Goal: Task Accomplishment & Management: Manage account settings

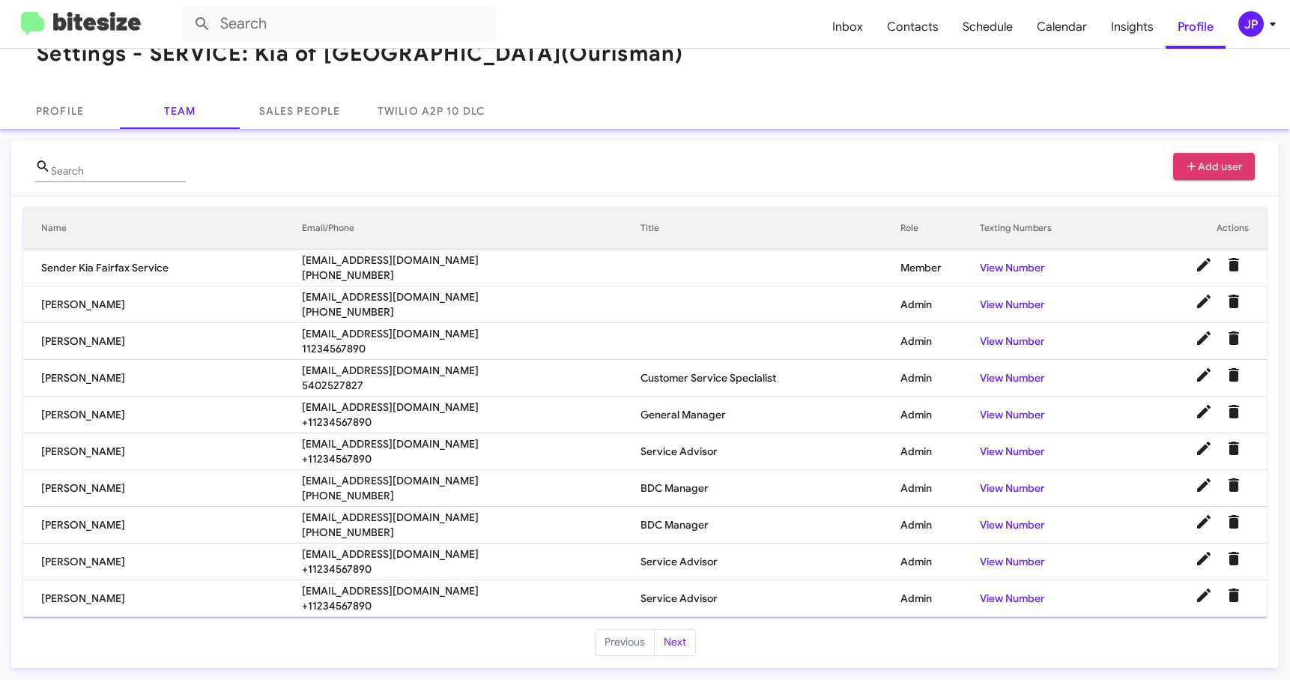
scroll to position [34, 0]
click at [103, 27] on img at bounding box center [81, 24] width 120 height 25
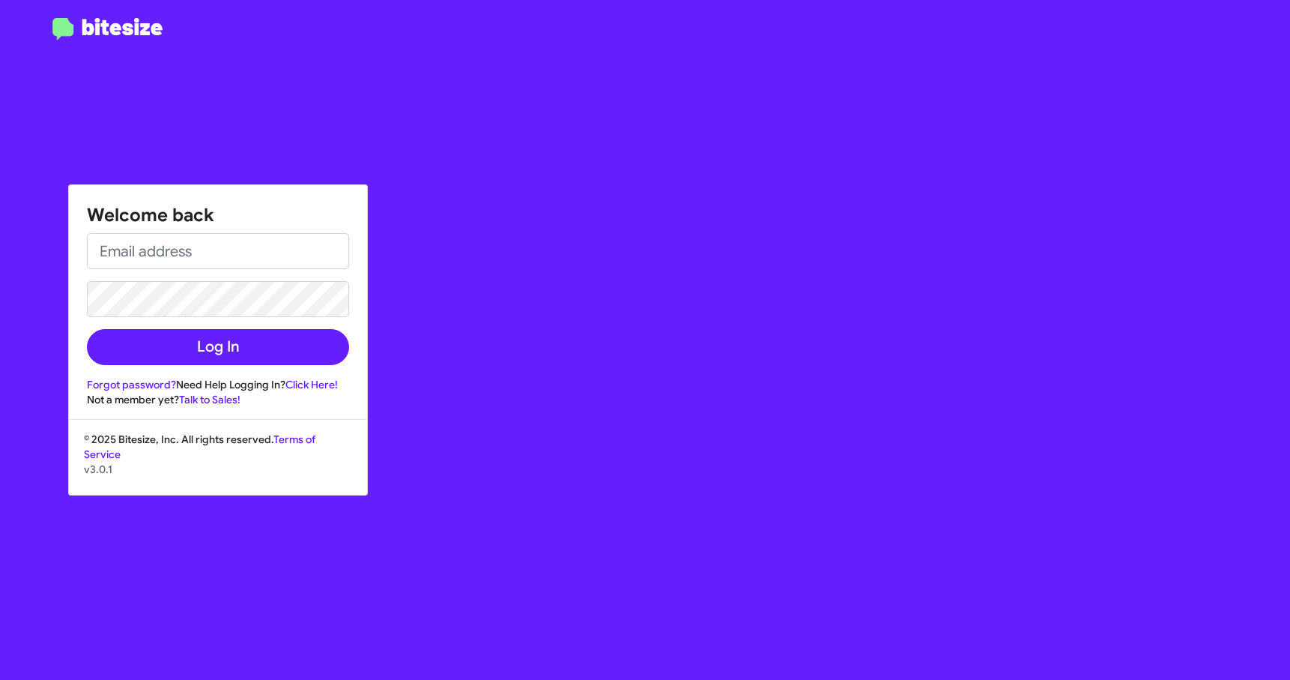
type input "[PERSON_NAME][EMAIL_ADDRESS][DOMAIN_NAME]"
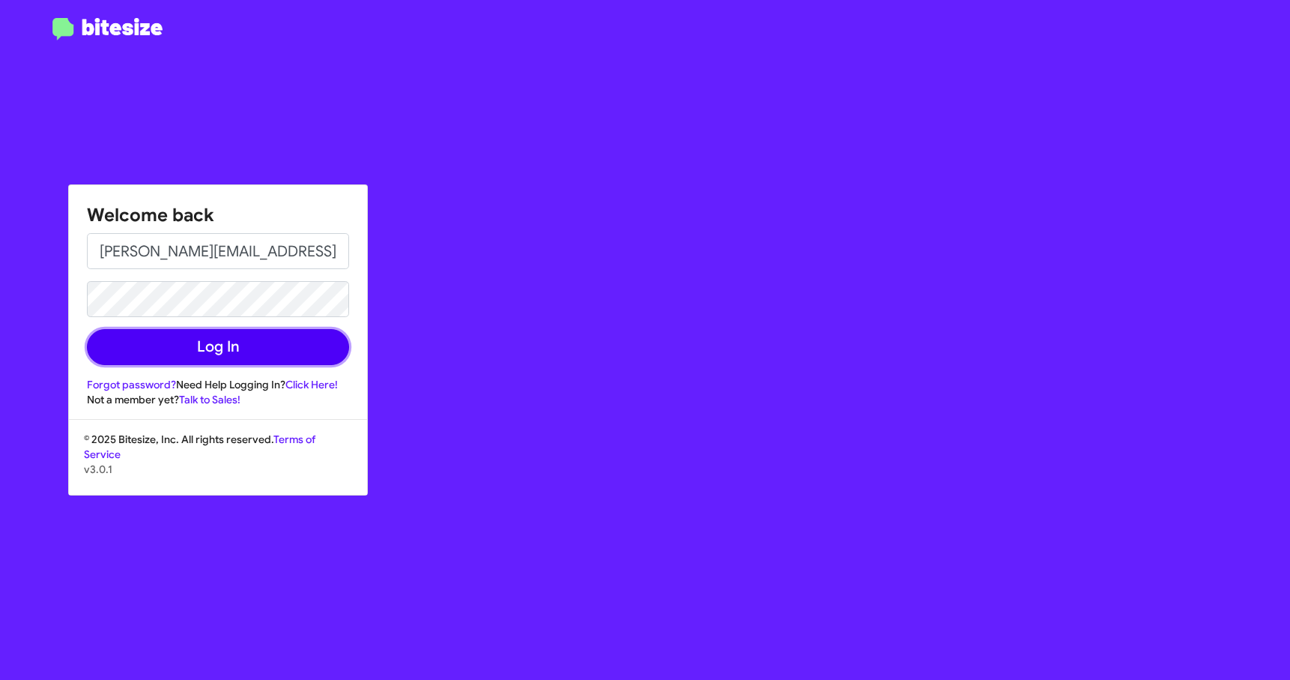
click at [202, 355] on button "Log In" at bounding box center [218, 347] width 262 height 36
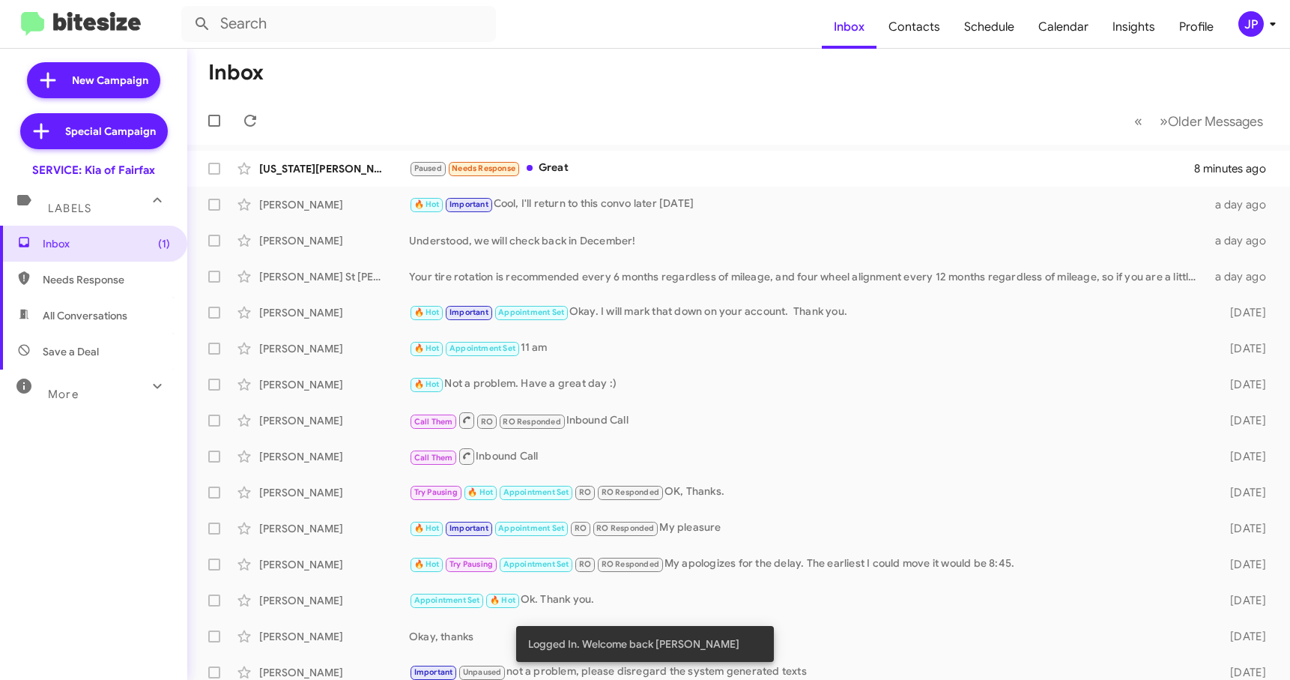
click at [1256, 28] on div "JP" at bounding box center [1250, 23] width 25 height 25
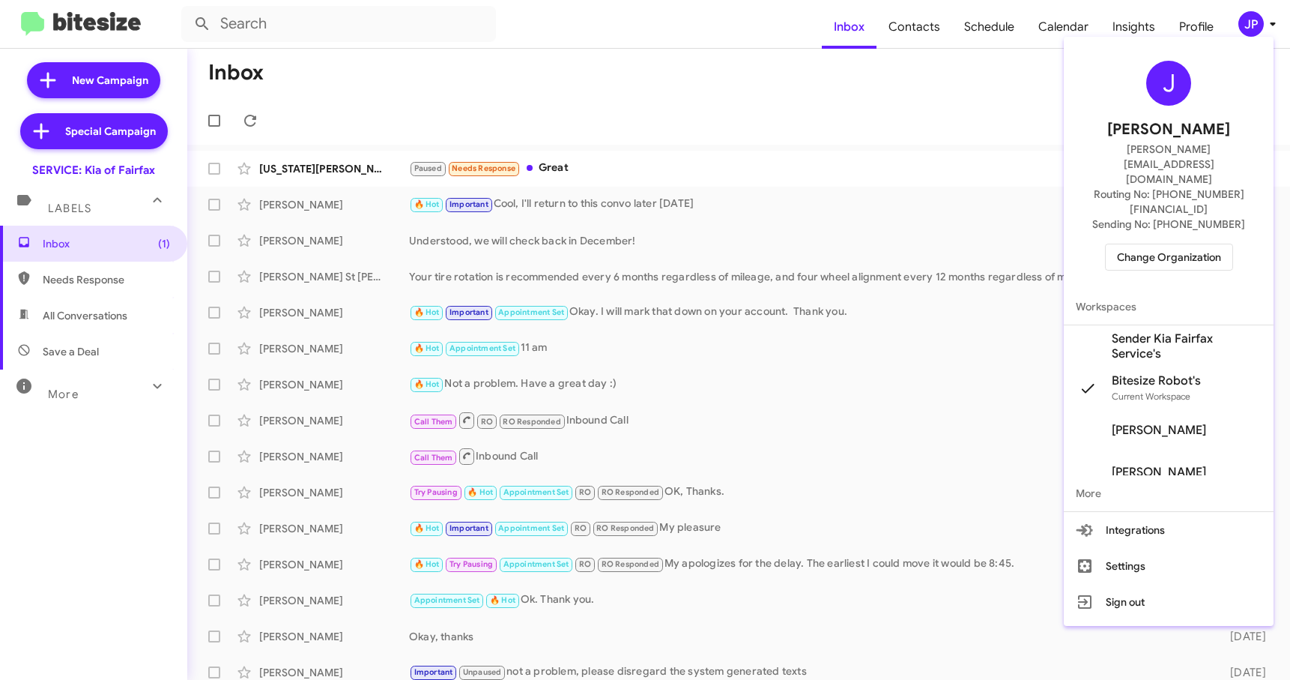
drag, startPoint x: 1119, startPoint y: 229, endPoint x: 1125, endPoint y: 218, distance: 12.1
click at [1119, 229] on div "J Jamie Payton jamie@bitesize.co Routing No: +1 (703) 934-8877 Sending No: +1 (…" at bounding box center [1169, 166] width 210 height 246
click at [1134, 244] on span "Change Organization" at bounding box center [1169, 256] width 104 height 25
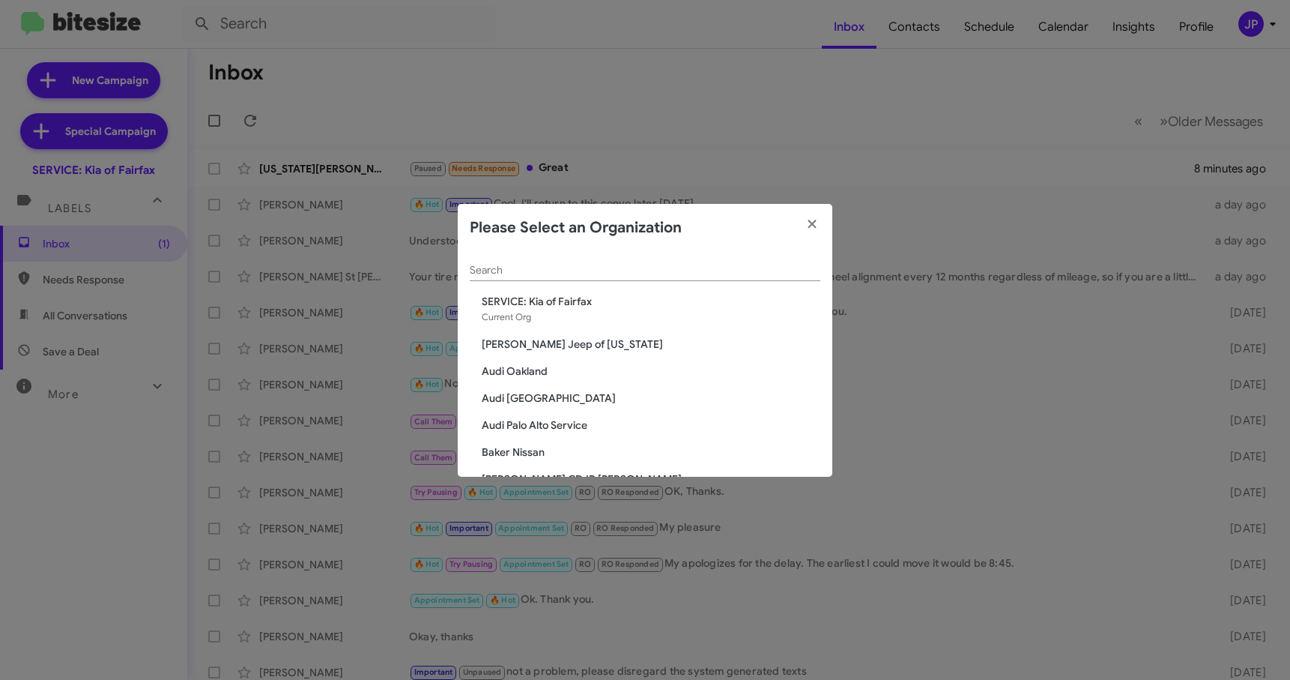
click at [509, 263] on div "Search" at bounding box center [645, 266] width 351 height 29
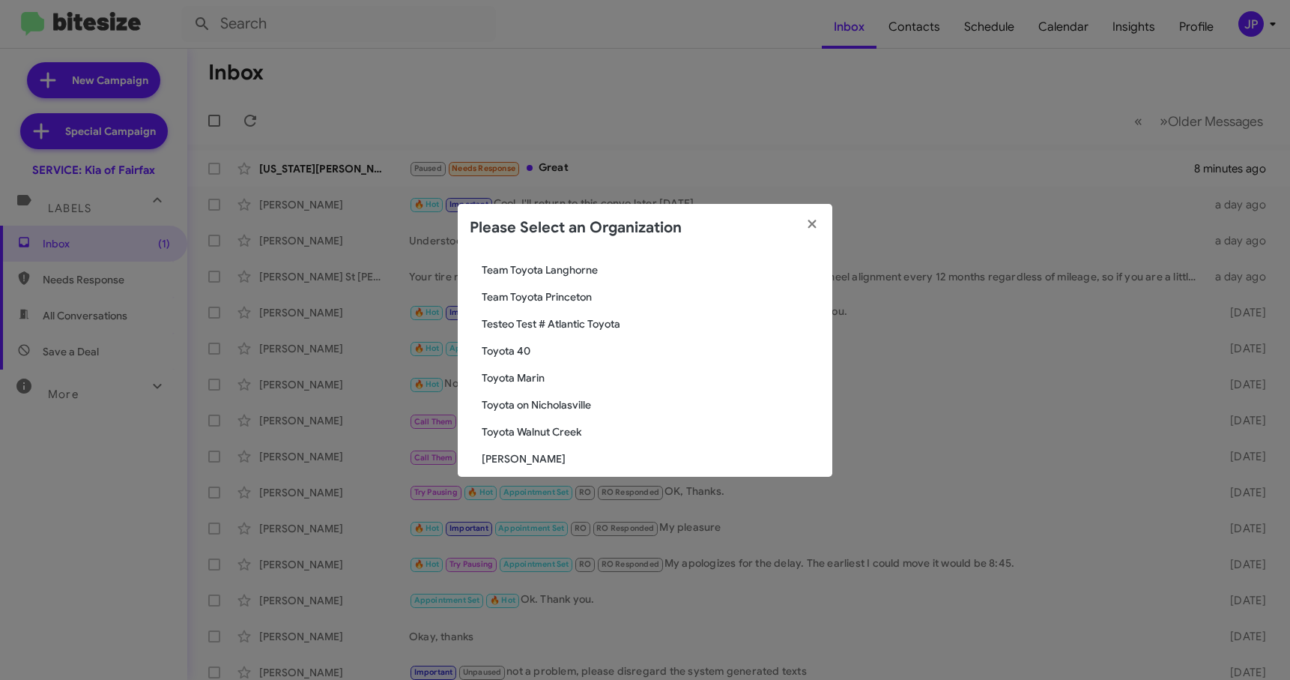
scroll to position [153, 0]
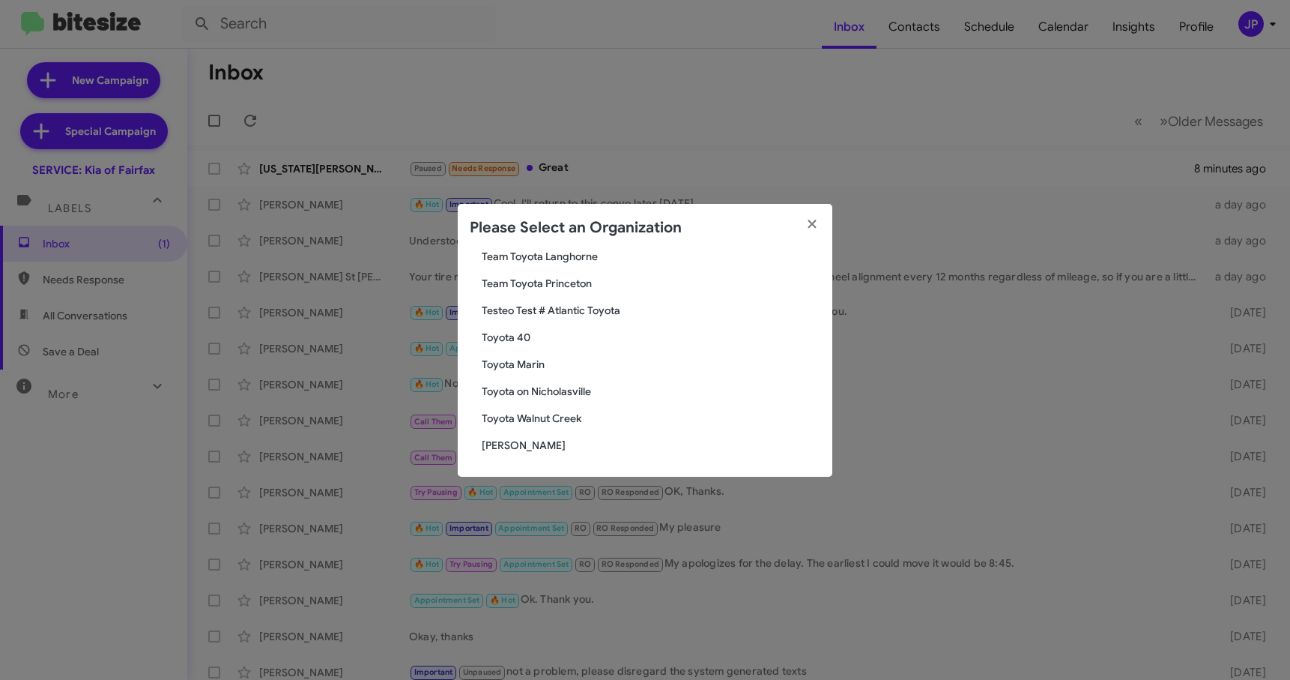
type input "toyota"
click at [519, 339] on span "Toyota 40" at bounding box center [651, 337] width 339 height 15
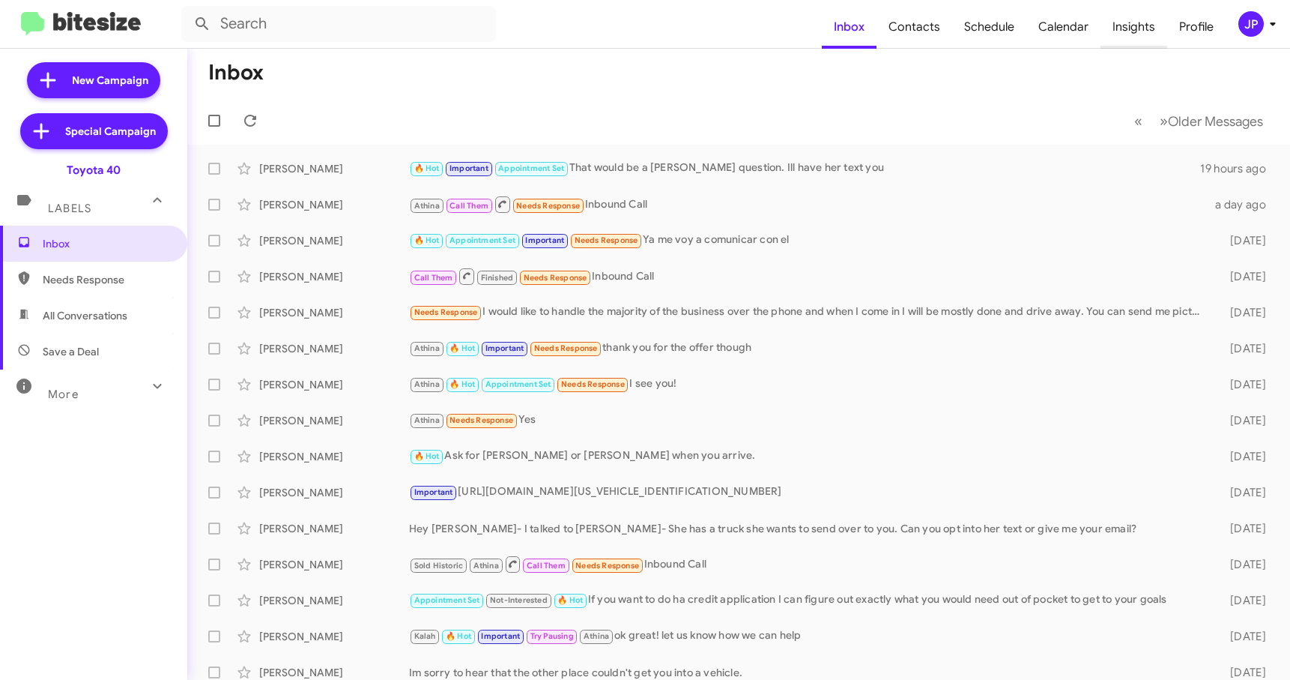
click at [1151, 20] on span "Insights" at bounding box center [1134, 26] width 67 height 43
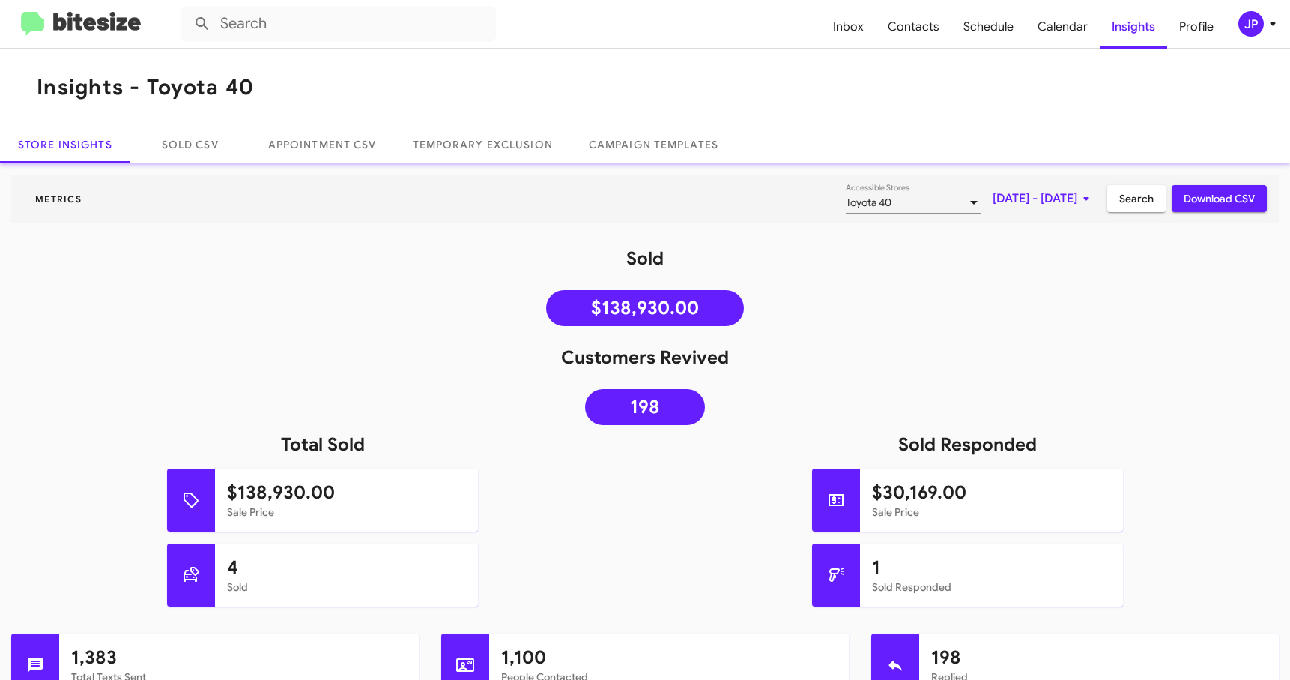
click at [1032, 205] on span "[DATE] - [DATE]" at bounding box center [1044, 198] width 103 height 27
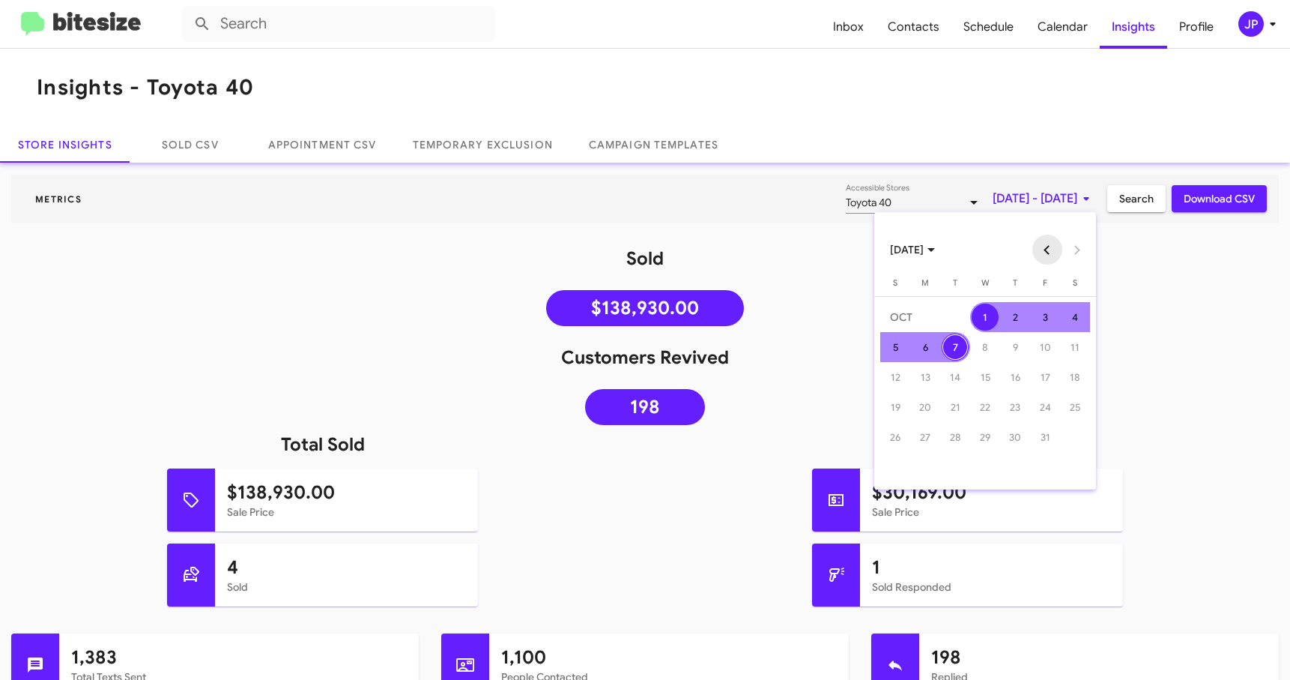
click at [1046, 247] on button "Previous month" at bounding box center [1047, 250] width 30 height 30
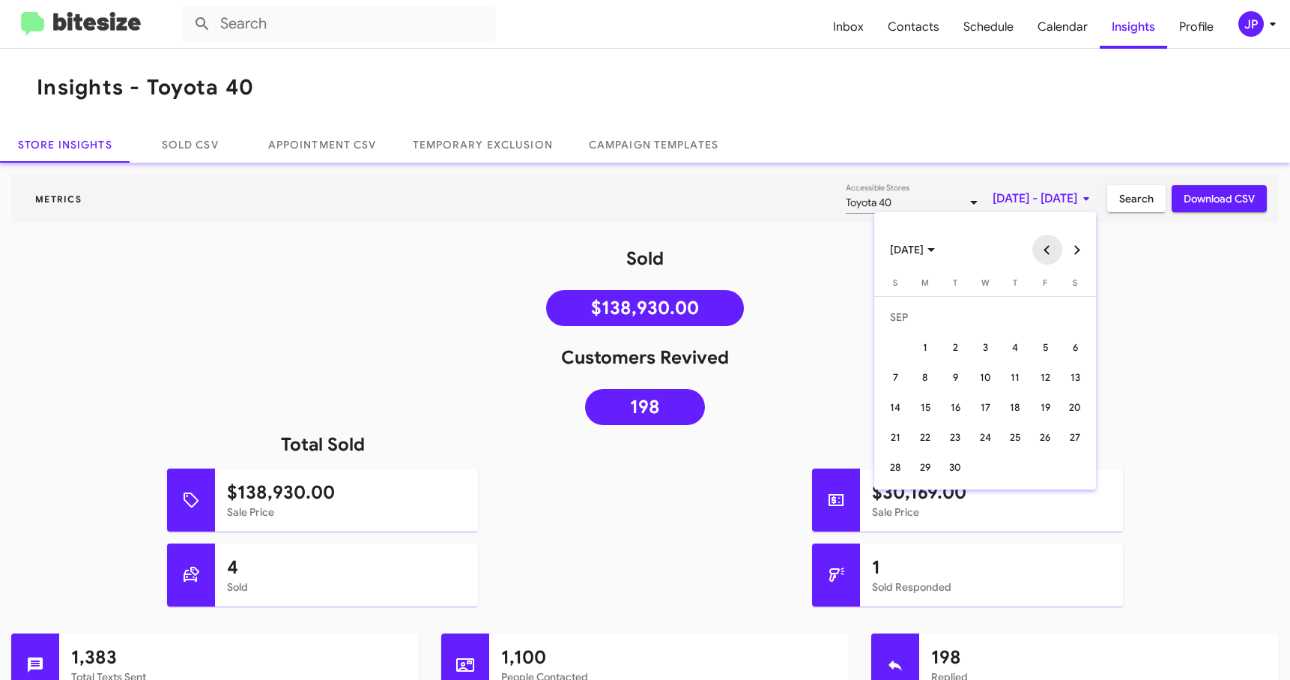
click at [1046, 247] on button "Previous month" at bounding box center [1047, 250] width 30 height 30
click at [919, 374] on div "7" at bounding box center [925, 376] width 27 height 27
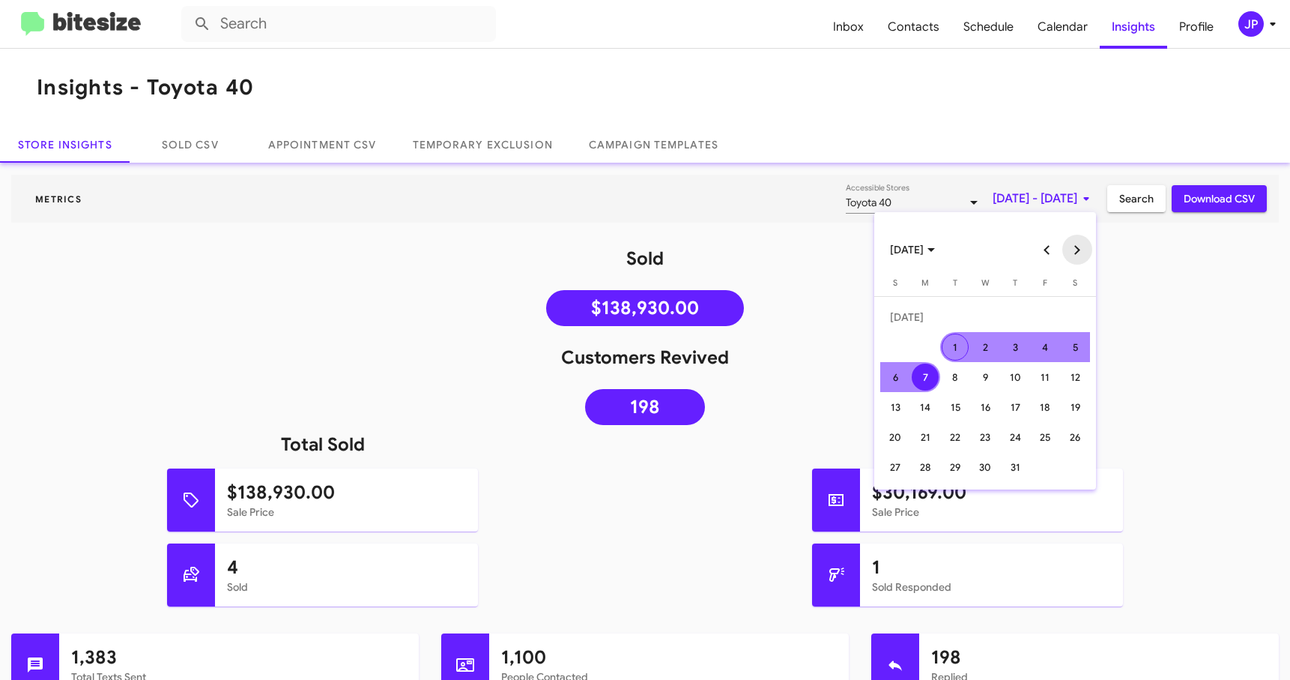
click at [1077, 252] on button "Next month" at bounding box center [1077, 250] width 30 height 30
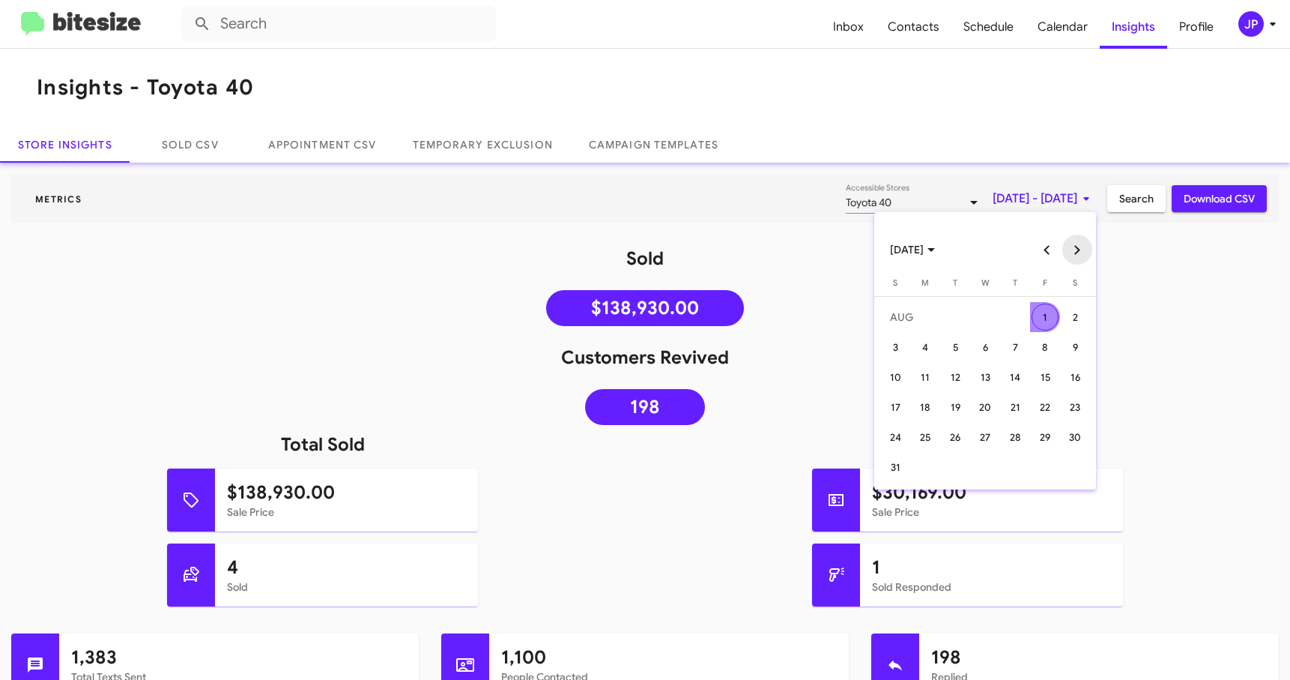
click at [1077, 252] on button "Next month" at bounding box center [1077, 250] width 30 height 30
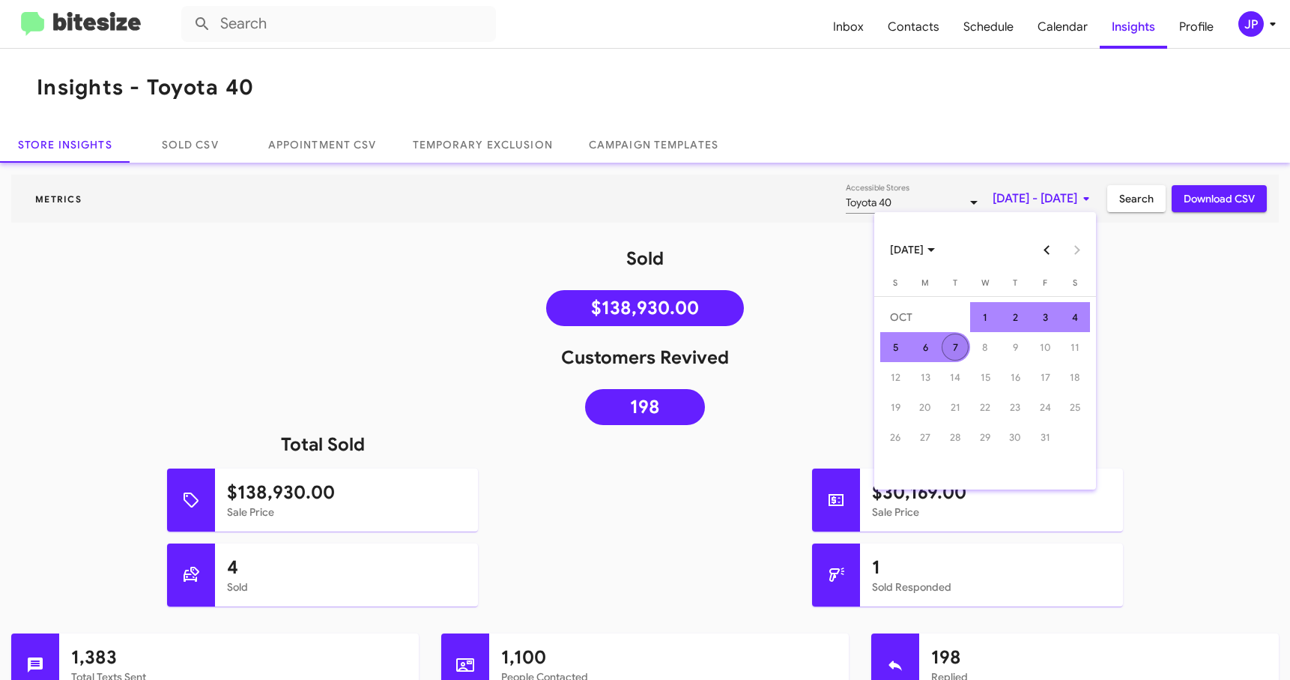
click at [961, 351] on div "7" at bounding box center [955, 346] width 27 height 27
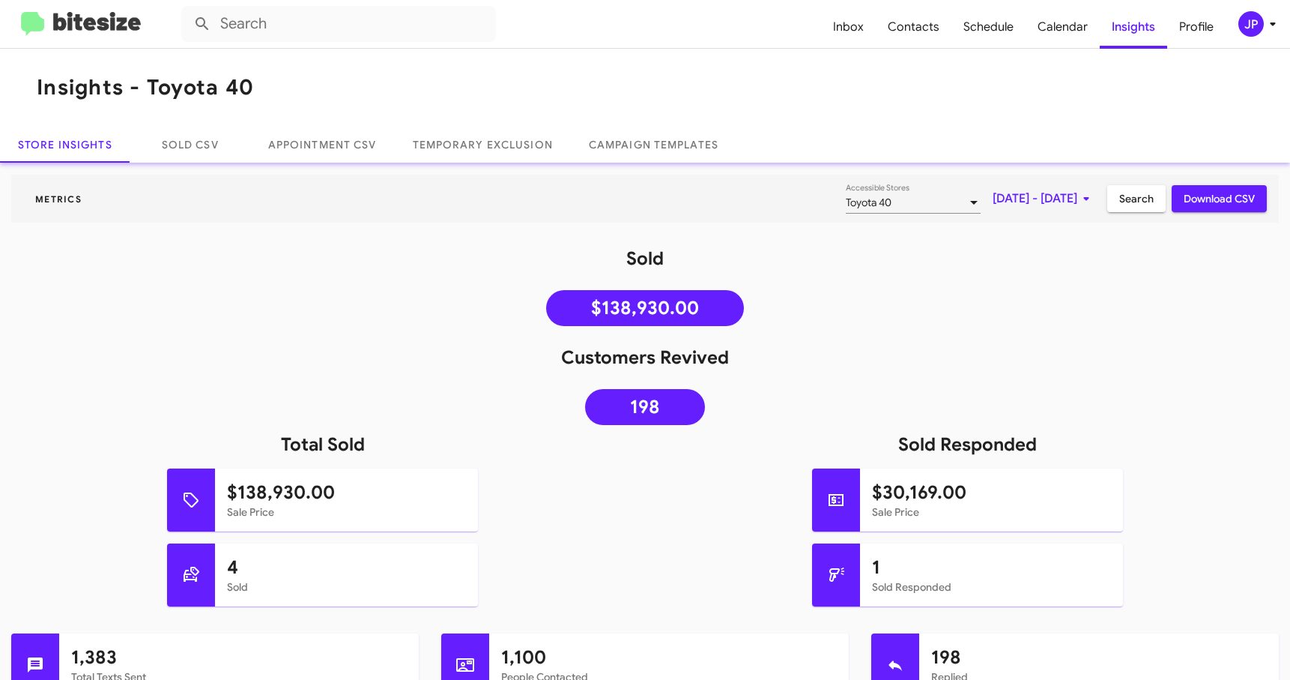
click at [1119, 198] on span "Search" at bounding box center [1136, 198] width 34 height 27
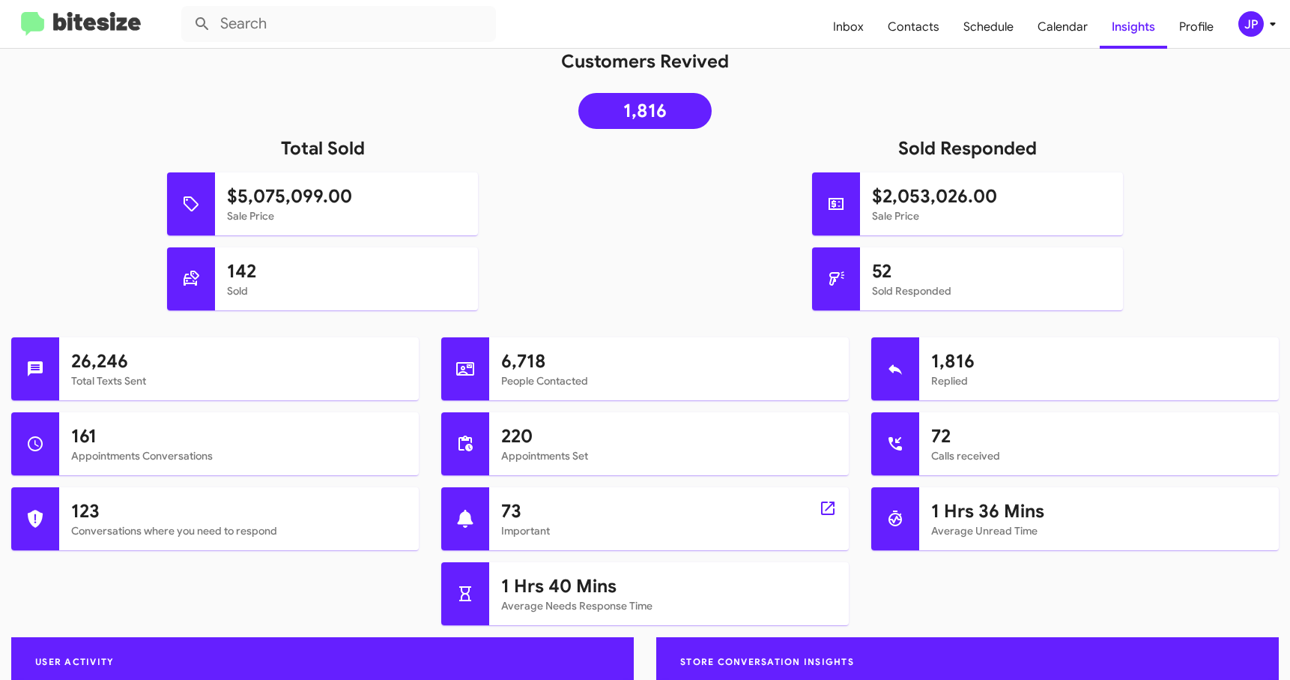
scroll to position [309, 0]
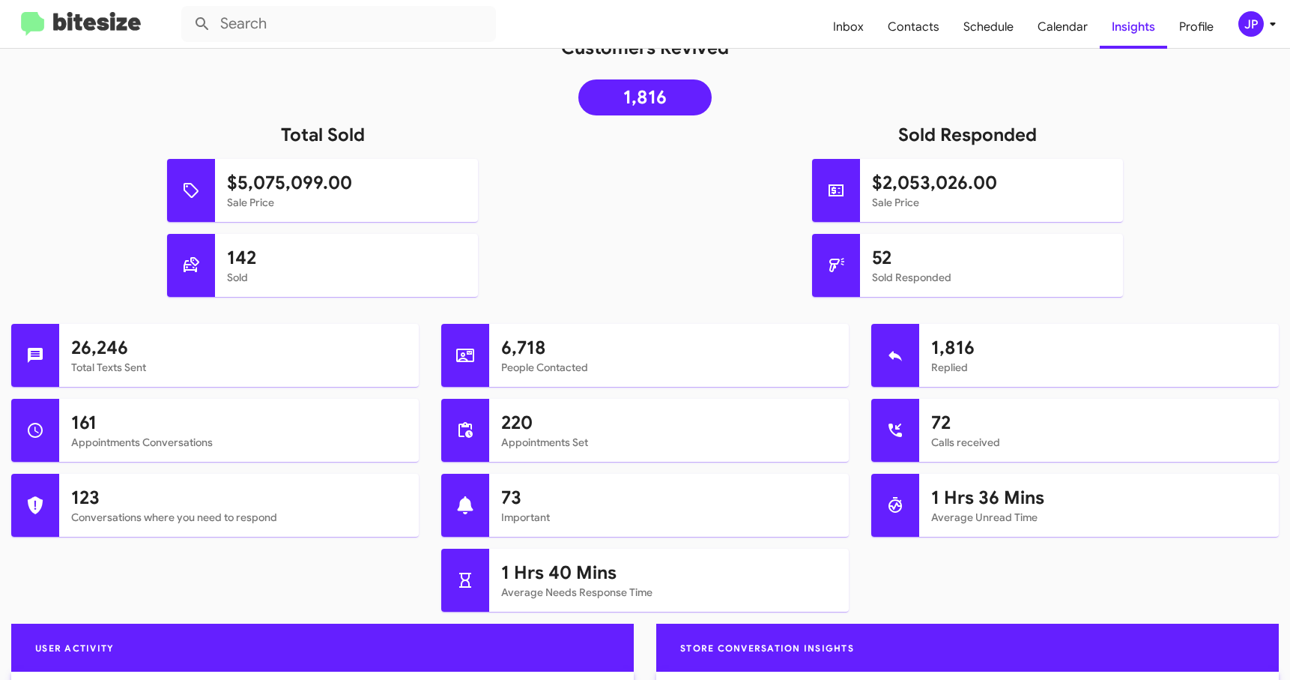
click at [102, 22] on img at bounding box center [81, 24] width 120 height 25
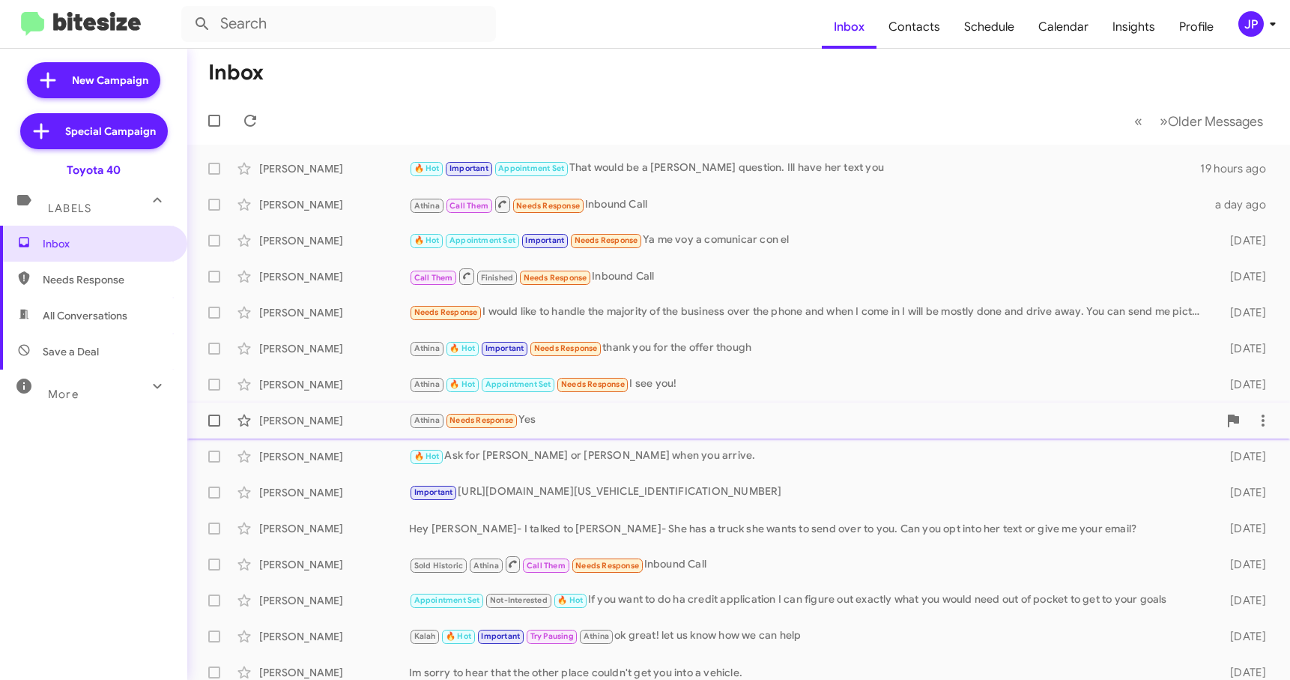
click at [619, 423] on div "Athina Needs Response Yes" at bounding box center [813, 419] width 809 height 17
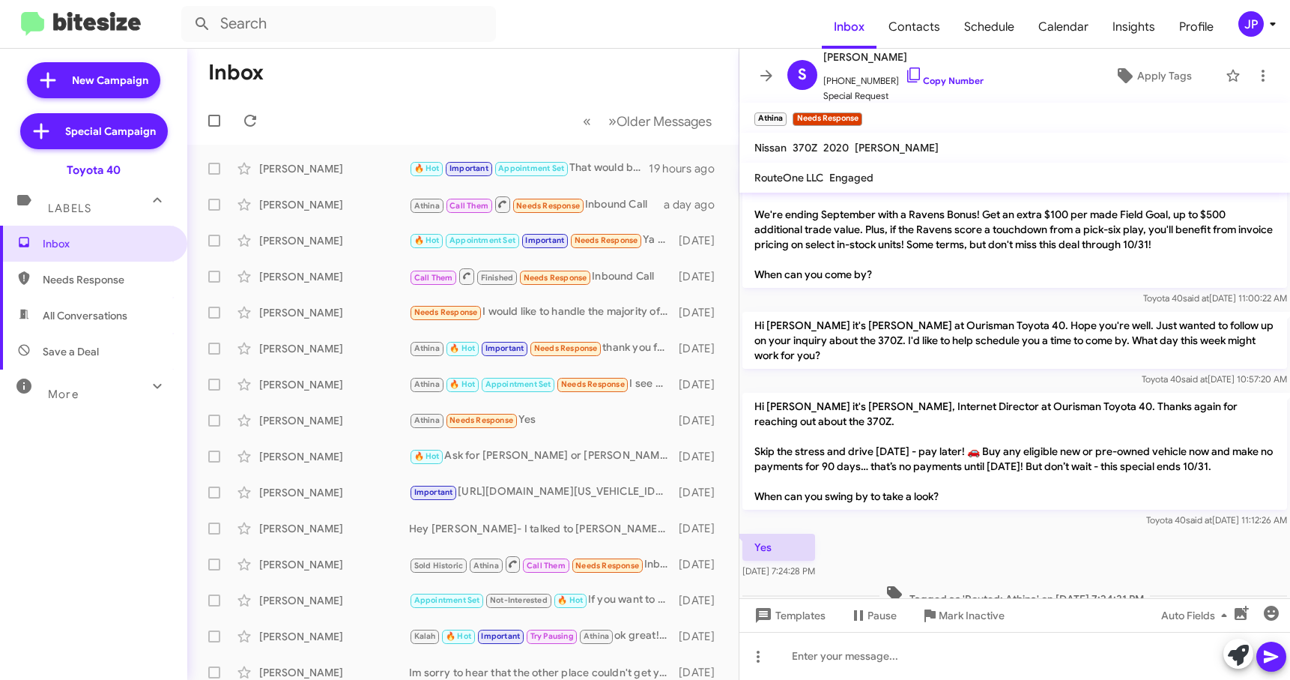
scroll to position [70, 0]
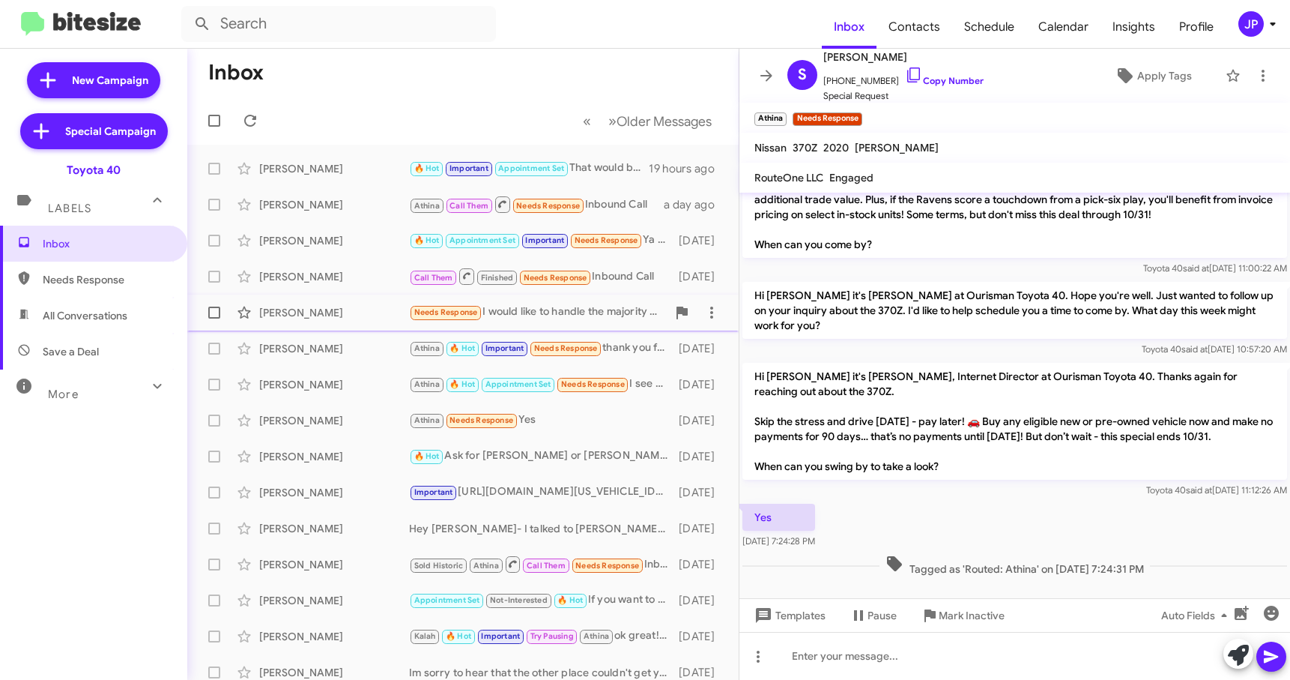
click at [336, 321] on div "Nicole Green Needs Response I would like to handle the majority of the business…" at bounding box center [462, 312] width 527 height 30
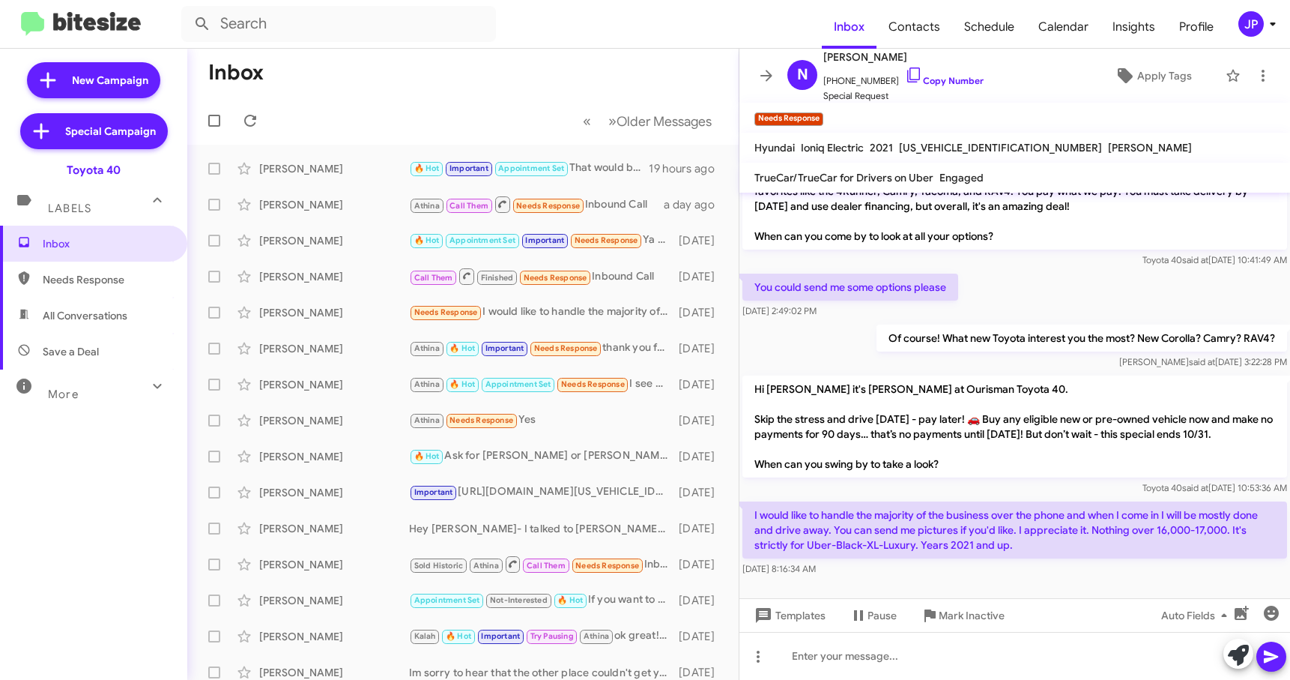
click at [78, 389] on div "More" at bounding box center [78, 388] width 133 height 28
click at [100, 352] on span "Save a Deal" at bounding box center [93, 351] width 187 height 36
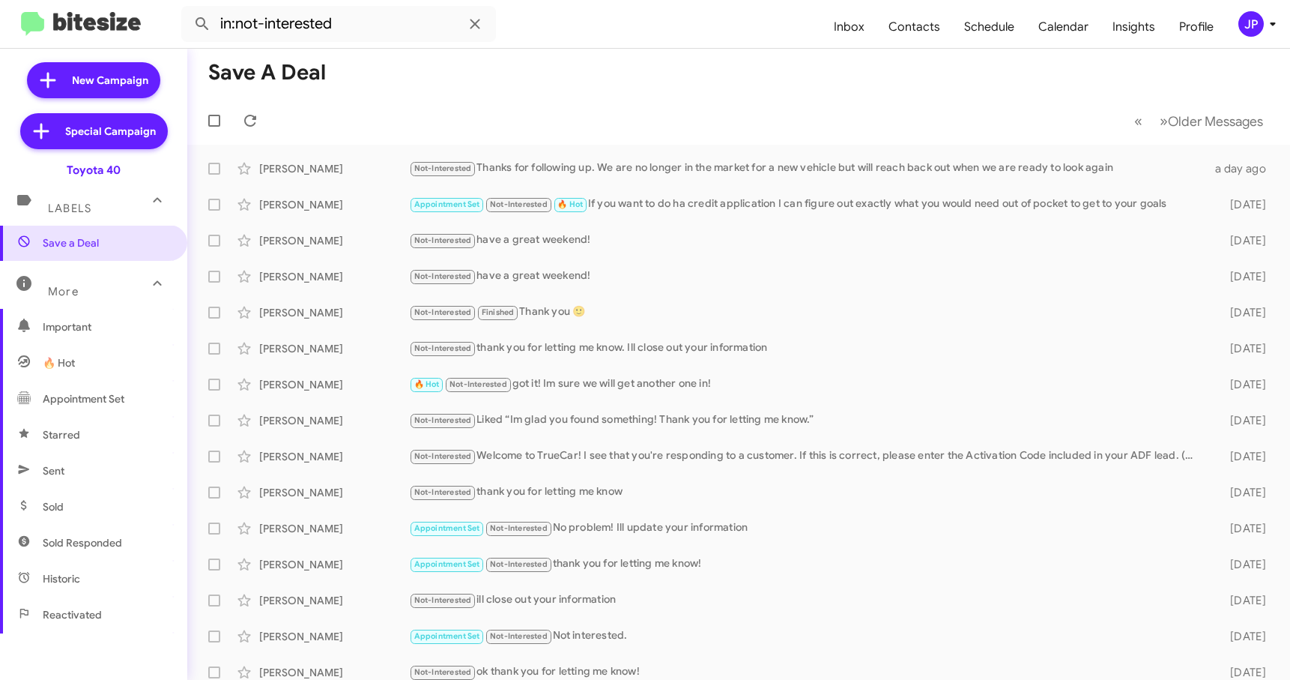
scroll to position [112, 0]
click at [79, 506] on span "Sold" at bounding box center [93, 503] width 187 height 36
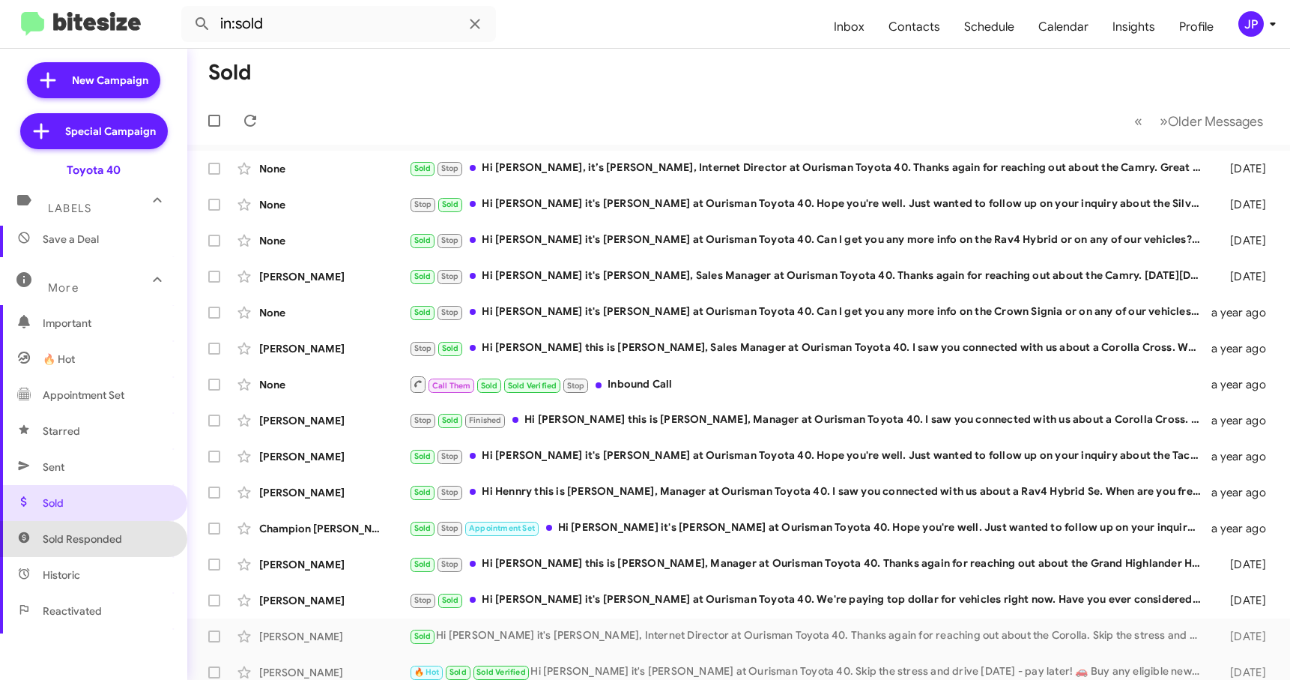
click at [114, 536] on span "Sold Responded" at bounding box center [82, 538] width 79 height 15
type input "in:sold-verified"
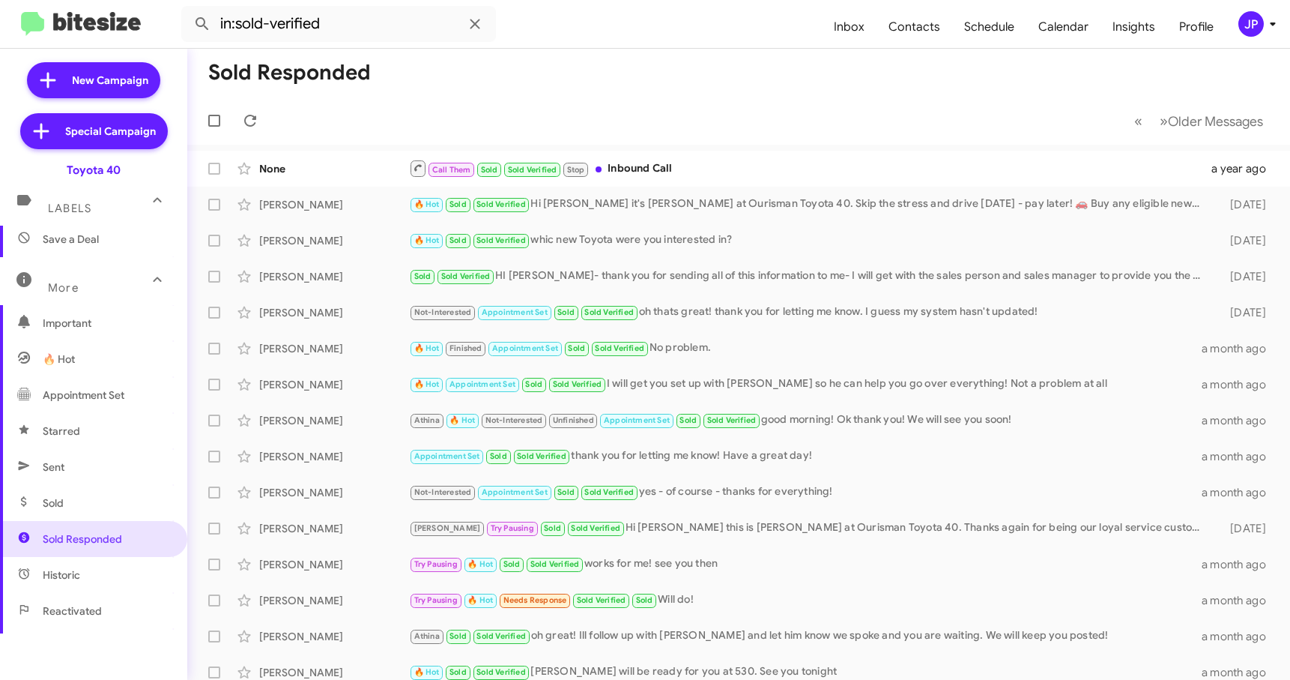
click at [719, 168] on div "Call Them Sold Sold Verified Stop Inbound Call" at bounding box center [808, 168] width 799 height 19
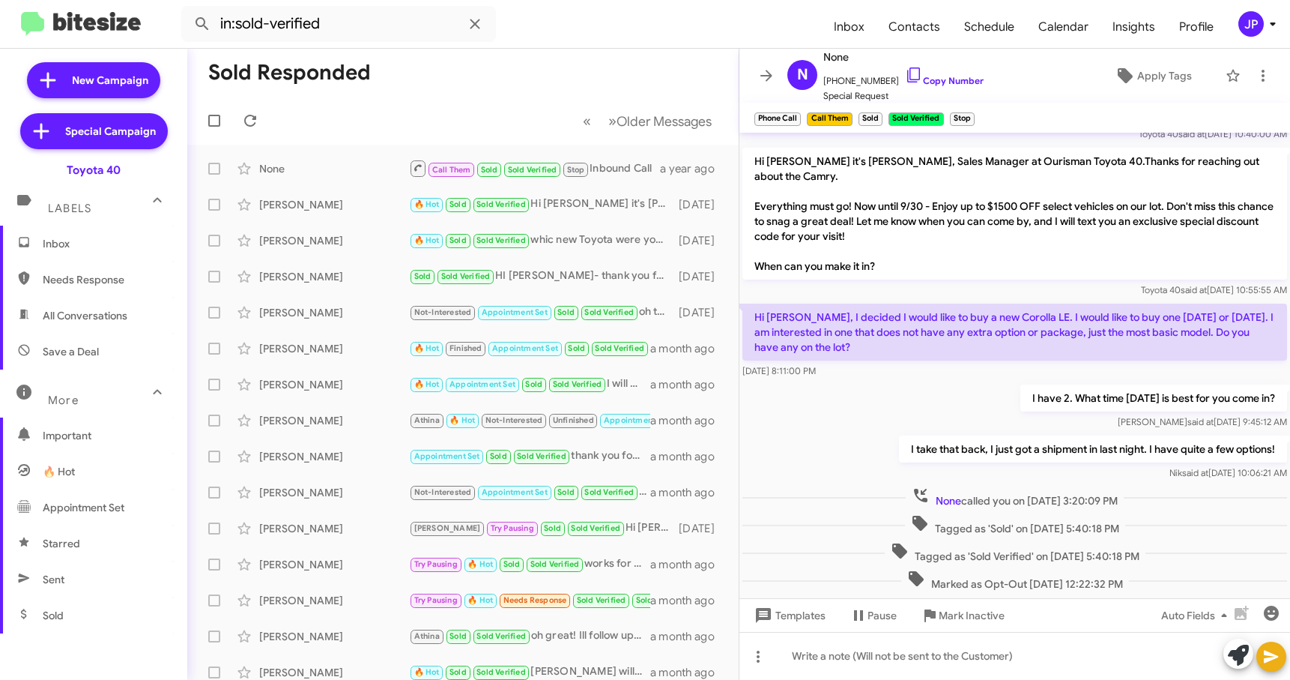
click at [91, 248] on span "Inbox" at bounding box center [106, 243] width 127 height 15
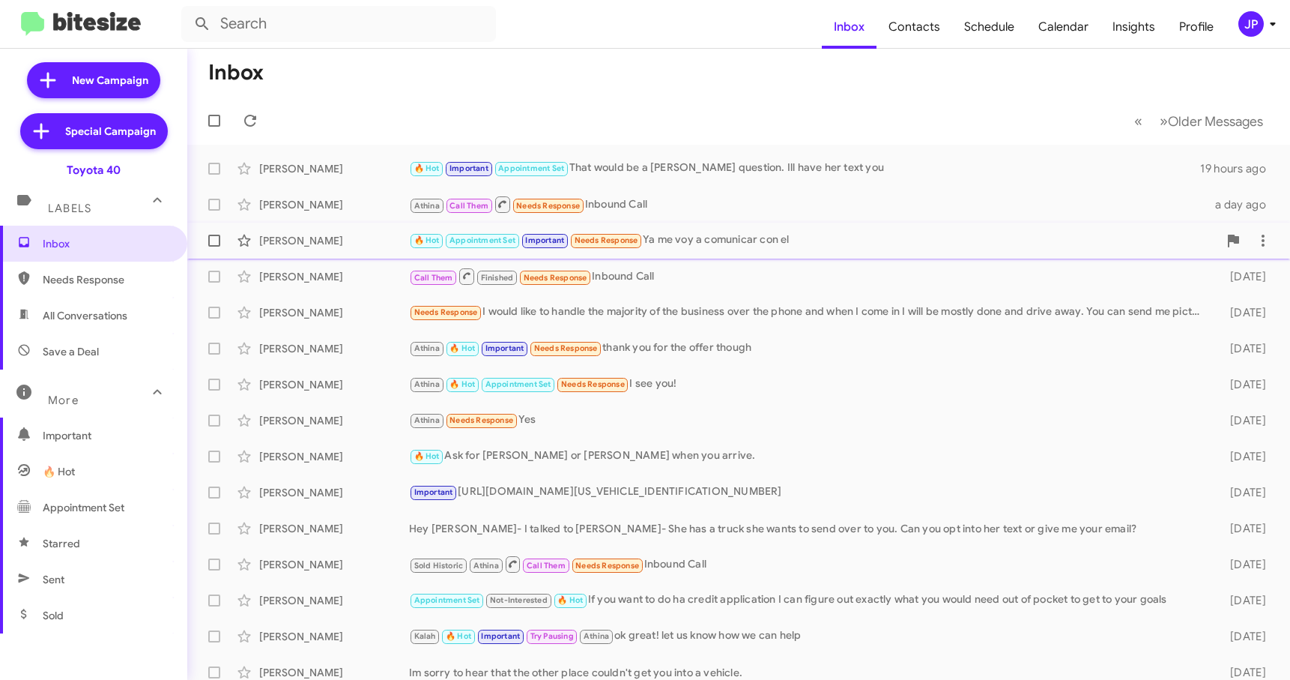
click at [780, 241] on div "🔥 Hot Appointment Set Important Needs Response Ya me voy a comunicar con el" at bounding box center [813, 240] width 809 height 17
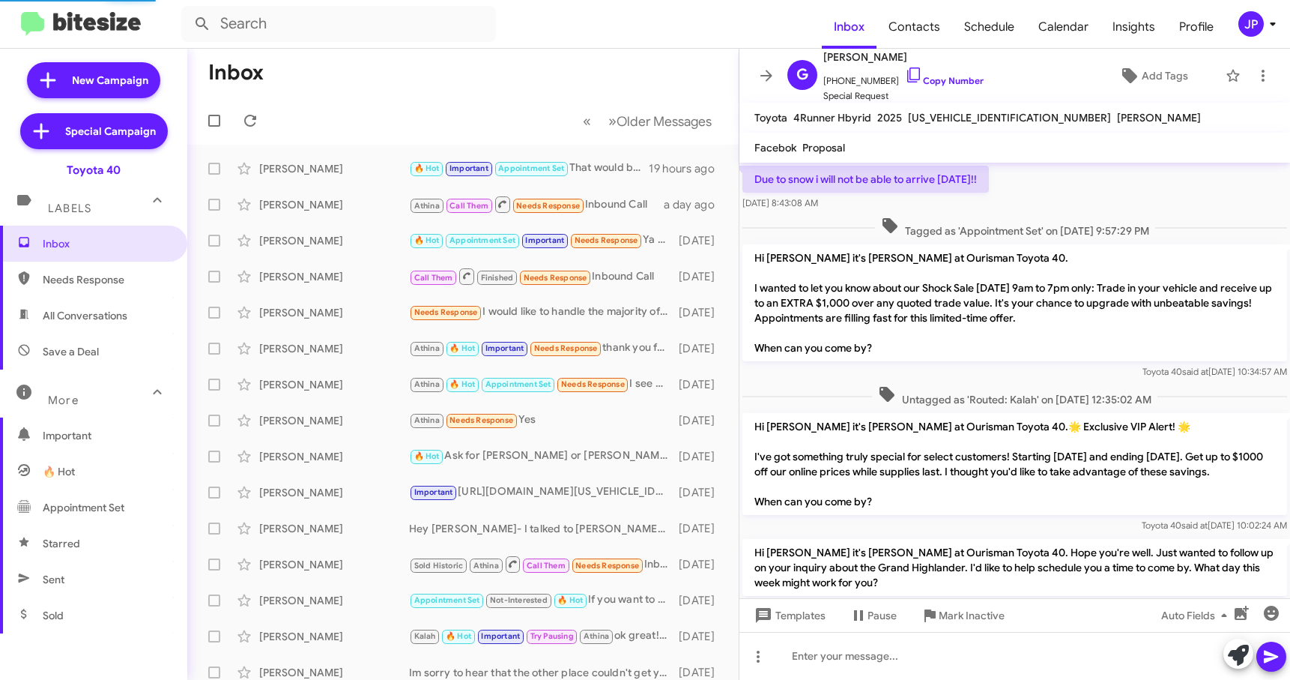
scroll to position [1092, 0]
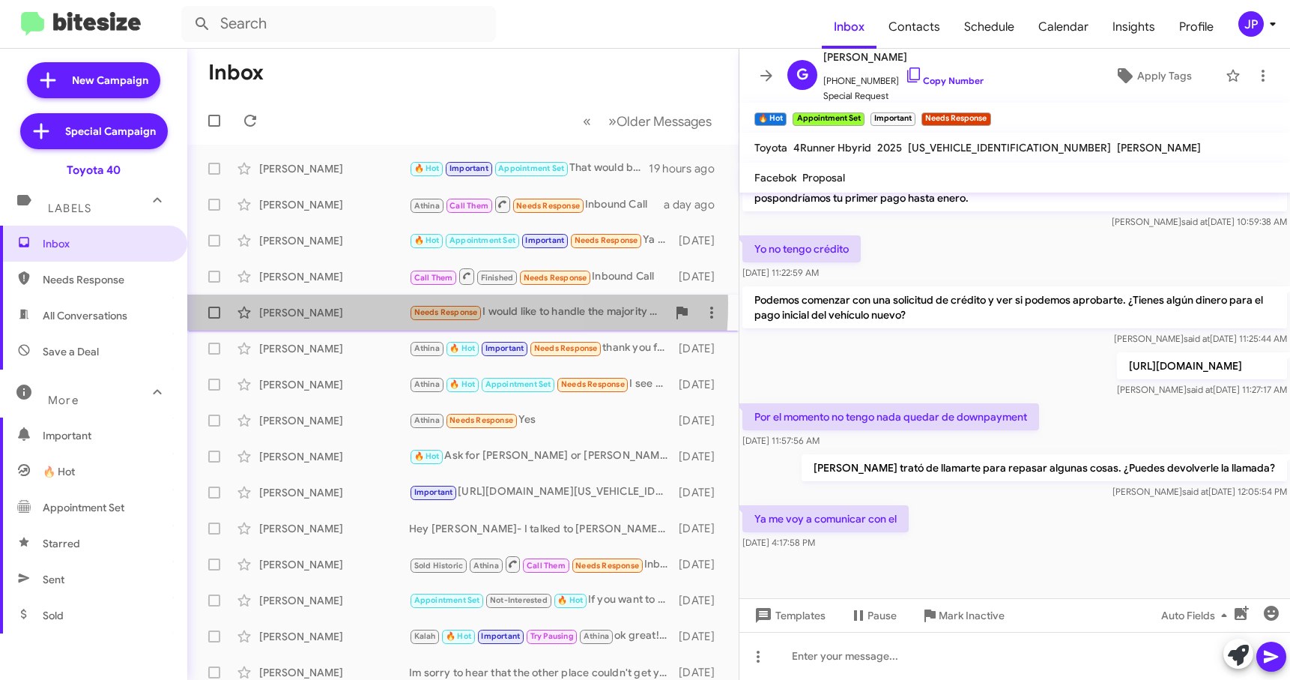
click at [370, 303] on div "Nicole Green Needs Response I would like to handle the majority of the business…" at bounding box center [462, 312] width 527 height 30
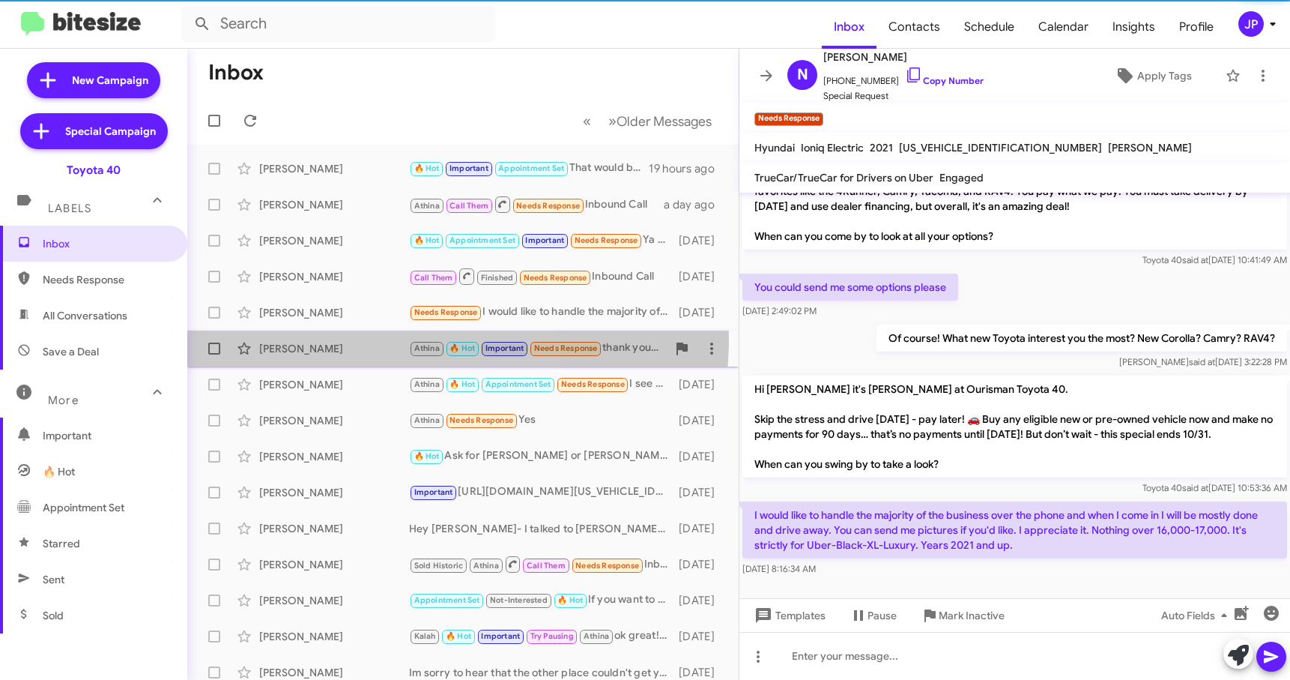
click at [360, 337] on div "Brandon Johnson Athina 🔥 Hot Important Needs Response thank you for the offer t…" at bounding box center [462, 348] width 527 height 30
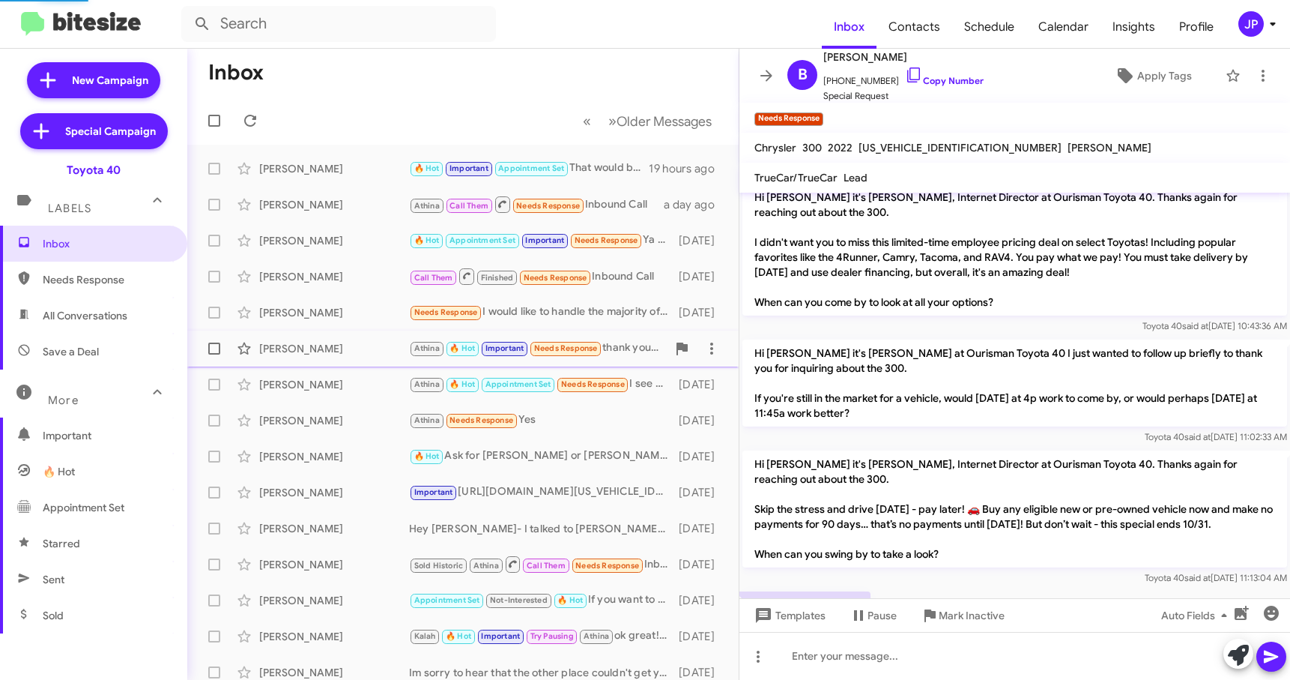
scroll to position [746, 0]
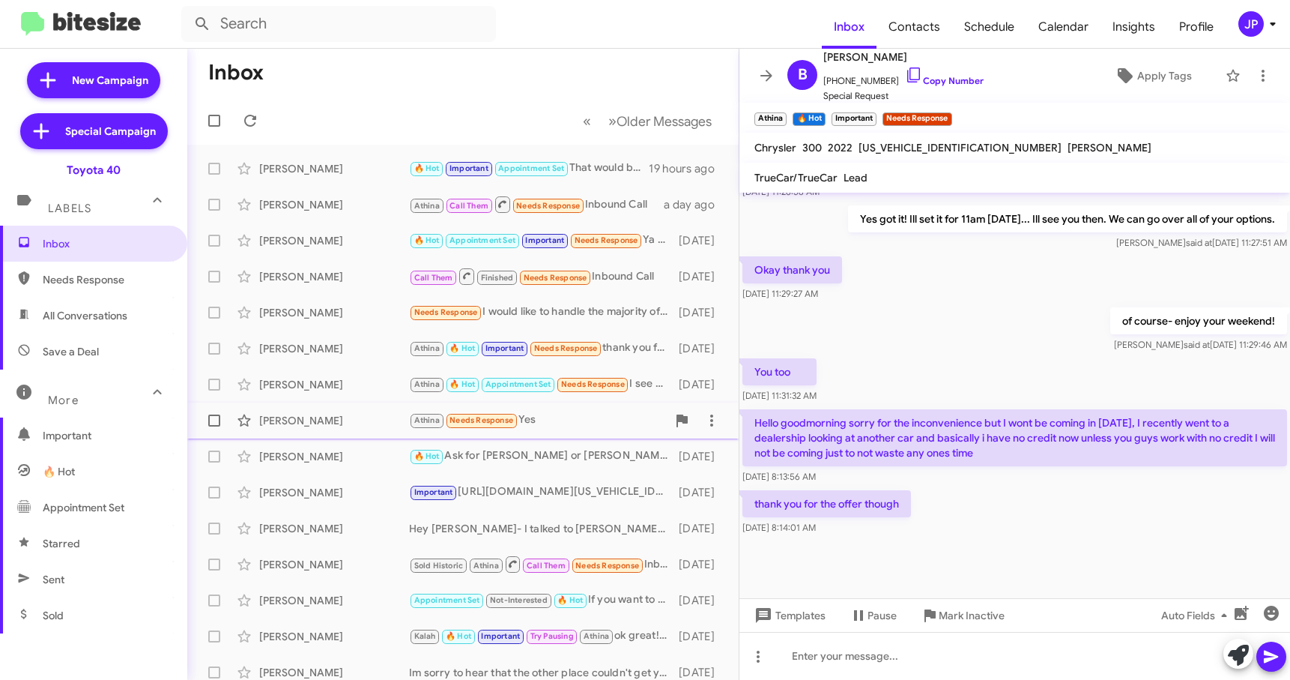
click at [370, 405] on div "Sergio Ramos Athina Needs Response Yes 4 days ago" at bounding box center [462, 420] width 527 height 30
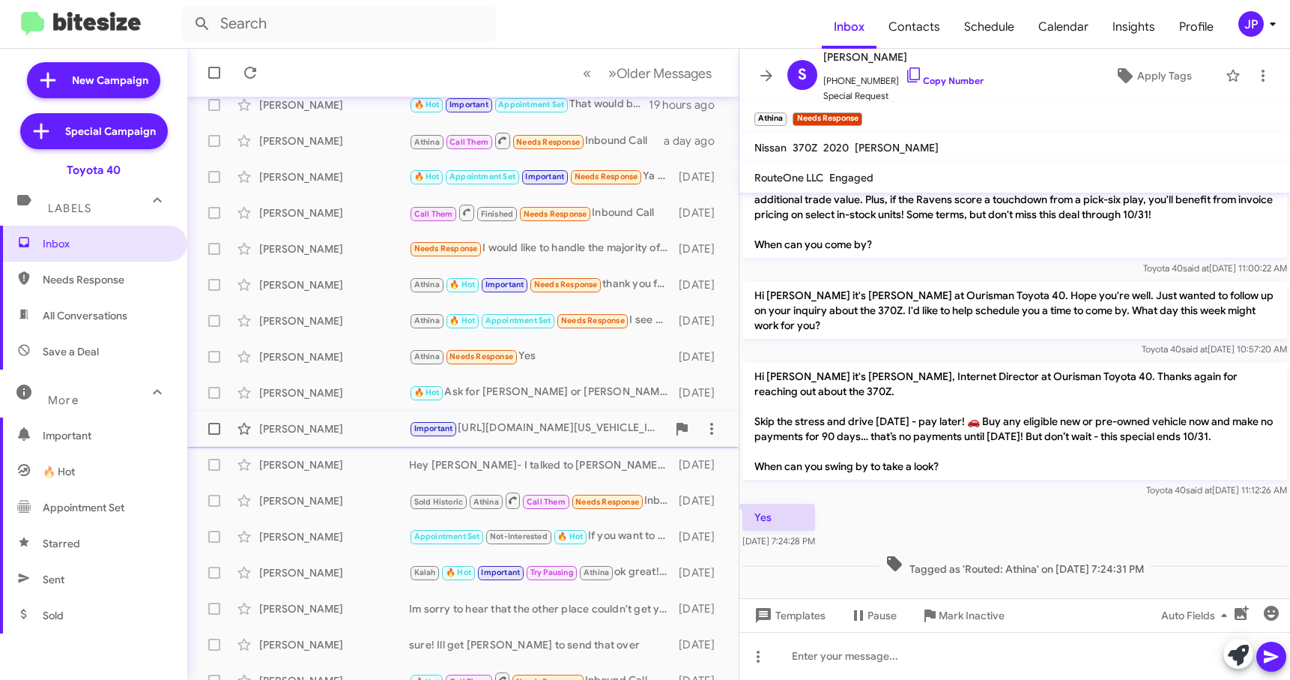
scroll to position [190, 0]
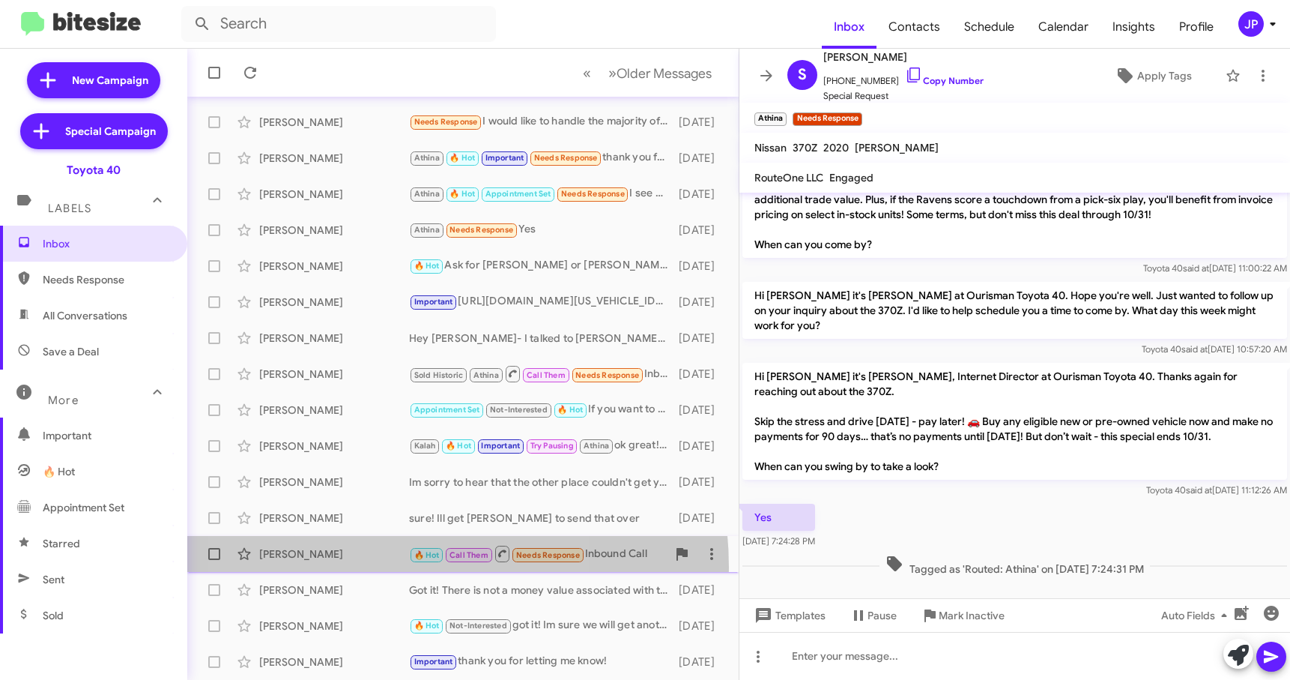
click at [372, 566] on div "Terraine Hodges 🔥 Hot Call Them Needs Response Inbound Call 4 days ago" at bounding box center [462, 554] width 527 height 30
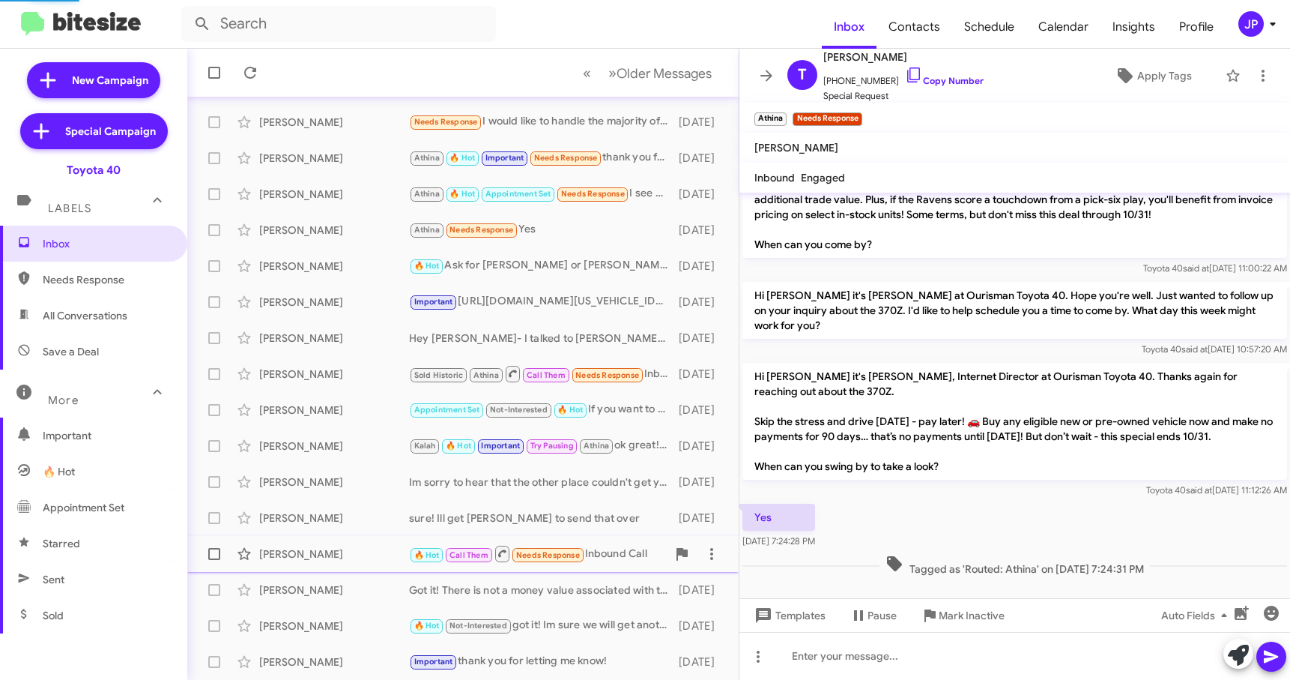
scroll to position [189, 0]
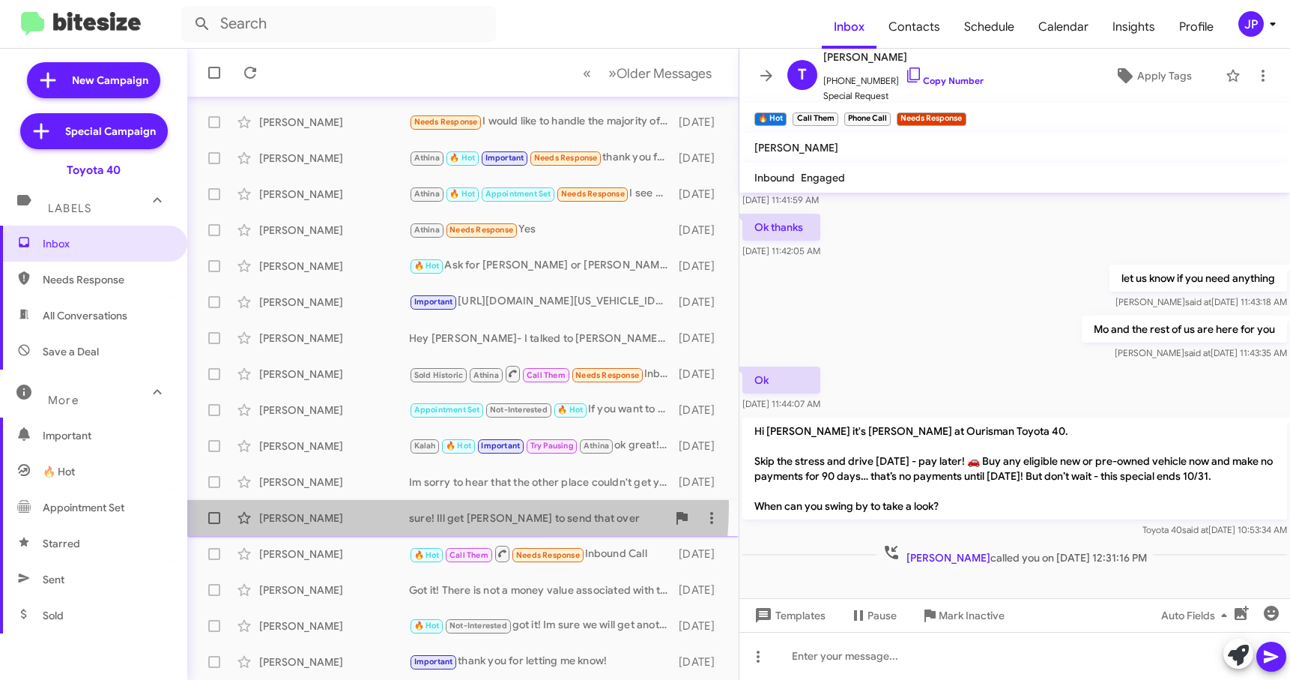
click at [350, 505] on div "Lilia Tyrrell sure! Ill get Patrick to send that over 4 days ago" at bounding box center [462, 518] width 527 height 30
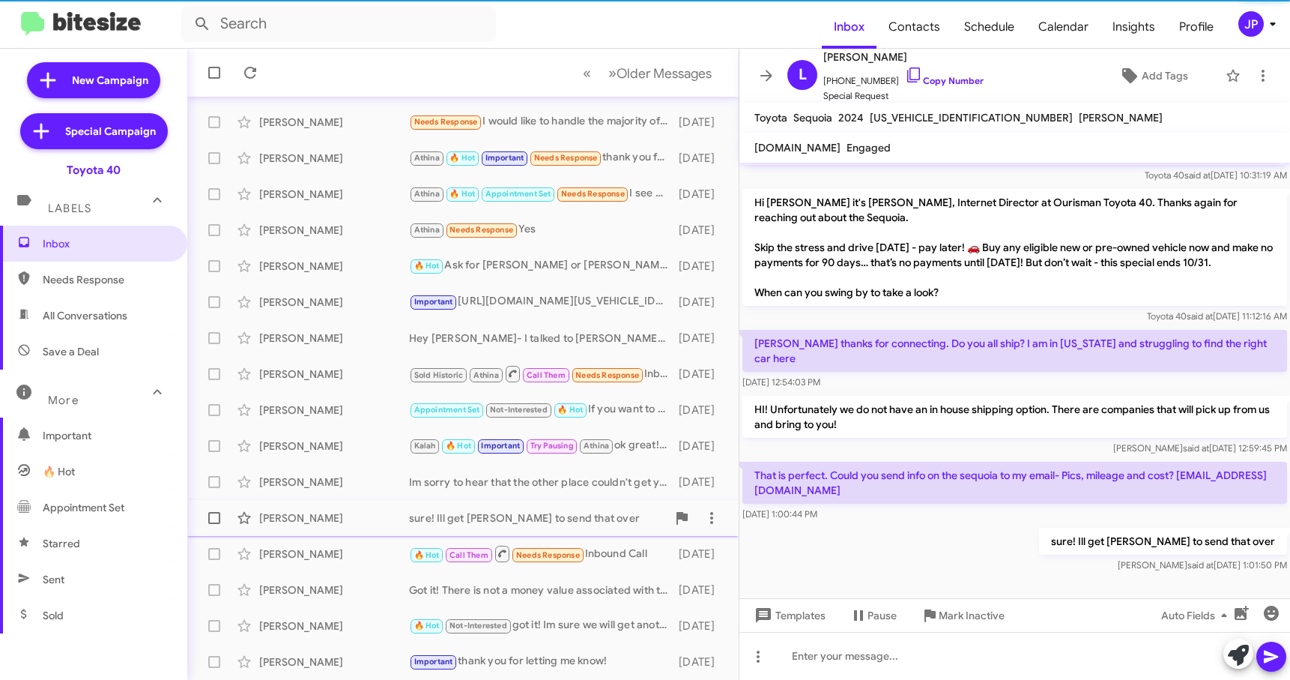
scroll to position [28, 0]
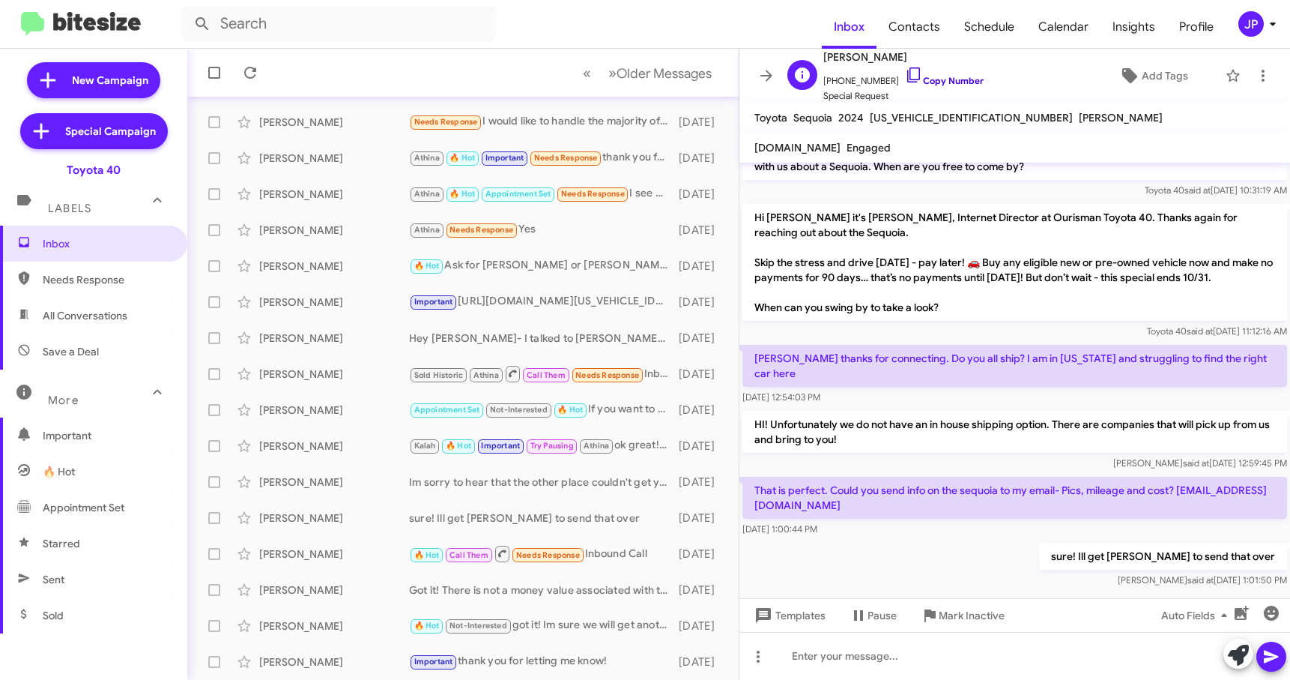
click at [934, 79] on link "Copy Number" at bounding box center [944, 80] width 79 height 11
click at [1256, 33] on div "JP" at bounding box center [1250, 23] width 25 height 25
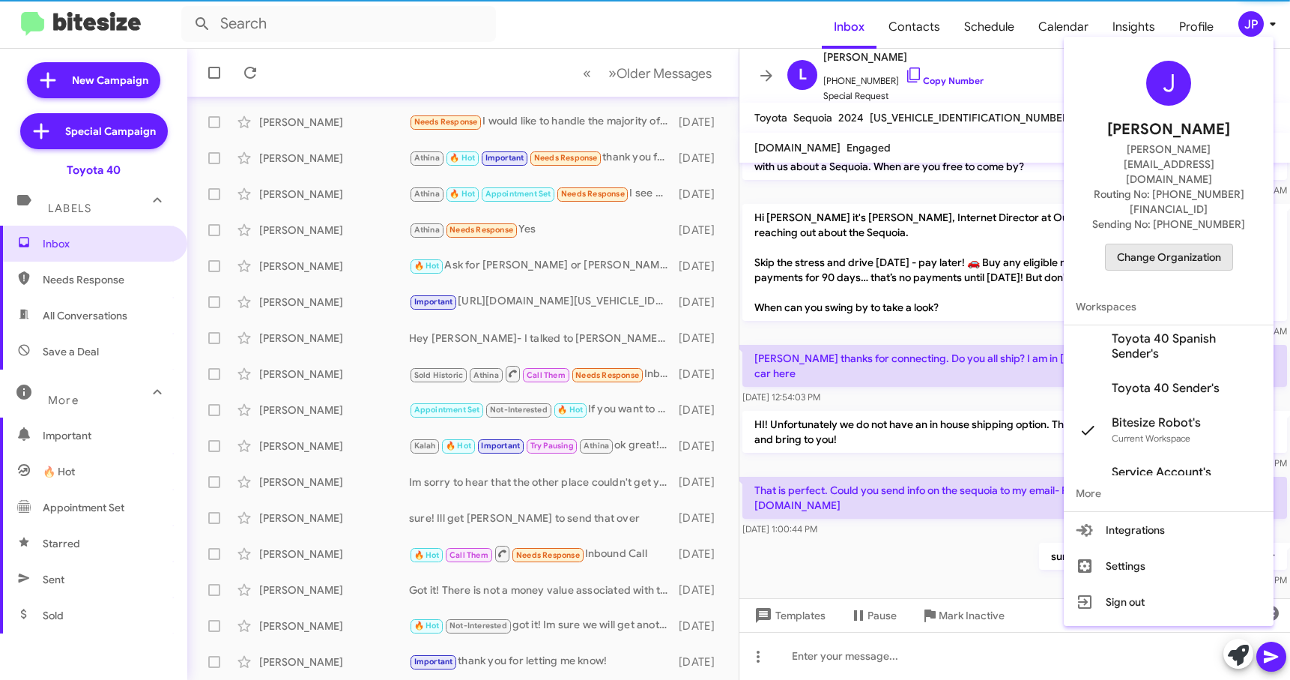
click at [1225, 244] on button "Change Organization" at bounding box center [1169, 257] width 128 height 27
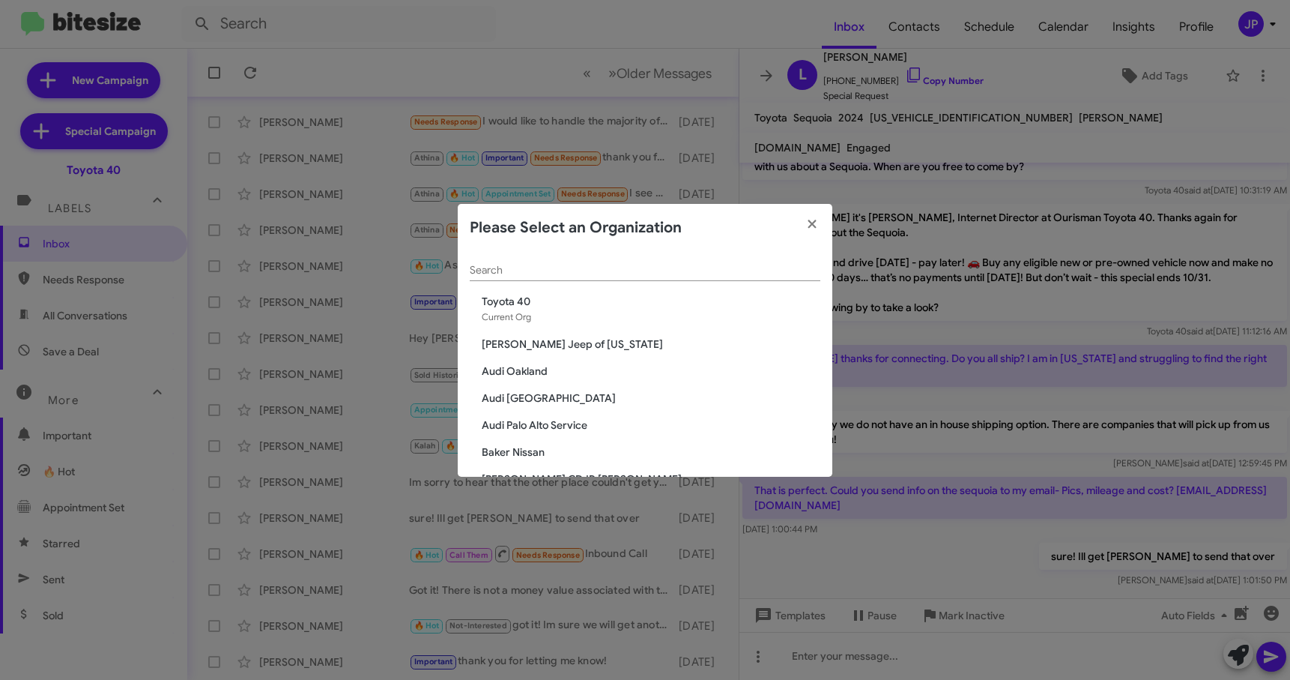
click at [573, 267] on input "Search" at bounding box center [645, 270] width 351 height 12
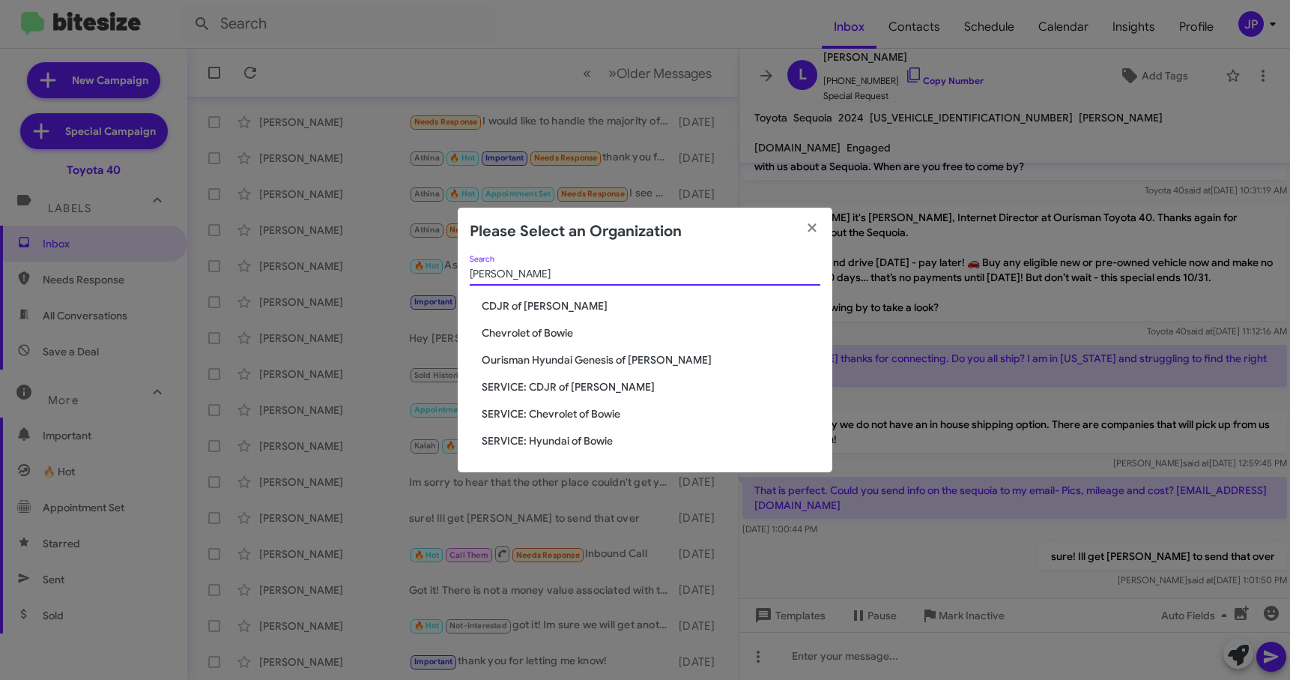
type input "Bowie"
click at [525, 307] on span "CDJR of [PERSON_NAME]" at bounding box center [651, 305] width 339 height 15
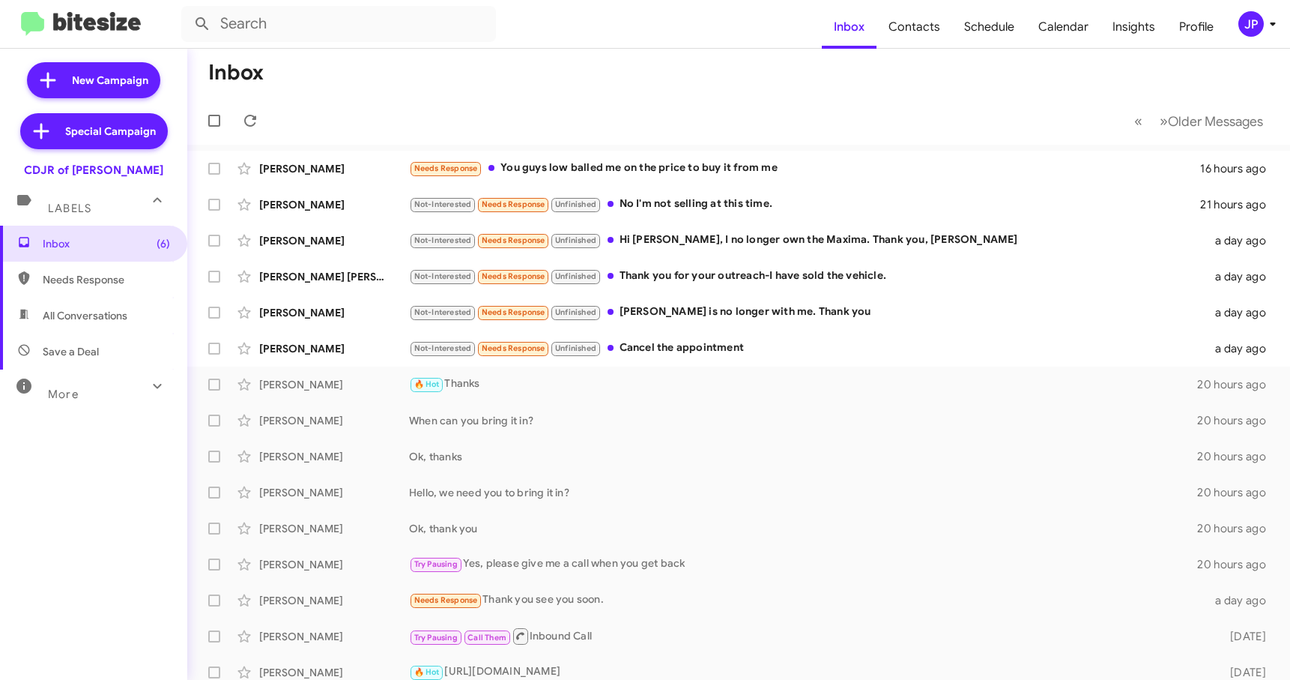
click at [76, 347] on span "Save a Deal" at bounding box center [71, 351] width 56 height 15
type input "in:not-interested"
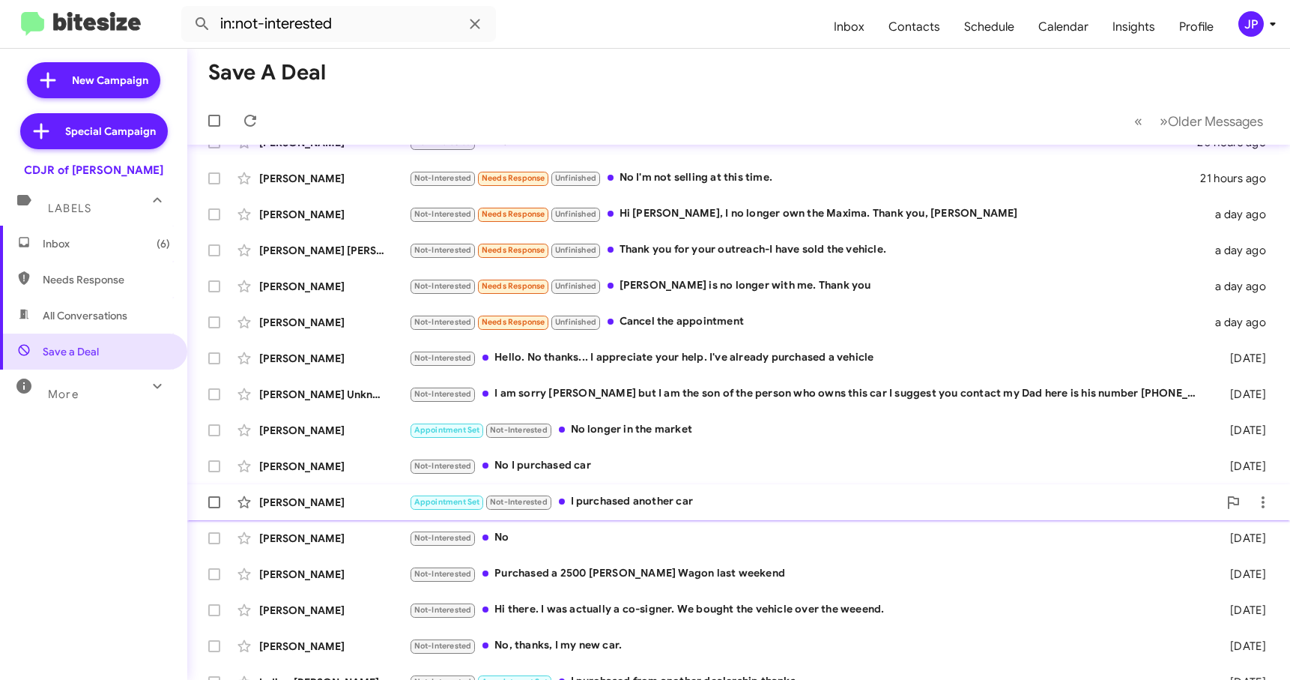
scroll to position [27, 0]
click at [79, 247] on span "Inbox (6)" at bounding box center [106, 243] width 127 height 15
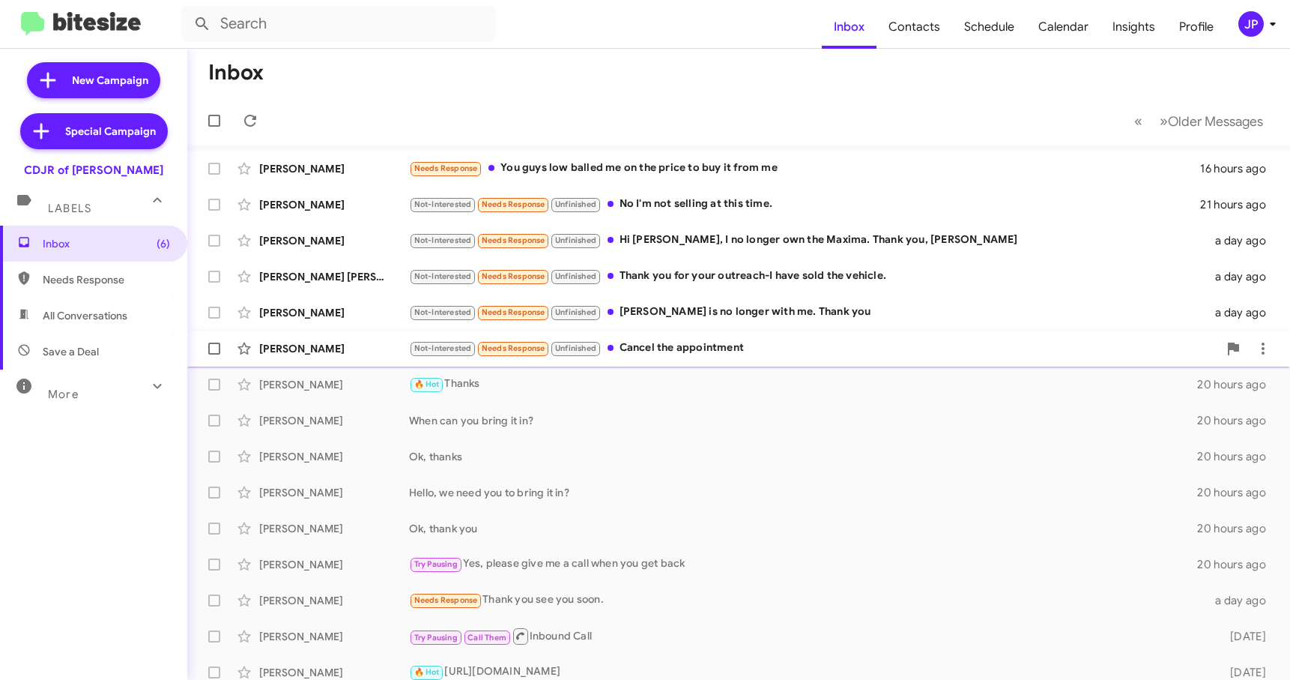
click at [704, 362] on div "La Butler Not-Interested Needs Response Unfinished Cancel the appointment a day…" at bounding box center [738, 348] width 1079 height 30
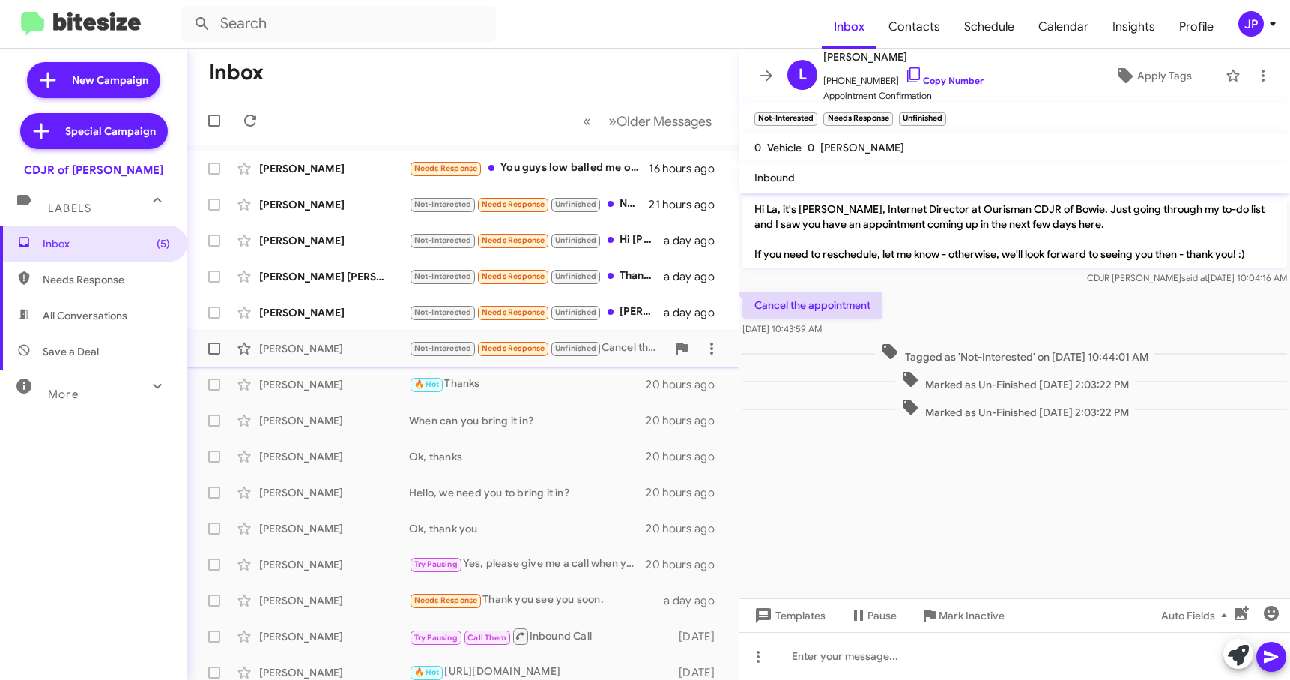
click at [216, 353] on span at bounding box center [214, 348] width 12 height 12
click at [214, 354] on input "checkbox" at bounding box center [214, 354] width 1 height 1
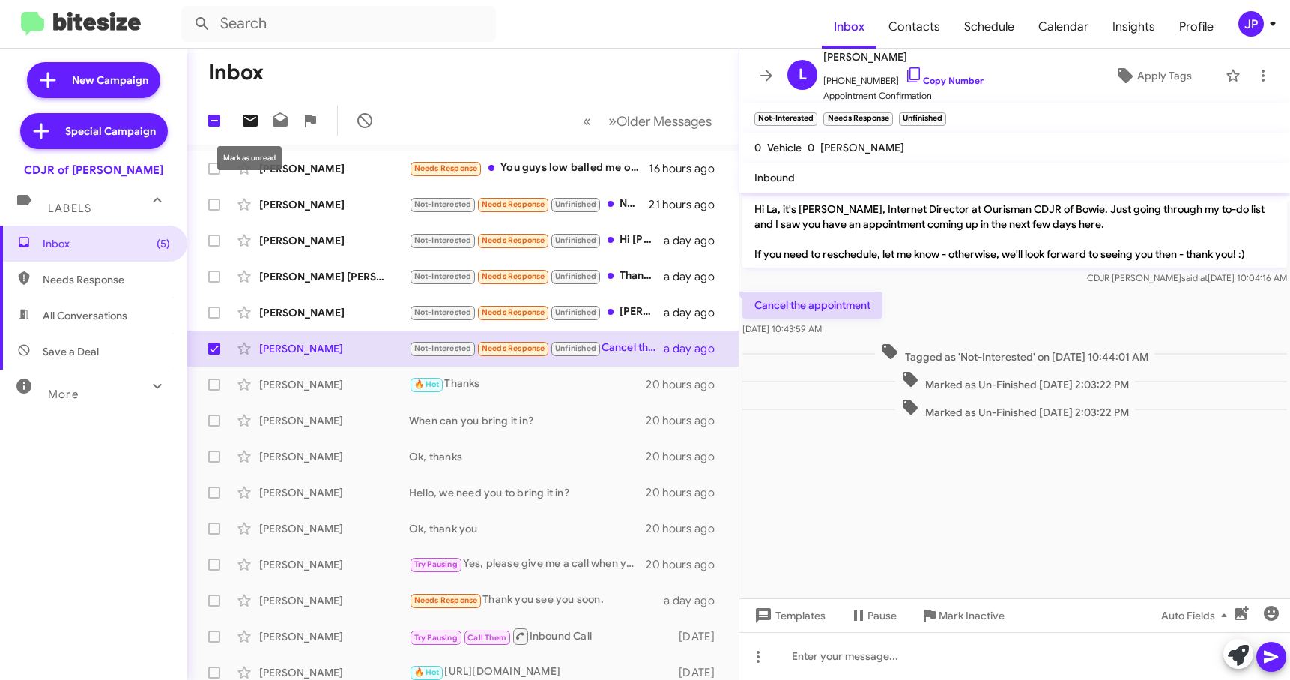
click at [247, 115] on icon at bounding box center [250, 121] width 15 height 12
click at [210, 346] on span at bounding box center [214, 348] width 12 height 12
click at [214, 354] on input "checkbox" at bounding box center [214, 354] width 1 height 1
checkbox input "false"
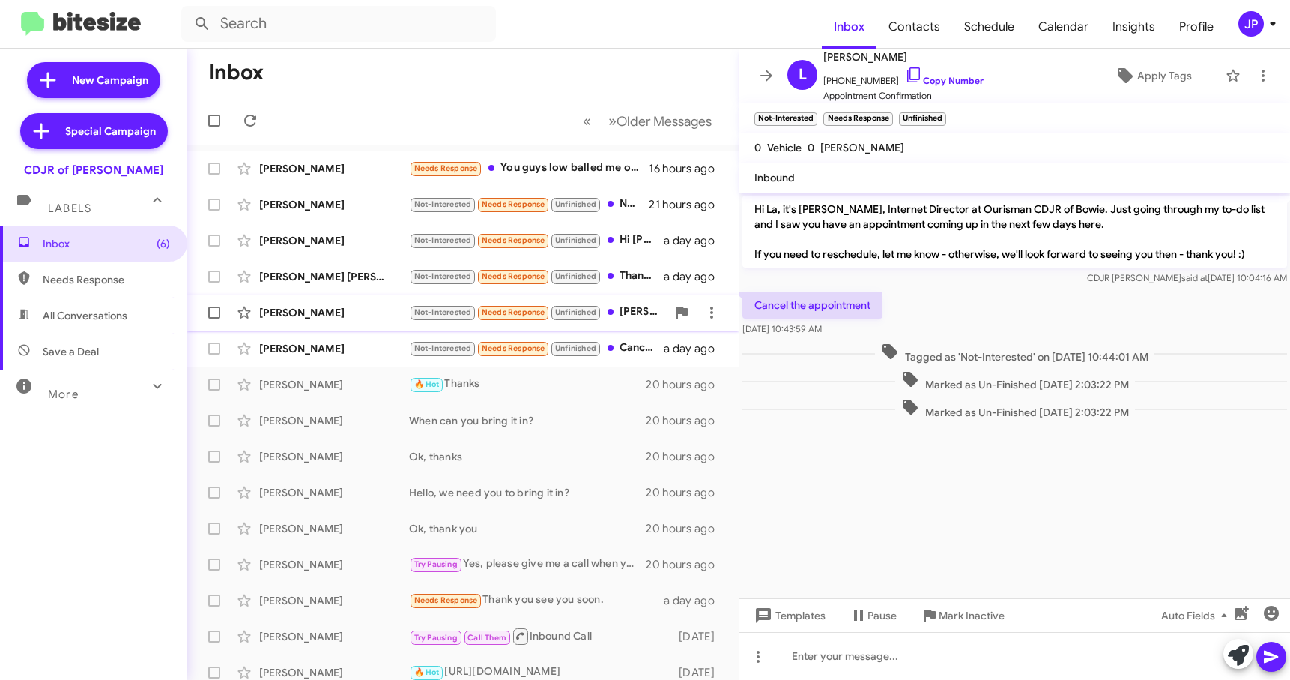
click at [388, 314] on div "Taylor Allen" at bounding box center [334, 312] width 150 height 15
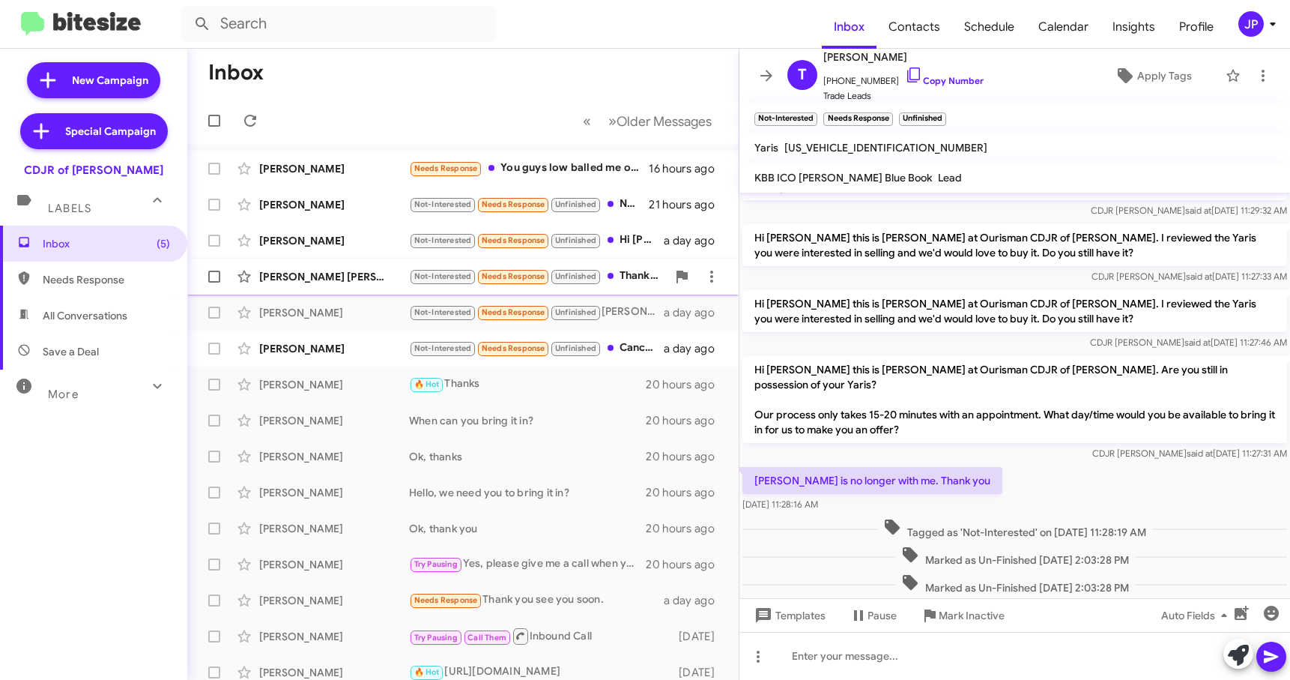
click at [351, 289] on div "Kate Kate Borrosh Not-Interested Needs Response Unfinished Thank you for your o…" at bounding box center [462, 276] width 527 height 30
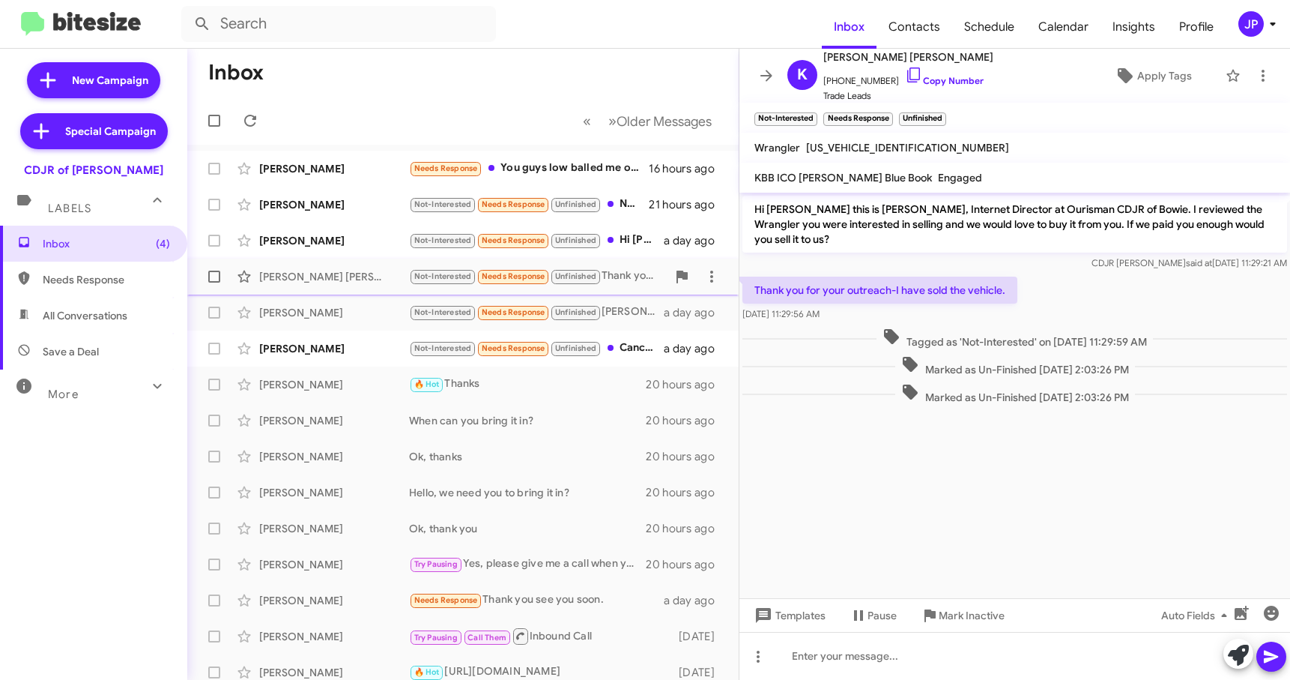
click at [212, 276] on span at bounding box center [214, 276] width 12 height 12
click at [214, 282] on input "checkbox" at bounding box center [214, 282] width 1 height 1
checkbox input "true"
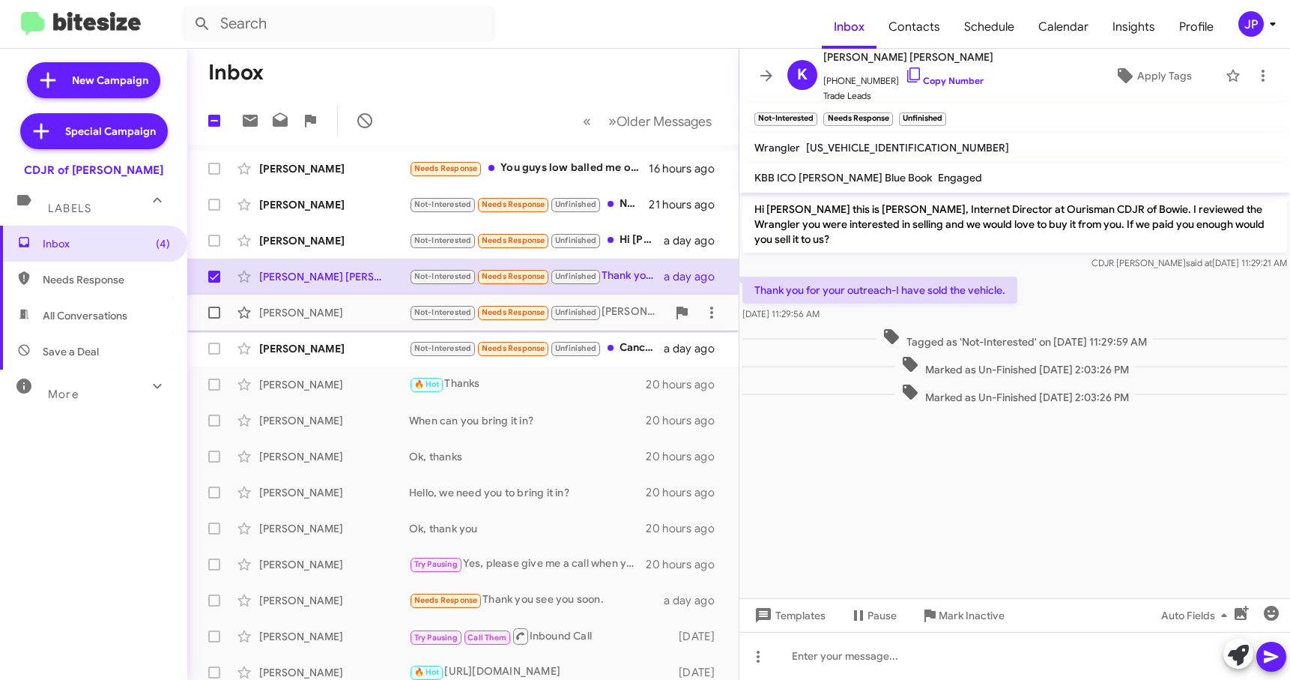
click at [210, 309] on span at bounding box center [214, 312] width 12 height 12
click at [214, 318] on input "checkbox" at bounding box center [214, 318] width 1 height 1
checkbox input "true"
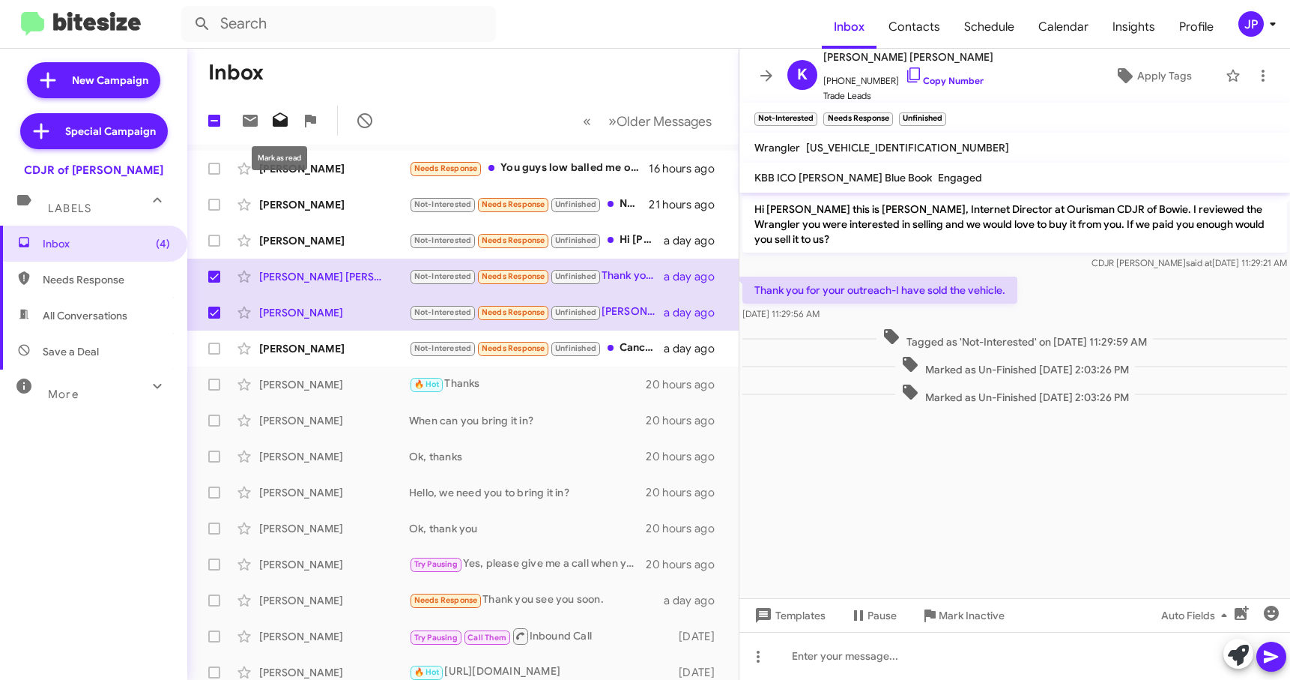
click at [275, 116] on icon at bounding box center [280, 119] width 15 height 14
click at [252, 123] on icon at bounding box center [250, 121] width 15 height 12
click at [72, 359] on span "Save a Deal" at bounding box center [93, 351] width 187 height 36
type input "in:not-interested"
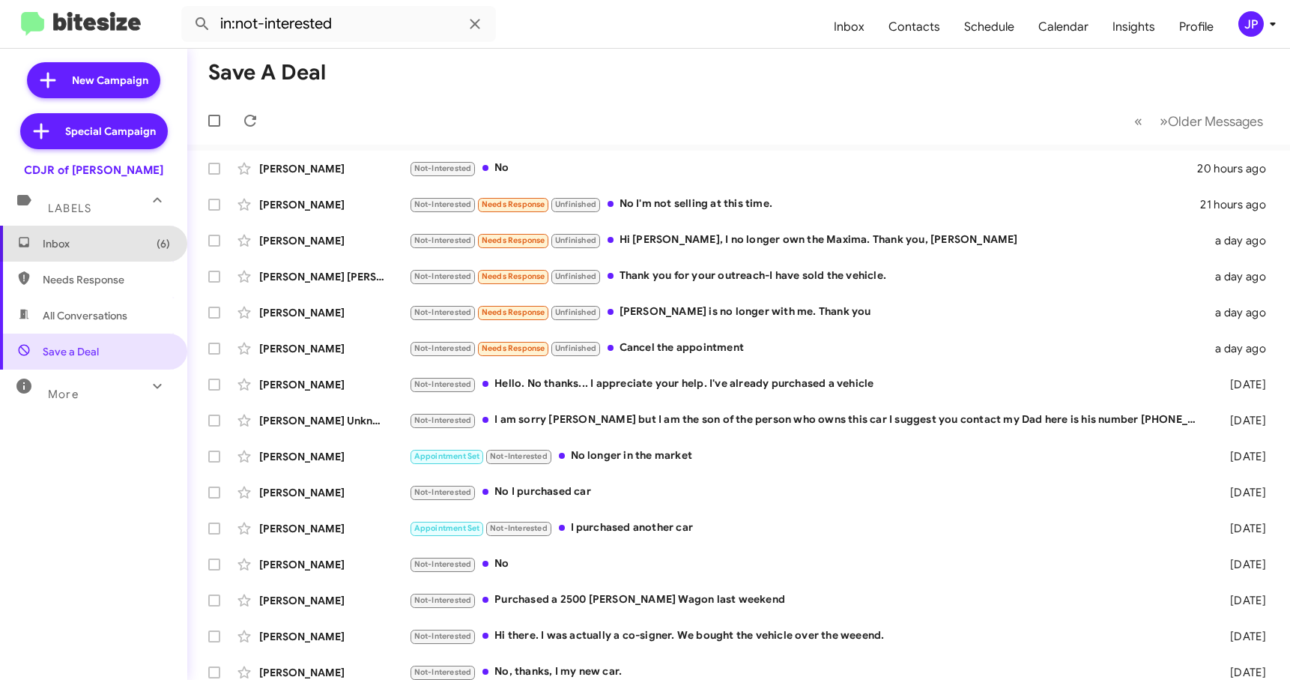
click at [97, 257] on span "Inbox (6)" at bounding box center [93, 244] width 187 height 36
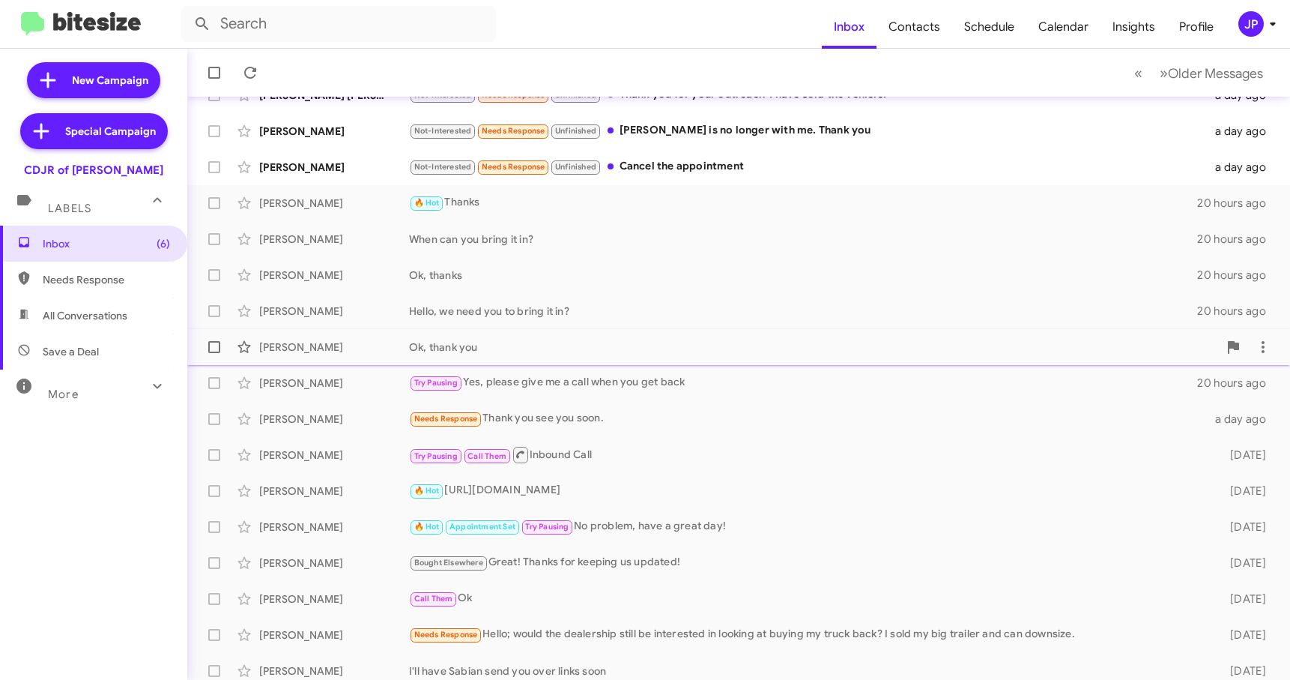
scroll to position [190, 0]
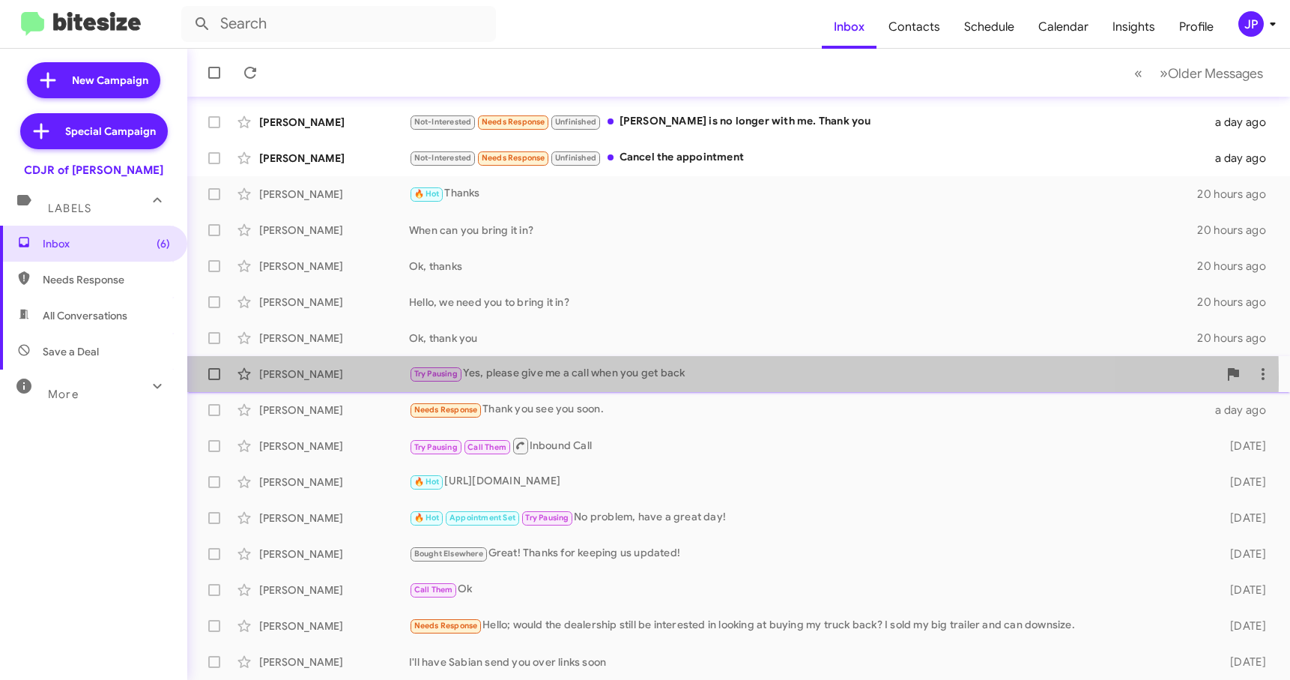
click at [530, 377] on div "Try Pausing Yes, please give me a call when you get back" at bounding box center [813, 373] width 809 height 17
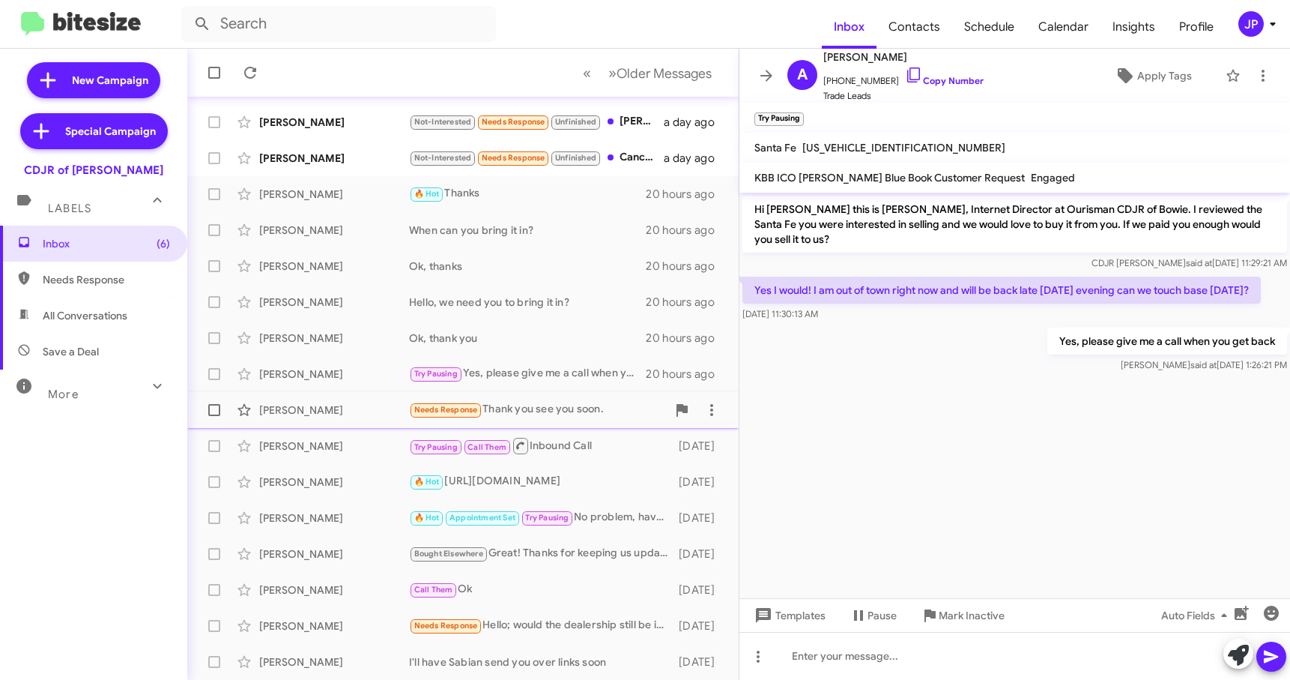
click at [578, 414] on div "Needs Response Thank you see you soon." at bounding box center [538, 409] width 258 height 17
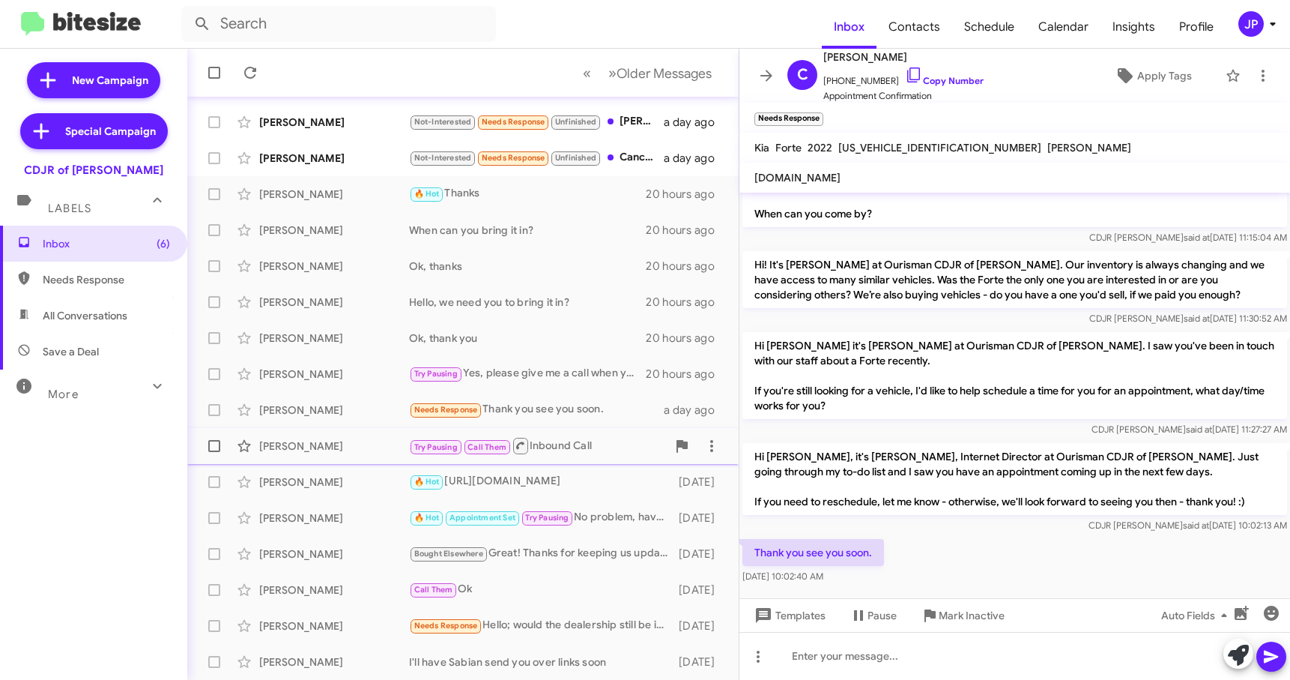
click at [584, 450] on div "Try Pausing Call Them Inbound Call" at bounding box center [538, 445] width 258 height 19
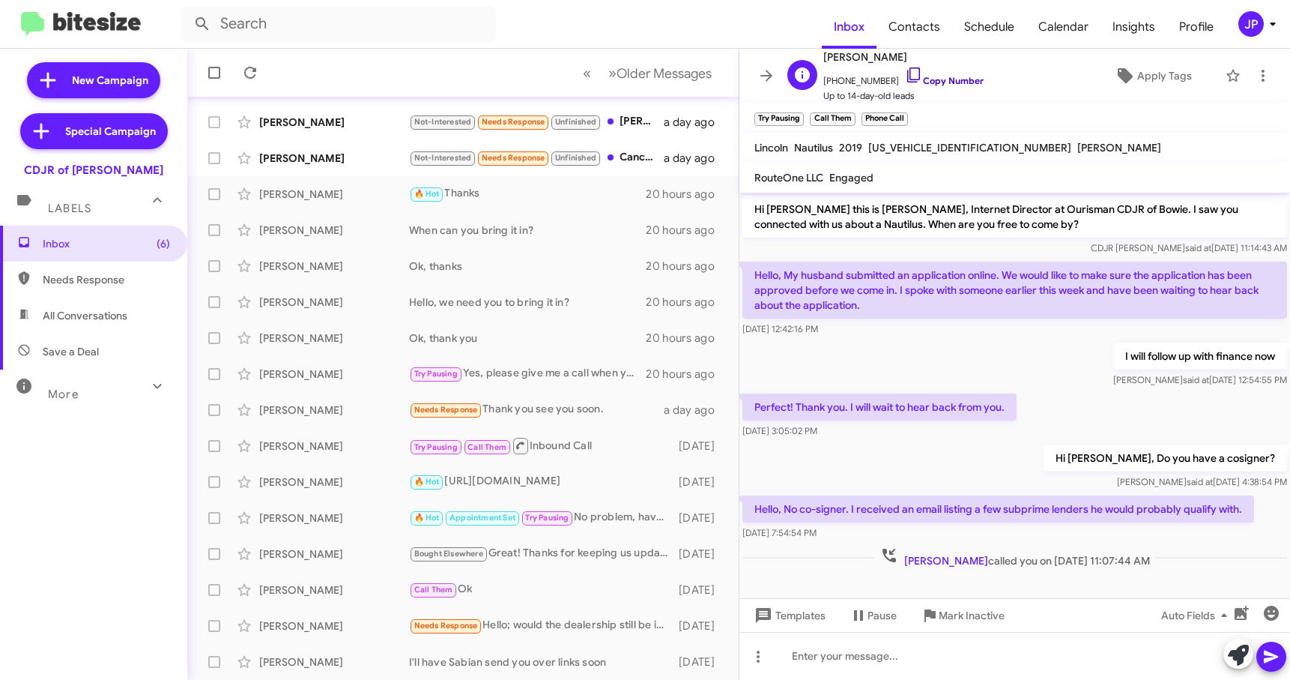
click at [928, 85] on link "Copy Number" at bounding box center [944, 80] width 79 height 11
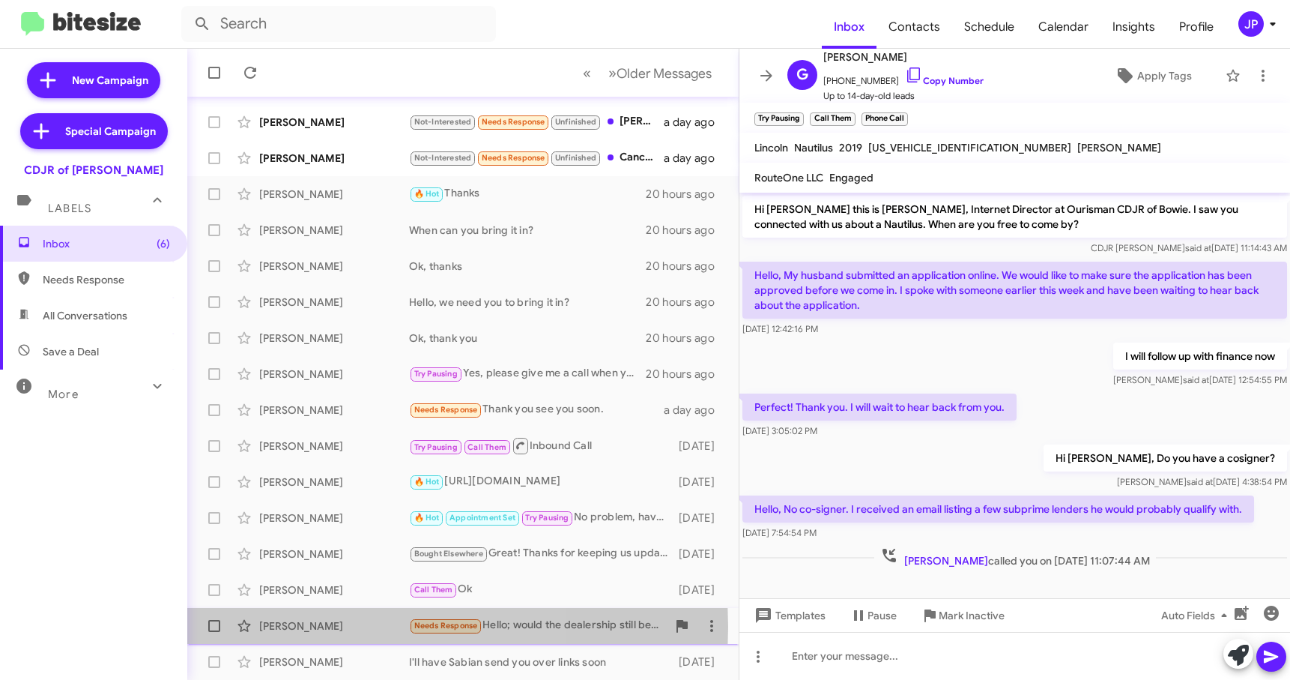
click at [266, 626] on div "Sarah Neall" at bounding box center [334, 625] width 150 height 15
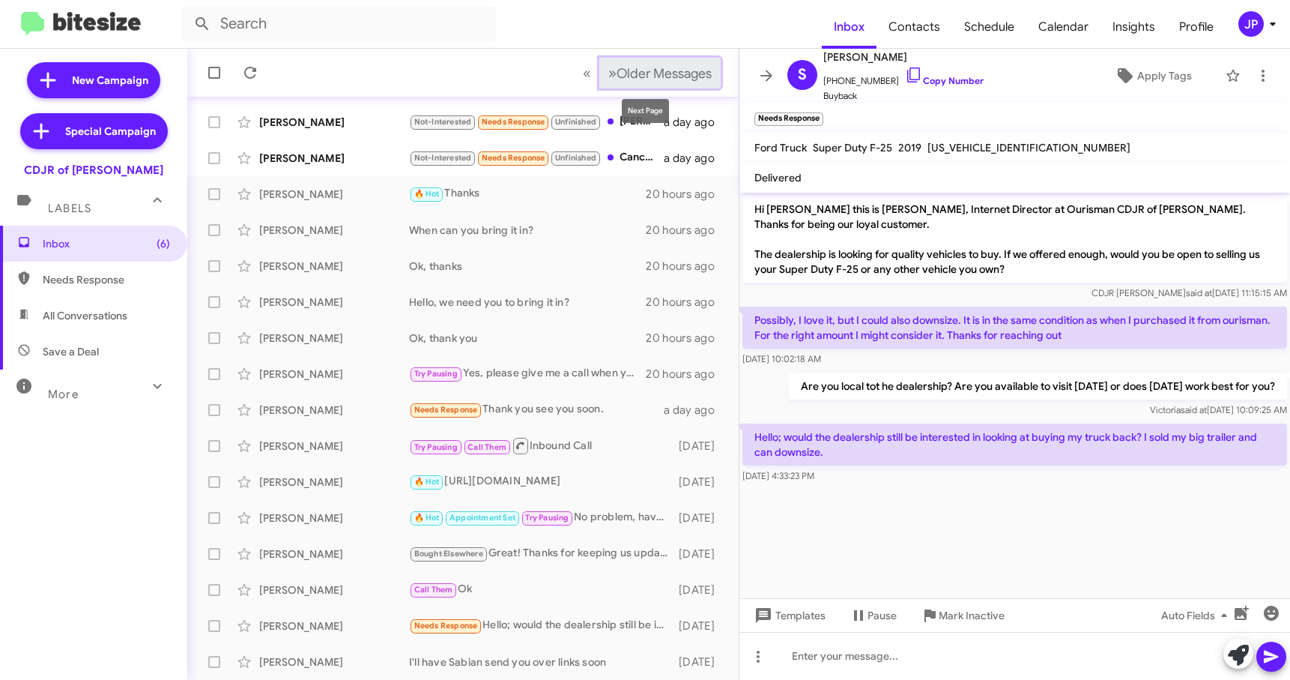
click at [609, 61] on button "» Next Older Messages" at bounding box center [659, 73] width 121 height 31
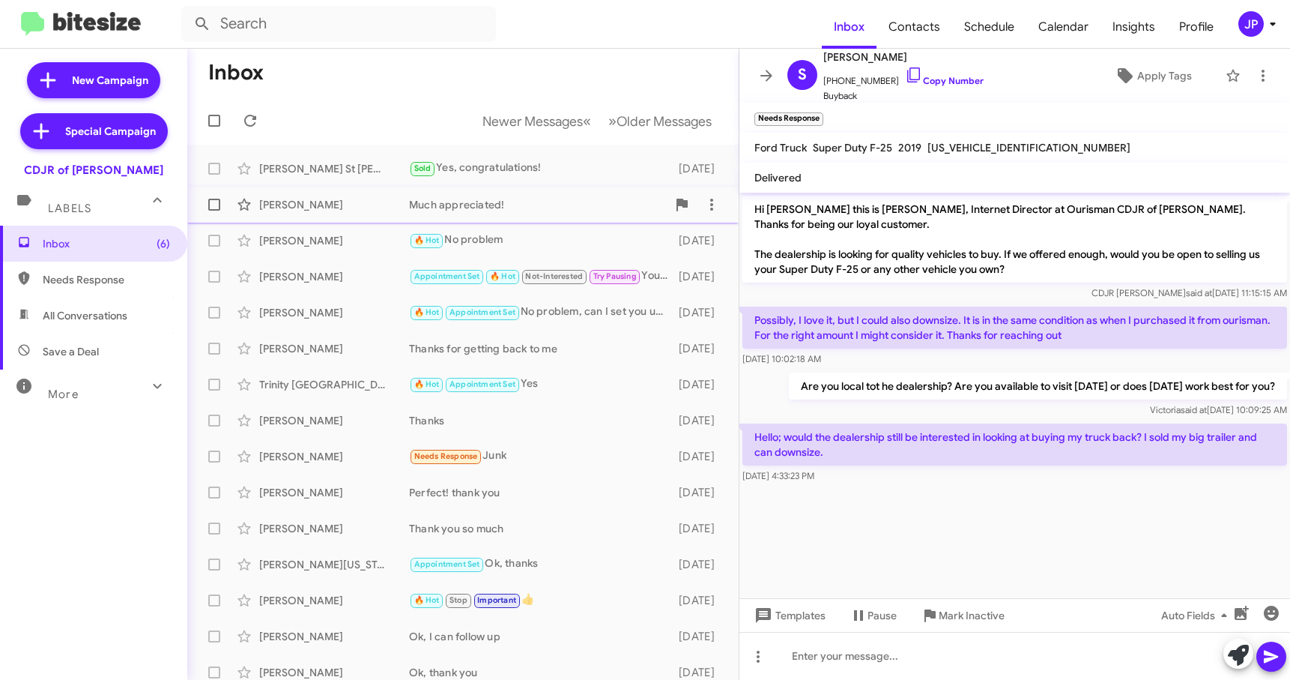
click at [435, 214] on div "Griffin Alvis Much appreciated! 5 days ago" at bounding box center [462, 205] width 527 height 30
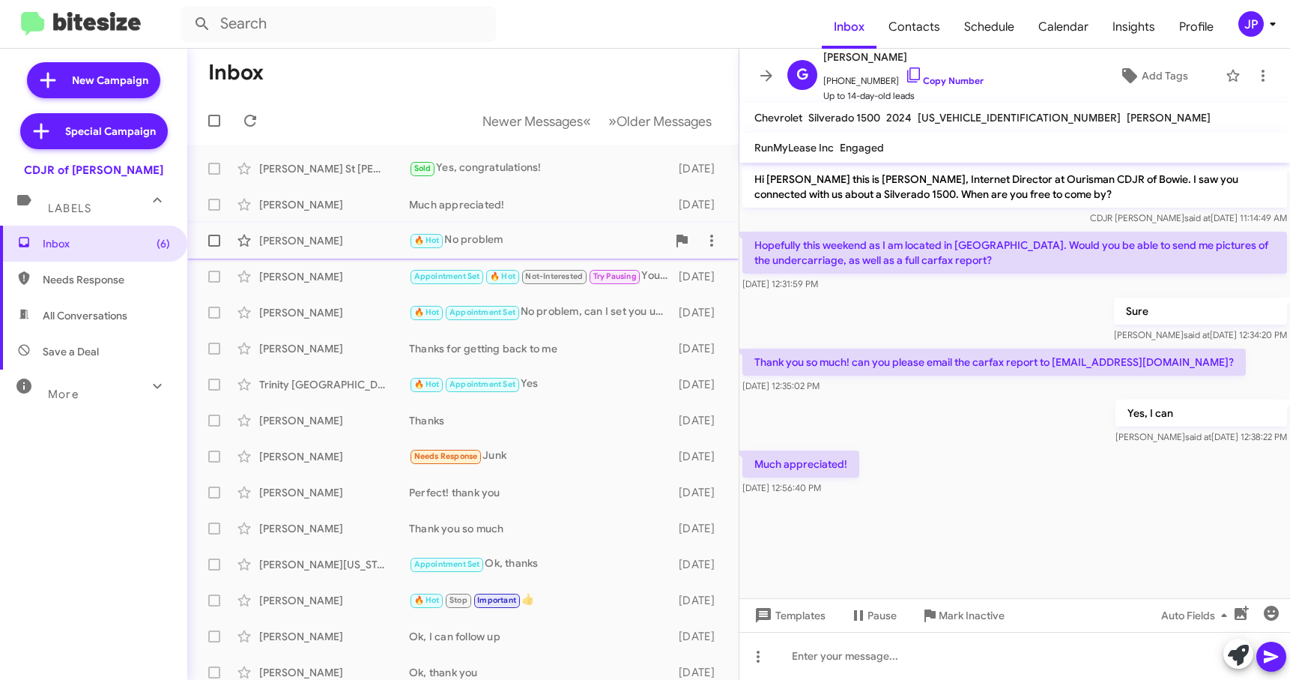
click at [373, 252] on div "Devin Proctor 🔥 Hot No problem 5 days ago" at bounding box center [462, 241] width 527 height 30
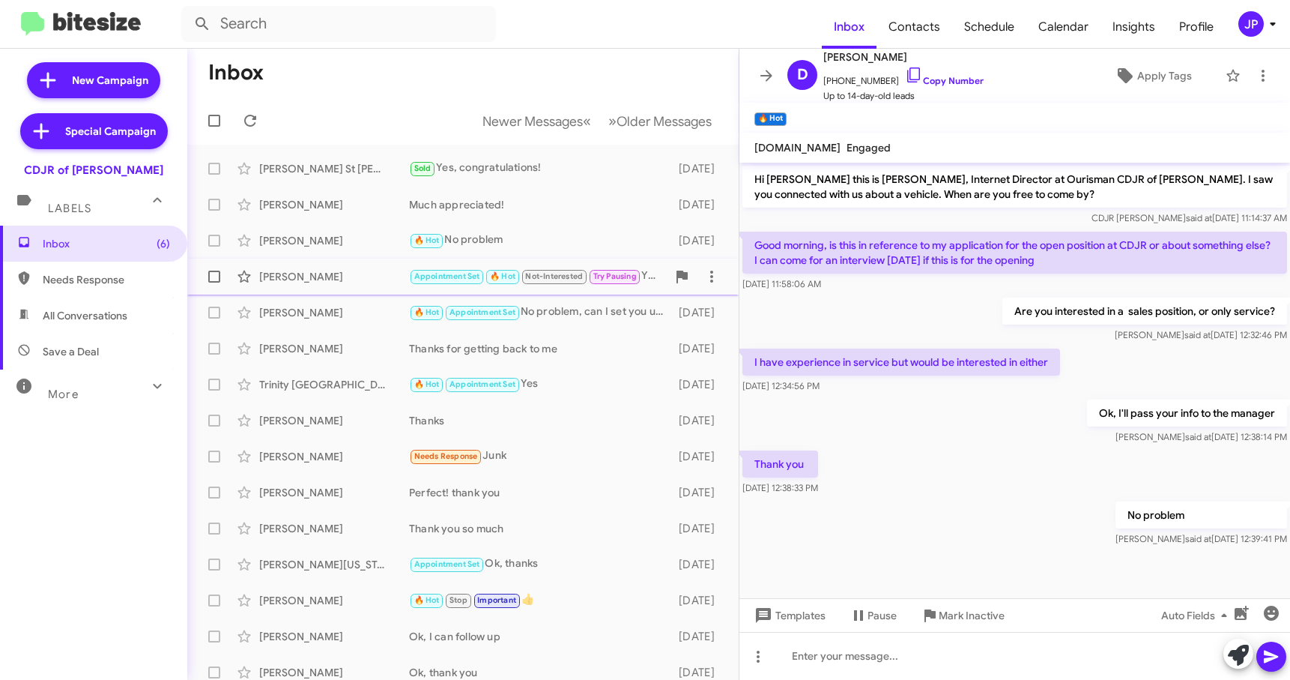
click at [333, 288] on div "Terraine Hodges Appointment Set 🔥 Hot Not-Interested Try Pausing You can come i…" at bounding box center [462, 276] width 527 height 30
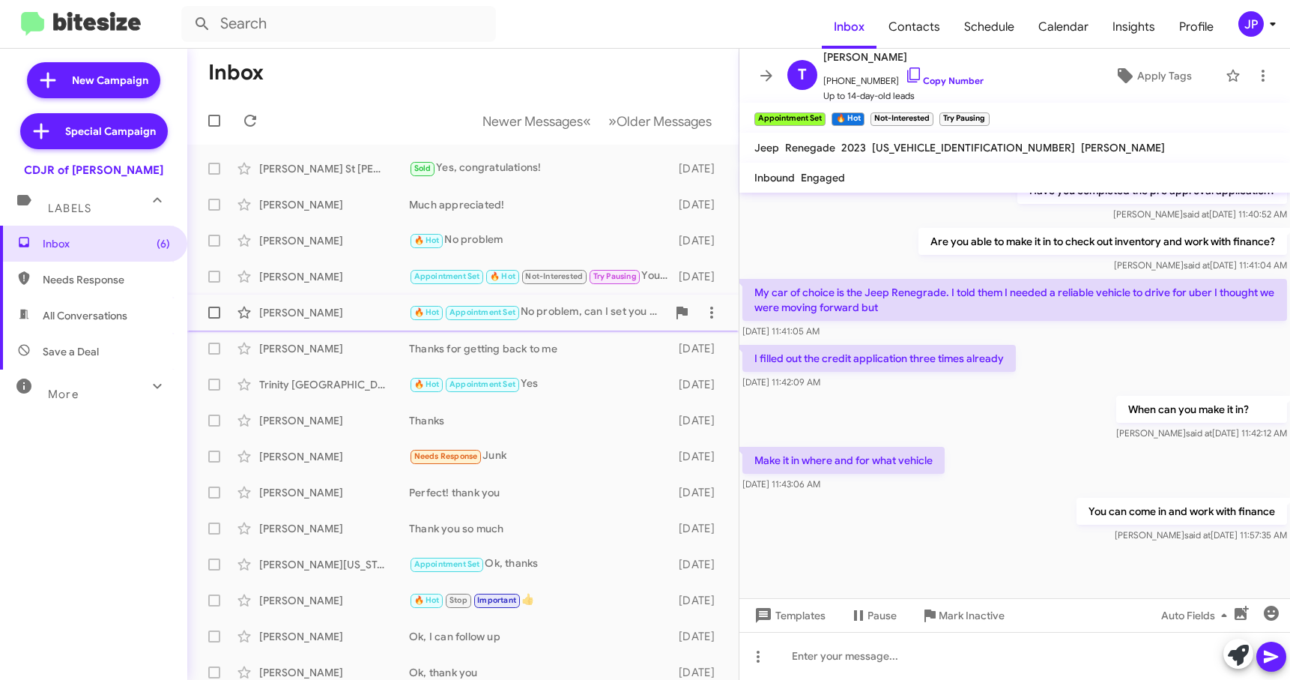
click at [372, 321] on div "Stefon Fields 🔥 Hot Appointment Set No problem, can I set you up for late after…" at bounding box center [462, 312] width 527 height 30
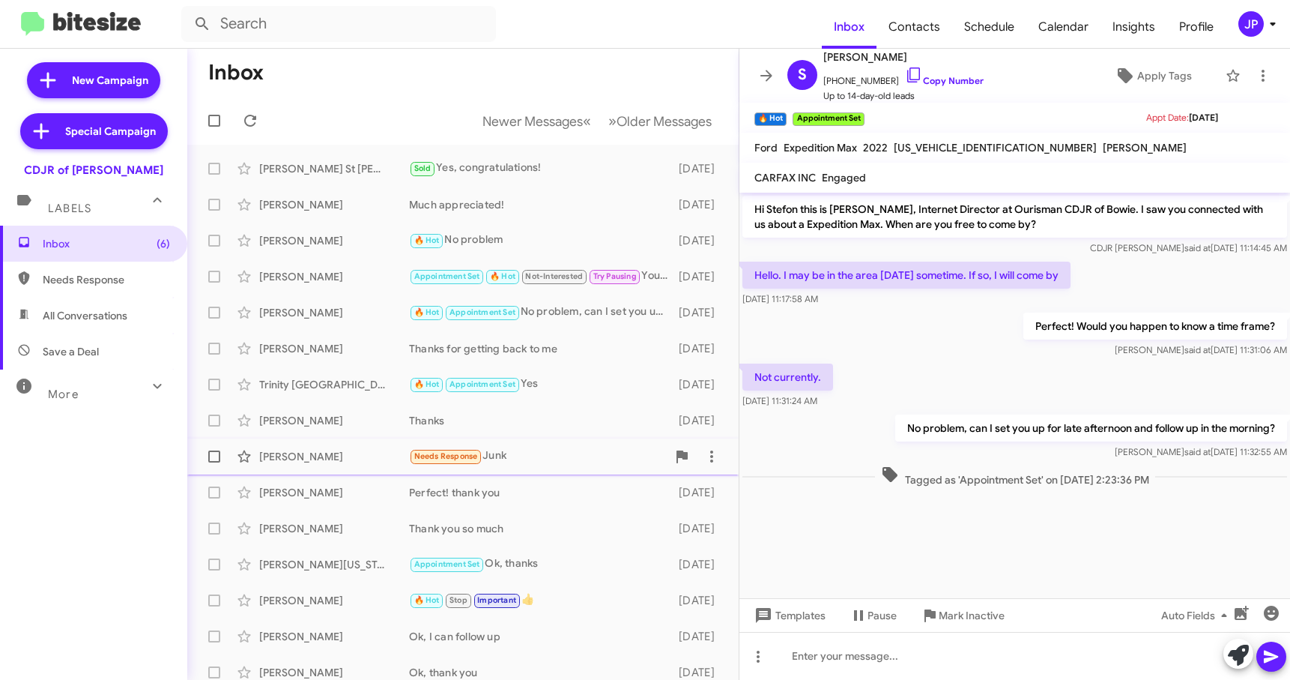
click at [360, 471] on div "Osorio Garcia Needs Response Junk 6 days ago" at bounding box center [462, 456] width 527 height 30
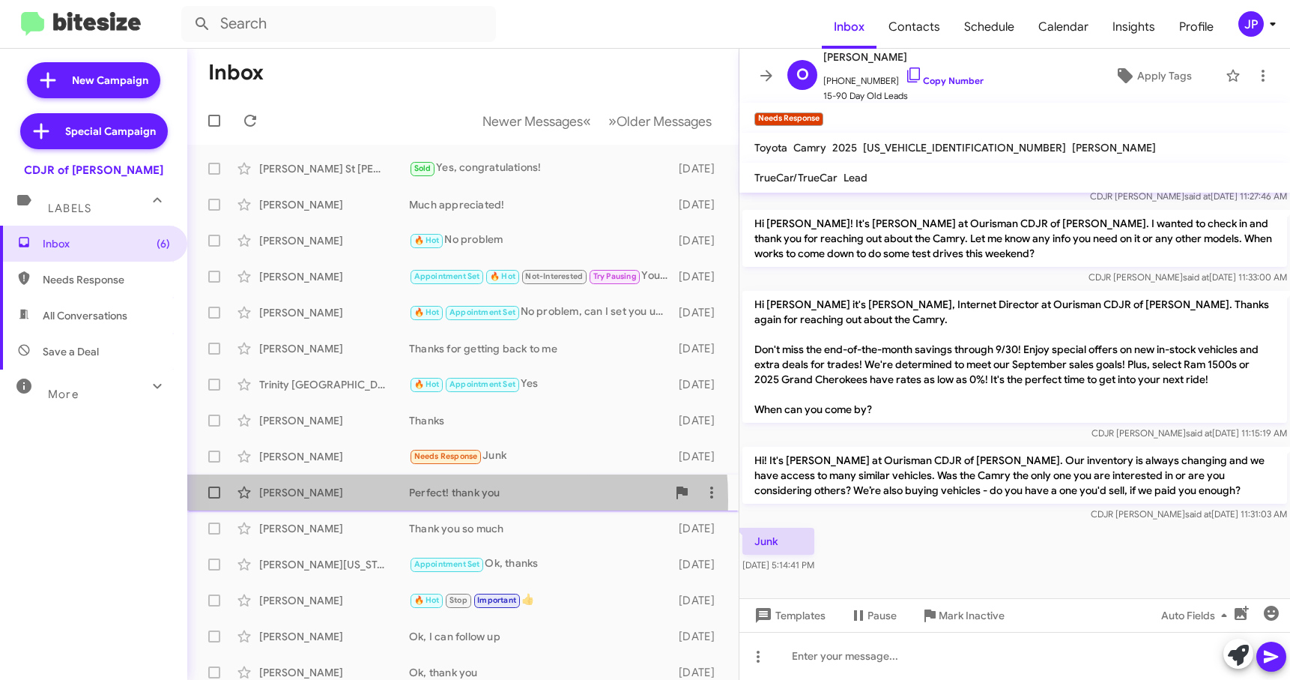
click at [373, 500] on div "Ana Cruz-Rosas Perfect! thank you 6 days ago" at bounding box center [462, 492] width 527 height 30
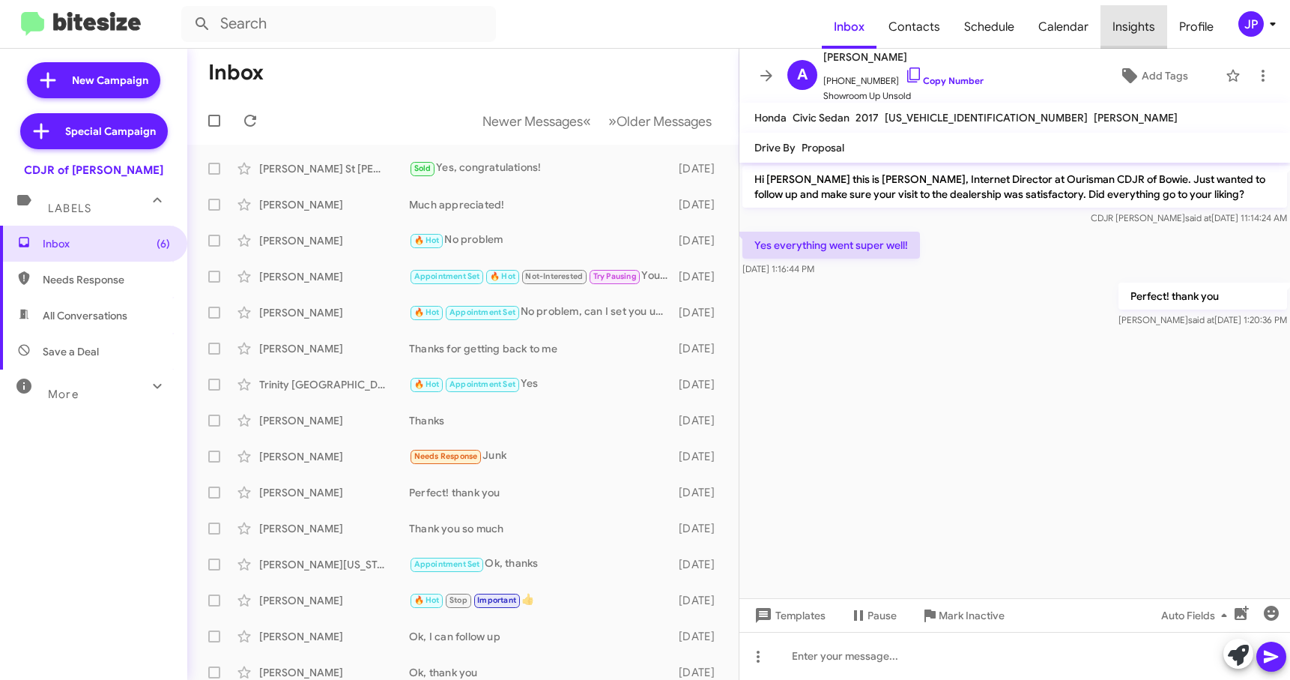
click at [1144, 30] on span "Insights" at bounding box center [1134, 26] width 67 height 43
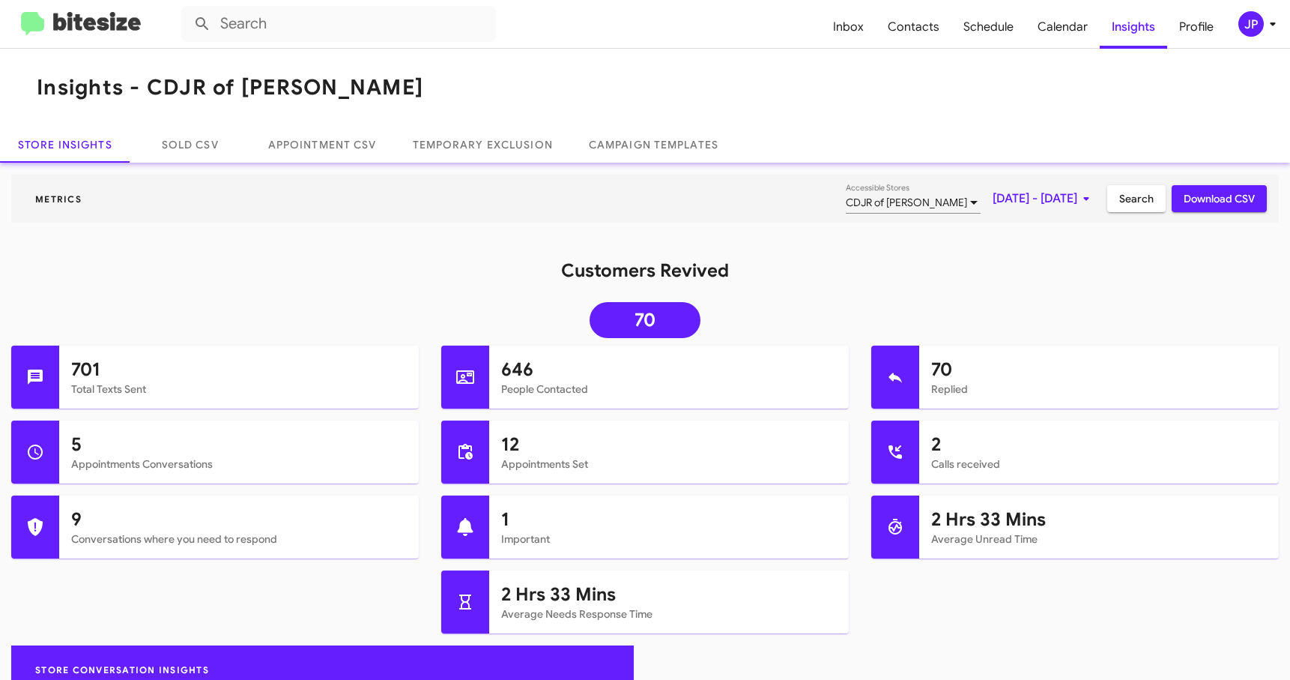
click at [993, 199] on span "[DATE] - [DATE]" at bounding box center [1044, 198] width 103 height 27
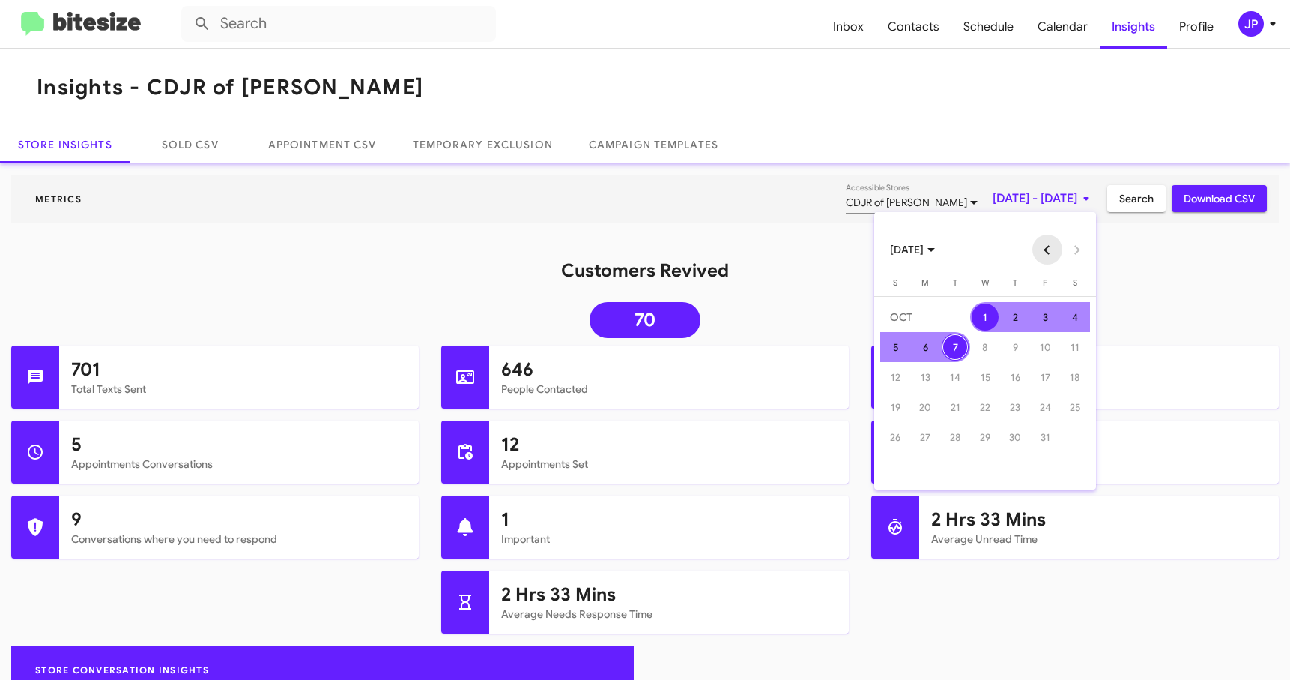
click at [1050, 249] on button "Previous month" at bounding box center [1047, 250] width 30 height 30
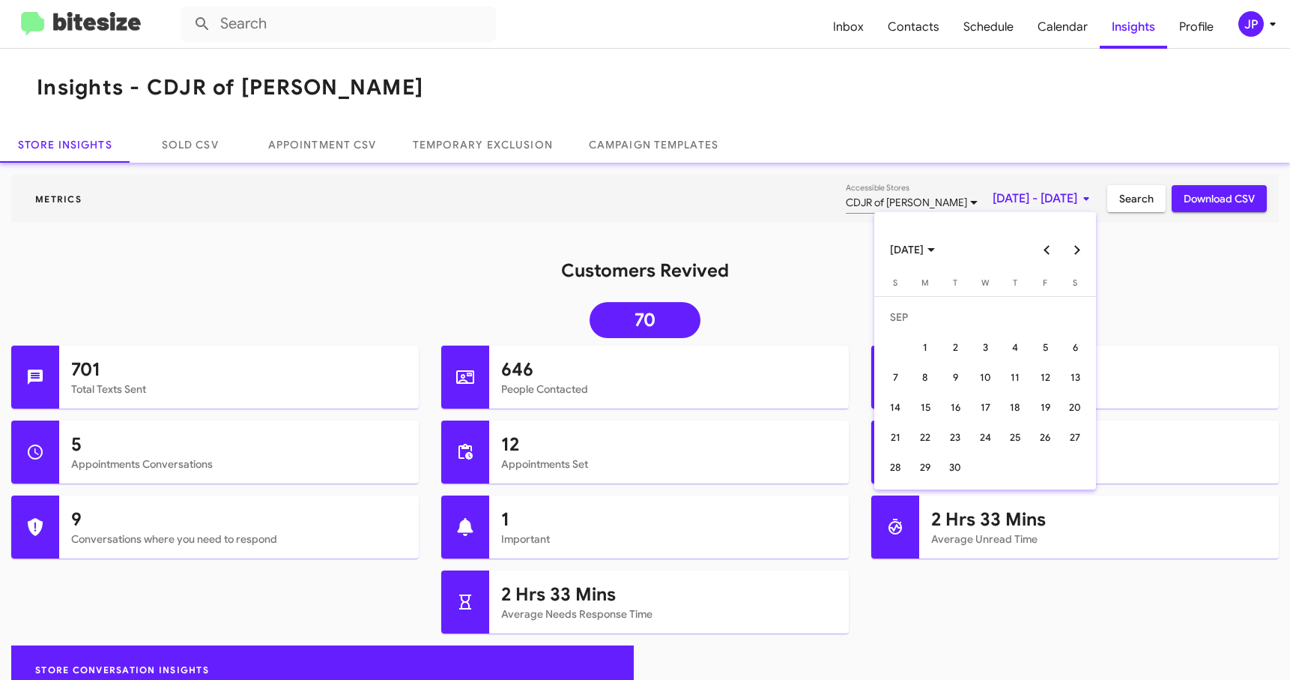
click at [1049, 249] on button "Previous month" at bounding box center [1047, 250] width 30 height 30
click at [933, 389] on td "7" at bounding box center [925, 377] width 30 height 30
click at [1074, 249] on button "Next month" at bounding box center [1077, 250] width 30 height 30
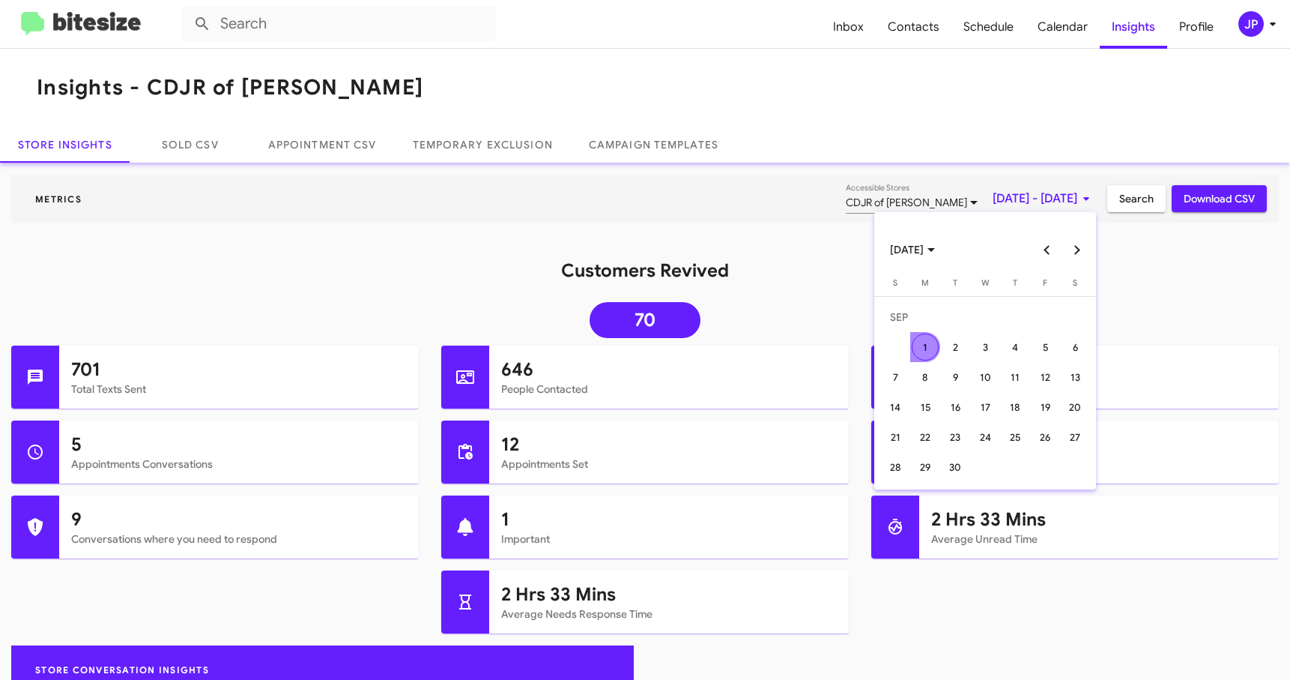
click at [1074, 249] on button "Next month" at bounding box center [1077, 250] width 30 height 30
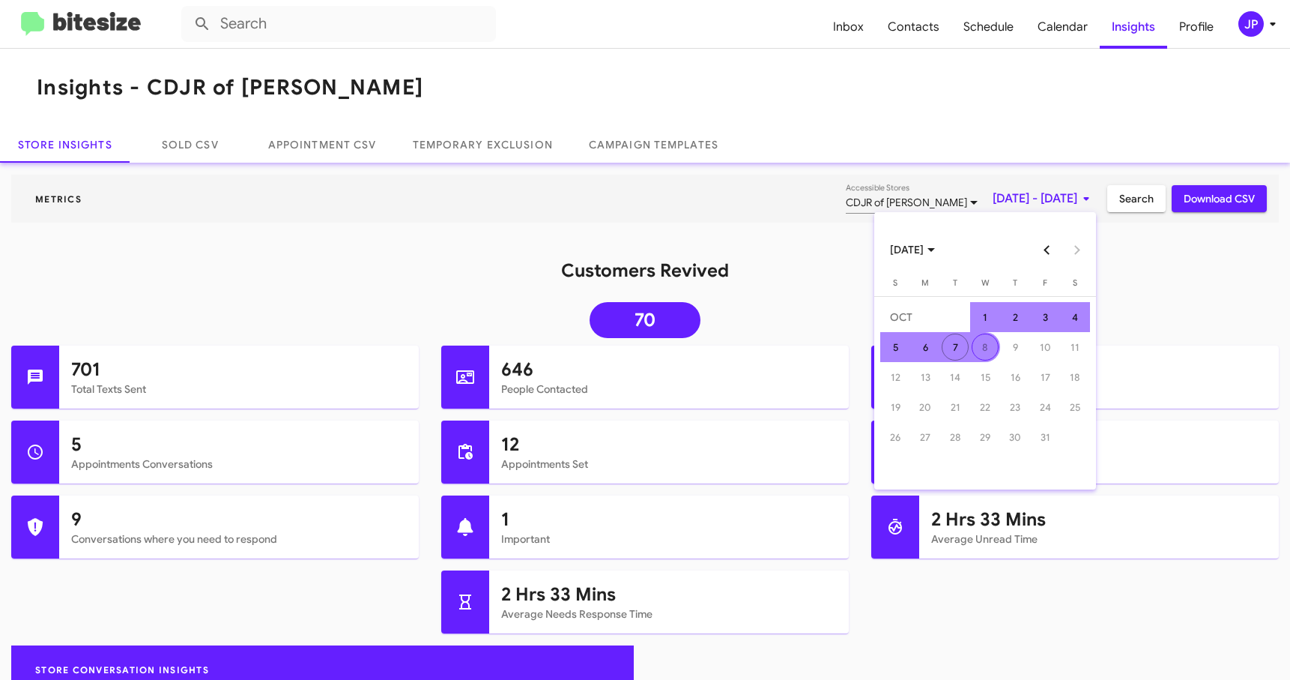
click at [970, 334] on td "8" at bounding box center [985, 347] width 30 height 30
click at [958, 345] on div "7" at bounding box center [955, 346] width 27 height 27
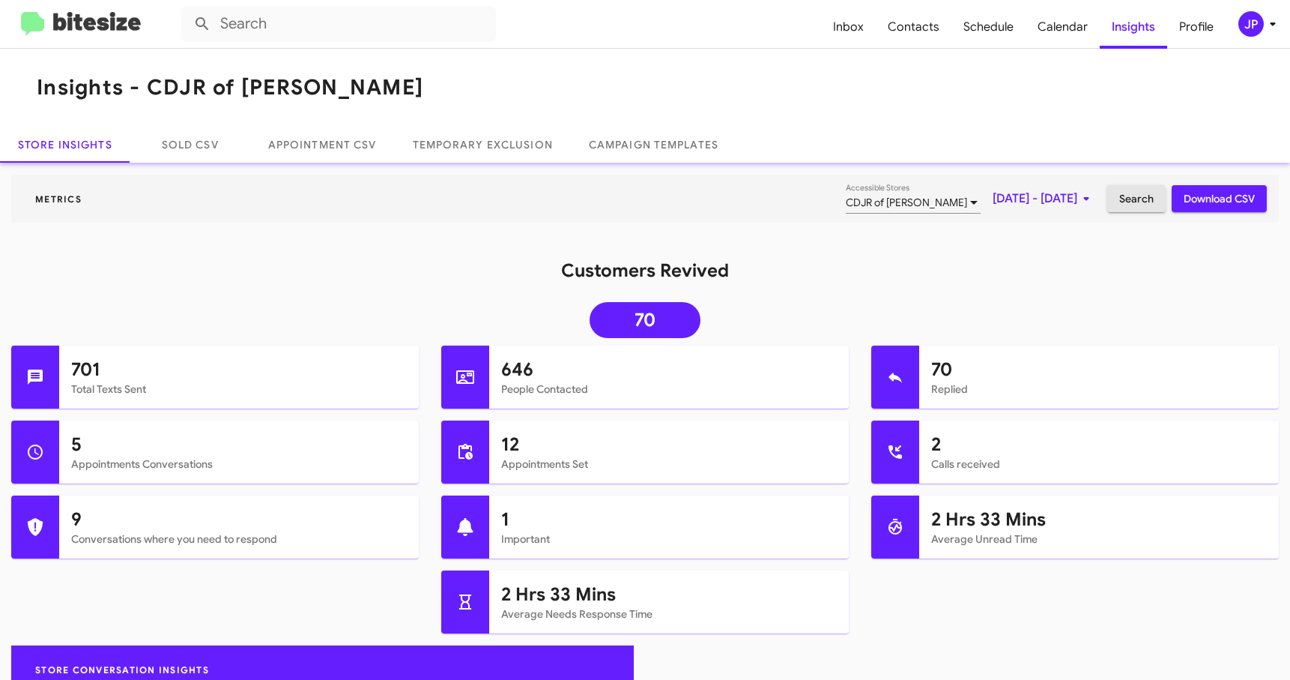
click at [1119, 202] on span "Search" at bounding box center [1136, 198] width 34 height 27
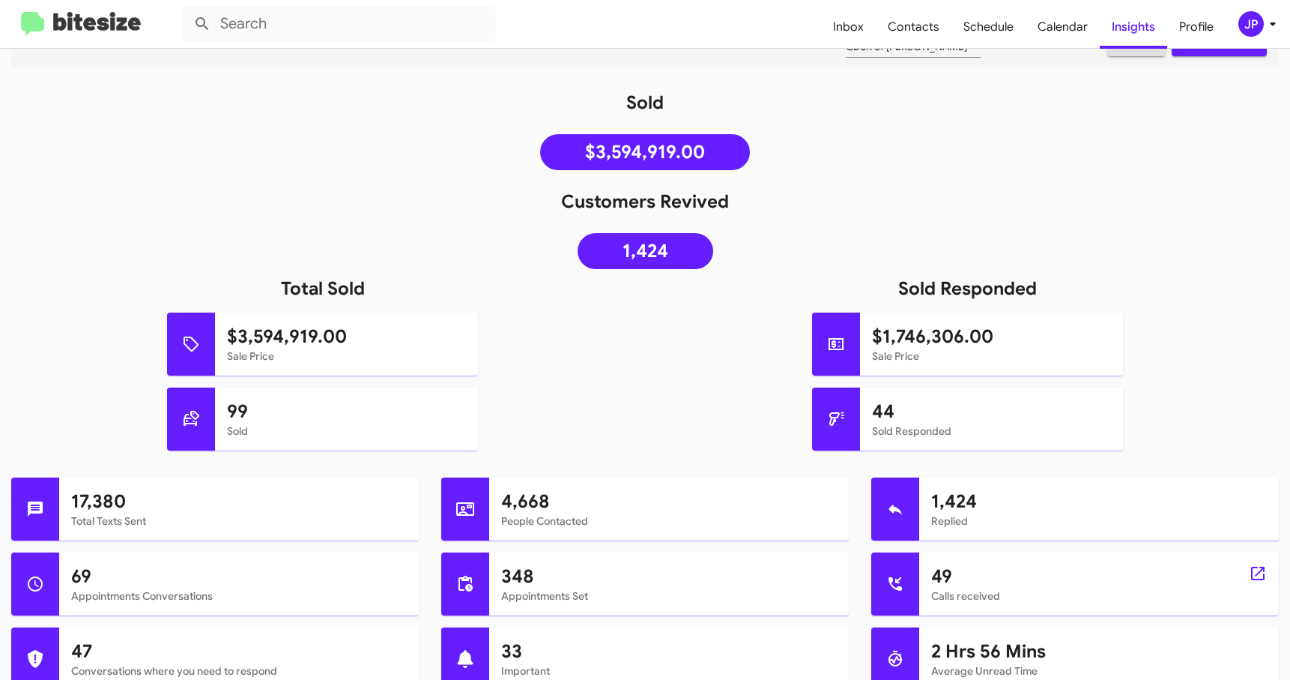
scroll to position [479, 0]
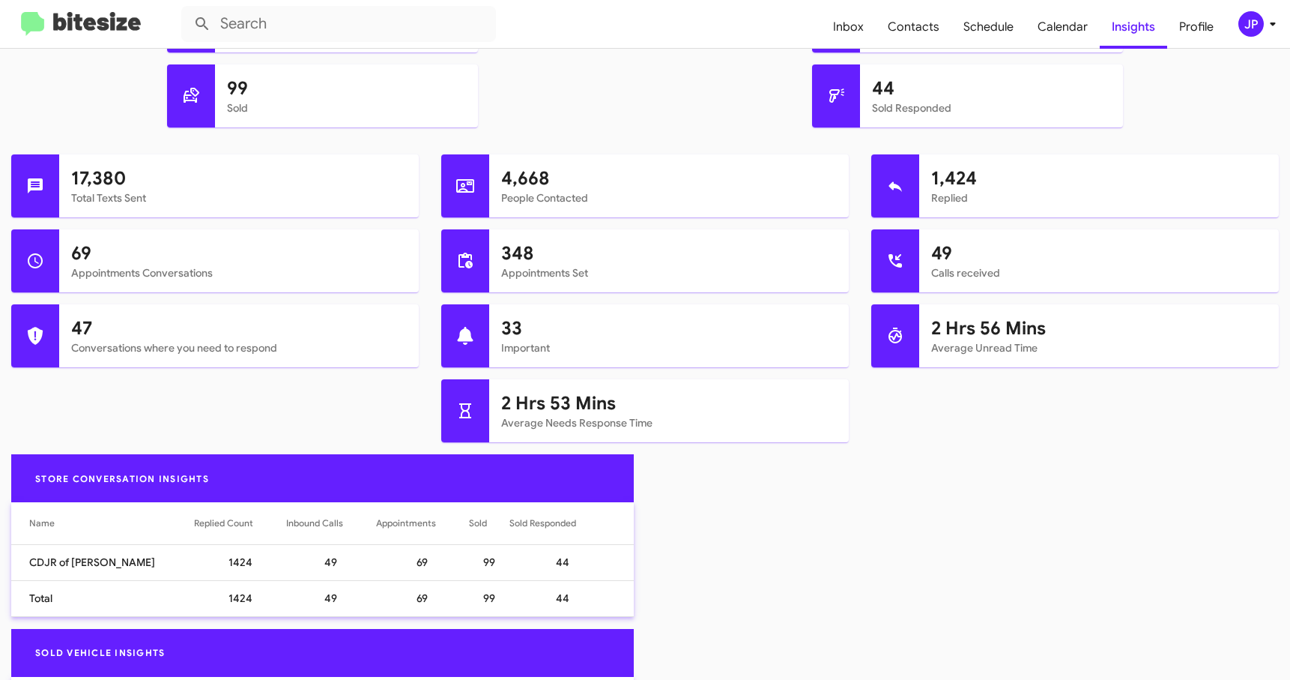
click at [75, 23] on img at bounding box center [81, 24] width 120 height 25
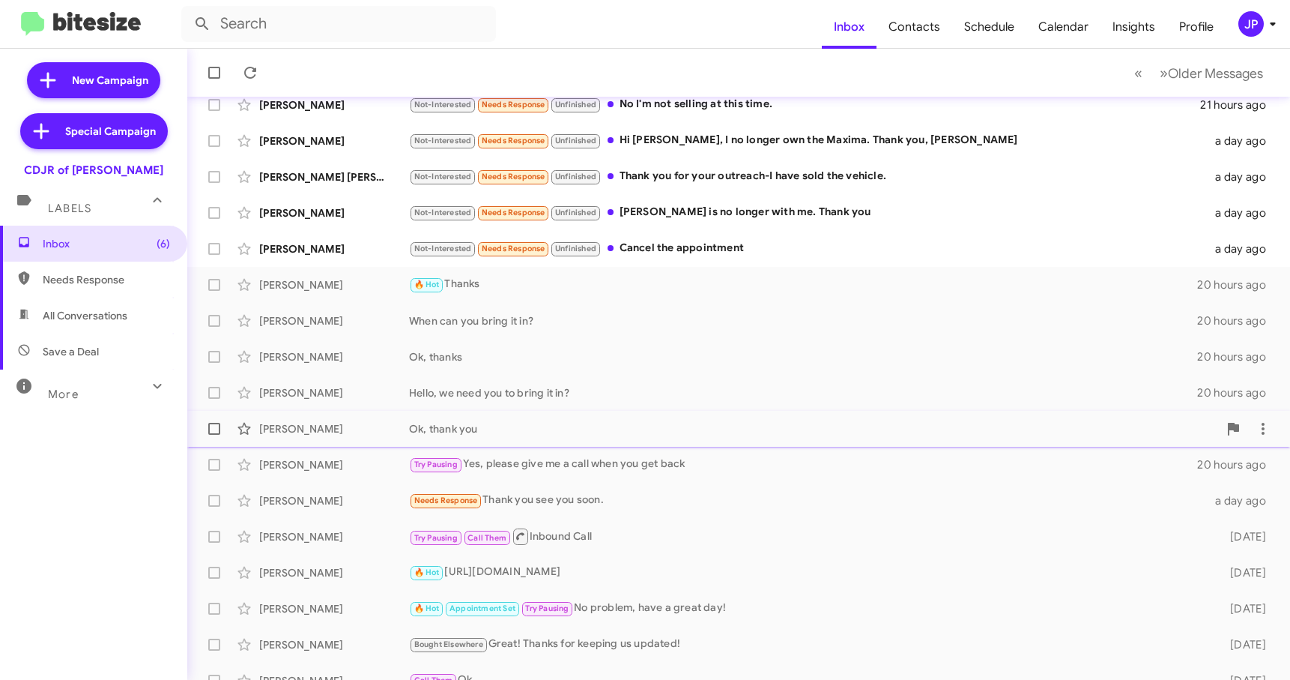
scroll to position [190, 0]
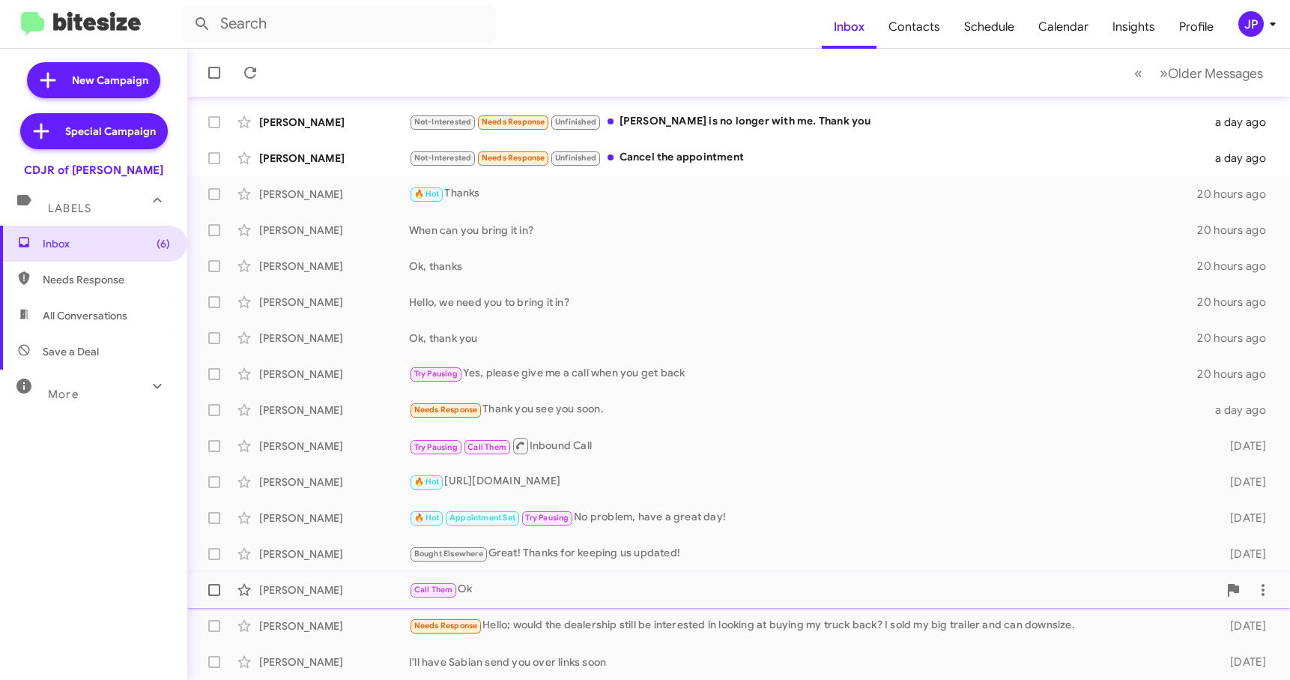
click at [515, 594] on div "Call Them Ok" at bounding box center [813, 589] width 809 height 17
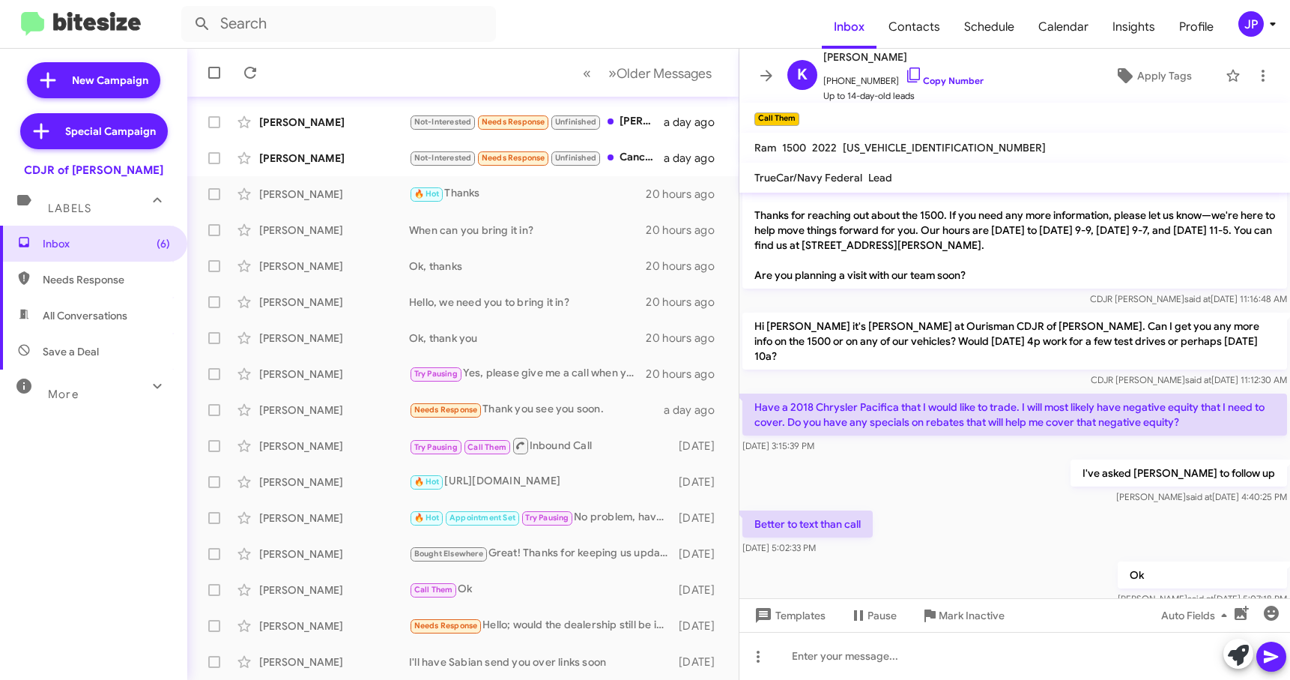
scroll to position [43, 0]
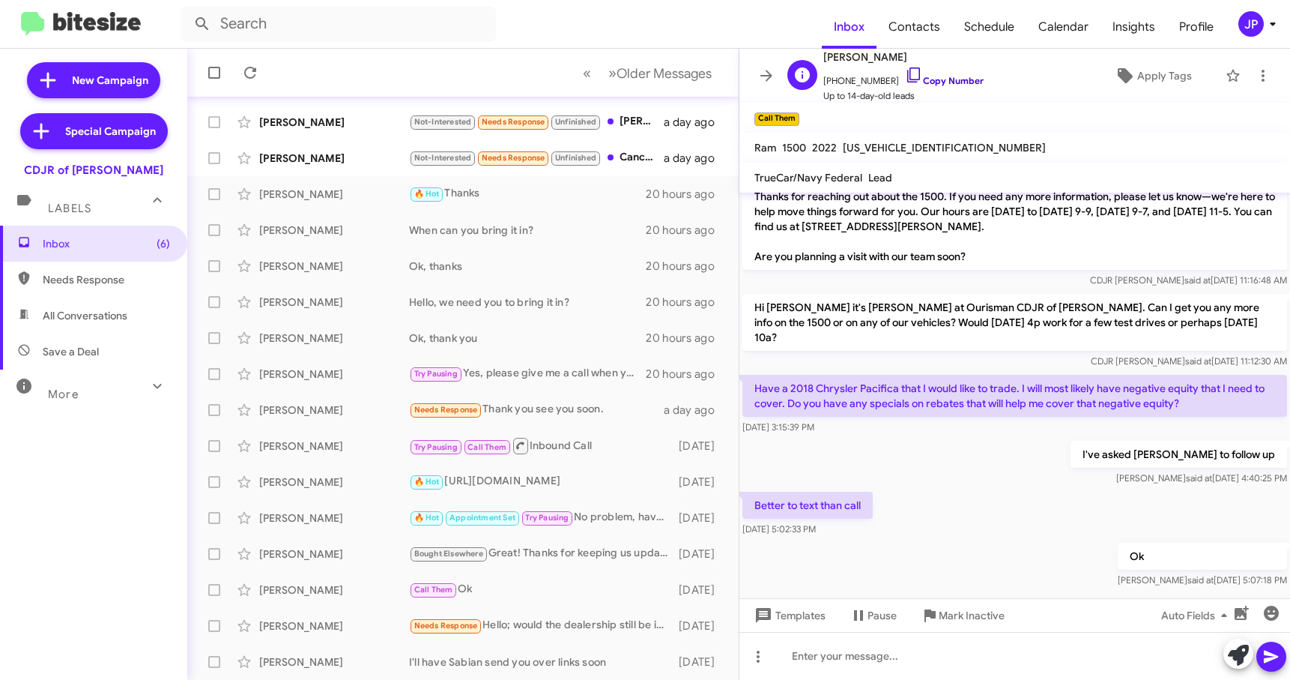
click at [913, 76] on link "Copy Number" at bounding box center [944, 80] width 79 height 11
click at [1148, 75] on span "Apply Tags" at bounding box center [1164, 75] width 55 height 27
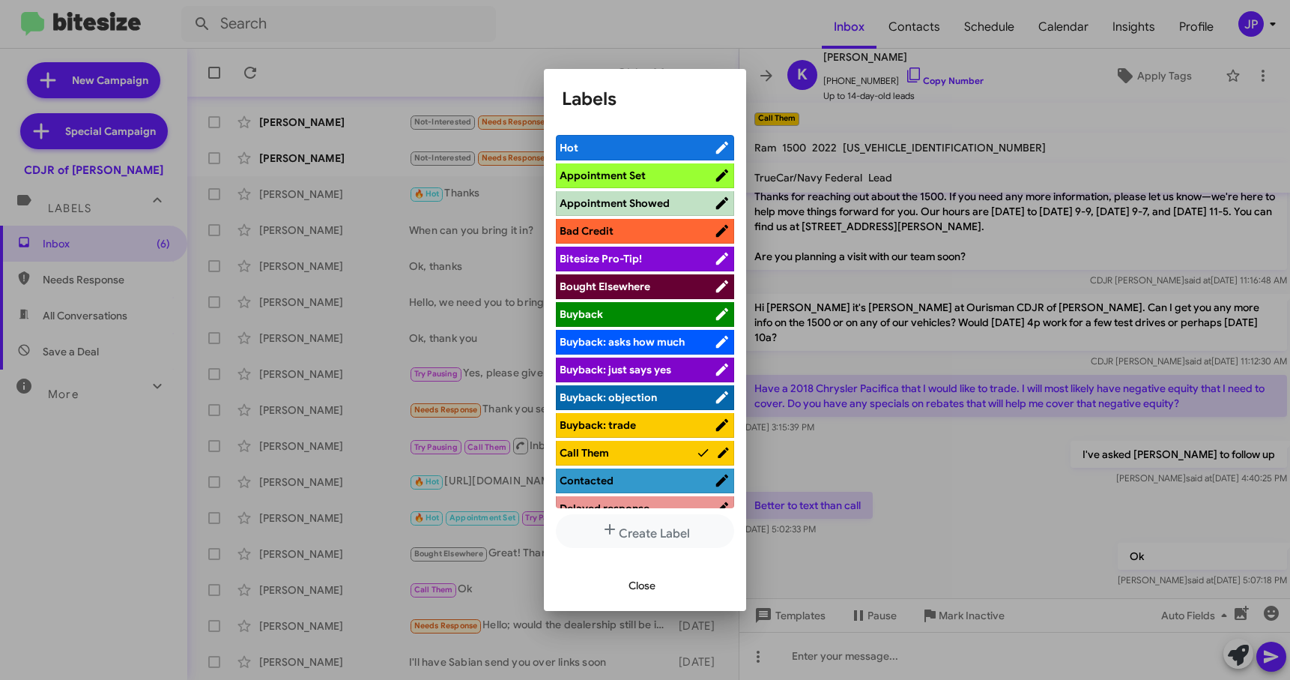
click at [644, 261] on span "Bitesize Pro-Tip!" at bounding box center [637, 258] width 154 height 15
click at [1017, 550] on div at bounding box center [645, 340] width 1290 height 680
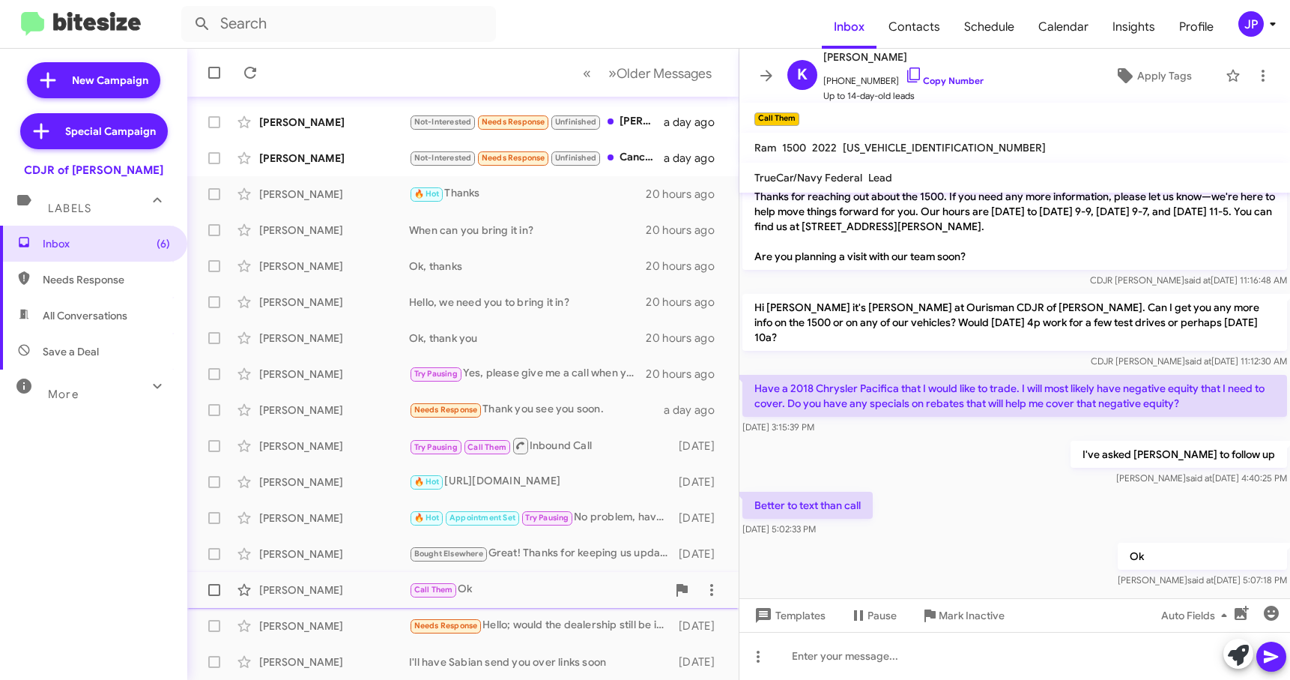
click at [221, 592] on label at bounding box center [214, 590] width 30 height 30
click at [214, 596] on input "checkbox" at bounding box center [214, 596] width 1 height 1
checkbox input "true"
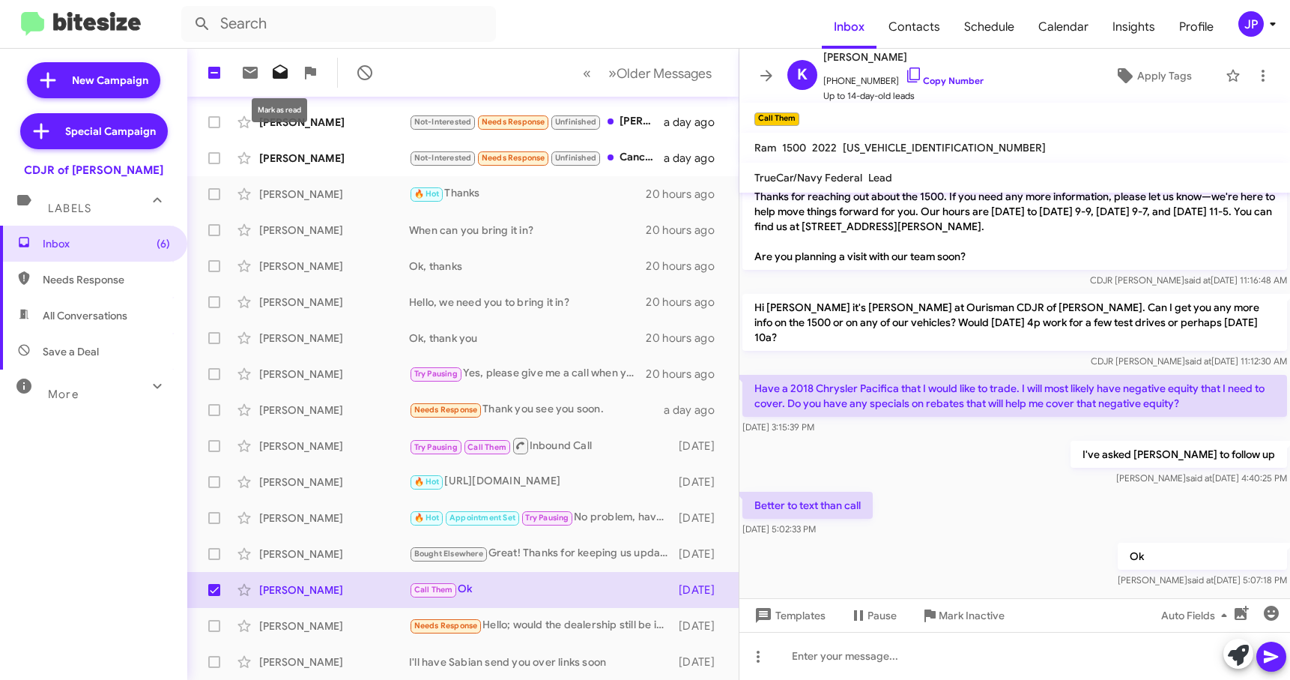
click at [287, 71] on icon at bounding box center [280, 71] width 15 height 14
click at [1262, 26] on div "JP" at bounding box center [1250, 23] width 25 height 25
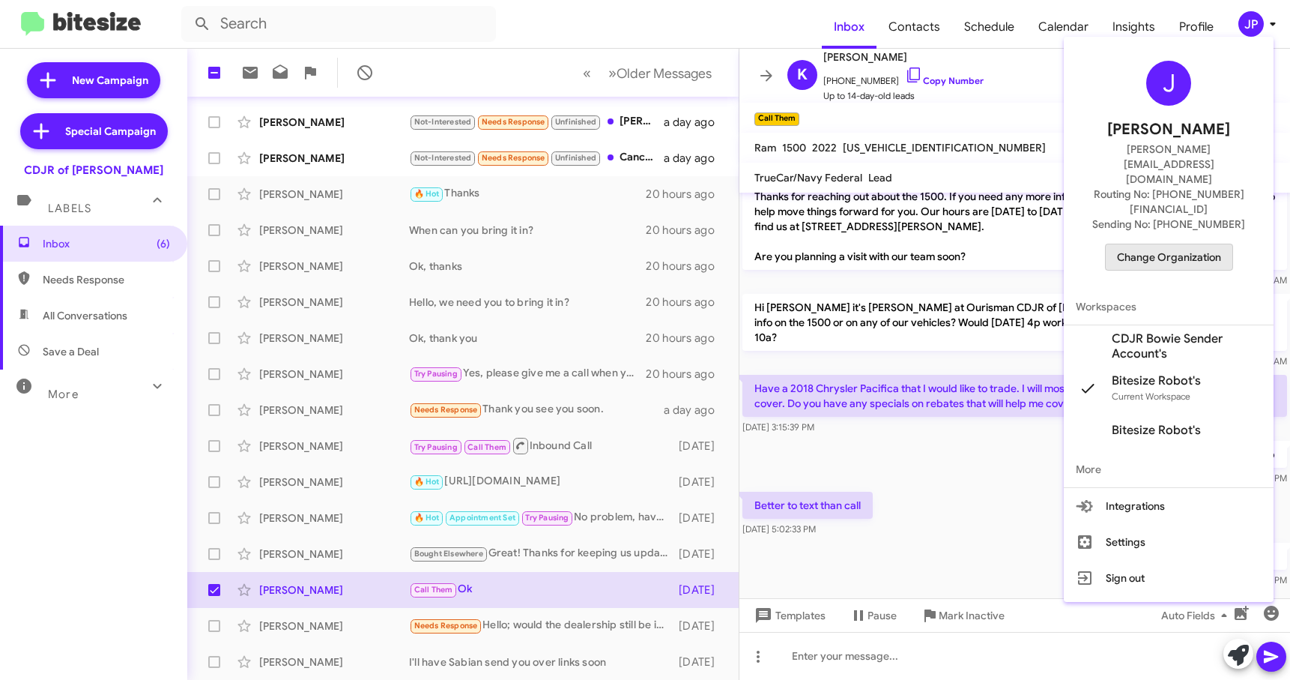
click at [1173, 244] on span "Change Organization" at bounding box center [1169, 256] width 104 height 25
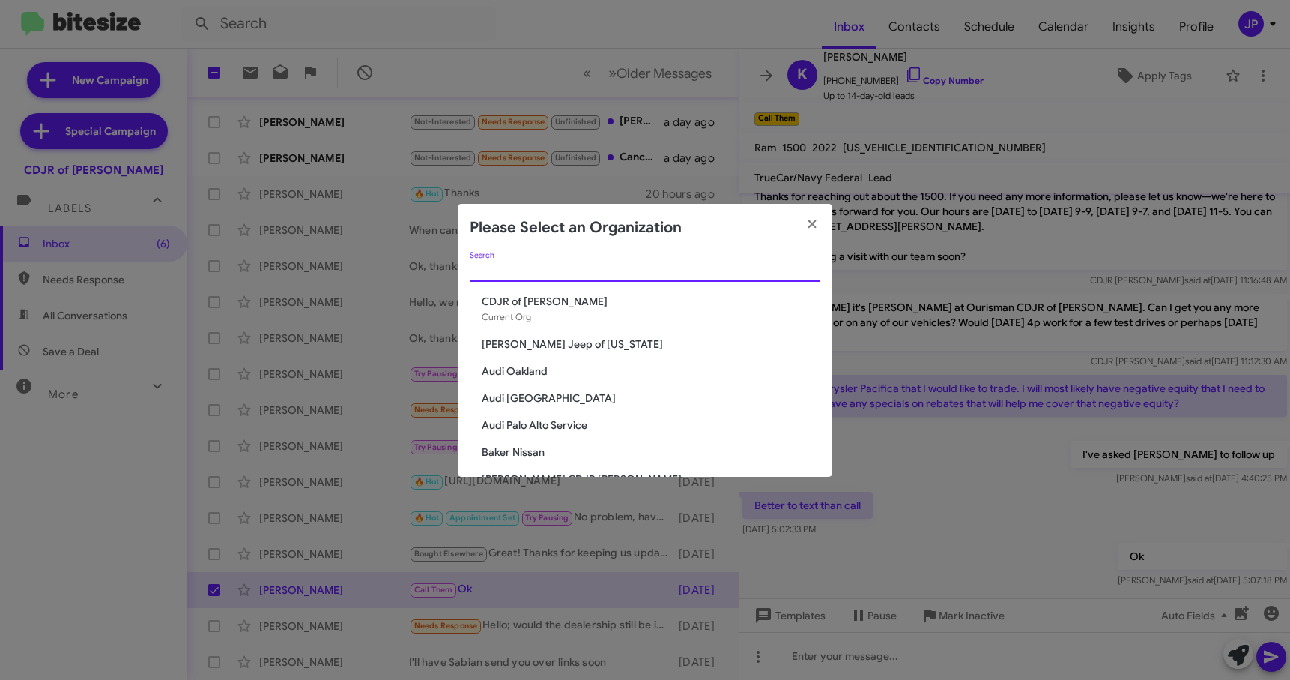
click at [475, 272] on input "Search" at bounding box center [645, 270] width 351 height 12
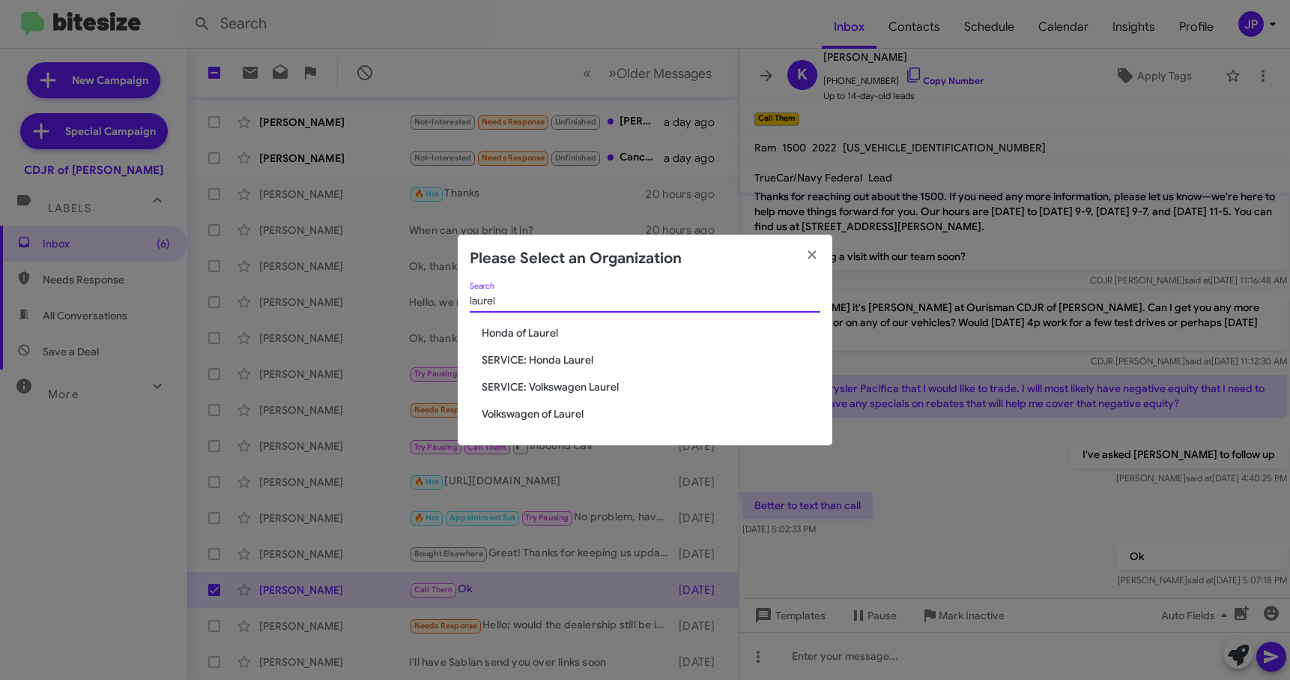
type input "laurel"
click at [487, 414] on span "Volkswagen of Laurel" at bounding box center [651, 413] width 339 height 15
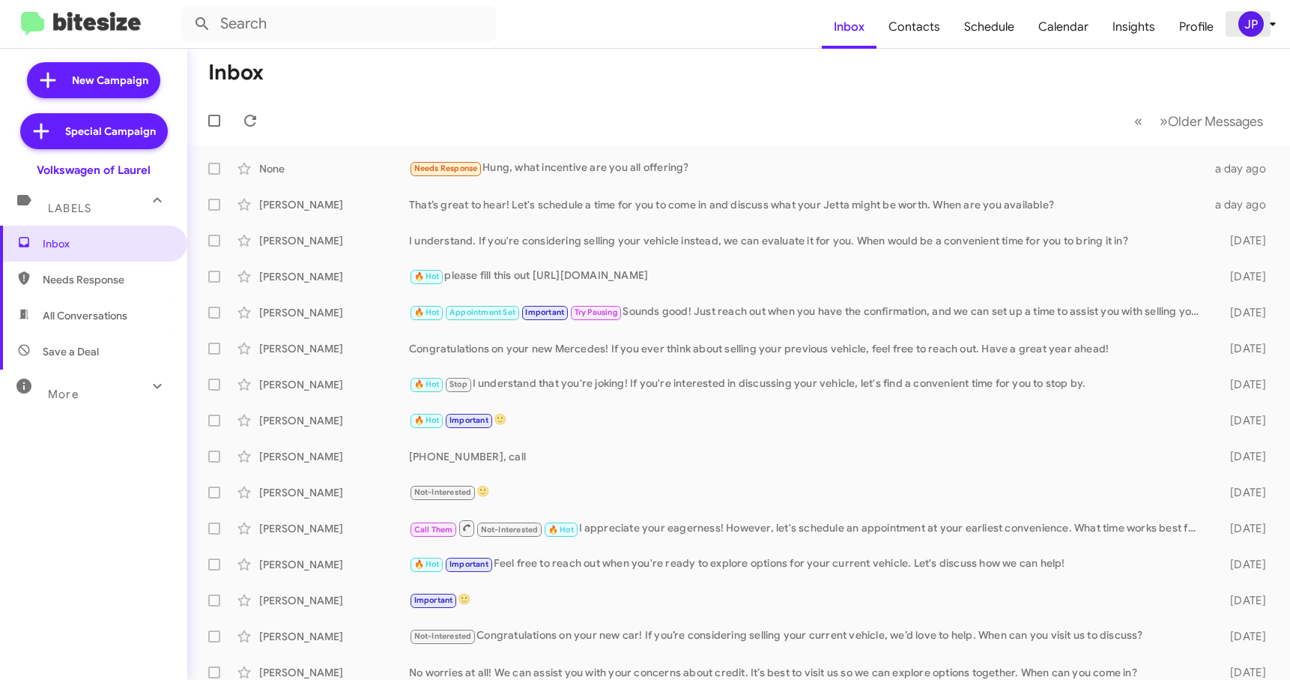
click at [1265, 29] on icon at bounding box center [1273, 24] width 18 height 18
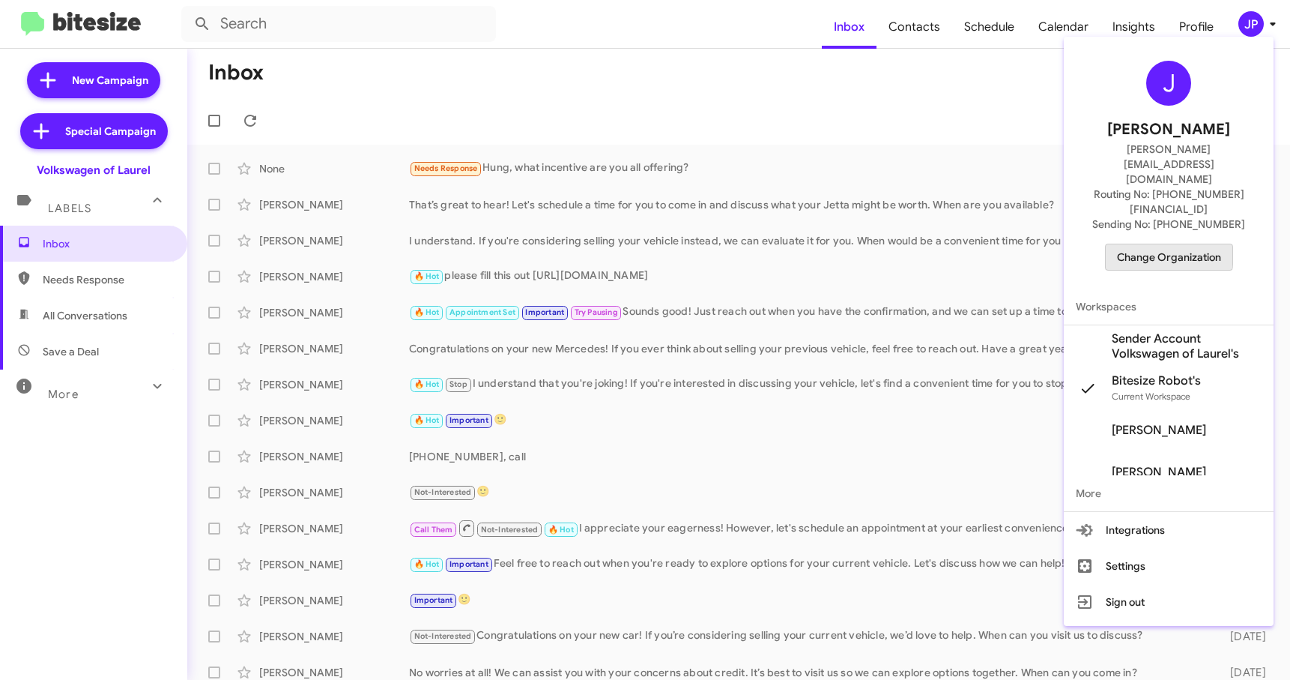
click at [1135, 244] on span "Change Organization" at bounding box center [1169, 256] width 104 height 25
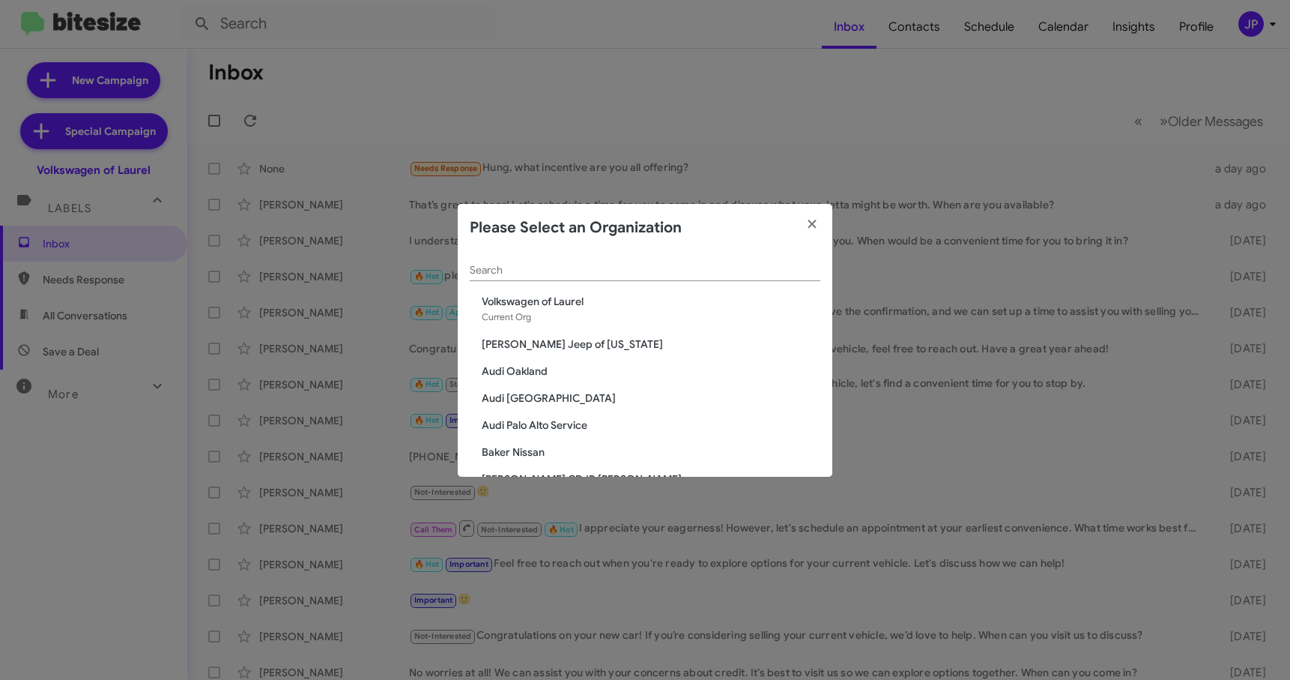
click at [681, 260] on div "Search" at bounding box center [645, 266] width 351 height 29
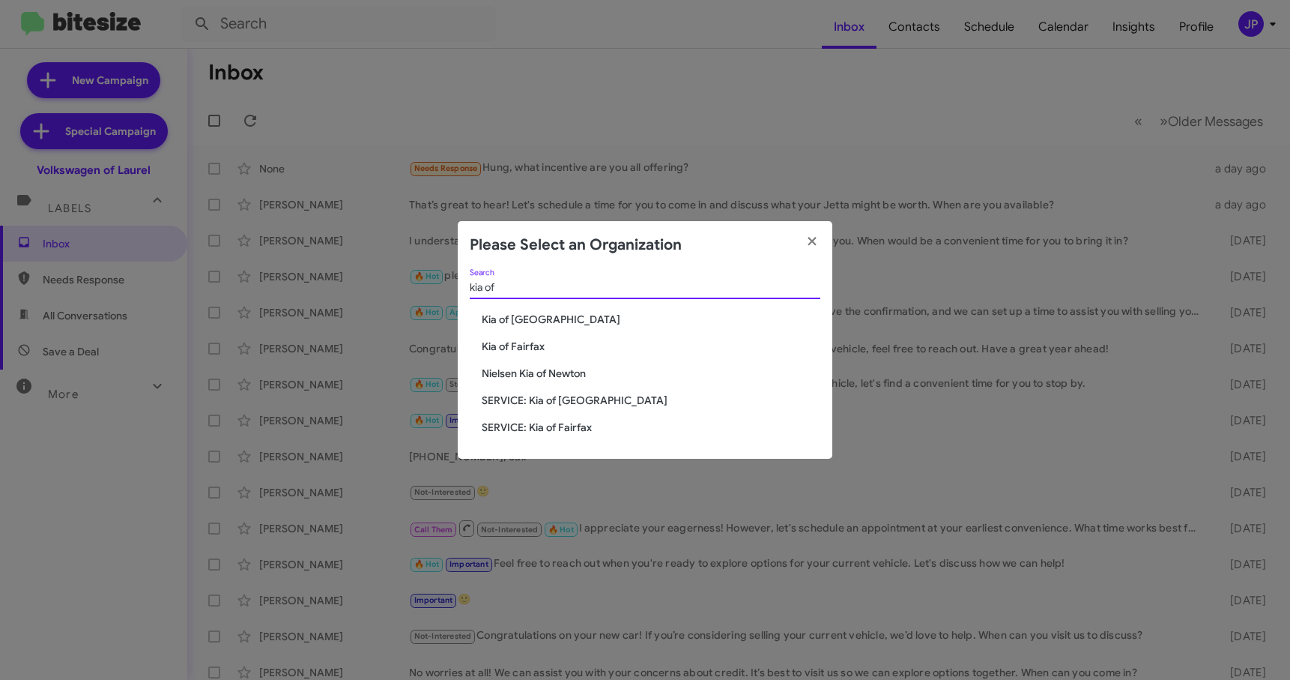
type input "kia of"
click at [554, 426] on span "SERVICE: Kia of Fairfax" at bounding box center [651, 427] width 339 height 15
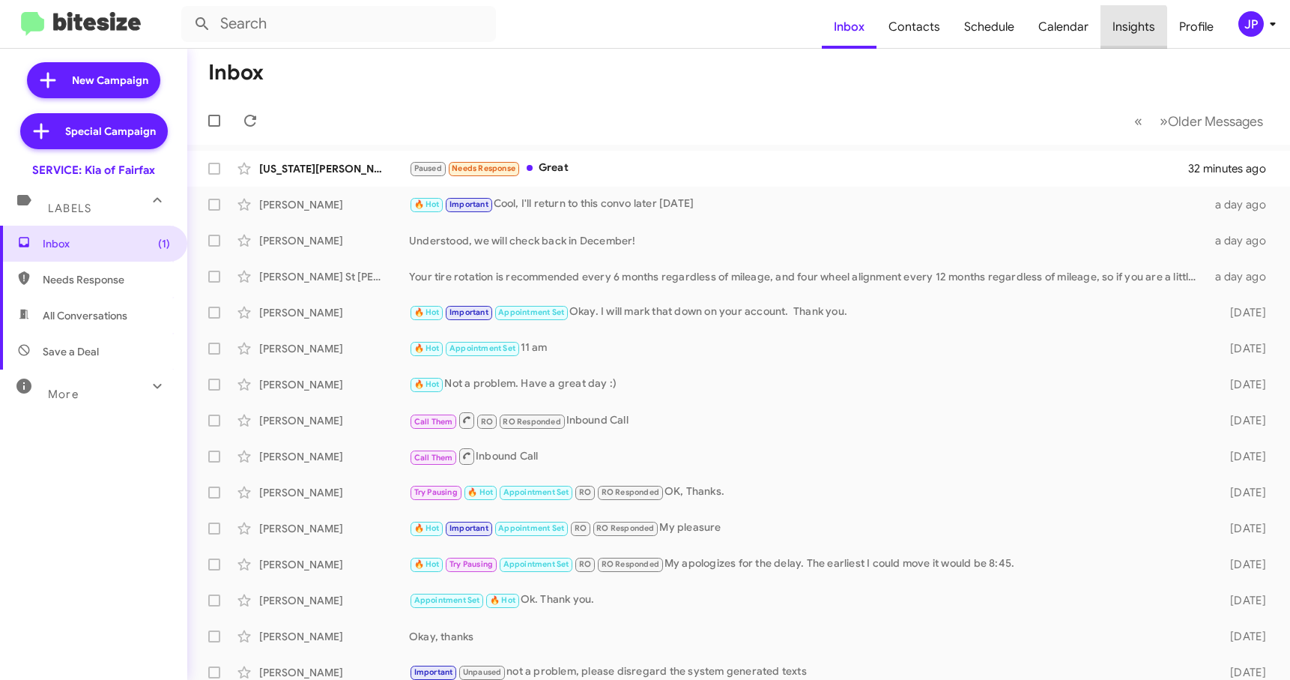
click at [1124, 41] on span "Insights" at bounding box center [1134, 26] width 67 height 43
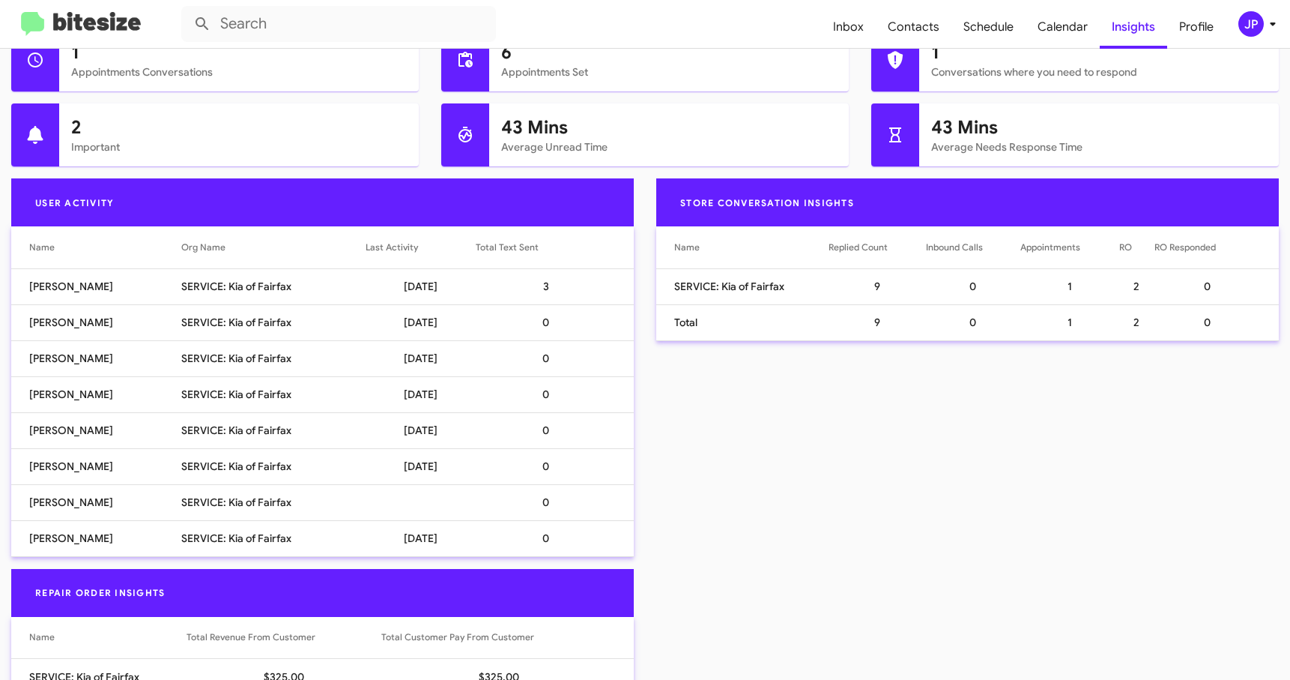
scroll to position [752, 0]
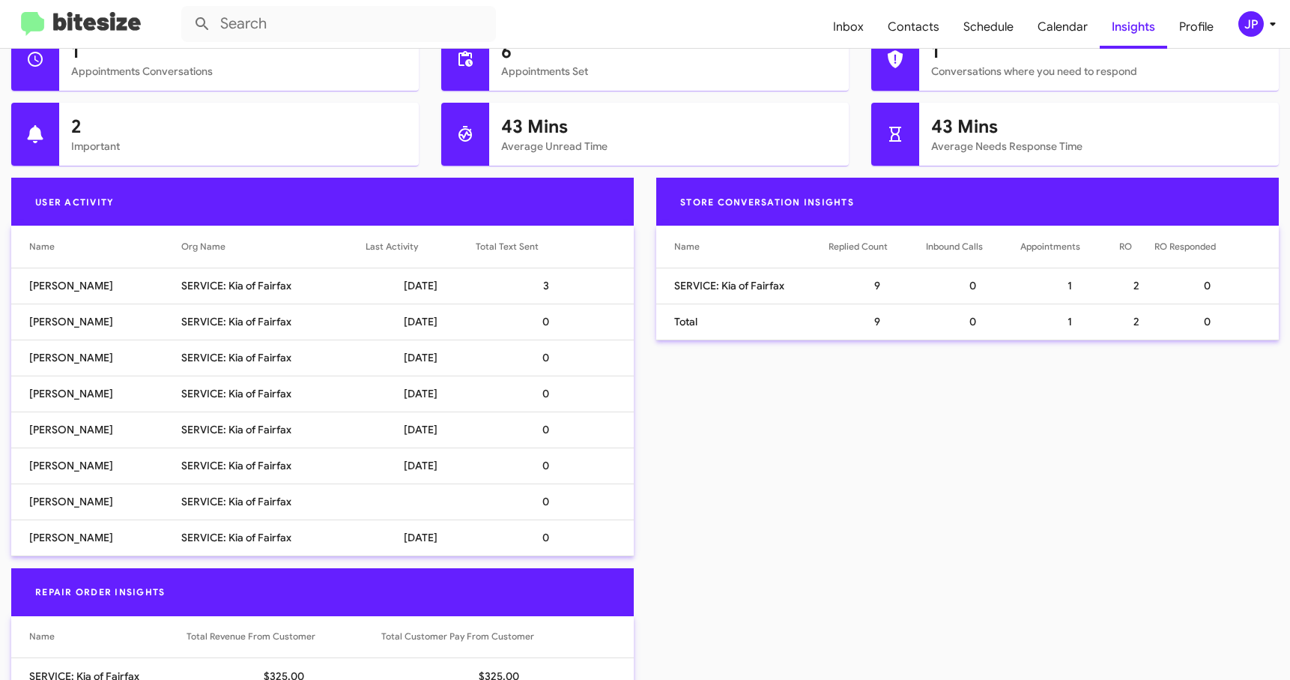
click at [1247, 37] on mat-toolbar "Inbox Contacts Schedule Calendar Insights Profile JP" at bounding box center [645, 24] width 1290 height 48
click at [1250, 31] on div "JP" at bounding box center [1250, 23] width 25 height 25
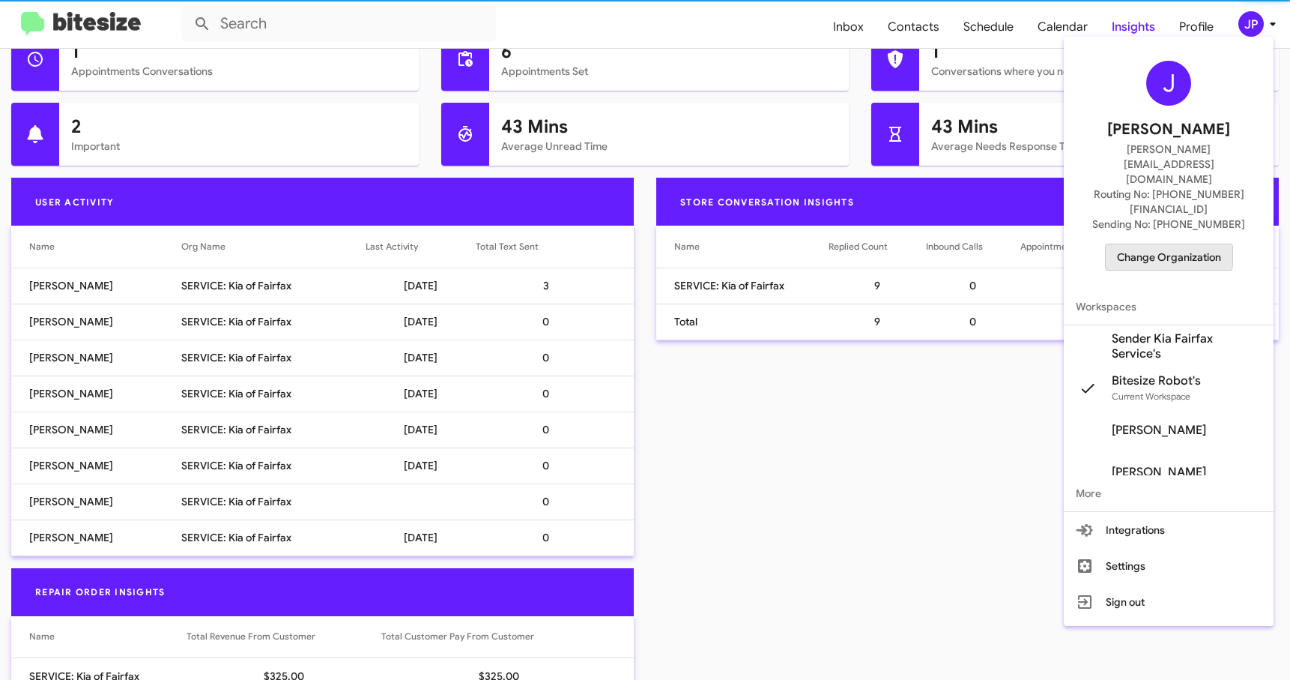
click at [1159, 244] on span "Change Organization" at bounding box center [1169, 256] width 104 height 25
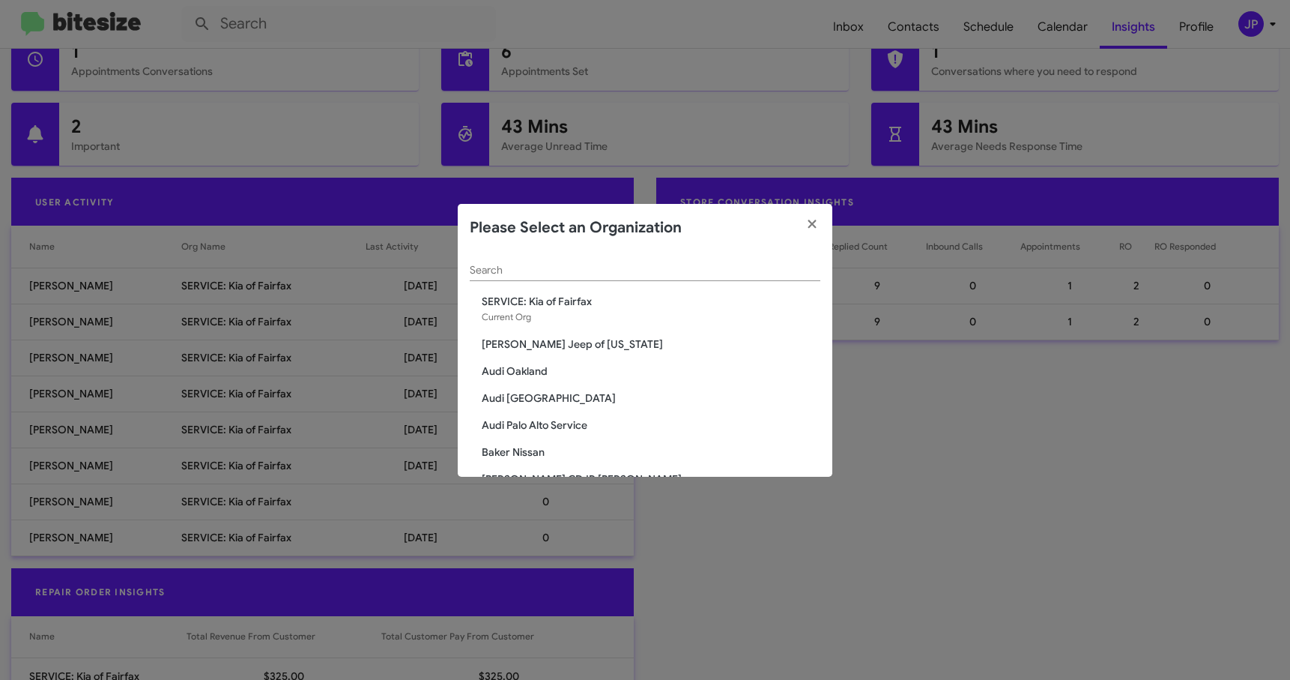
click at [551, 278] on div "Search" at bounding box center [645, 266] width 351 height 29
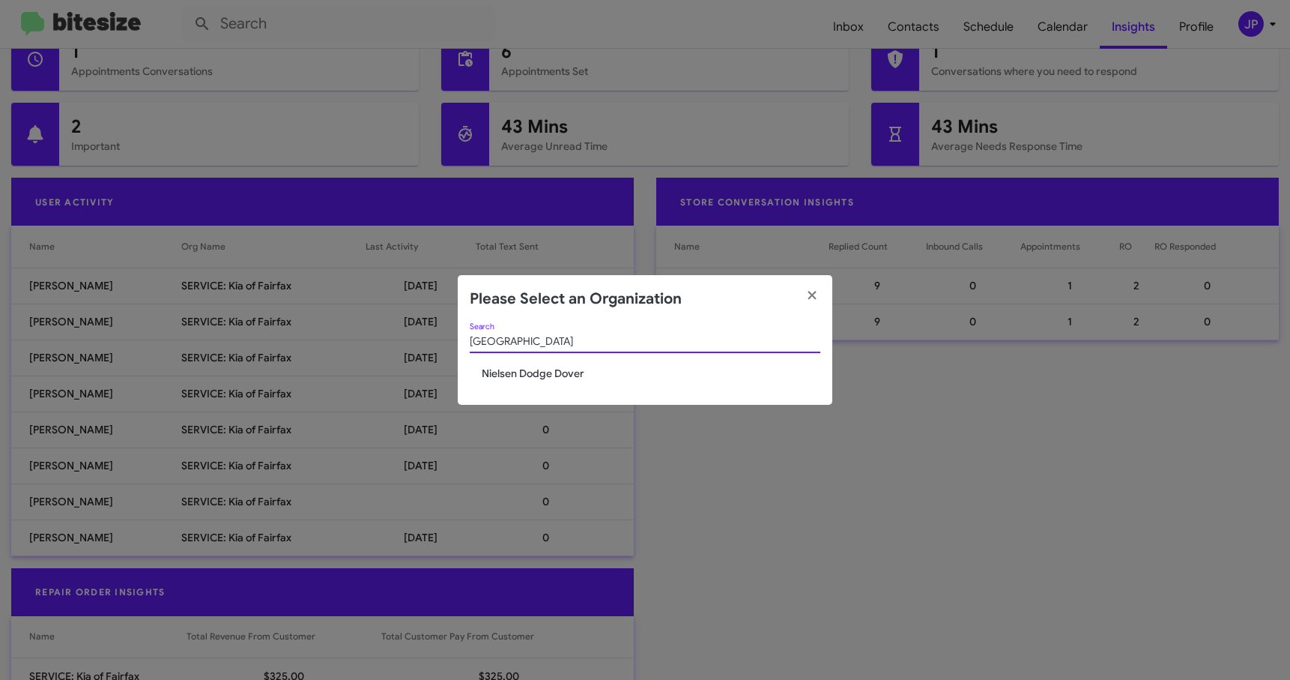
type input "Dover"
click at [544, 372] on span "Nielsen Dodge Dover" at bounding box center [651, 373] width 339 height 15
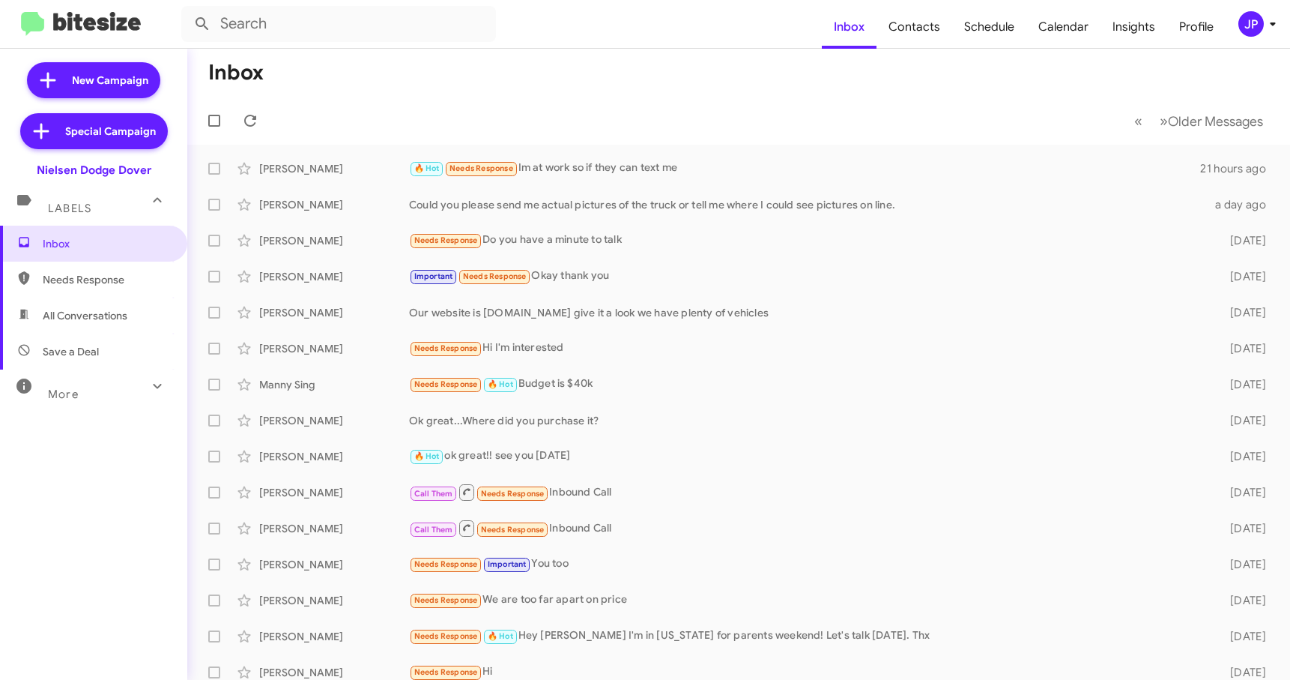
click at [1238, 41] on mat-toolbar "Inbox Contacts Schedule Calendar Insights Profile JP" at bounding box center [645, 24] width 1290 height 48
click at [1247, 36] on div "JP" at bounding box center [1250, 23] width 25 height 25
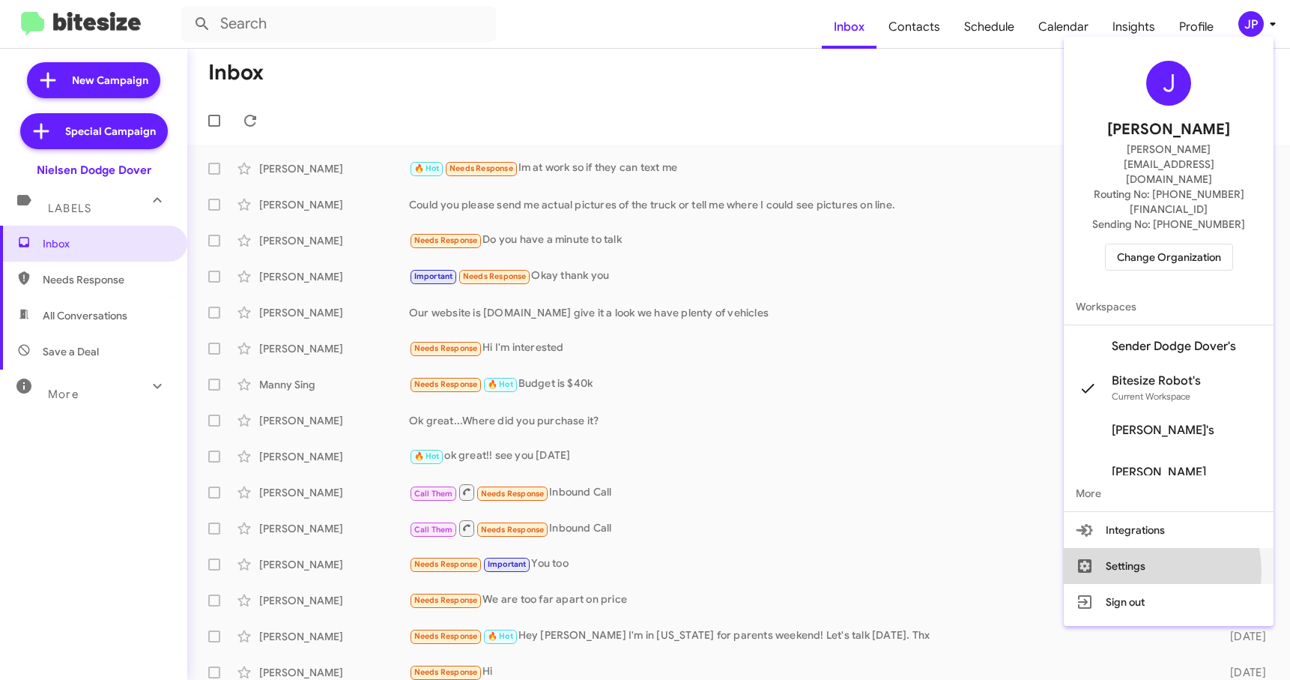
click at [1155, 548] on button "Settings" at bounding box center [1169, 566] width 210 height 36
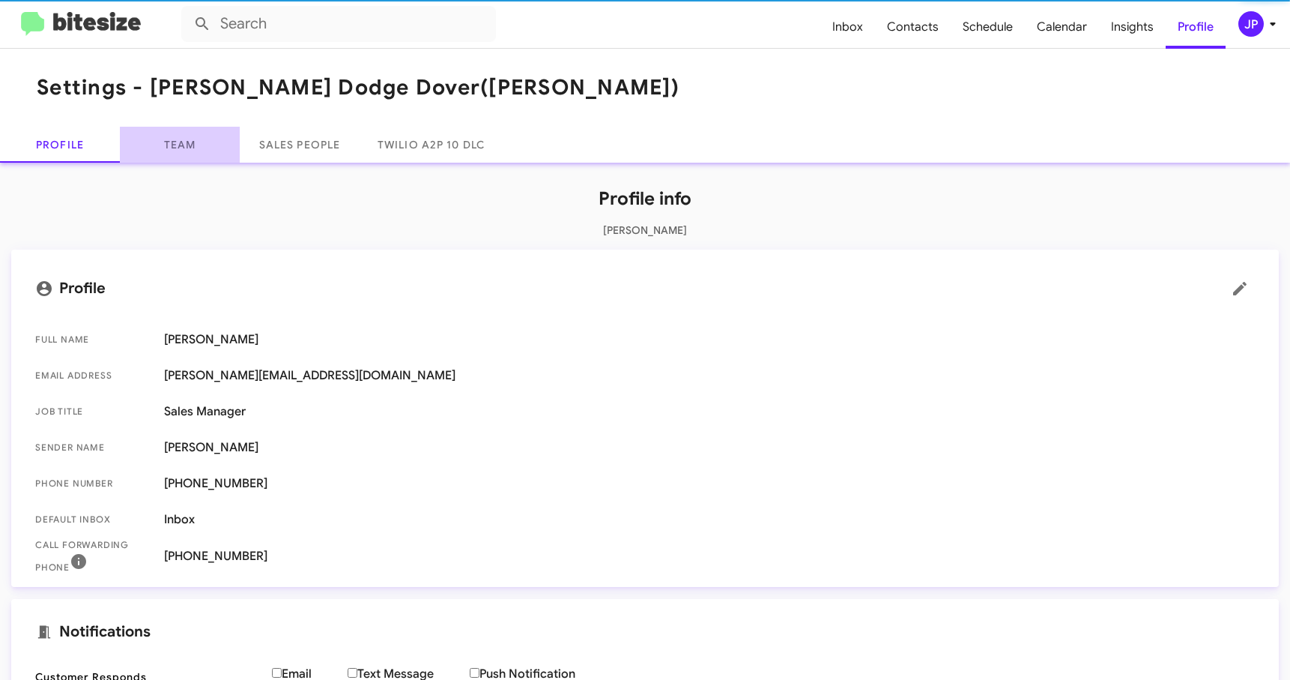
click at [184, 154] on link "Team" at bounding box center [180, 145] width 120 height 36
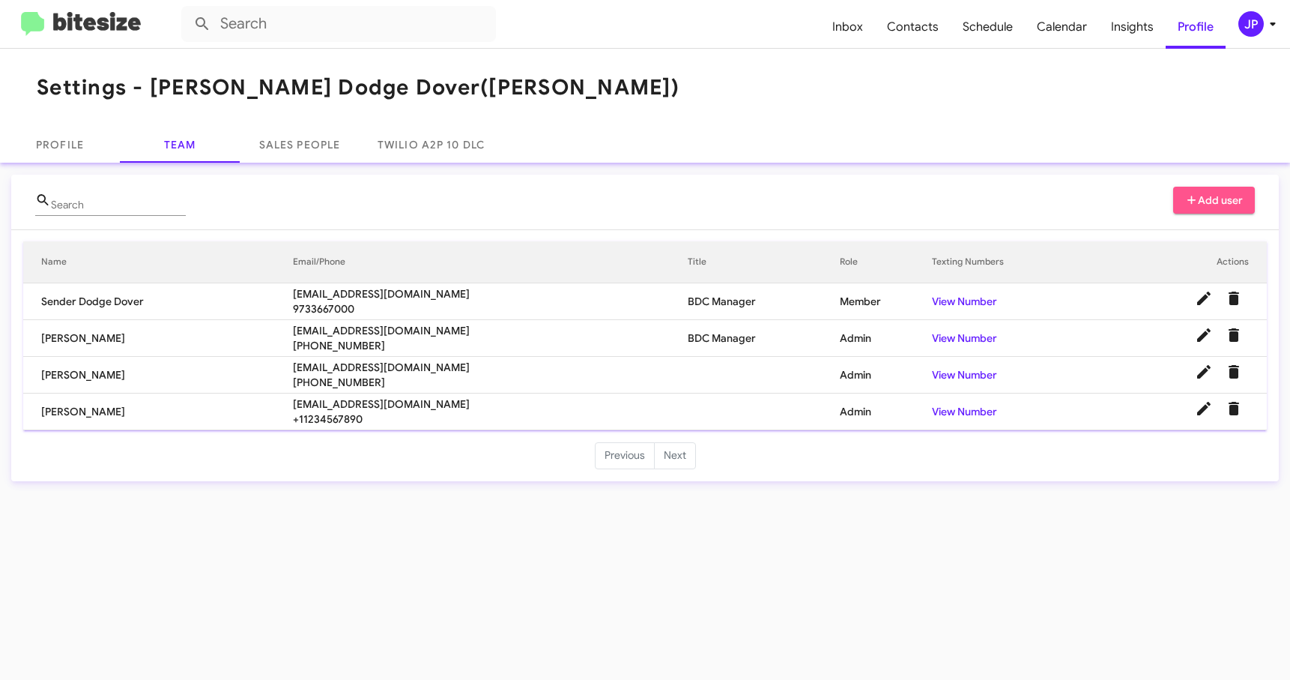
click at [1244, 208] on button "Add user" at bounding box center [1214, 200] width 82 height 27
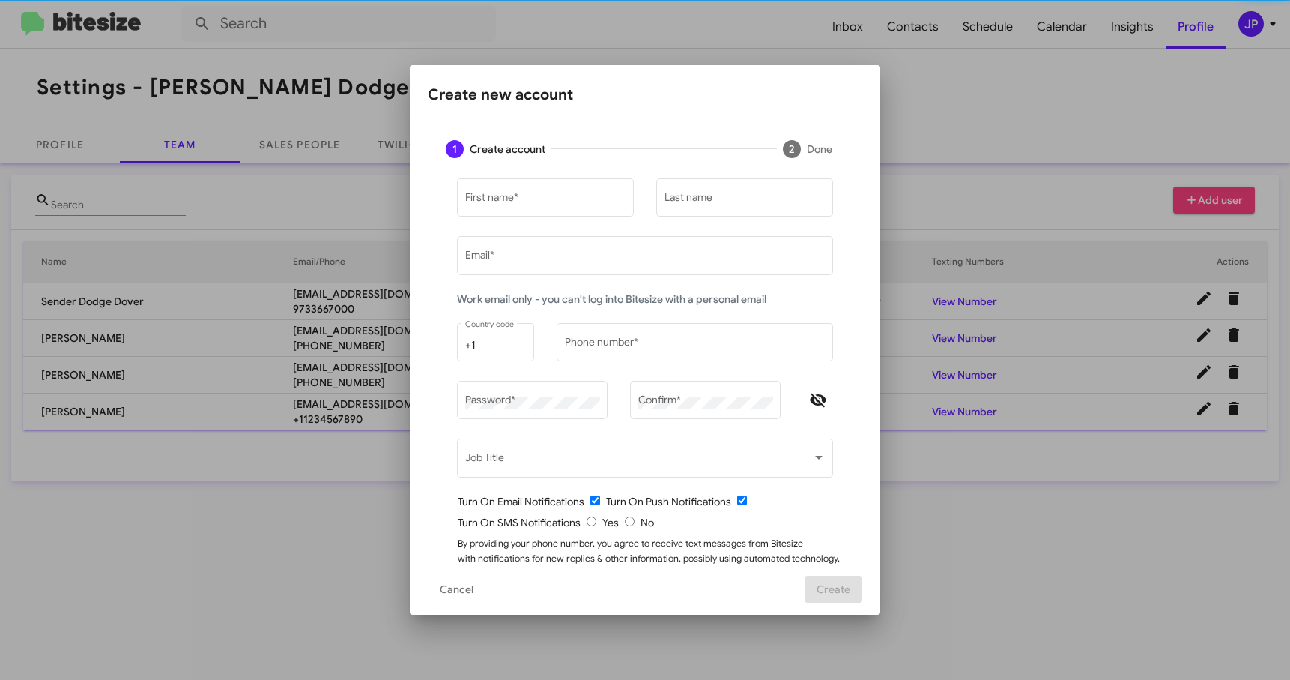
type input "[PERSON_NAME][EMAIL_ADDRESS][DOMAIN_NAME]"
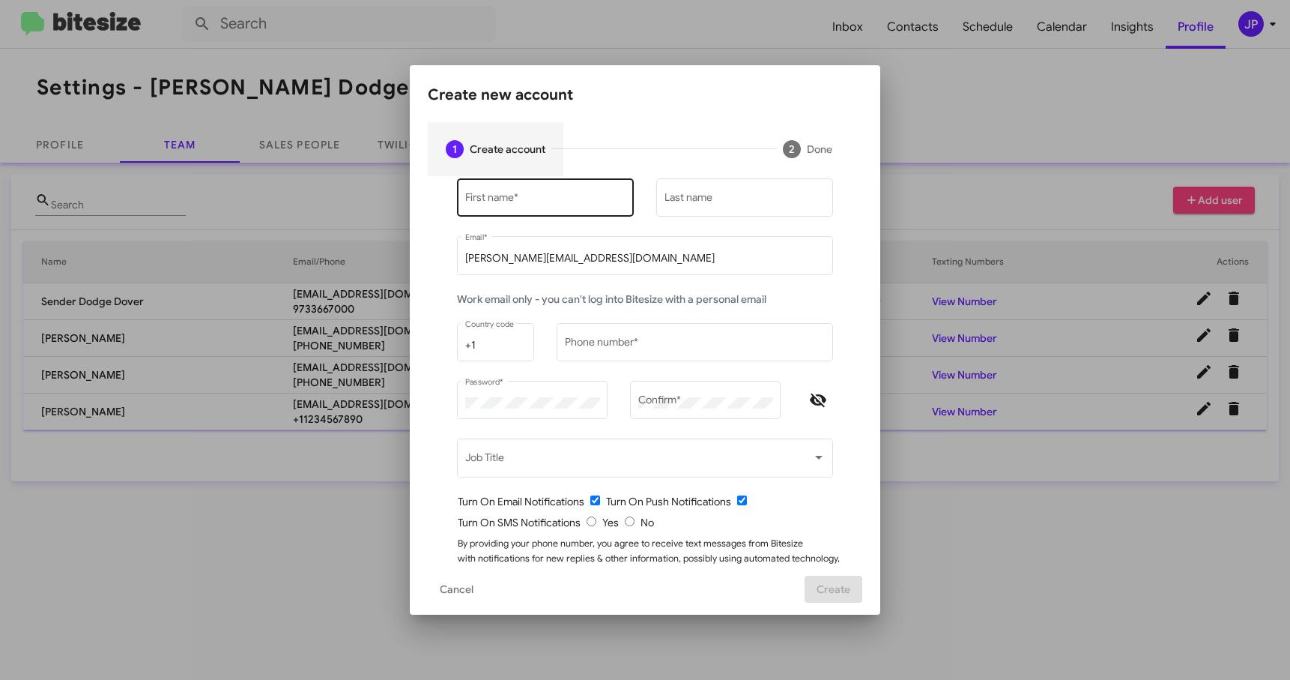
click at [569, 205] on input "First name *" at bounding box center [545, 201] width 161 height 12
type input "Ramon"
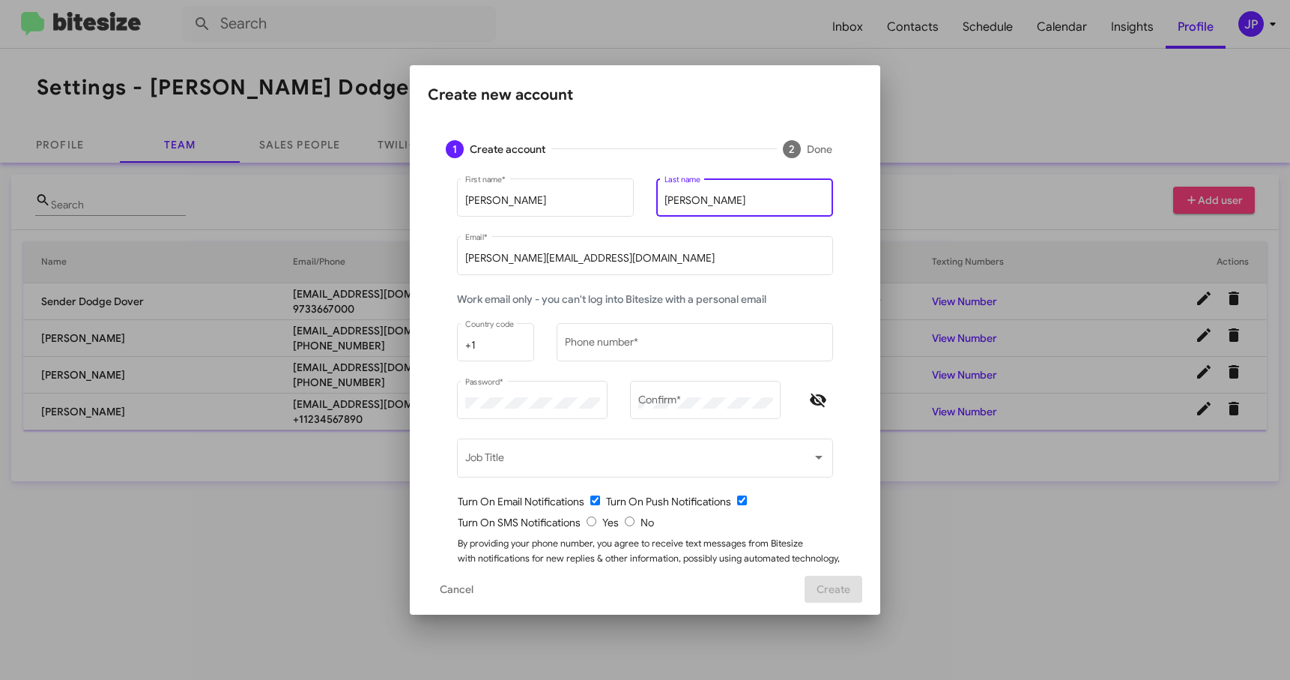
type input "Diaz"
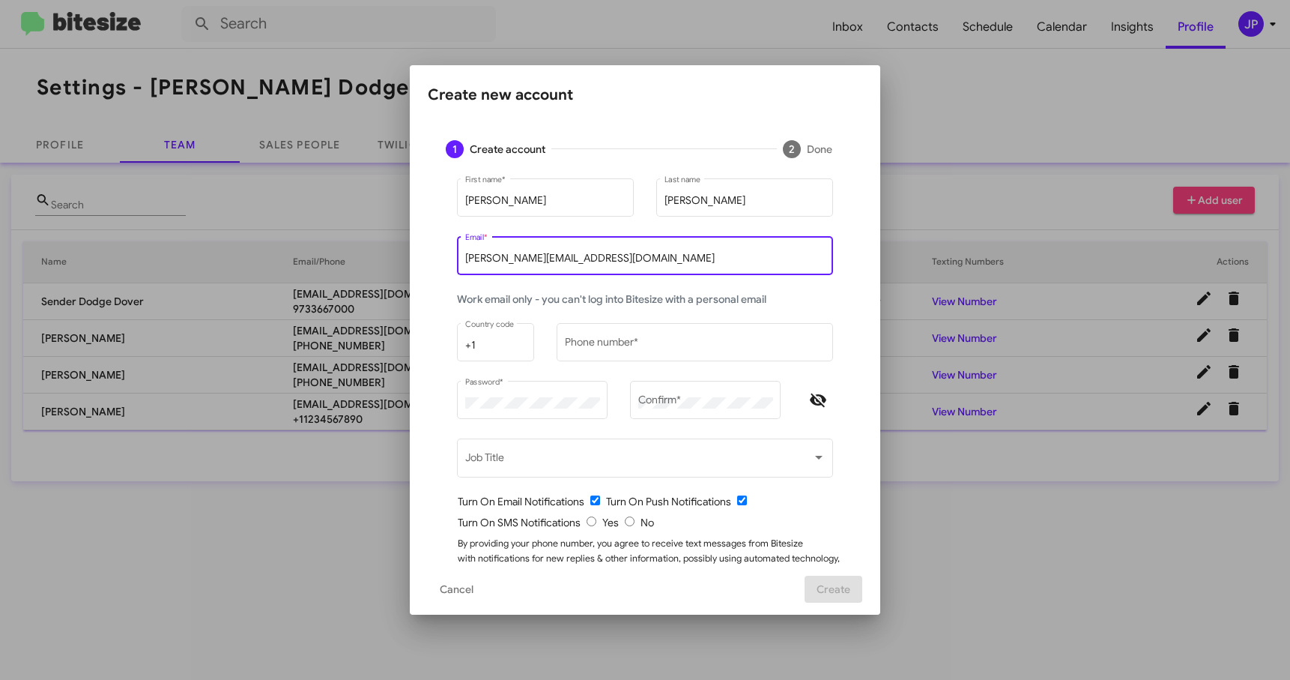
click at [557, 258] on input "[PERSON_NAME][EMAIL_ADDRESS][DOMAIN_NAME]" at bounding box center [645, 258] width 360 height 12
click at [556, 258] on input "[PERSON_NAME][EMAIL_ADDRESS][DOMAIN_NAME]" at bounding box center [645, 258] width 360 height 12
paste input "rdiaz@nielsenautos.com"
type input "rdiaz@nielsenautos.com"
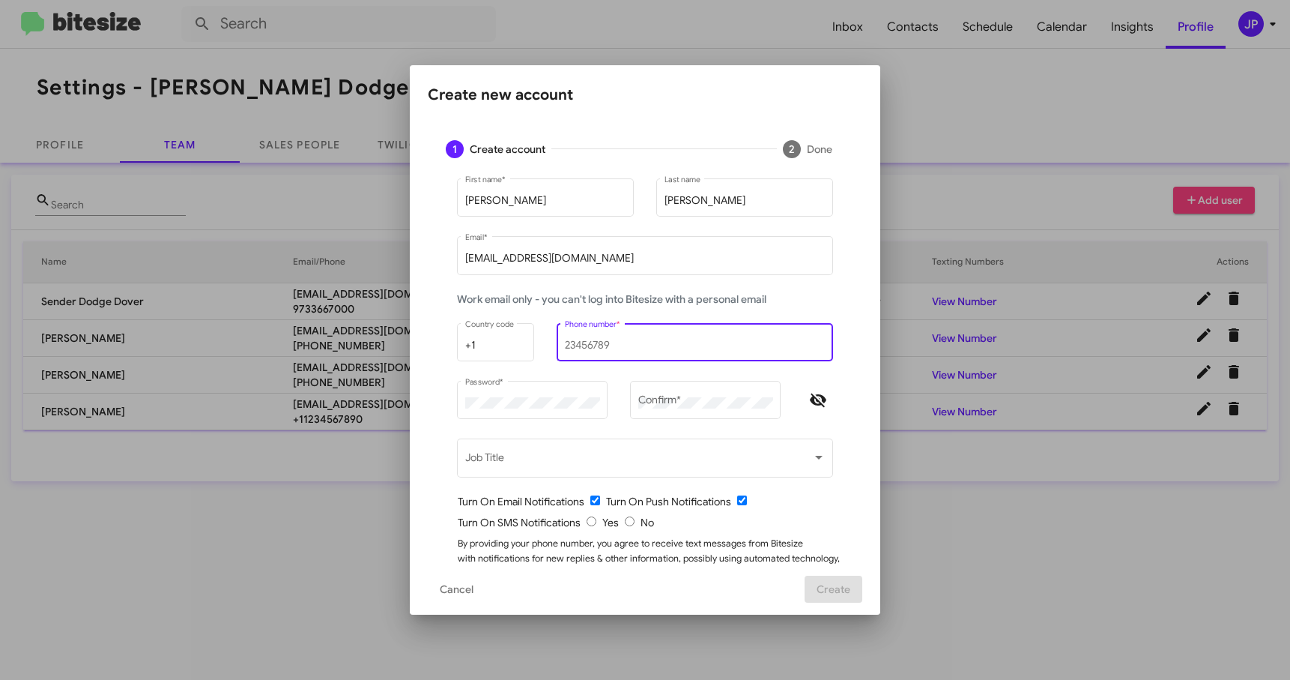
click at [604, 345] on input "Phone number *" at bounding box center [695, 345] width 261 height 12
type input "1234567890"
click at [833, 402] on div at bounding box center [818, 407] width 52 height 58
click at [820, 402] on icon "Hide password" at bounding box center [818, 400] width 18 height 18
click at [626, 524] on input "radio" at bounding box center [630, 521] width 10 height 10
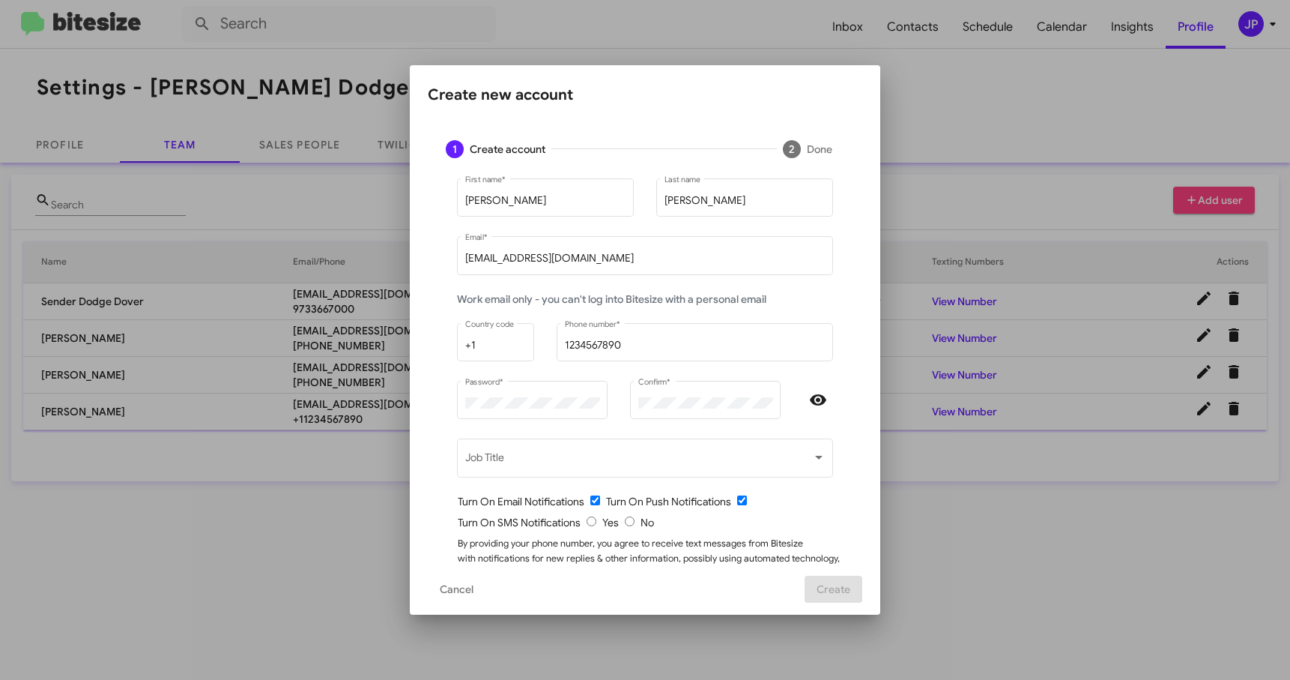
radio input "true"
click at [849, 592] on span "Create" at bounding box center [834, 588] width 34 height 27
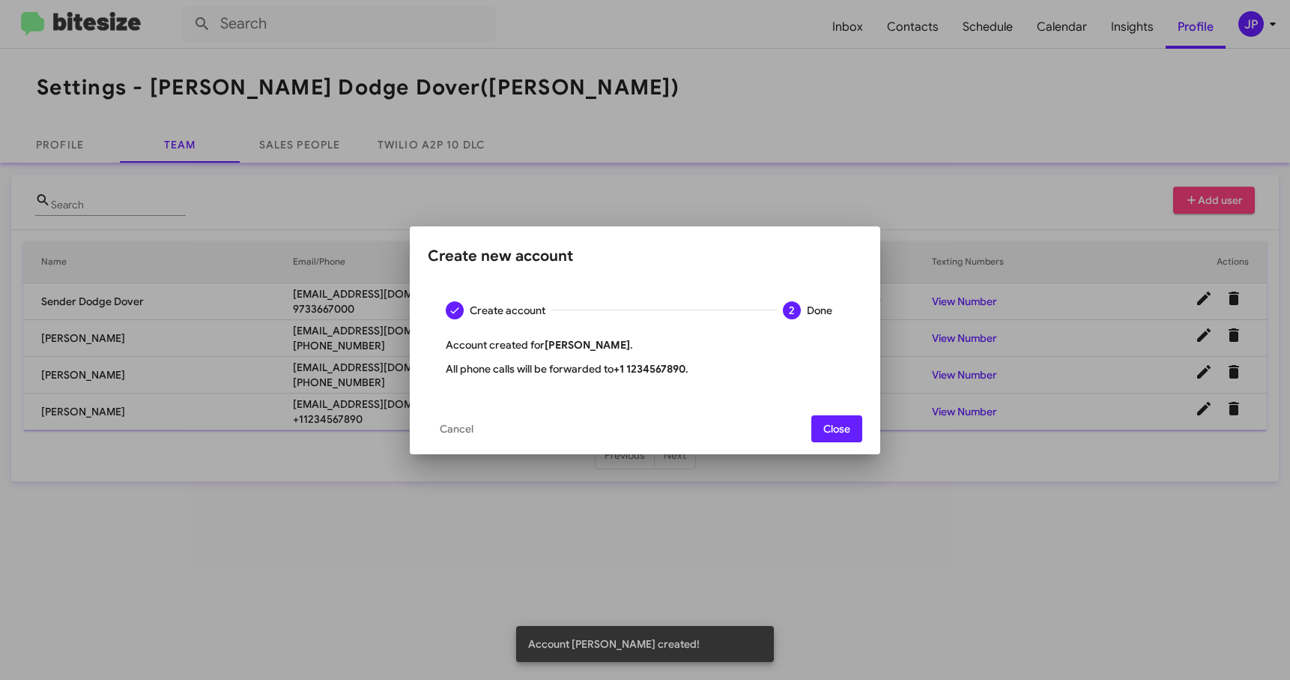
click at [839, 431] on span "Close" at bounding box center [836, 428] width 27 height 27
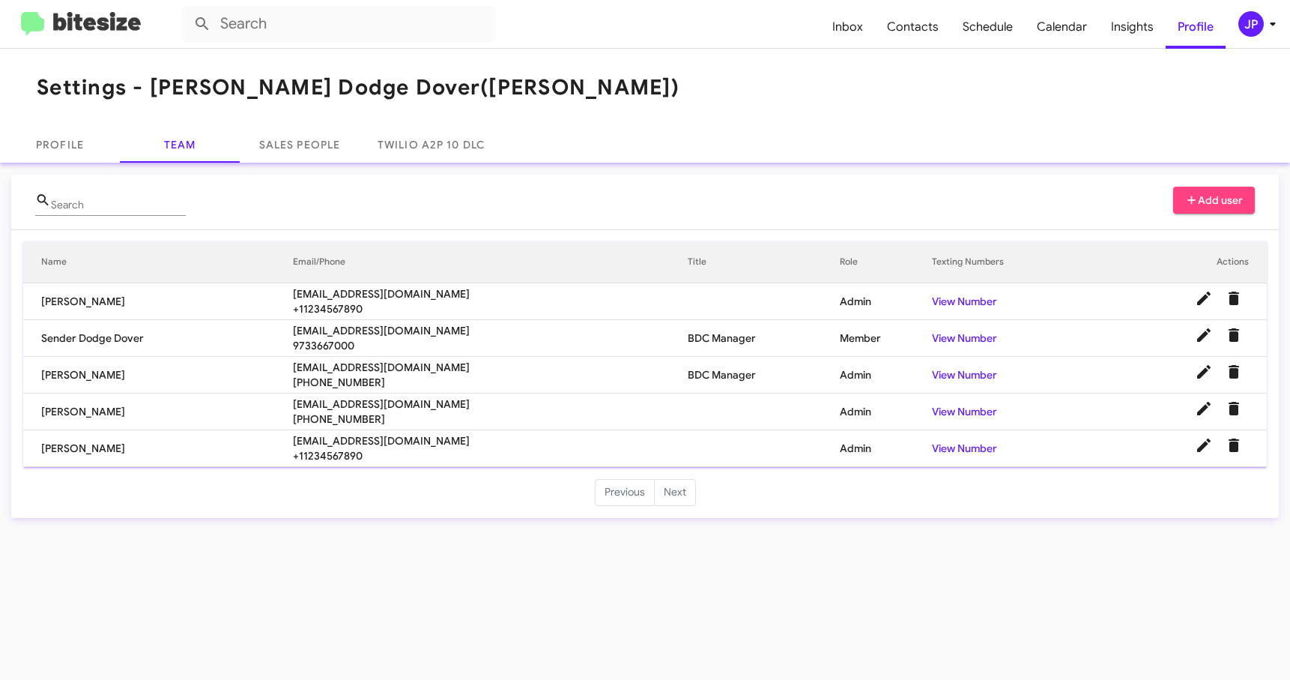
click at [106, 24] on img at bounding box center [81, 24] width 120 height 25
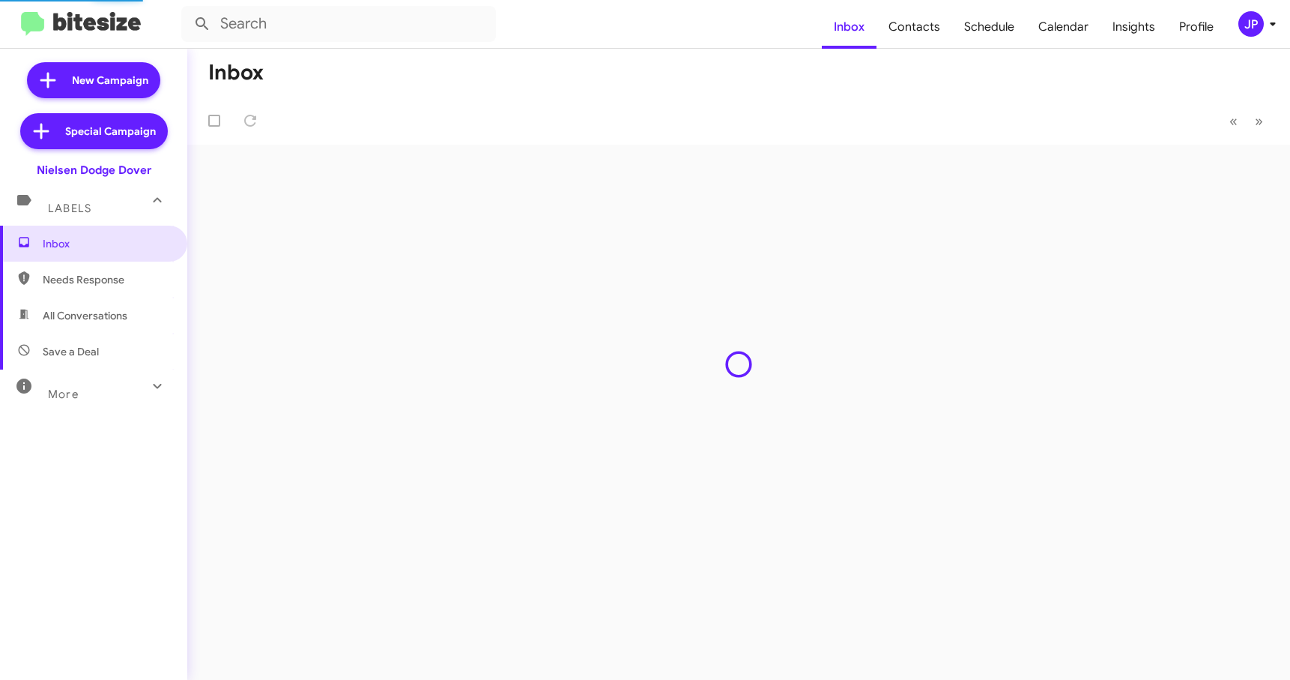
click at [1243, 19] on div "JP" at bounding box center [1250, 23] width 25 height 25
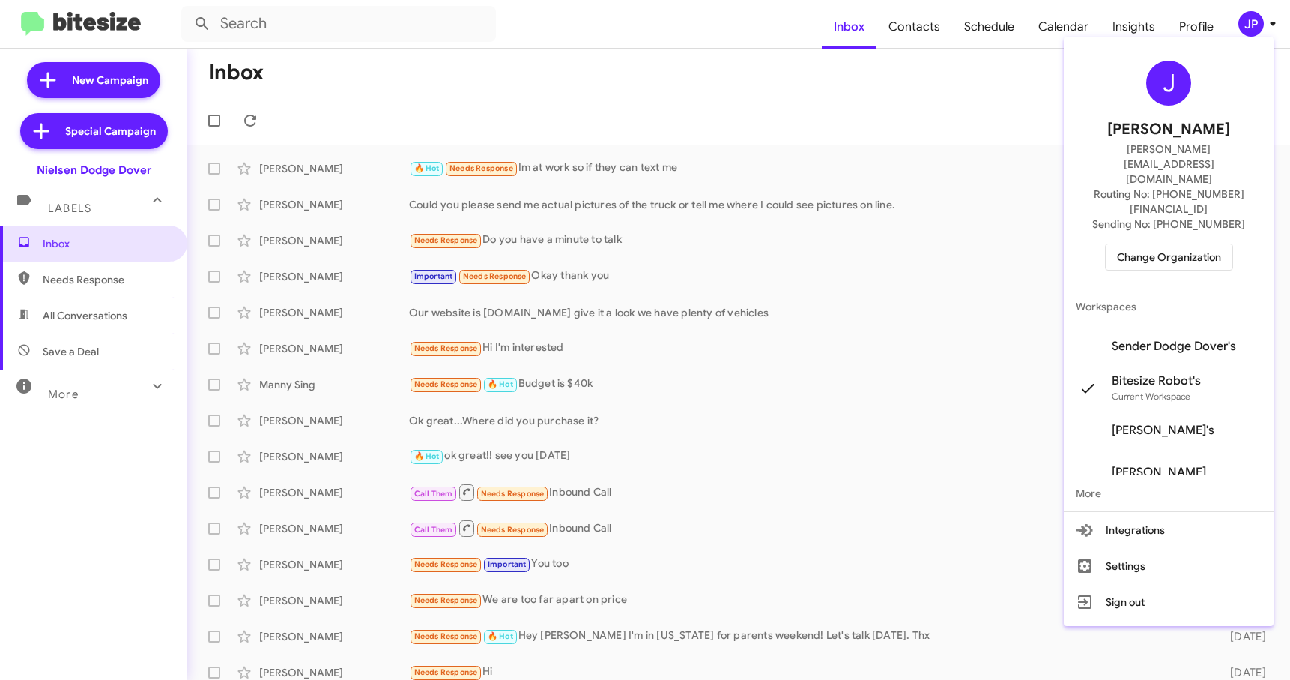
drag, startPoint x: 1186, startPoint y: 232, endPoint x: 1185, endPoint y: 199, distance: 33.0
click at [1186, 229] on div "J Jamie Payton jamie@bitesize.co Routing No: +1 (973) 366-7000 Sending No: +1 (…" at bounding box center [1169, 166] width 210 height 246
click at [1185, 244] on span "Change Organization" at bounding box center [1169, 256] width 104 height 25
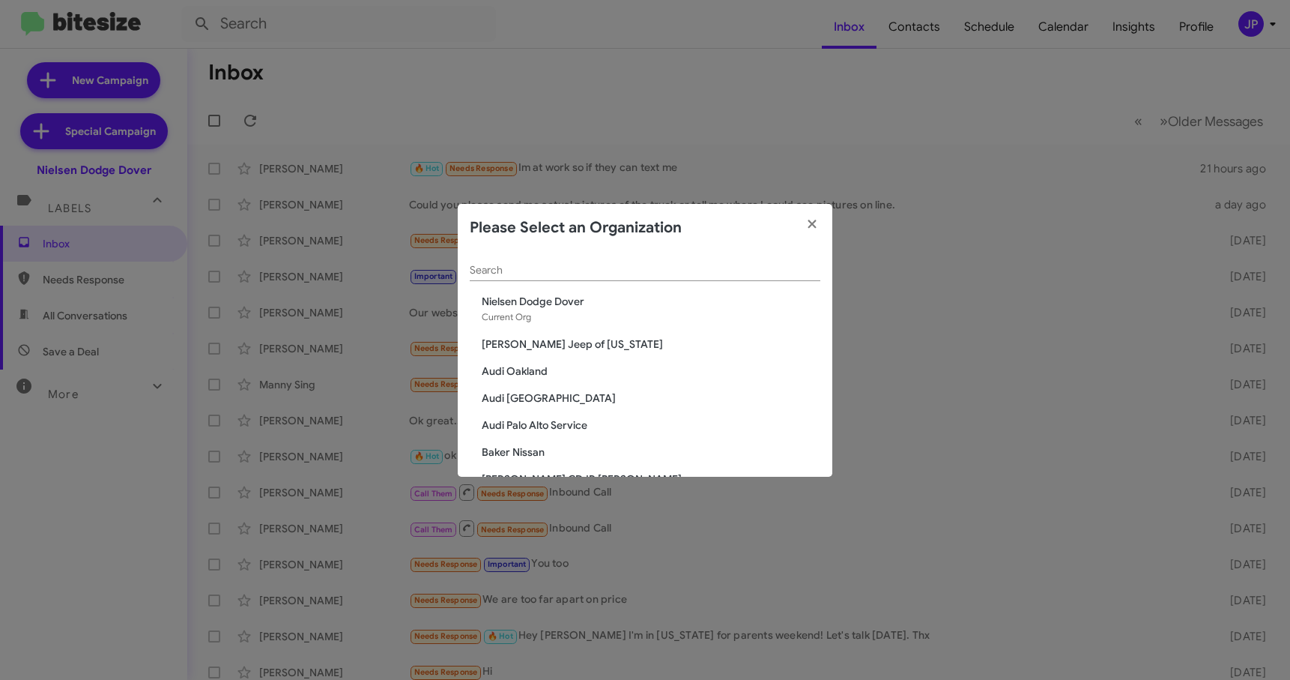
click at [586, 274] on input "Search" at bounding box center [645, 270] width 351 height 12
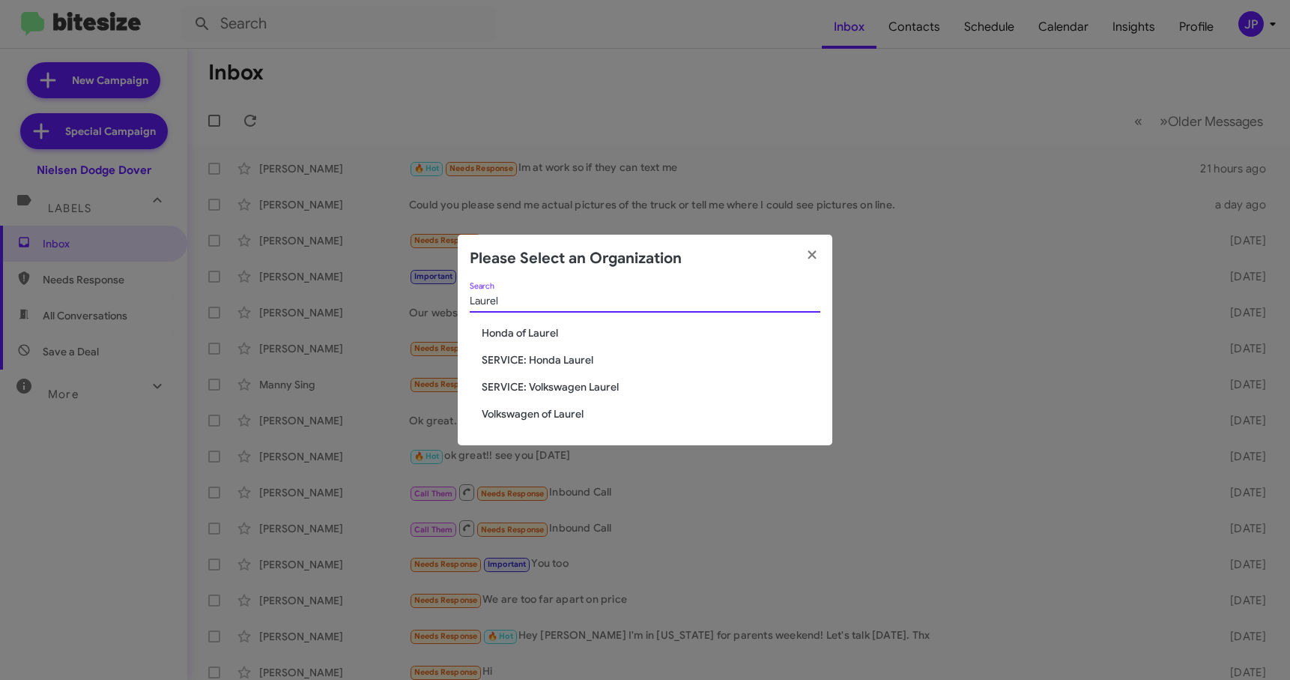
type input "Laurel"
click at [545, 422] on div "Laurel Search Honda of Laurel SERVICE: Honda Laurel SERVICE: Volkswagen Laurel …" at bounding box center [645, 363] width 375 height 163
click at [512, 409] on span "Volkswagen of Laurel" at bounding box center [651, 413] width 339 height 15
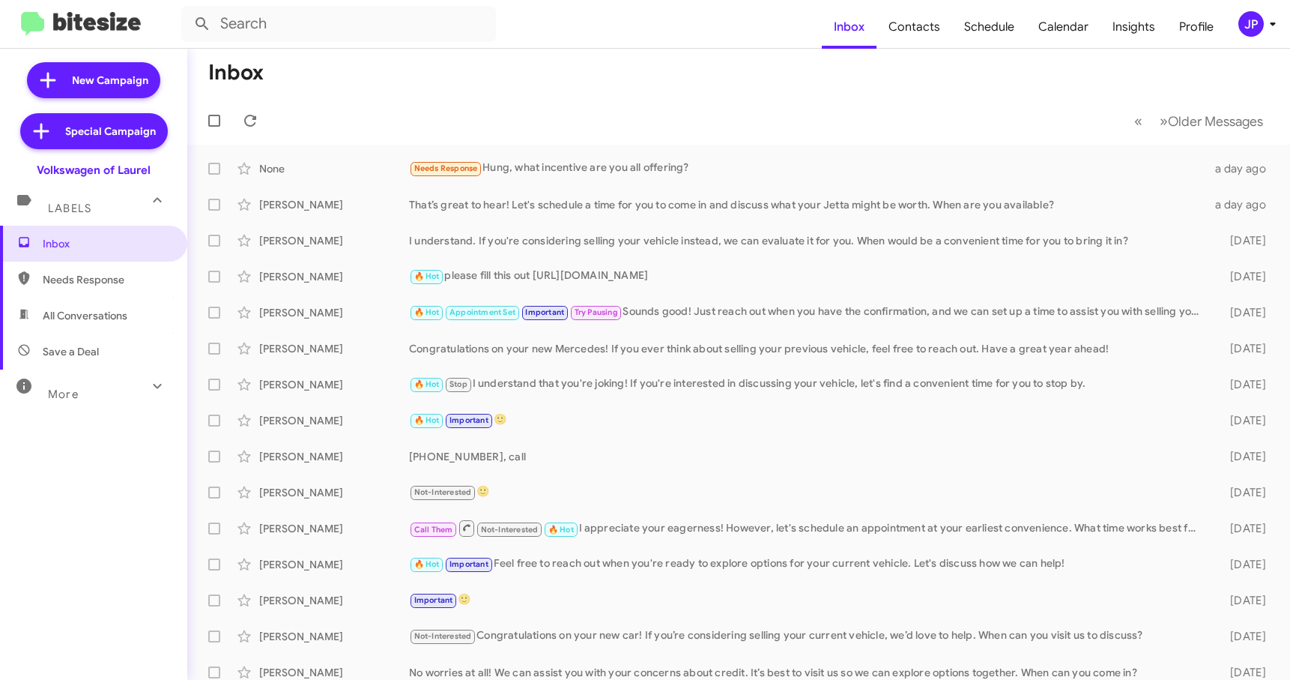
click at [1127, 58] on mat-toolbar-row "Inbox" at bounding box center [738, 73] width 1103 height 48
click at [1121, 39] on span "Insights" at bounding box center [1134, 26] width 67 height 43
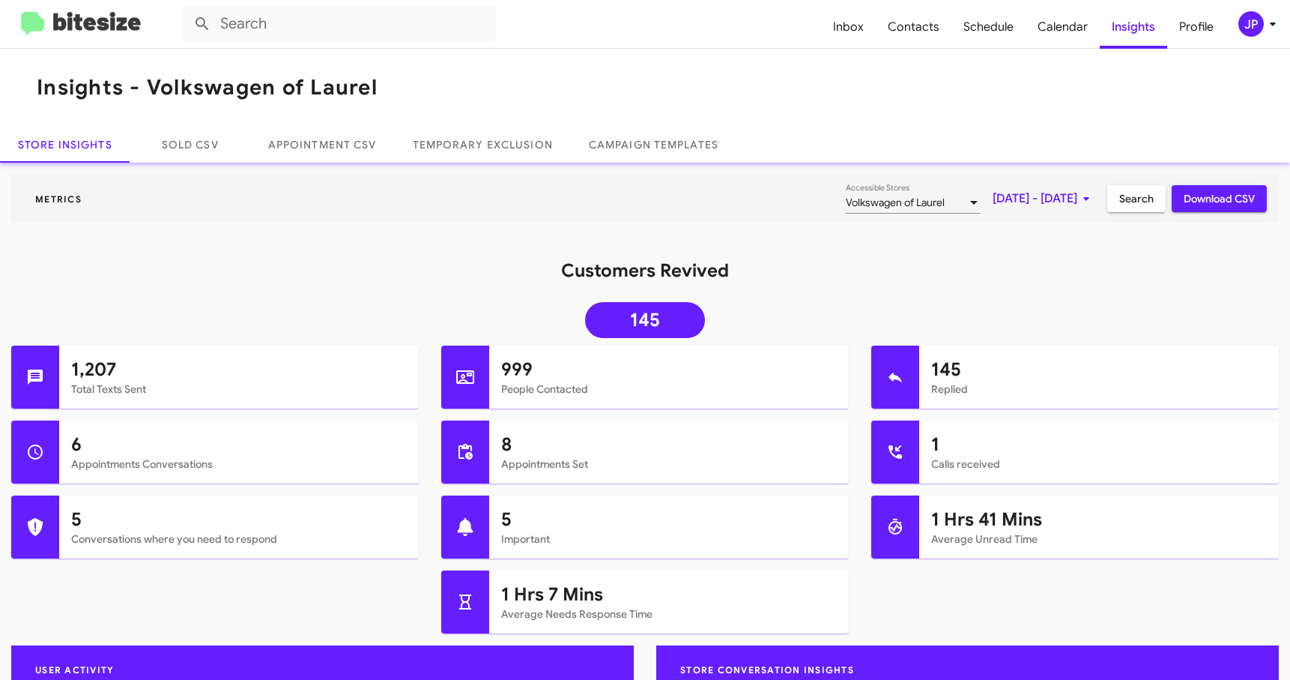
click at [1020, 199] on span "[DATE] - [DATE]" at bounding box center [1044, 198] width 103 height 27
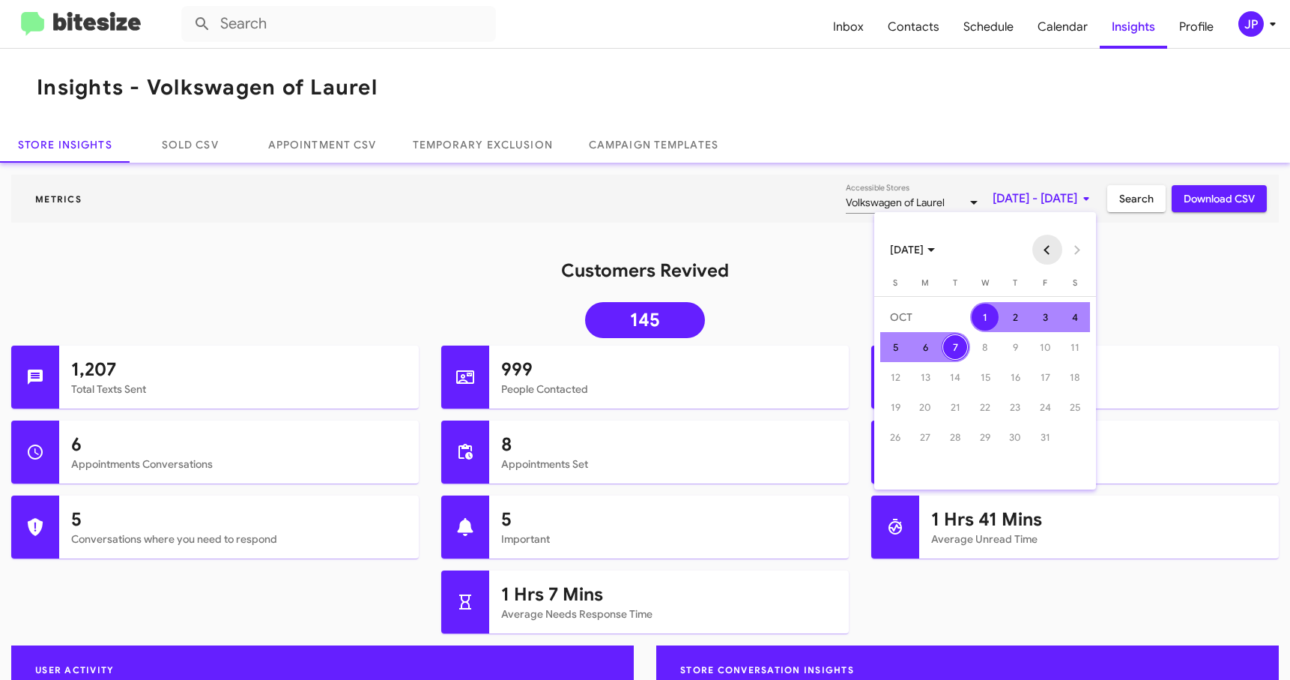
click at [1050, 243] on button "Previous month" at bounding box center [1047, 250] width 30 height 30
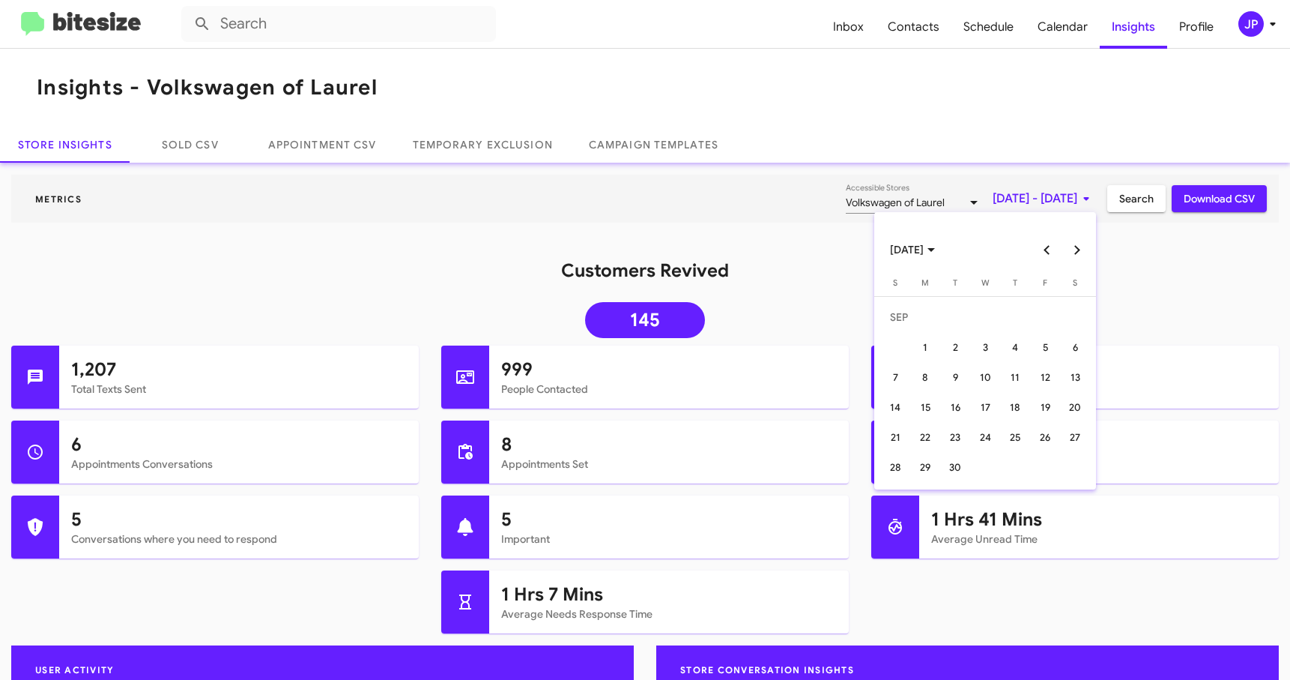
click at [1054, 243] on button "Previous month" at bounding box center [1047, 250] width 30 height 30
click at [1055, 243] on button "Previous month" at bounding box center [1047, 250] width 30 height 30
click at [1079, 254] on button "Next month" at bounding box center [1077, 250] width 30 height 30
click at [1044, 242] on button "Previous month" at bounding box center [1047, 250] width 30 height 30
click at [936, 371] on div "7" at bounding box center [925, 376] width 27 height 27
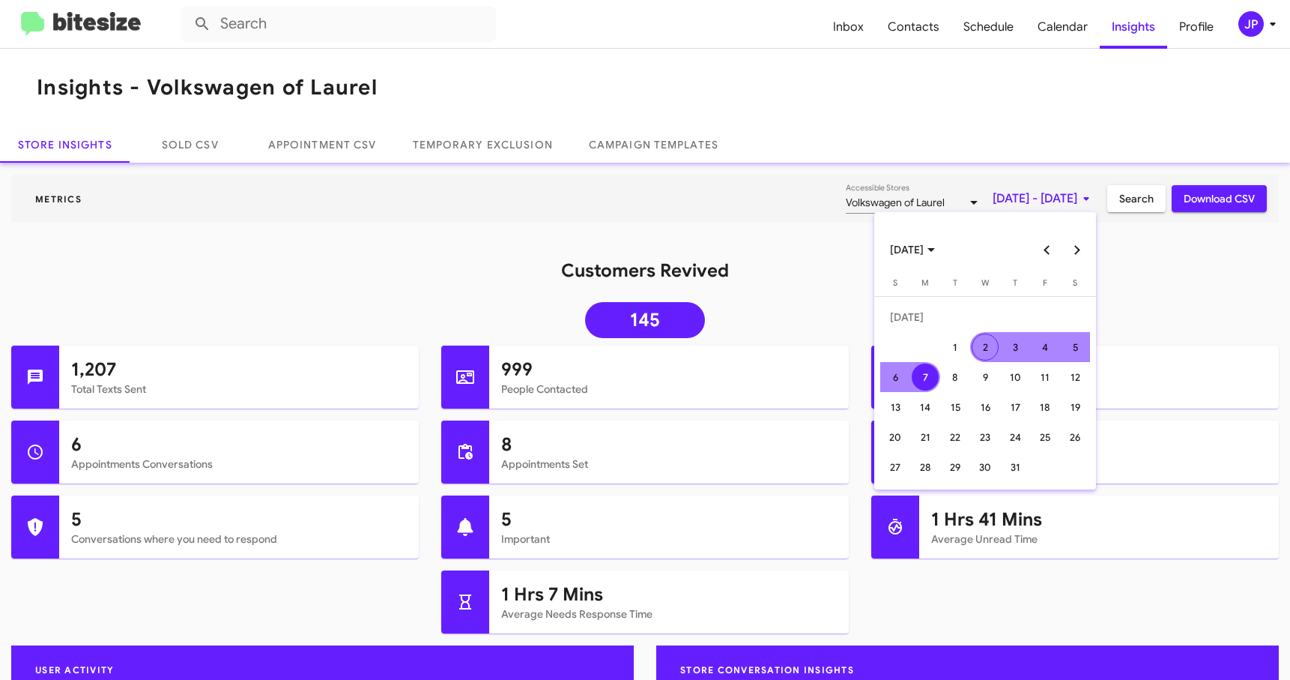
click at [1079, 248] on button "Next month" at bounding box center [1077, 250] width 30 height 30
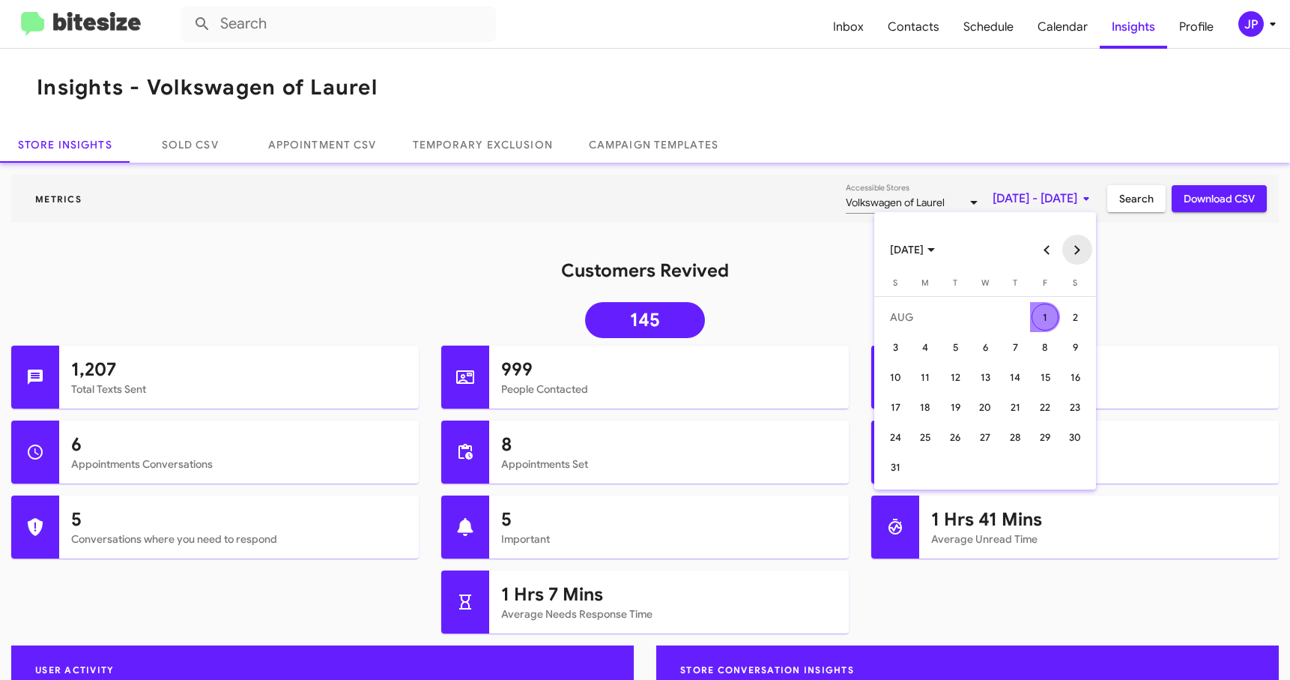
click at [1079, 248] on button "Next month" at bounding box center [1077, 250] width 30 height 30
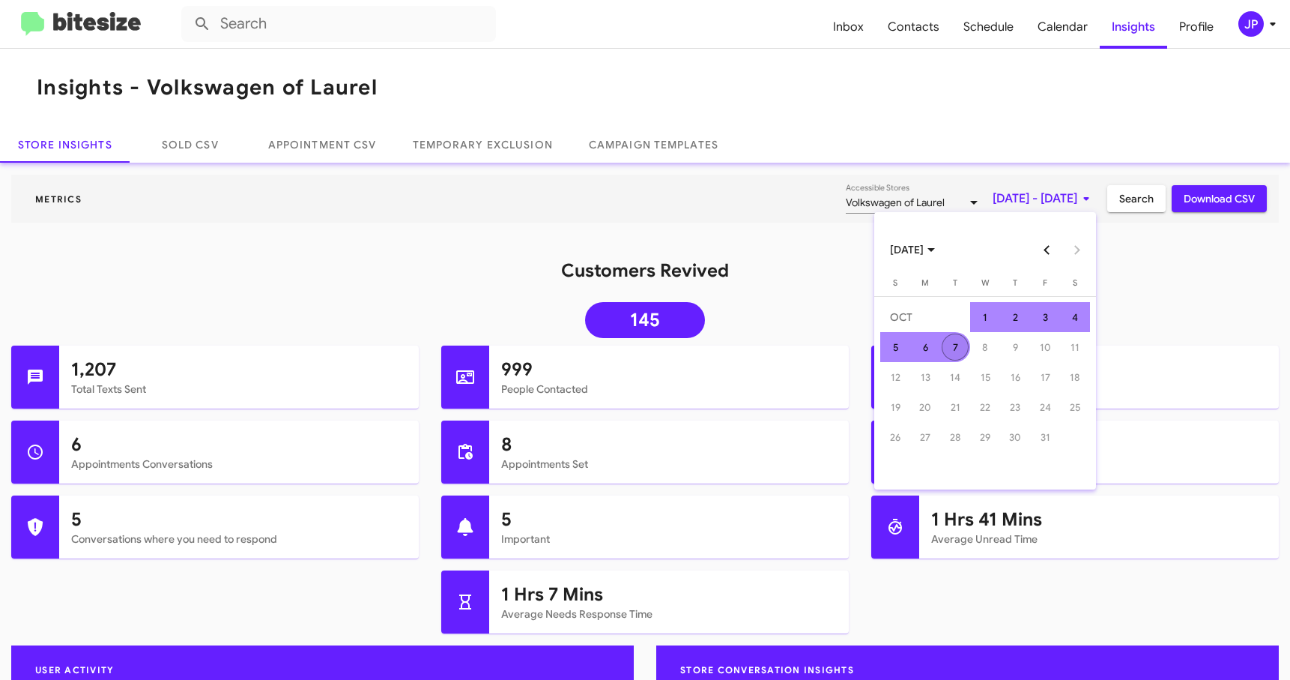
click at [958, 349] on div "7" at bounding box center [955, 346] width 27 height 27
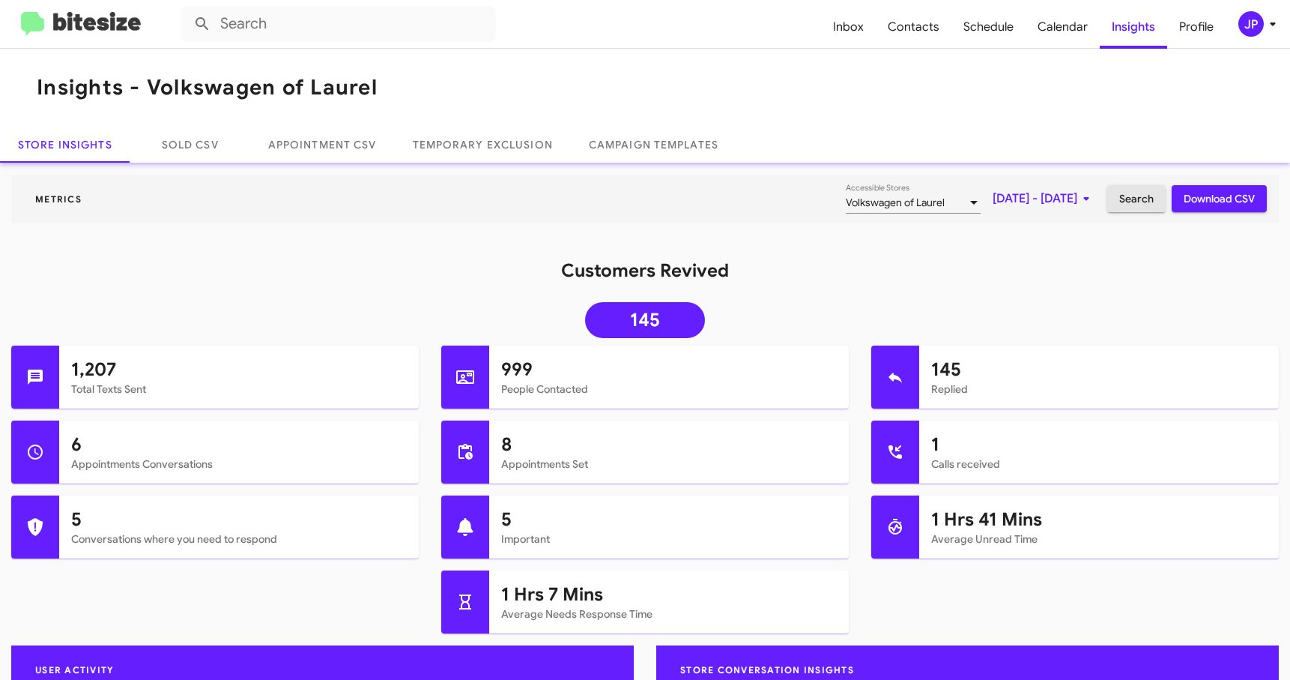
click at [1119, 198] on span "Search" at bounding box center [1136, 198] width 34 height 27
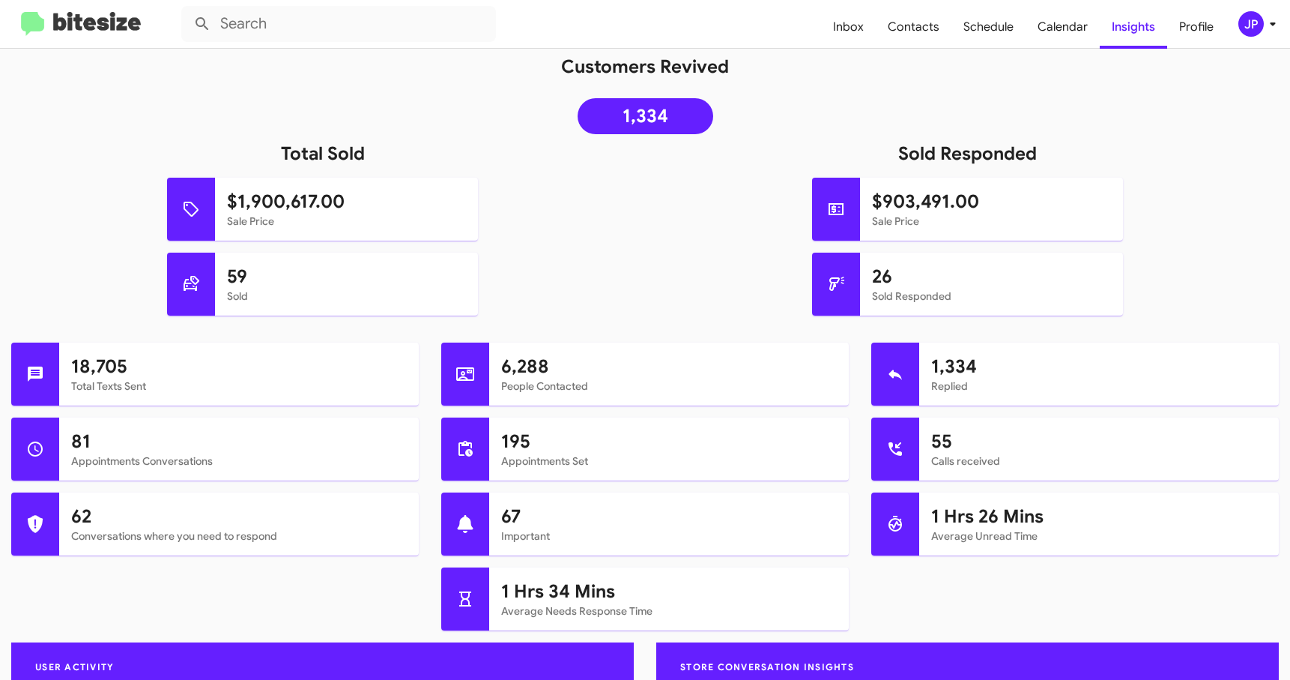
scroll to position [297, 0]
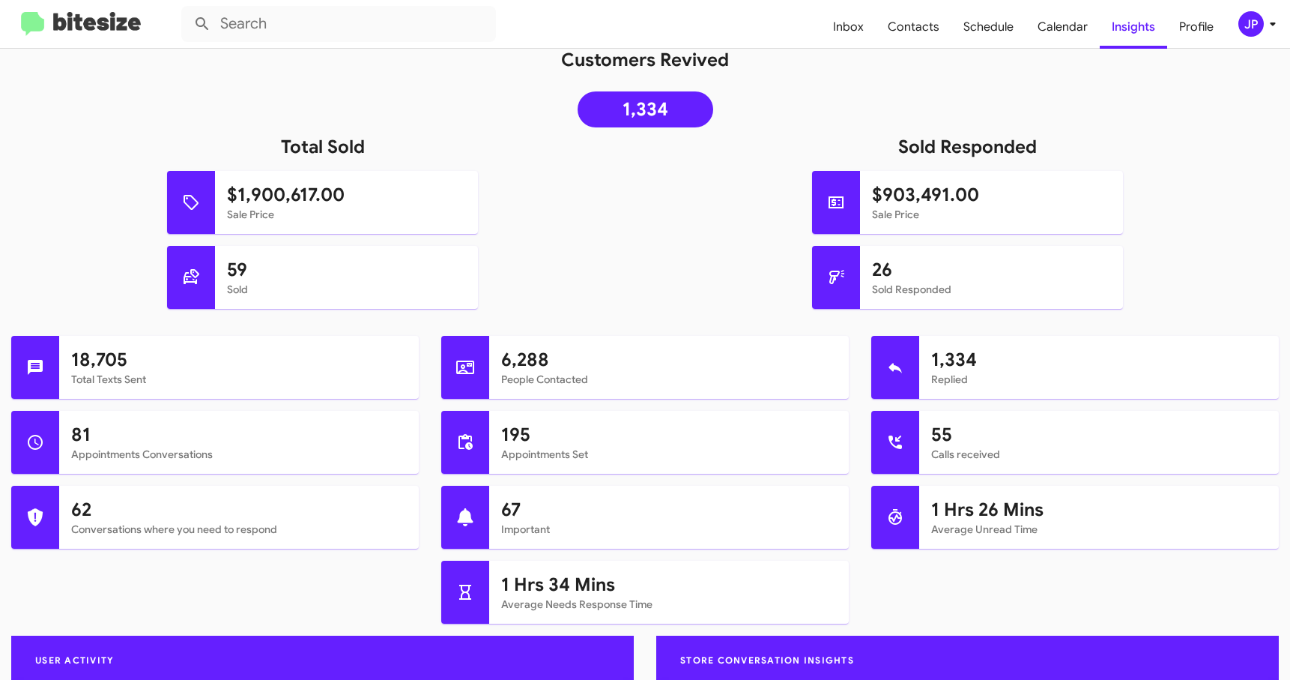
click at [120, 18] on img at bounding box center [81, 24] width 120 height 25
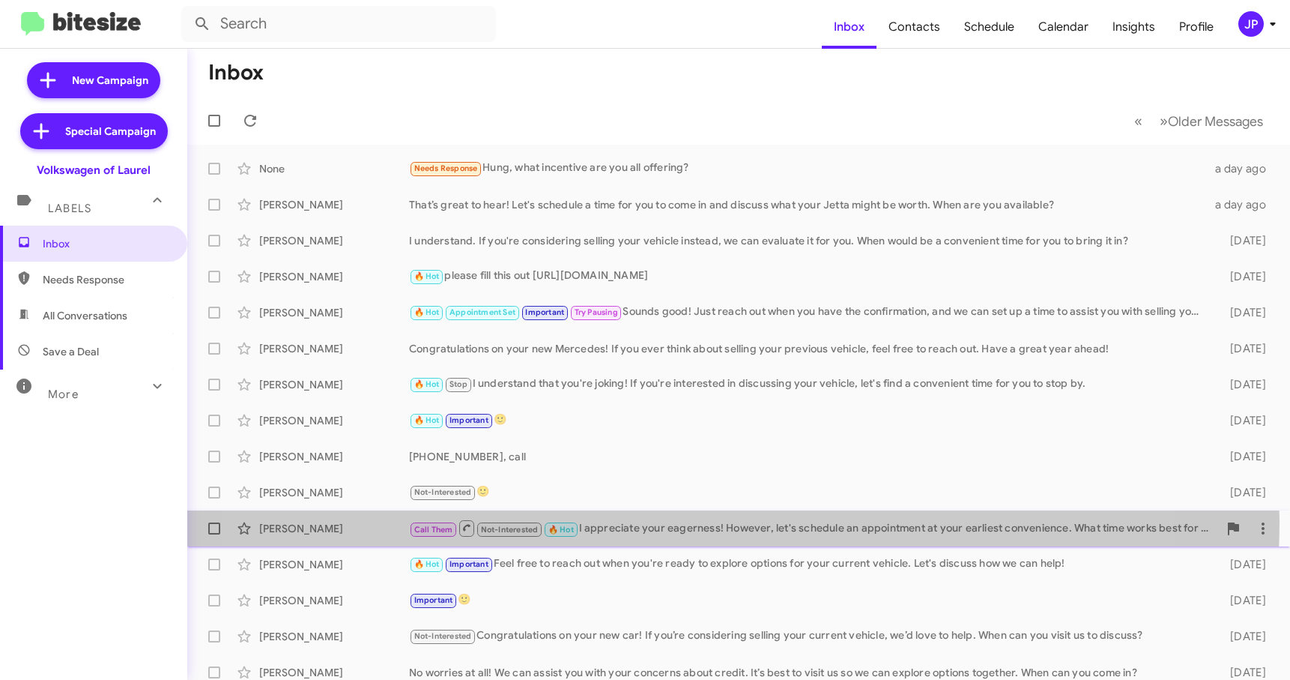
click at [656, 521] on div "Call Them Not-Interested 🔥 Hot I appreciate your eagerness! However, let's sche…" at bounding box center [813, 527] width 809 height 19
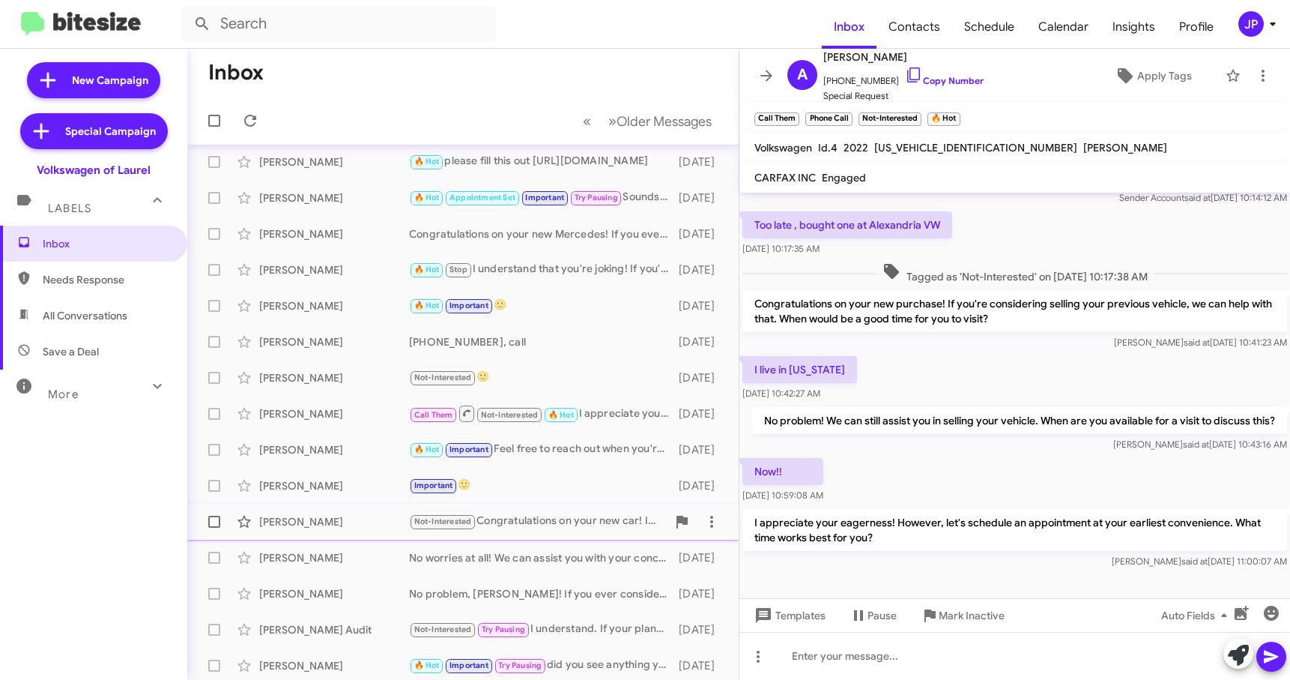
scroll to position [121, 0]
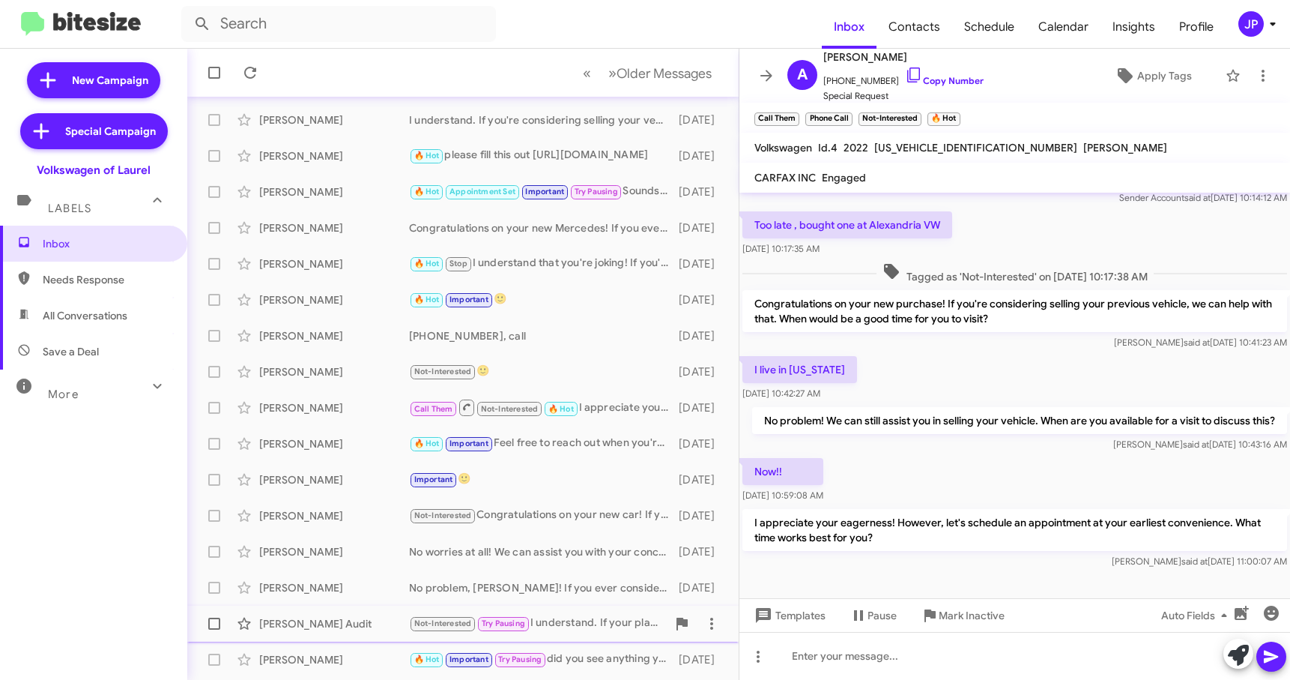
click at [593, 629] on div "Not-Interested Try Pausing I understand. If your plans change and you're able t…" at bounding box center [538, 622] width 258 height 17
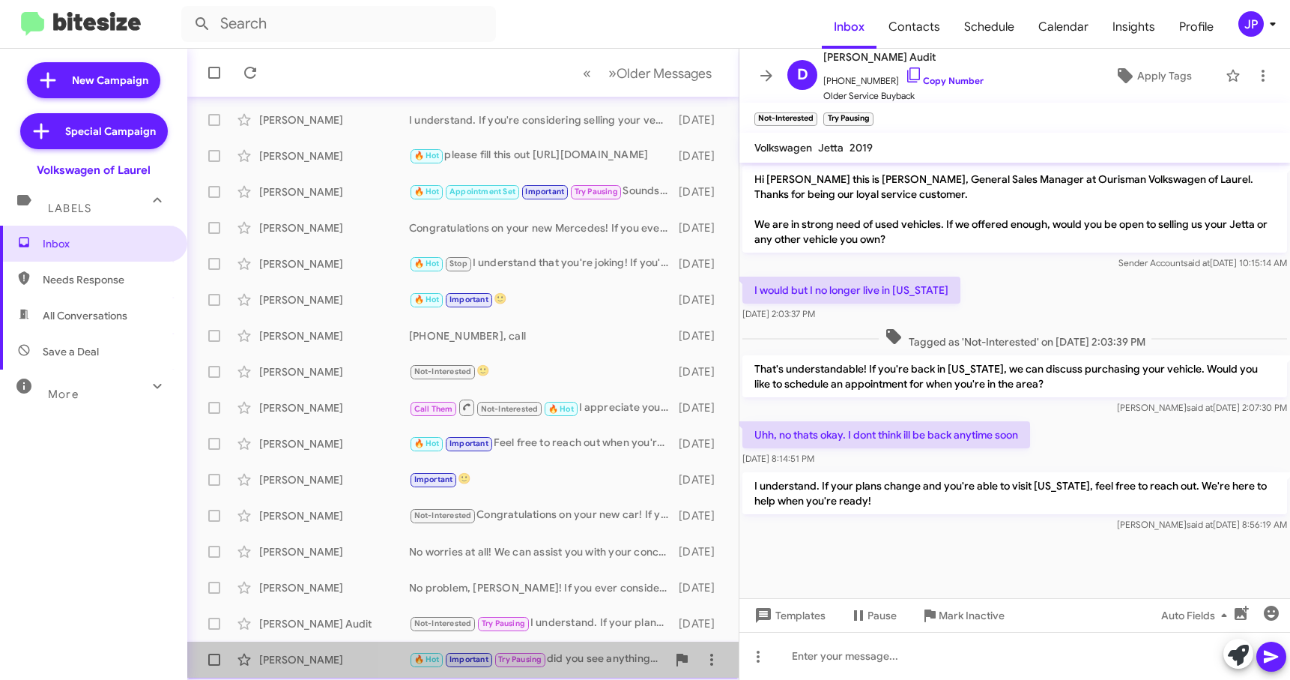
click at [566, 659] on div "🔥 Hot Important Try Pausing did you see anything you like?" at bounding box center [538, 658] width 258 height 17
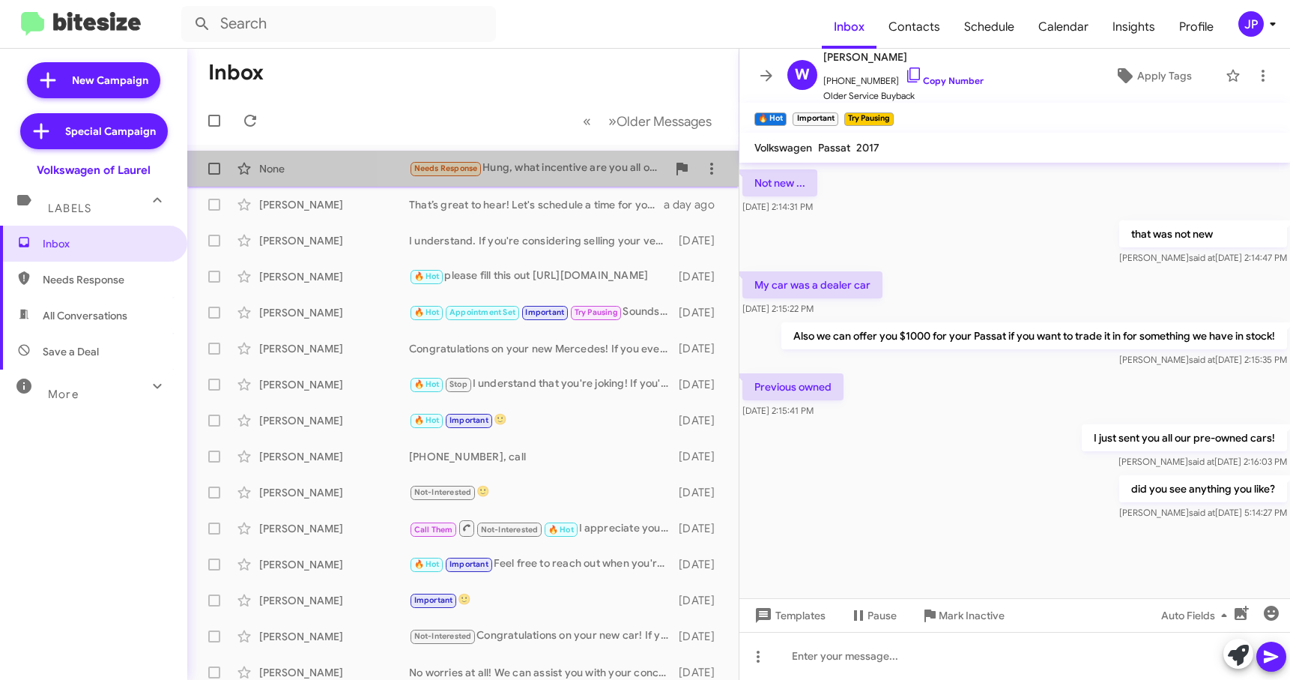
click at [537, 182] on div "None Needs Response Hung, what incentive are you all offering? a day ago" at bounding box center [462, 169] width 527 height 30
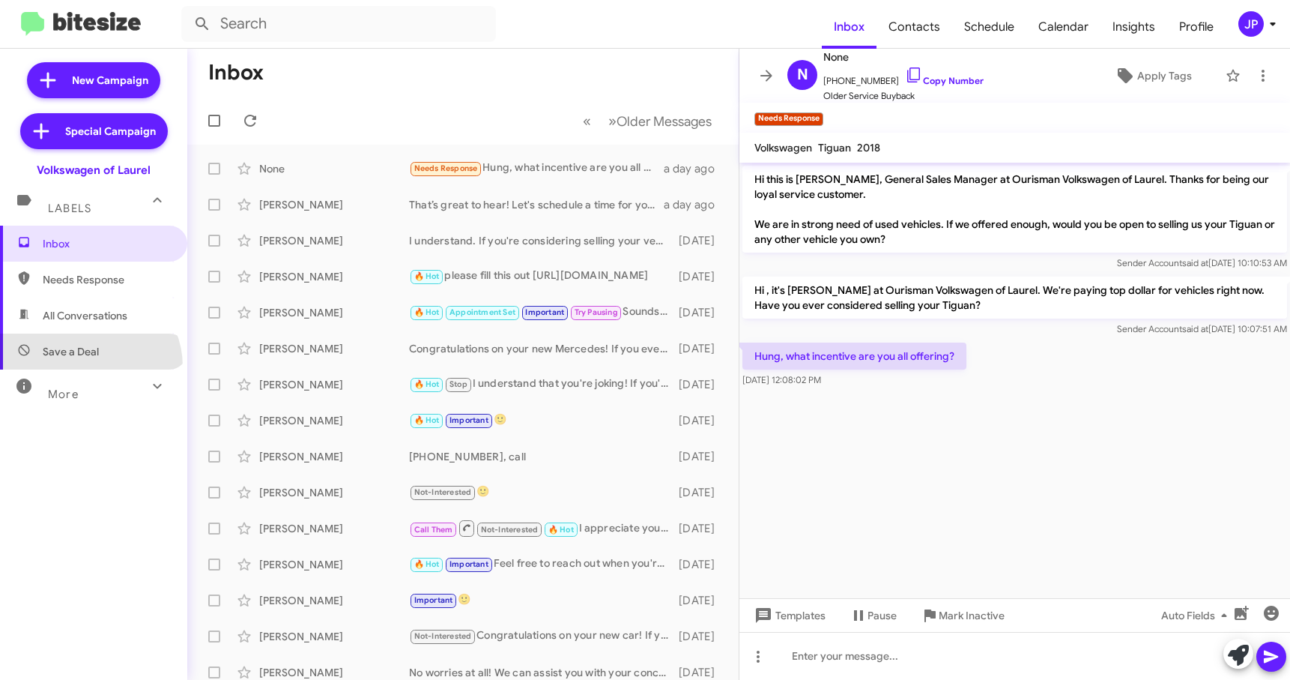
click at [88, 366] on span "Save a Deal" at bounding box center [93, 351] width 187 height 36
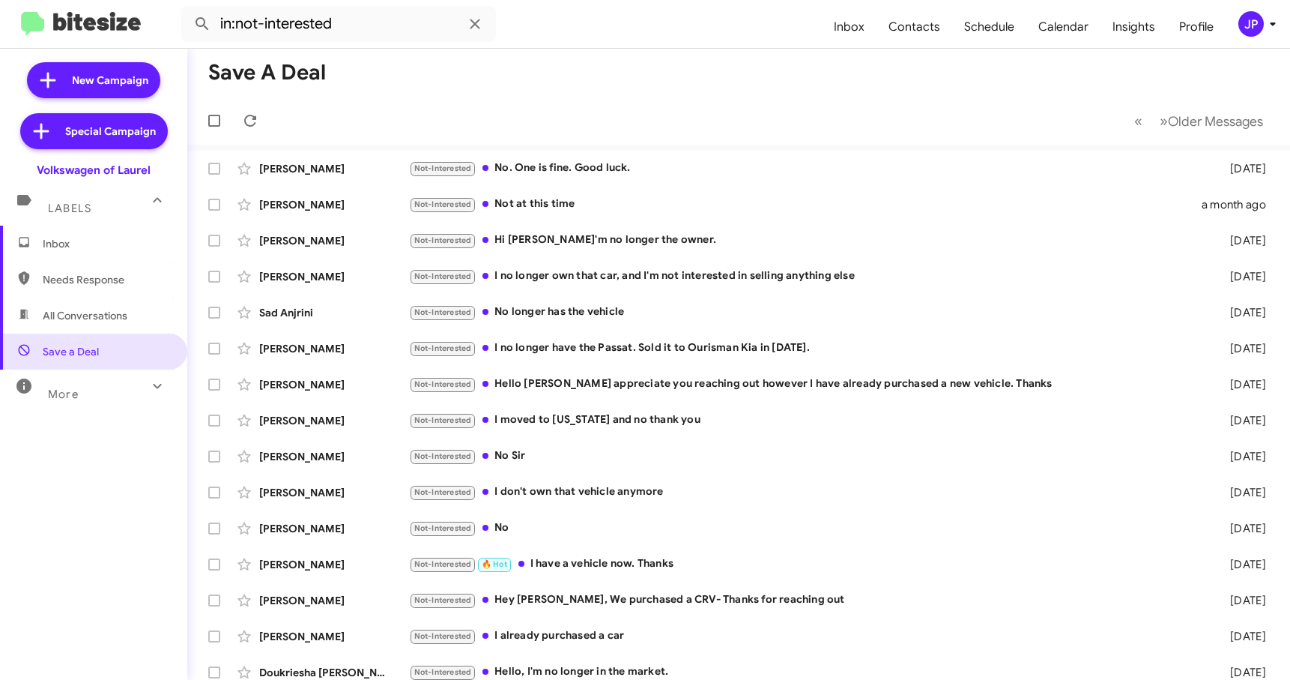
click at [99, 384] on div "More" at bounding box center [78, 388] width 133 height 28
click at [129, 322] on span "All Conversations" at bounding box center [93, 315] width 187 height 36
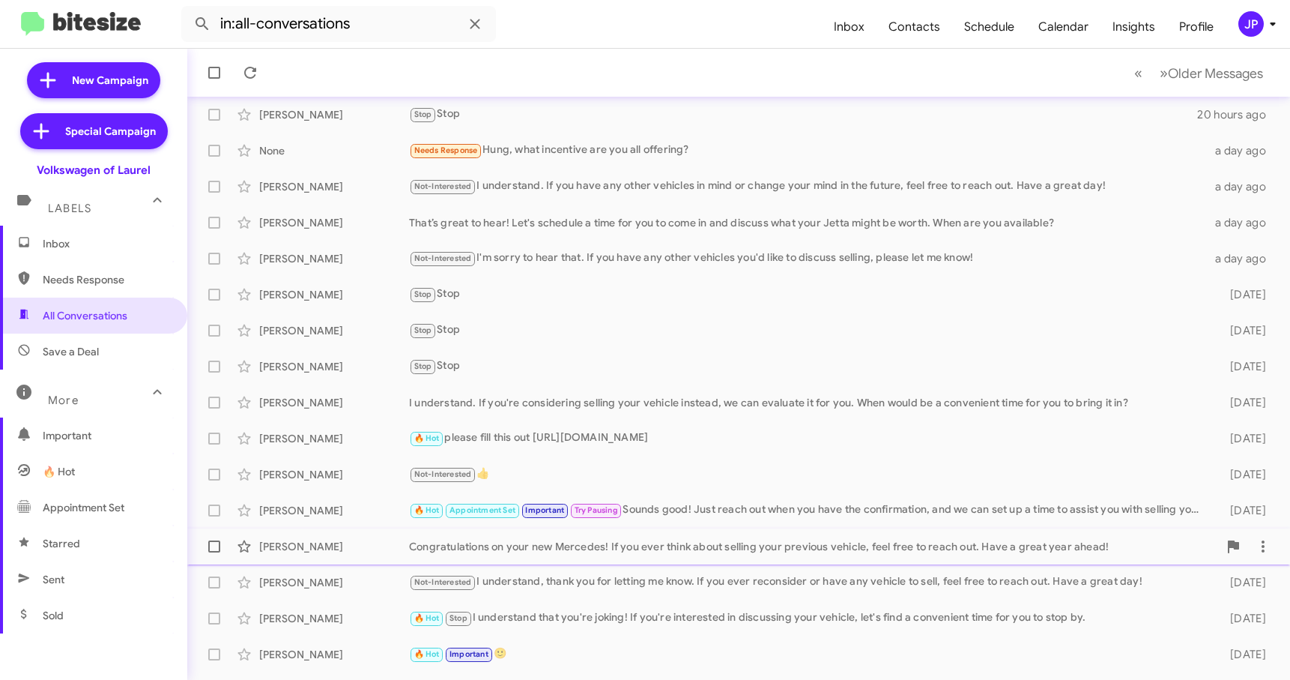
scroll to position [190, 0]
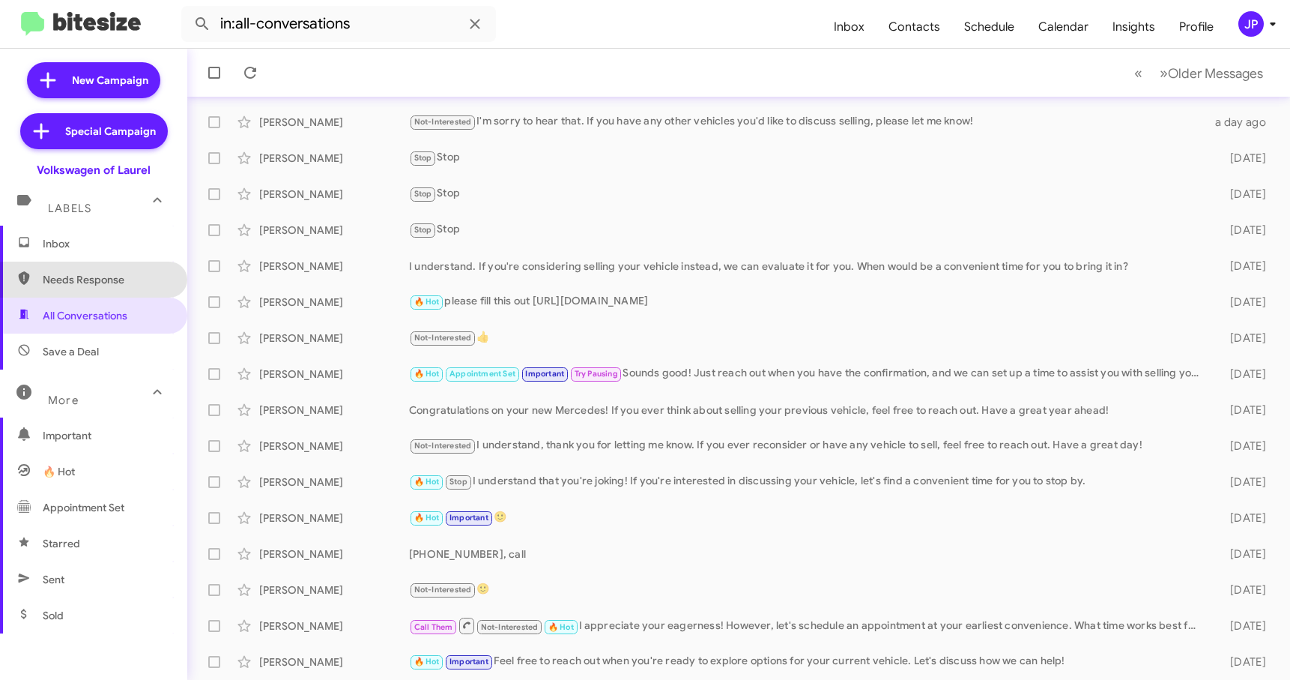
click at [100, 290] on span "Needs Response" at bounding box center [93, 279] width 187 height 36
type input "in:needs-response"
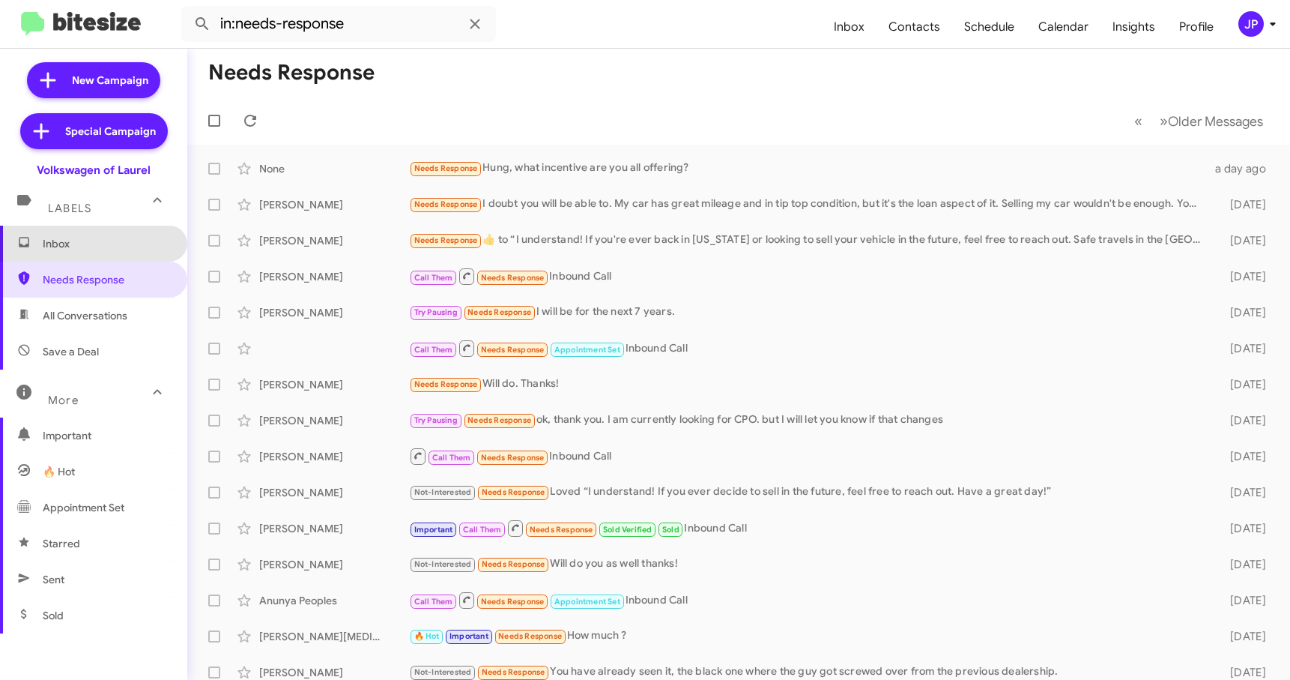
click at [111, 251] on span "Inbox" at bounding box center [93, 244] width 187 height 36
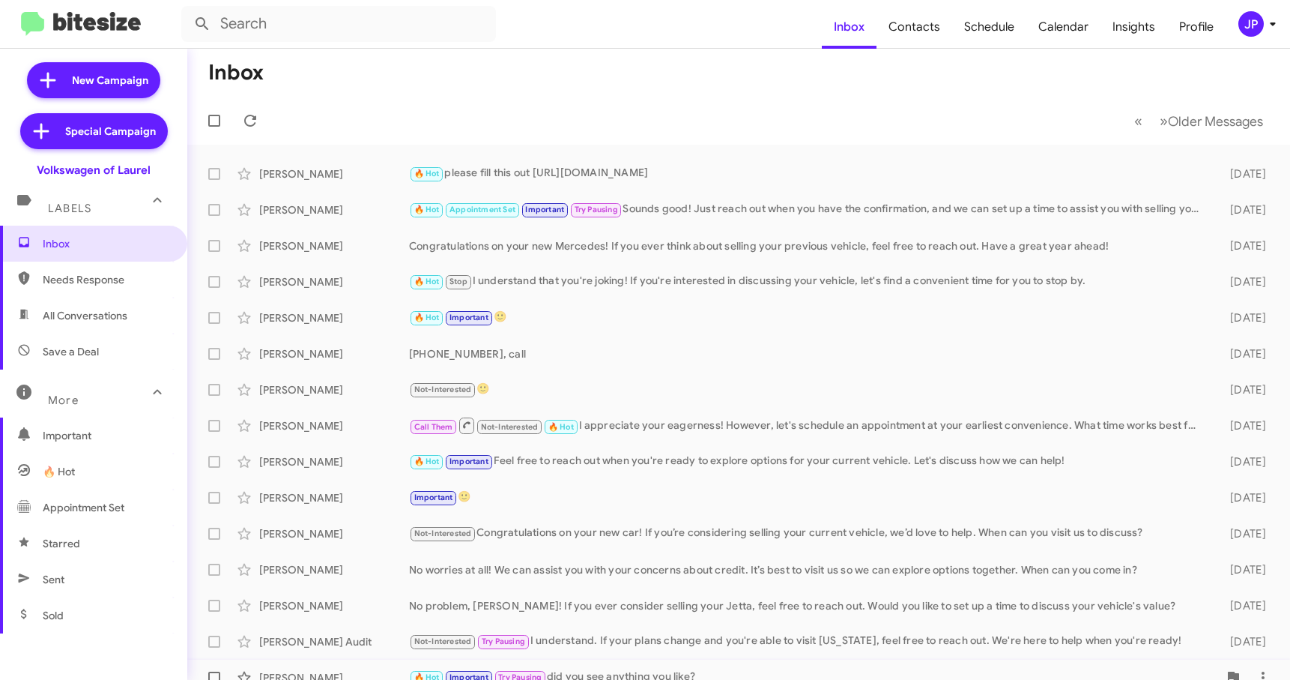
scroll to position [190, 0]
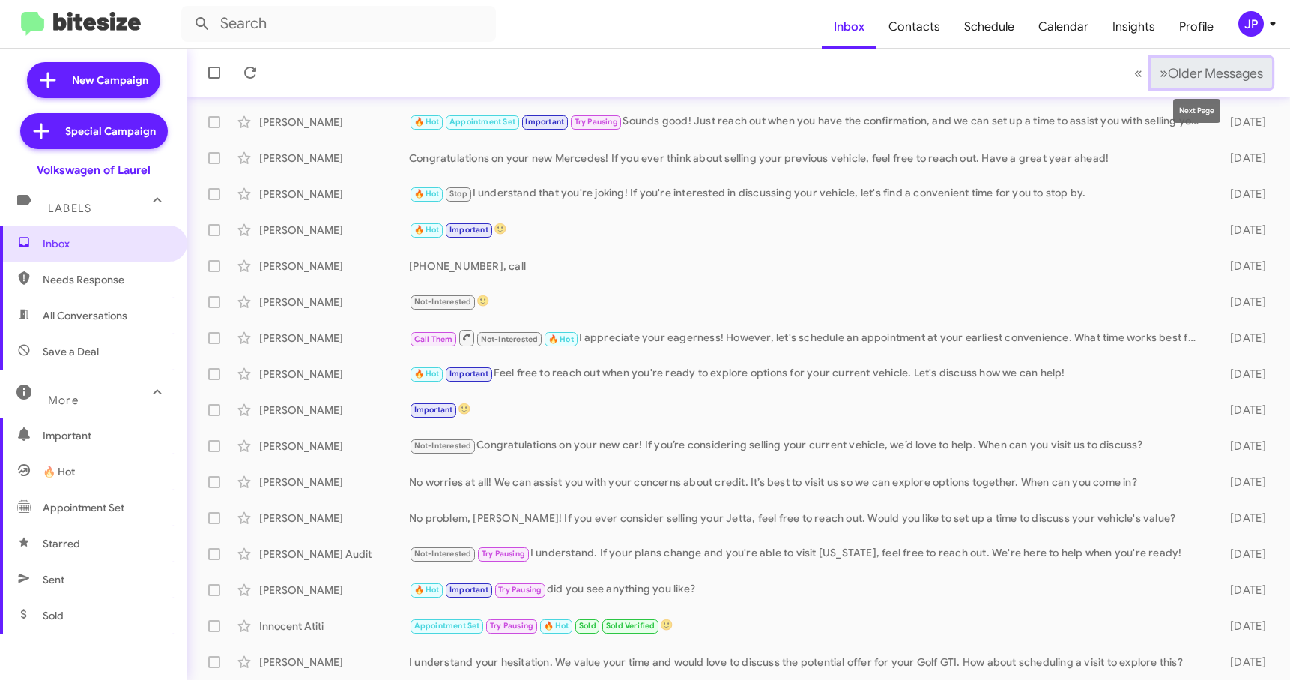
click at [1176, 81] on span "Older Messages" at bounding box center [1215, 73] width 95 height 16
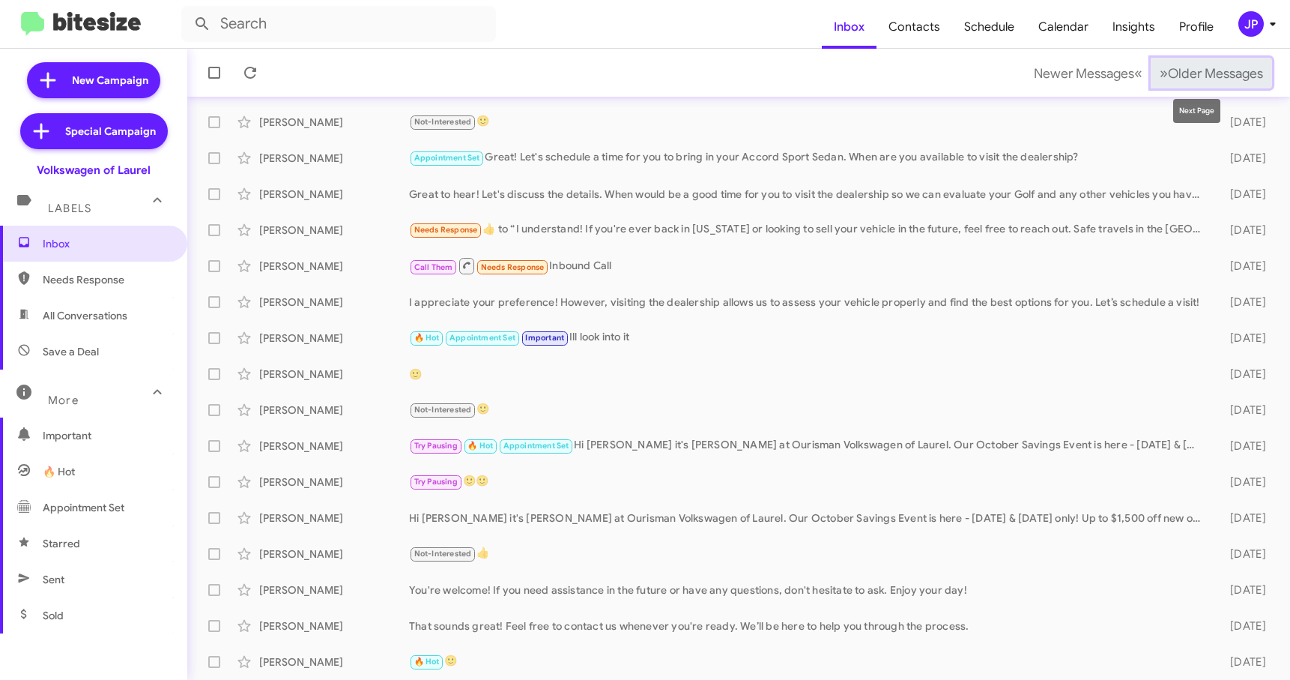
click at [1235, 61] on button "» Next Older Messages" at bounding box center [1211, 73] width 121 height 31
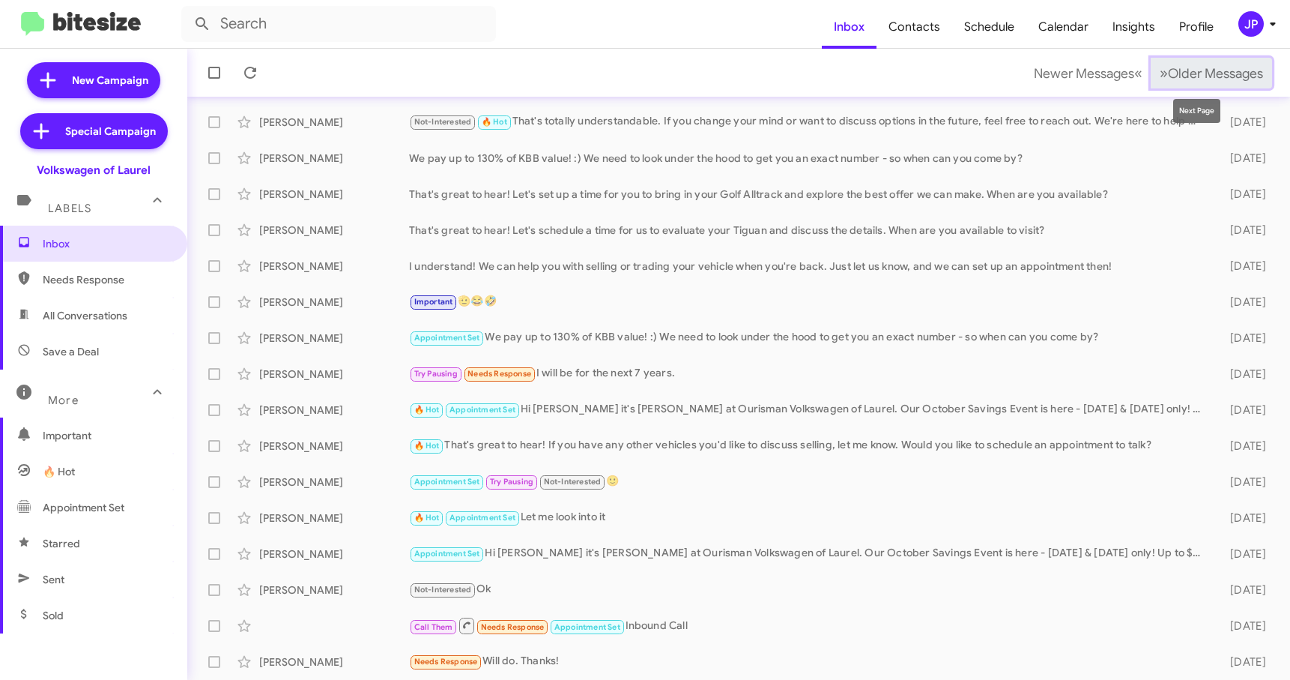
click at [1186, 82] on button "» Next Older Messages" at bounding box center [1211, 73] width 121 height 31
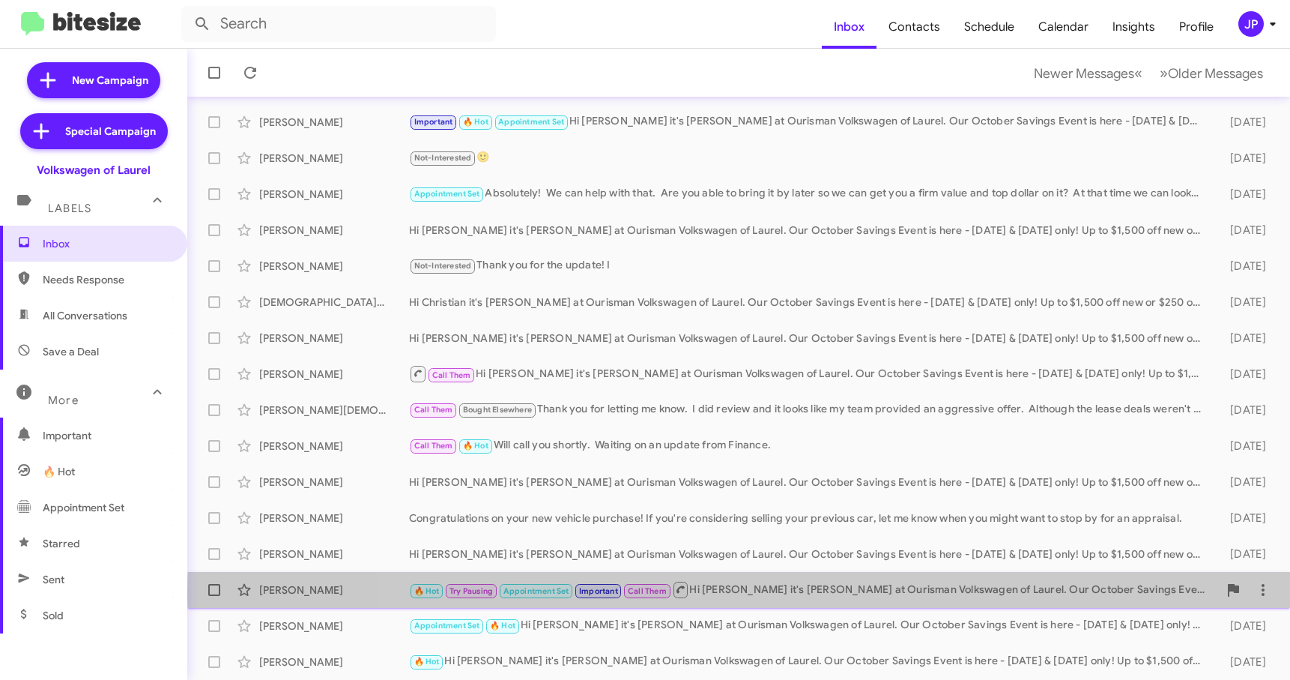
click at [892, 595] on div "🔥 Hot Try Pausing Appointment Set Important Call Them Hi [PERSON_NAME] it's [PE…" at bounding box center [813, 589] width 809 height 19
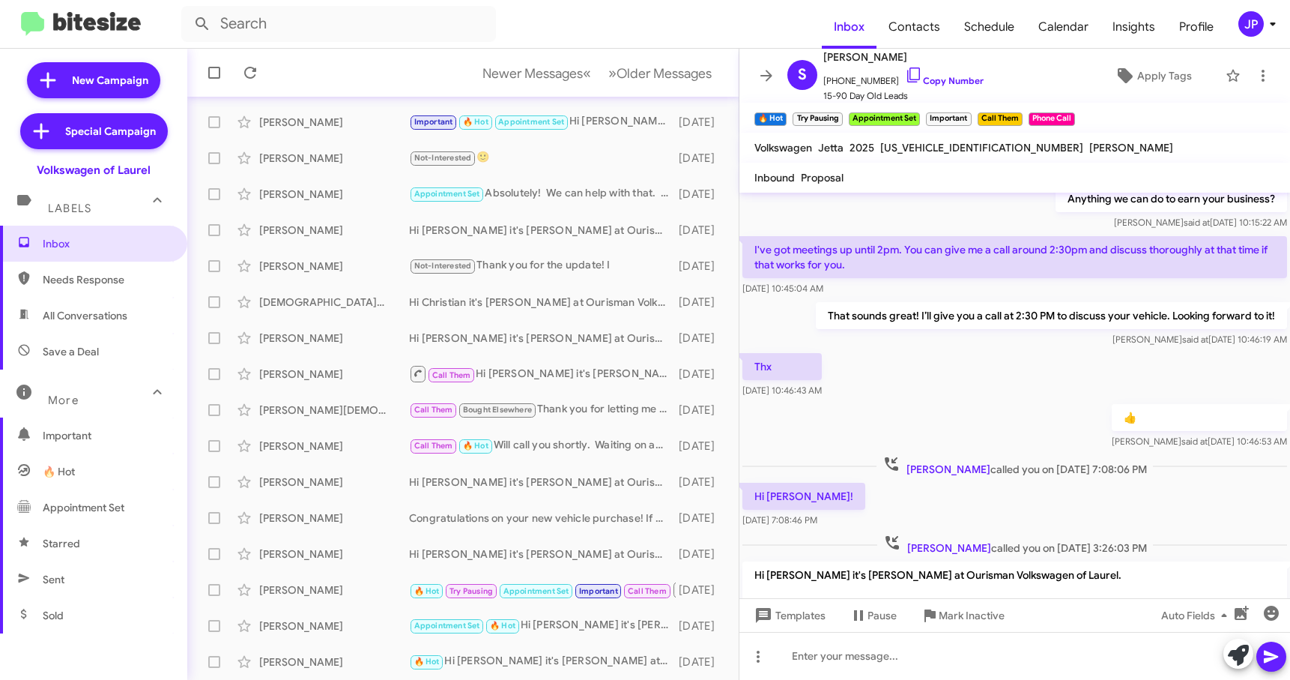
scroll to position [823, 0]
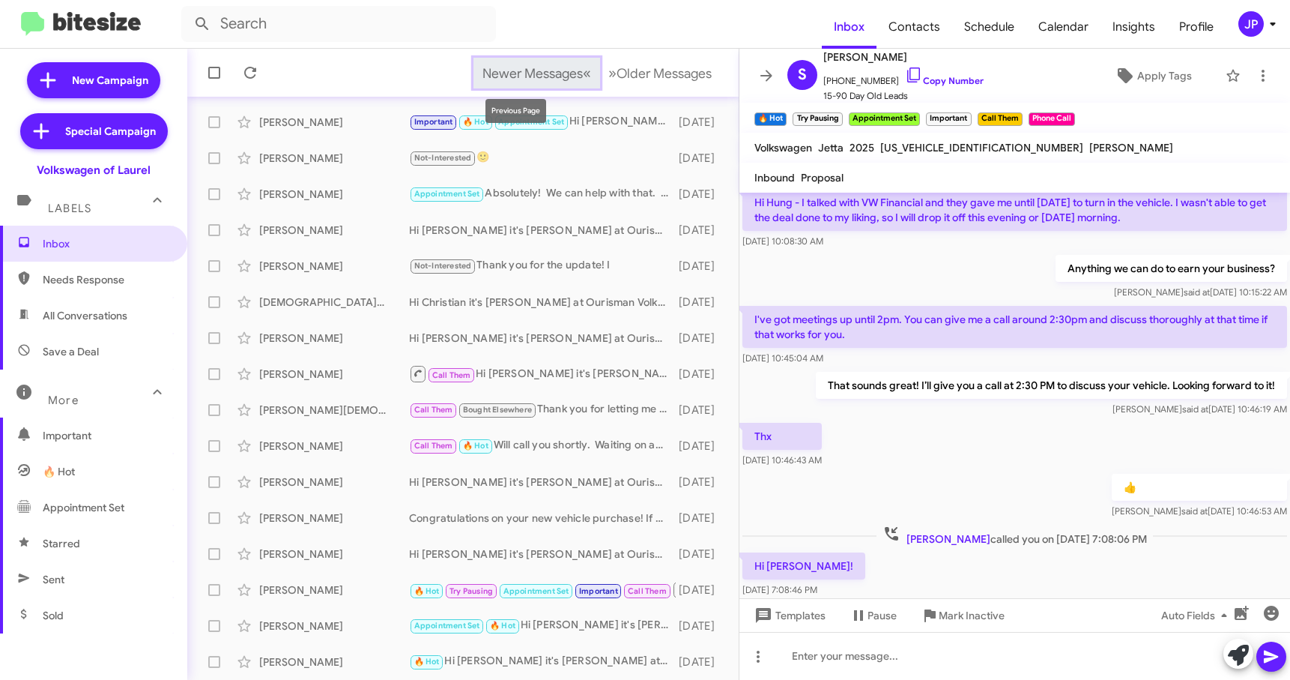
click at [521, 81] on span "Newer Messages" at bounding box center [533, 73] width 100 height 16
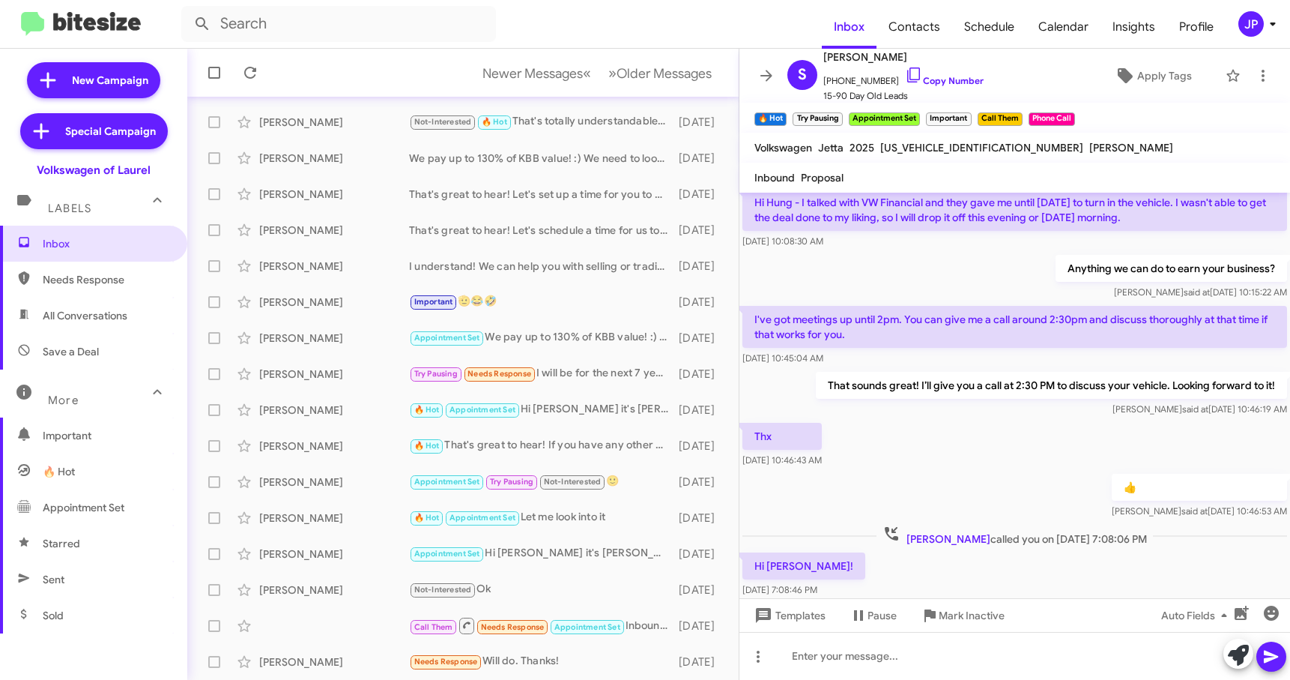
click at [650, 88] on mat-toolbar-row "Newer Messages « Previous » Next Older Messages" at bounding box center [462, 73] width 551 height 48
click at [652, 85] on button "» Next Older Messages" at bounding box center [659, 73] width 121 height 31
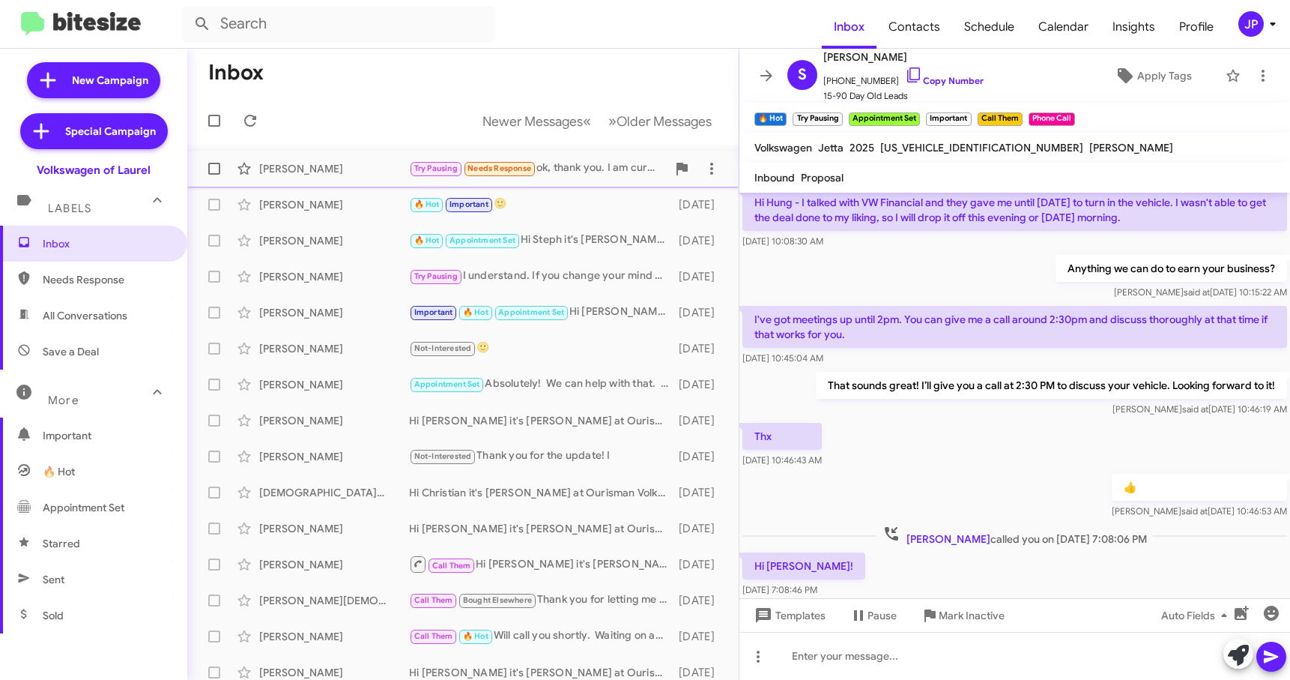
click at [354, 173] on div "Mike Diallo" at bounding box center [334, 168] width 150 height 15
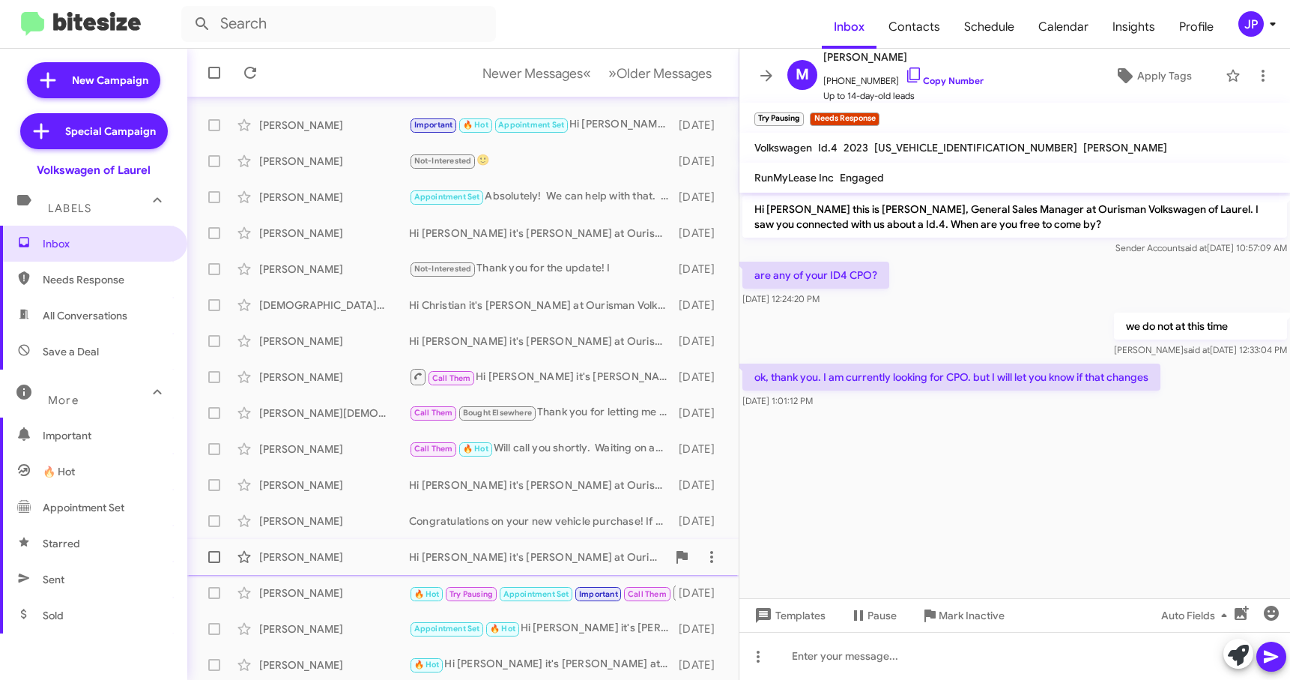
scroll to position [190, 0]
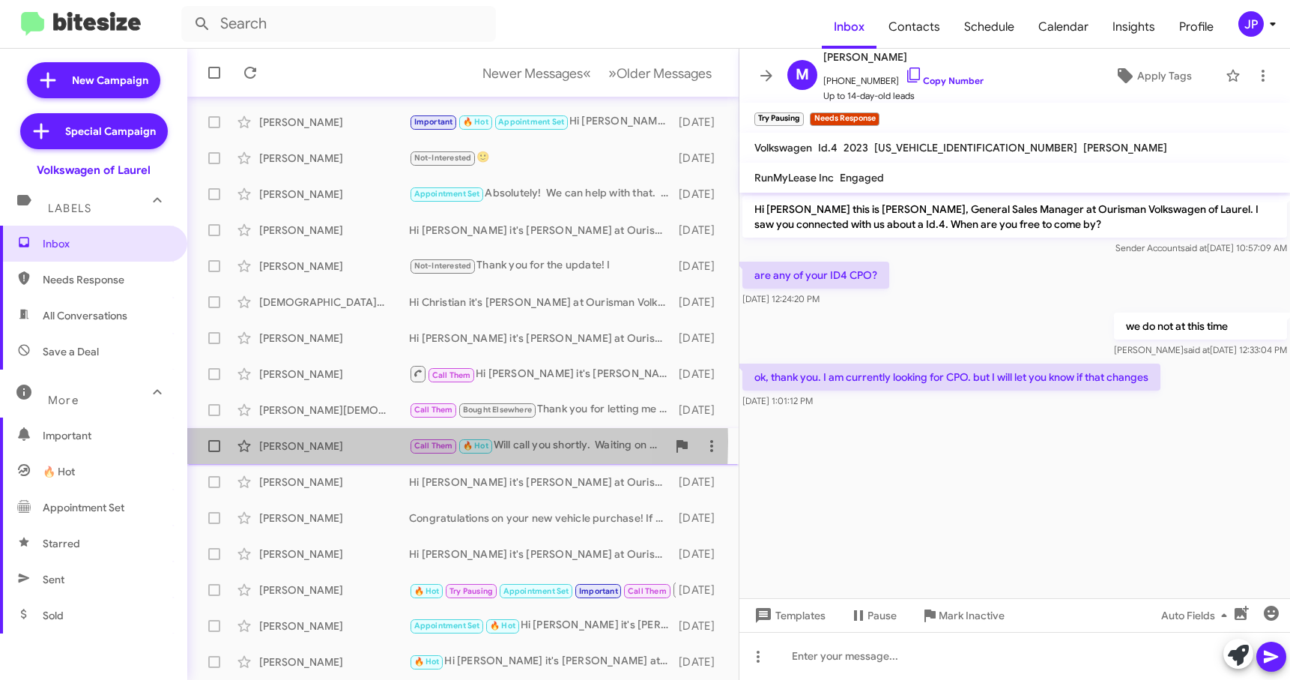
click at [309, 441] on div "Jonathan Penn" at bounding box center [334, 445] width 150 height 15
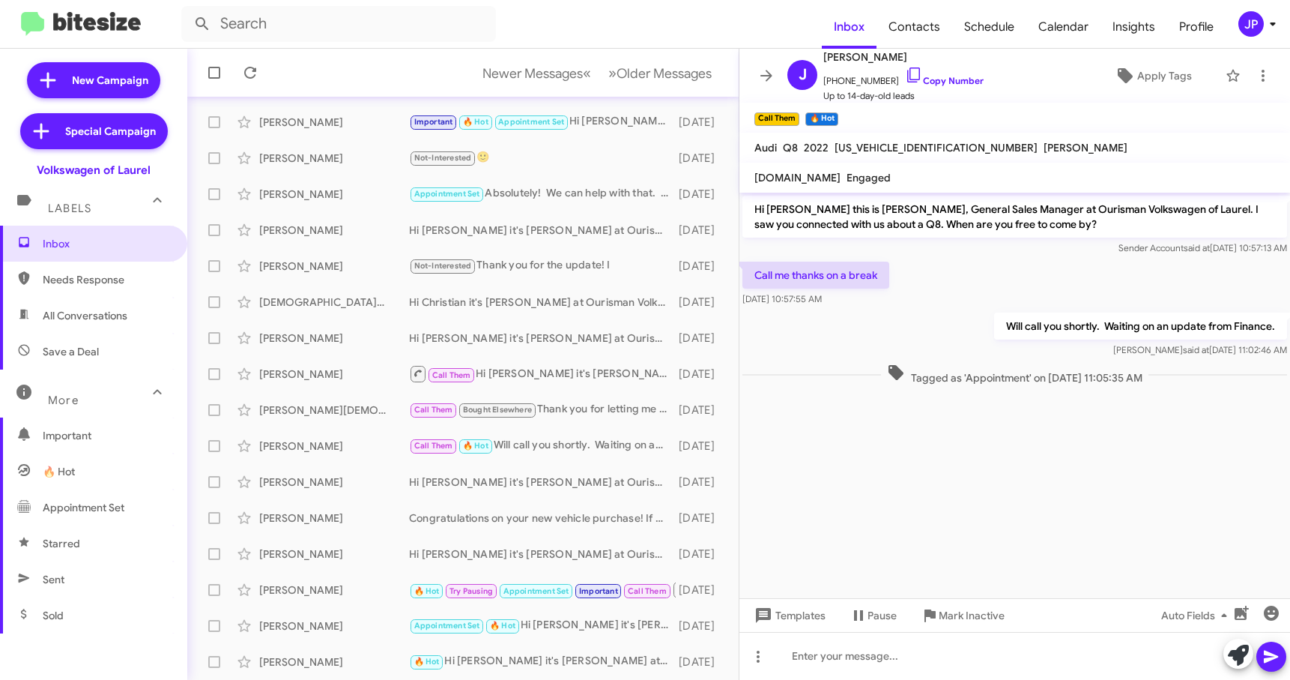
click at [1084, 404] on cdk-virtual-scroll-viewport "Hi Jonathan this is Hung Khuu, General Sales Manager at Ourisman Volkswagen of …" at bounding box center [1015, 395] width 551 height 405
click at [922, 77] on link "Copy Number" at bounding box center [944, 80] width 79 height 11
click at [956, 84] on link "Copy Number" at bounding box center [944, 80] width 79 height 11
click at [941, 82] on link "Copy Number" at bounding box center [944, 80] width 79 height 11
click at [769, 77] on icon at bounding box center [766, 75] width 12 height 11
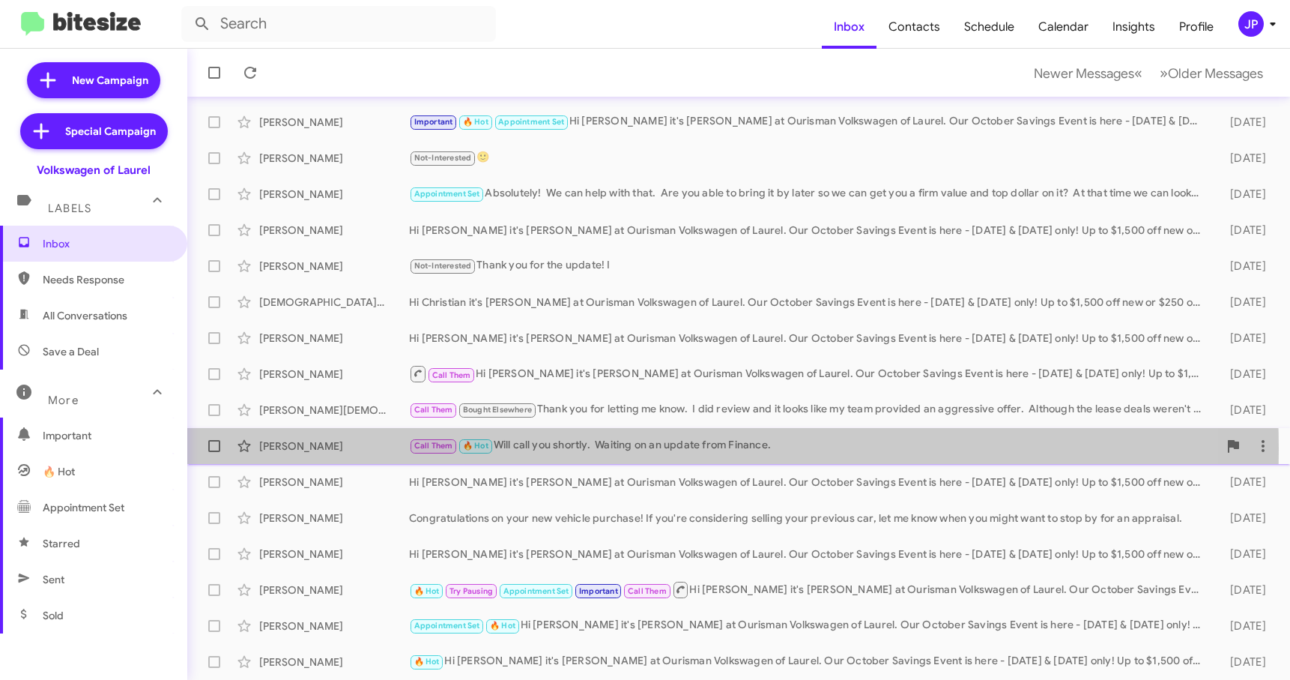
click at [582, 449] on div "Call Them 🔥 Hot Will call you shortly. Waiting on an update from Finance." at bounding box center [813, 445] width 809 height 17
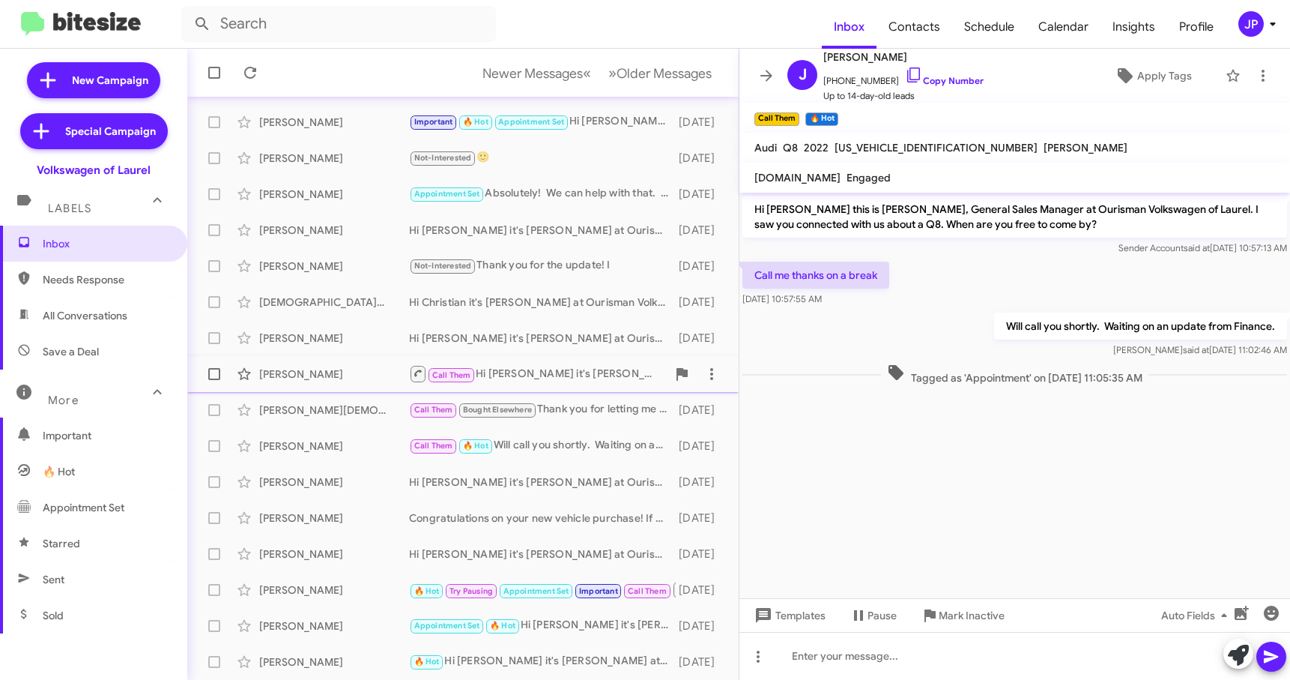
click at [530, 383] on div "Call Them Hi Albert it's Hung Khuu at Ourisman Volkswagen of Laurel. Our Octobe…" at bounding box center [538, 373] width 258 height 19
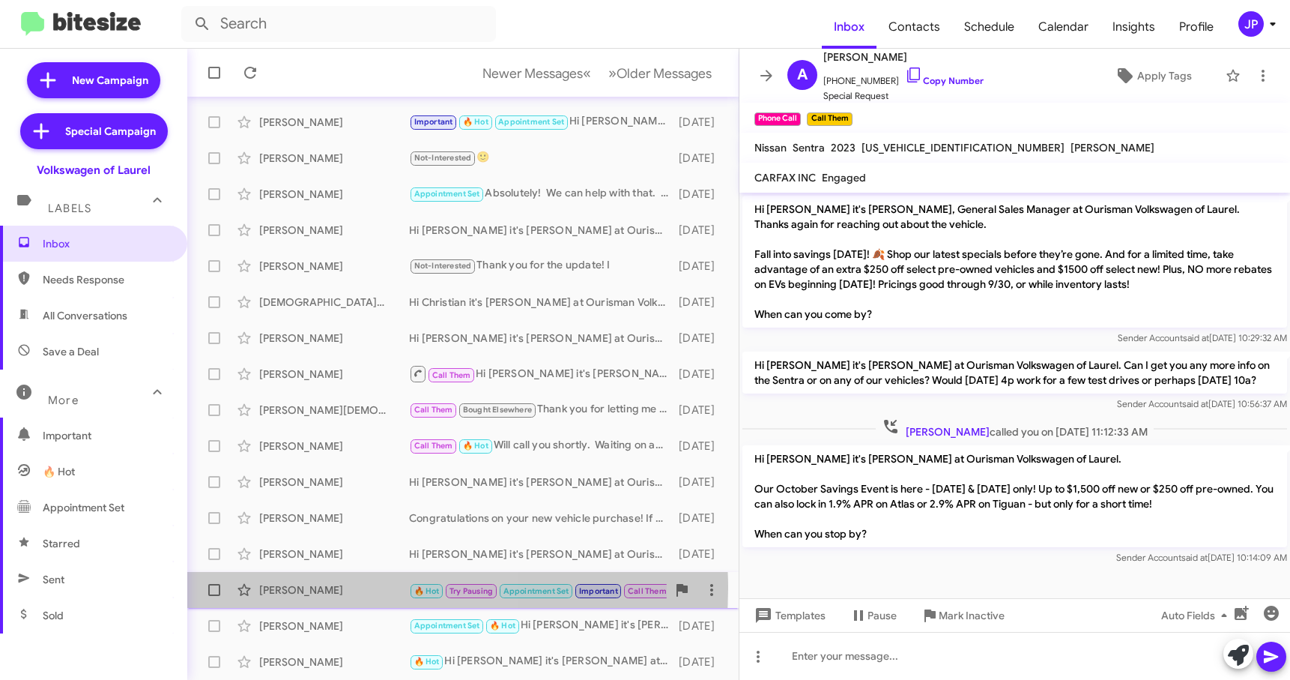
click at [337, 587] on div "Scott Crocker" at bounding box center [334, 589] width 150 height 15
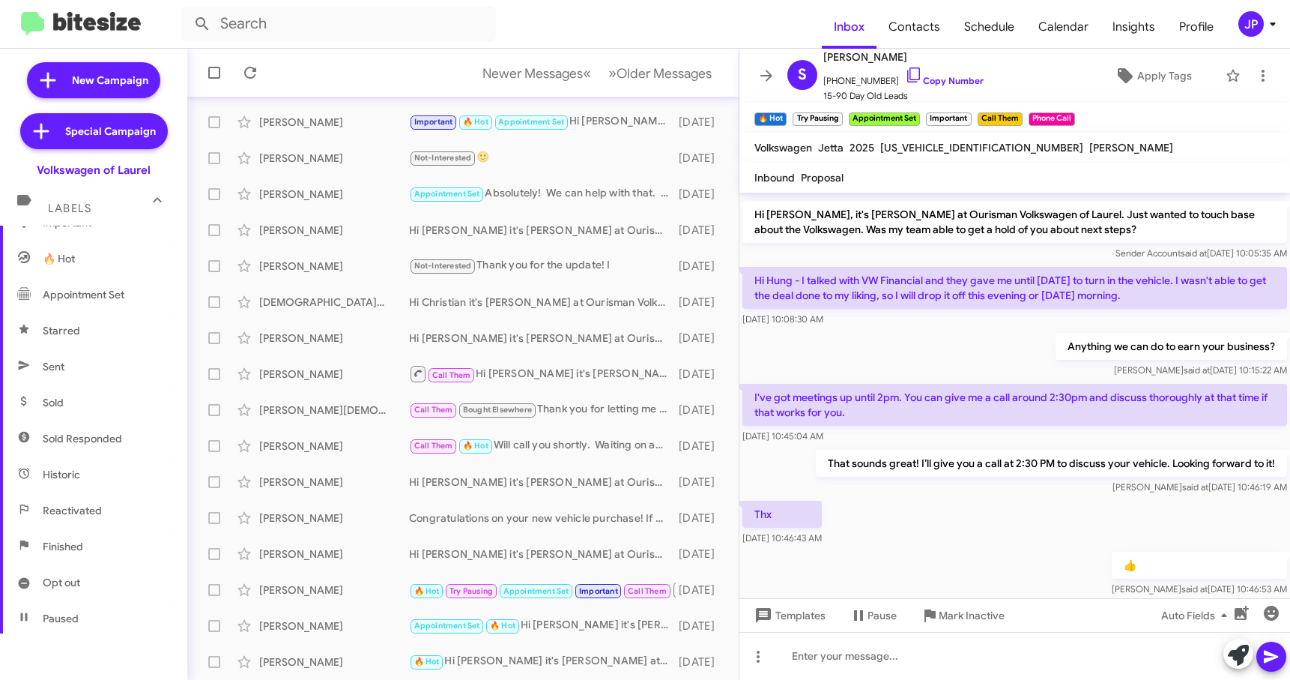
scroll to position [300, 0]
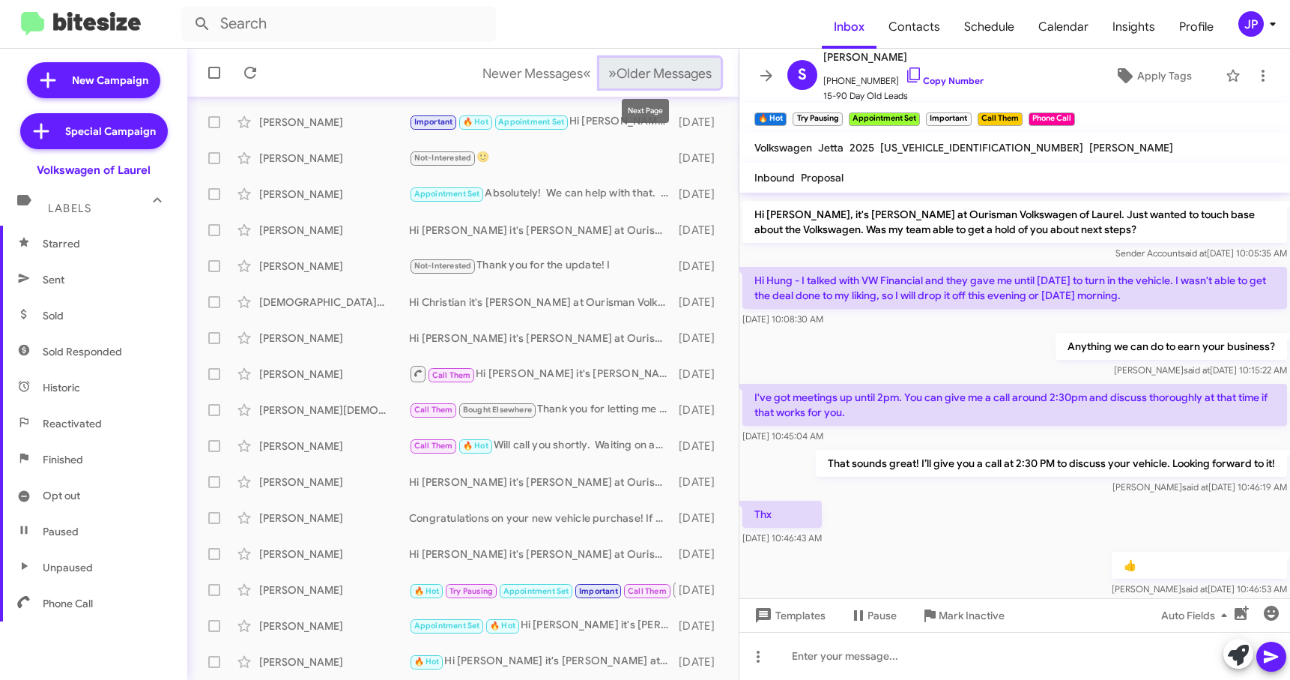
click at [645, 81] on span "Older Messages" at bounding box center [664, 73] width 95 height 16
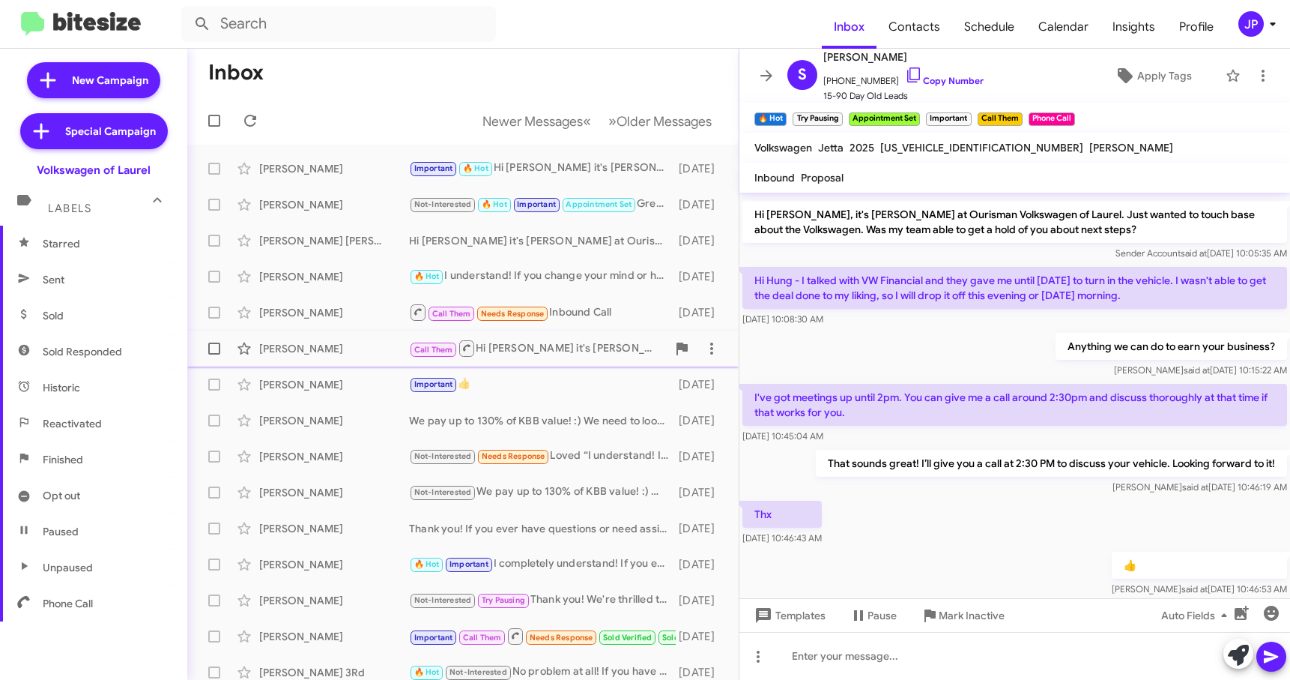
click at [358, 345] on div "Bernard Fuller" at bounding box center [334, 348] width 150 height 15
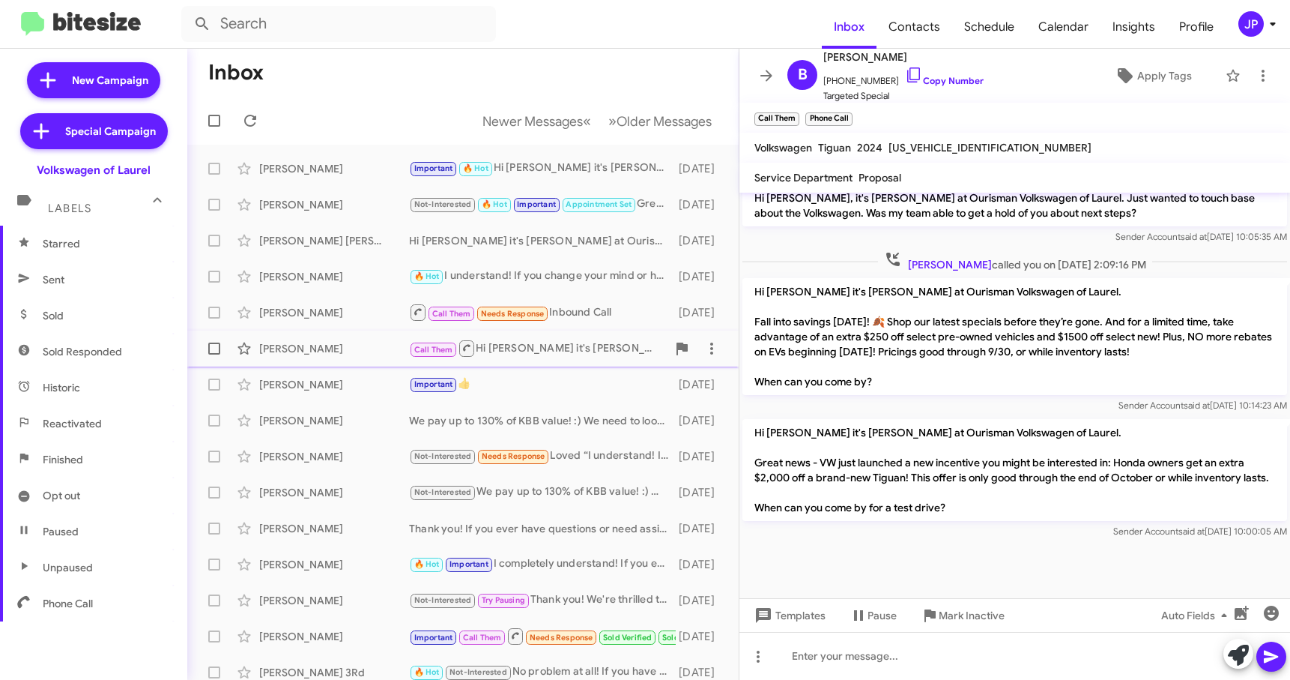
click at [323, 349] on div "Bernard Fuller" at bounding box center [334, 348] width 150 height 15
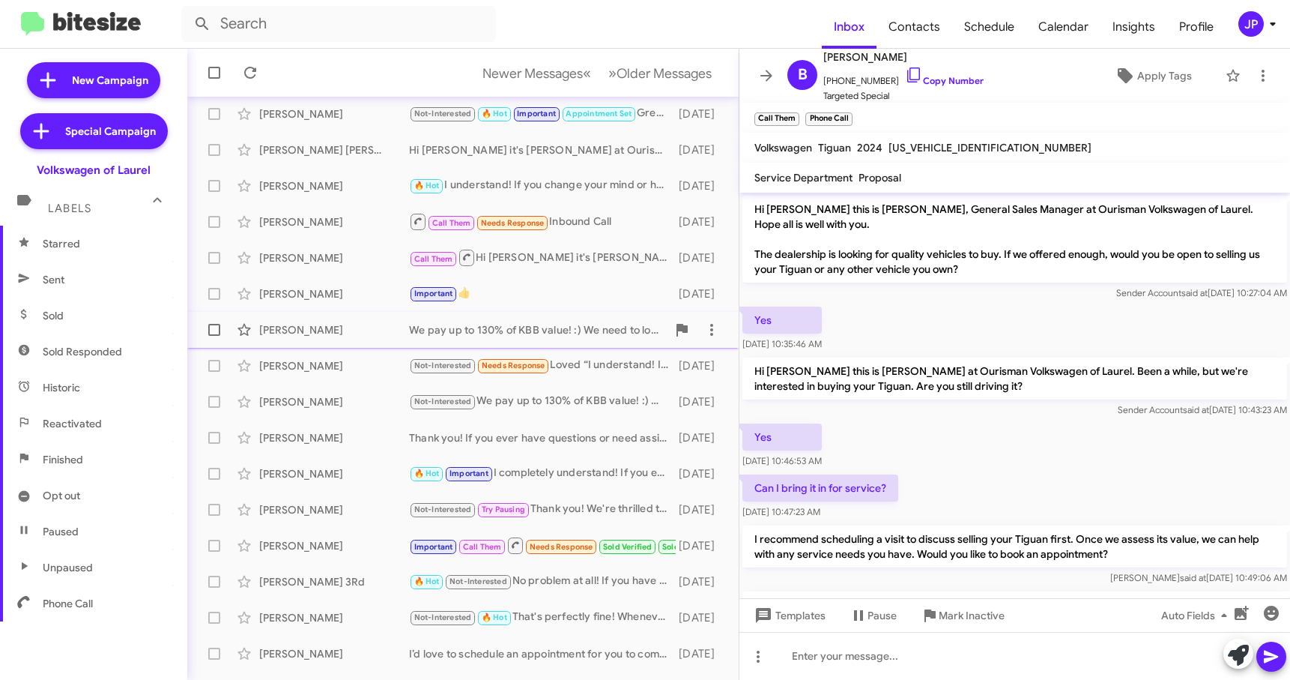
scroll to position [190, 0]
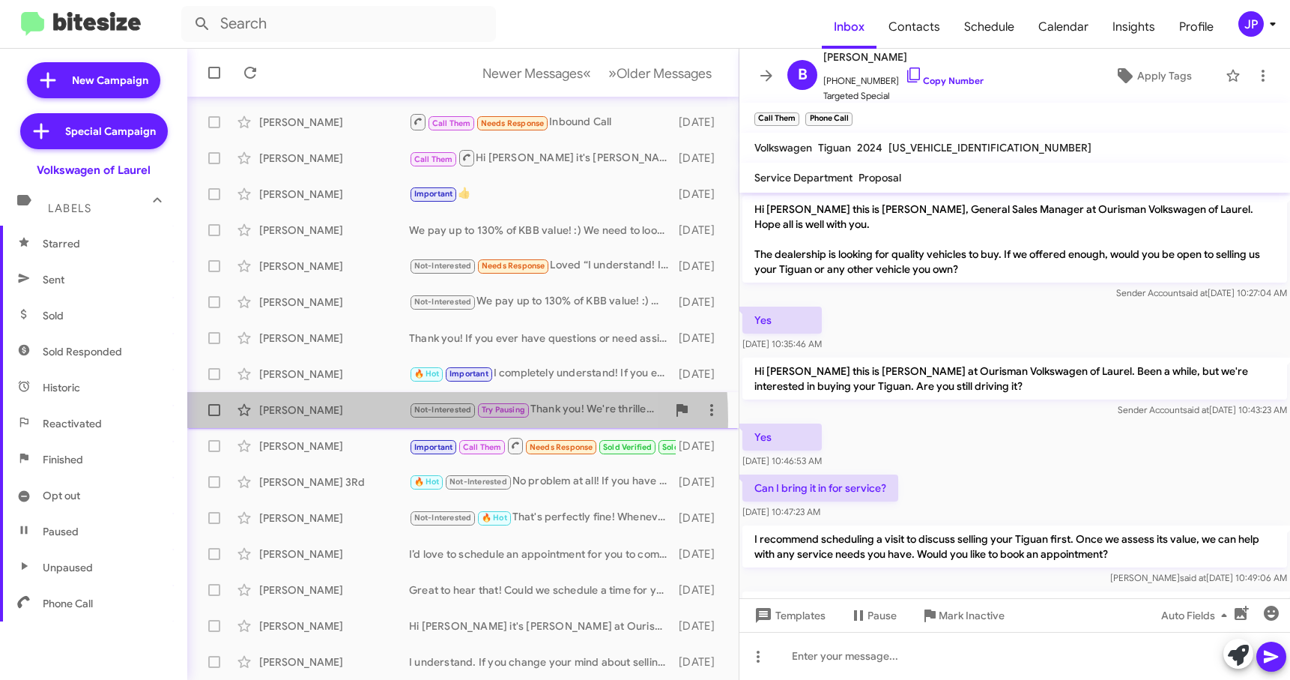
click at [312, 420] on div "Jennifer Scheider Not-Interested Try Pausing Thank you! We're thrilled to hear …" at bounding box center [462, 410] width 527 height 30
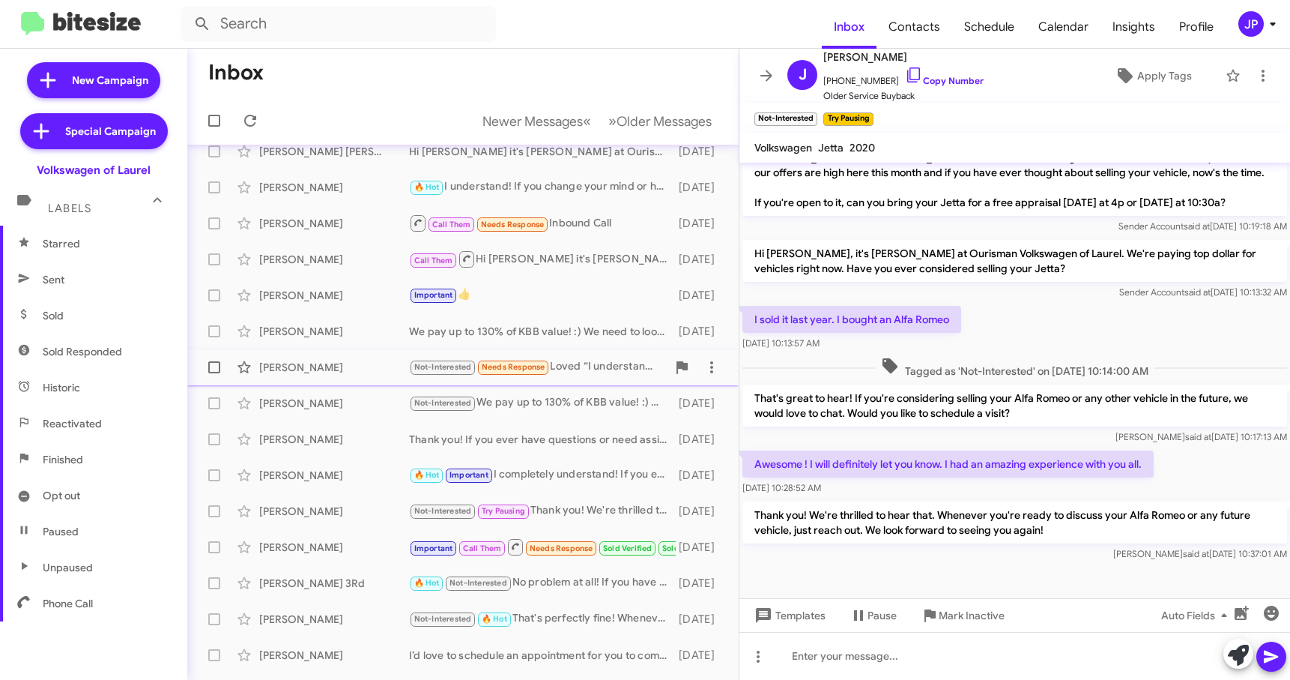
scroll to position [87, 0]
click at [566, 252] on div "Call Them Hi Bernard it's Hung Khuu at Ourisman Volkswagen of Laurel. Great new…" at bounding box center [538, 261] width 258 height 19
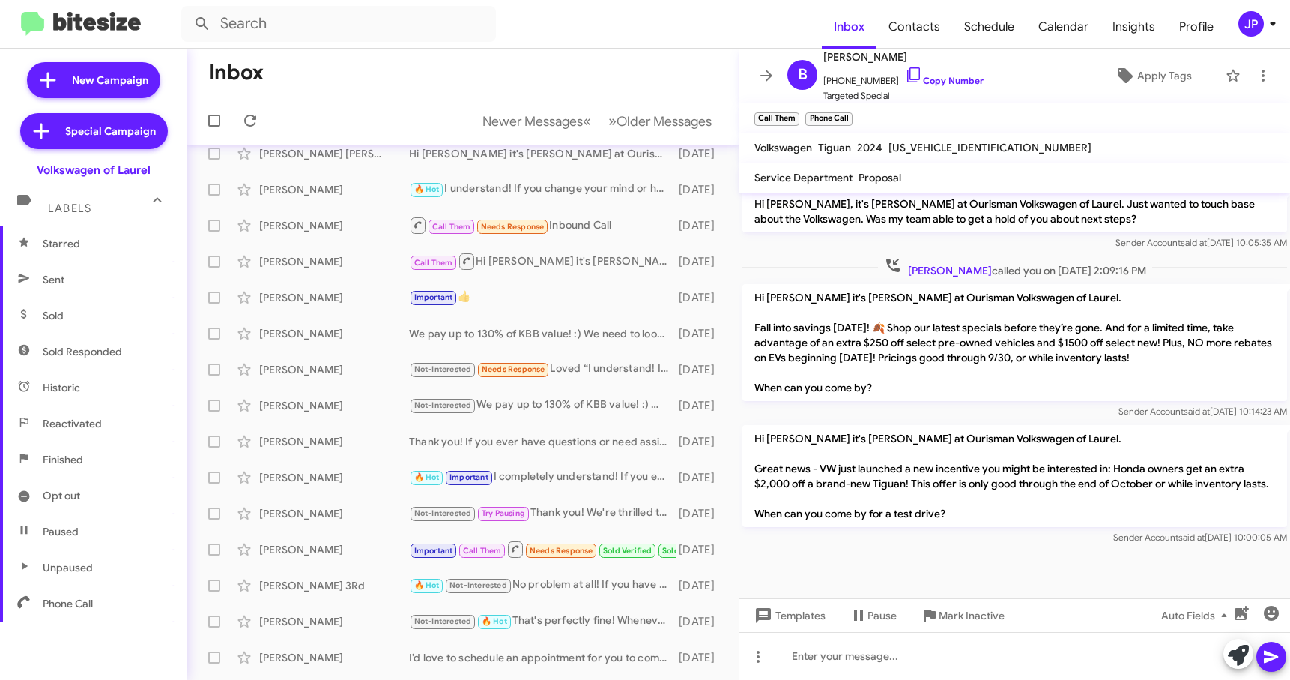
scroll to position [976, 0]
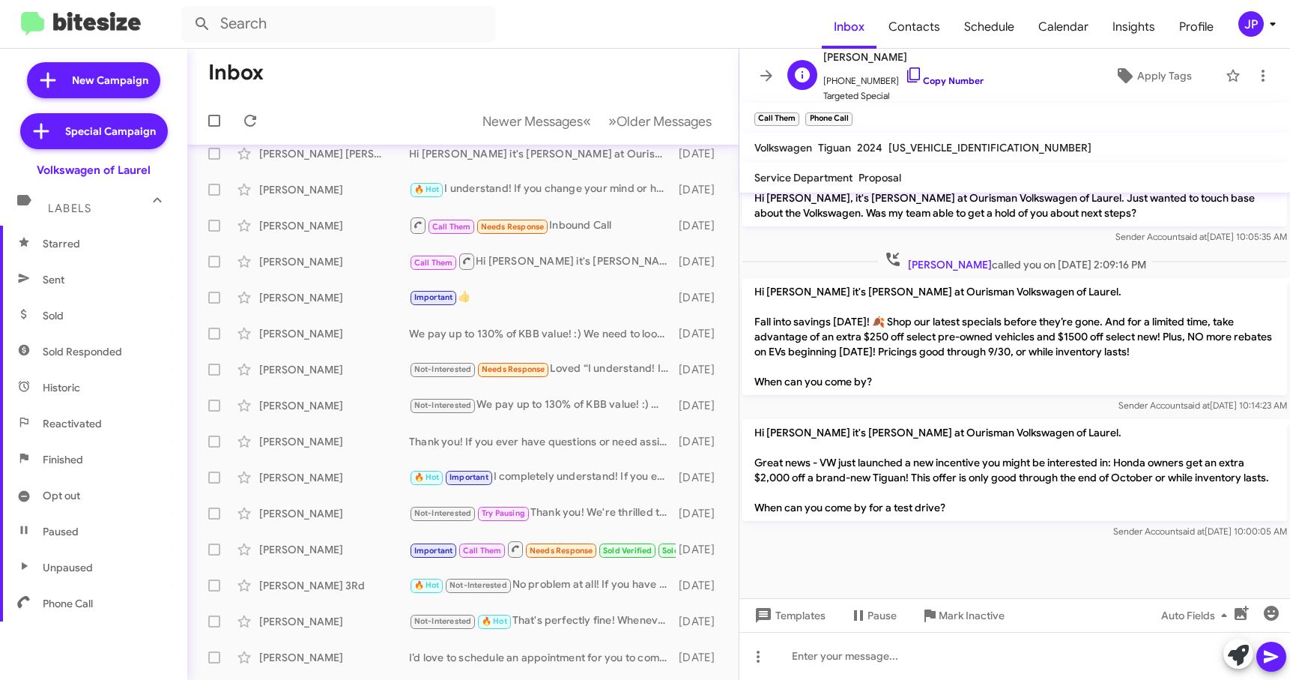
click at [944, 82] on link "Copy Number" at bounding box center [944, 80] width 79 height 11
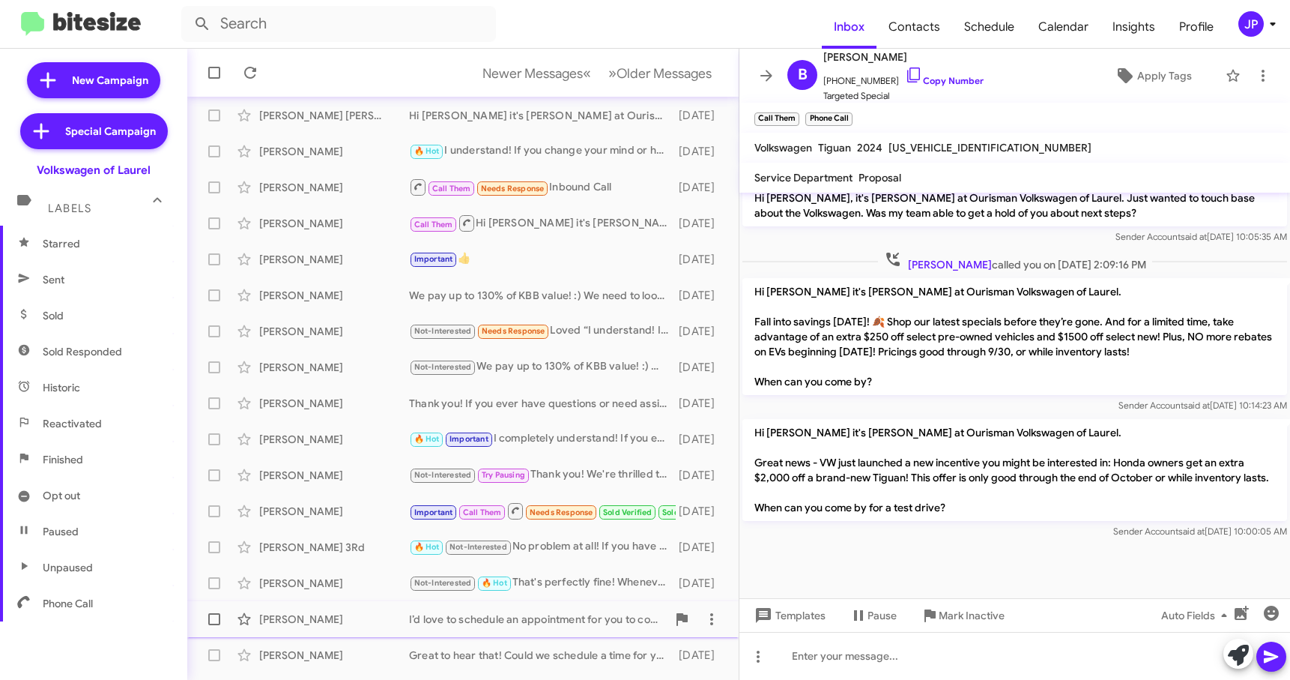
scroll to position [190, 0]
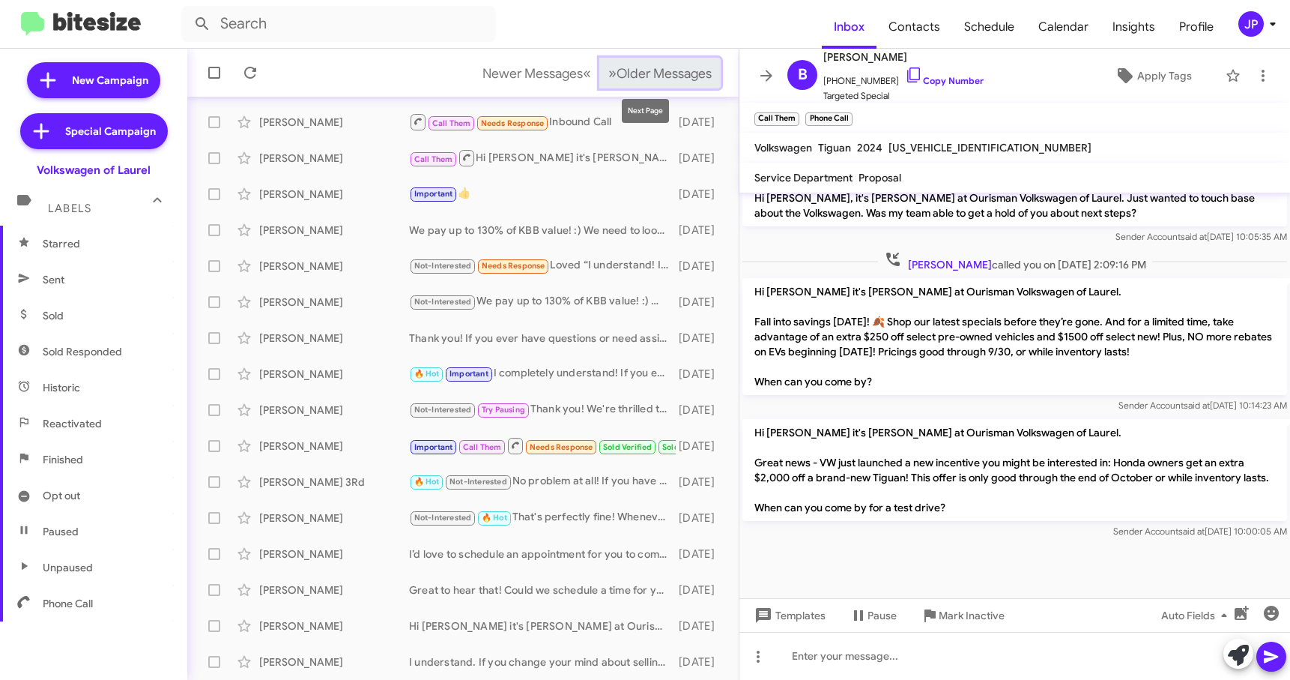
click at [651, 69] on span "Older Messages" at bounding box center [664, 73] width 95 height 16
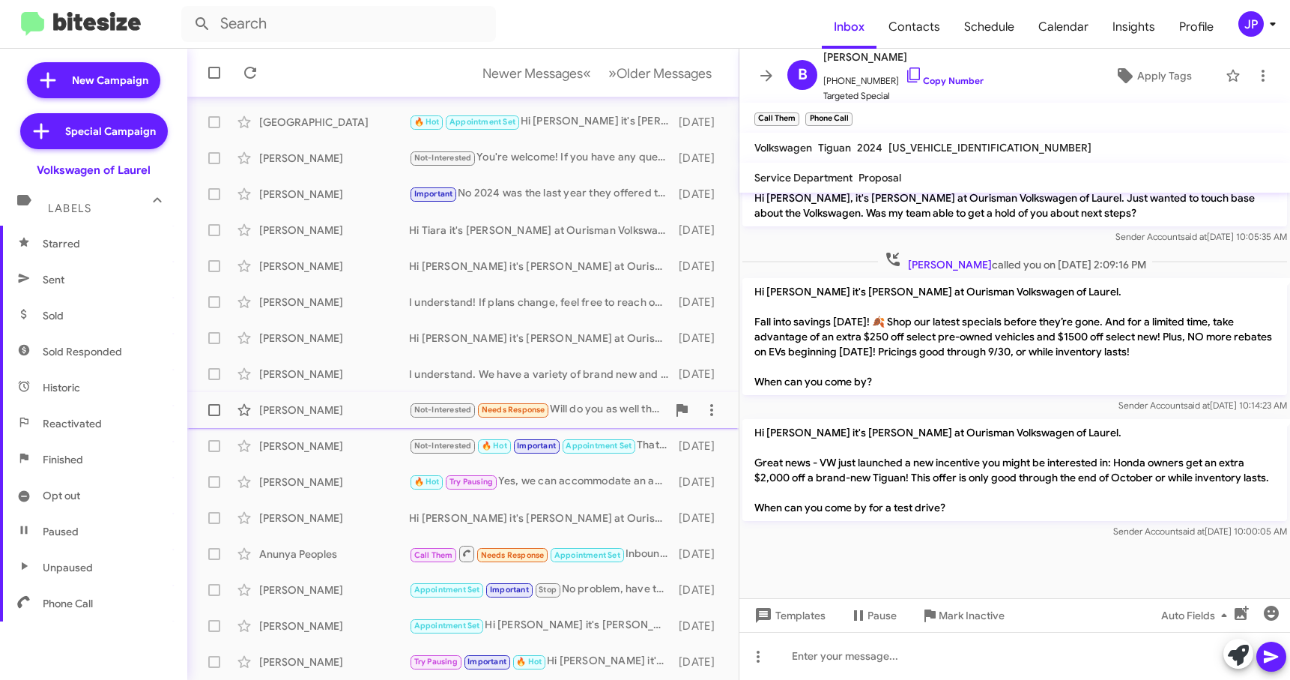
click at [318, 421] on div "Jordan Jeter Not-Interested Needs Response Will do you as well thanks! 15 days …" at bounding box center [462, 410] width 527 height 30
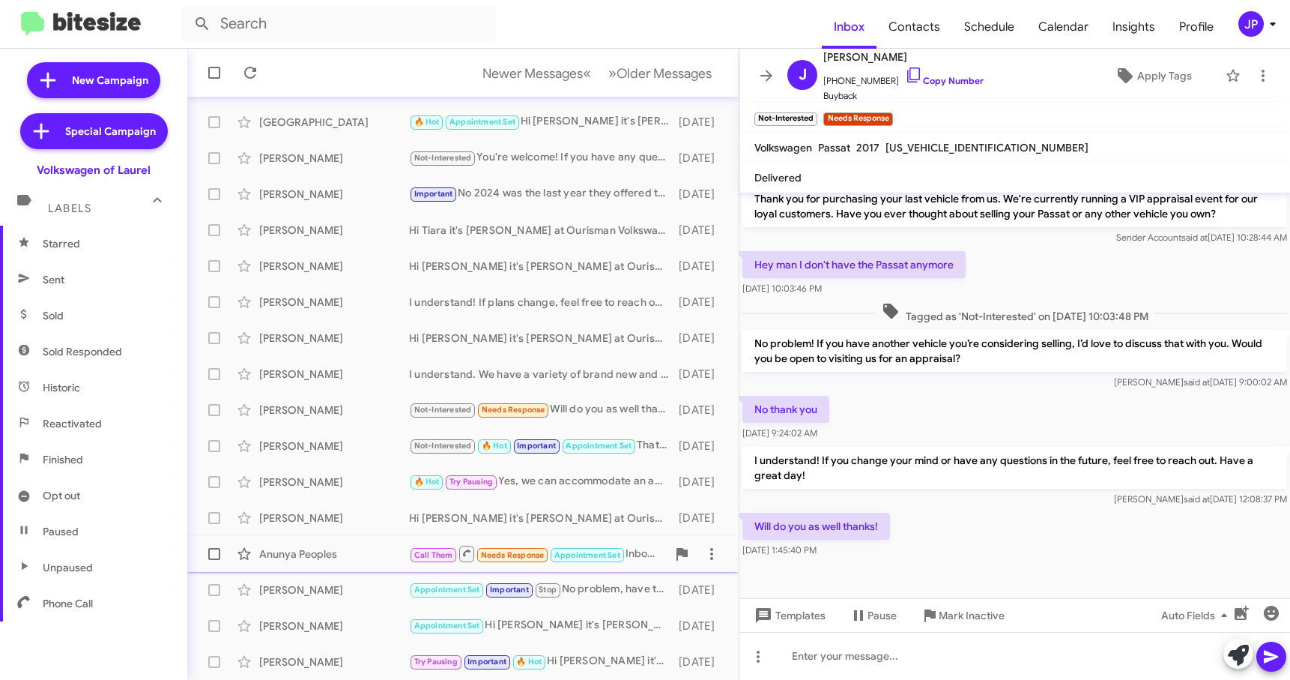
click at [346, 539] on div "Anunya Peoples Call Them Needs Response Appointment Set Inbound Call 18 days ago" at bounding box center [462, 554] width 527 height 30
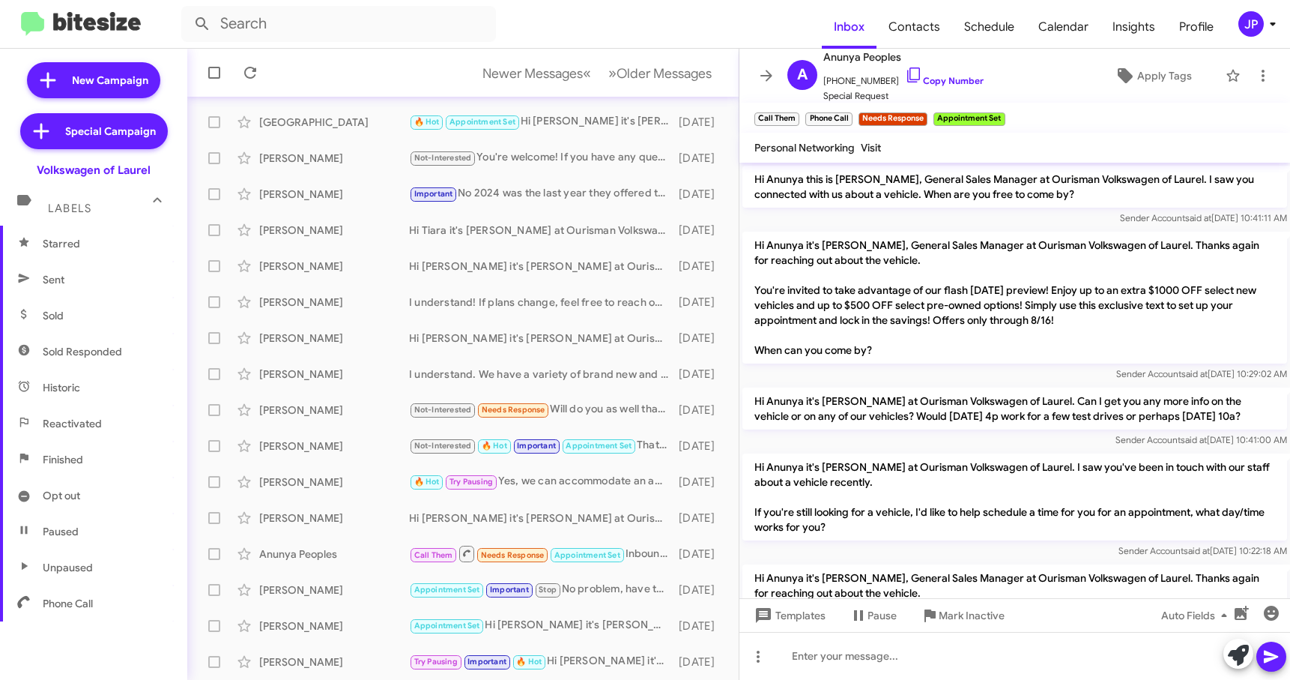
scroll to position [764, 0]
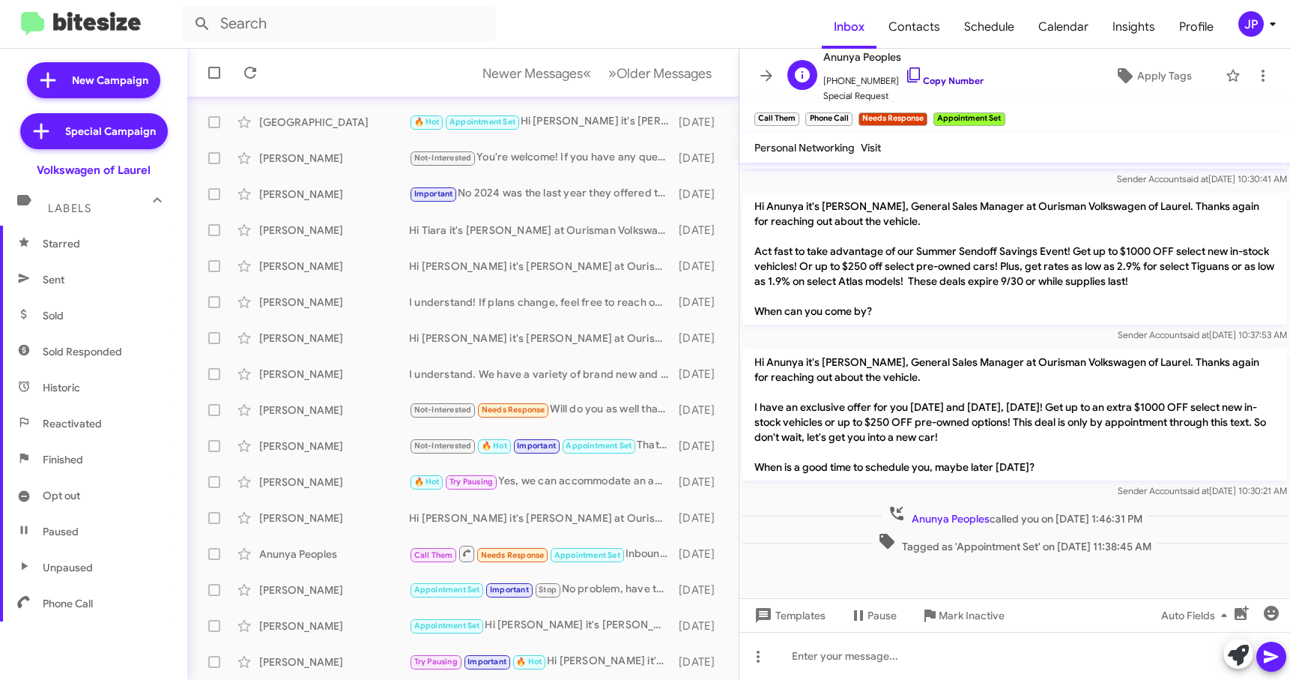
click at [958, 80] on link "Copy Number" at bounding box center [944, 80] width 79 height 11
click at [1116, 76] on icon at bounding box center [1125, 76] width 18 height 18
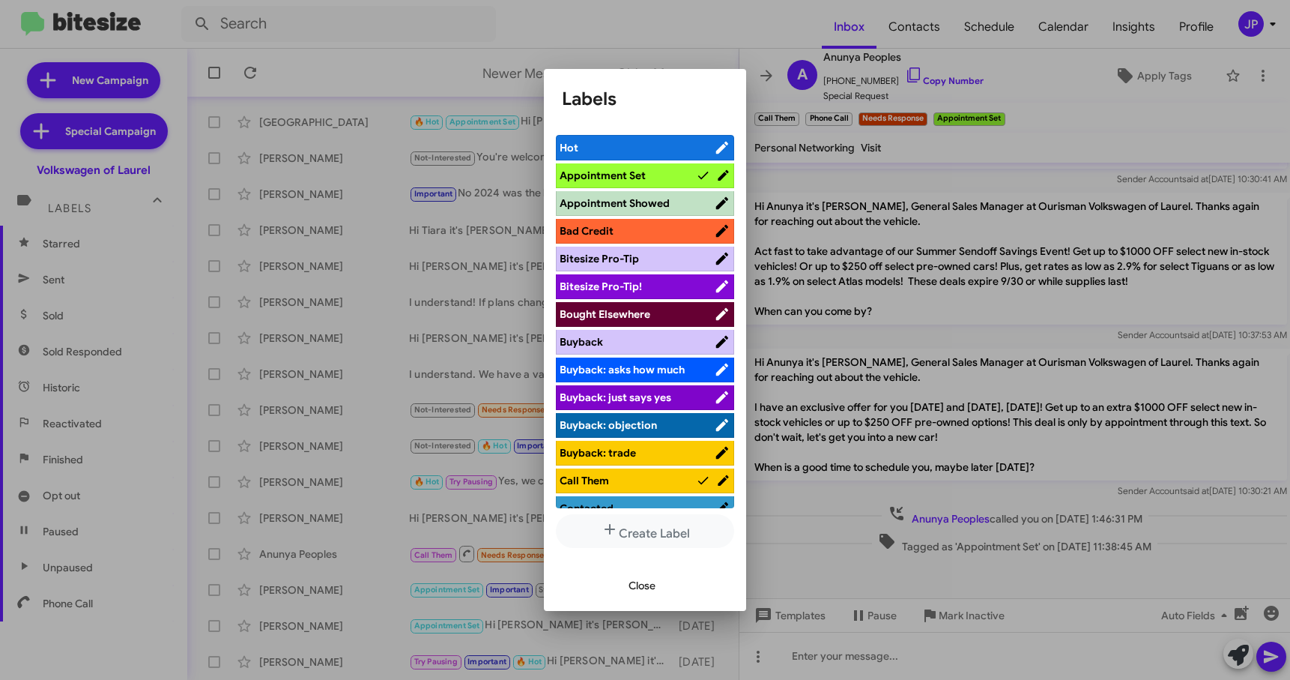
click at [650, 283] on span "Bitesize Pro-Tip!" at bounding box center [637, 286] width 154 height 15
click at [209, 557] on div at bounding box center [645, 340] width 1290 height 680
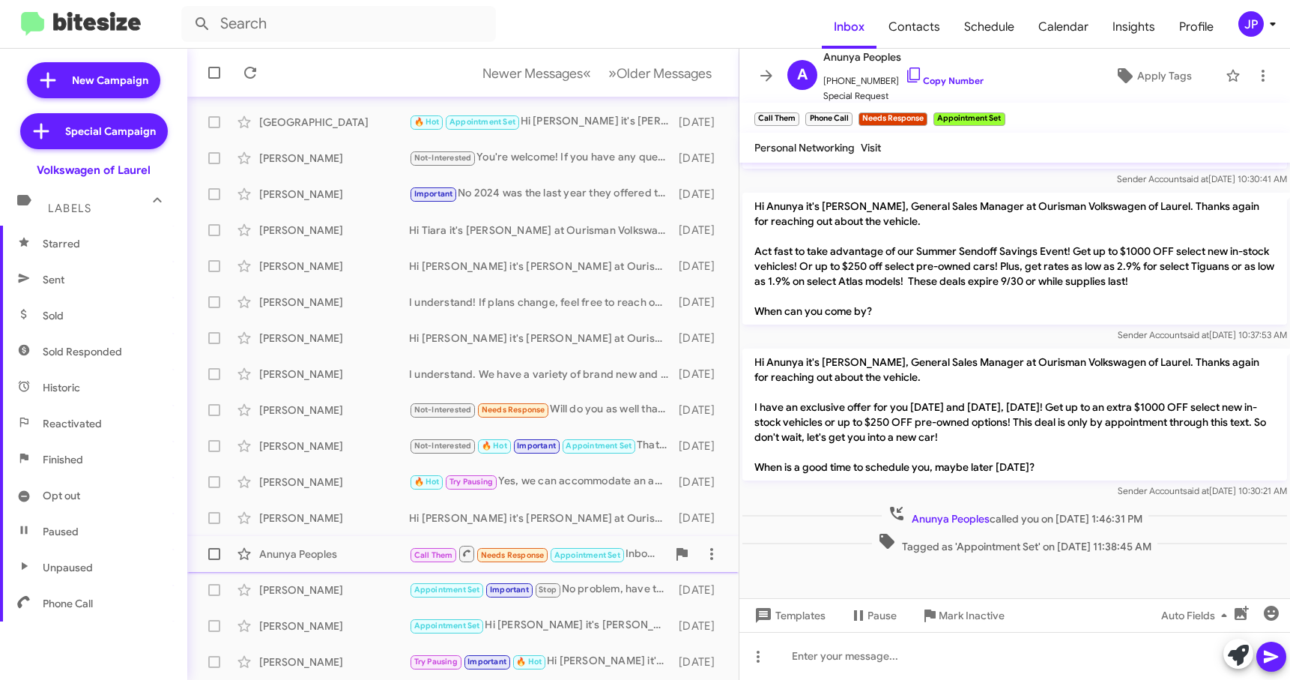
click at [214, 554] on span at bounding box center [214, 554] width 12 height 12
click at [214, 560] on input "checkbox" at bounding box center [214, 560] width 1 height 1
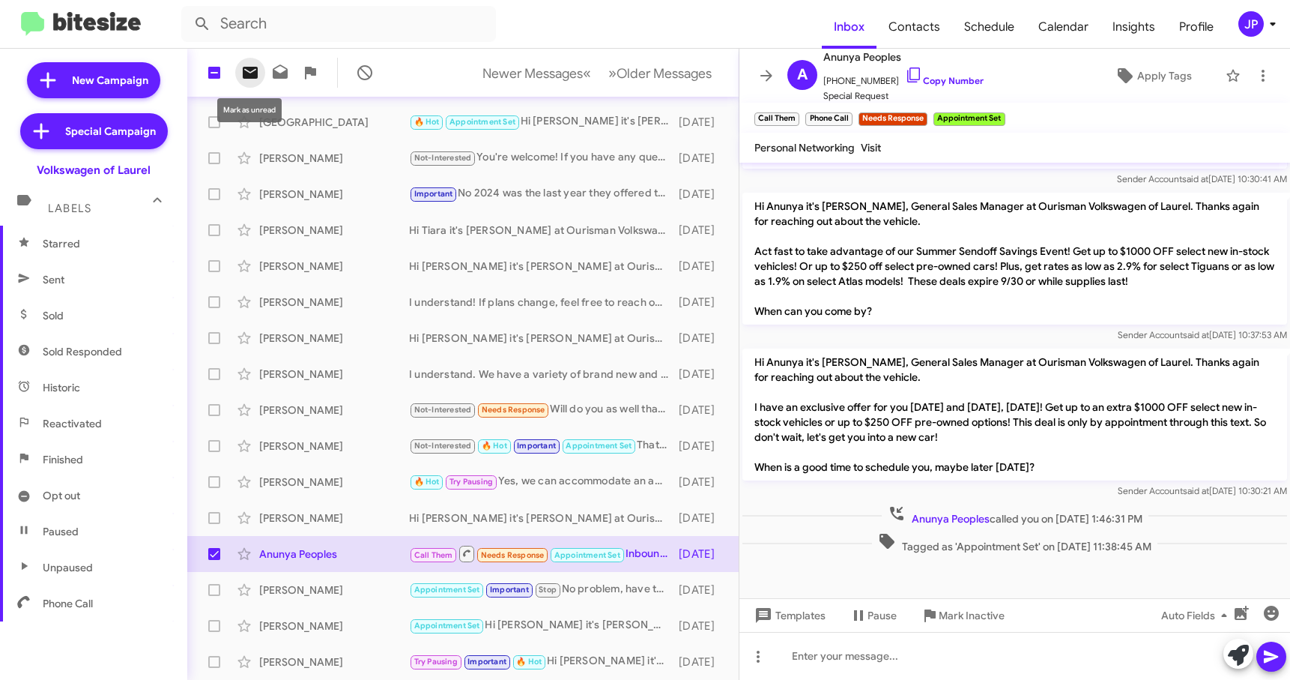
click at [259, 75] on span at bounding box center [250, 73] width 30 height 18
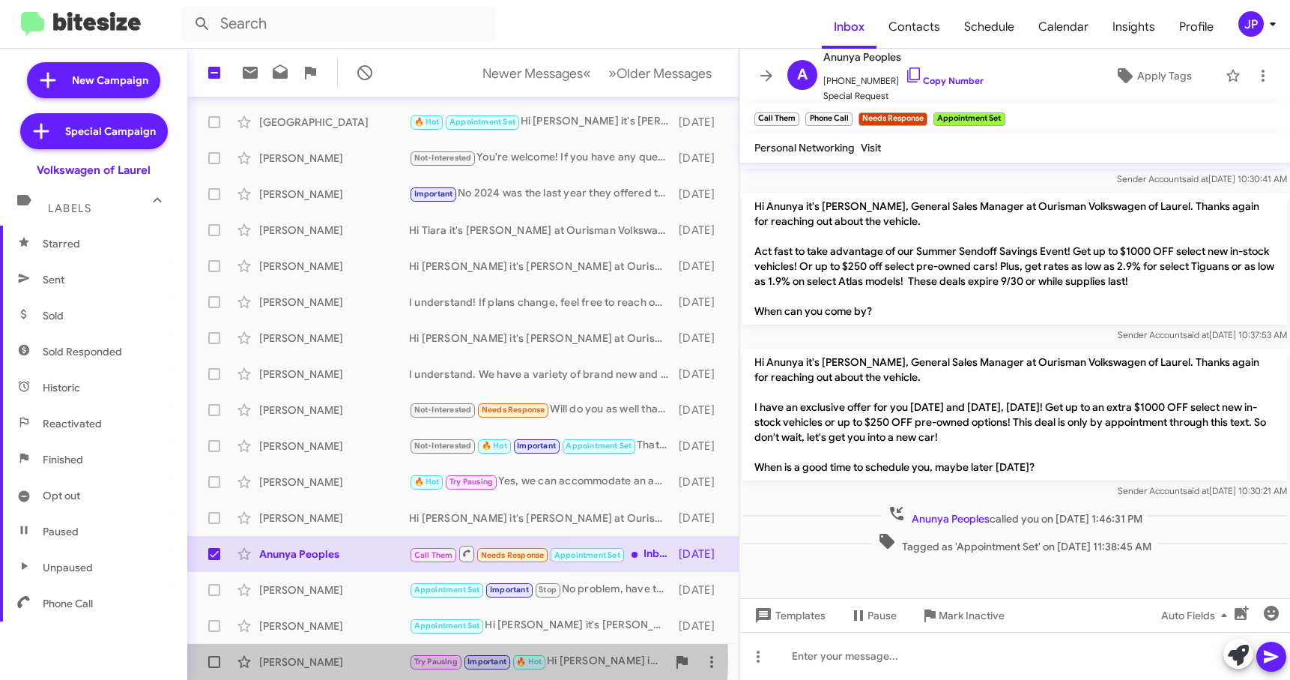
click at [372, 658] on div "Donna Buitrago" at bounding box center [334, 661] width 150 height 15
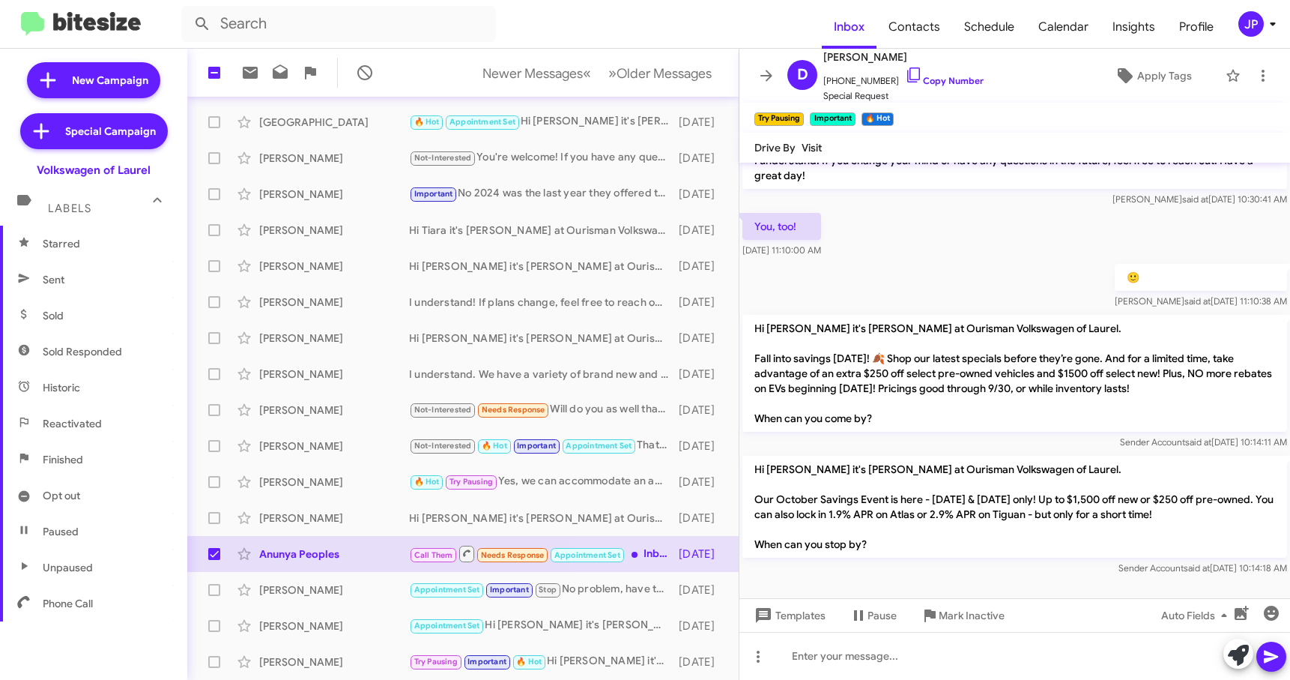
scroll to position [1243, 0]
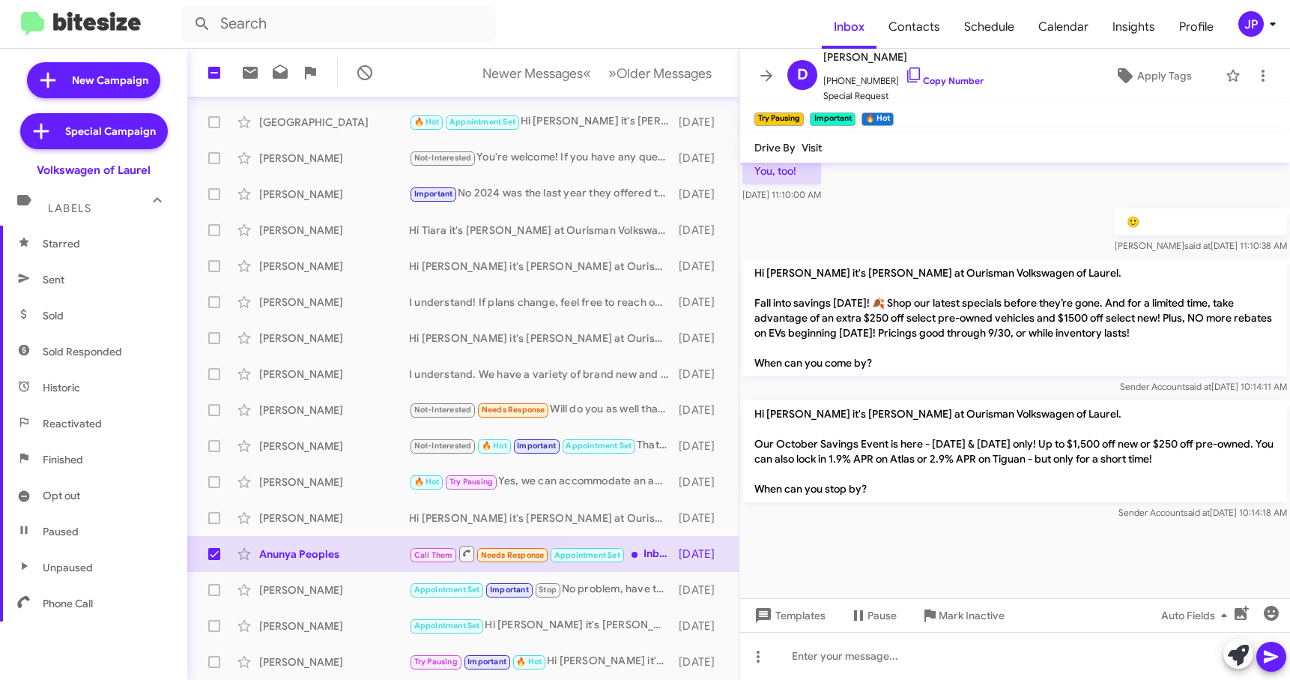
click at [101, 22] on img at bounding box center [81, 24] width 120 height 25
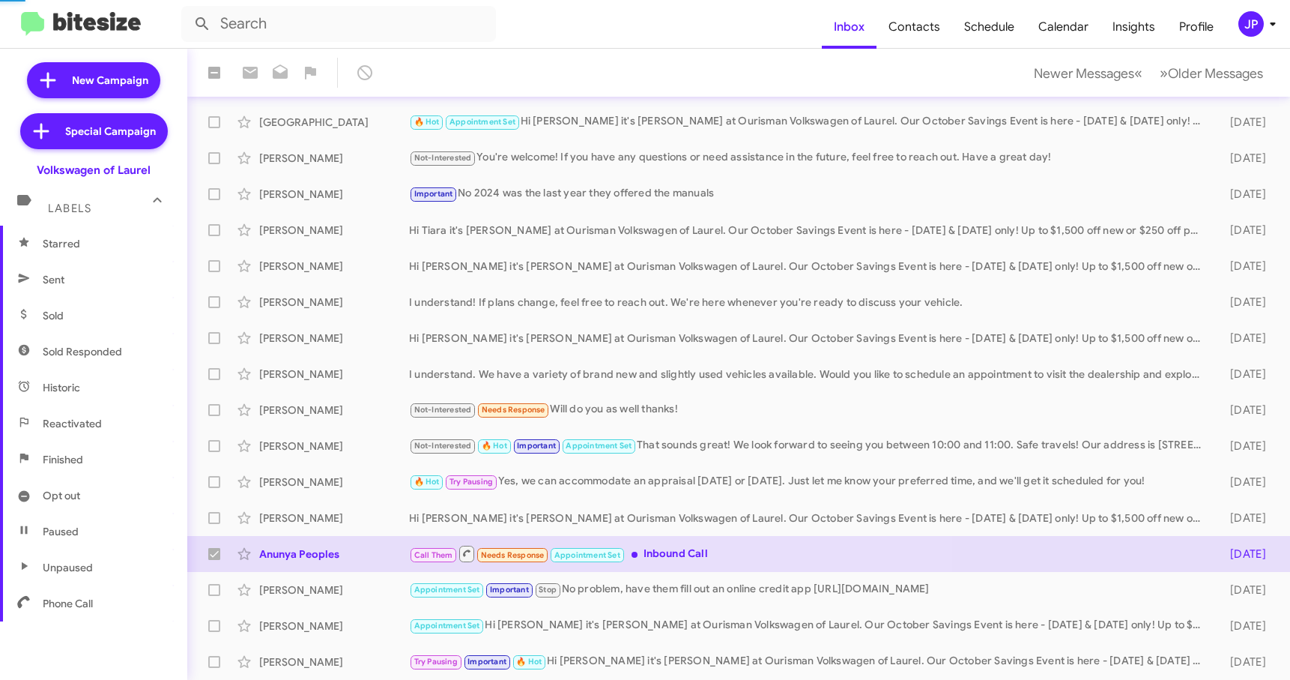
checkbox input "false"
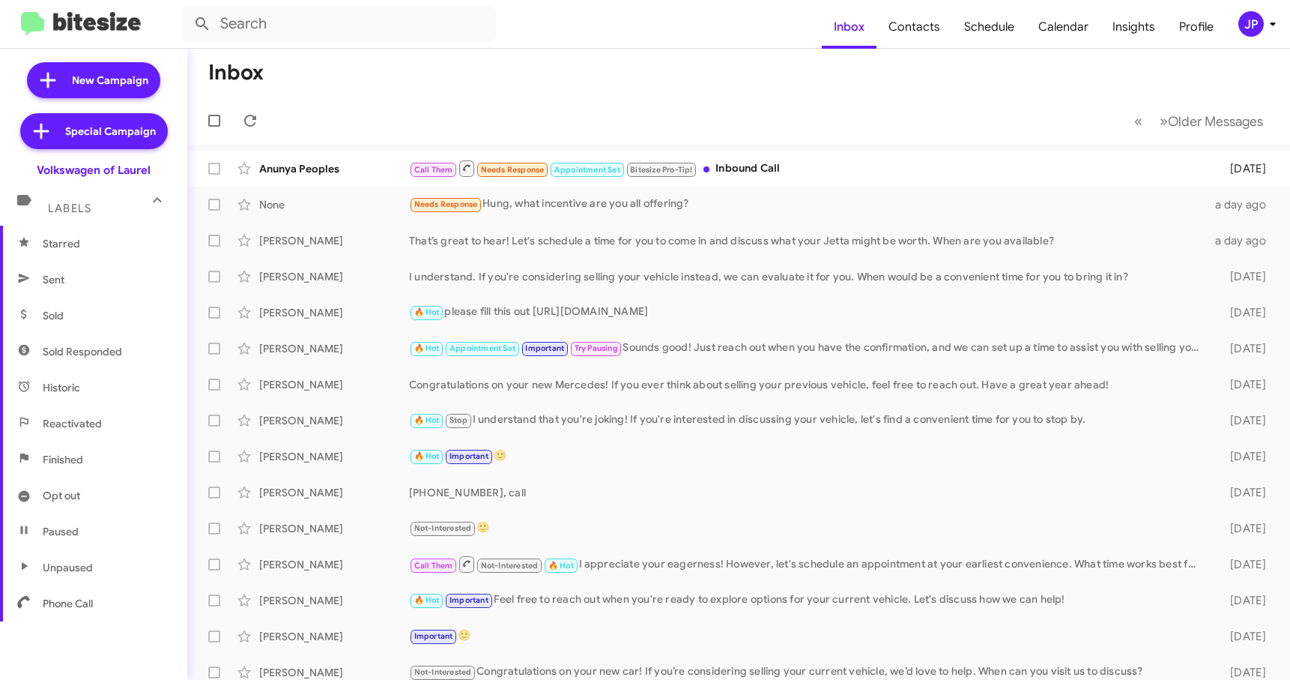
click at [1245, 29] on div "JP" at bounding box center [1250, 23] width 25 height 25
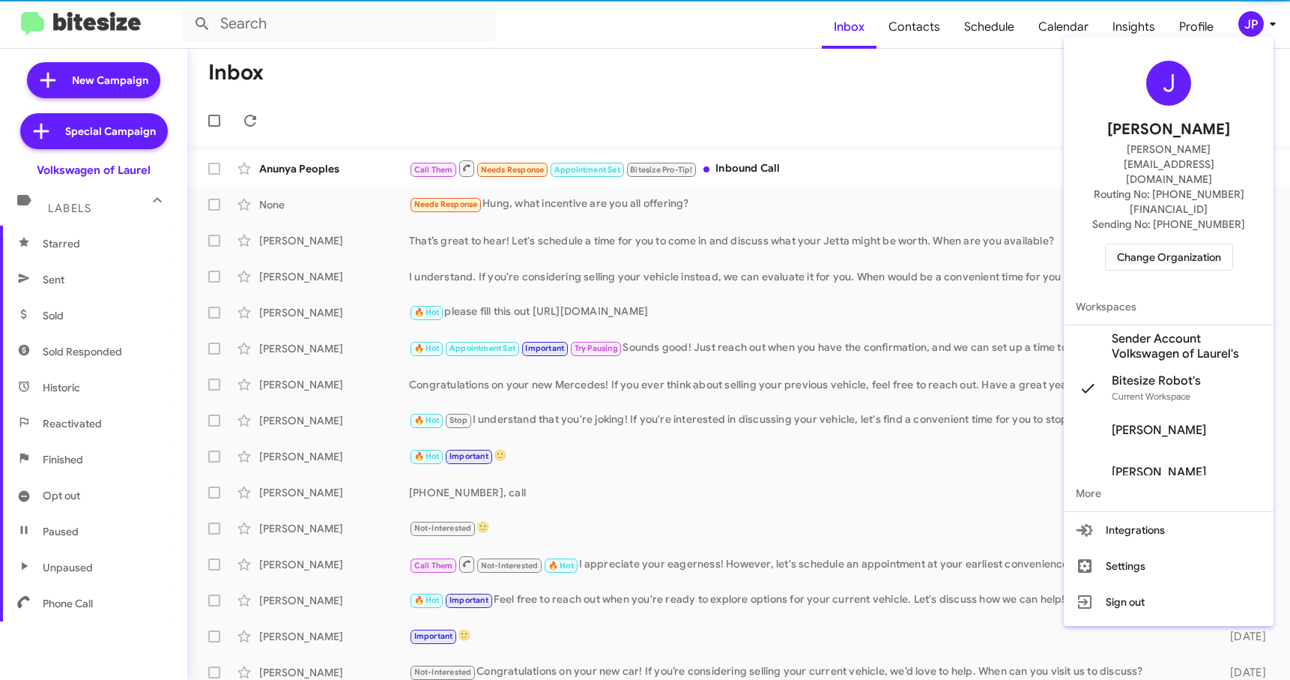
click at [1185, 244] on span "Change Organization" at bounding box center [1169, 256] width 104 height 25
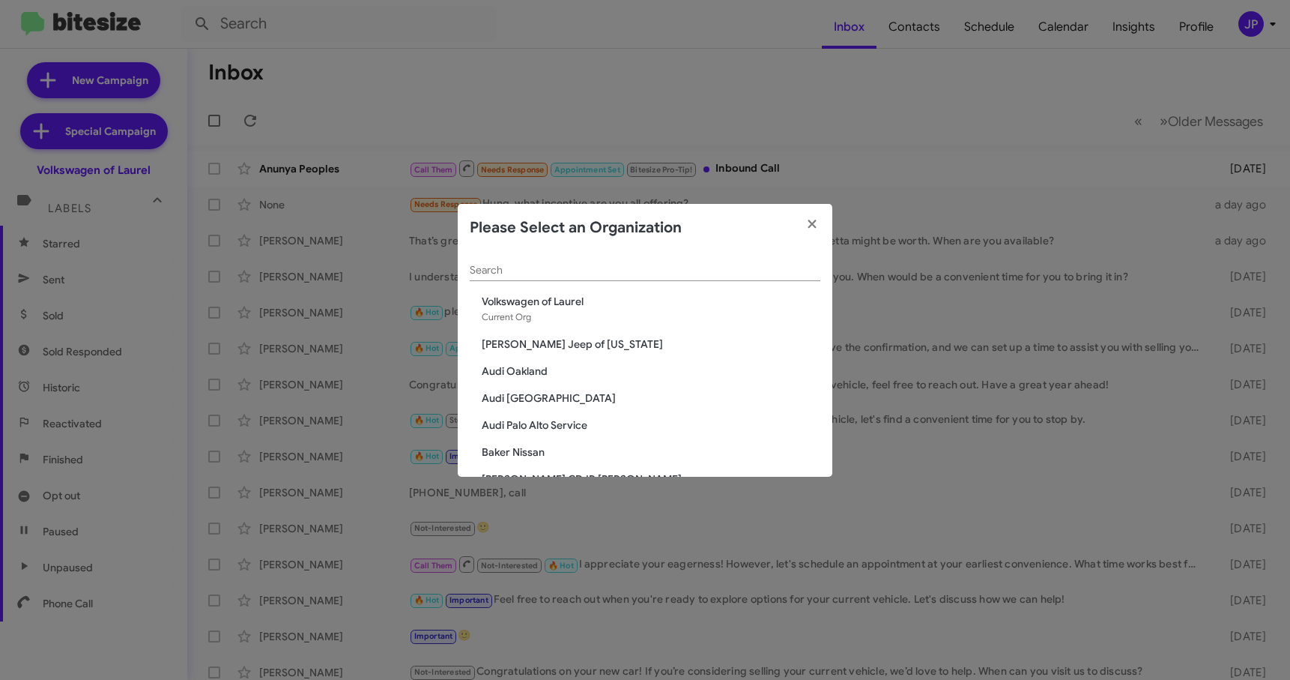
click at [566, 262] on div "Search" at bounding box center [645, 266] width 351 height 29
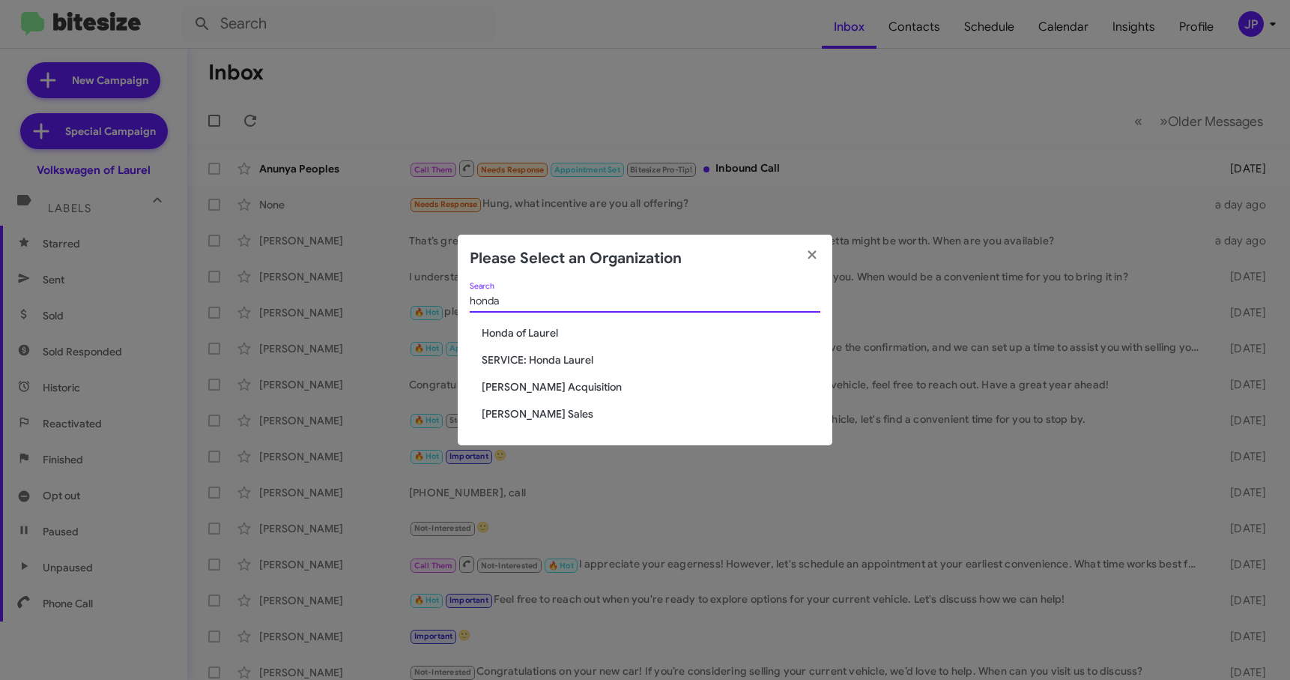
type input "honda"
click at [511, 328] on span "Honda of Laurel" at bounding box center [651, 332] width 339 height 15
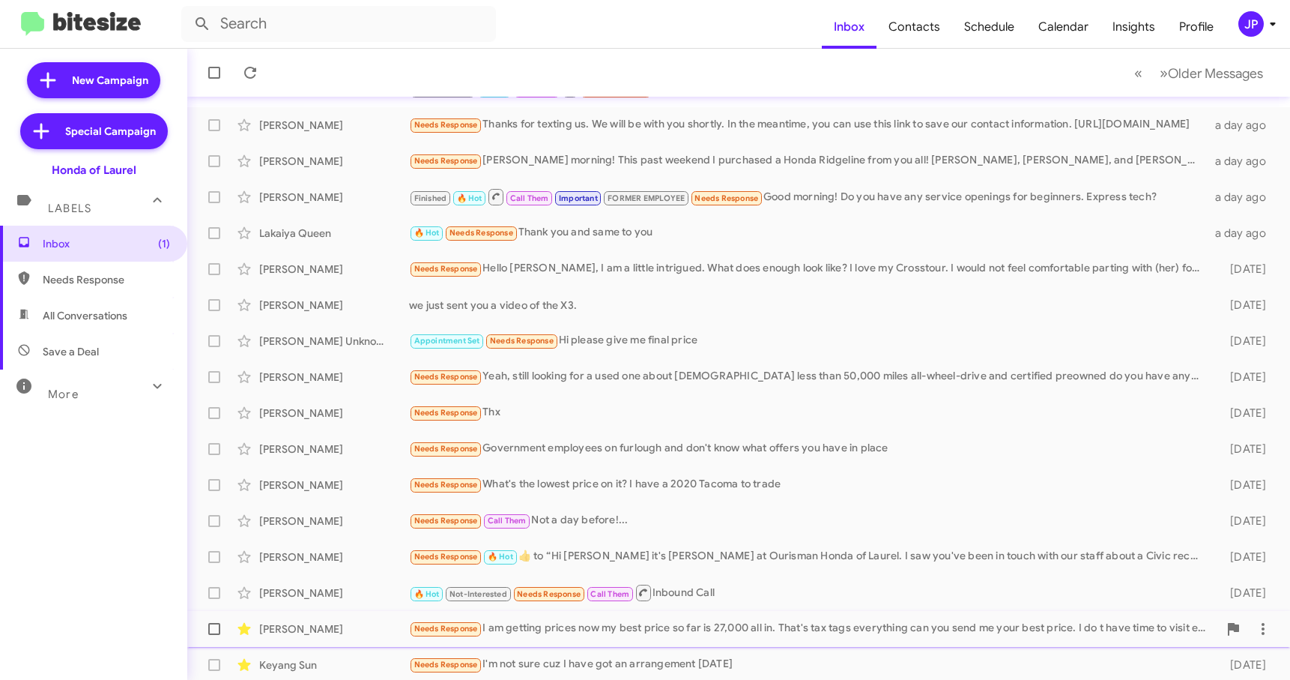
scroll to position [190, 0]
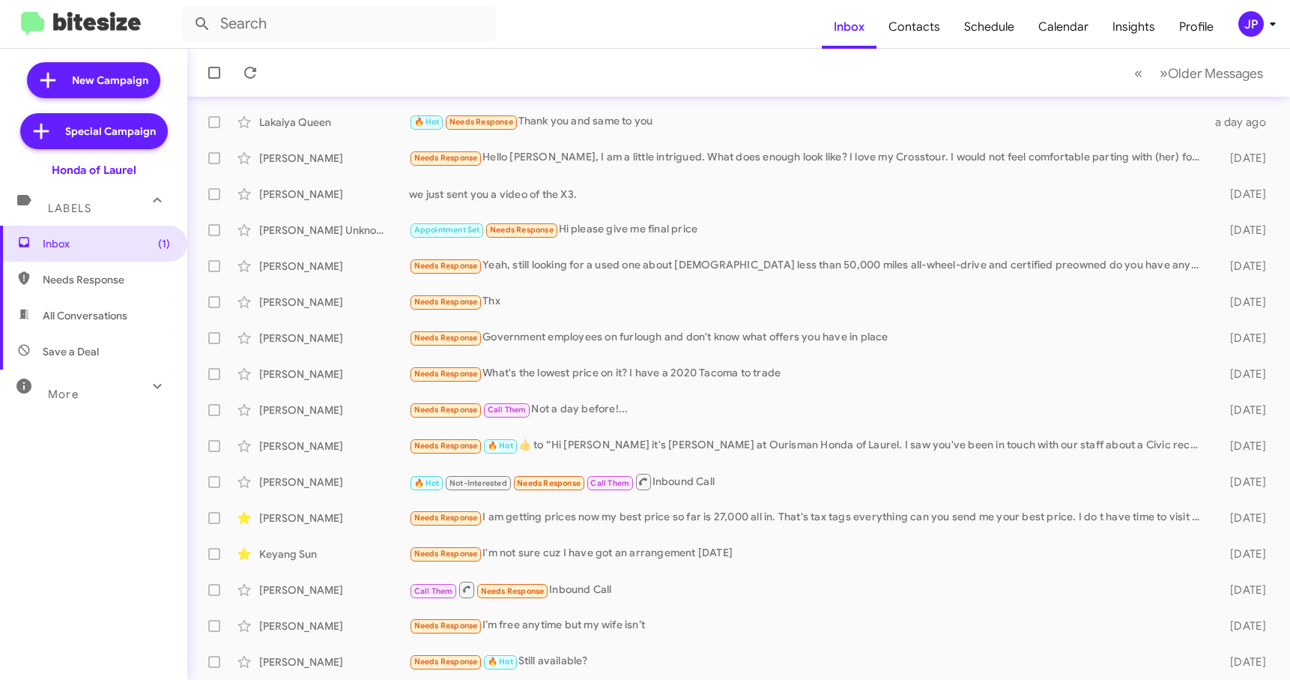
click at [127, 25] on img at bounding box center [81, 24] width 120 height 25
click at [1240, 28] on div "JP" at bounding box center [1250, 23] width 25 height 25
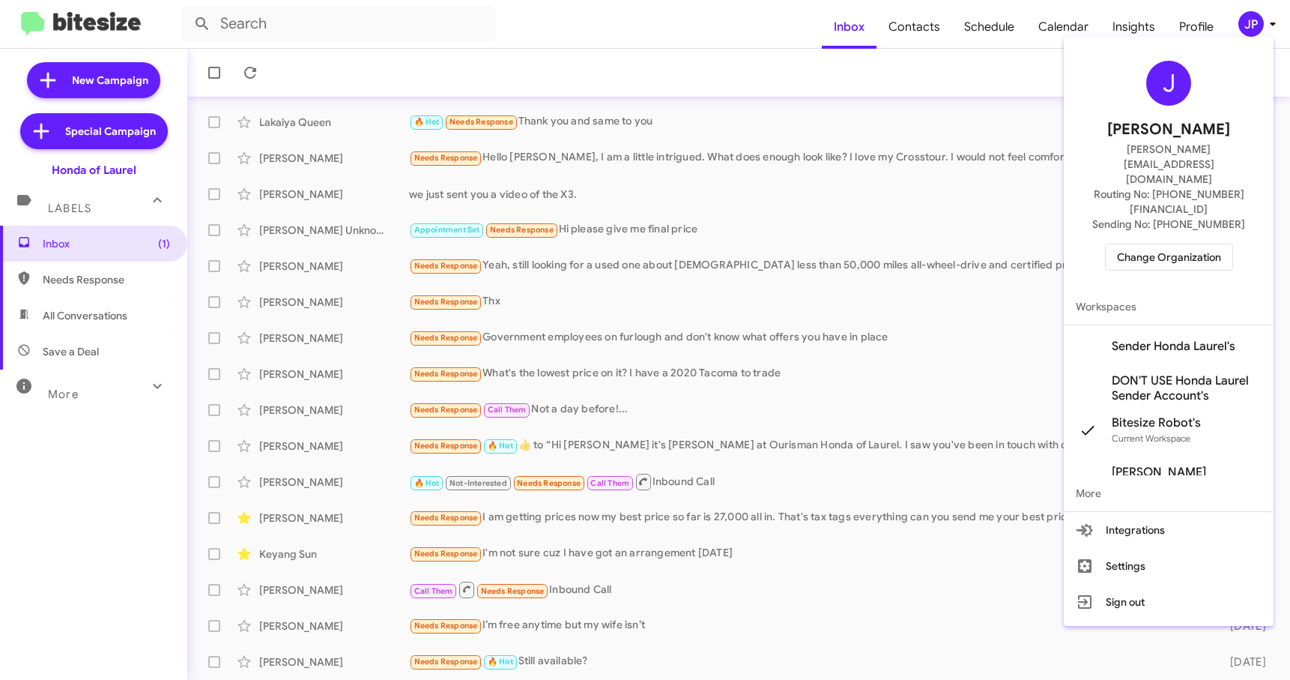
click at [1155, 244] on span "Change Organization" at bounding box center [1169, 256] width 104 height 25
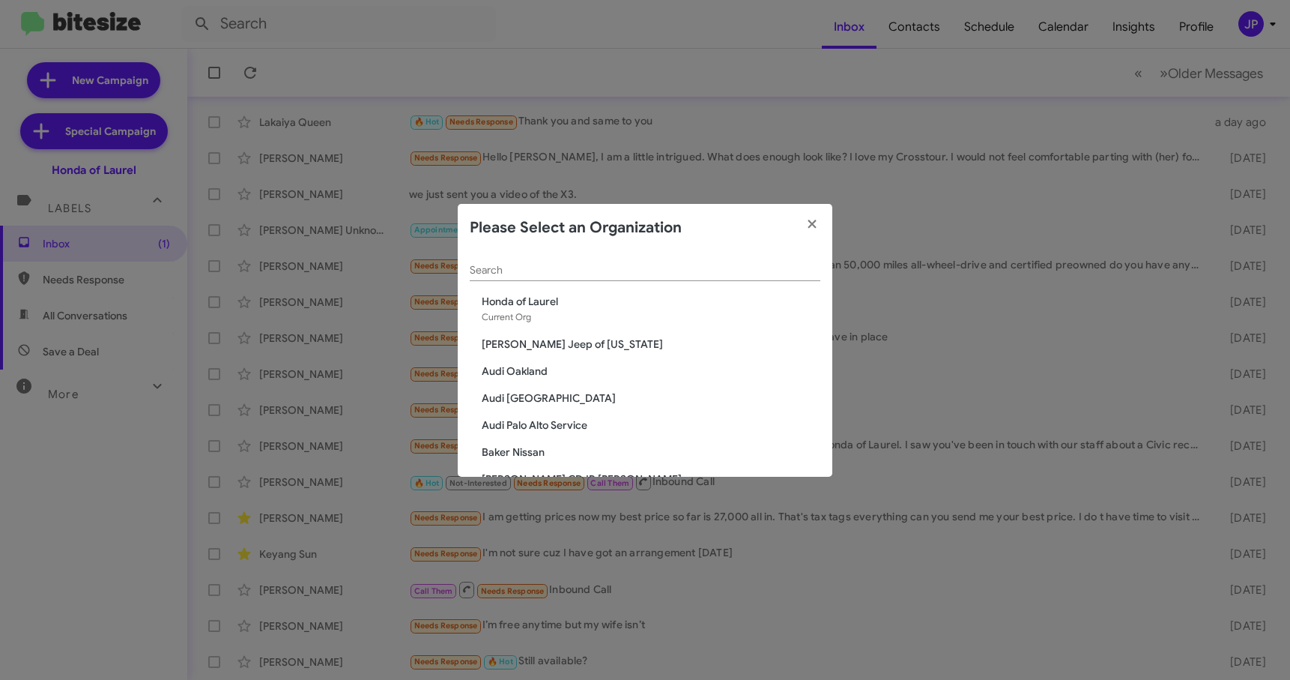
click at [563, 276] on div "Search" at bounding box center [645, 266] width 351 height 29
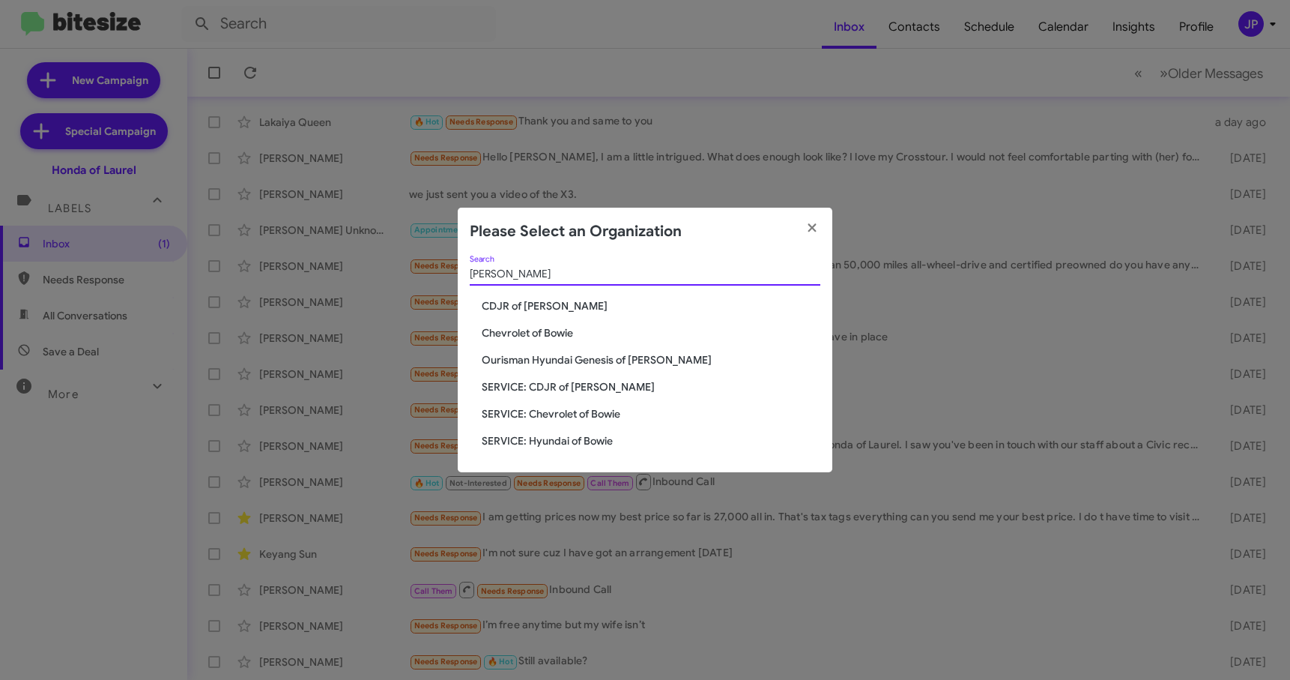
type input "bowie"
click at [548, 327] on span "Chevrolet of Bowie" at bounding box center [651, 332] width 339 height 15
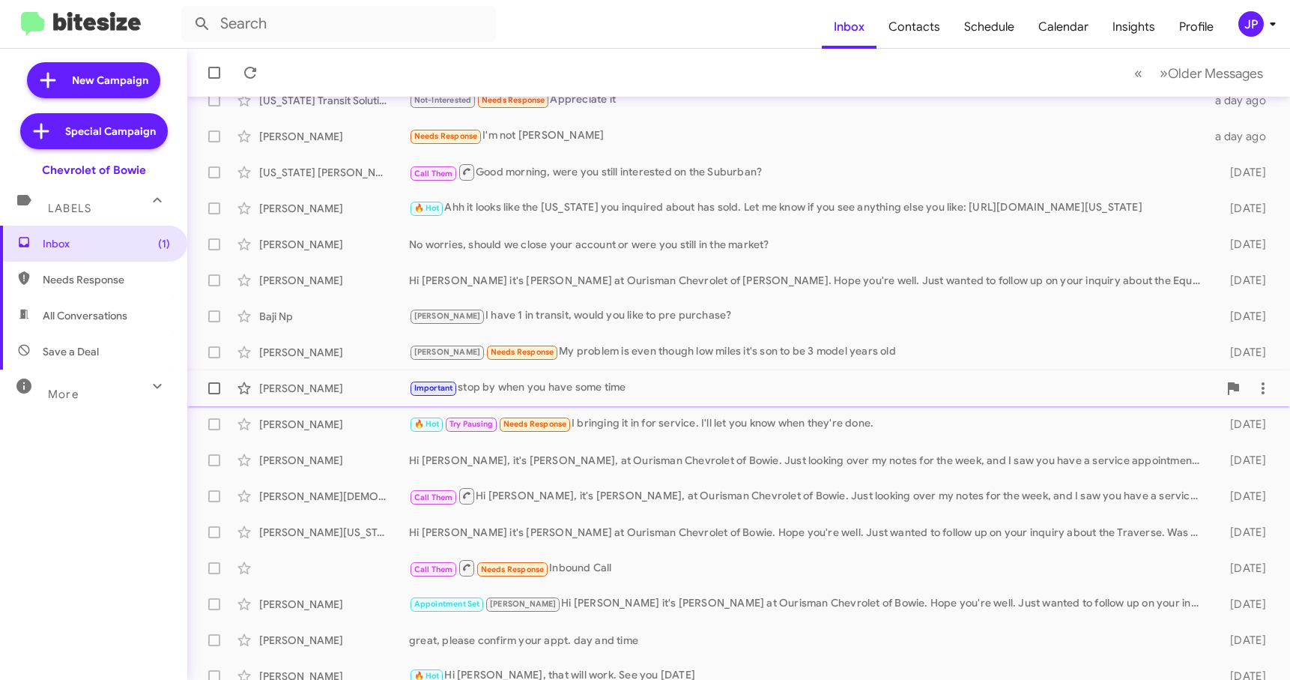
scroll to position [190, 0]
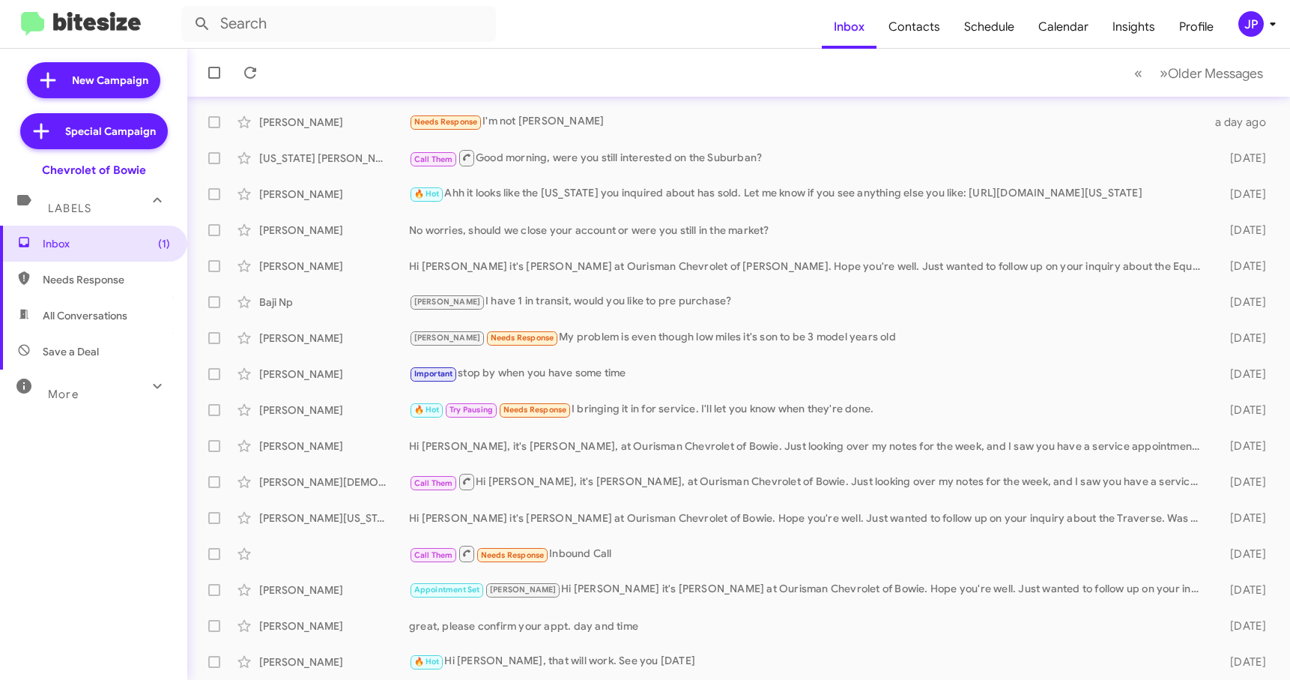
click at [102, 361] on span "Save a Deal" at bounding box center [93, 351] width 187 height 36
type input "in:not-interested"
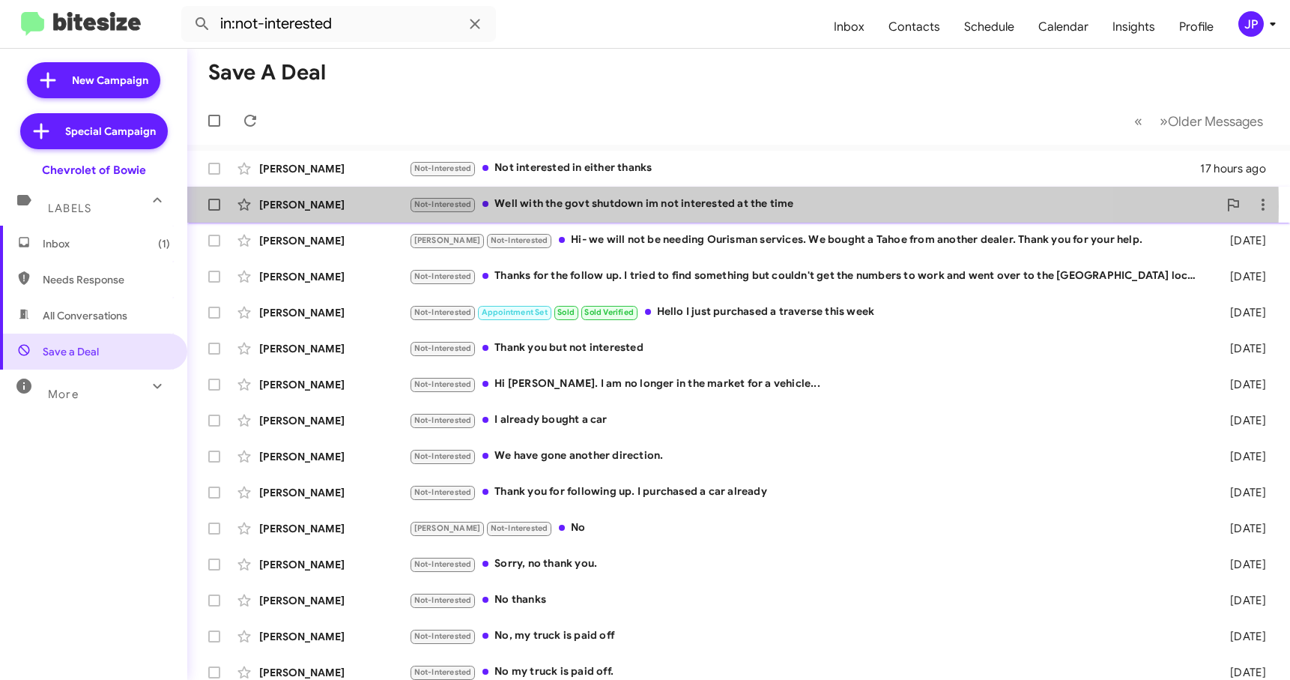
click at [625, 206] on div "Not-Interested Well with the govt shutdown im not interested at the time" at bounding box center [813, 204] width 809 height 17
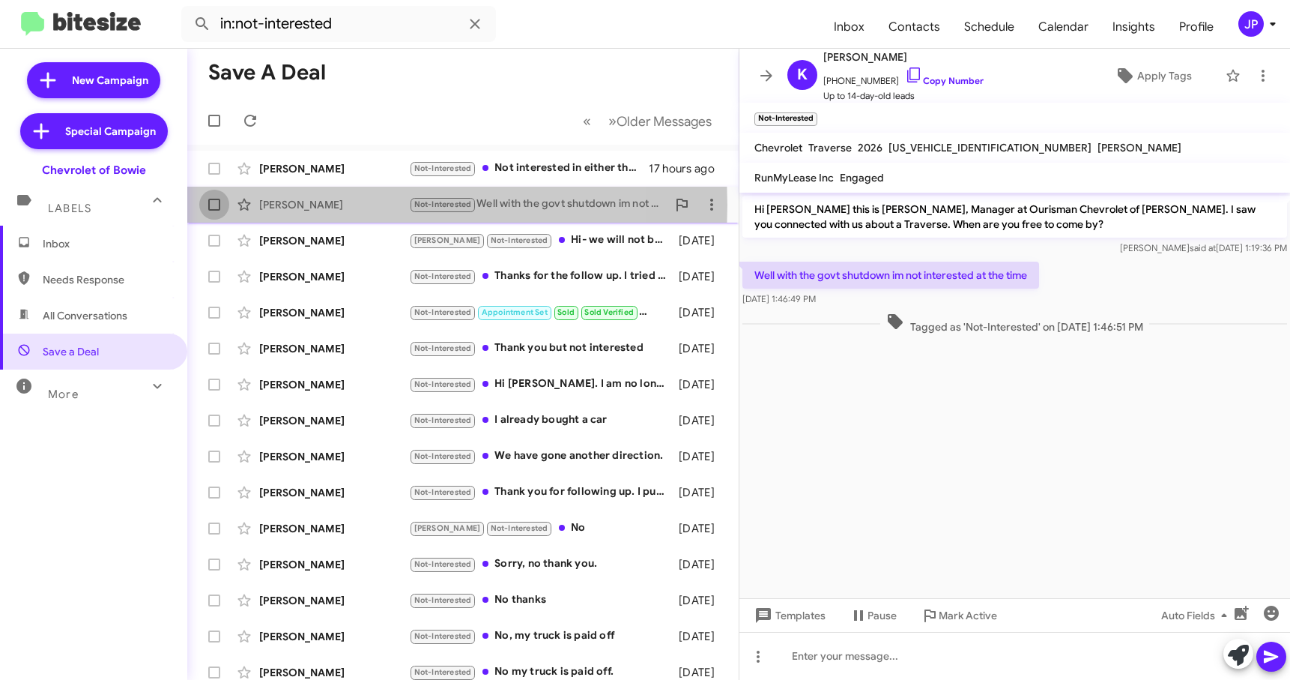
click at [211, 205] on span at bounding box center [214, 205] width 12 height 12
click at [214, 211] on input "checkbox" at bounding box center [214, 211] width 1 height 1
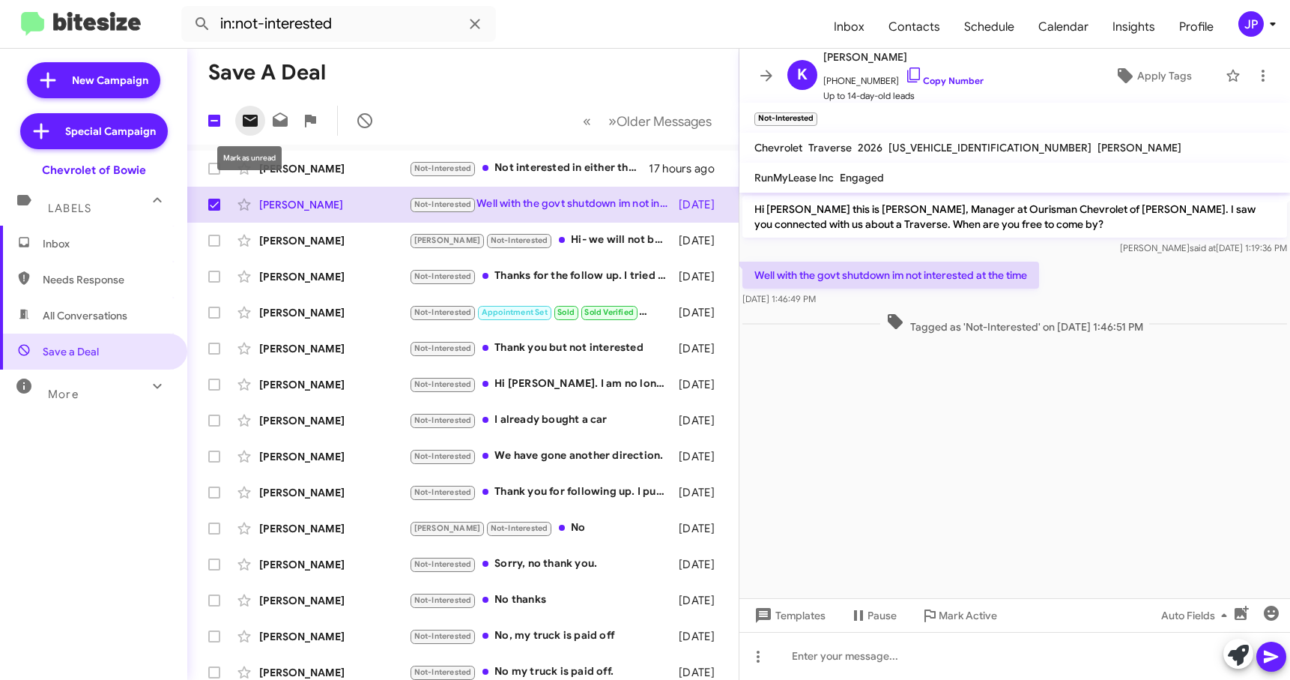
click at [252, 123] on icon at bounding box center [250, 121] width 15 height 12
click at [214, 203] on span at bounding box center [214, 205] width 12 height 12
click at [214, 211] on input "checkbox" at bounding box center [214, 211] width 1 height 1
checkbox input "false"
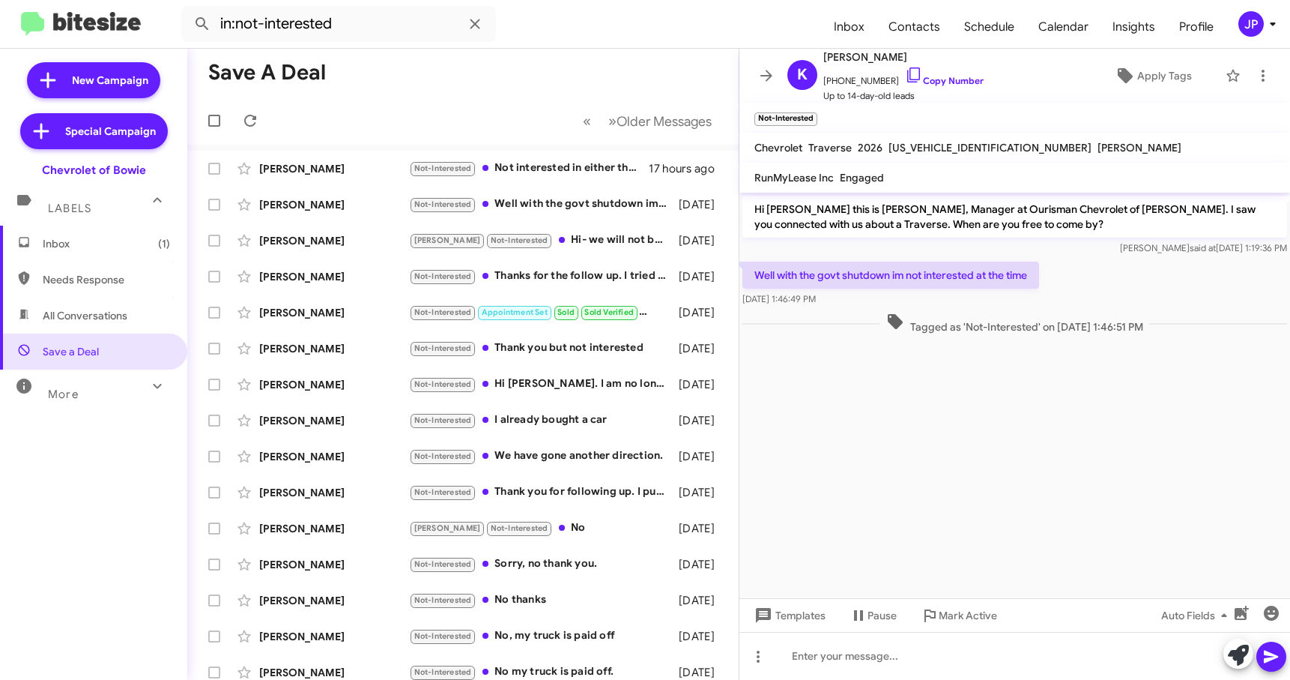
click at [112, 22] on img at bounding box center [81, 24] width 120 height 25
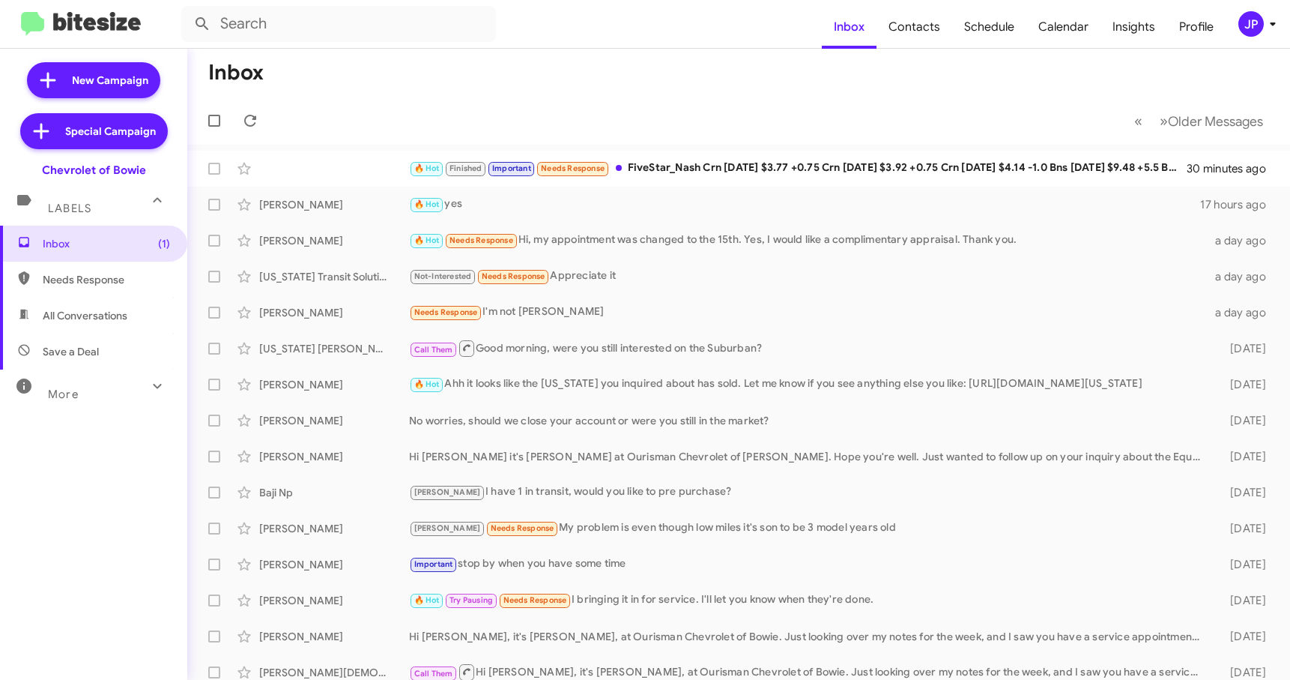
click at [1251, 23] on div "JP" at bounding box center [1250, 23] width 25 height 25
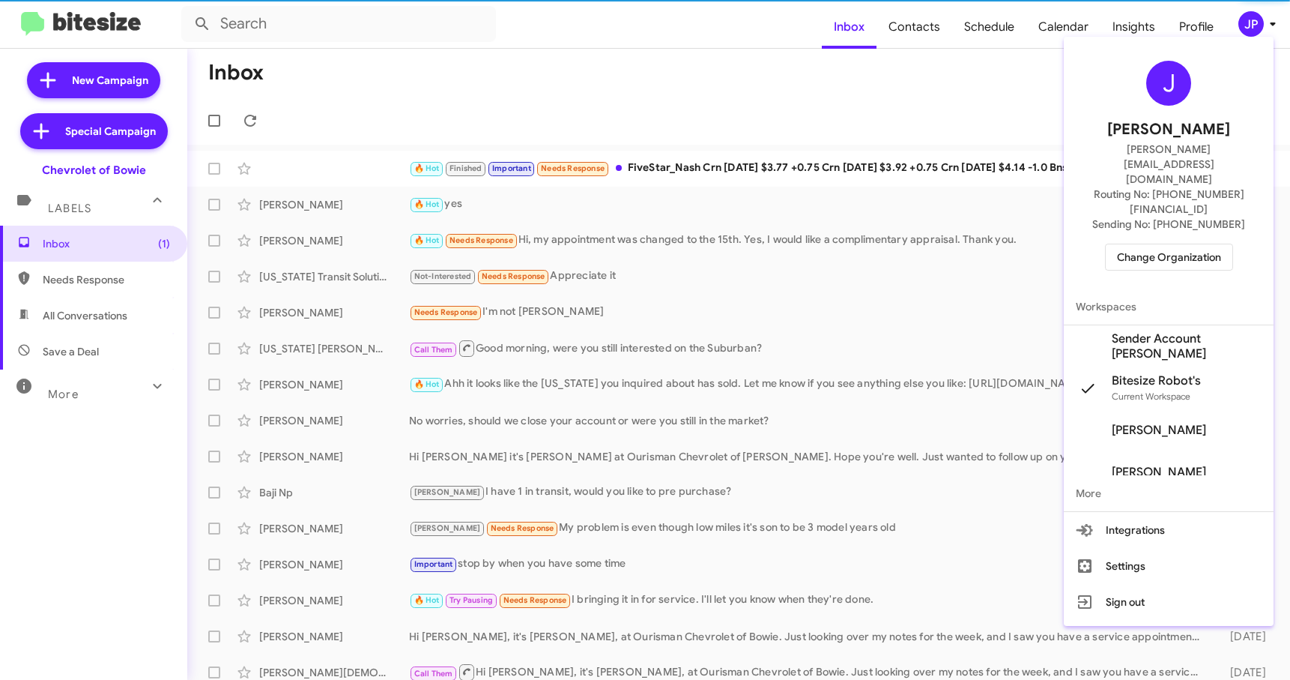
click at [1204, 244] on span "Change Organization" at bounding box center [1169, 256] width 104 height 25
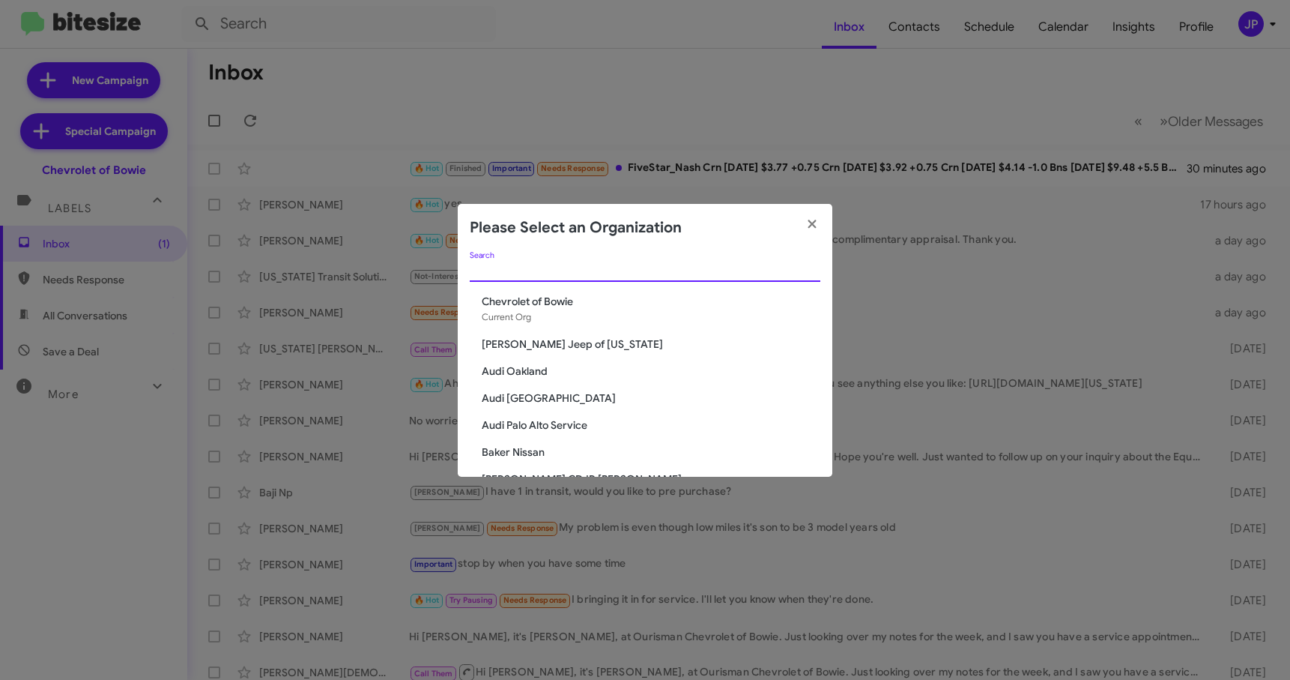
click at [538, 267] on input "Search" at bounding box center [645, 270] width 351 height 12
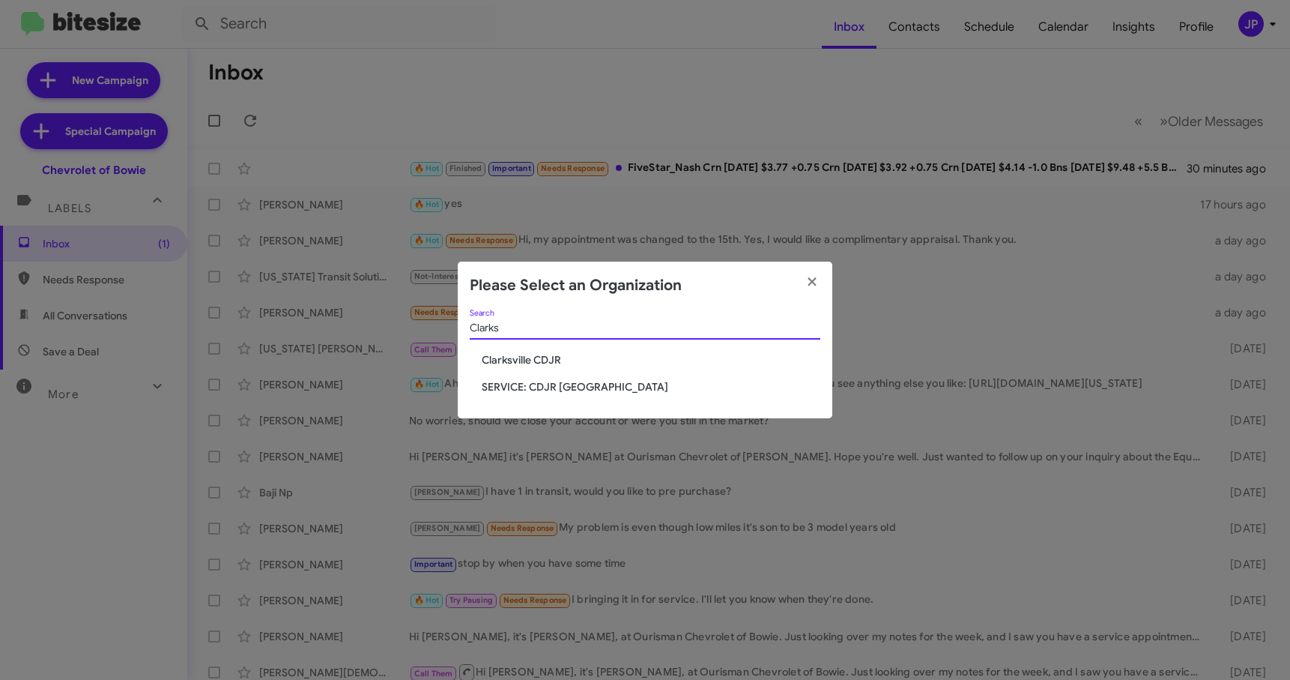
type input "Clarks"
click at [527, 362] on span "Clarksville CDJR" at bounding box center [651, 359] width 339 height 15
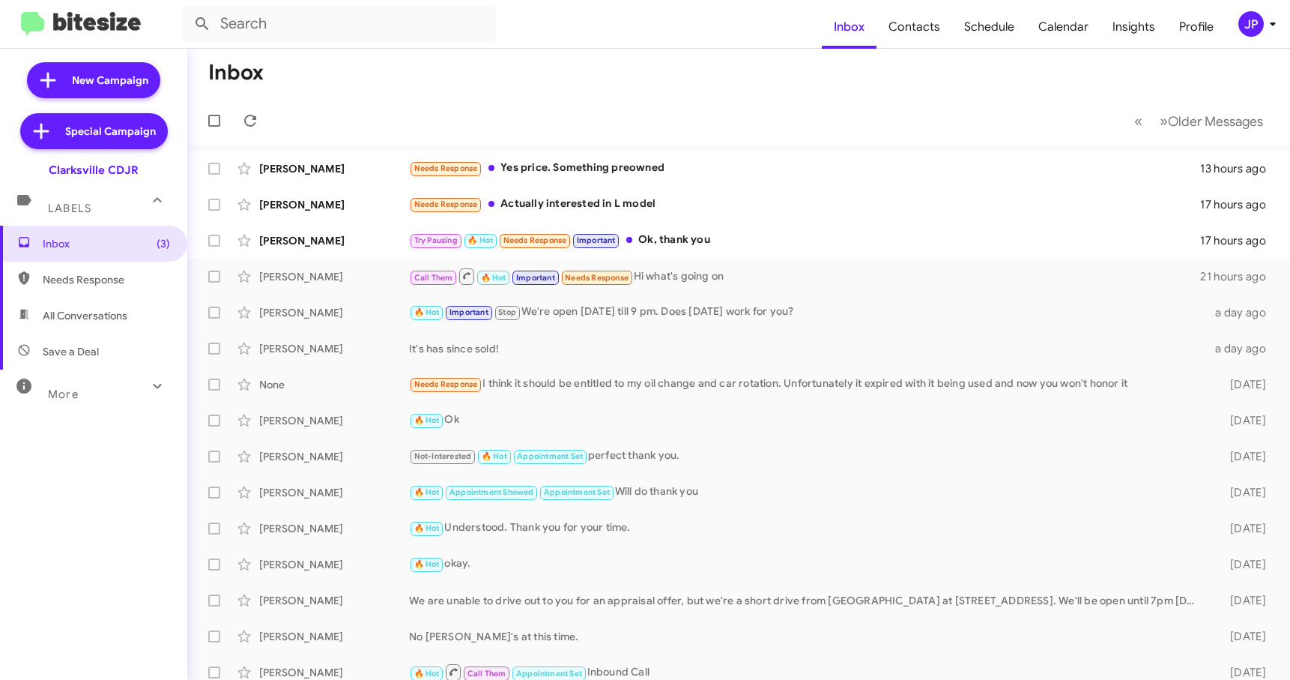
click at [1251, 31] on div "JP" at bounding box center [1250, 23] width 25 height 25
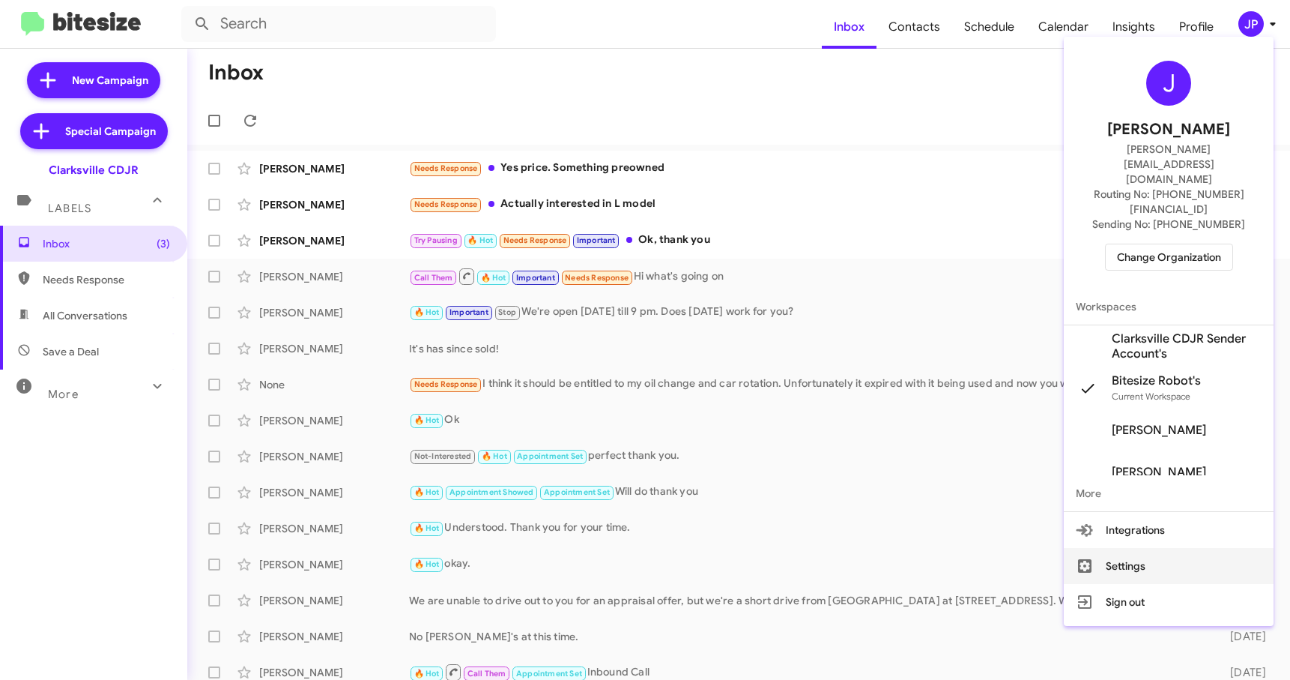
click at [1191, 548] on button "Settings" at bounding box center [1169, 566] width 210 height 36
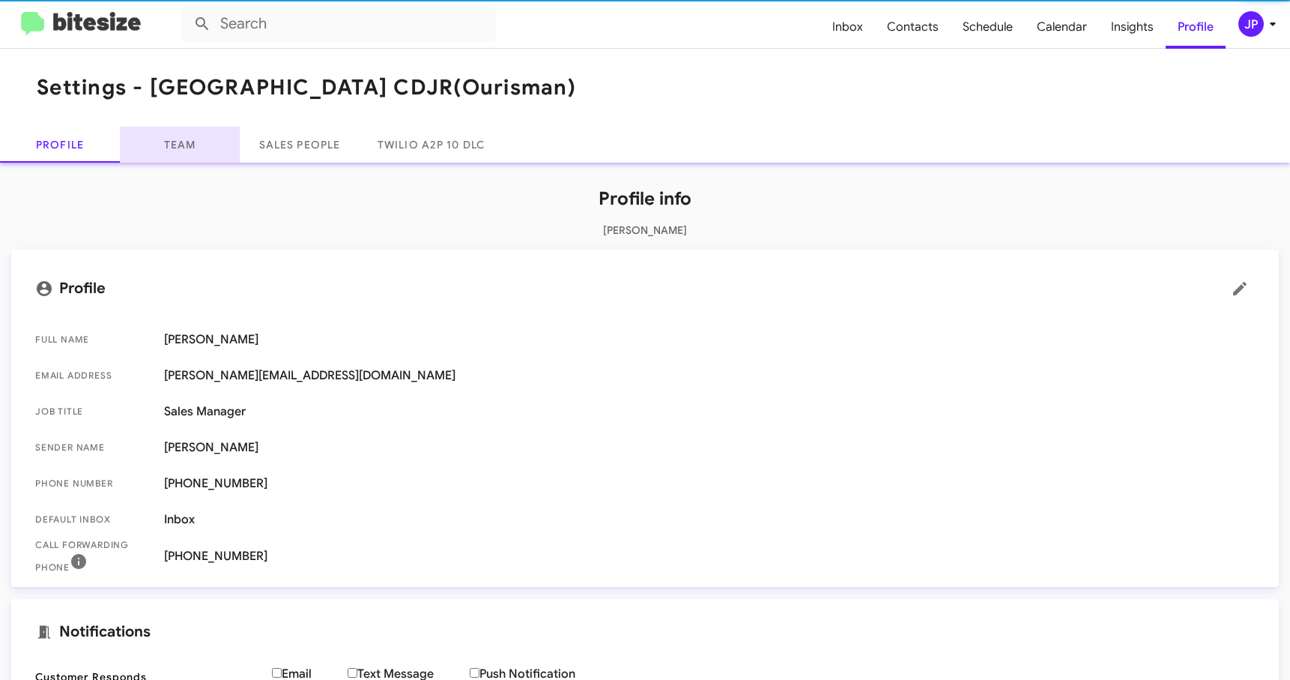
click at [214, 155] on link "Team" at bounding box center [180, 145] width 120 height 36
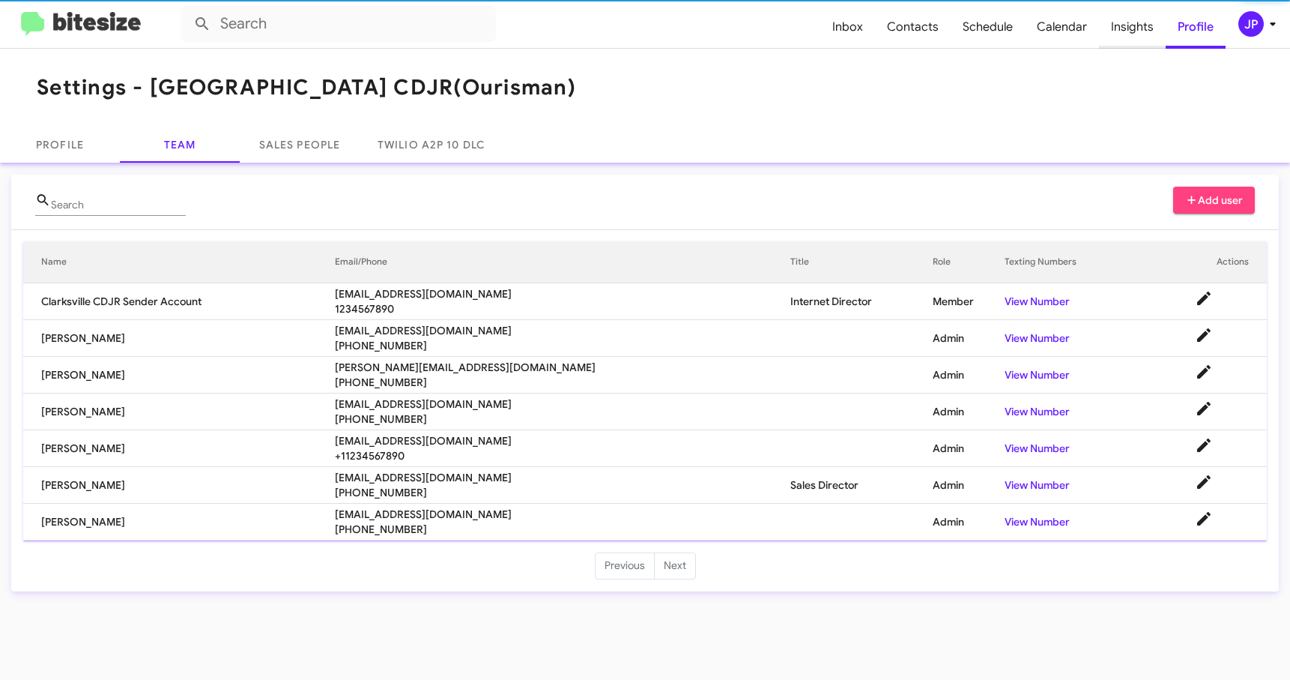
click at [1120, 31] on span "Insights" at bounding box center [1132, 26] width 67 height 43
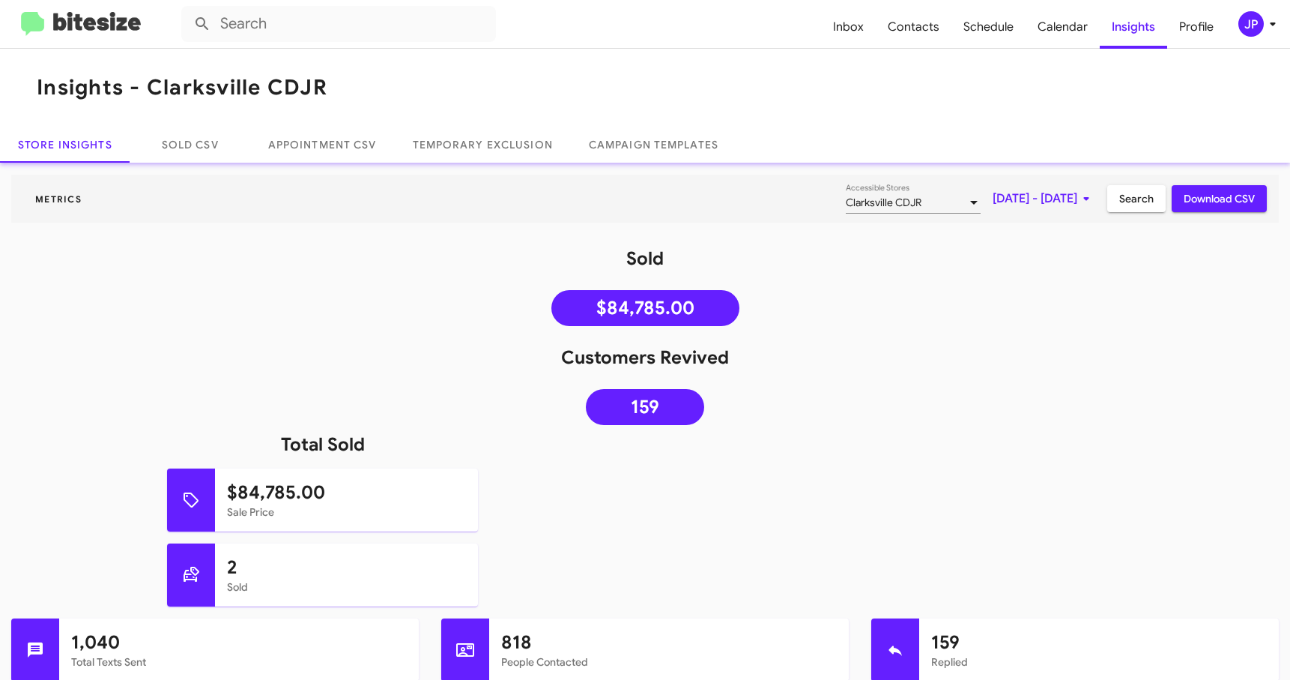
click at [993, 205] on span "[DATE] - [DATE]" at bounding box center [1044, 198] width 103 height 27
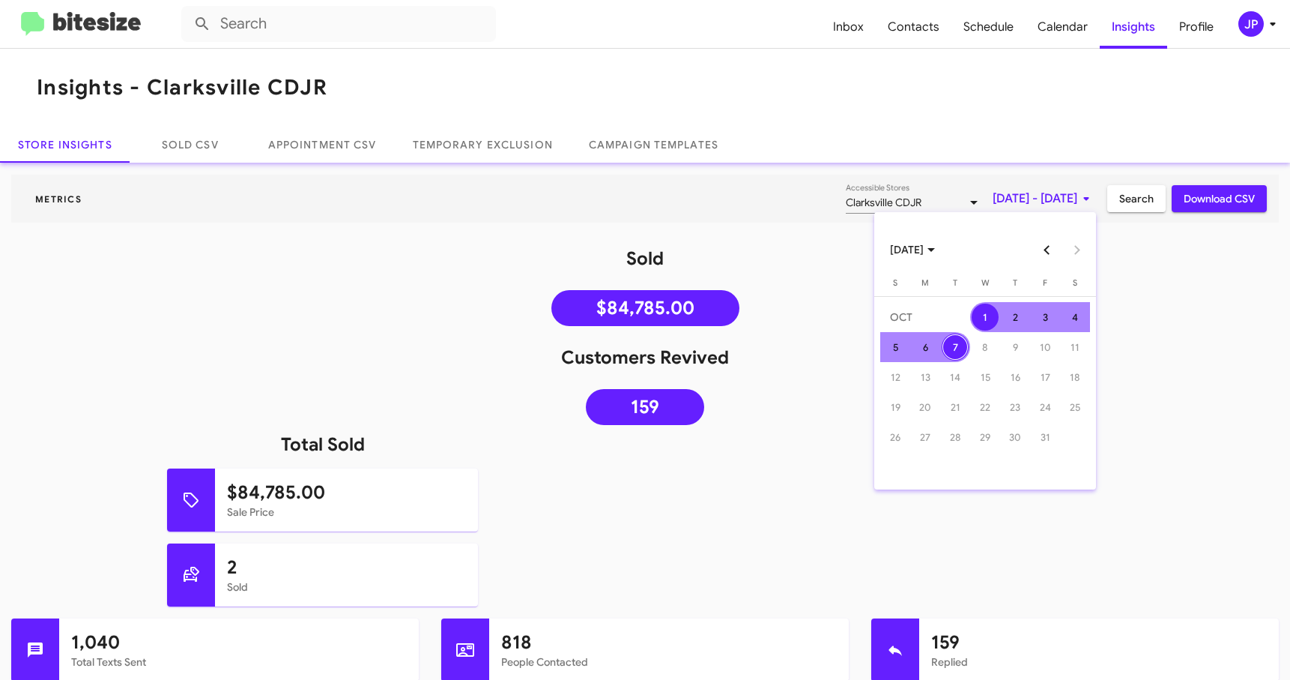
click at [1044, 254] on button "Previous month" at bounding box center [1047, 250] width 30 height 30
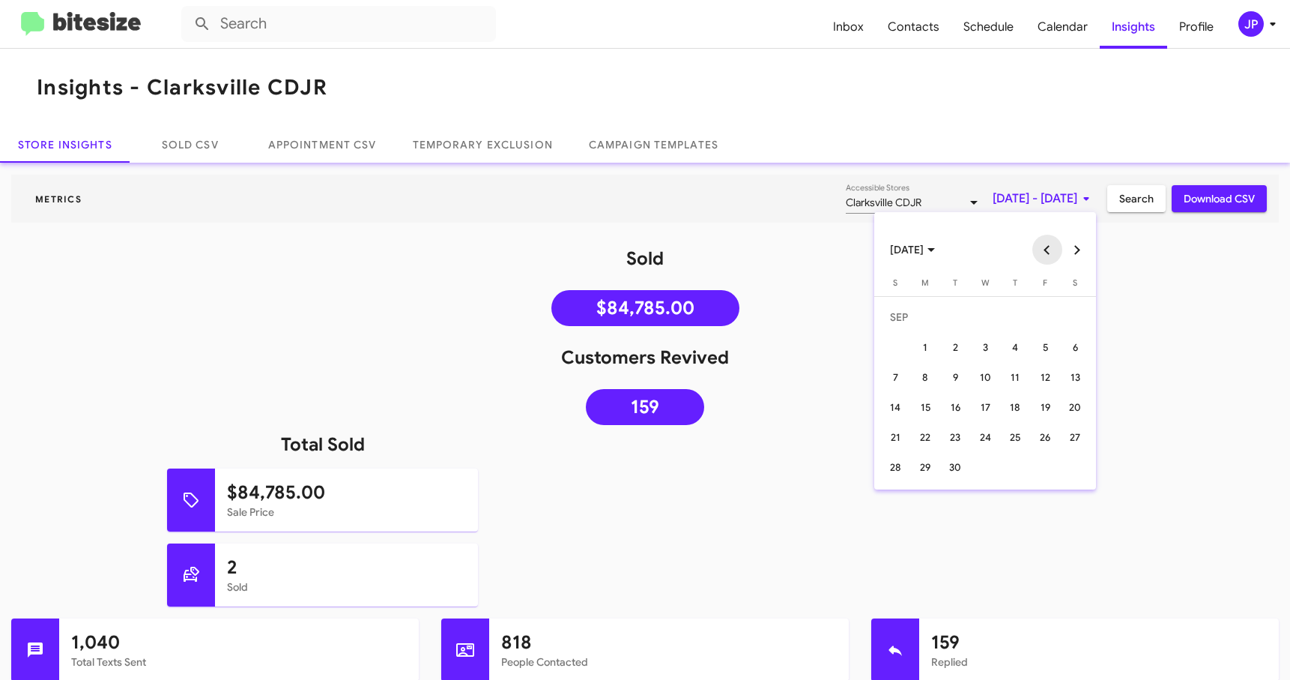
click at [1044, 254] on button "Previous month" at bounding box center [1047, 250] width 30 height 30
click at [1046, 252] on button "Previous month" at bounding box center [1047, 250] width 30 height 30
click at [936, 381] on div "7" at bounding box center [925, 376] width 27 height 27
click at [1079, 251] on button "Next month" at bounding box center [1077, 250] width 30 height 30
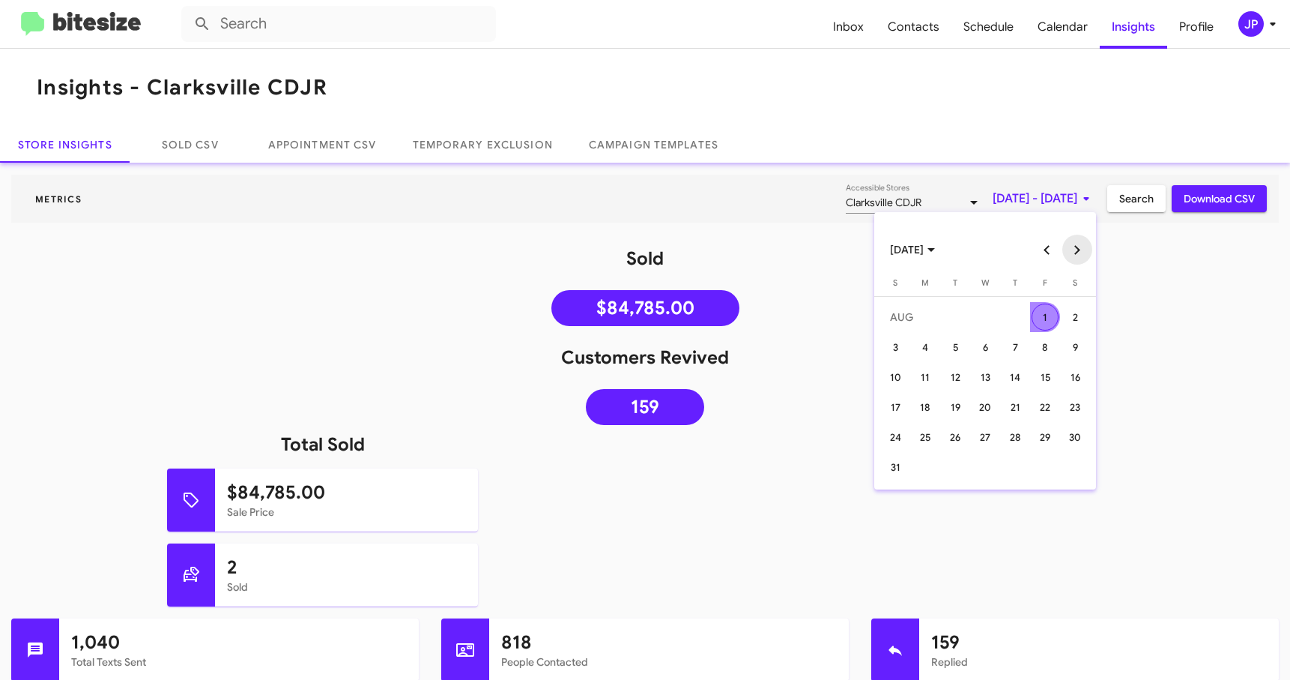
click at [1079, 251] on button "Next month" at bounding box center [1077, 250] width 30 height 30
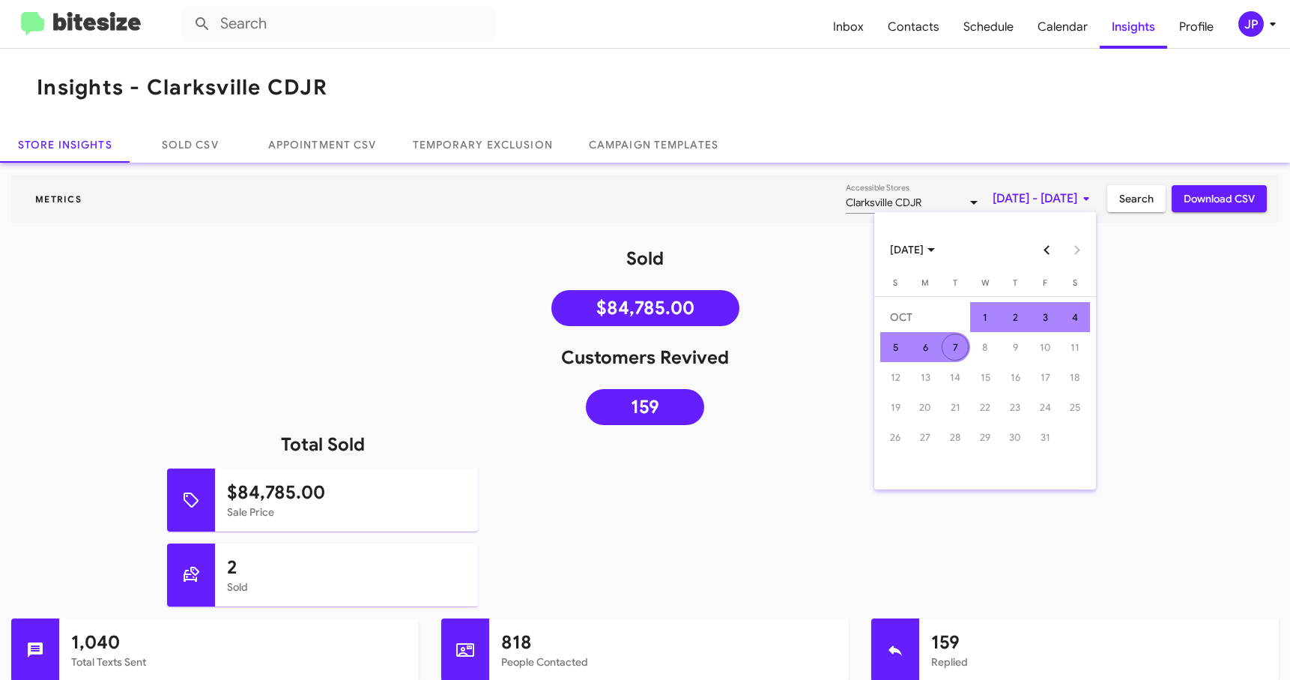
drag, startPoint x: 961, startPoint y: 347, endPoint x: 1118, endPoint y: 193, distance: 219.9
click at [961, 345] on div "7" at bounding box center [955, 346] width 27 height 27
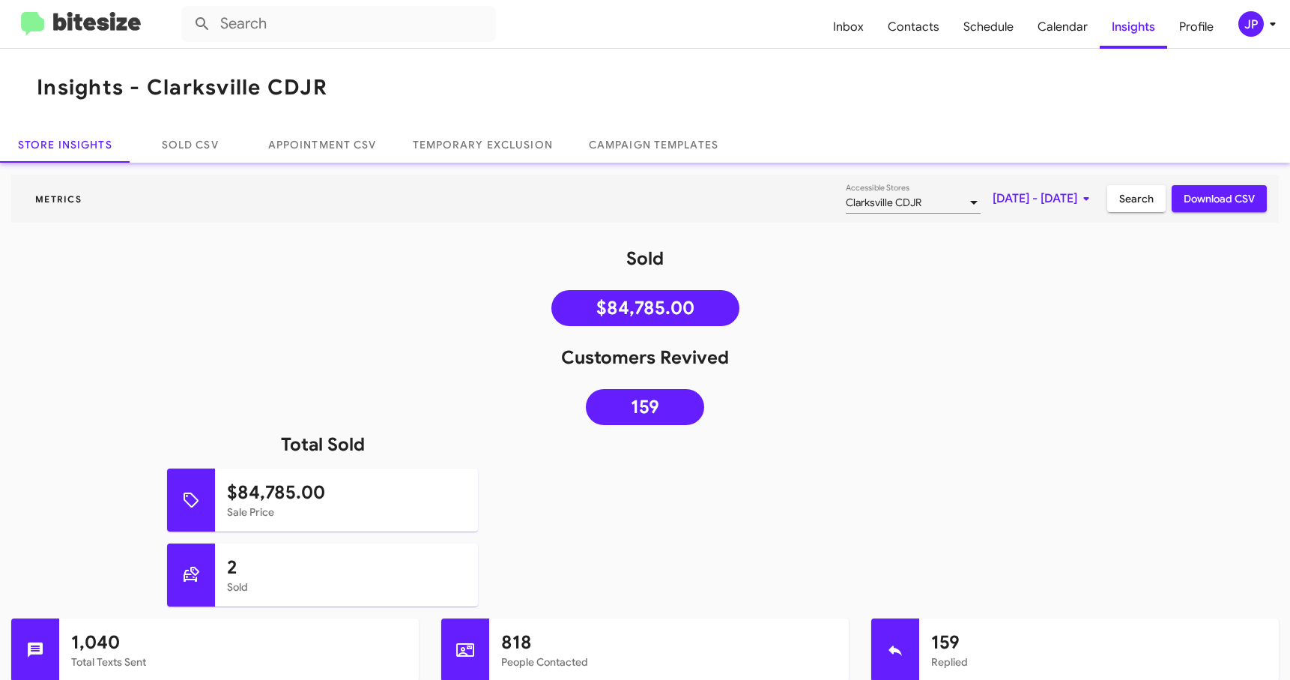
click at [1115, 180] on mat-toolbar "Metrics Clarksville CDJR Accessible Stores [DATE] - [DATE] Search Download CSV" at bounding box center [645, 199] width 1268 height 48
click at [1122, 193] on span "Search" at bounding box center [1136, 198] width 34 height 27
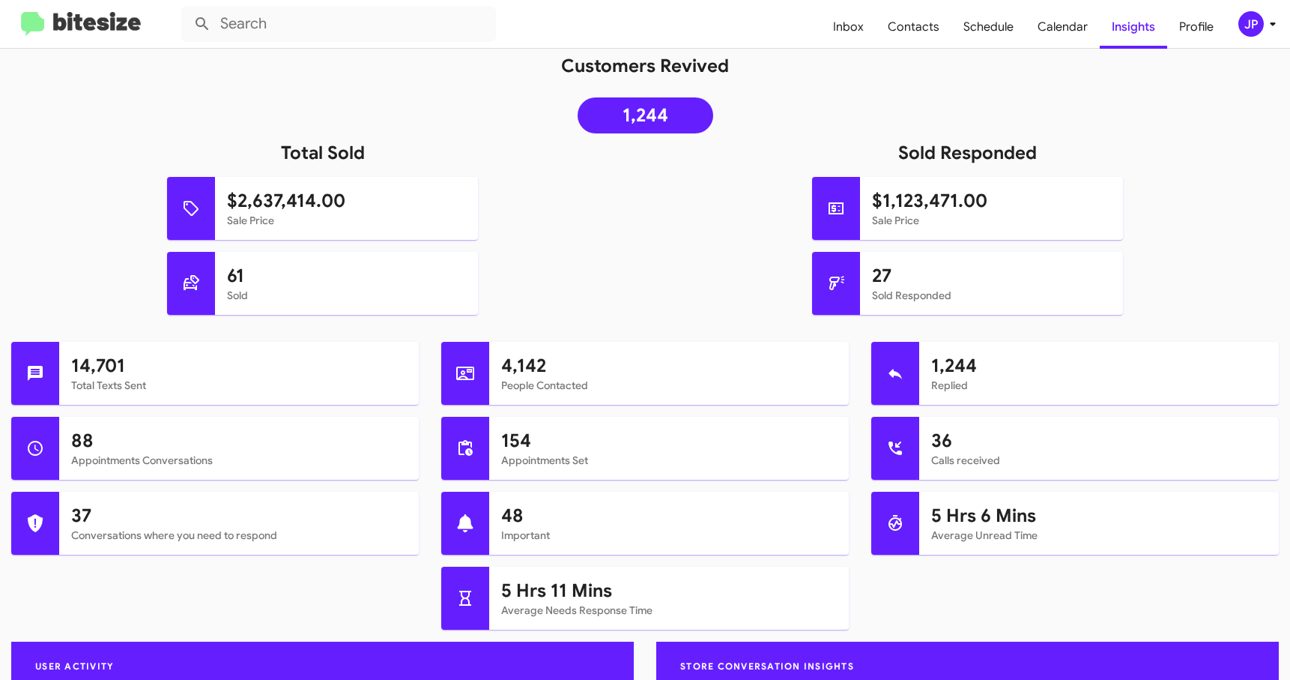
scroll to position [360, 0]
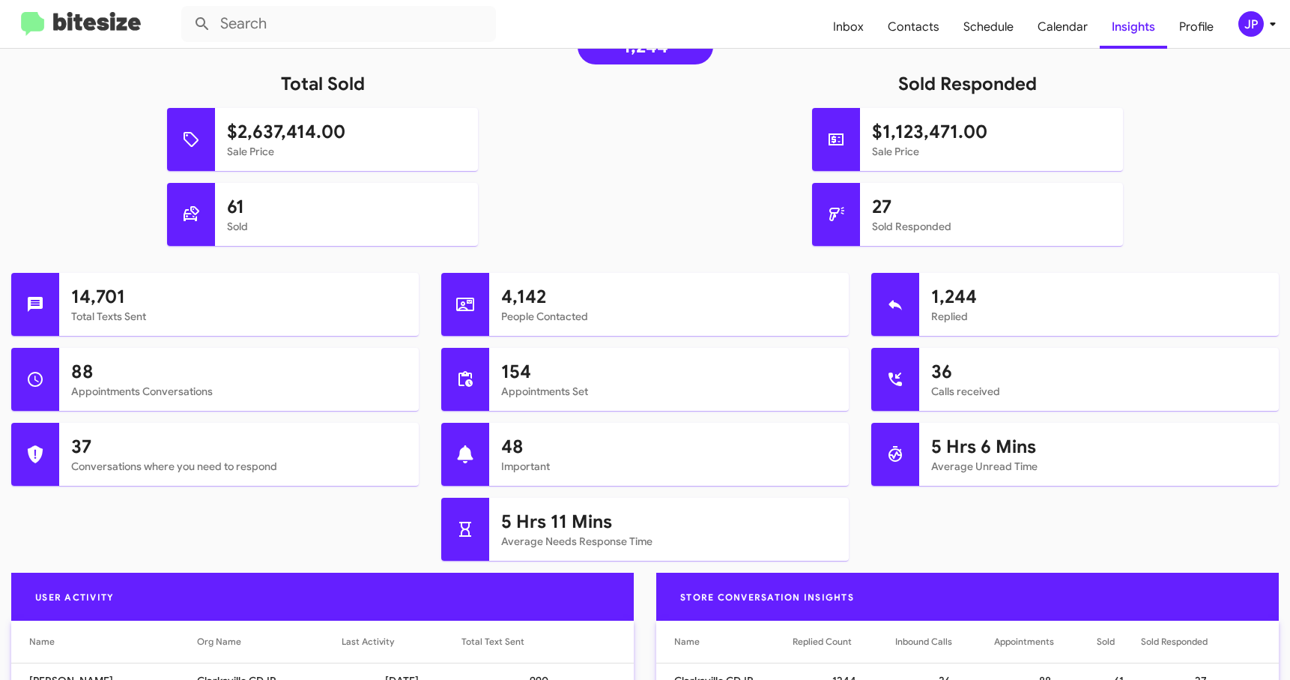
click at [73, 28] on img at bounding box center [81, 24] width 120 height 25
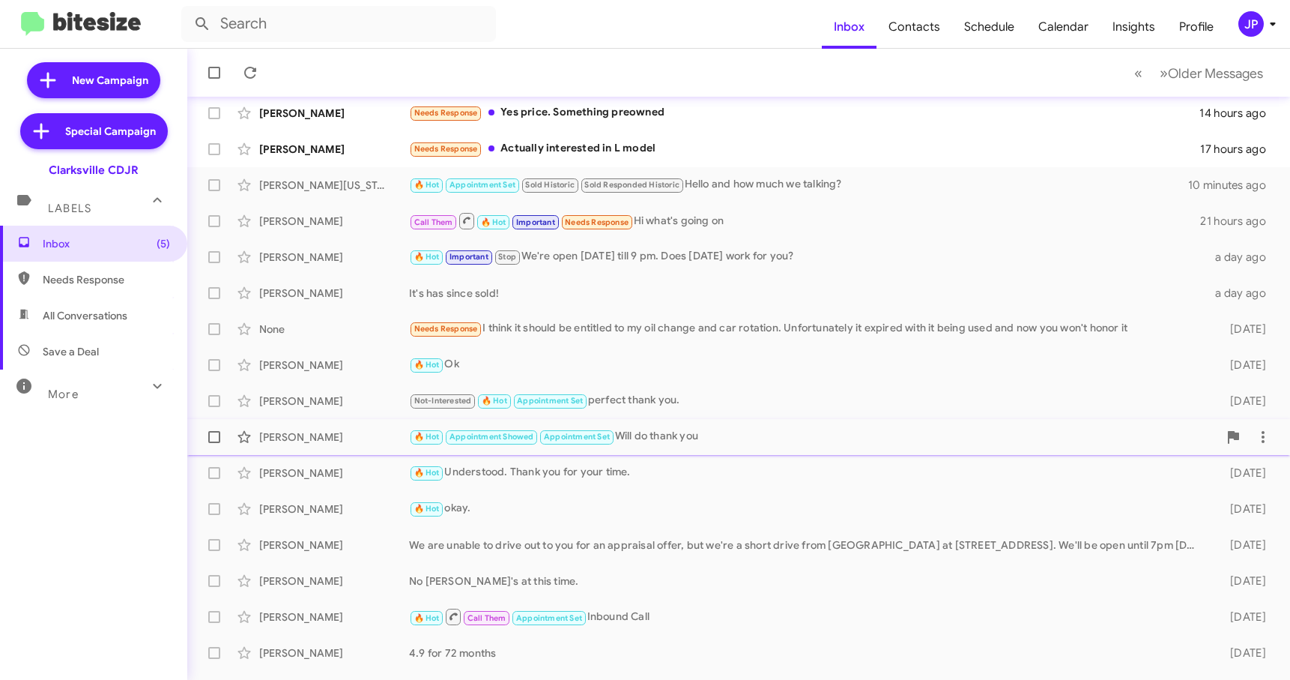
scroll to position [190, 0]
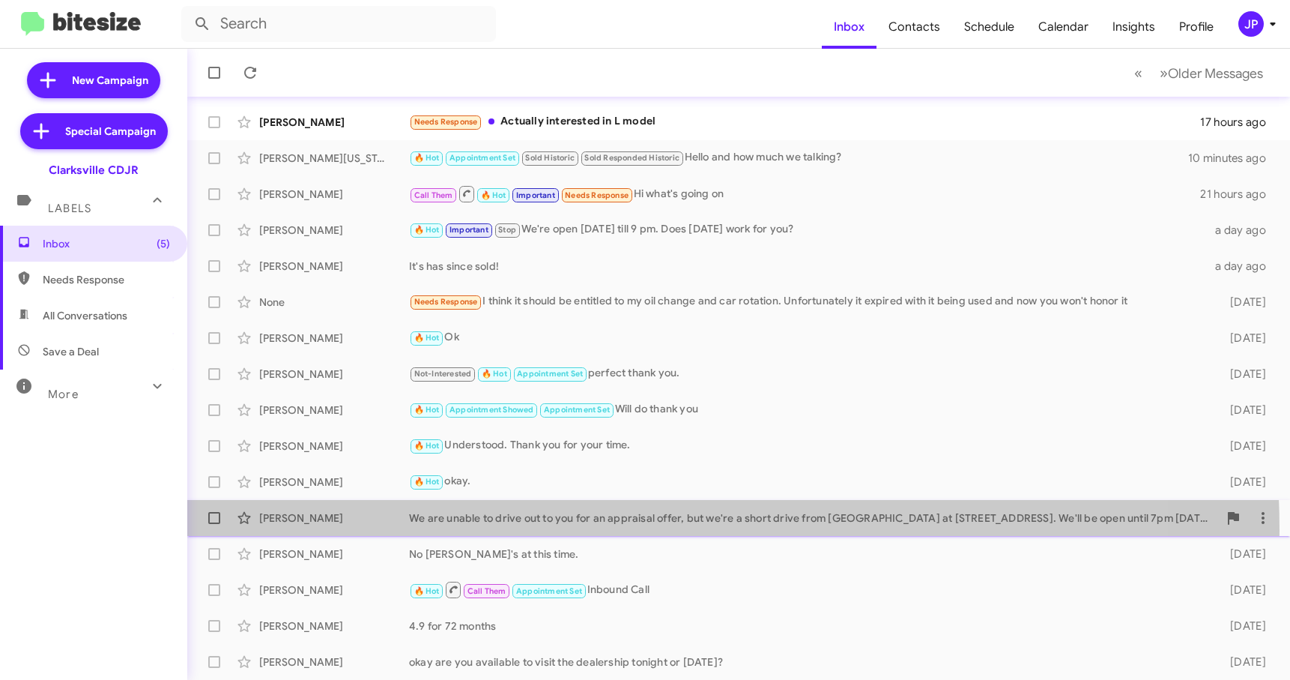
click at [557, 530] on div "[PERSON_NAME] We are unable to drive out to you for an appraisal offer, but we'…" at bounding box center [738, 518] width 1079 height 30
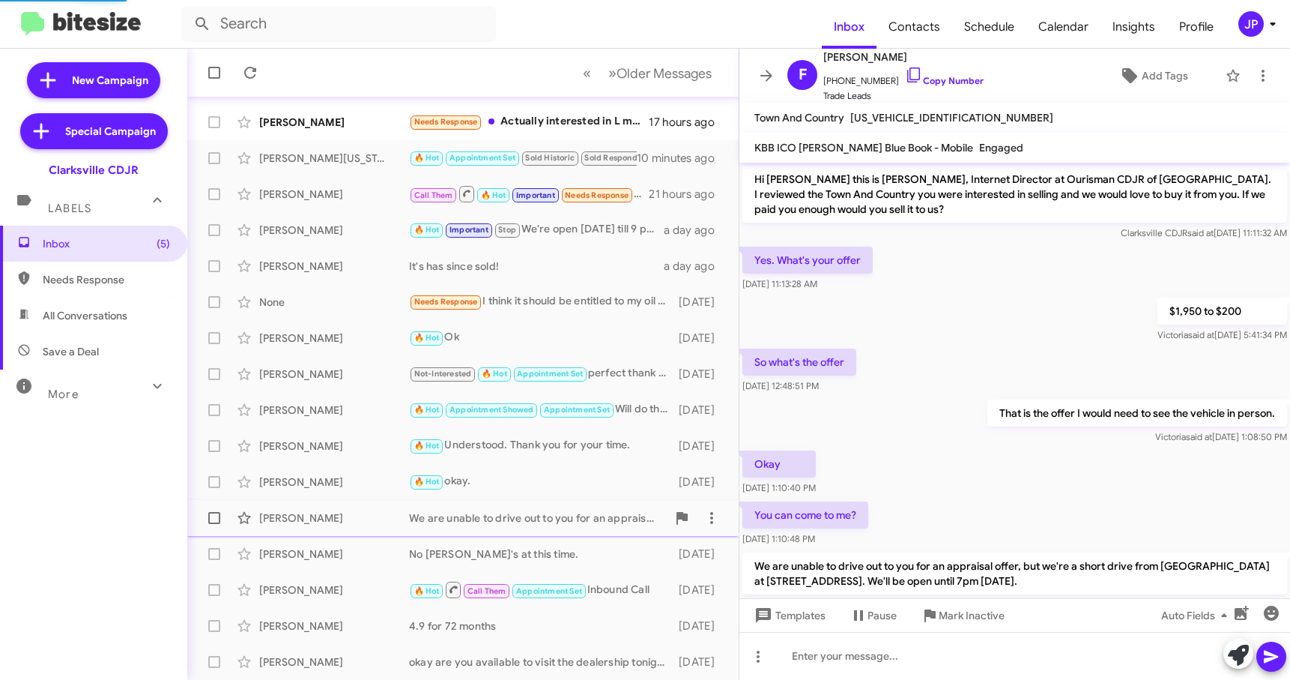
scroll to position [47, 0]
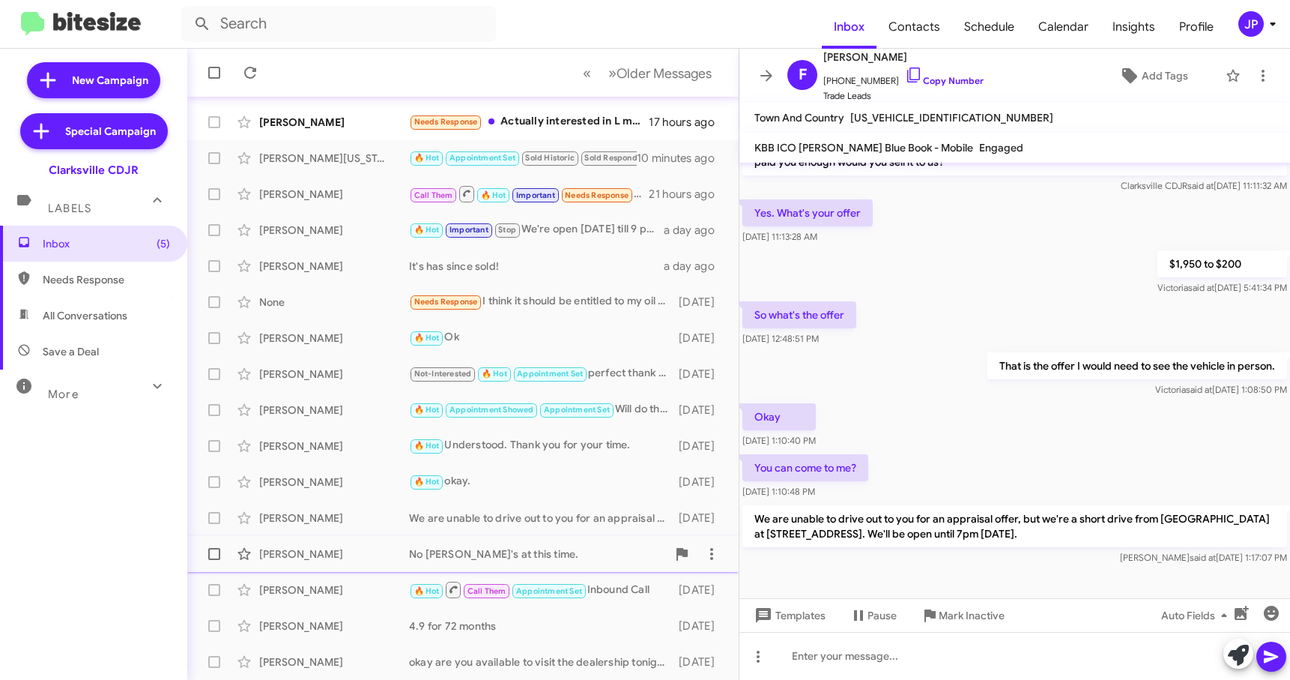
click at [519, 542] on div "[PERSON_NAME] No Tundra's at this time. [DATE]" at bounding box center [462, 554] width 527 height 30
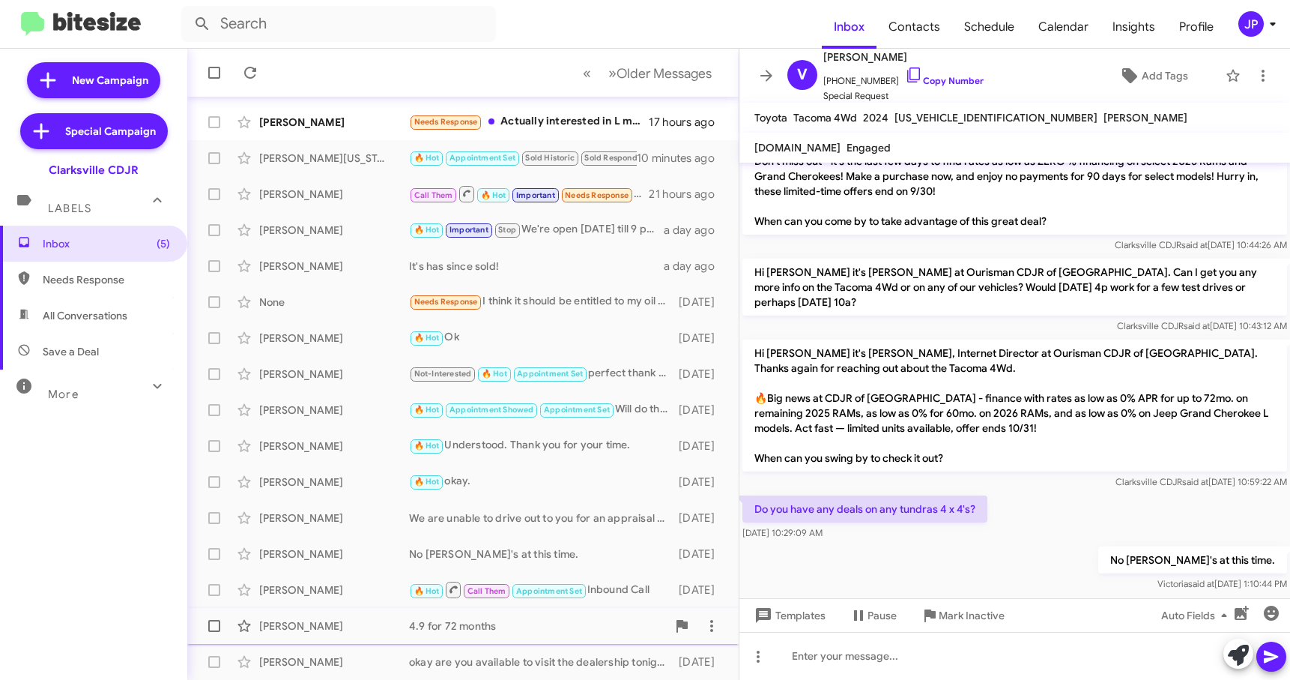
click at [446, 635] on div "[PERSON_NAME] 4.9 for [DATE]" at bounding box center [462, 626] width 527 height 30
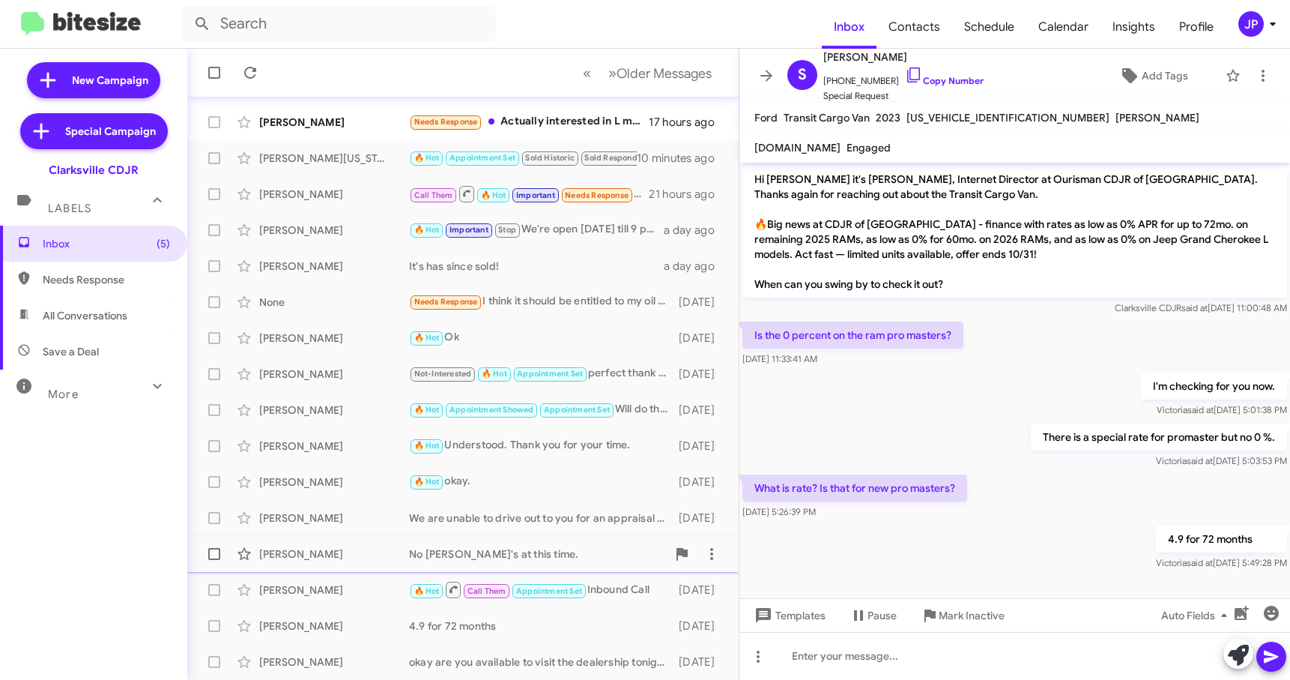
click at [561, 536] on span "[PERSON_NAME] No Tundra's at this time. [DATE]" at bounding box center [462, 554] width 551 height 36
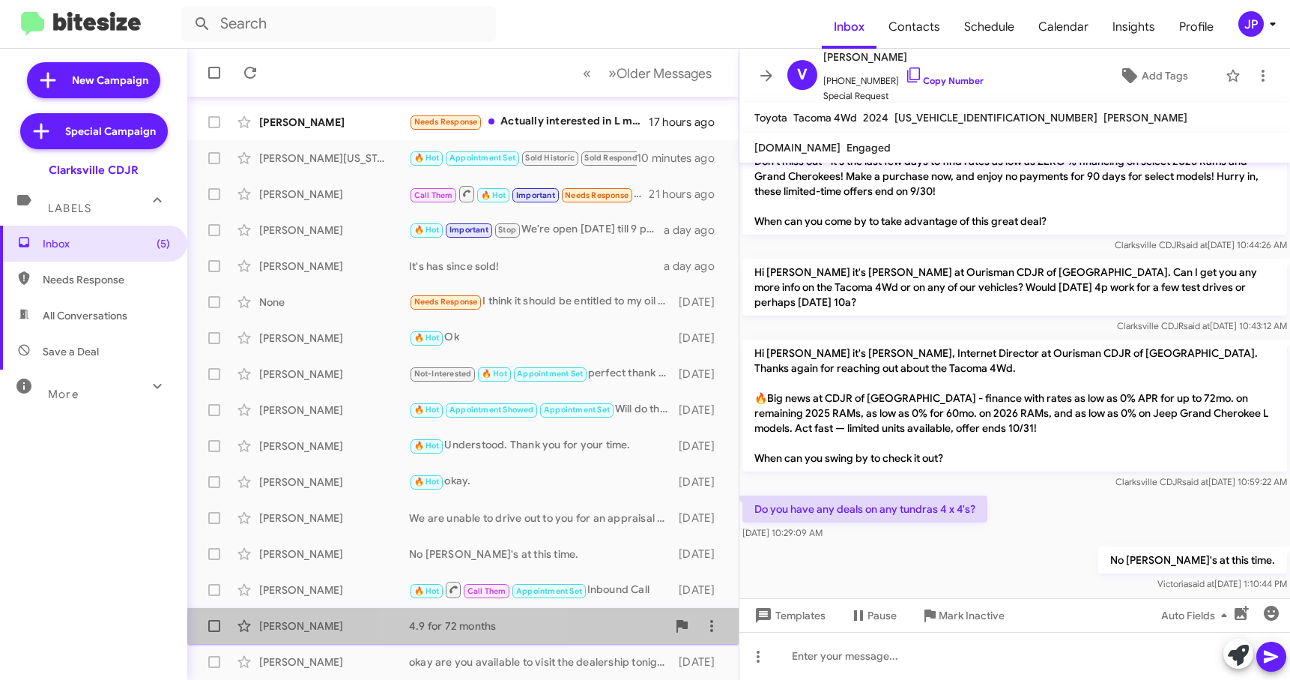
click at [477, 631] on div "4.9 for 72 months" at bounding box center [538, 625] width 258 height 15
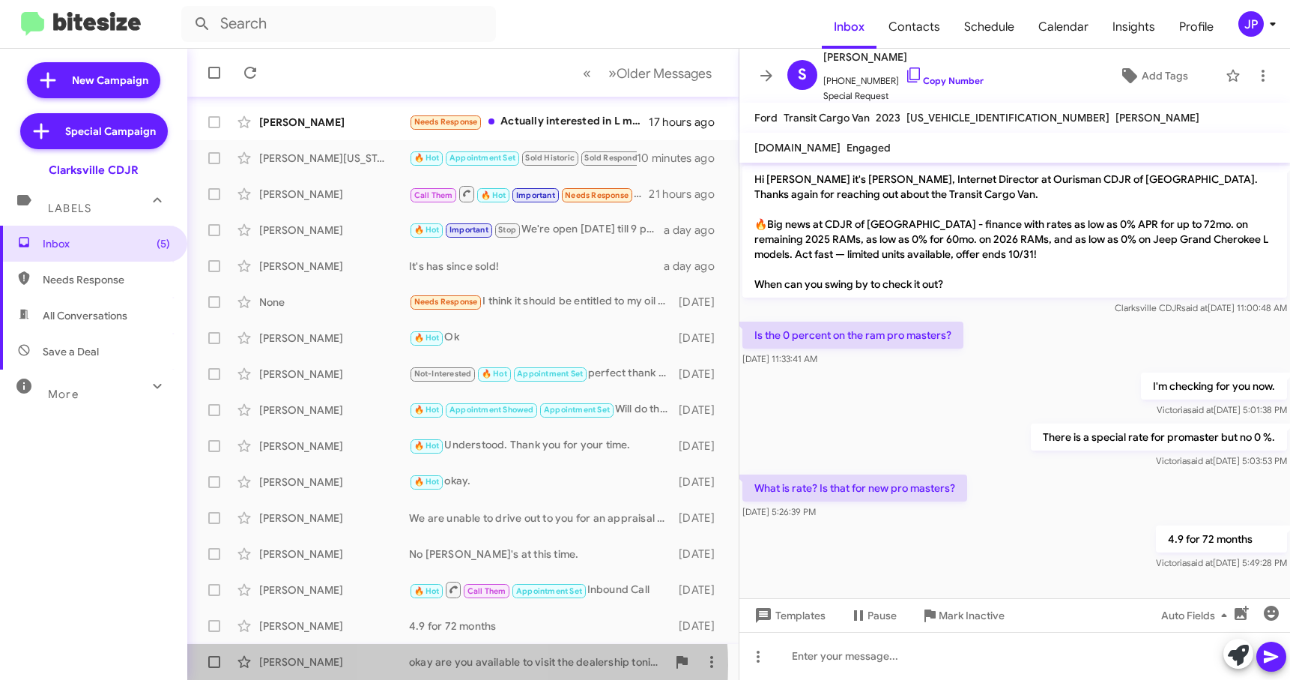
click at [447, 665] on div "okay are you available to visit the dealership tonight or [DATE]?" at bounding box center [538, 661] width 258 height 15
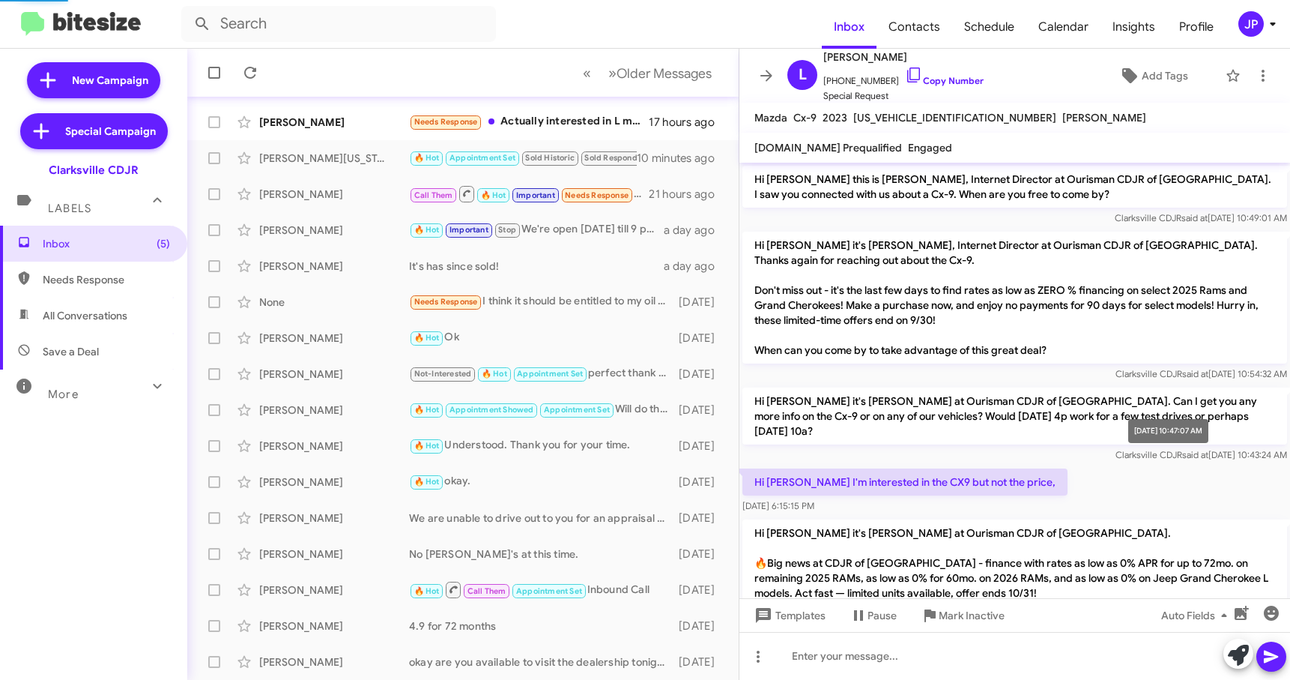
scroll to position [172, 0]
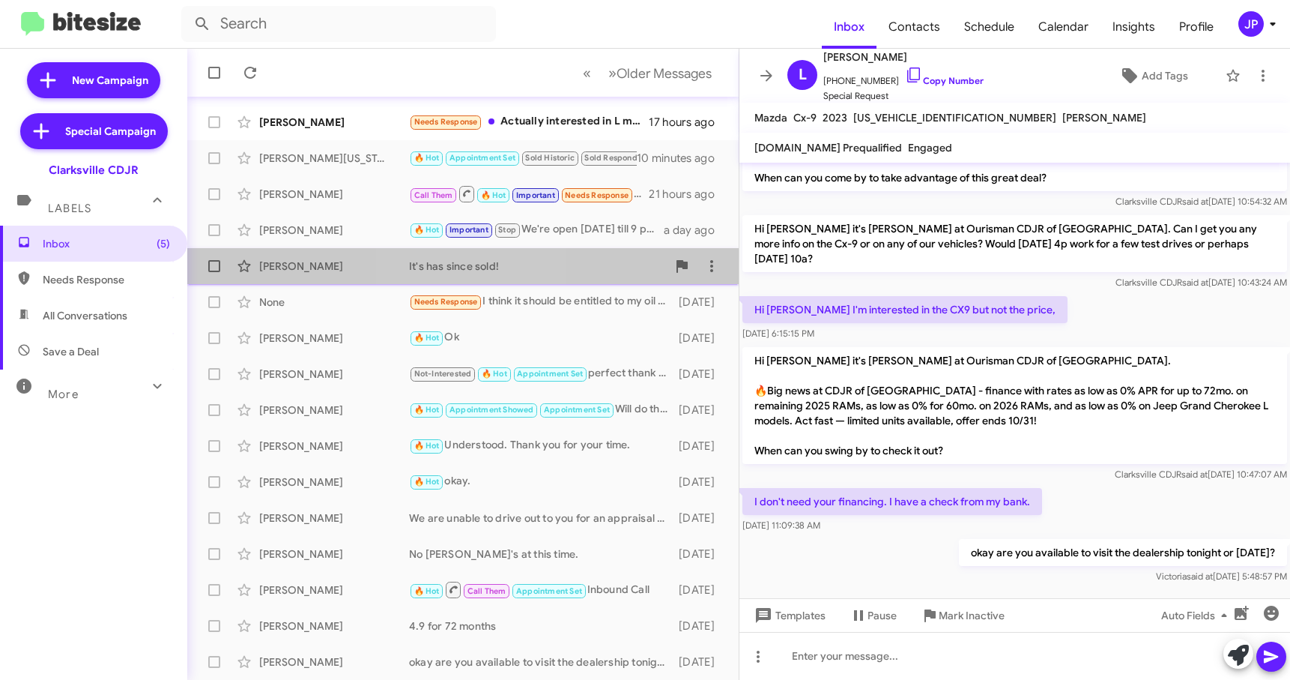
click at [474, 281] on span "[PERSON_NAME] It's has since sold! a day ago" at bounding box center [462, 266] width 551 height 36
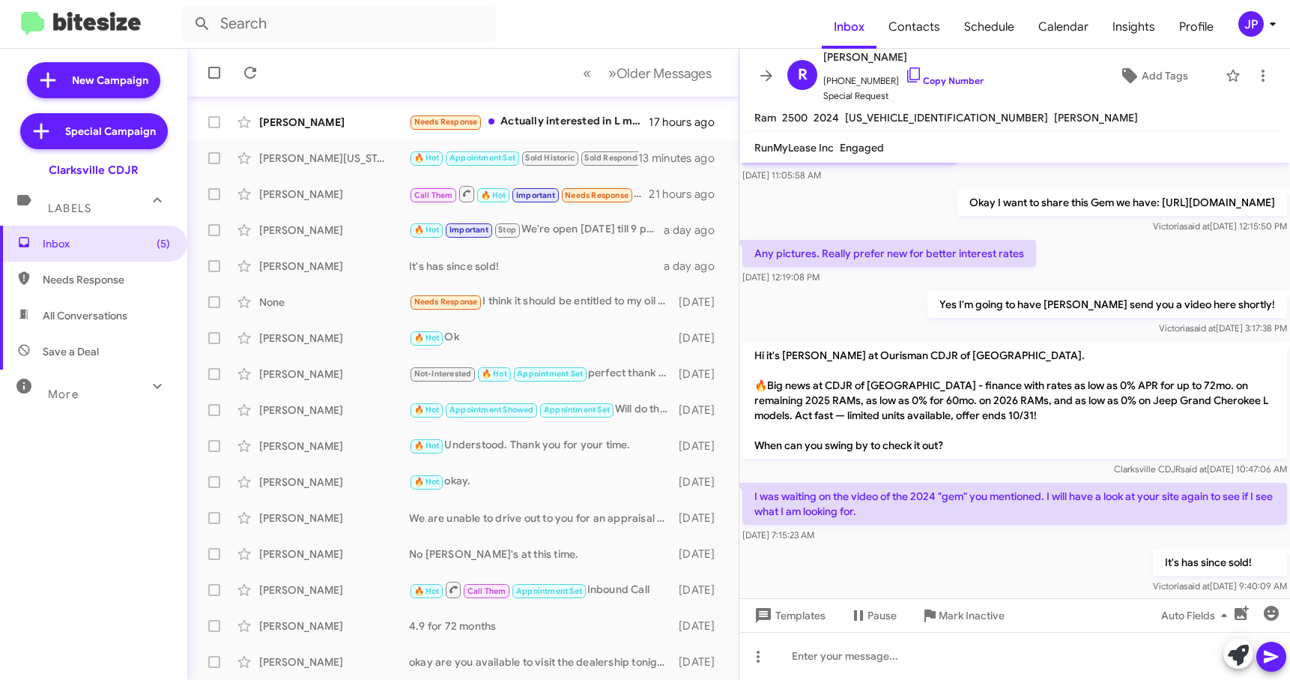
scroll to position [338, 0]
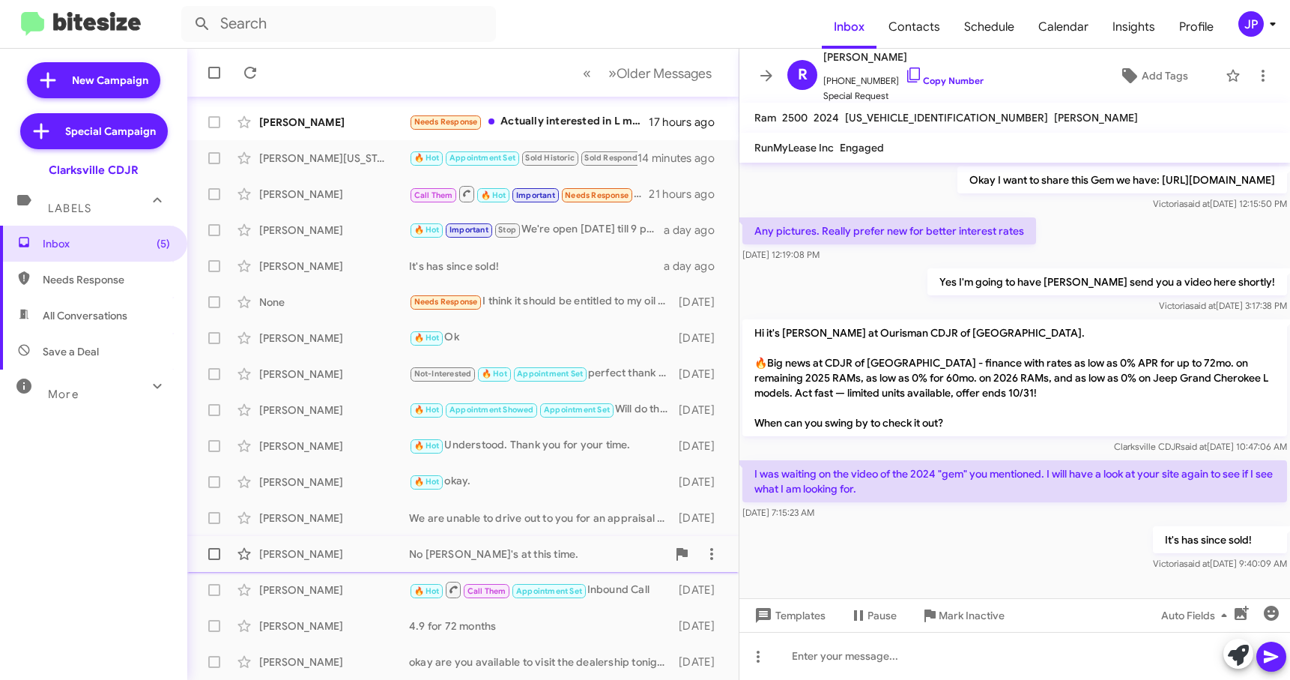
click at [438, 553] on div "No [PERSON_NAME]'s at this time." at bounding box center [538, 553] width 258 height 15
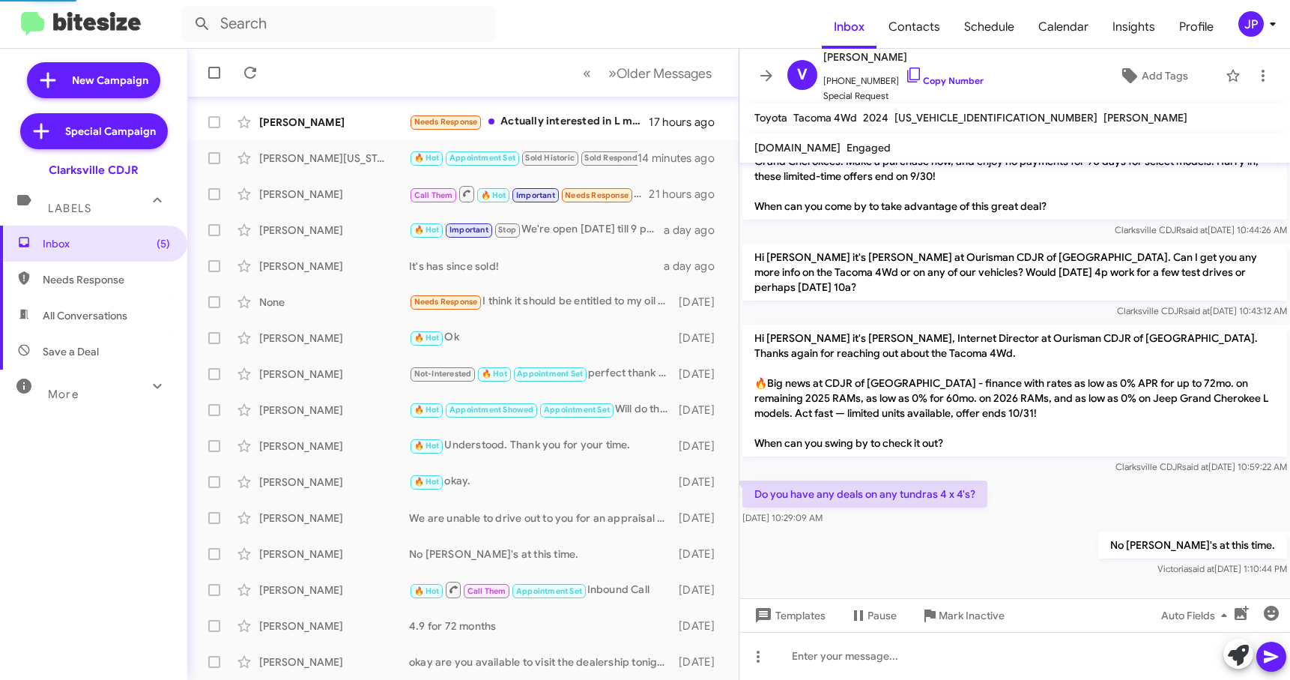
scroll to position [63, 0]
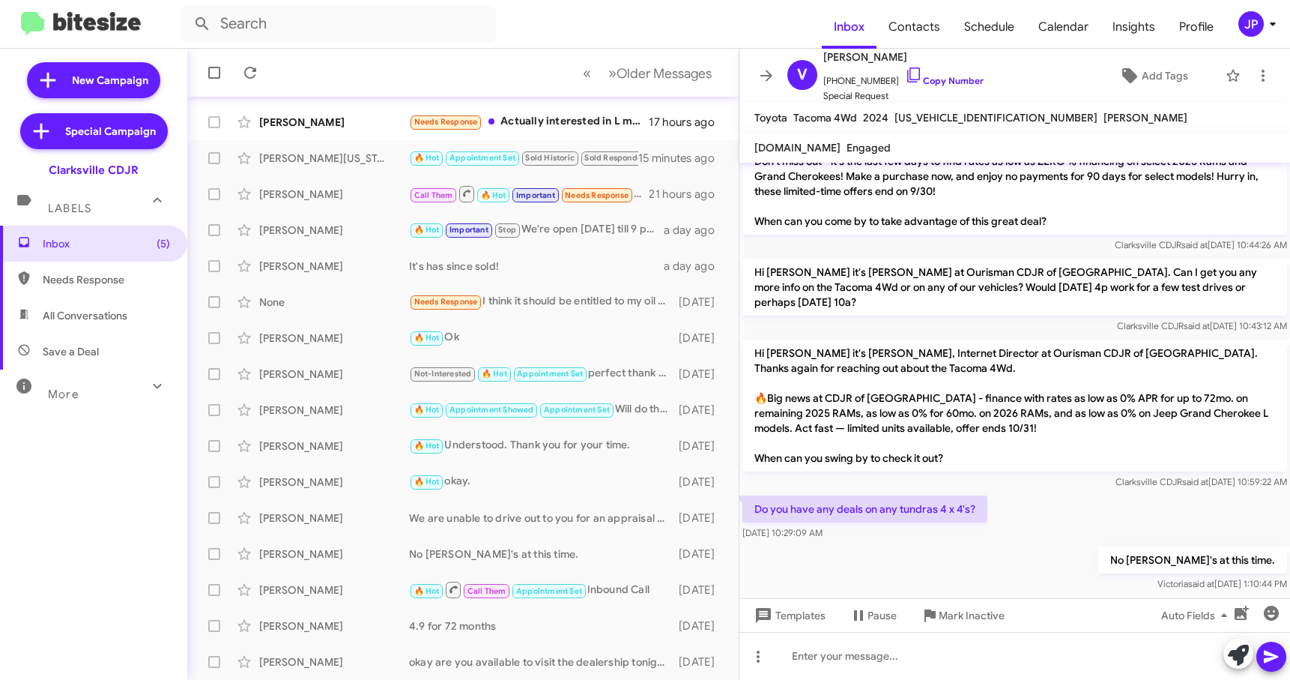
click at [1248, 21] on div "JP" at bounding box center [1250, 23] width 25 height 25
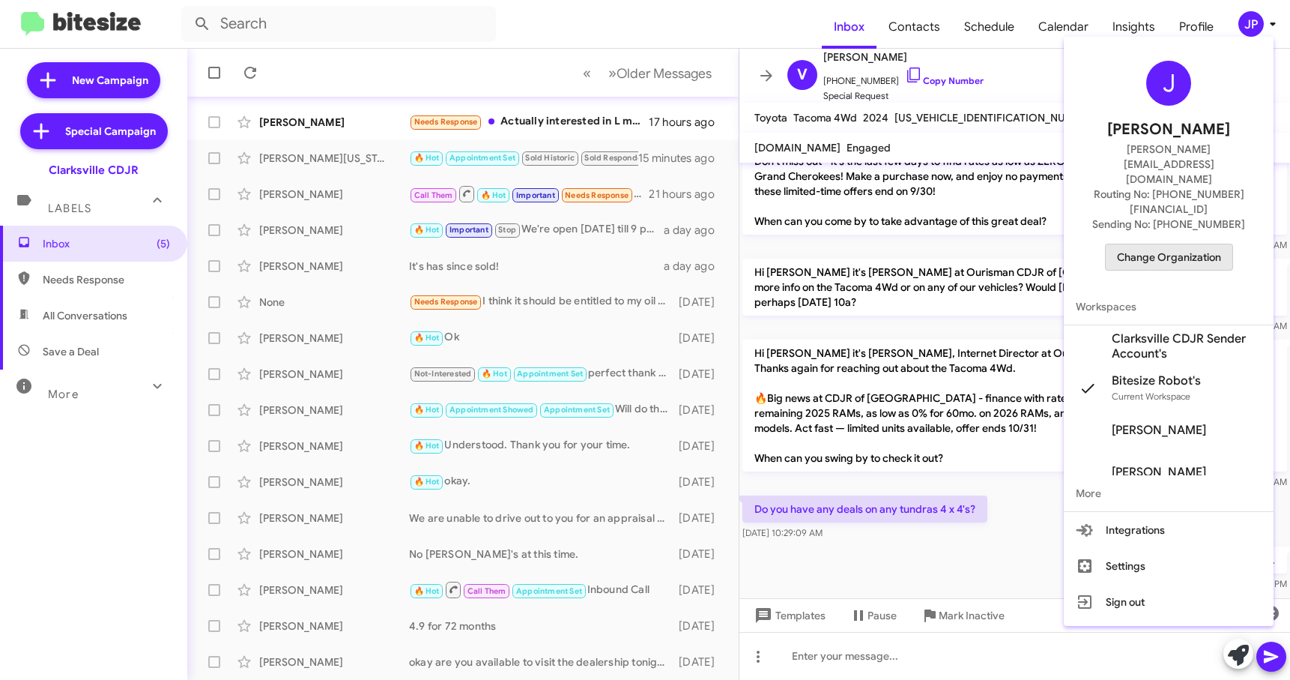
click at [1230, 244] on button "Change Organization" at bounding box center [1169, 257] width 128 height 27
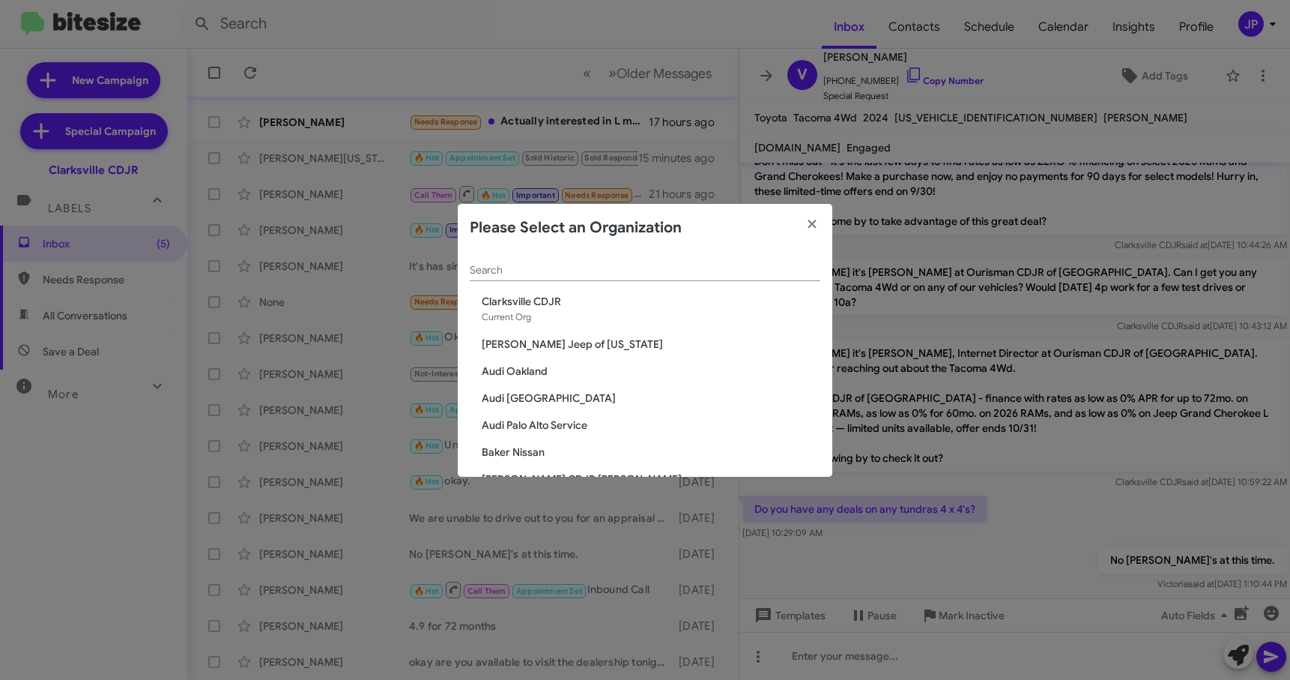
click at [683, 262] on div "Search" at bounding box center [645, 266] width 351 height 29
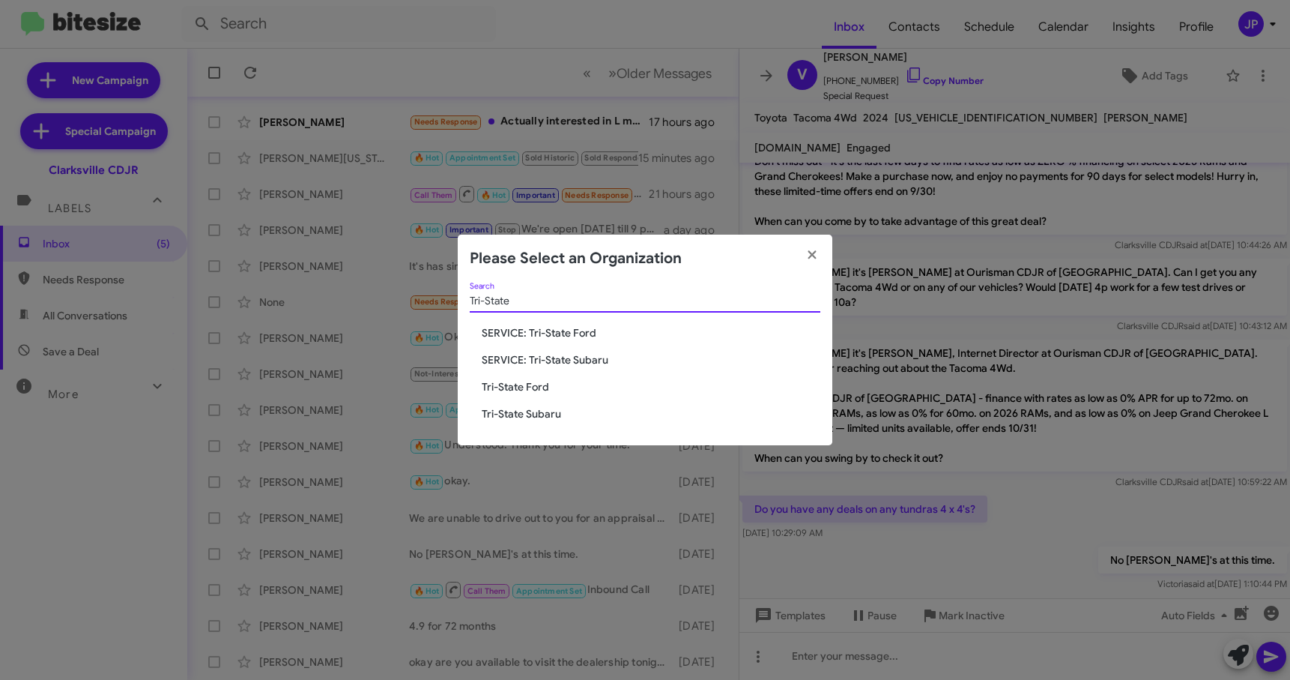
type input "Tri-State"
click at [518, 411] on span "Tri-State Subaru" at bounding box center [651, 413] width 339 height 15
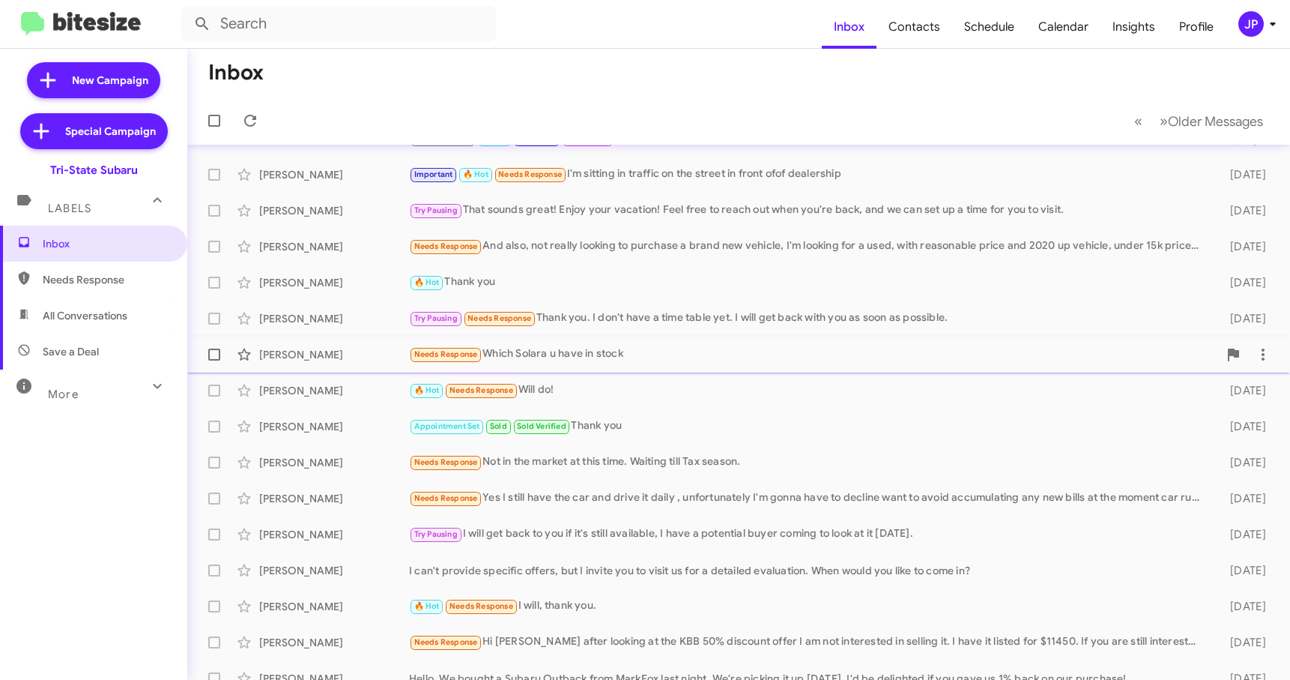
scroll to position [190, 0]
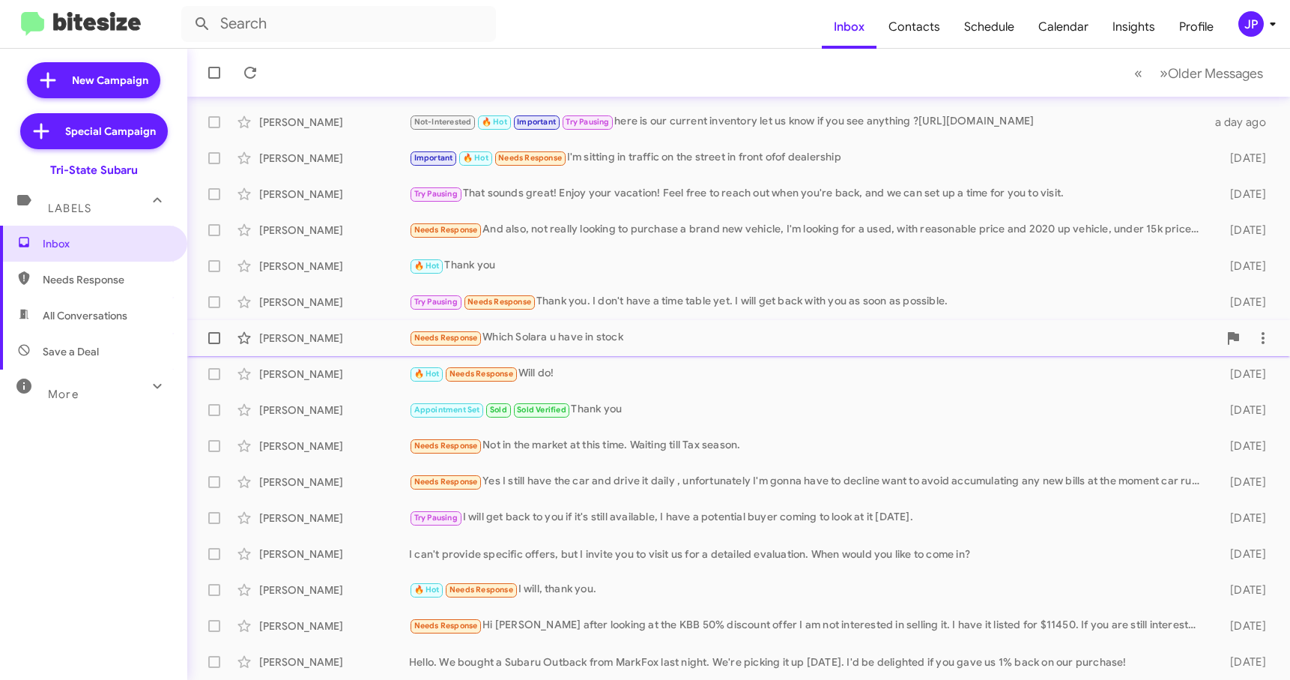
click at [686, 339] on div "Needs Response Which Solara u have in stock" at bounding box center [813, 337] width 809 height 17
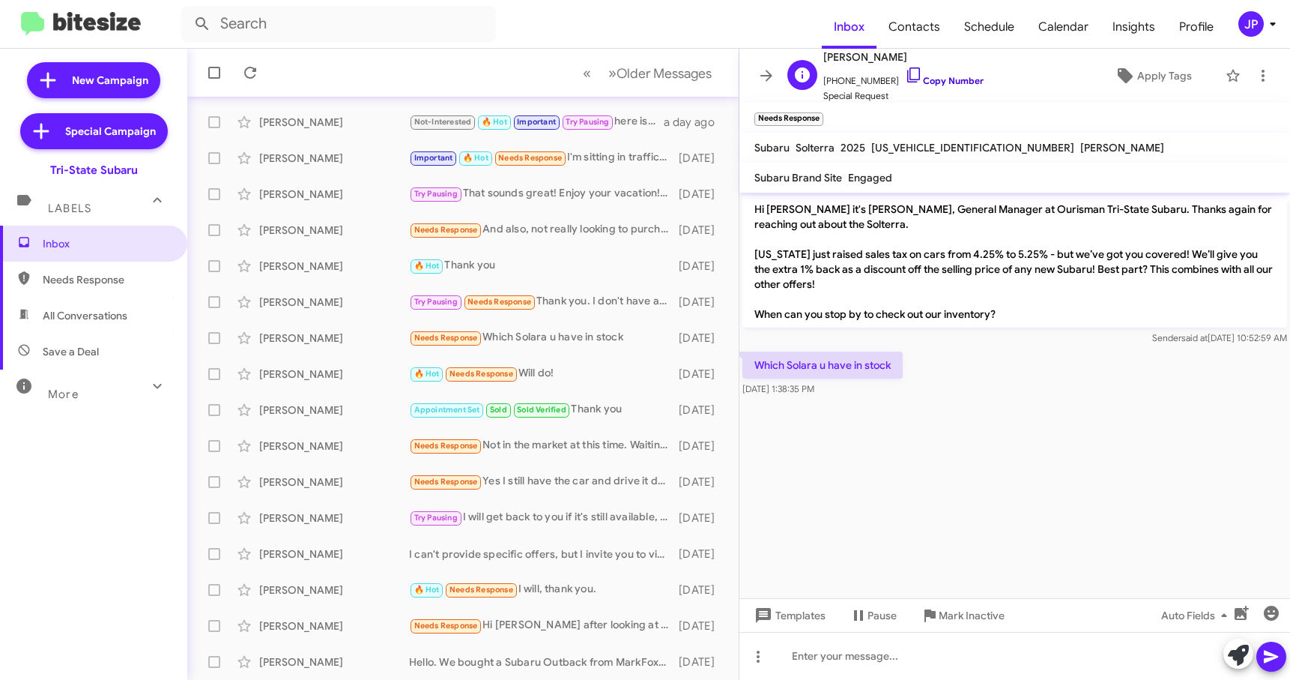
click at [952, 79] on link "Copy Number" at bounding box center [944, 80] width 79 height 11
click at [1153, 85] on span "Apply Tags" at bounding box center [1164, 75] width 55 height 27
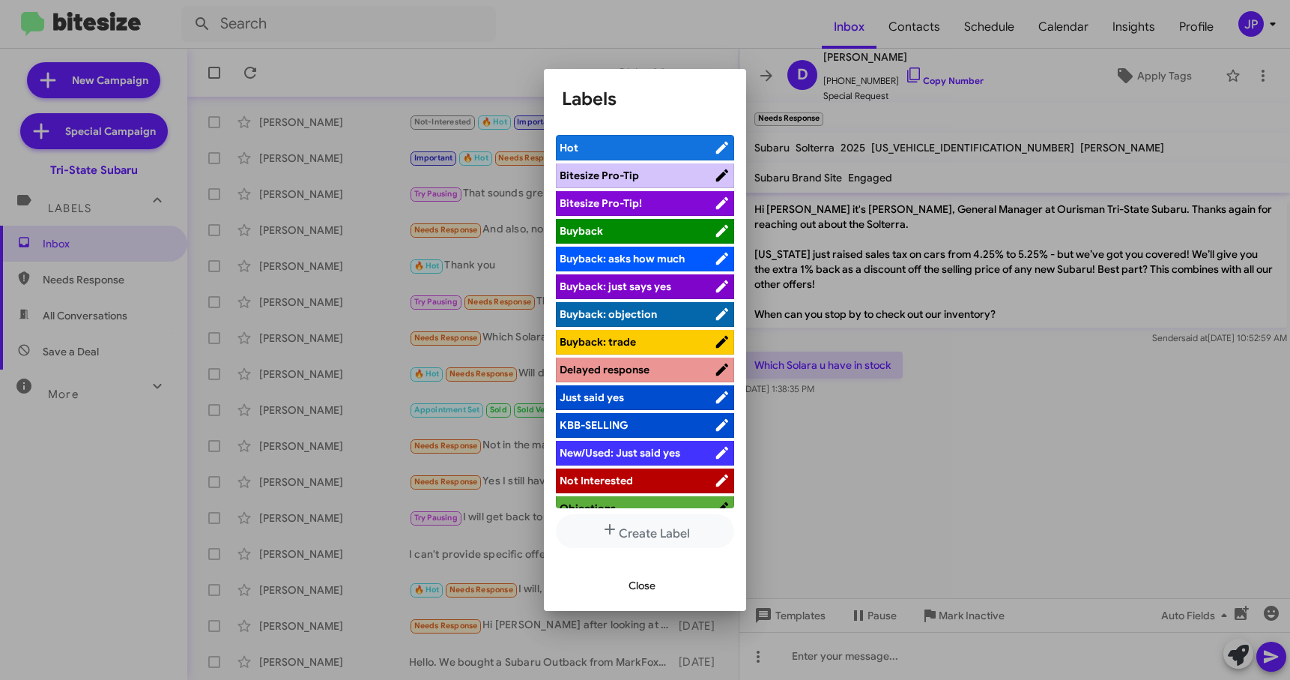
click at [643, 209] on span "Bitesize Pro-Tip!" at bounding box center [637, 203] width 154 height 15
click at [910, 381] on div at bounding box center [645, 340] width 1290 height 680
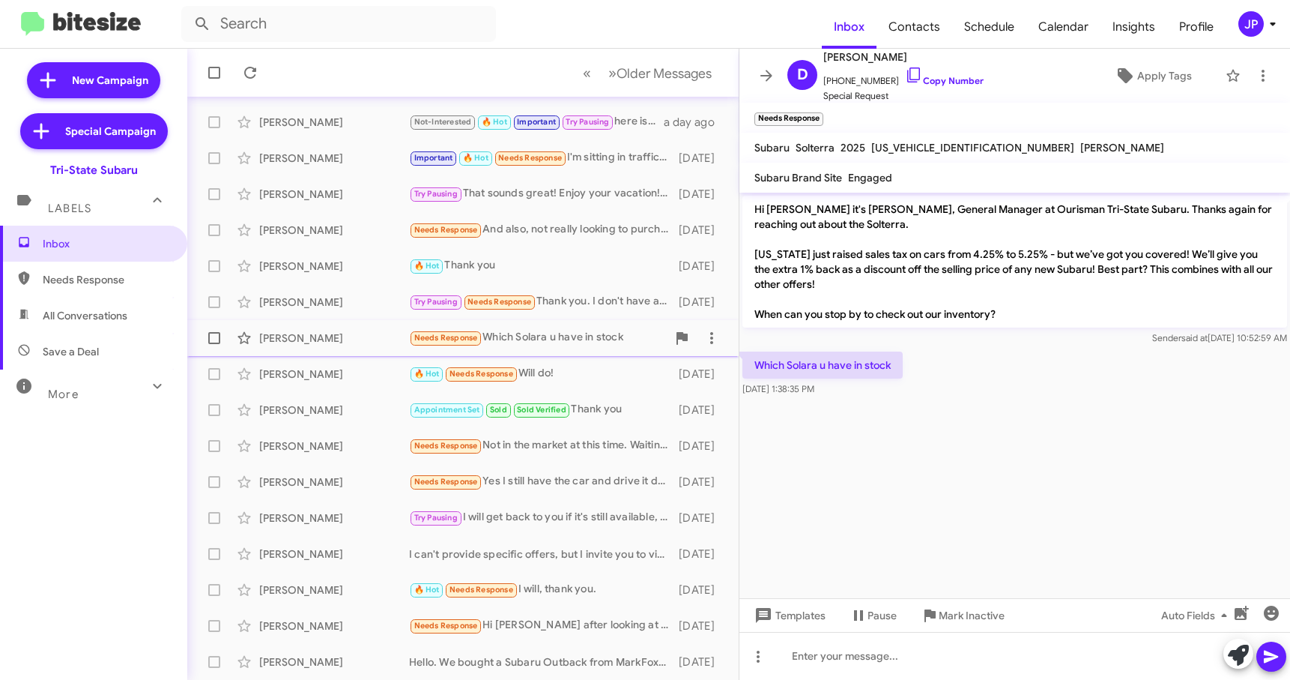
click at [209, 342] on span at bounding box center [214, 338] width 12 height 12
click at [214, 344] on input "checkbox" at bounding box center [214, 344] width 1 height 1
checkbox input "true"
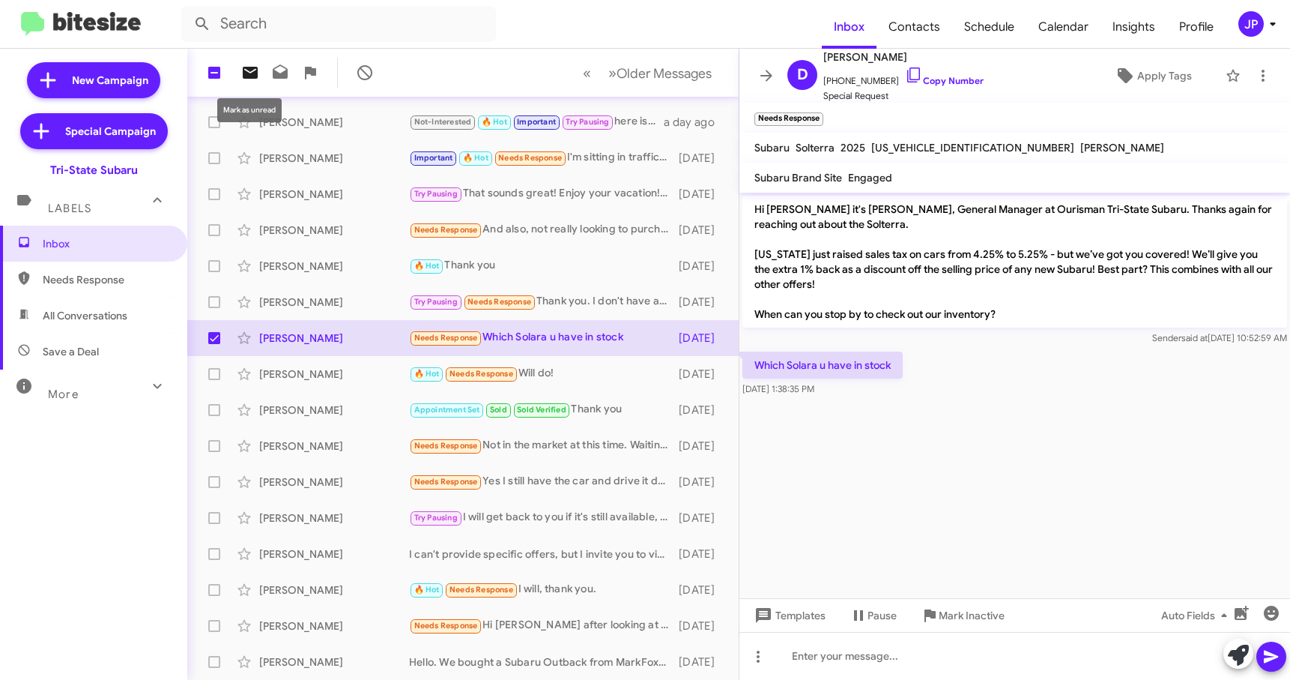
click at [250, 73] on icon at bounding box center [250, 73] width 15 height 12
click at [827, 523] on cdk-virtual-scroll-viewport "Hi Dave it's Joe Amra, General Manager at Ourisman Tri-State Subaru. Thanks aga…" at bounding box center [1015, 395] width 551 height 405
click at [401, 548] on div "Rachel Liu" at bounding box center [334, 553] width 150 height 15
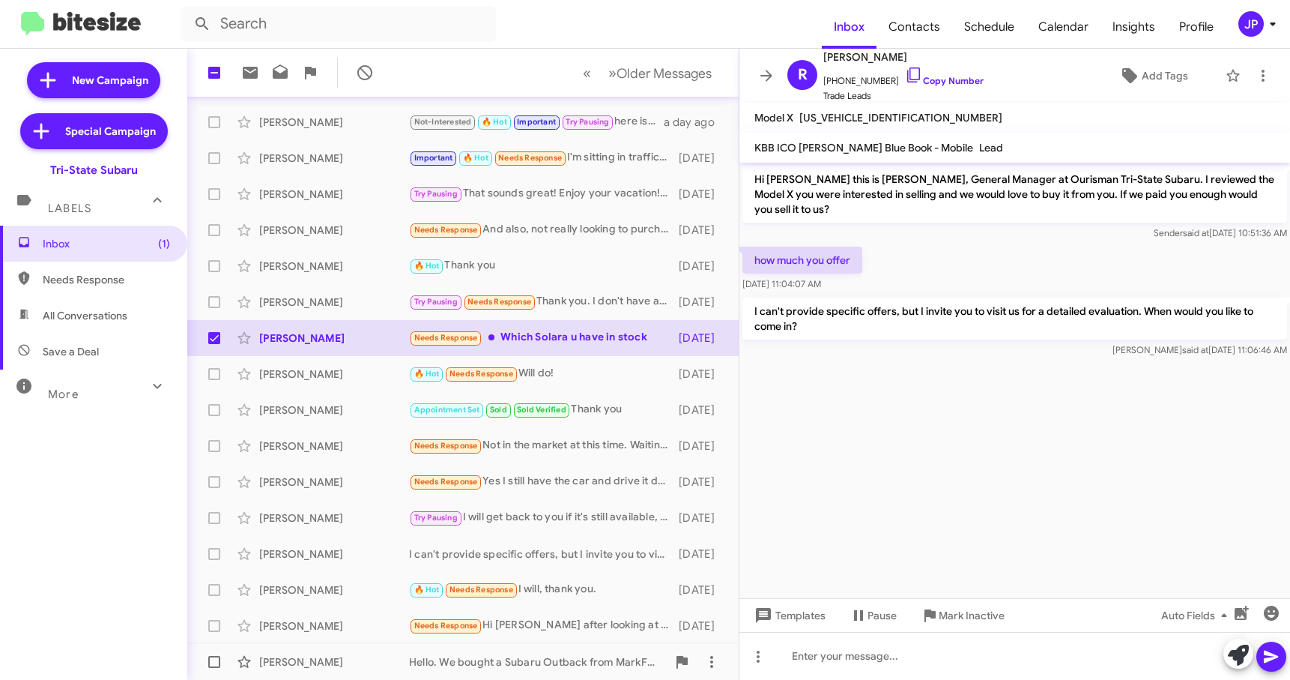
click at [372, 655] on div "Barbara Walter" at bounding box center [334, 661] width 150 height 15
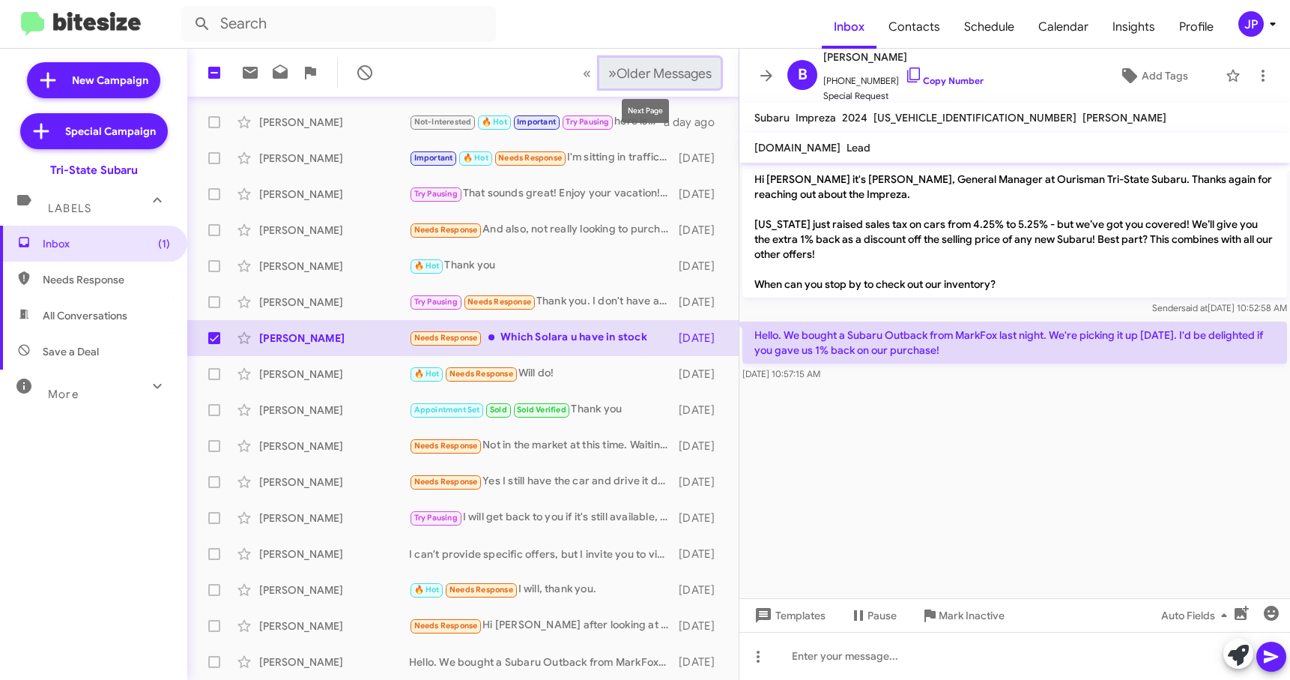
click at [632, 77] on span "Older Messages" at bounding box center [664, 73] width 95 height 16
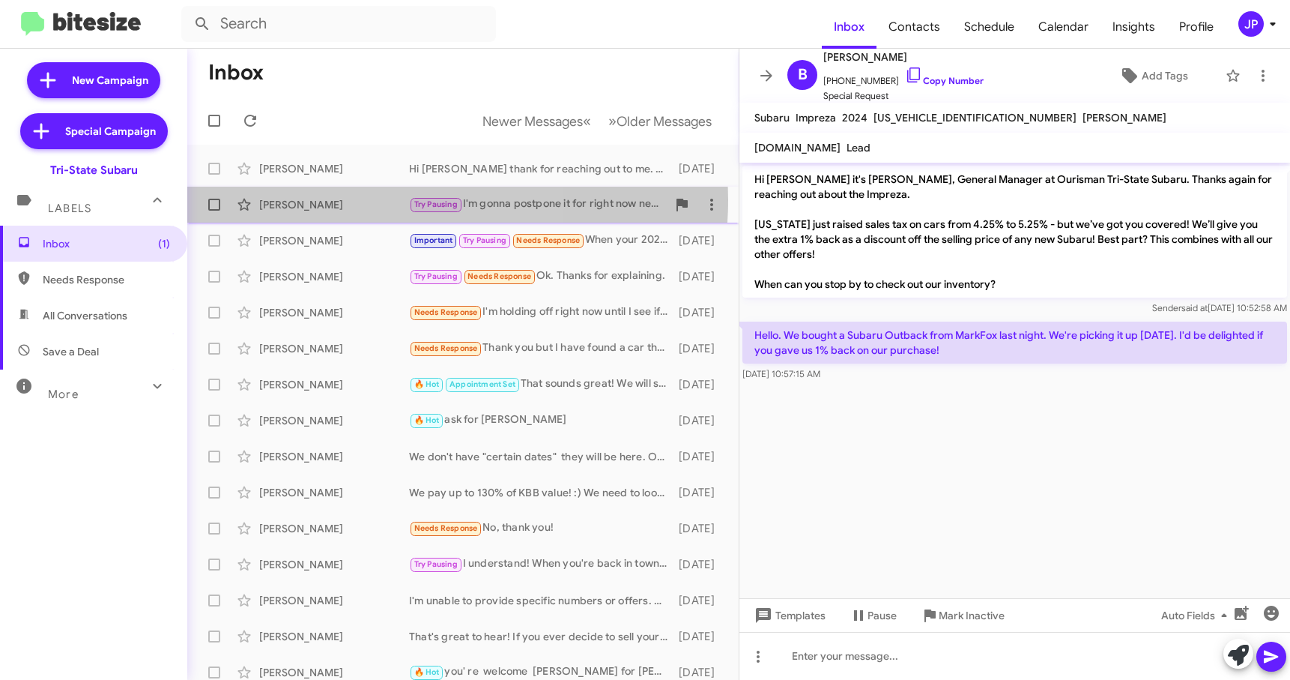
click at [360, 199] on div "Santiago Cruz" at bounding box center [334, 204] width 150 height 15
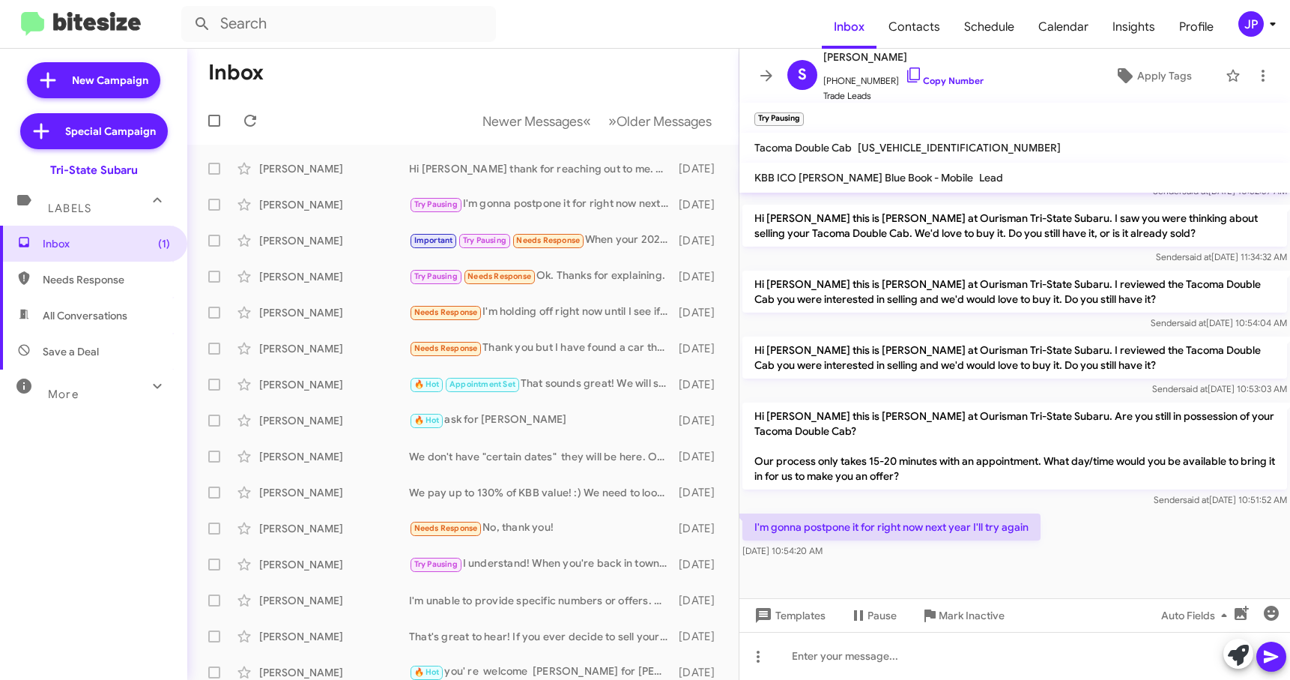
scroll to position [366, 0]
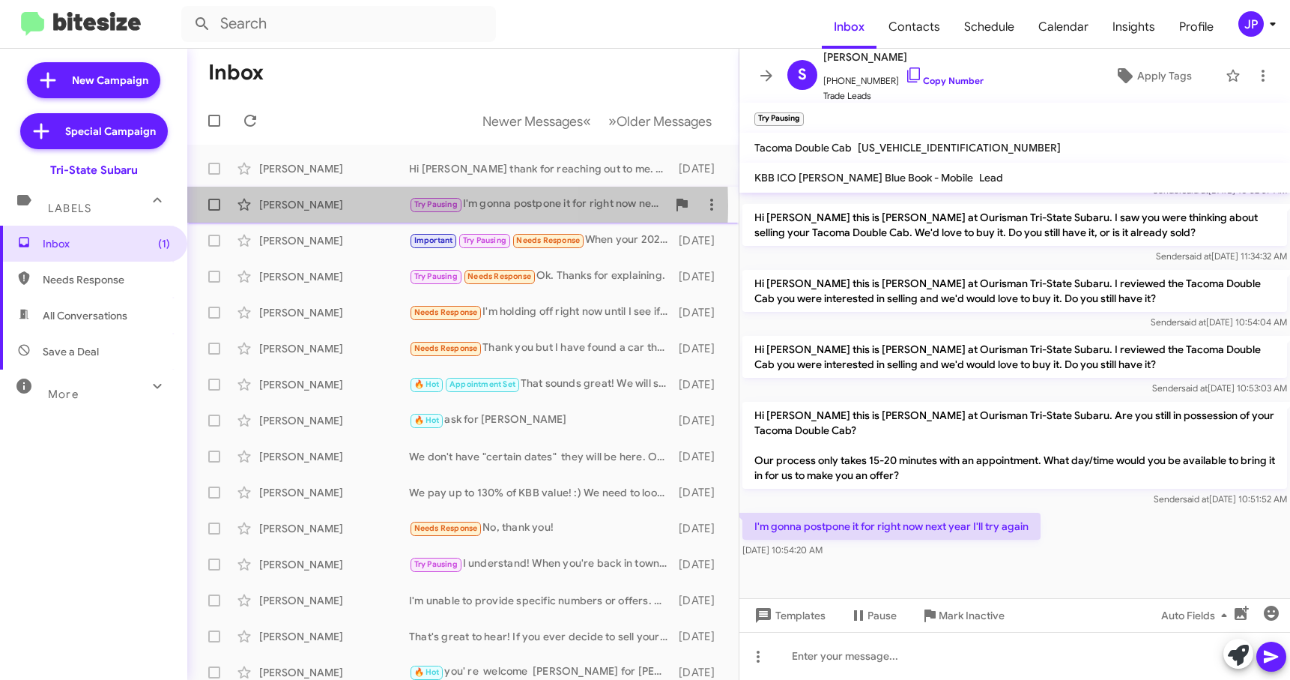
click at [367, 205] on div "Santiago Cruz" at bounding box center [334, 204] width 150 height 15
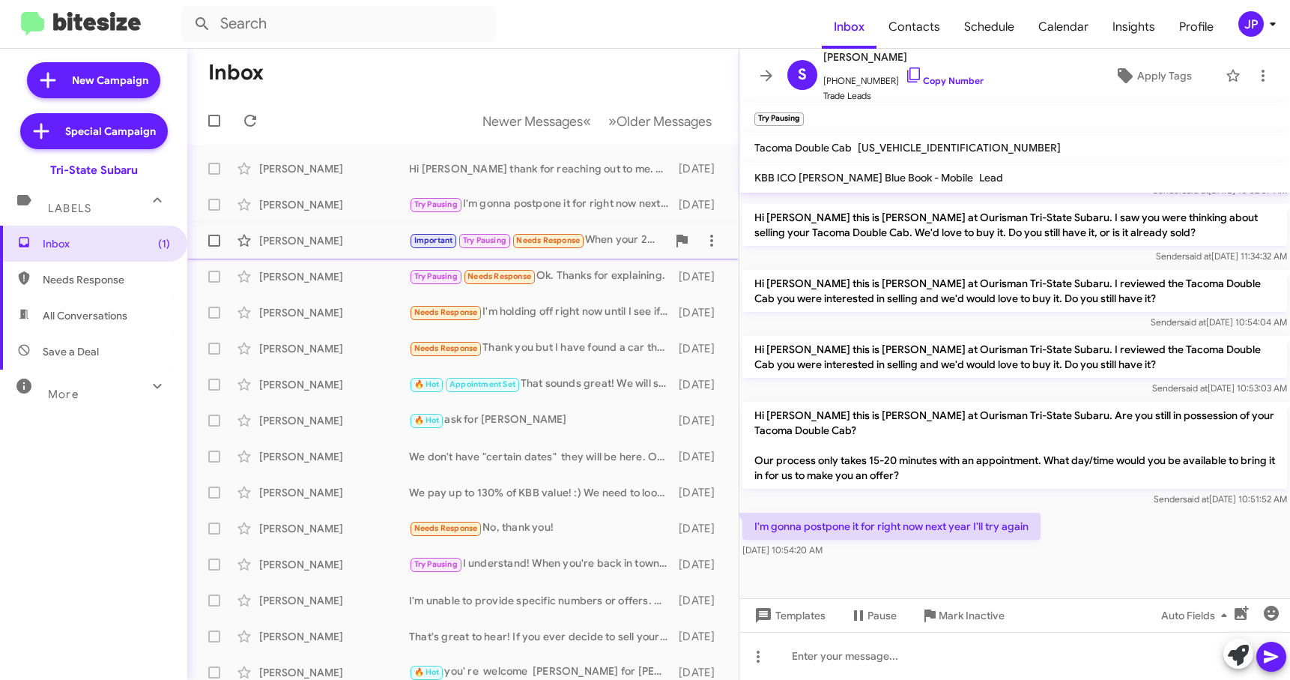
click at [373, 241] on div "Susan Allain" at bounding box center [334, 240] width 150 height 15
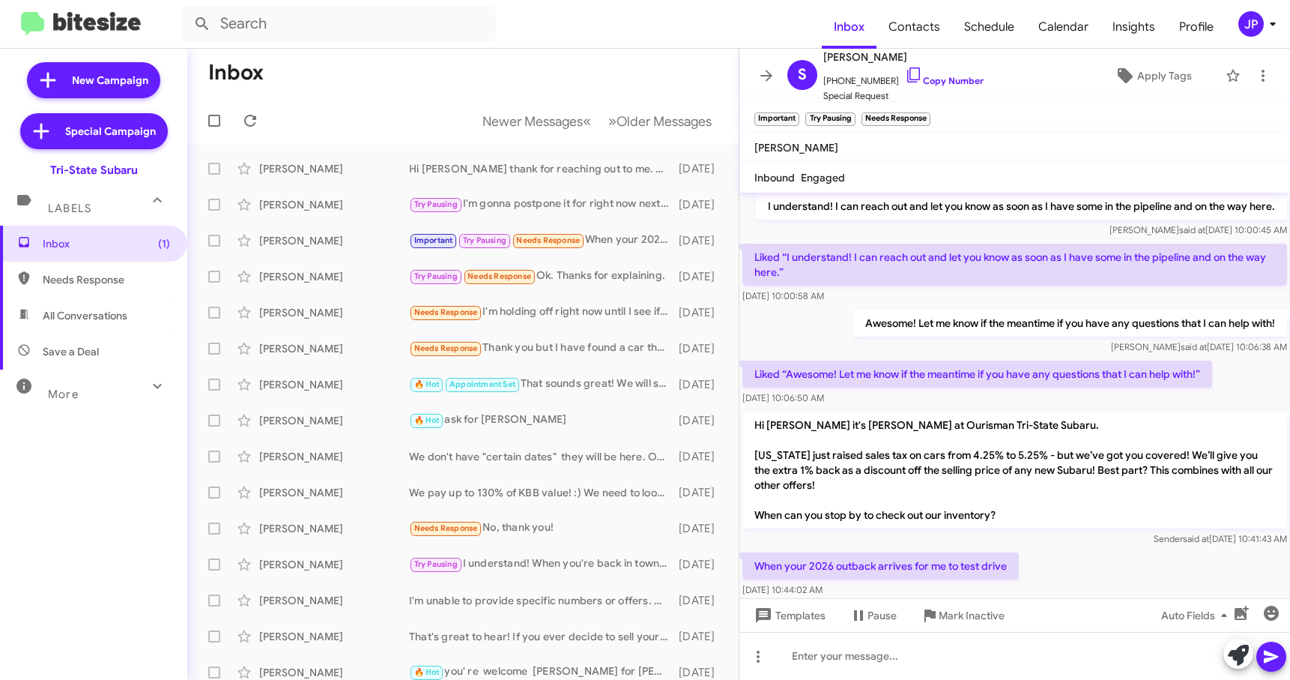
scroll to position [1003, 0]
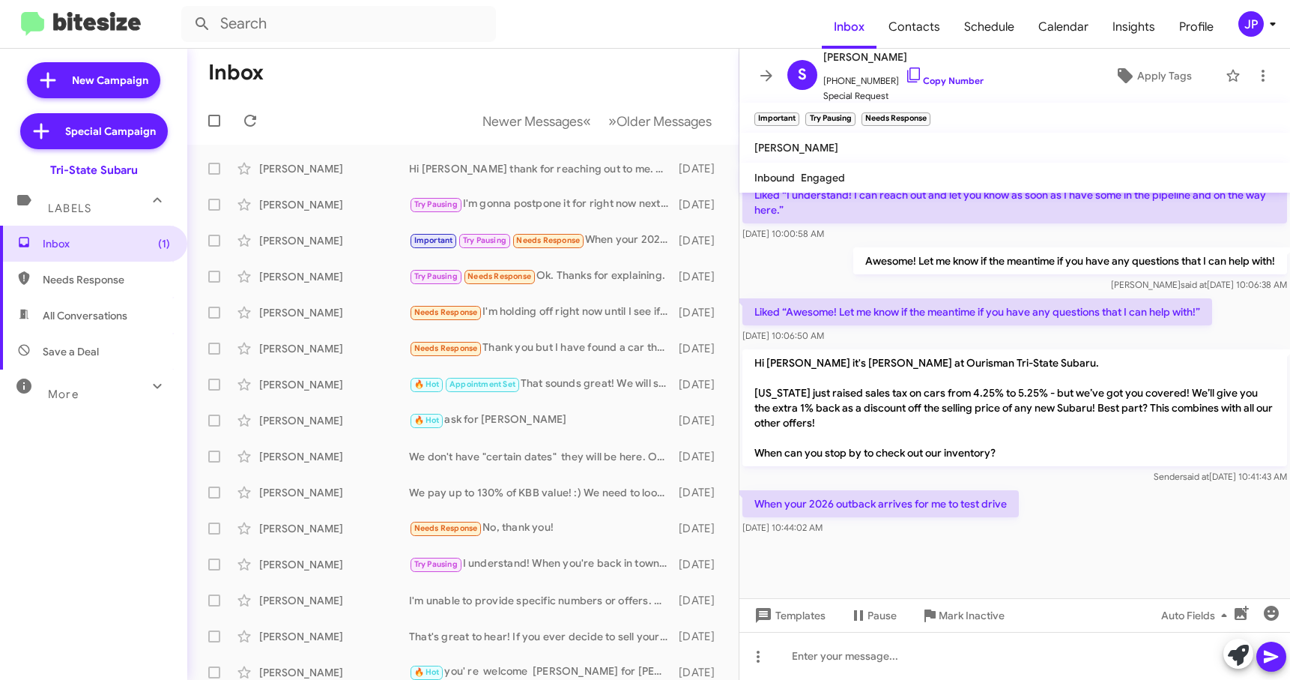
click at [1095, 538] on div at bounding box center [1015, 575] width 551 height 75
click at [1115, 16] on span "Insights" at bounding box center [1134, 26] width 67 height 43
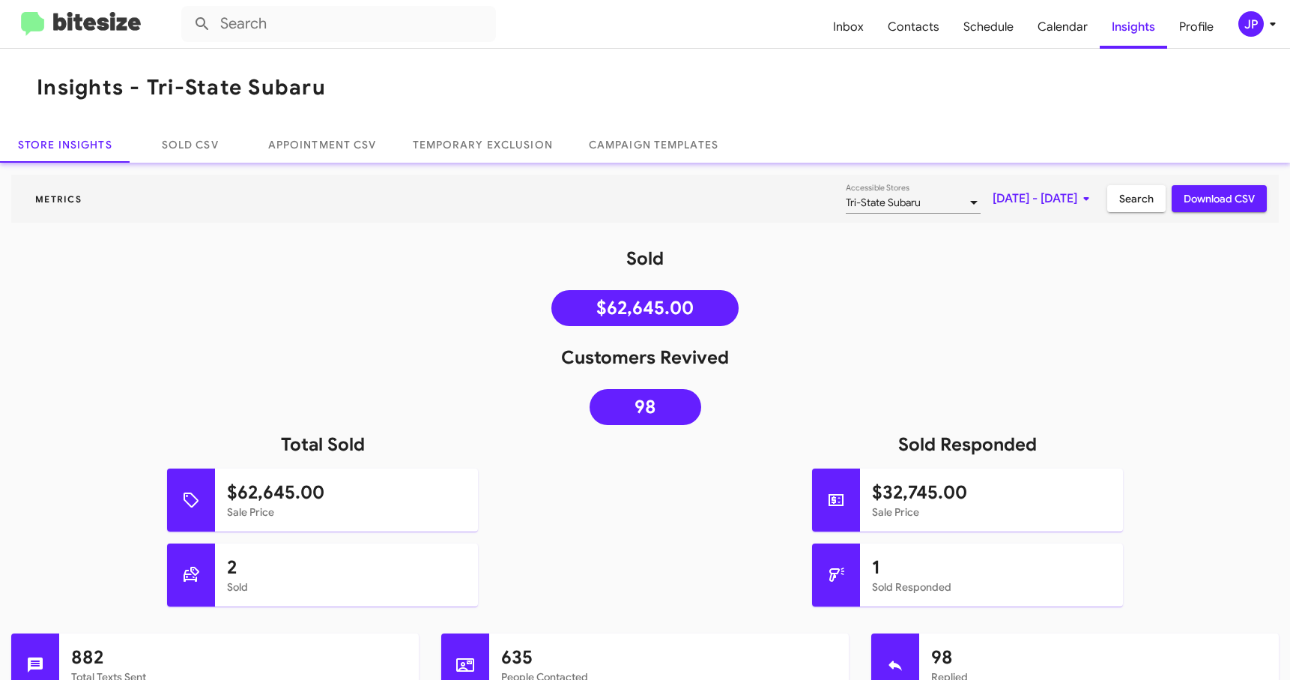
click at [993, 201] on span "Oct 1, 2025 - Oct 7, 2025" at bounding box center [1044, 198] width 103 height 27
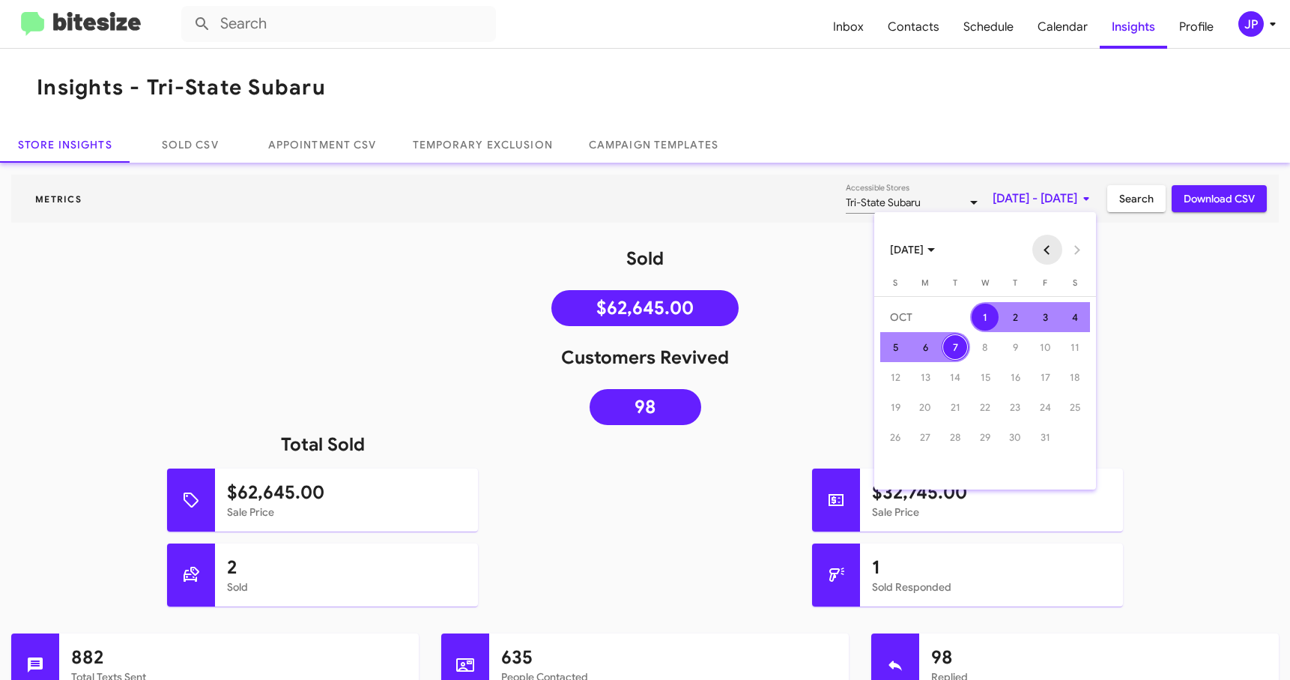
click at [1041, 246] on button "Previous month" at bounding box center [1047, 250] width 30 height 30
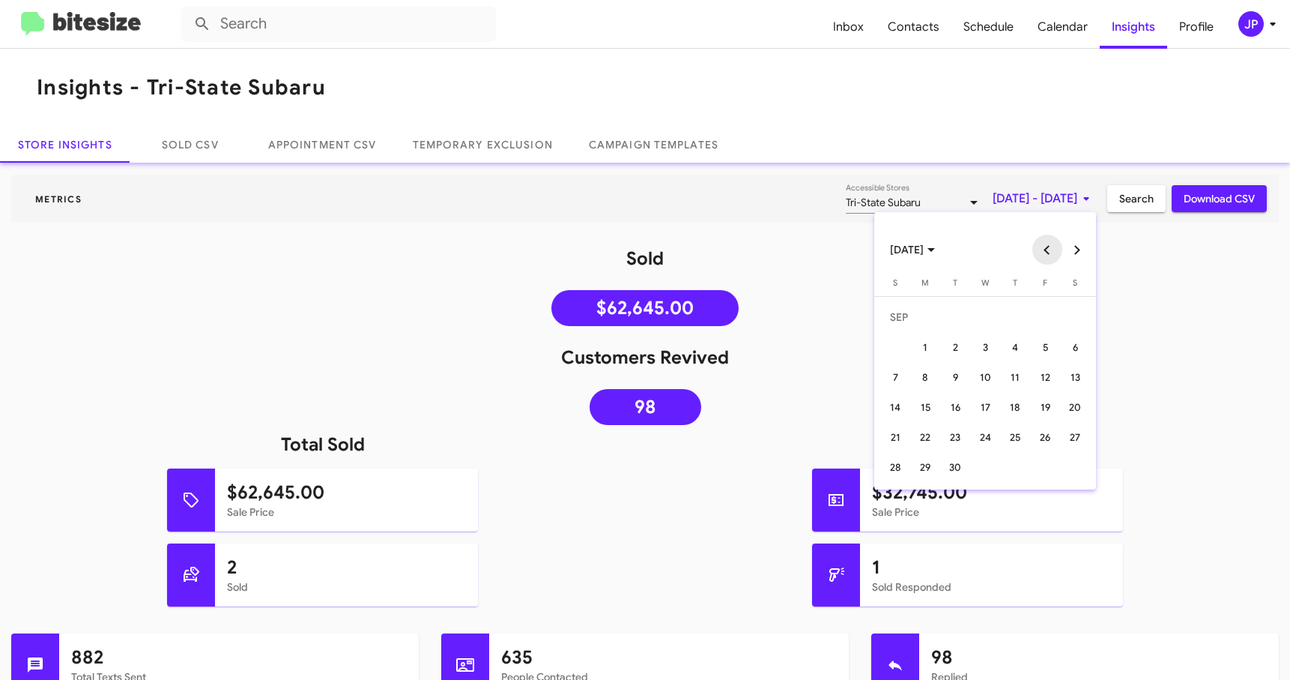
click at [1041, 246] on button "Previous month" at bounding box center [1047, 250] width 30 height 30
click at [931, 374] on div "7" at bounding box center [925, 376] width 27 height 27
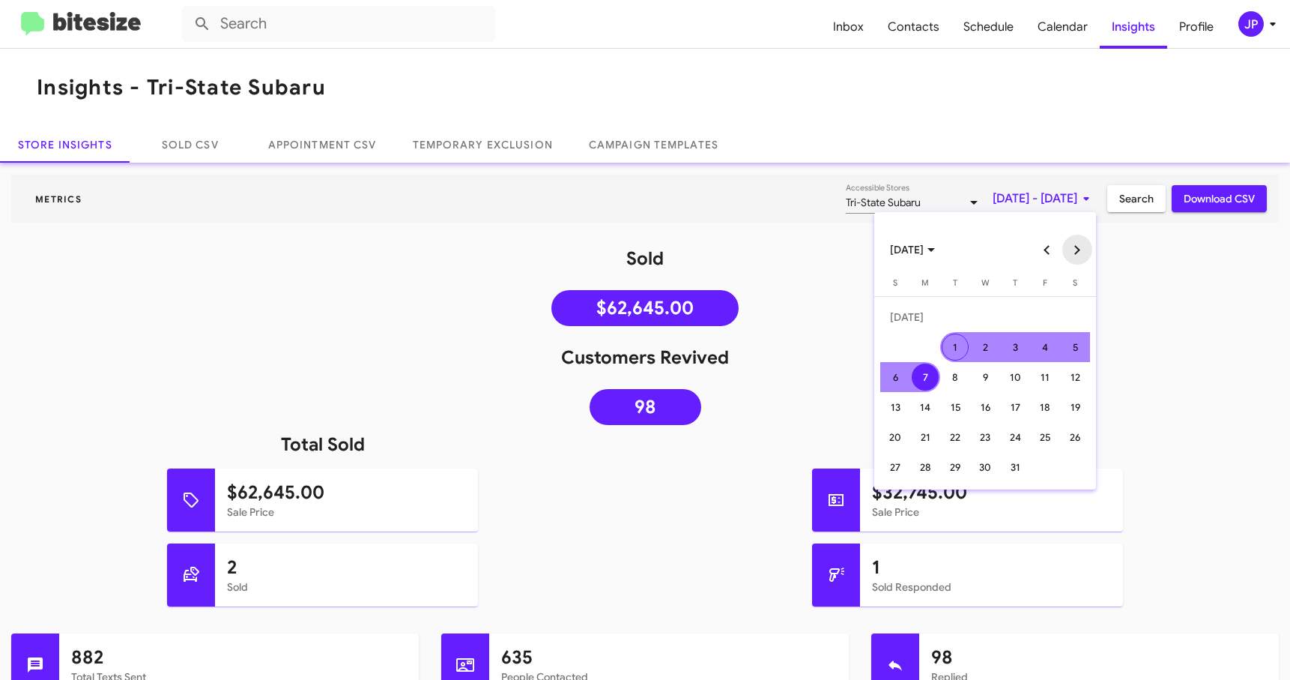
click at [1077, 252] on button "Next month" at bounding box center [1077, 250] width 30 height 30
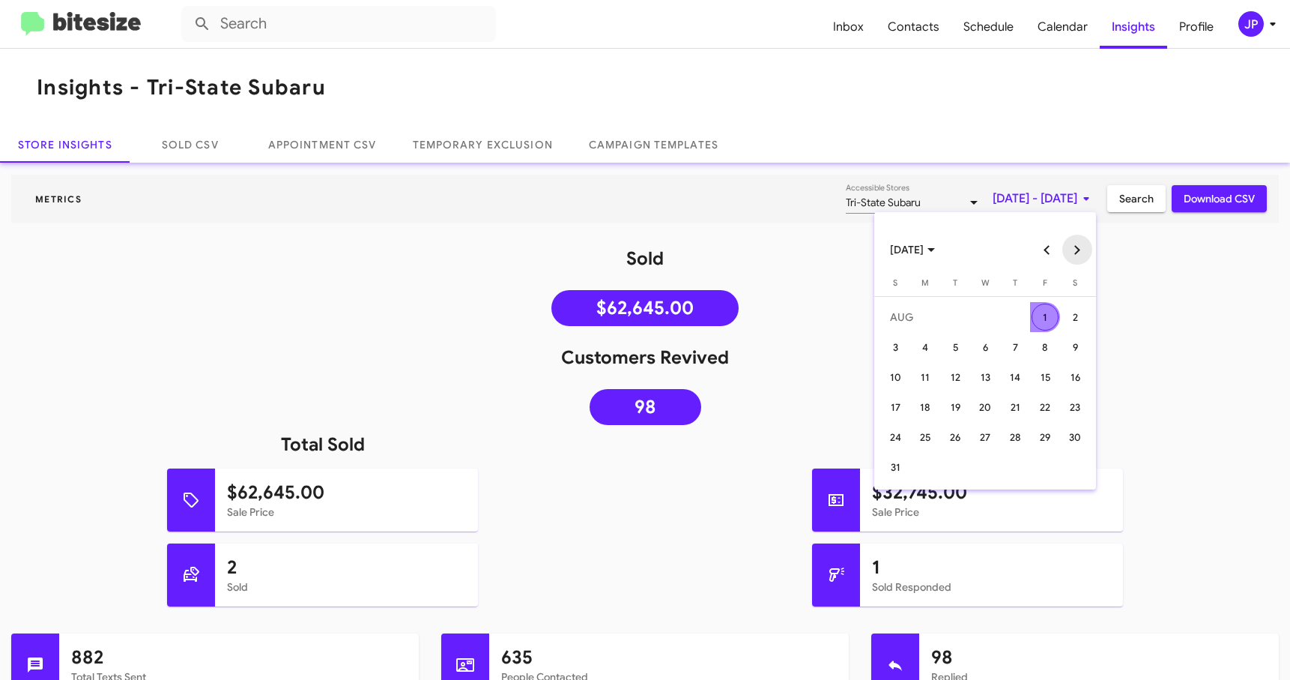
click at [1077, 252] on button "Next month" at bounding box center [1077, 250] width 30 height 30
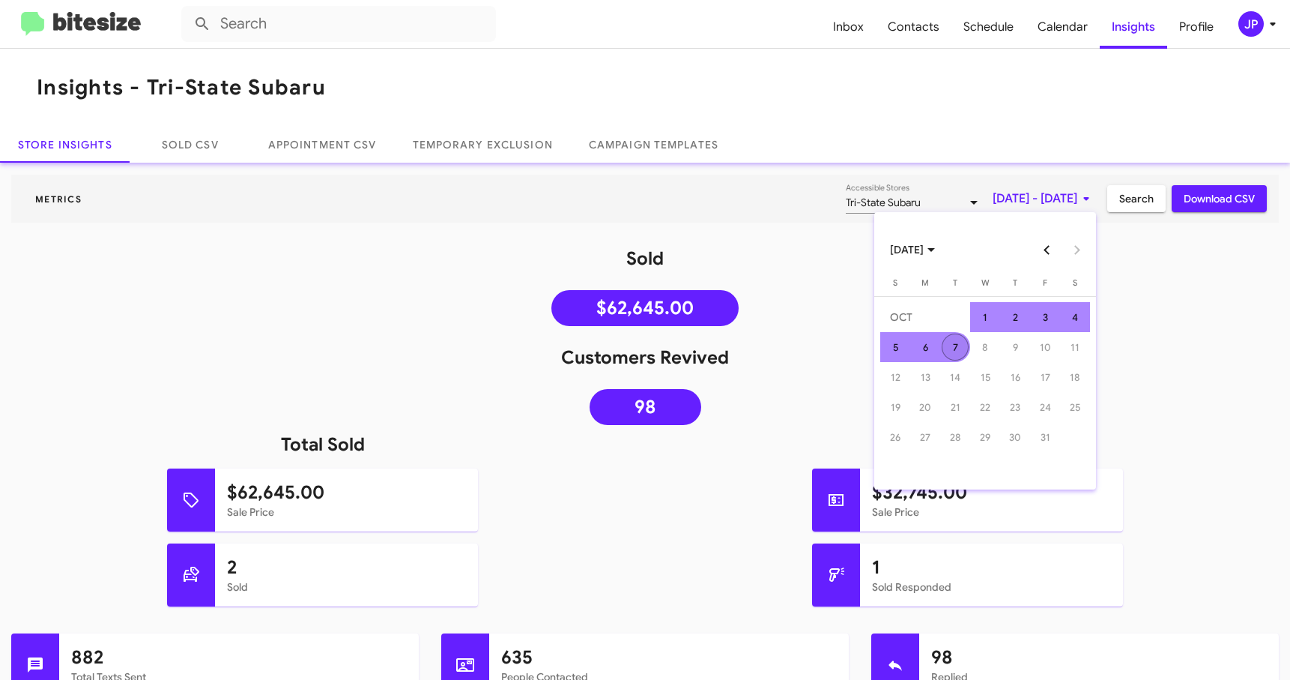
click at [954, 352] on div "7" at bounding box center [955, 346] width 27 height 27
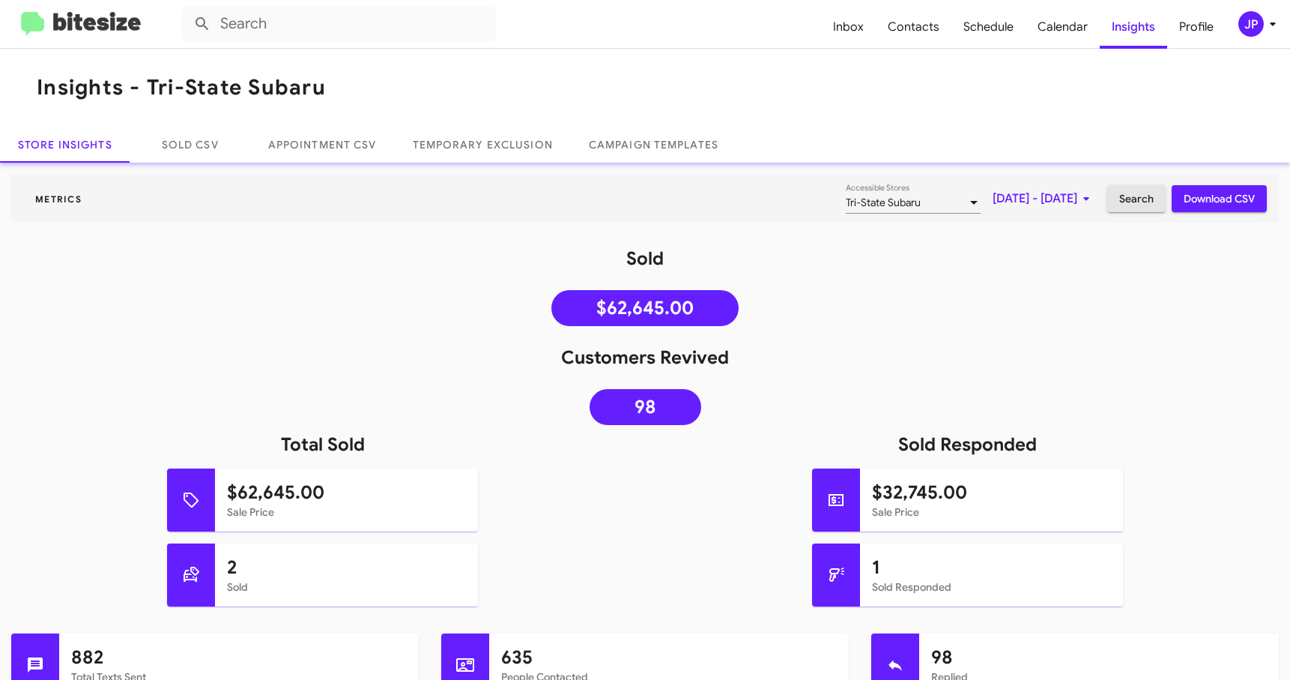
click at [1119, 200] on span "Search" at bounding box center [1136, 198] width 34 height 27
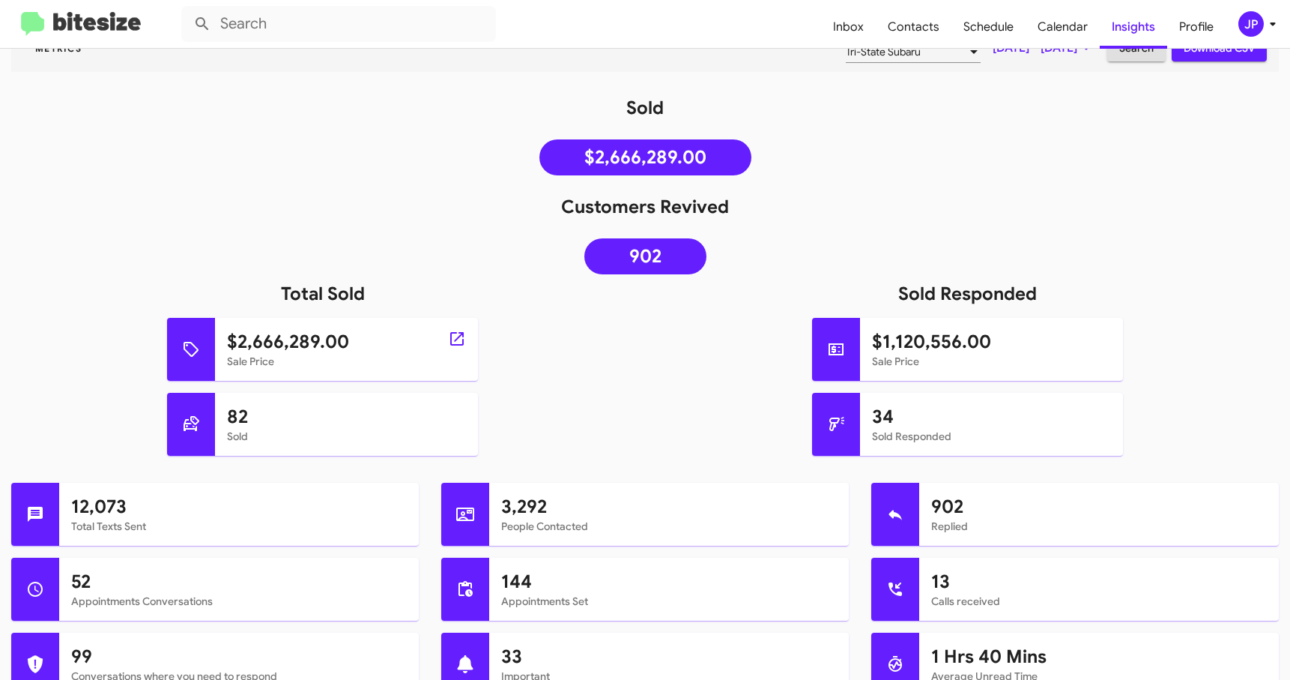
scroll to position [437, 0]
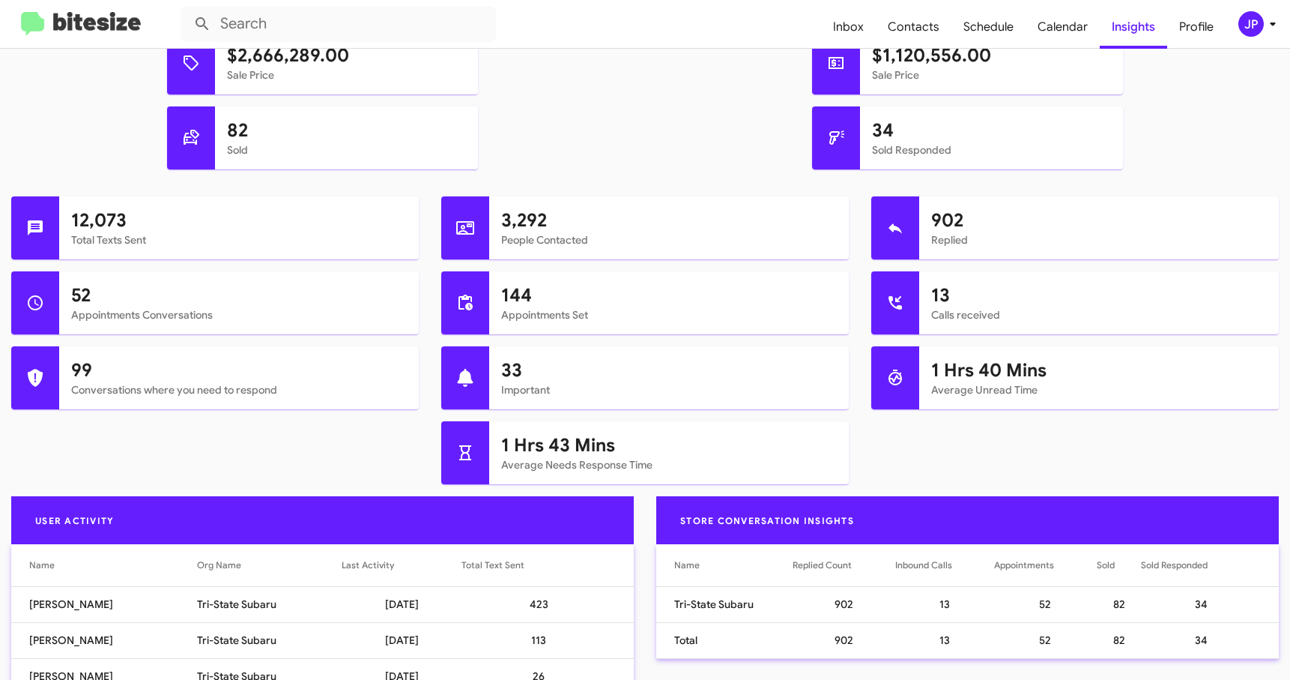
click at [82, 10] on mat-toolbar "Inbox Contacts Schedule Calendar Insights Profile JP" at bounding box center [645, 24] width 1290 height 48
click at [109, 21] on img at bounding box center [81, 24] width 120 height 25
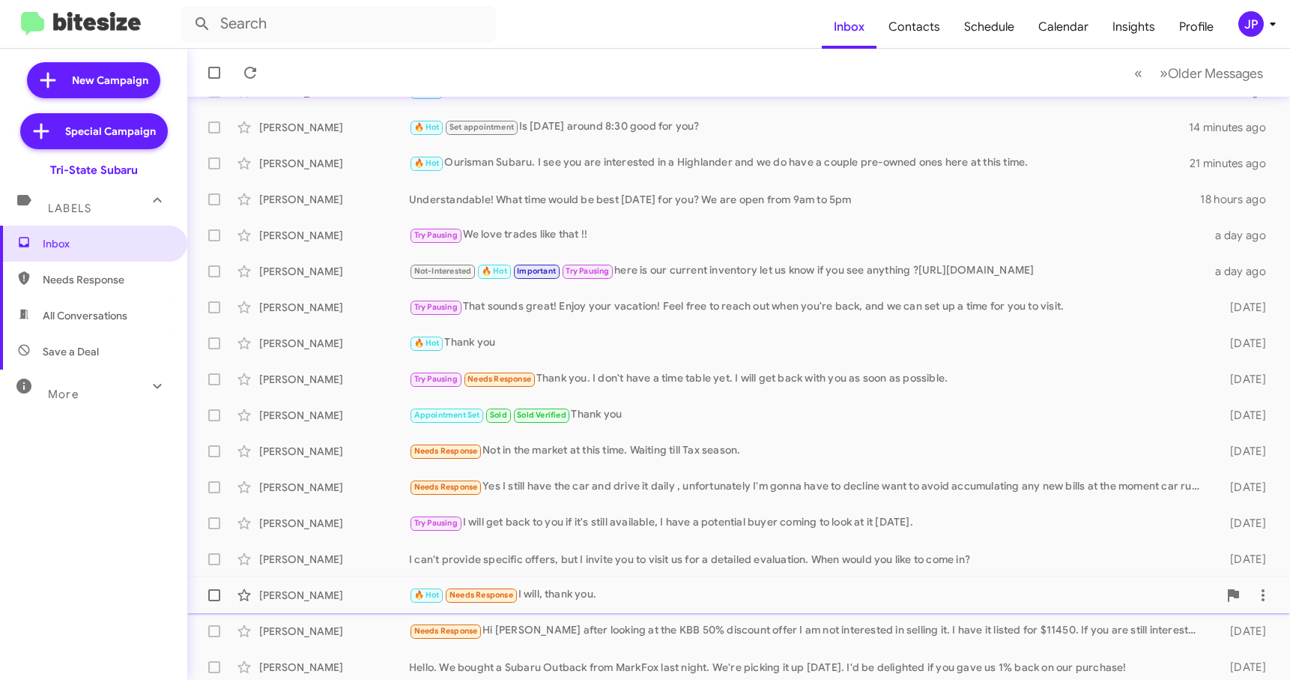
scroll to position [160, 0]
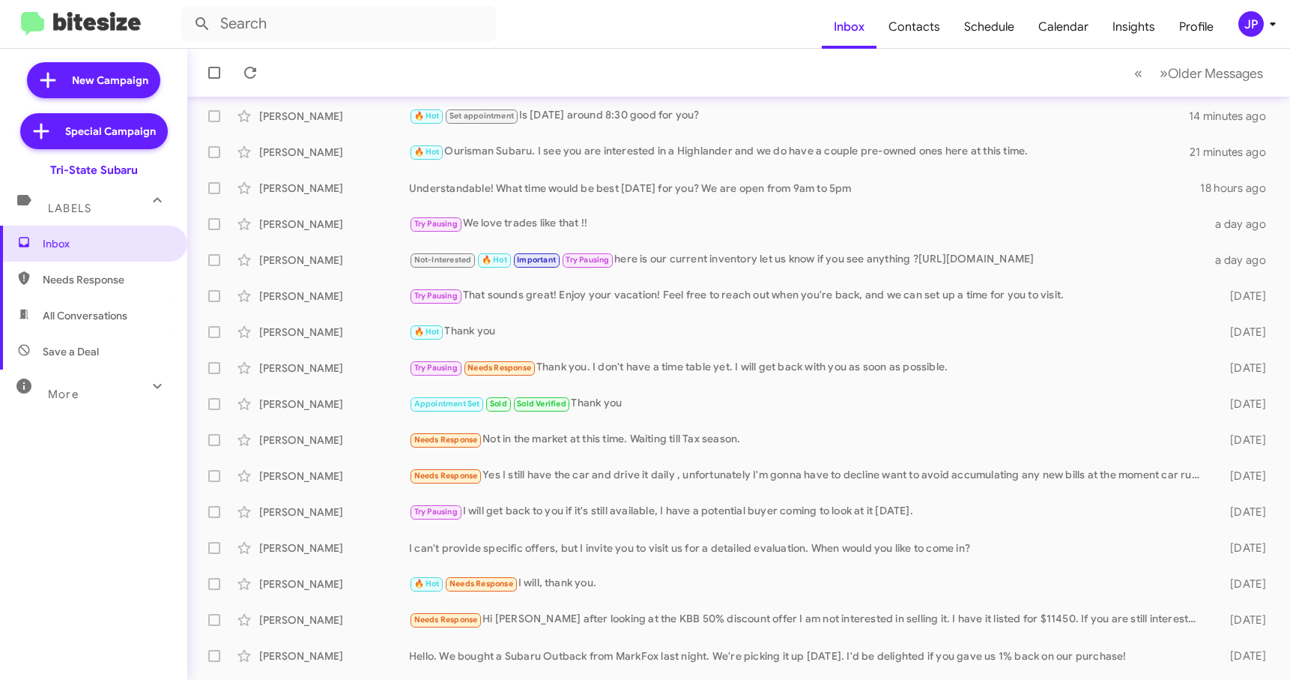
drag, startPoint x: 152, startPoint y: 171, endPoint x: 49, endPoint y: 170, distance: 103.4
click at [49, 170] on div "Tri-State Subaru" at bounding box center [93, 167] width 187 height 21
copy div "Tri-State Subaru"
click at [581, 453] on div "Joseph Todd Needs Response Not in the market at this time. Waiting till Tax sea…" at bounding box center [738, 440] width 1079 height 30
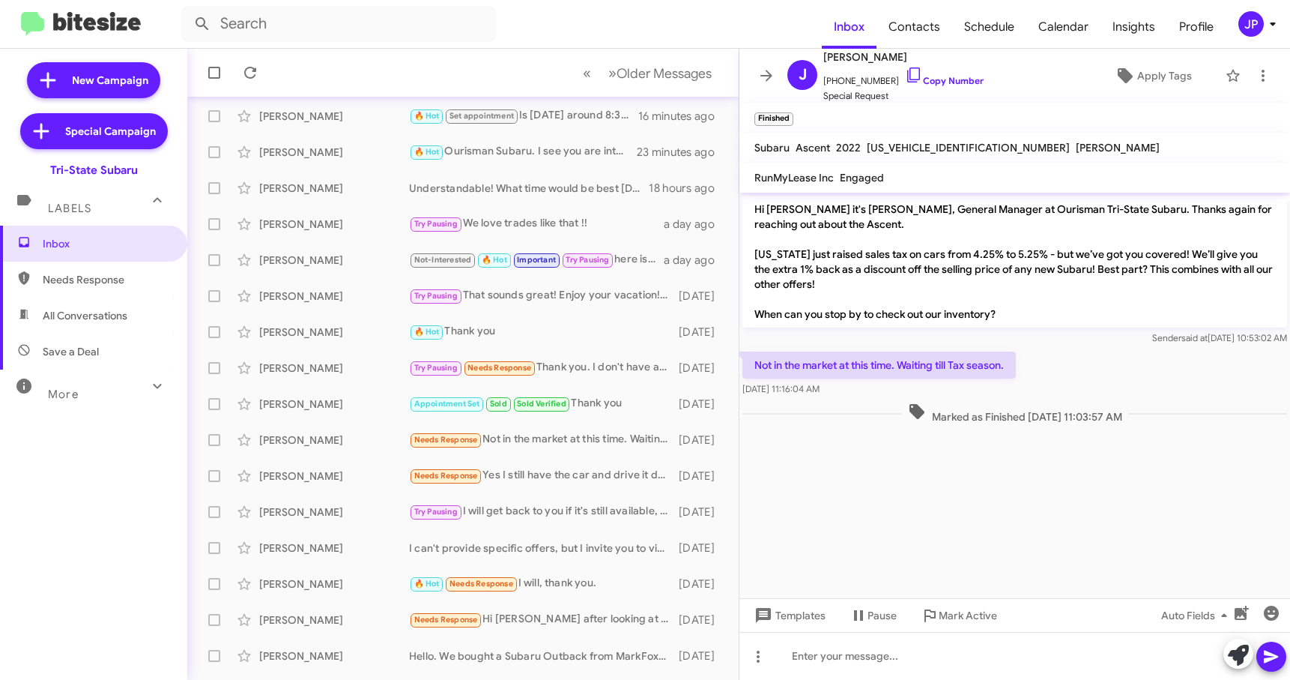
click at [979, 526] on cdk-virtual-scroll-viewport "Hi Joseph it's Joe Amra, General Manager at Ourisman Tri-State Subaru. Thanks a…" at bounding box center [1015, 395] width 551 height 405
click at [530, 464] on div "Desmond Cook Needs Response Yes I still have the car and drive it daily , unfor…" at bounding box center [462, 476] width 527 height 30
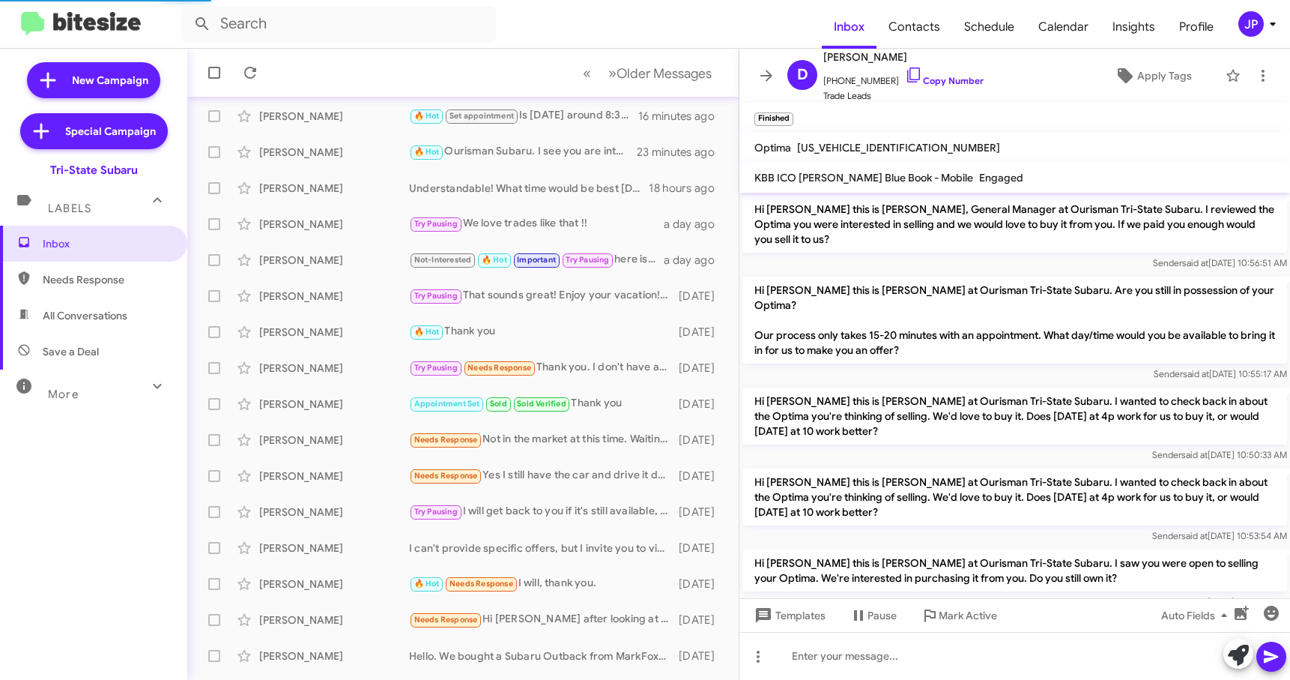
scroll to position [637, 0]
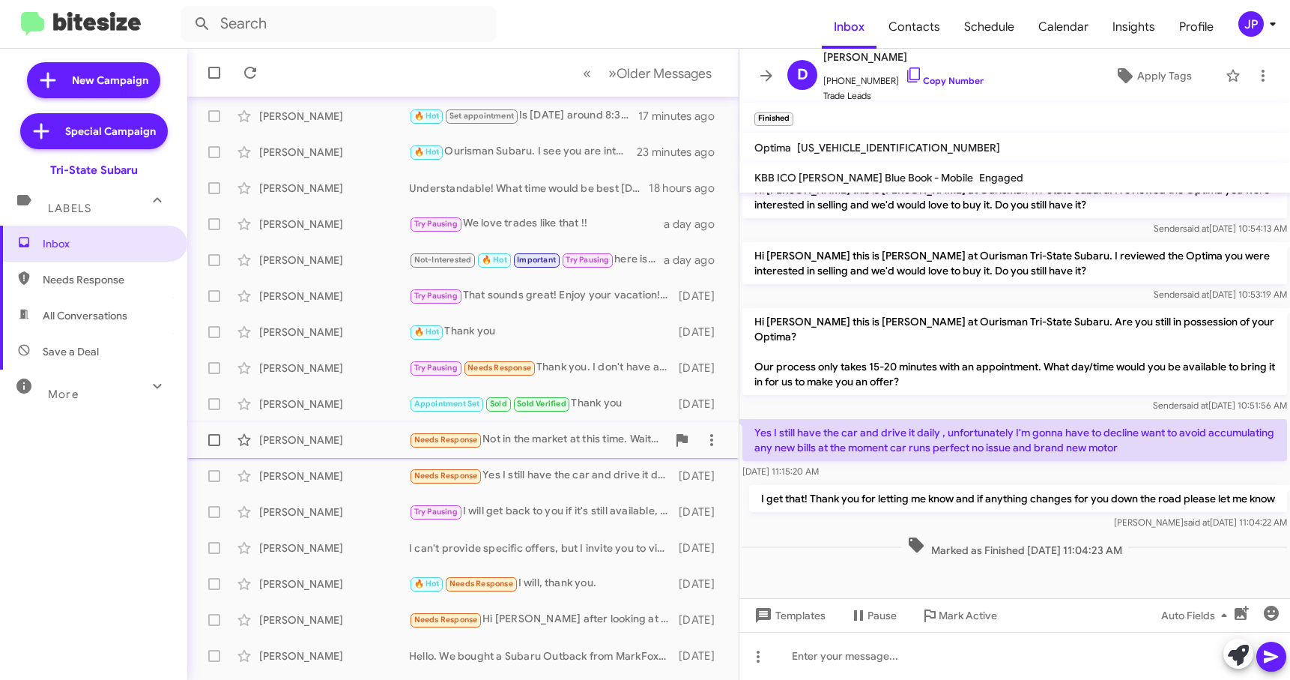
click at [354, 453] on div "Joseph Todd Needs Response Not in the market at this time. Waiting till Tax sea…" at bounding box center [462, 440] width 527 height 30
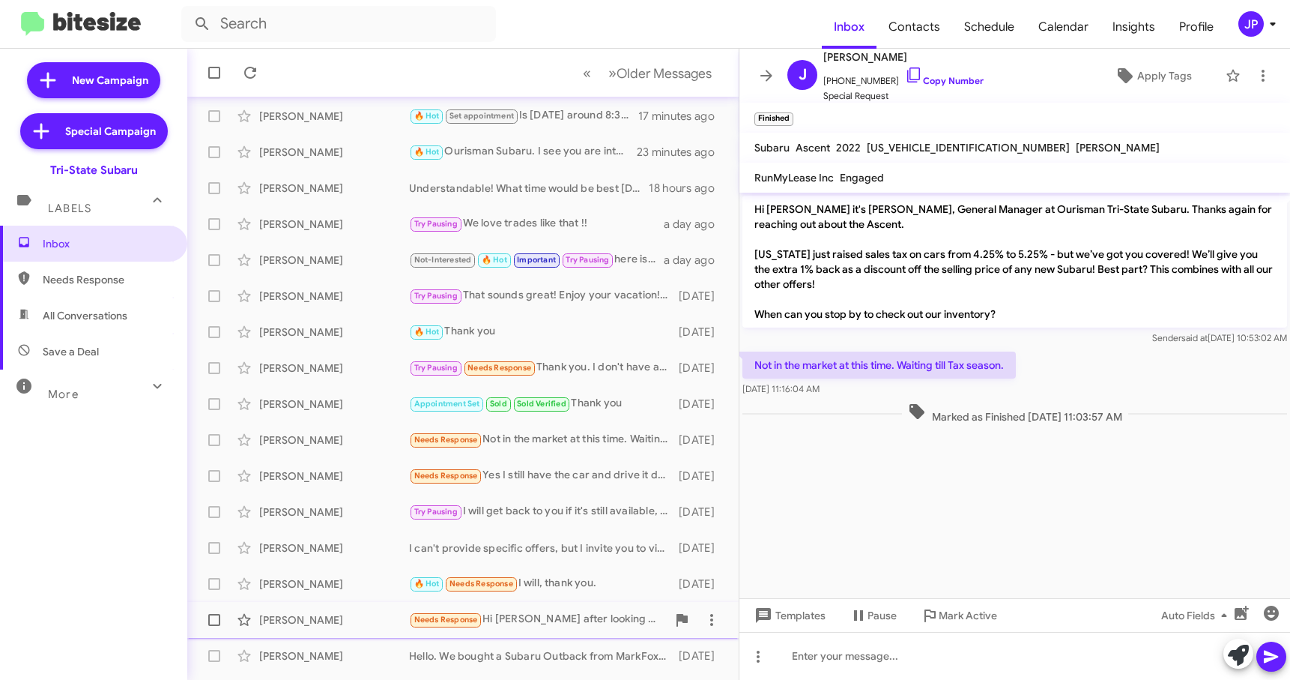
click at [350, 629] on div "Neil Karnik Needs Response Hi Joe after looking at the KBB 50% discount offer I…" at bounding box center [462, 620] width 527 height 30
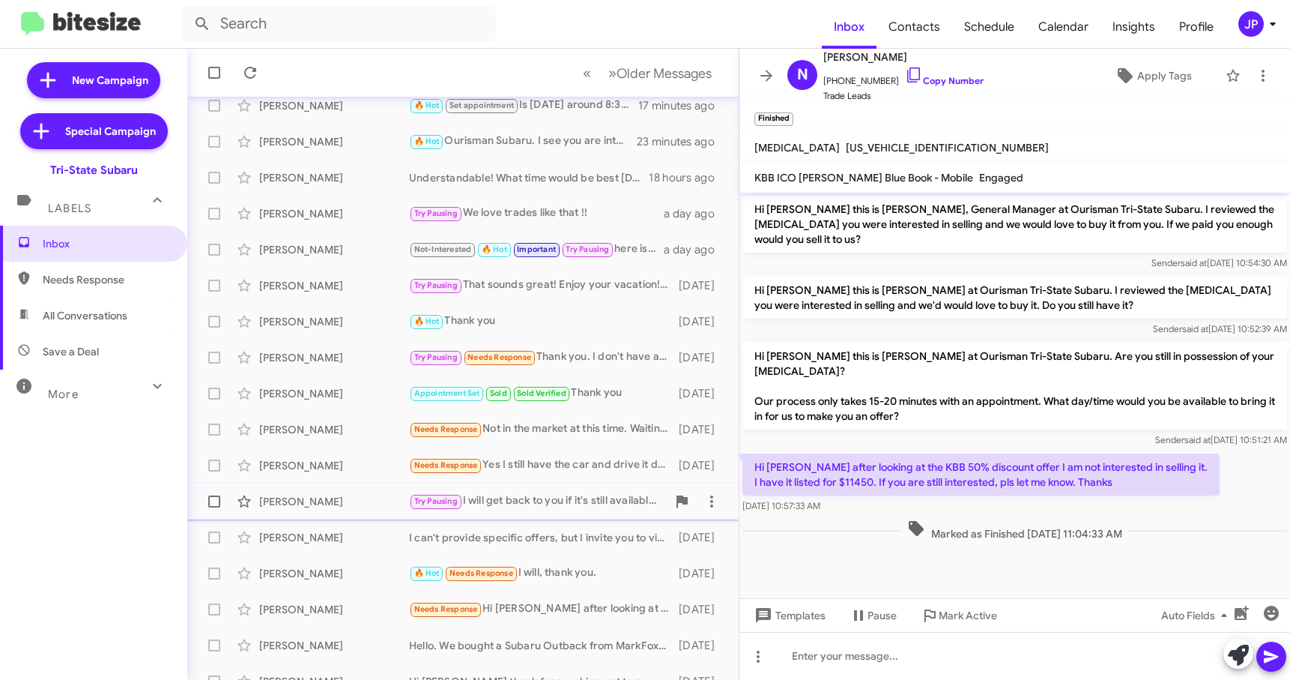
scroll to position [190, 0]
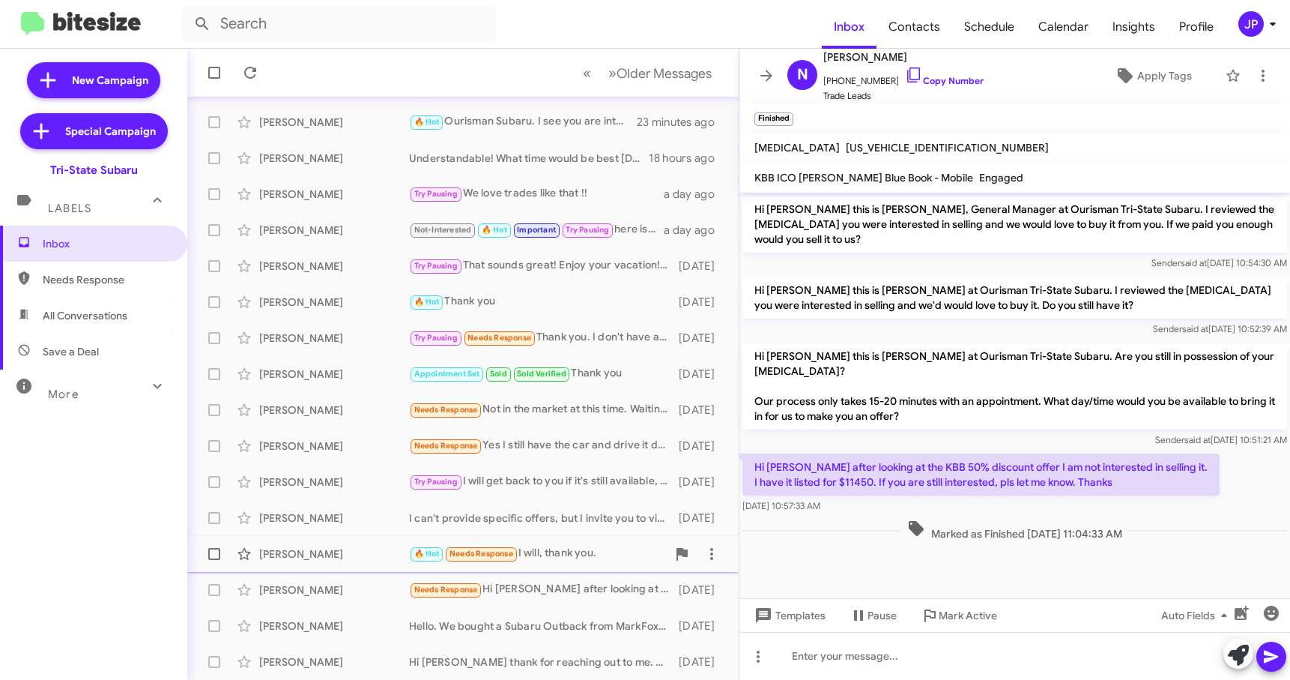
click at [330, 555] on div "Lorraine Albury" at bounding box center [334, 553] width 150 height 15
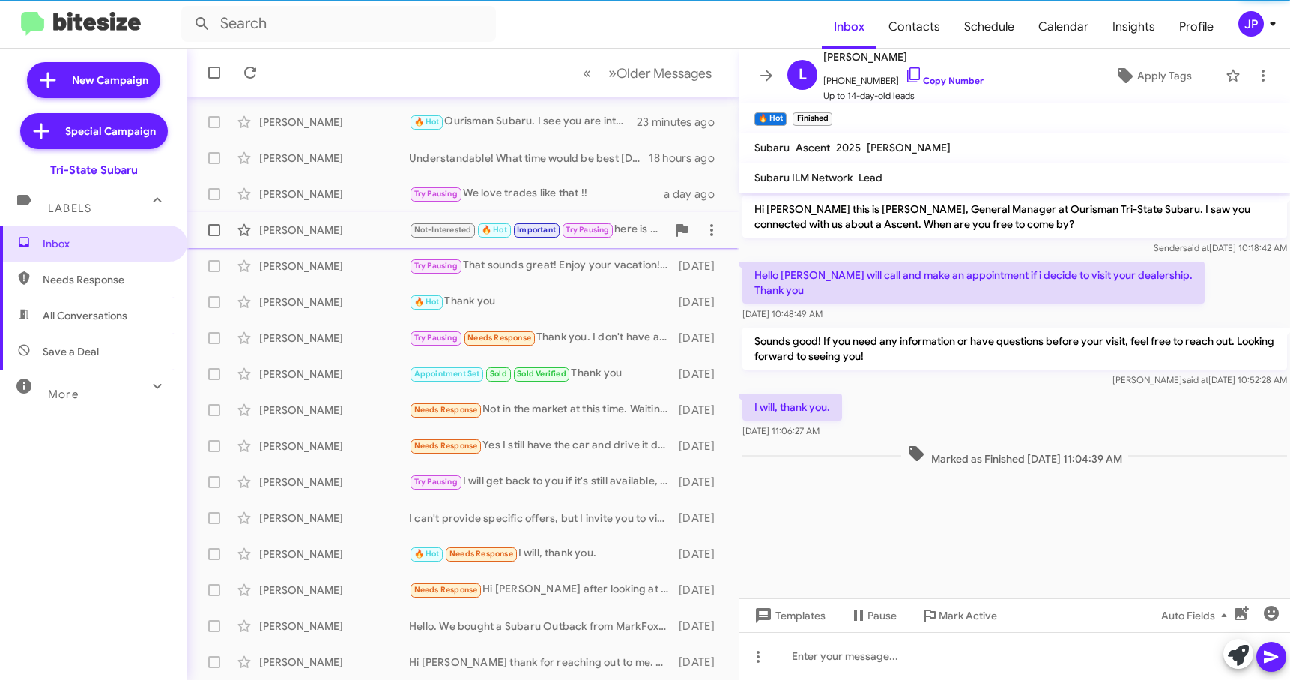
click at [363, 241] on div "Michal Selbka Not-Interested 🔥 Hot Important Try Pausing here is our current in…" at bounding box center [462, 230] width 527 height 30
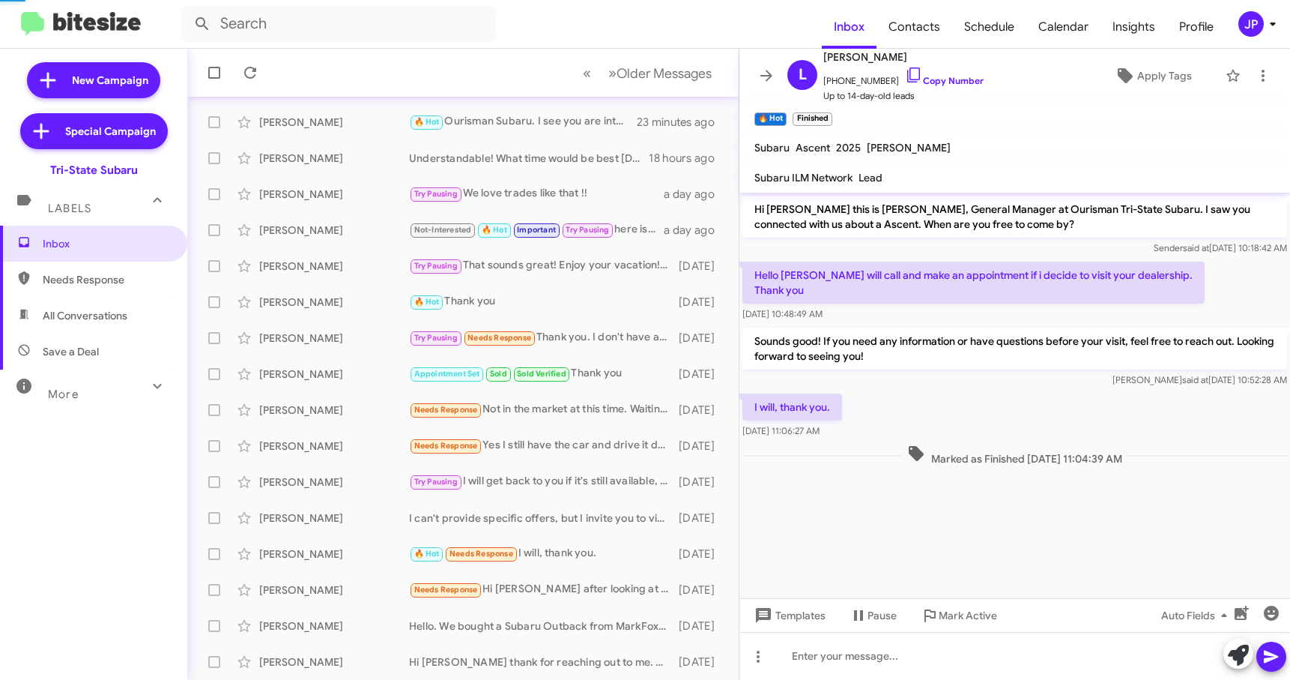
scroll to position [178, 0]
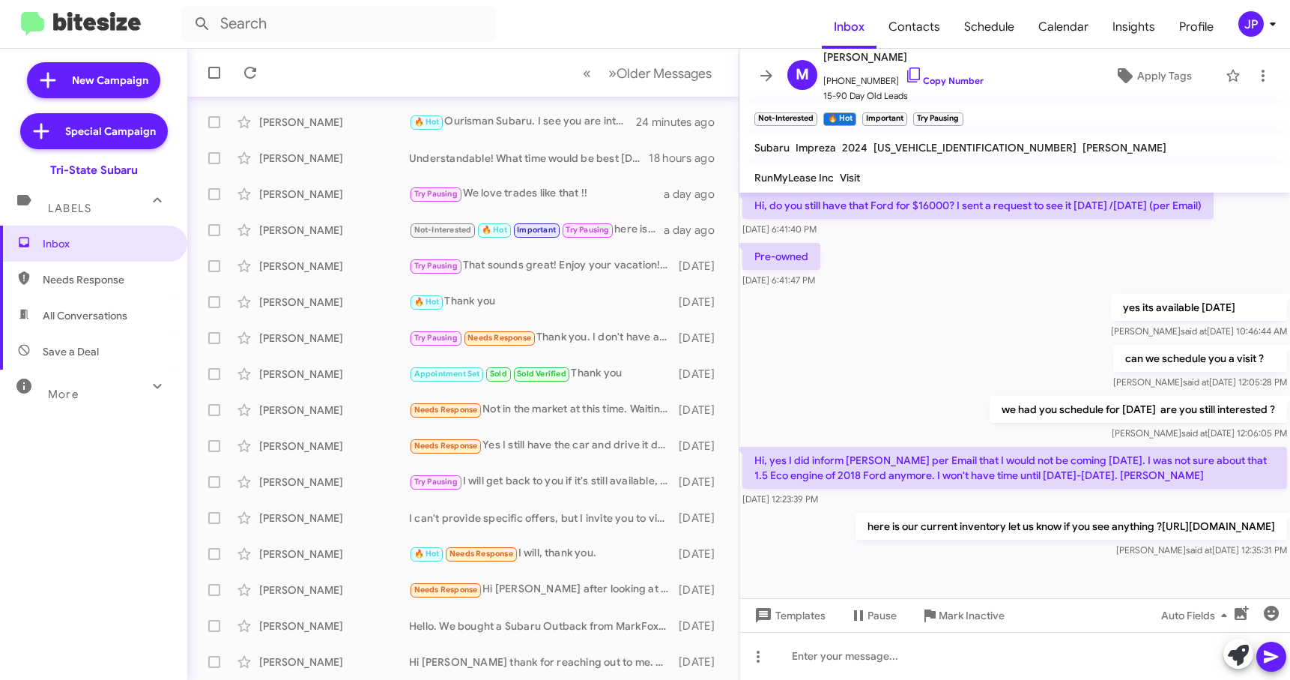
drag, startPoint x: 1005, startPoint y: 570, endPoint x: 1021, endPoint y: 566, distance: 17.1
click at [1007, 570] on div at bounding box center [1015, 578] width 551 height 37
click at [1262, 38] on mat-toolbar "Inbox Contacts Schedule Calendar Insights Profile JP" at bounding box center [645, 24] width 1290 height 48
click at [1260, 28] on div "JP" at bounding box center [1250, 23] width 25 height 25
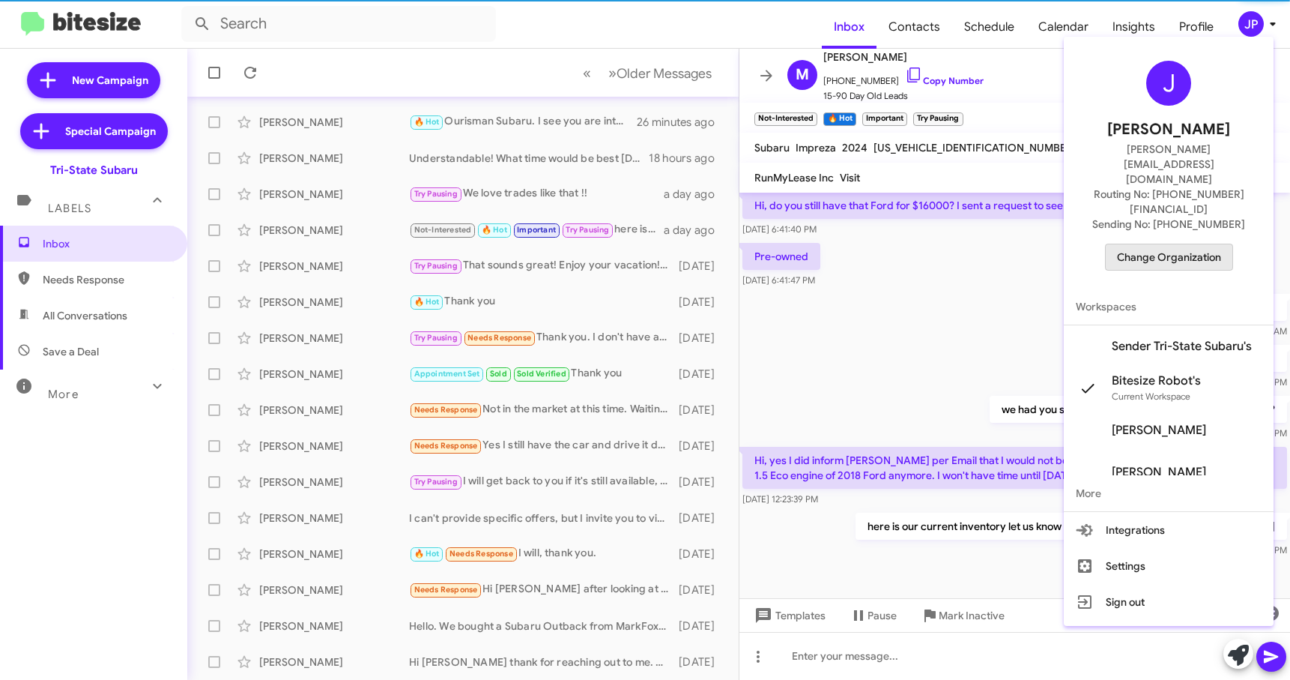
click at [1194, 244] on span "Change Organization" at bounding box center [1169, 256] width 104 height 25
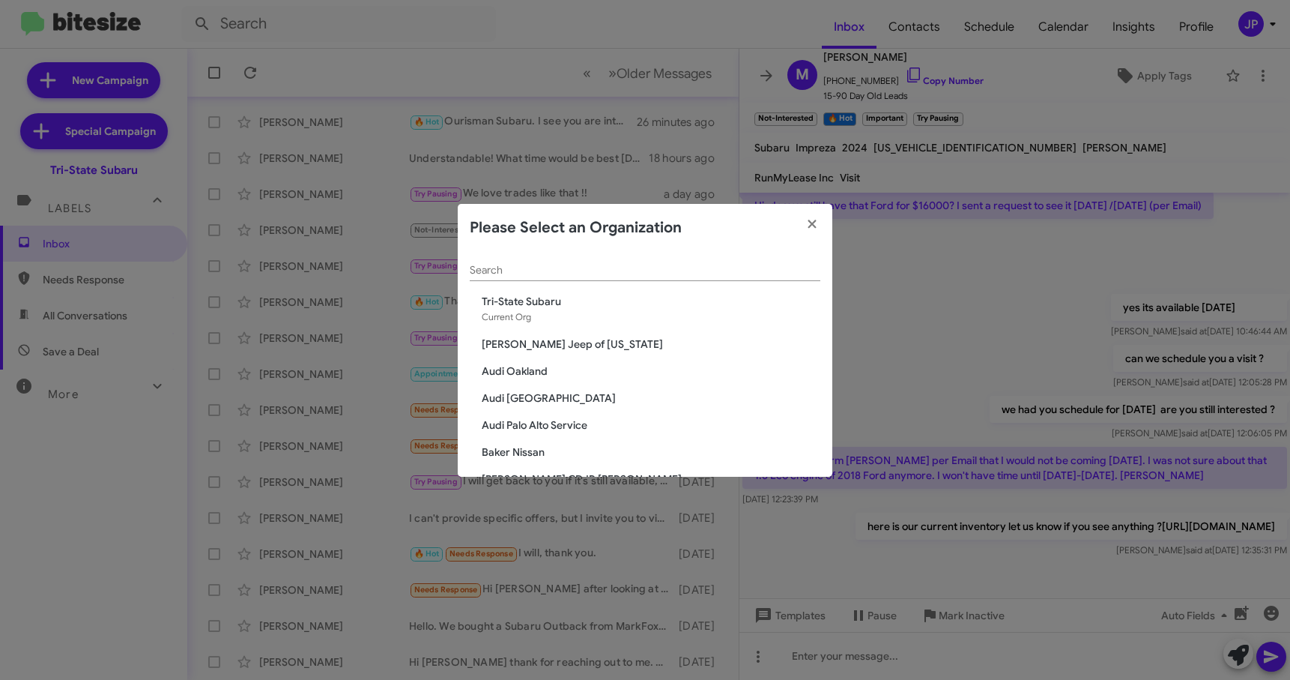
click at [656, 260] on div "Search" at bounding box center [645, 266] width 351 height 29
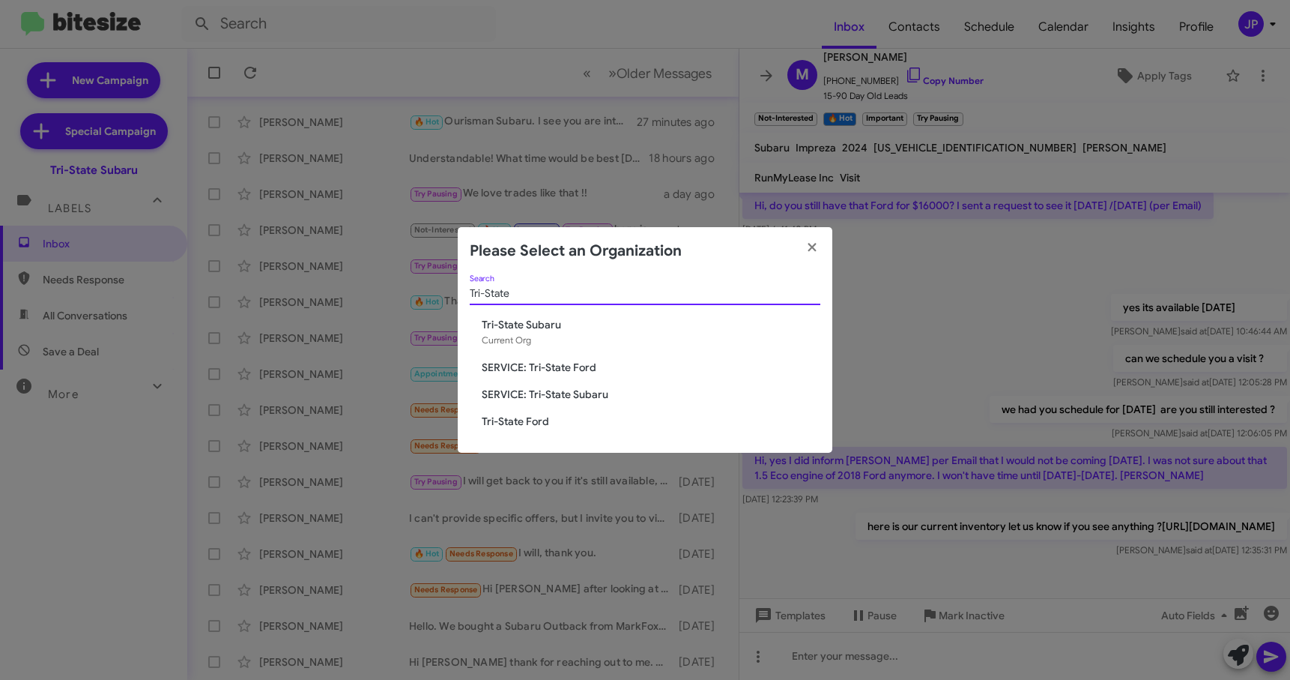
type input "Tri-State"
click at [506, 423] on span "Tri-State Ford" at bounding box center [651, 421] width 339 height 15
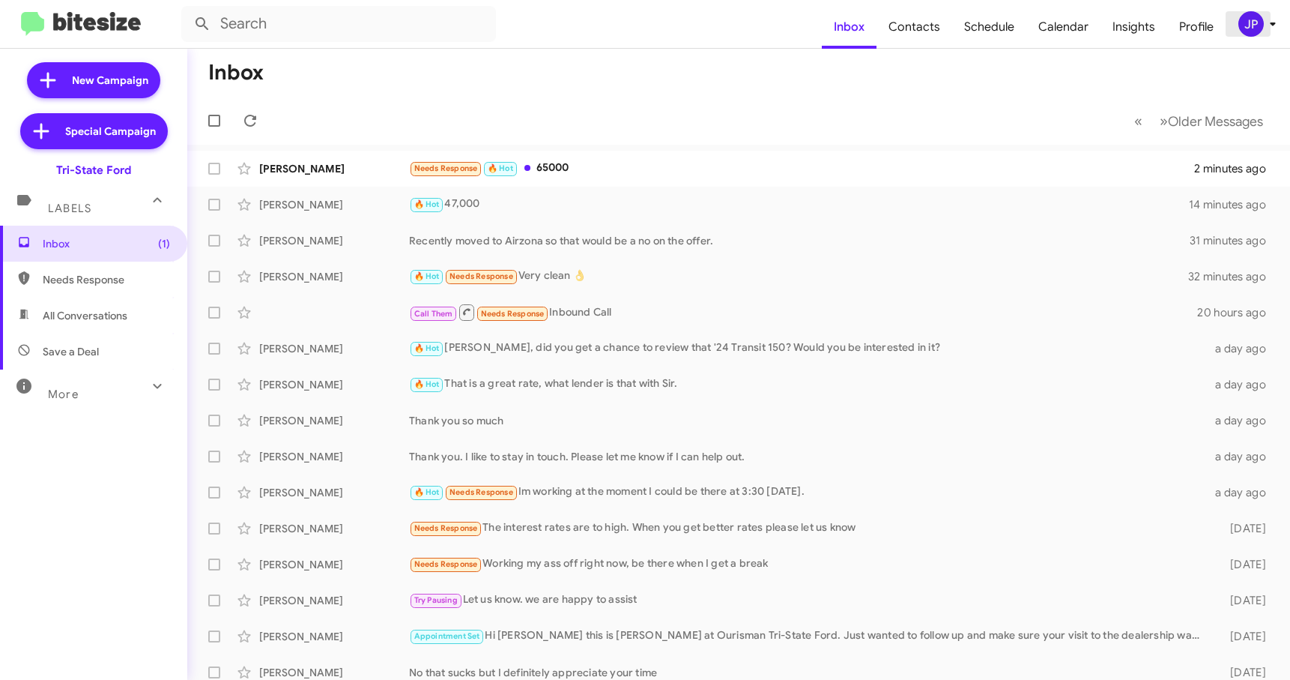
click at [1258, 28] on div "JP" at bounding box center [1250, 23] width 25 height 25
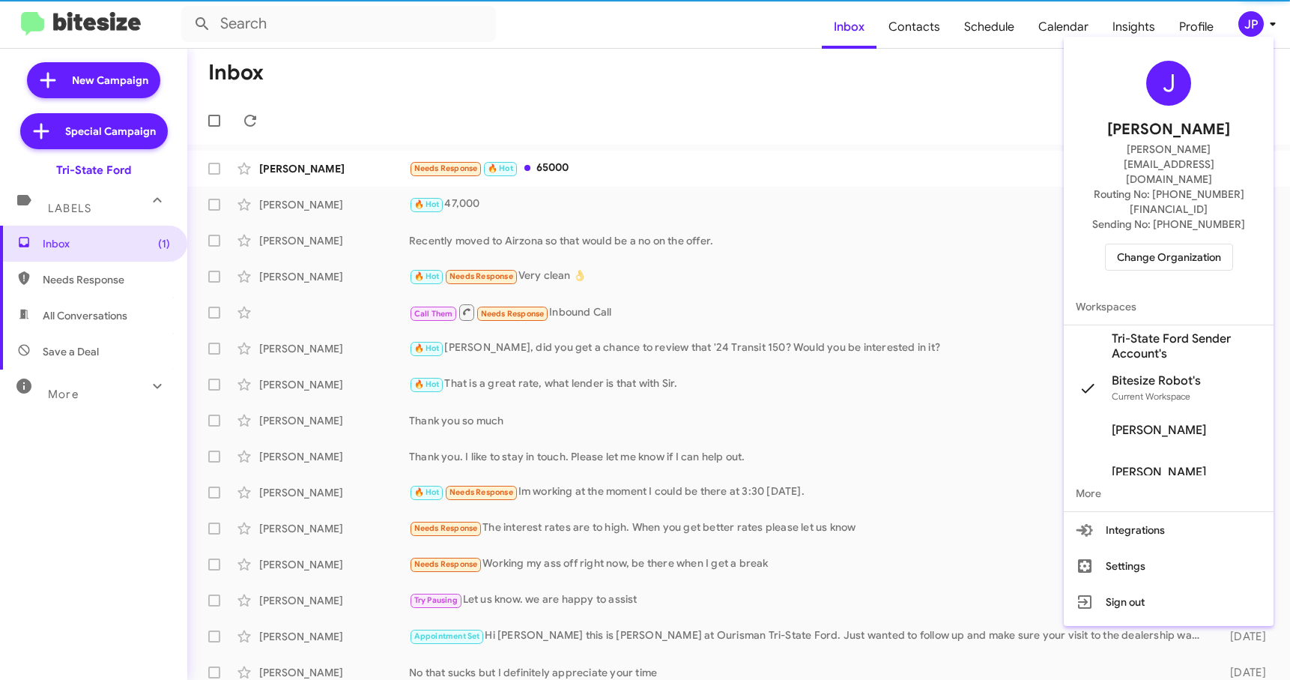
click at [1204, 244] on span "Change Organization" at bounding box center [1169, 256] width 104 height 25
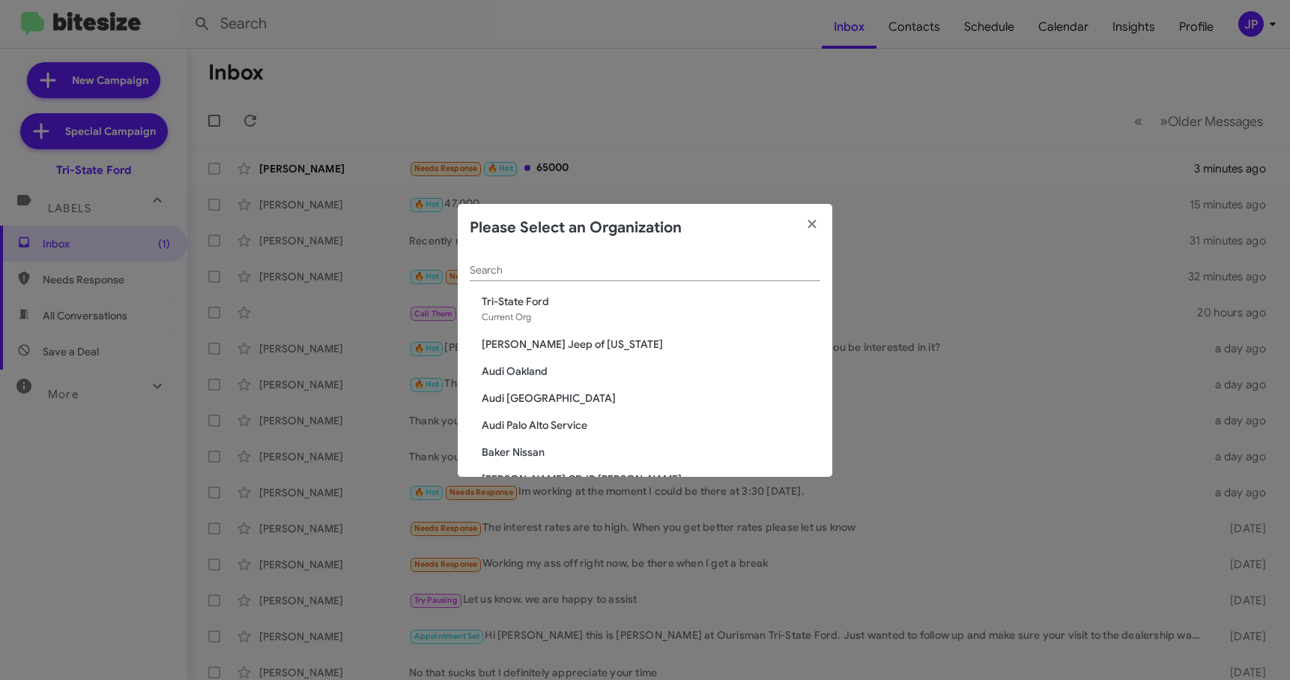
click at [557, 71] on modal-container "Please Select an Organization Search Tri-State Ford Current Org Adams Jeep of M…" at bounding box center [645, 340] width 1290 height 680
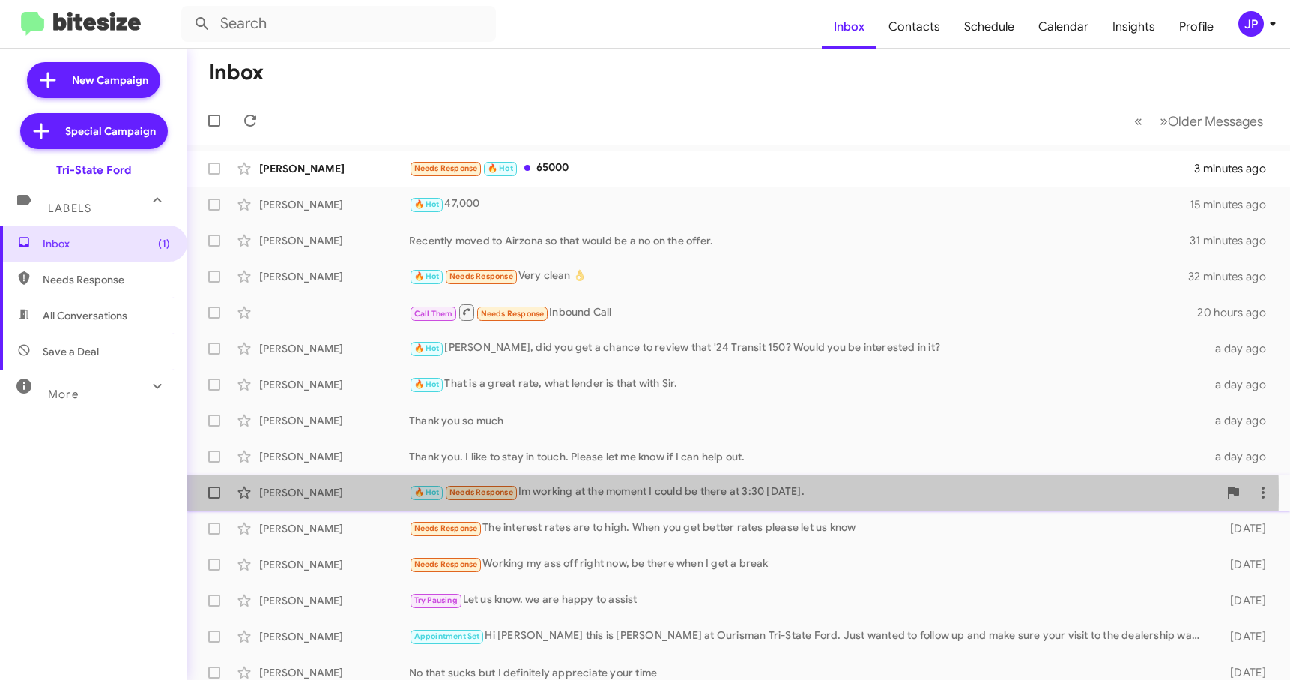
click at [583, 494] on div "🔥 Hot Needs Response Im working at the moment I could be there at 3:30 today." at bounding box center [813, 491] width 809 height 17
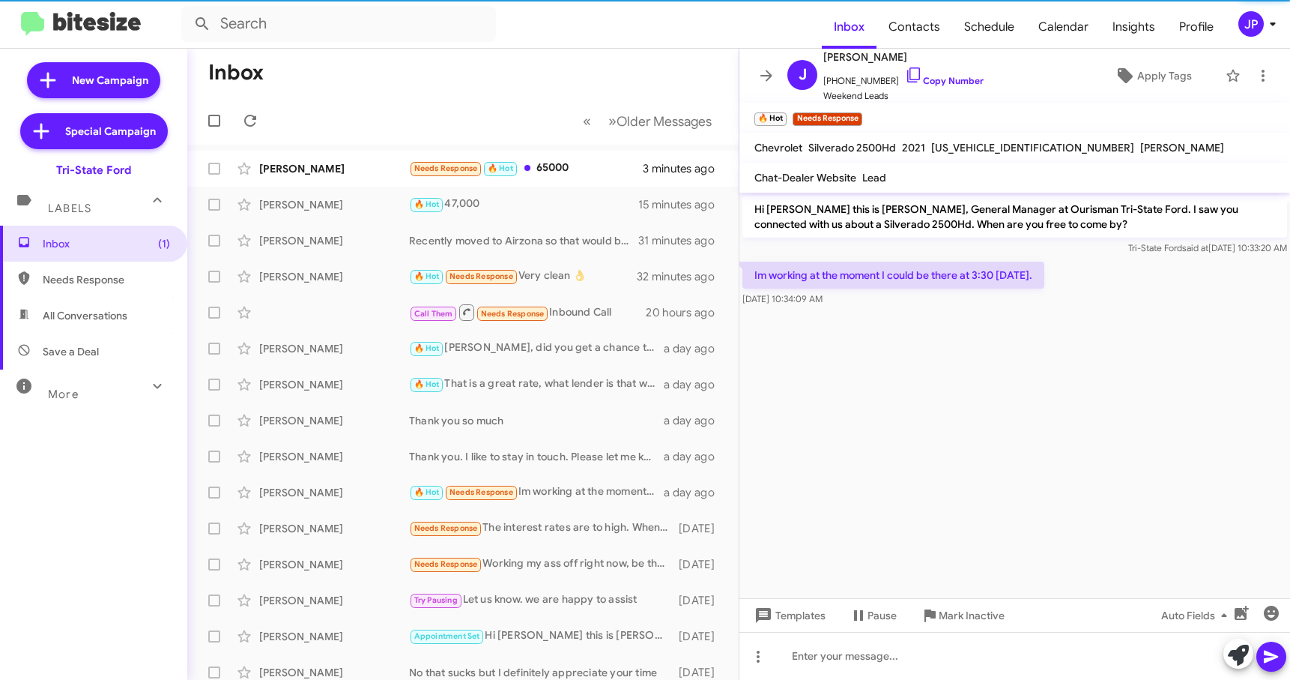
click at [972, 471] on cdk-virtual-scroll-viewport "Hi Josh this is Derek Haga, General Manager at Ourisman Tri-State Ford. I saw y…" at bounding box center [1015, 395] width 551 height 405
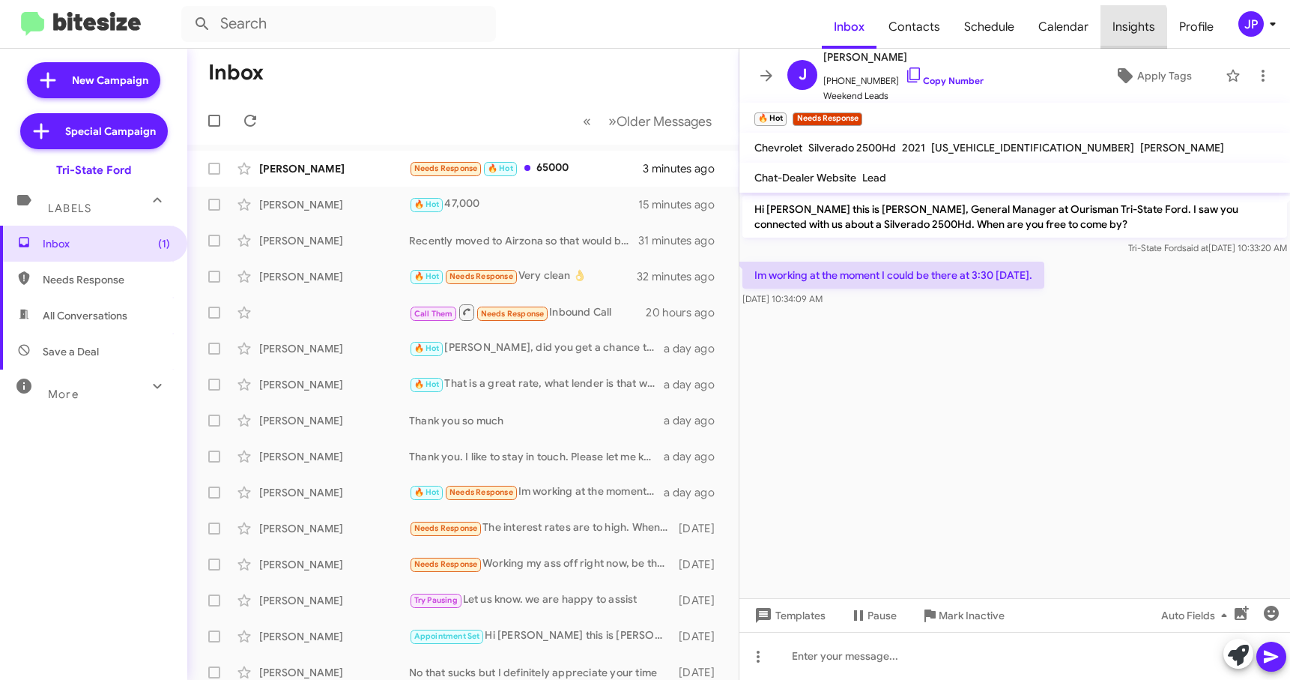
click at [1119, 28] on span "Insights" at bounding box center [1134, 26] width 67 height 43
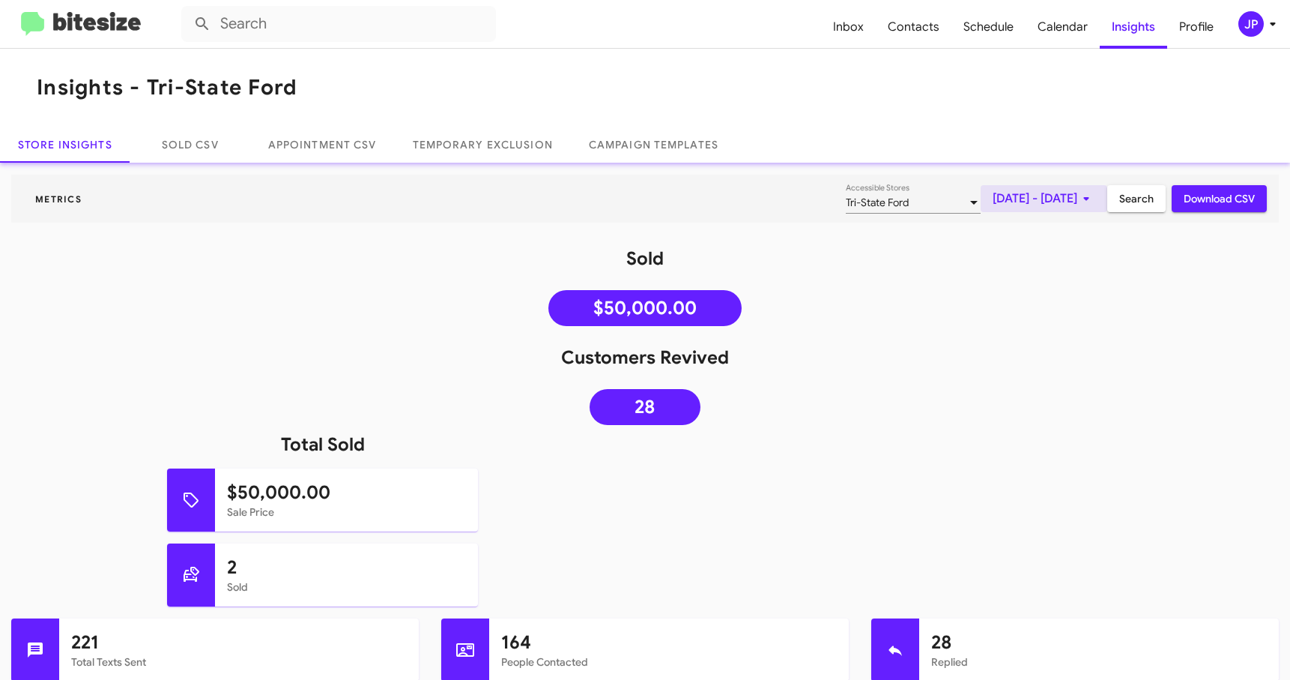
click at [1034, 205] on span "[DATE] - [DATE]" at bounding box center [1044, 198] width 103 height 27
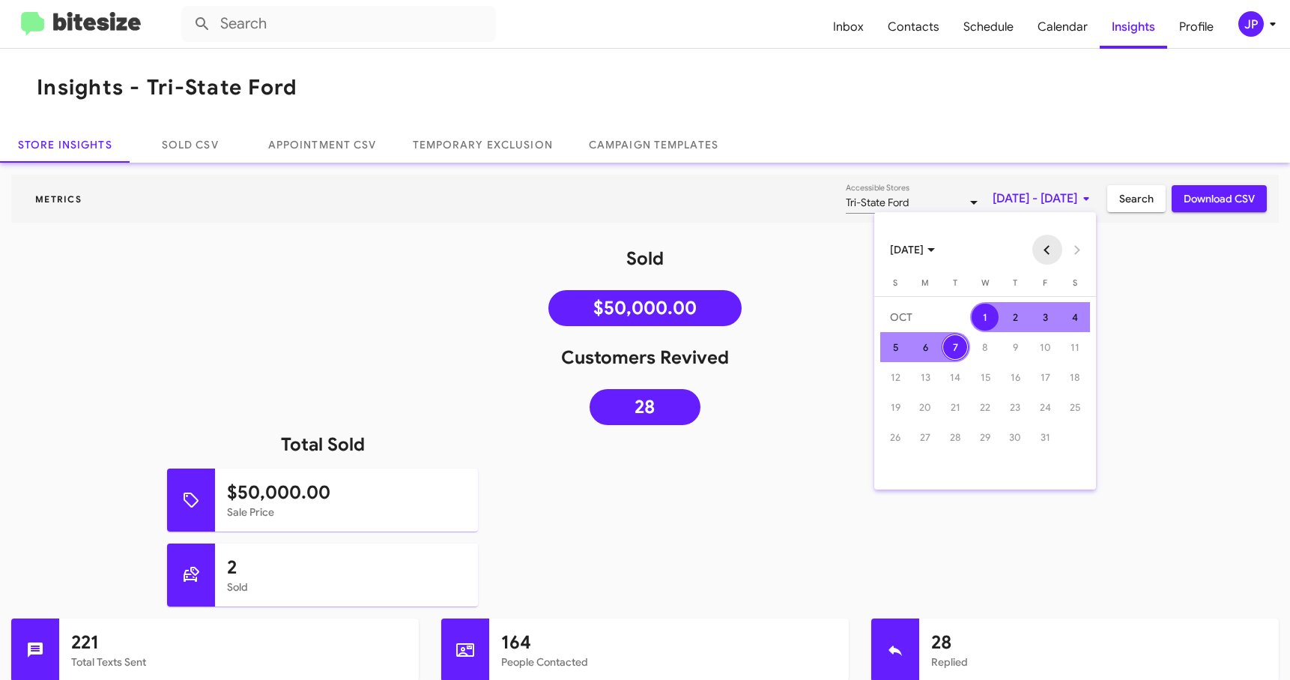
click at [1047, 246] on button "Previous month" at bounding box center [1047, 250] width 30 height 30
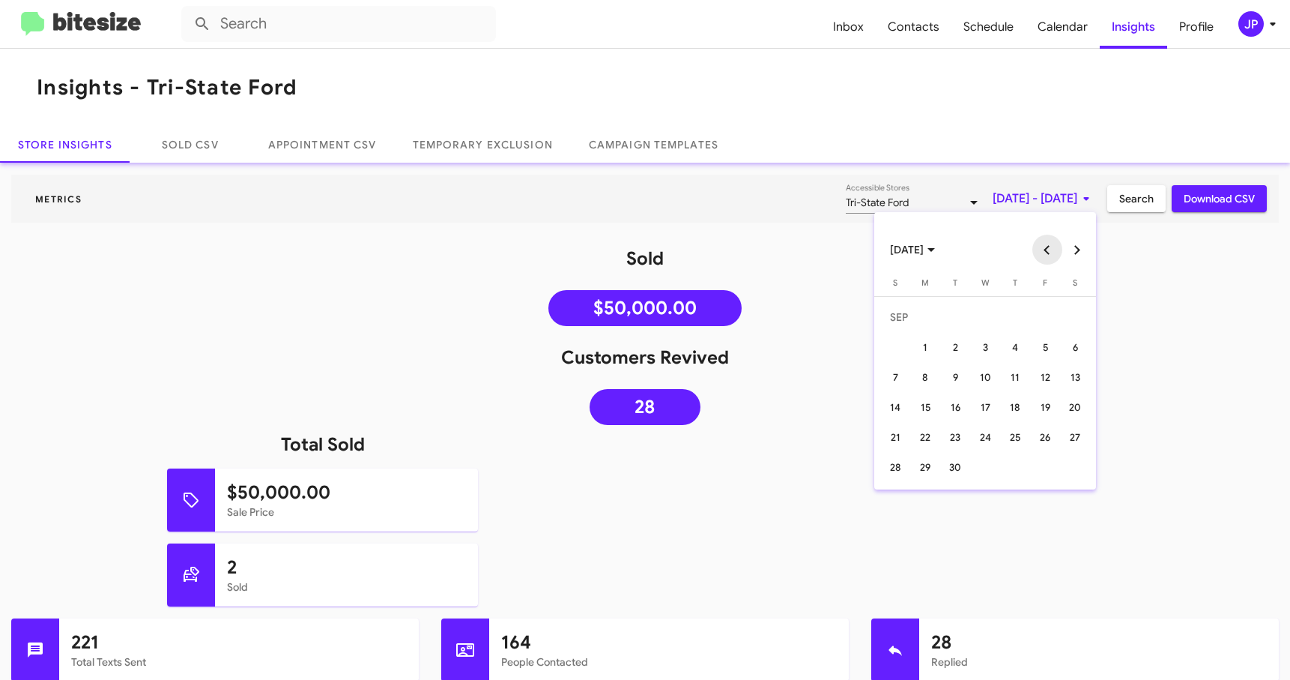
click at [1047, 246] on button "Previous month" at bounding box center [1047, 250] width 30 height 30
click at [925, 379] on div "7" at bounding box center [925, 376] width 27 height 27
click at [1077, 247] on button "Next month" at bounding box center [1077, 250] width 30 height 30
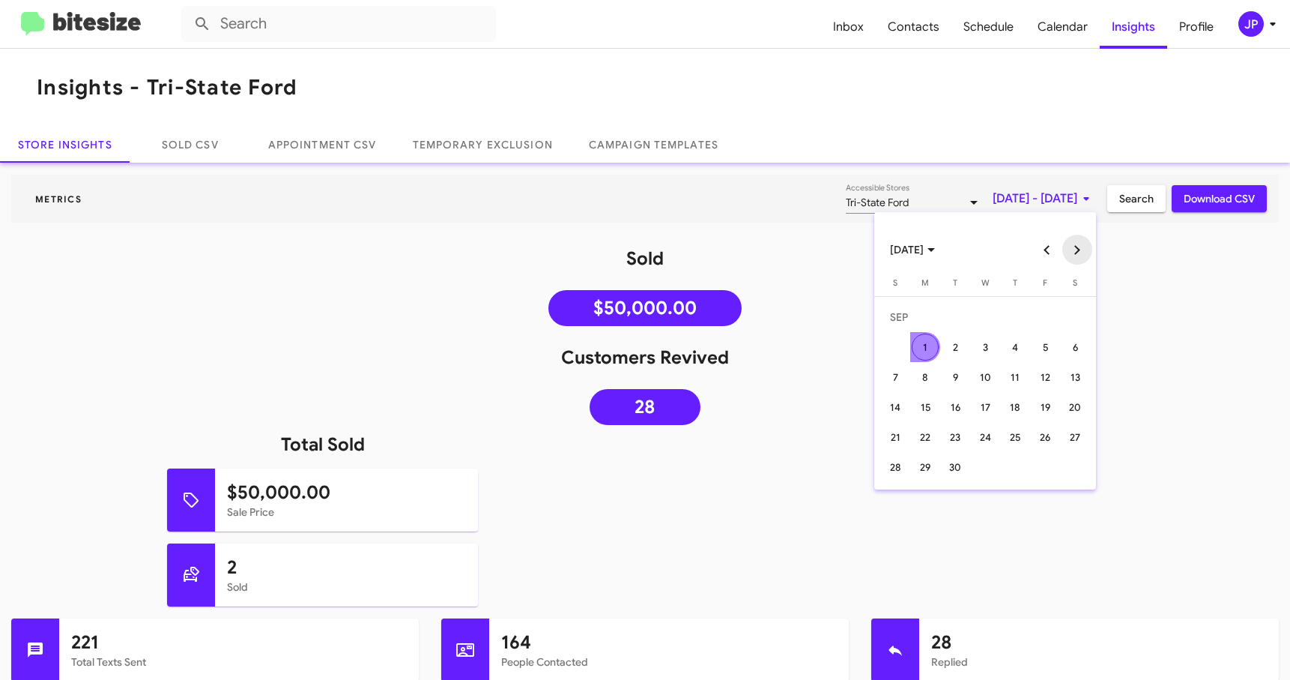
click at [1077, 247] on button "Next month" at bounding box center [1077, 250] width 30 height 30
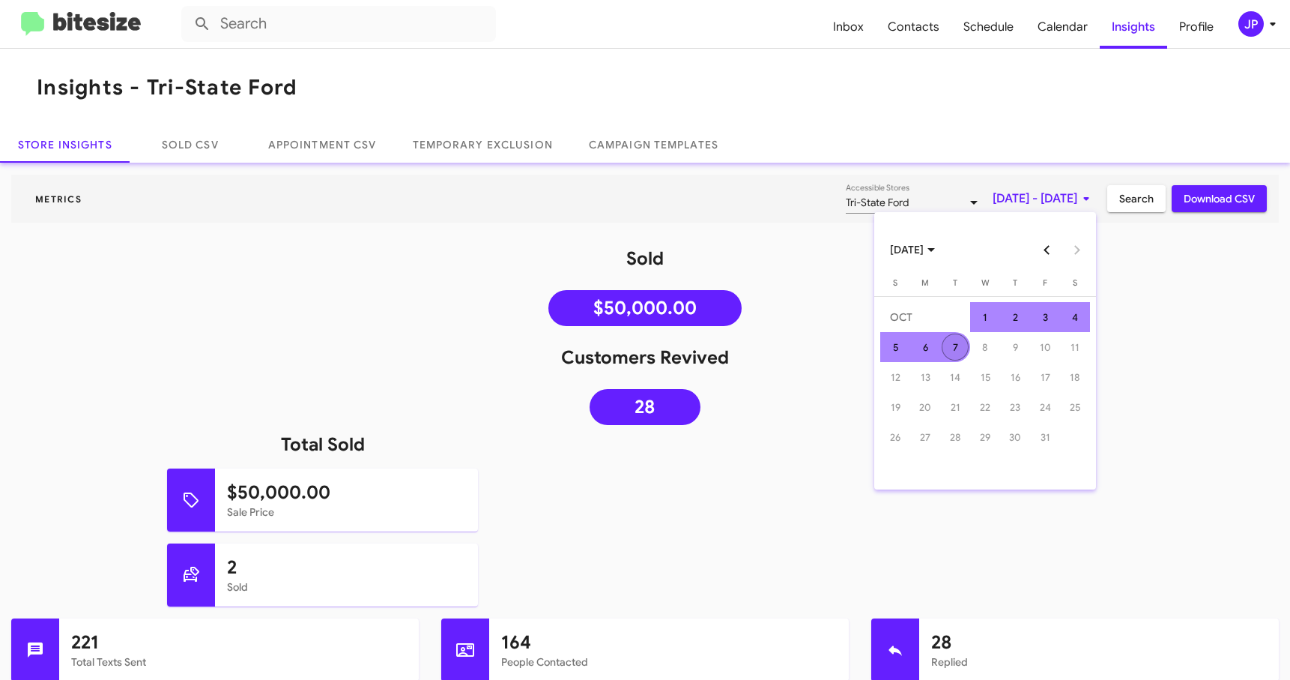
click at [966, 342] on div "7" at bounding box center [955, 346] width 27 height 27
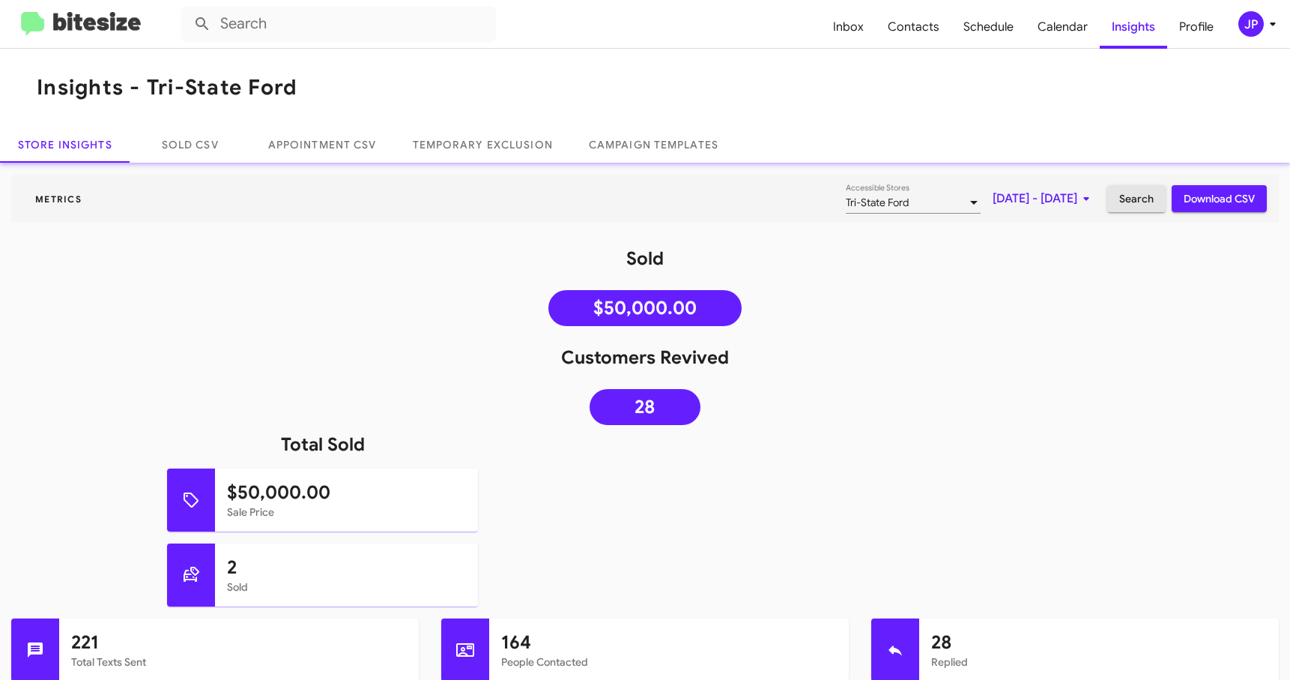
click at [1107, 207] on button "Search" at bounding box center [1136, 198] width 58 height 27
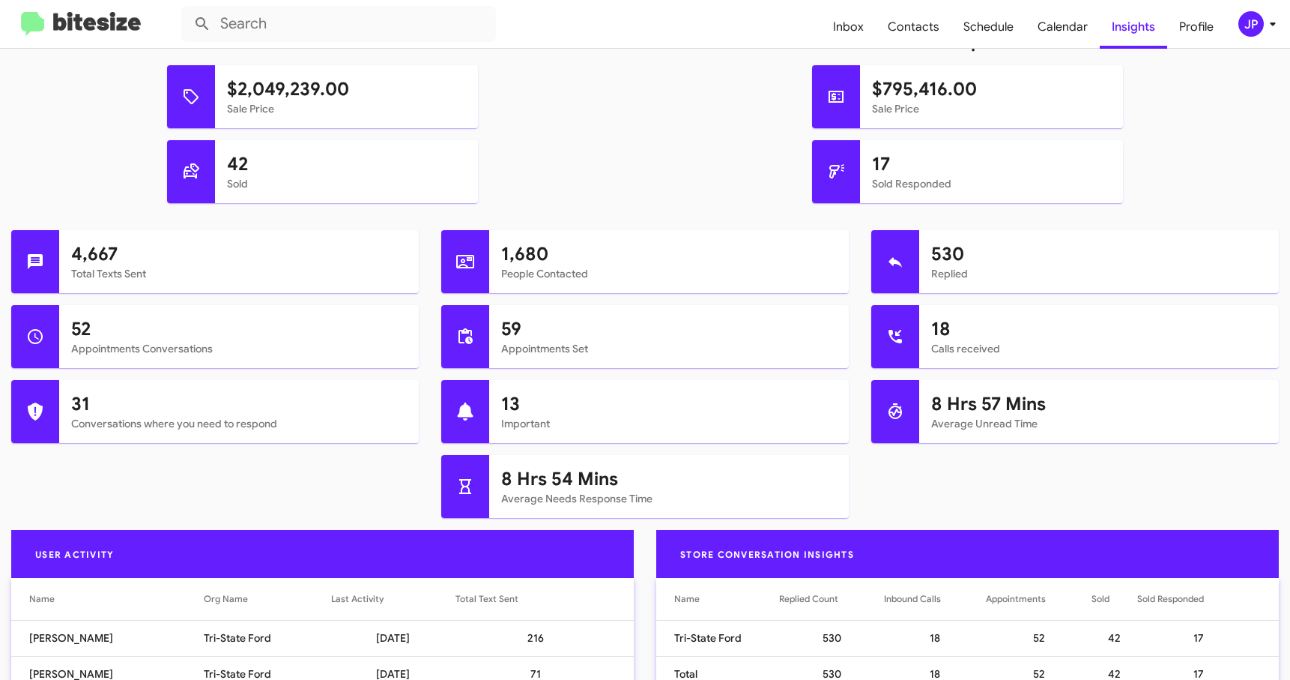
scroll to position [417, 0]
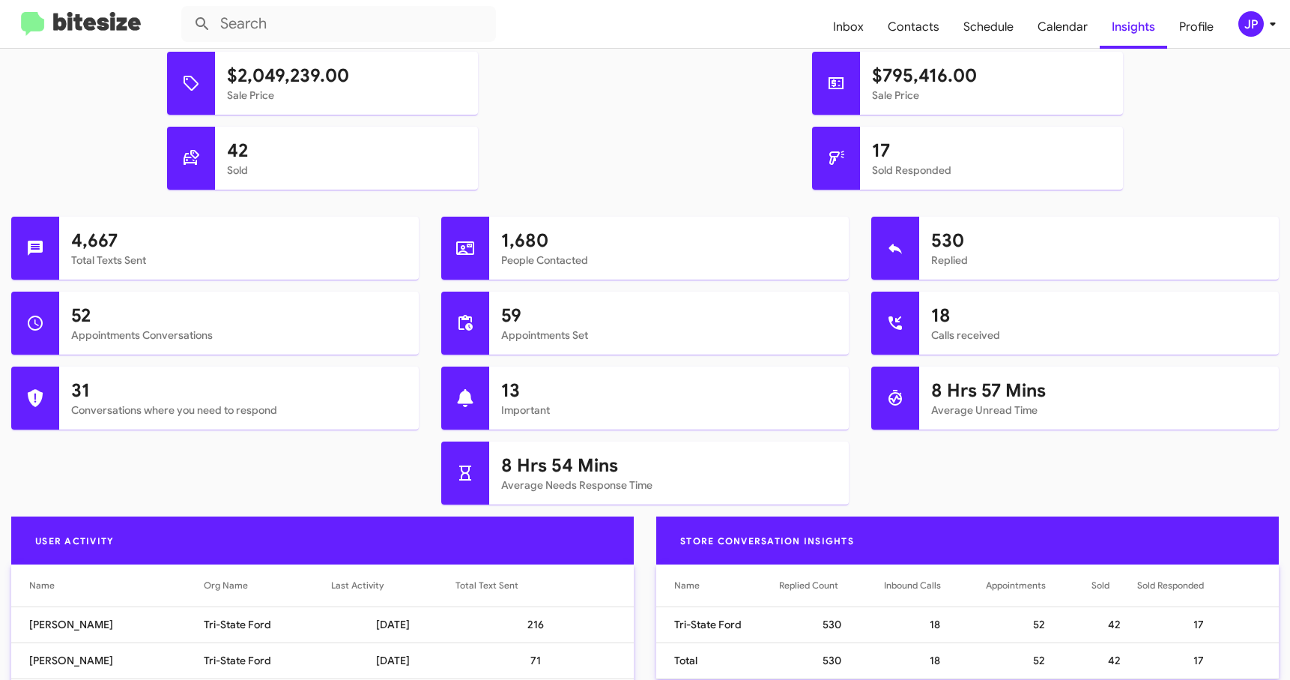
click at [1259, 34] on span "JP" at bounding box center [1260, 23] width 45 height 25
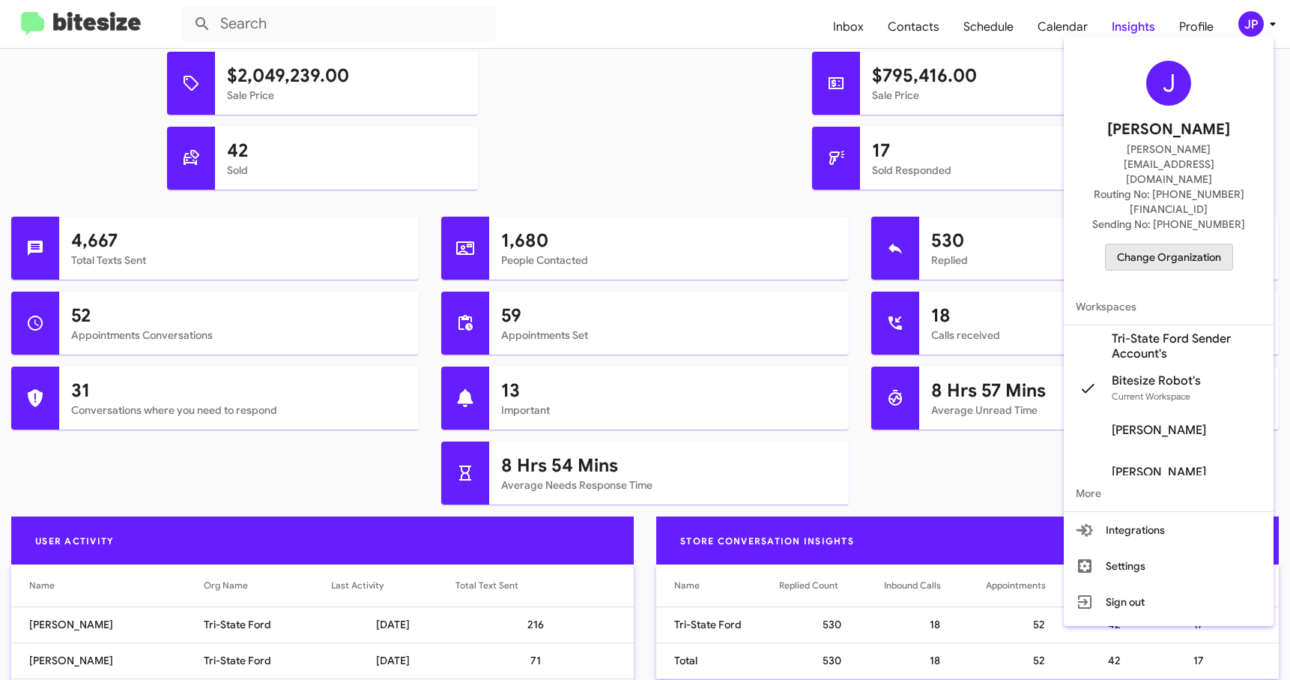
click at [1188, 244] on span "Change Organization" at bounding box center [1169, 256] width 104 height 25
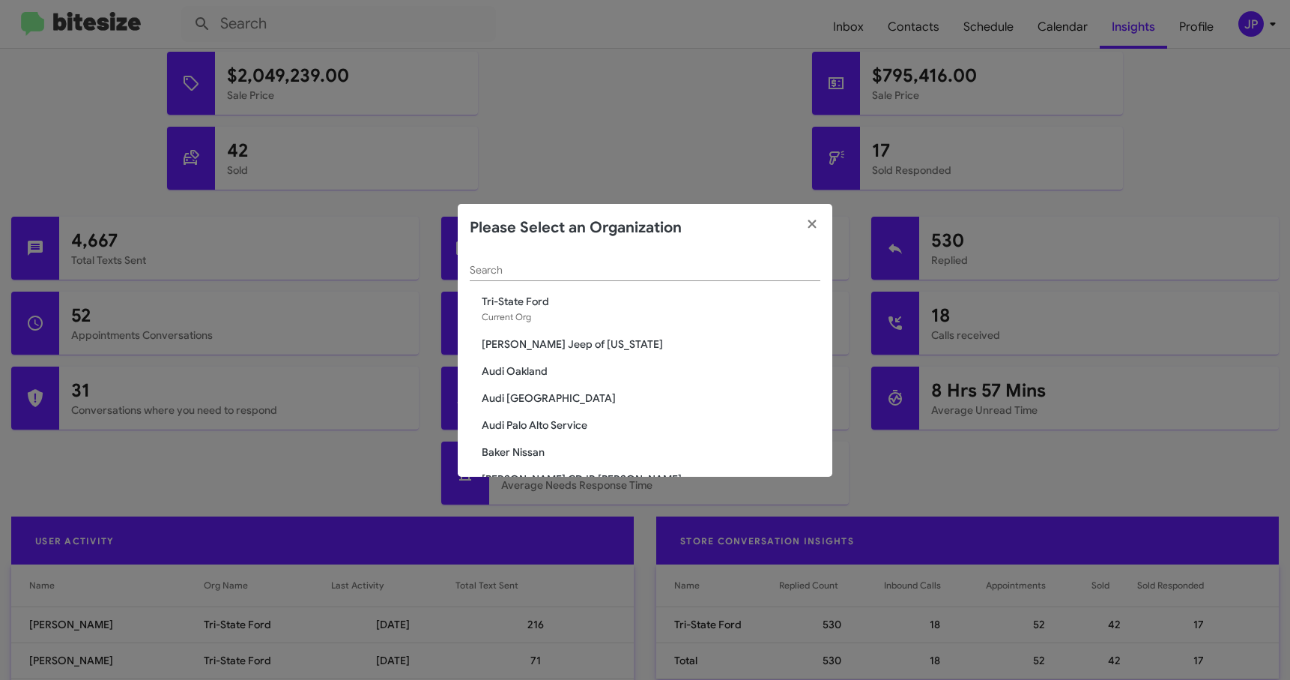
click at [596, 276] on div "Search" at bounding box center [645, 266] width 351 height 29
click at [204, 66] on modal-container "Please Select an Organization Search Tri-State Ford Current Org Adams Jeep of M…" at bounding box center [645, 340] width 1290 height 680
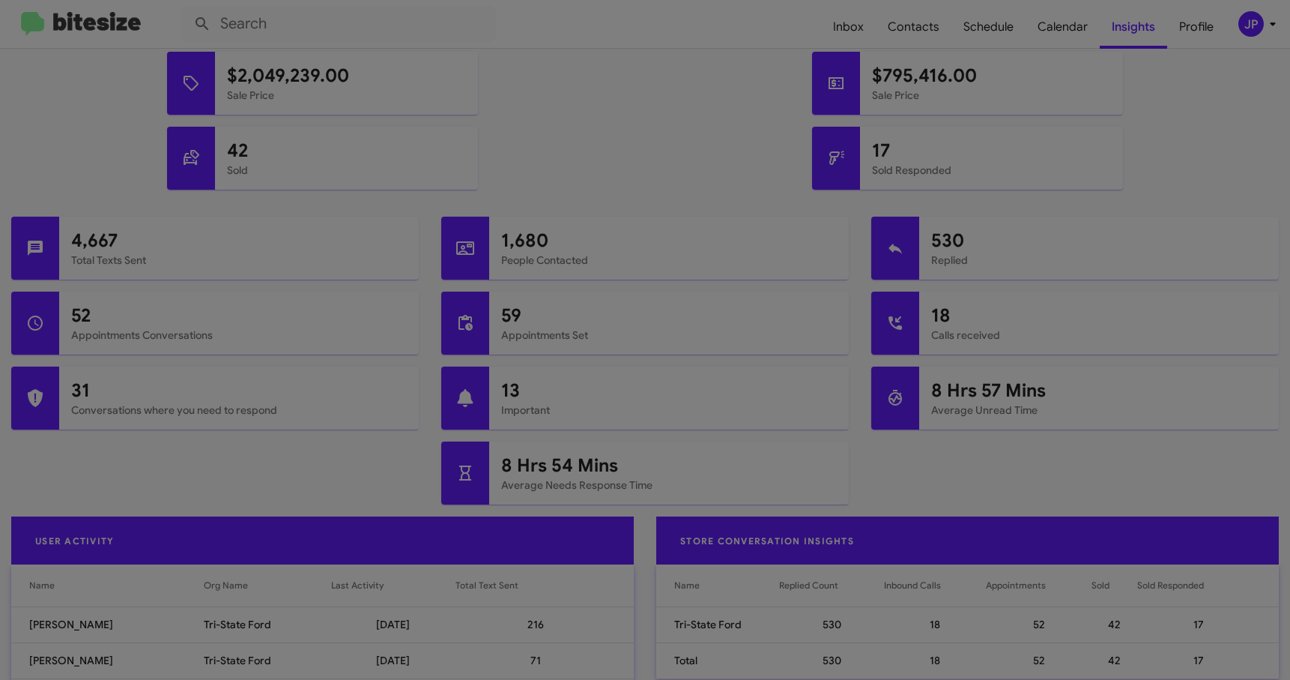
click at [106, 23] on modal-container "Please Select an Organization Search Tri-State Ford Current Org Adams Jeep of M…" at bounding box center [645, 340] width 1290 height 680
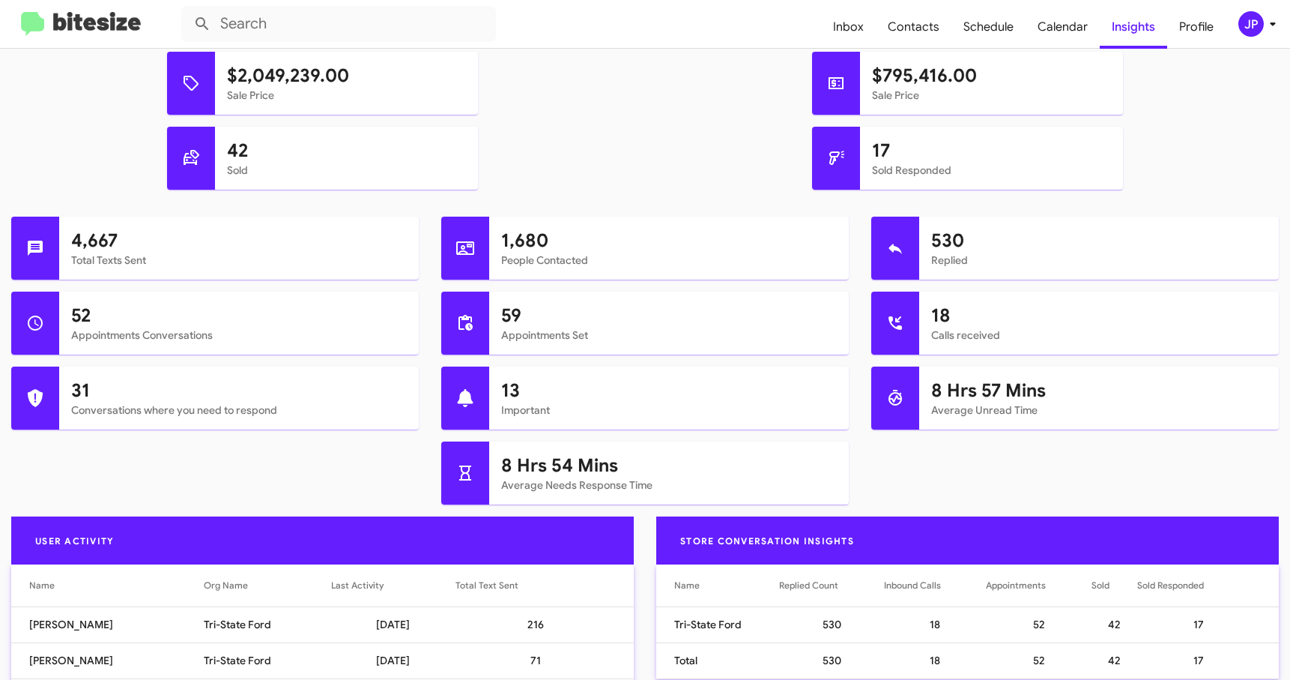
click at [104, 28] on img at bounding box center [81, 24] width 120 height 25
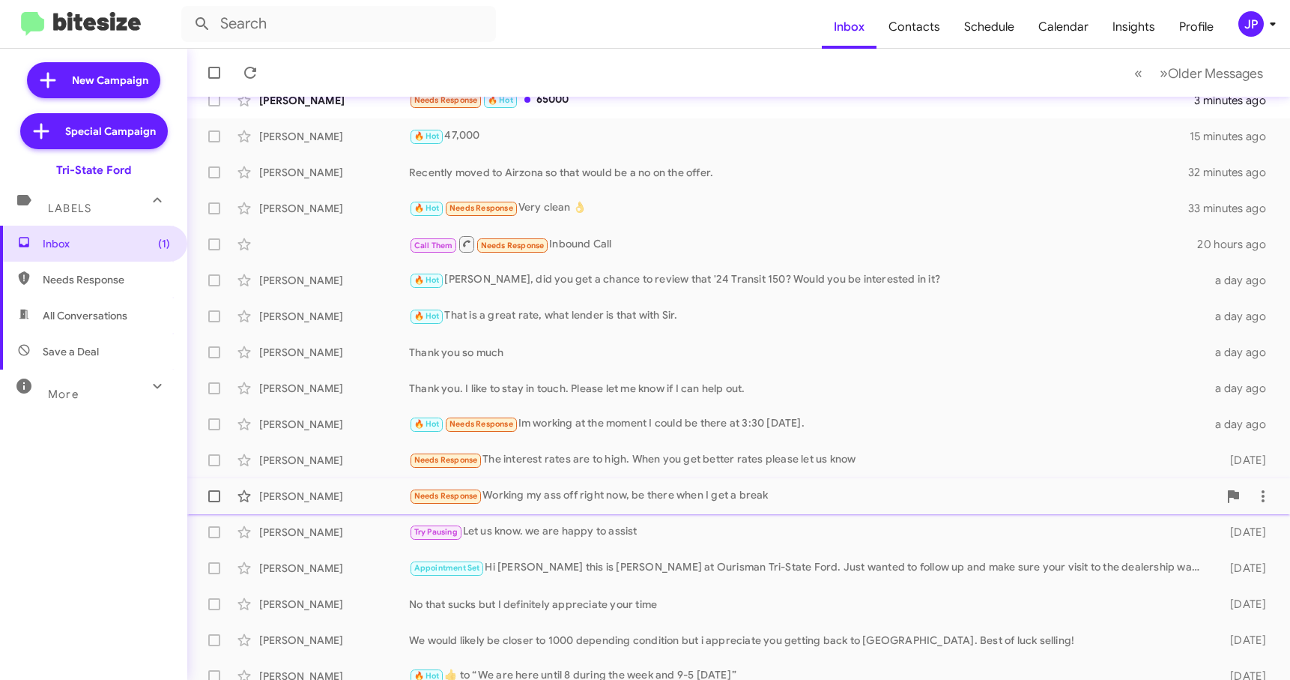
scroll to position [76, 0]
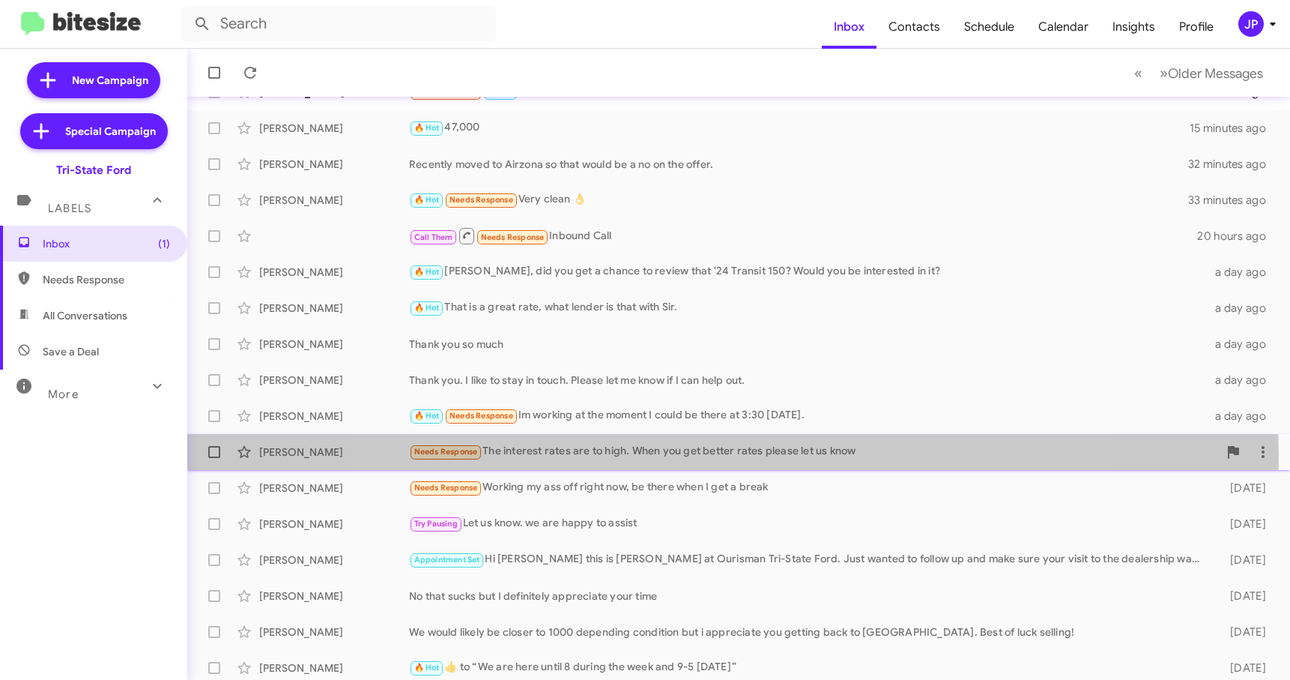
click at [719, 454] on div "Needs Response The interest rates are to high. When you get better rates please…" at bounding box center [813, 451] width 809 height 17
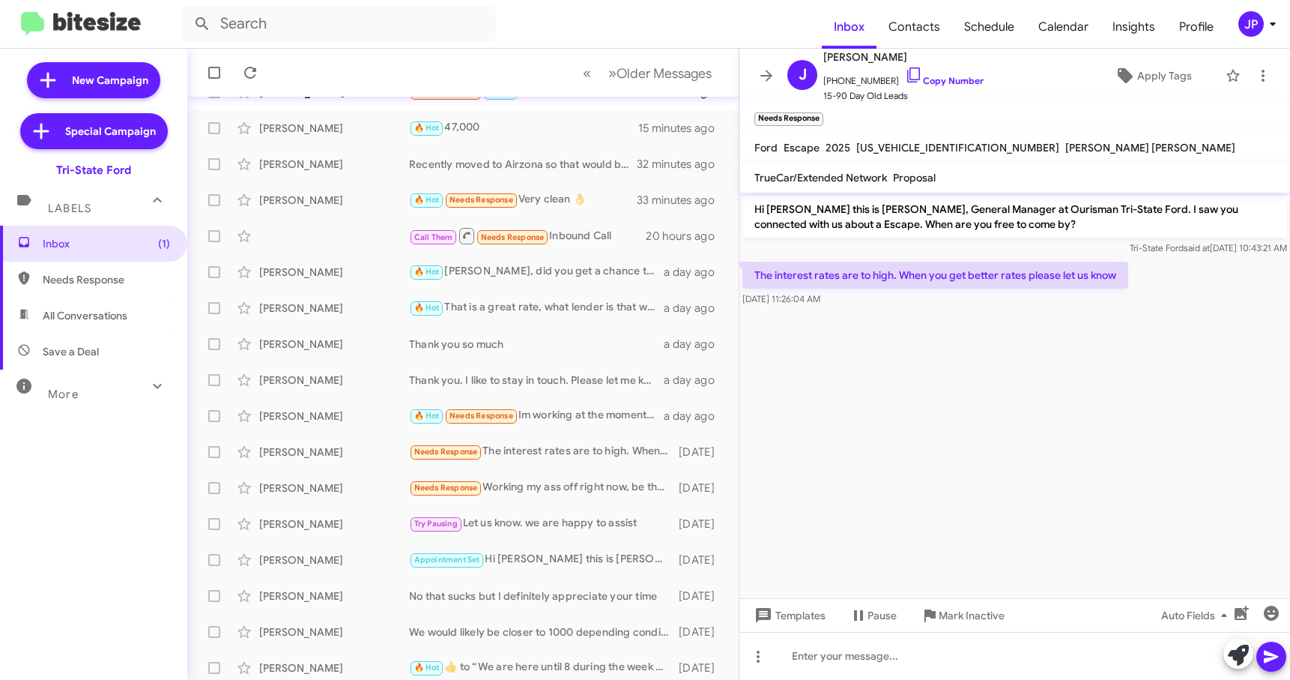
click at [1162, 486] on cdk-virtual-scroll-viewport "Hi Jan this is Derek Haga, General Manager at Ourisman Tri-State Ford. I saw yo…" at bounding box center [1015, 395] width 551 height 405
click at [905, 67] on icon at bounding box center [914, 75] width 18 height 18
click at [536, 497] on div "Harold Martin Needs Response Working my ass off right now, be there when I get …" at bounding box center [462, 488] width 527 height 30
click at [580, 428] on div "Josh Eller 🔥 Hot Needs Response Im working at the moment I could be there at 3:…" at bounding box center [462, 416] width 527 height 30
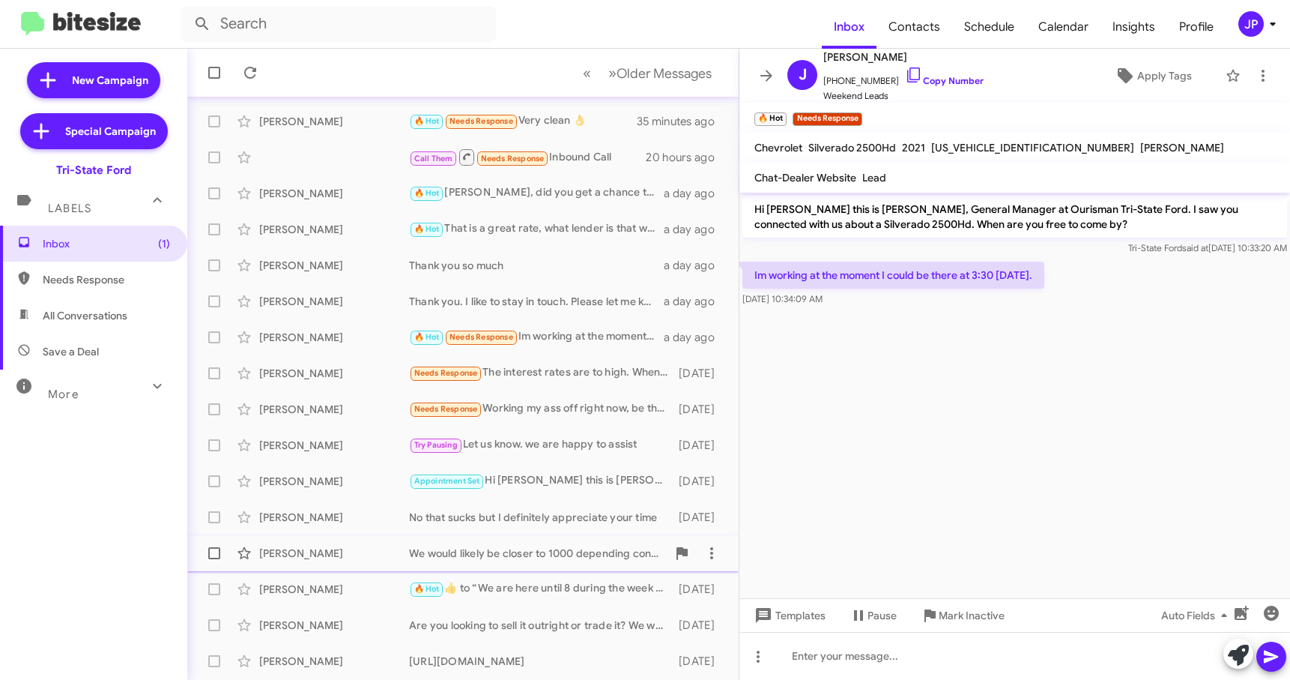
scroll to position [190, 0]
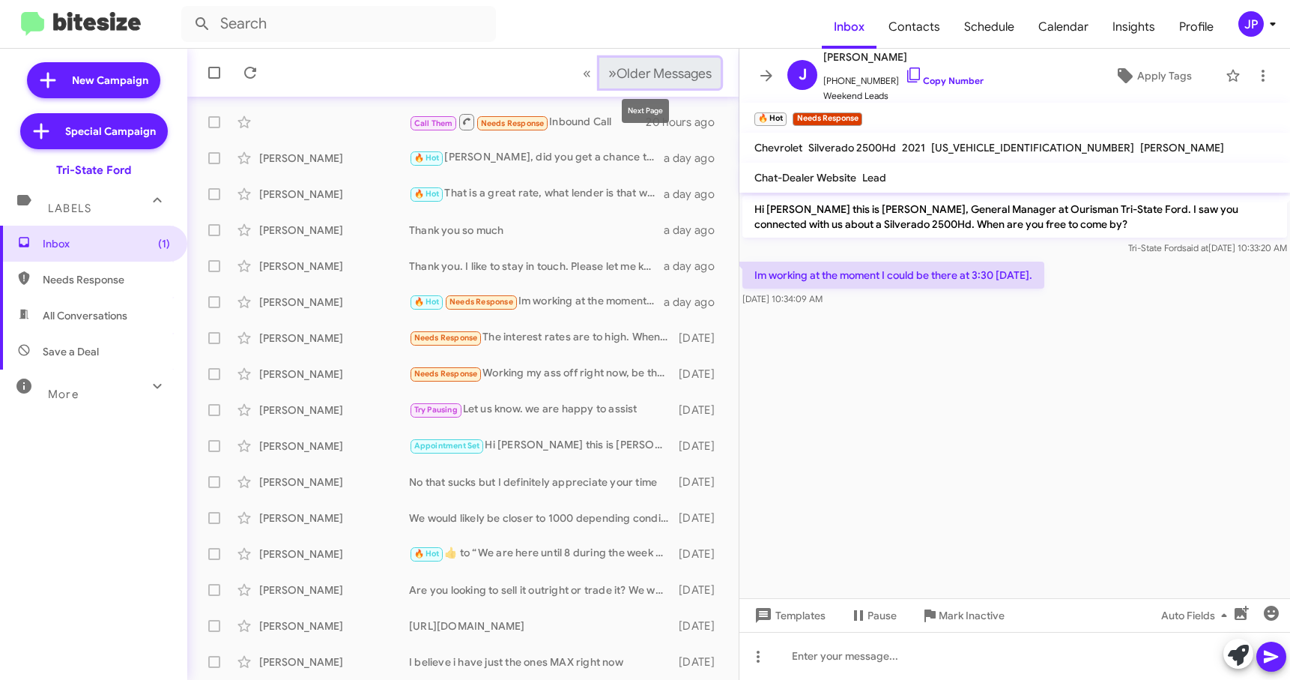
click at [655, 60] on button "» Next Older Messages" at bounding box center [659, 73] width 121 height 31
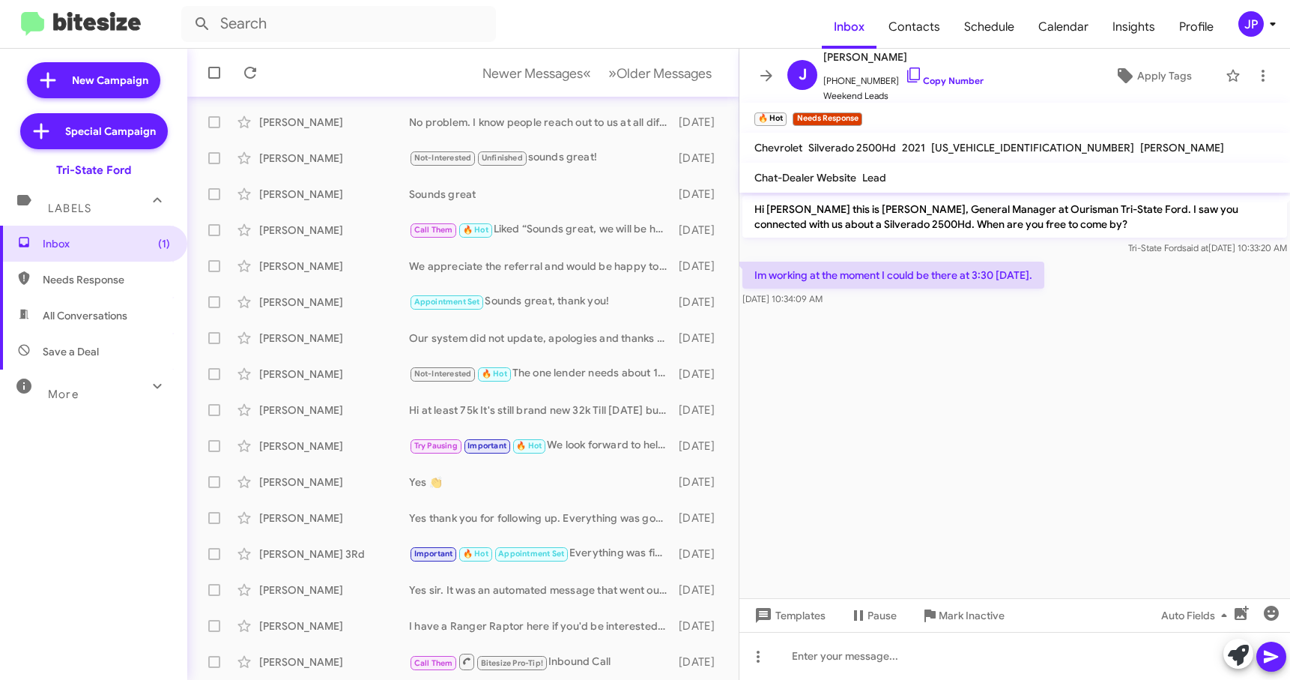
click at [38, 279] on span "Needs Response" at bounding box center [93, 279] width 187 height 36
type input "in:needs-response"
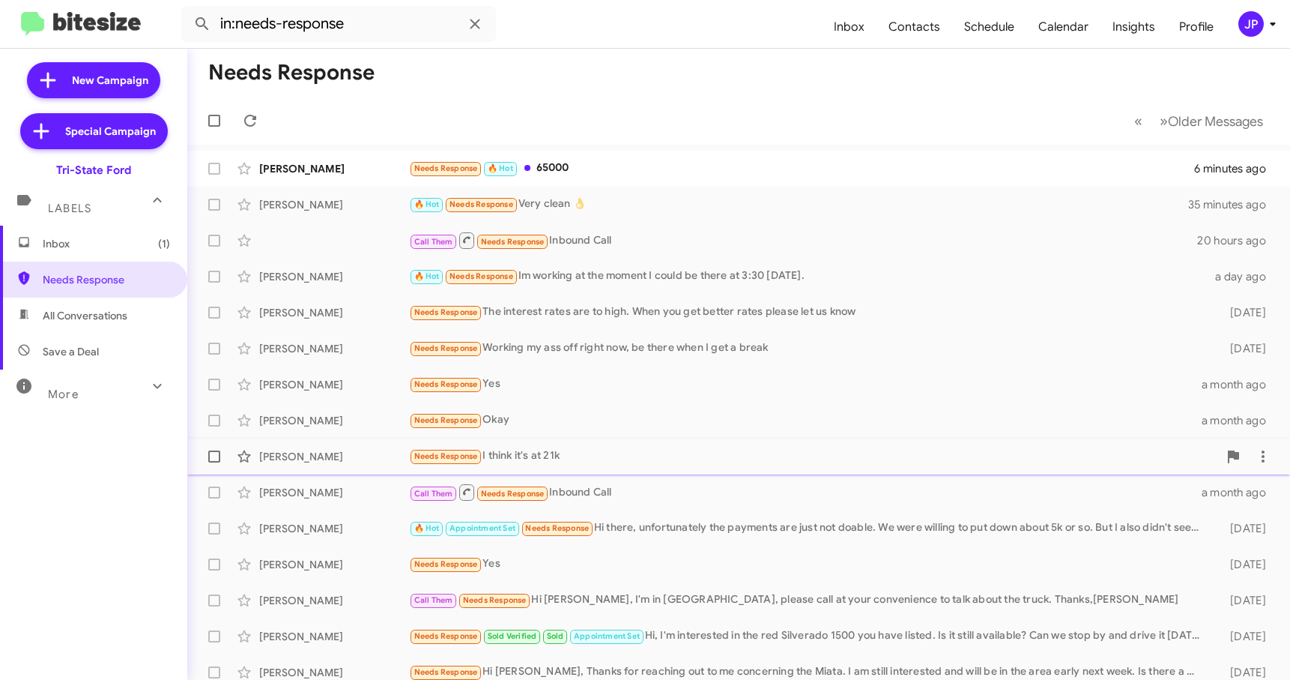
click at [591, 462] on div "Needs Response I think it's at 21k" at bounding box center [813, 455] width 809 height 17
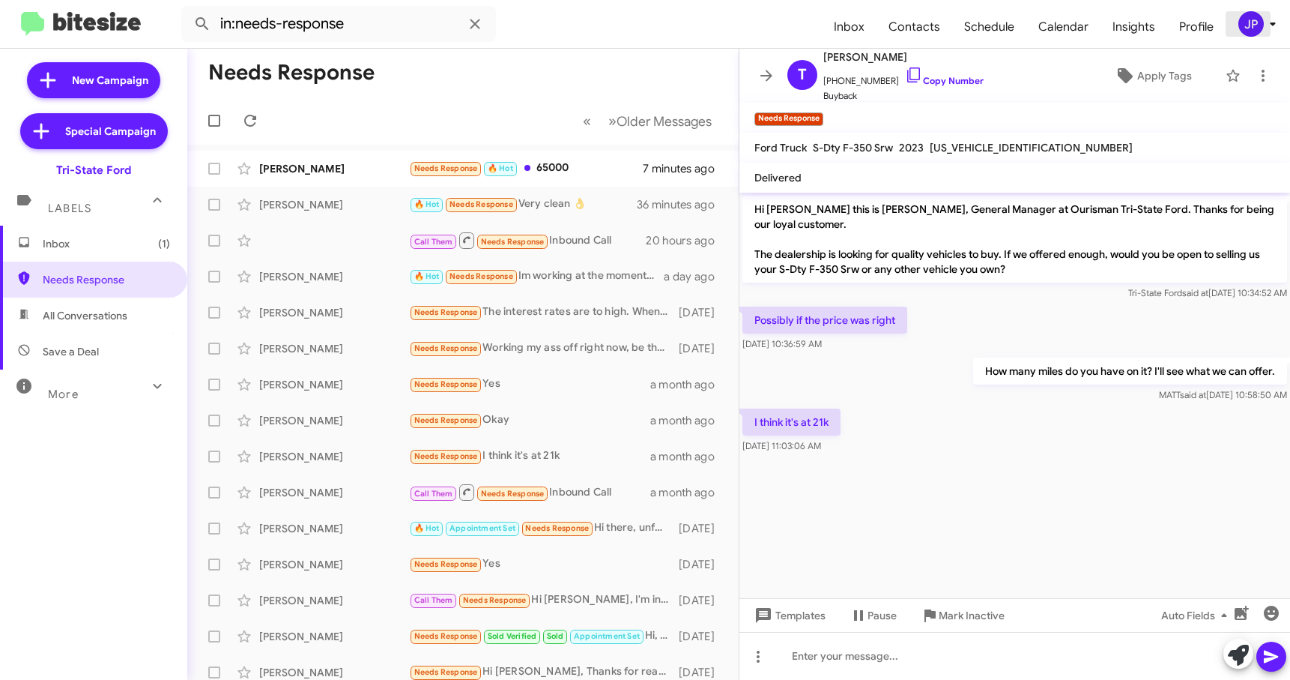
click at [1259, 34] on span "JP" at bounding box center [1260, 23] width 45 height 25
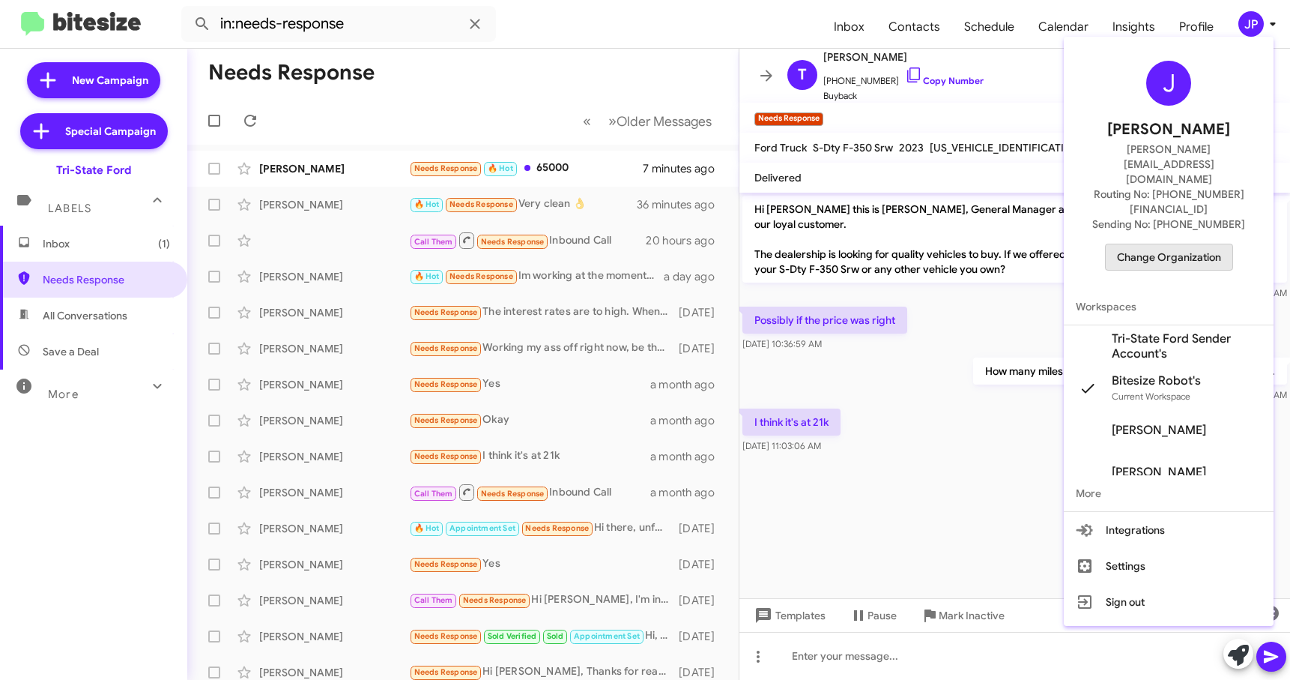
click at [1186, 244] on span "Change Organization" at bounding box center [1169, 256] width 104 height 25
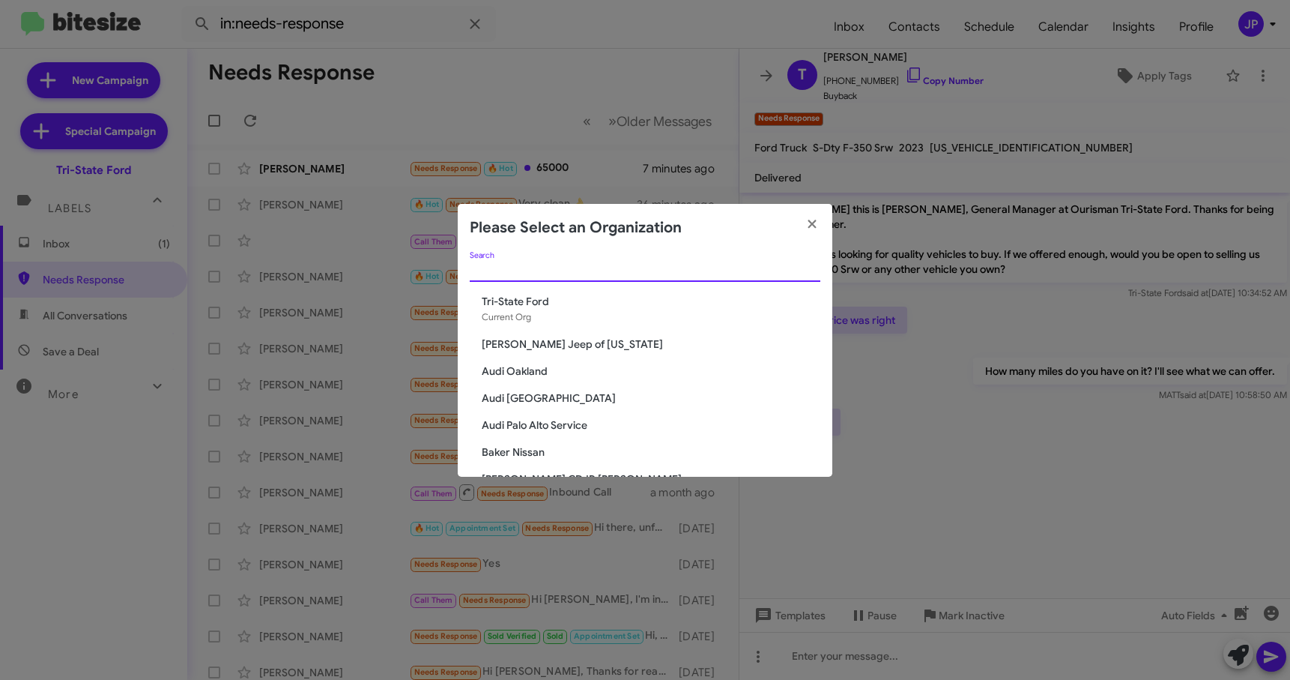
click at [644, 273] on input "Search" at bounding box center [645, 270] width 351 height 12
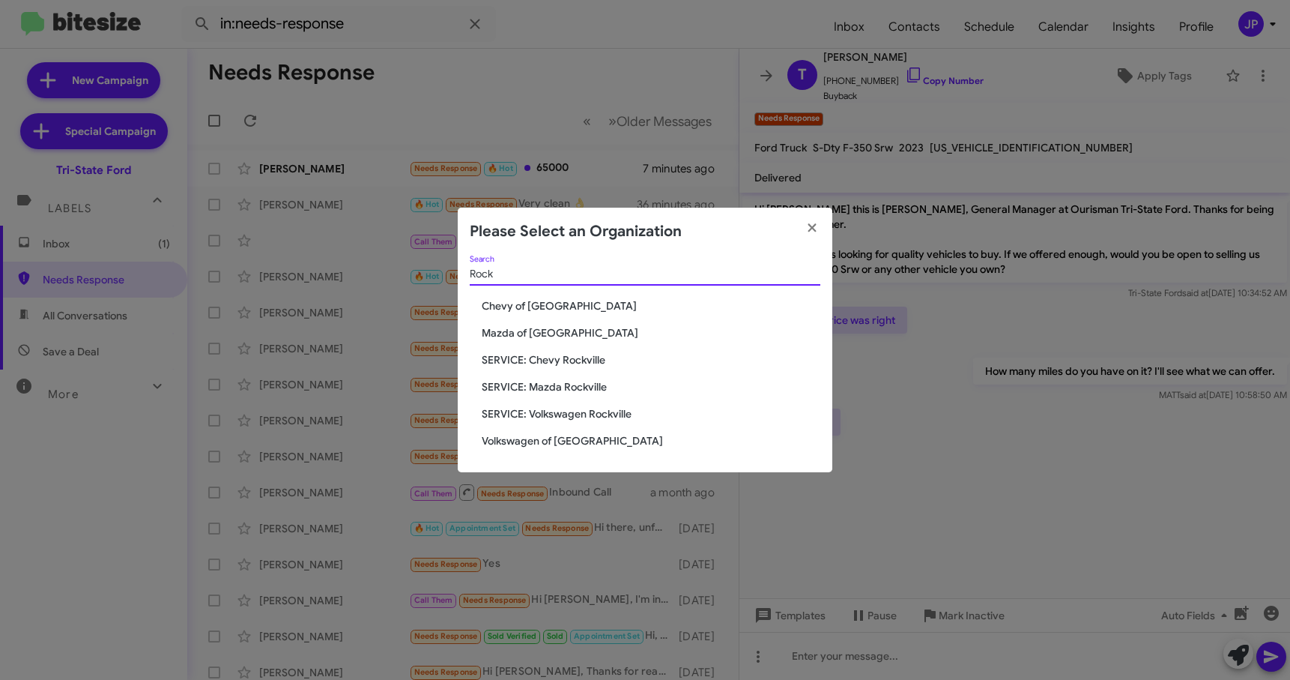
type input "Rock"
click at [560, 438] on span "Volkswagen of [GEOGRAPHIC_DATA]" at bounding box center [651, 440] width 339 height 15
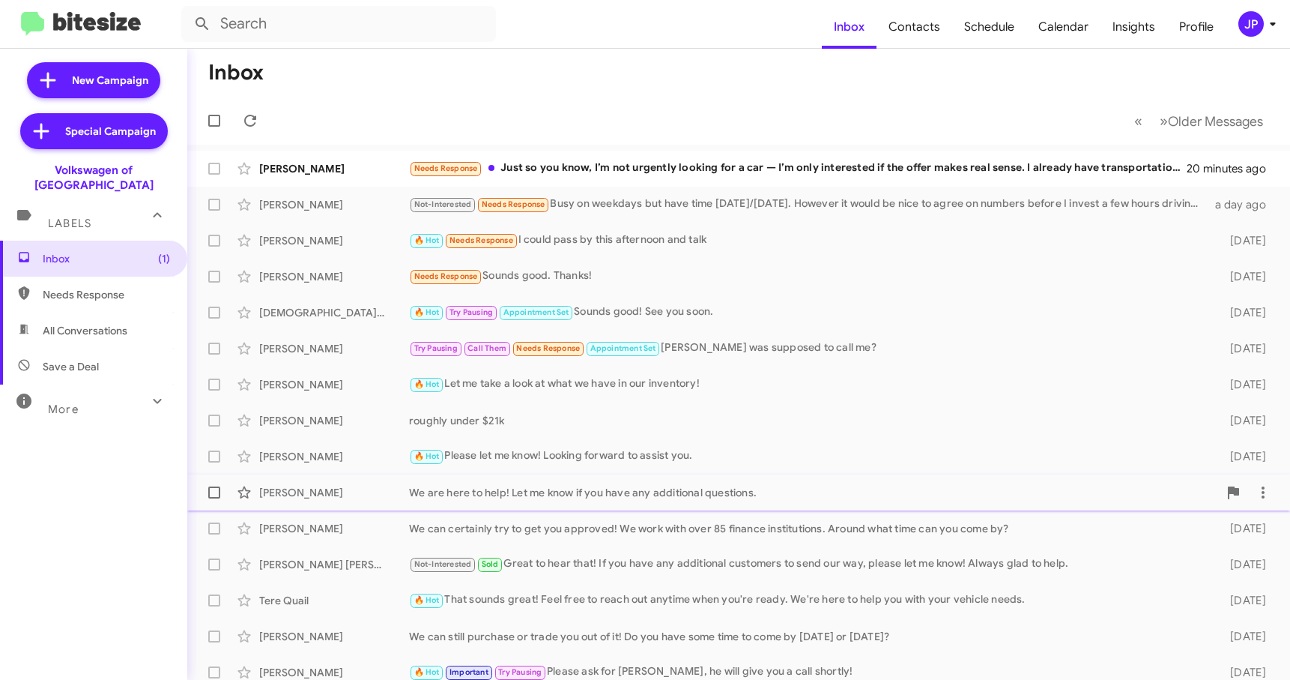
scroll to position [190, 0]
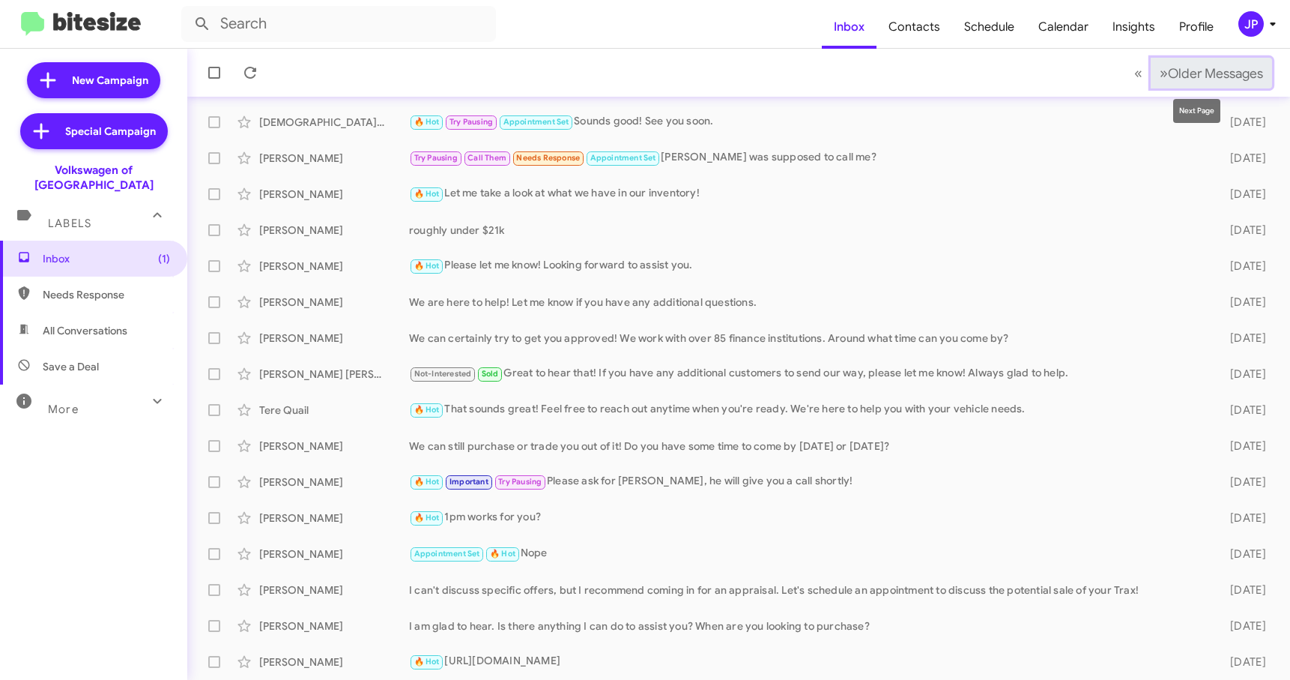
click at [1210, 80] on span "Older Messages" at bounding box center [1215, 73] width 95 height 16
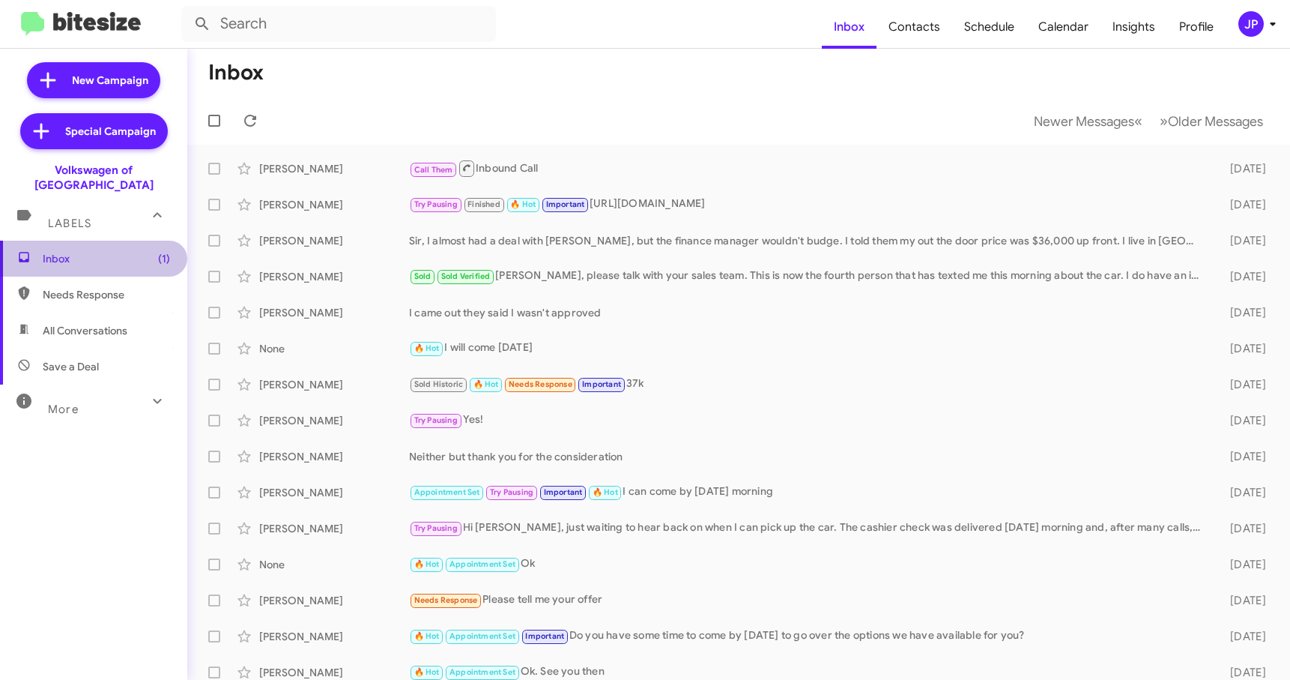
click at [104, 251] on span "Inbox (1)" at bounding box center [106, 258] width 127 height 15
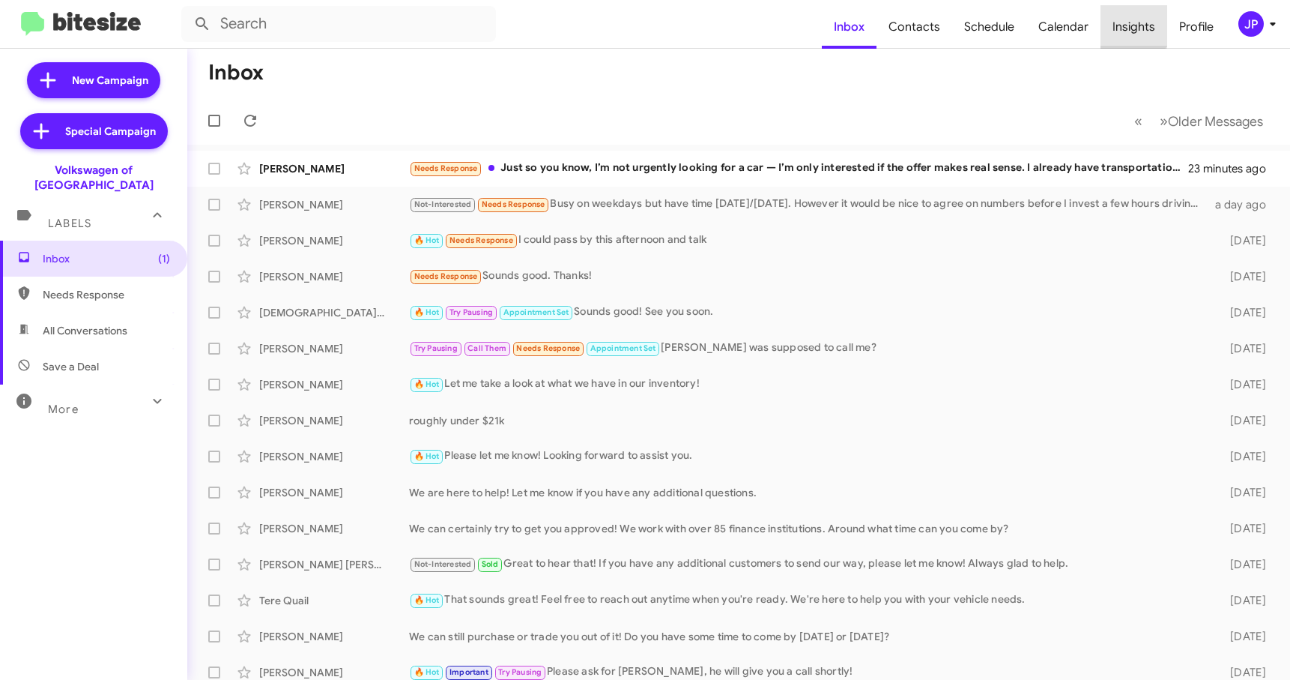
click at [1124, 16] on span "Insights" at bounding box center [1134, 26] width 67 height 43
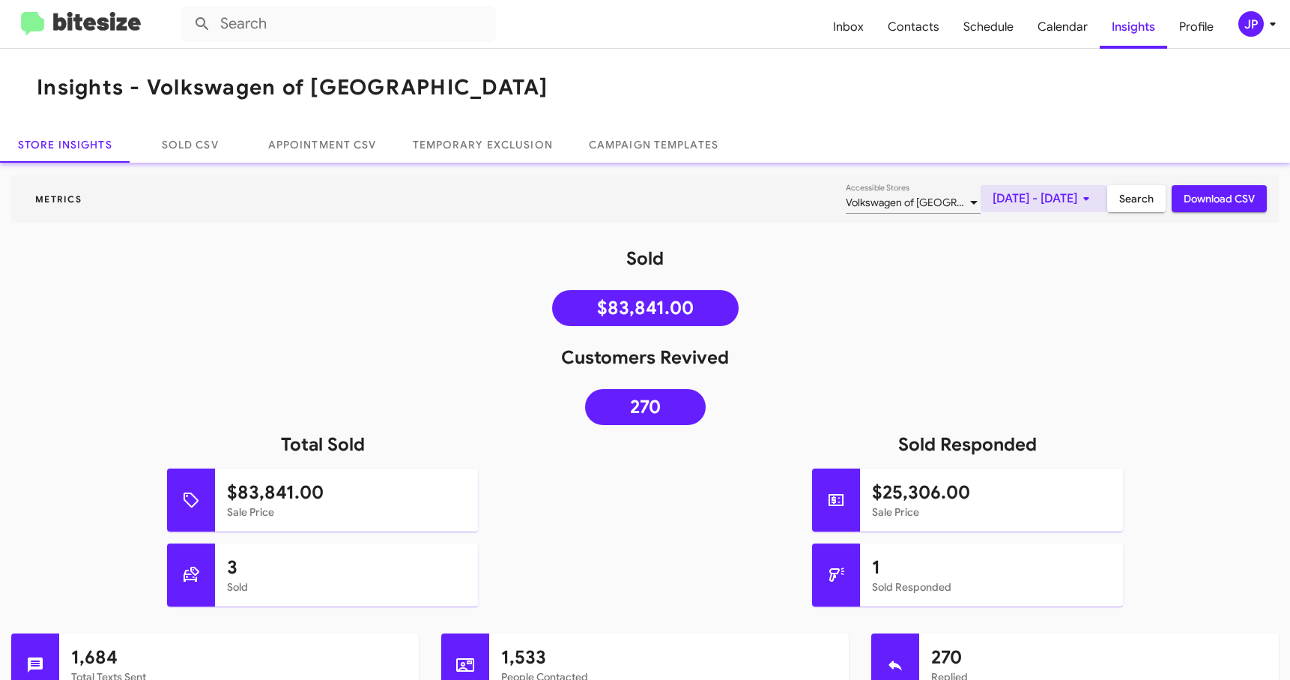
click at [993, 188] on span "[DATE] - [DATE]" at bounding box center [1044, 198] width 103 height 27
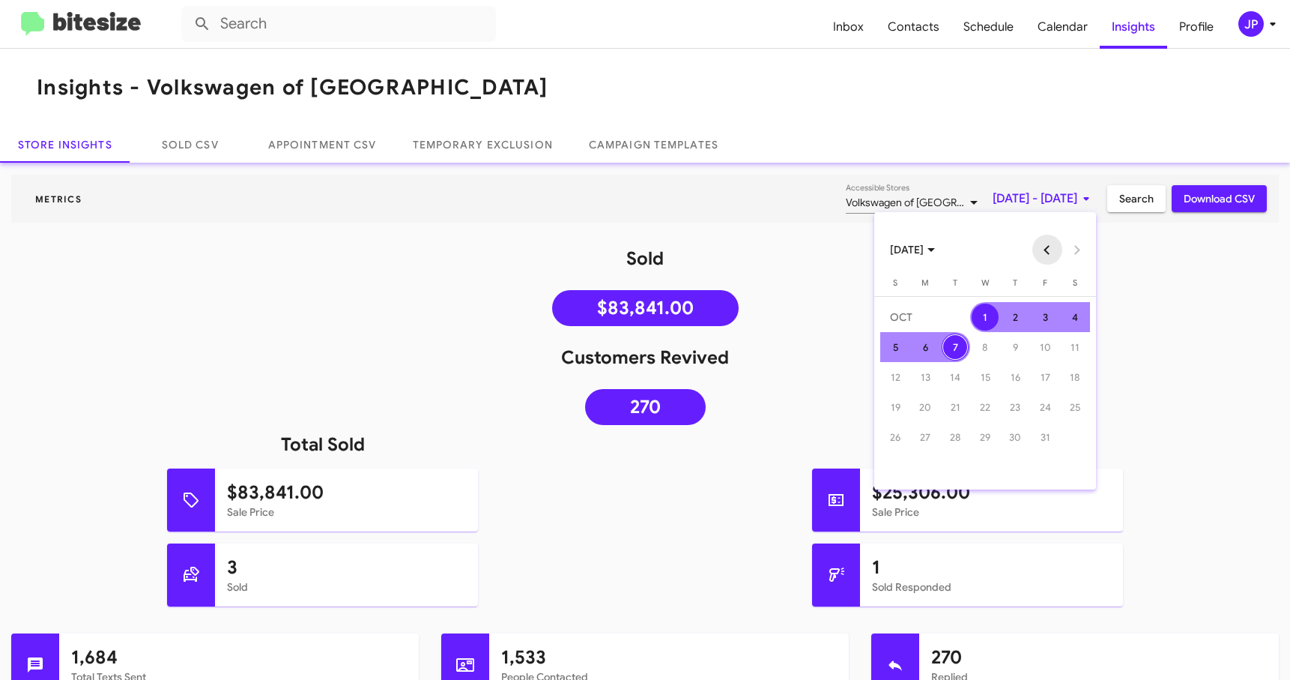
click at [1046, 248] on button "Previous month" at bounding box center [1047, 250] width 30 height 30
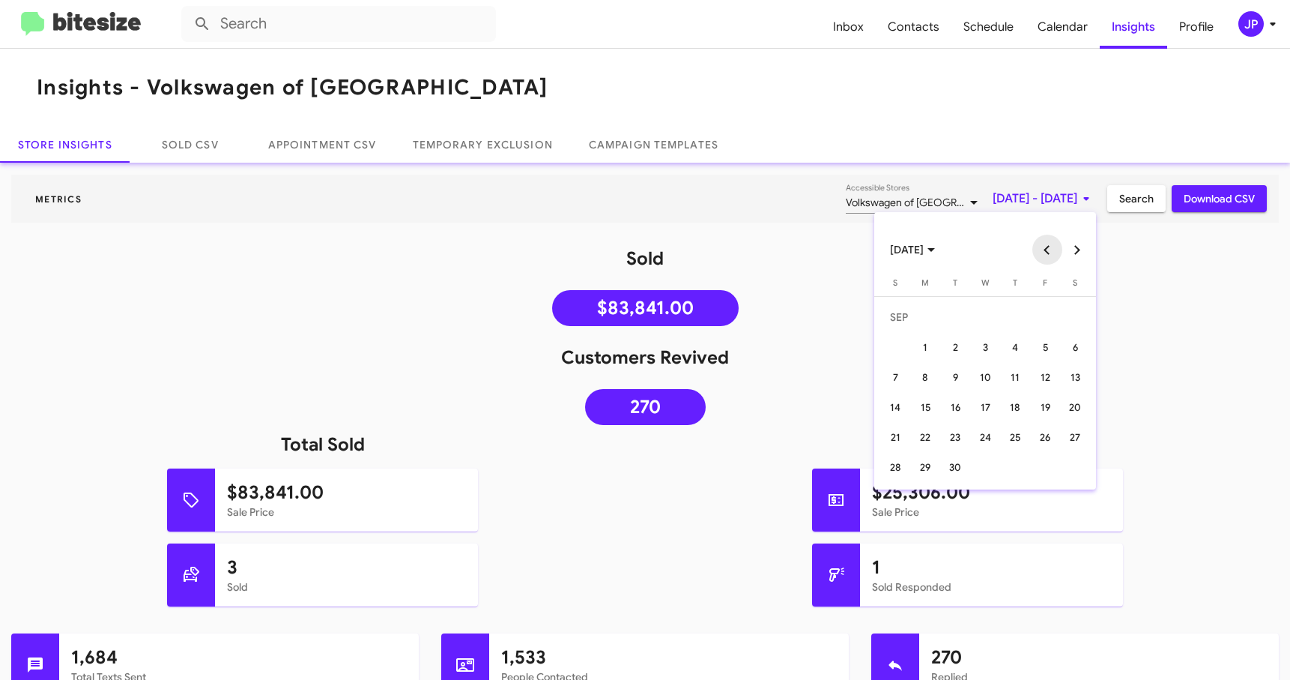
click at [1046, 248] on button "Previous month" at bounding box center [1047, 250] width 30 height 30
click at [1056, 249] on button "Previous month" at bounding box center [1047, 250] width 30 height 30
click at [934, 376] on div "7" at bounding box center [925, 376] width 27 height 27
click at [1080, 244] on button "Next month" at bounding box center [1077, 250] width 30 height 30
click at [1081, 244] on button "Next month" at bounding box center [1077, 250] width 30 height 30
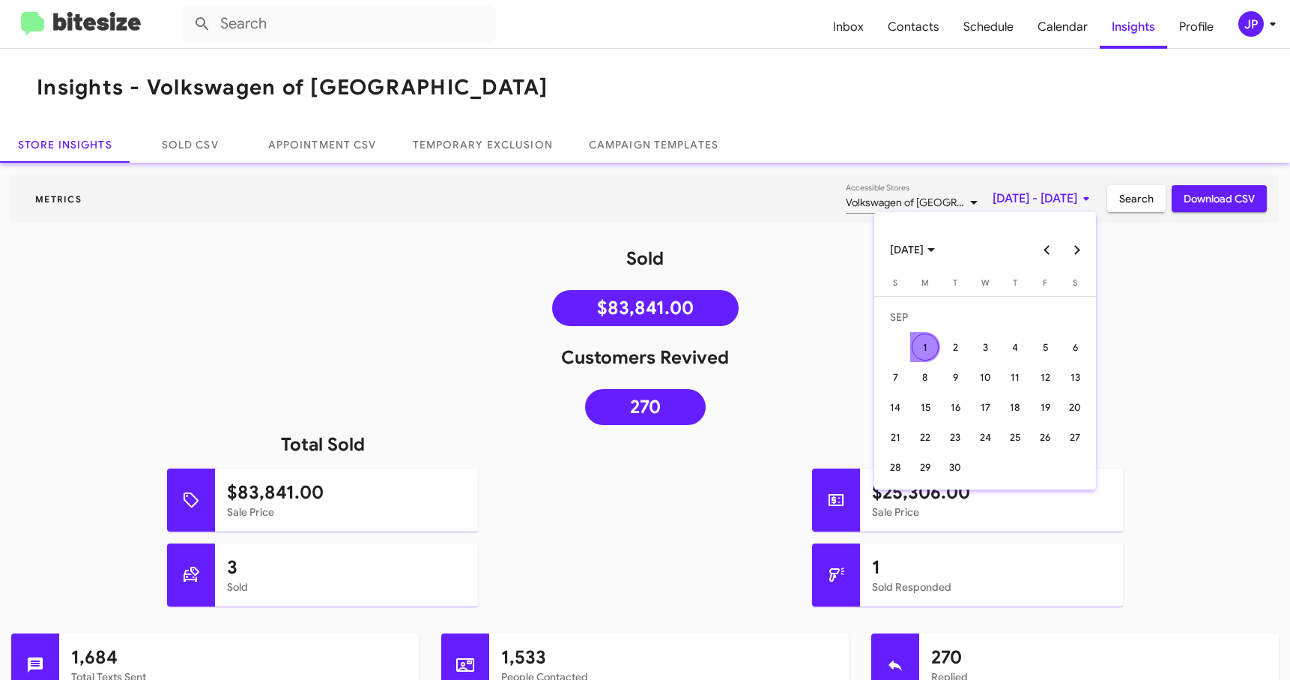
click at [1087, 242] on button "Next month" at bounding box center [1077, 250] width 30 height 30
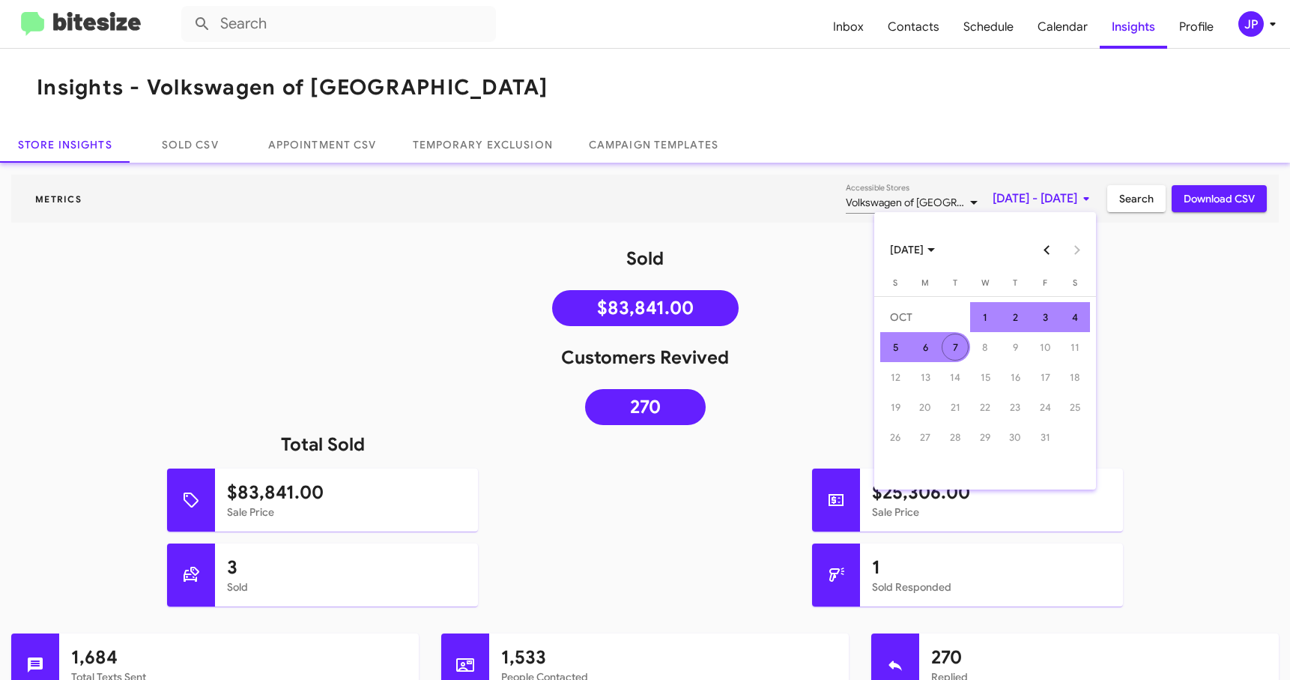
drag, startPoint x: 959, startPoint y: 348, endPoint x: 1030, endPoint y: 274, distance: 102.3
click at [960, 347] on div "7" at bounding box center [955, 346] width 27 height 27
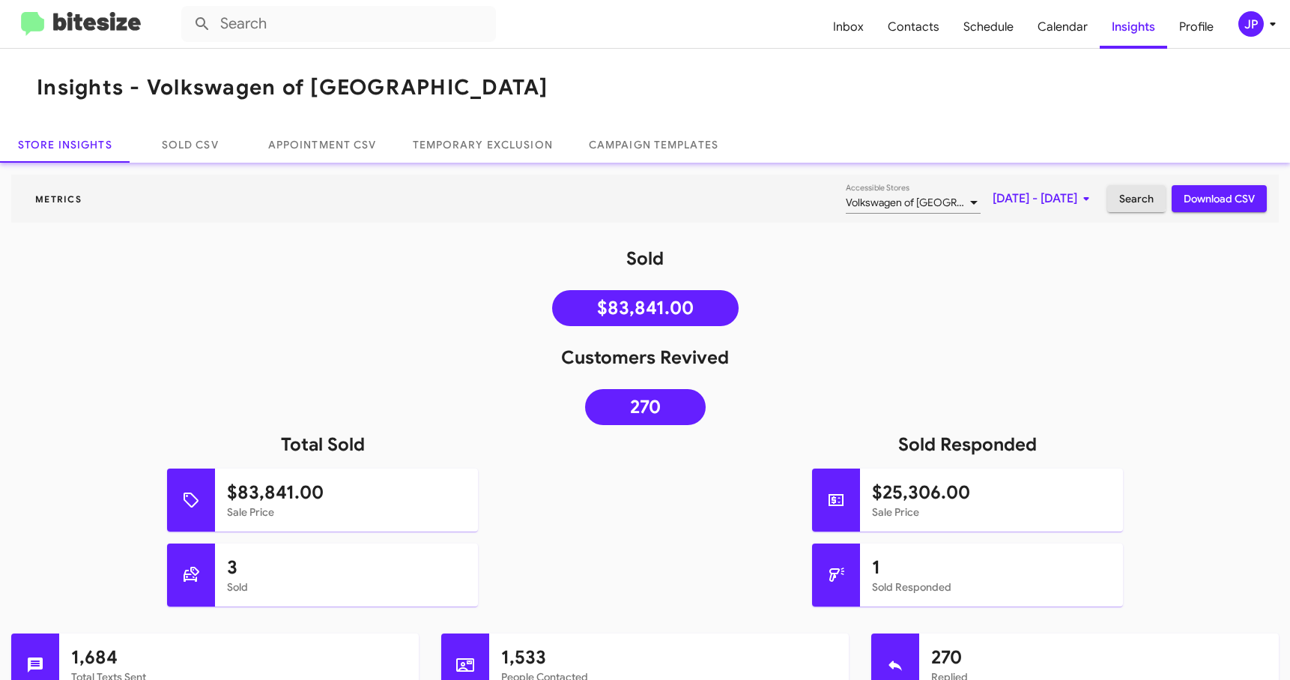
click at [1119, 198] on span "Search" at bounding box center [1136, 198] width 34 height 27
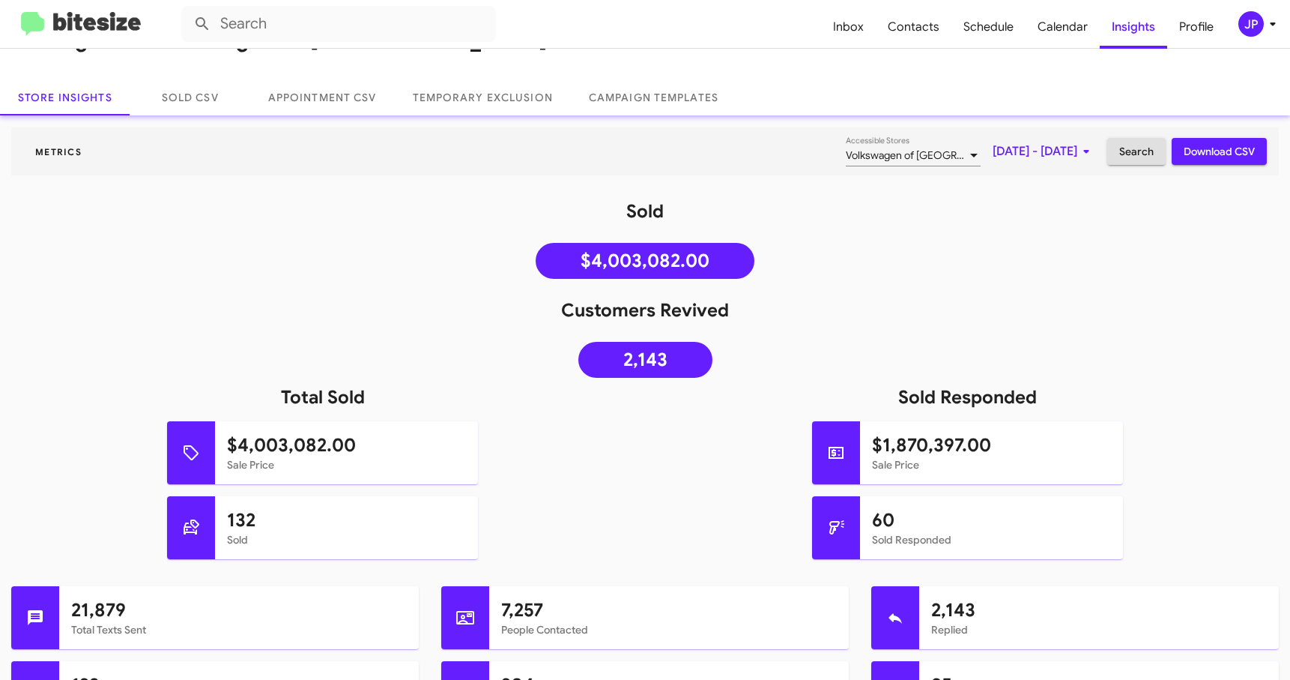
scroll to position [403, 0]
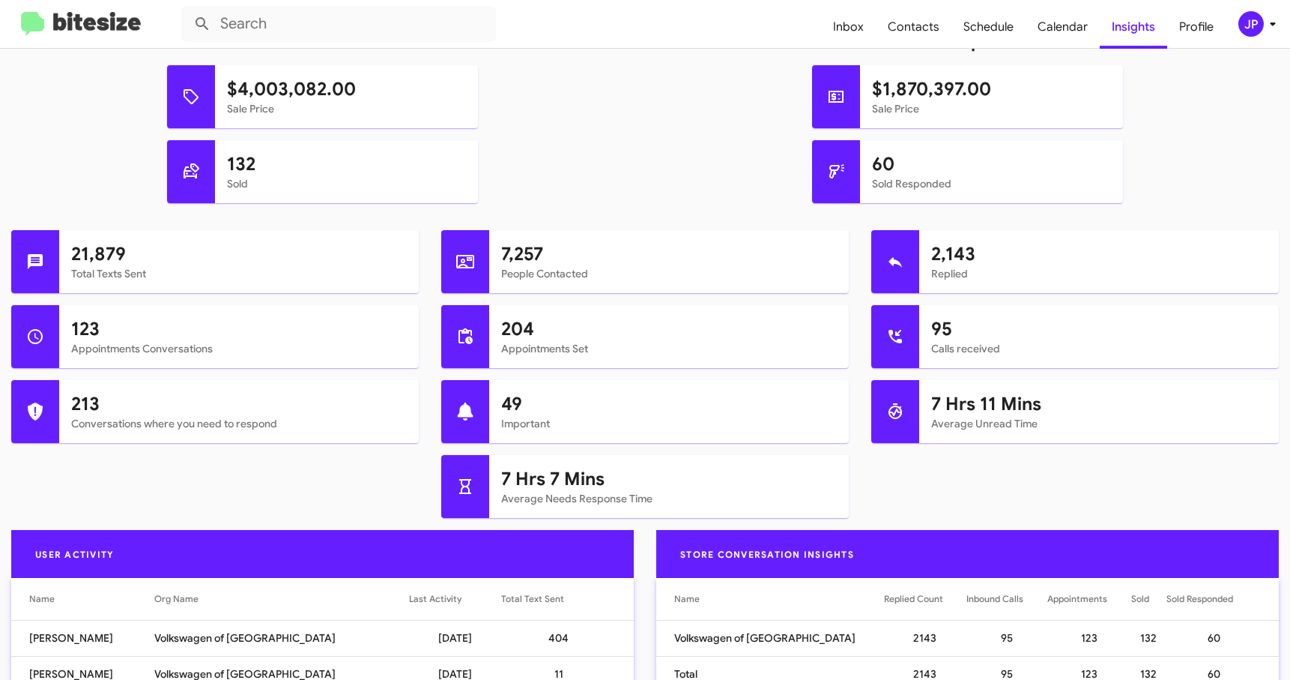
click at [1279, 21] on icon at bounding box center [1273, 24] width 18 height 18
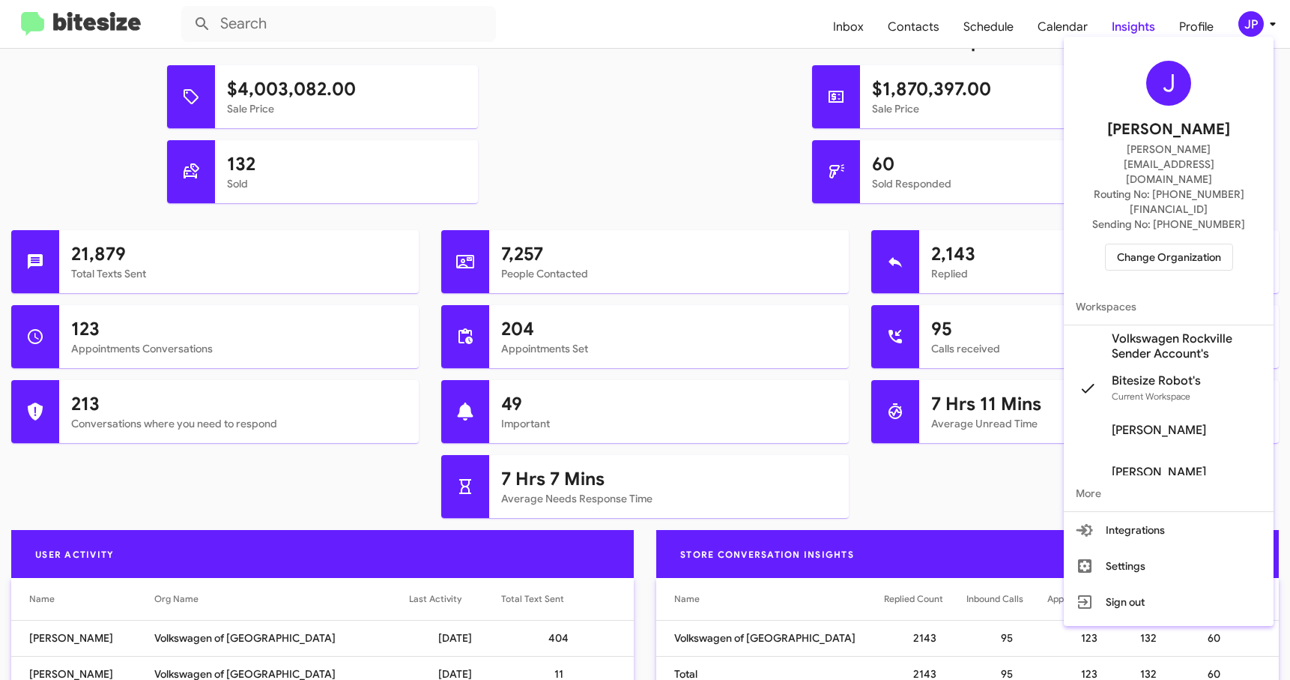
click at [1167, 244] on span "Change Organization" at bounding box center [1169, 256] width 104 height 25
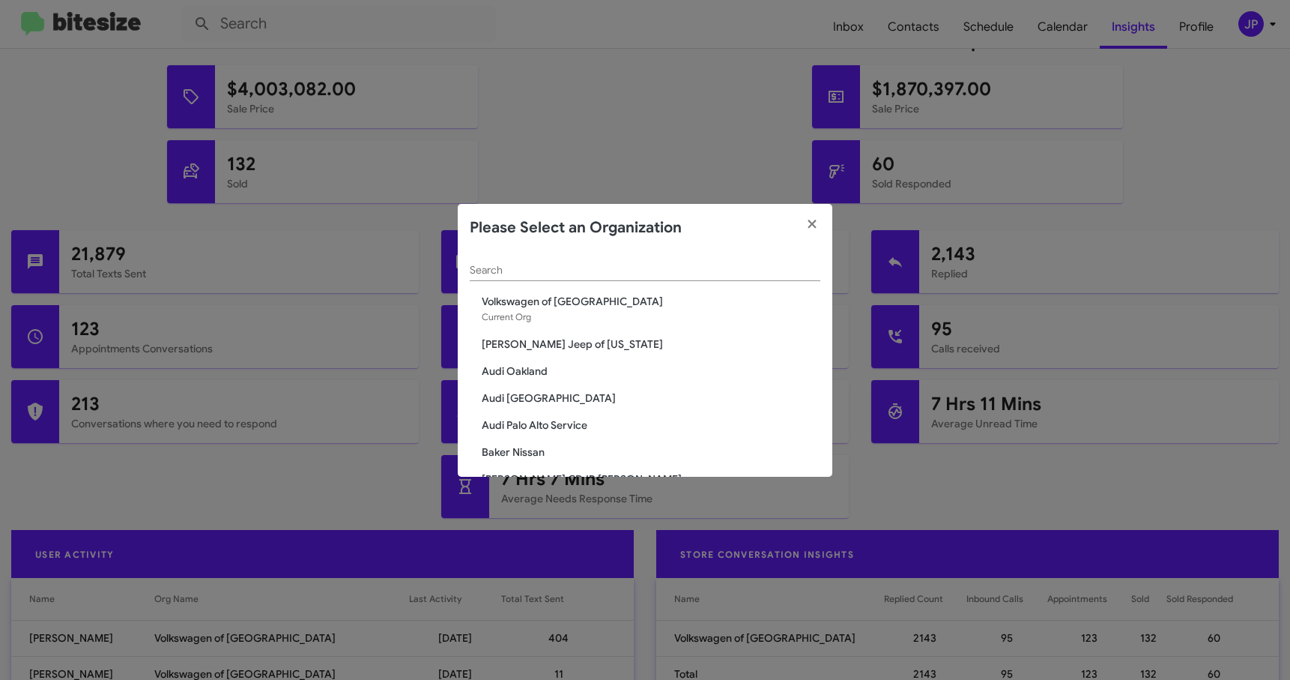
click at [532, 270] on input "Search" at bounding box center [645, 270] width 351 height 12
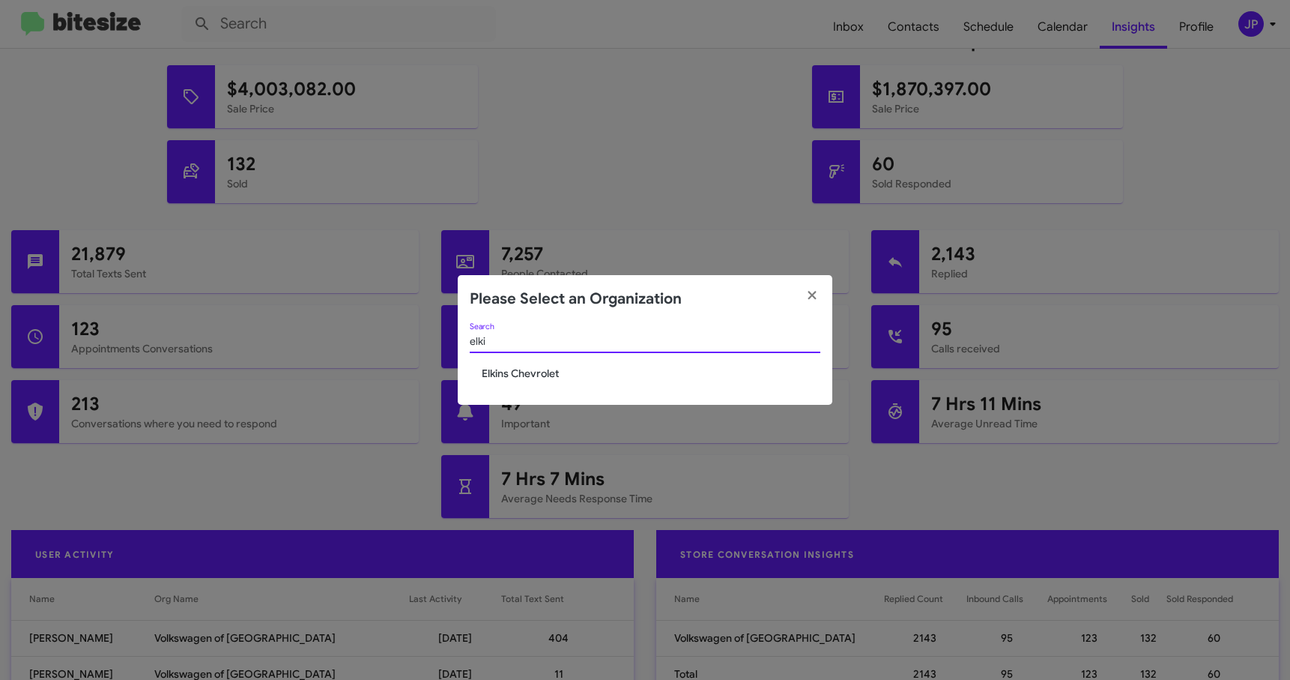
type input "elki"
click at [506, 372] on span "Elkins Chevrolet" at bounding box center [651, 373] width 339 height 15
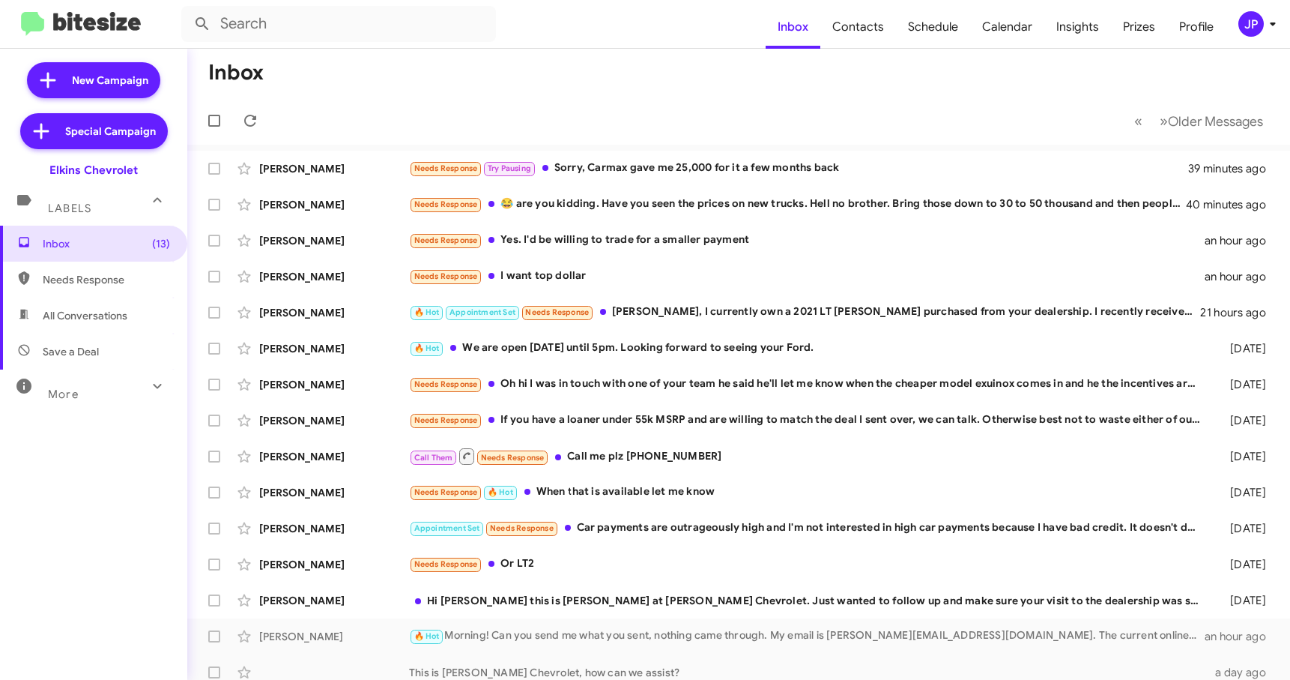
click at [1266, 26] on icon at bounding box center [1273, 24] width 18 height 18
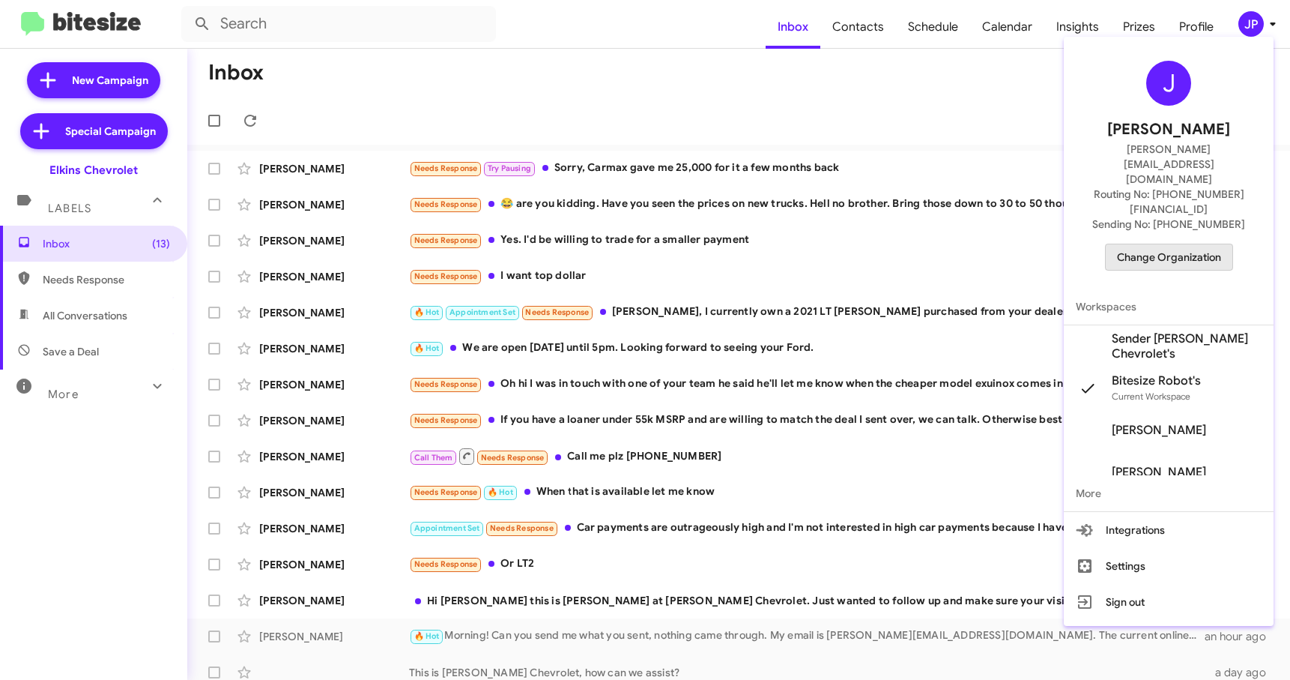
click at [1216, 244] on span "Change Organization" at bounding box center [1169, 256] width 104 height 25
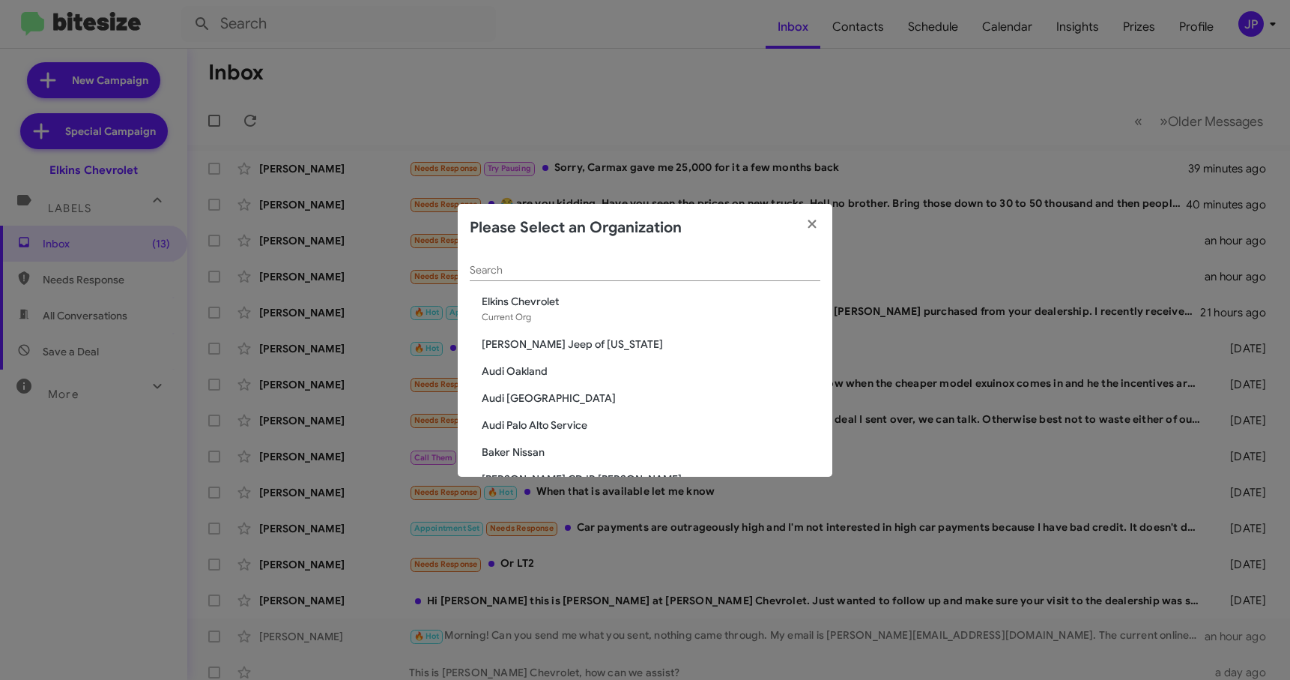
click at [669, 268] on input "Search" at bounding box center [645, 270] width 351 height 12
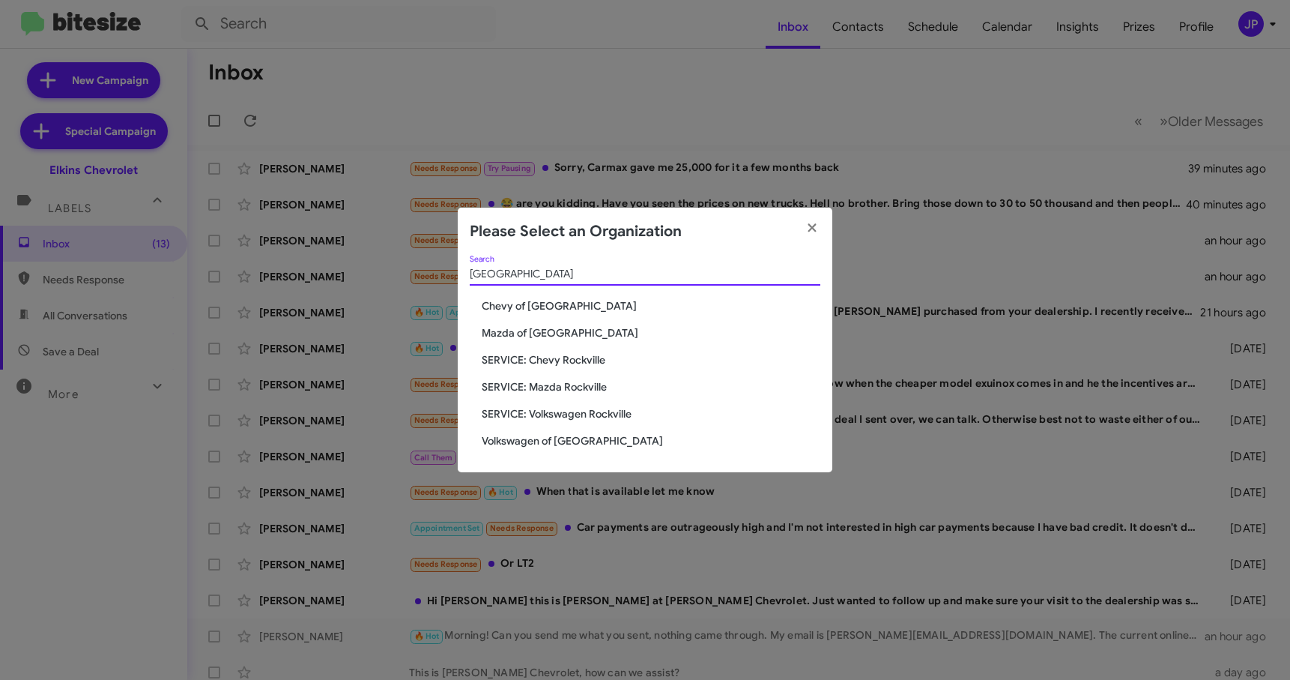
type input "Rockville"
click at [545, 435] on span "Volkswagen of Rockville" at bounding box center [651, 440] width 339 height 15
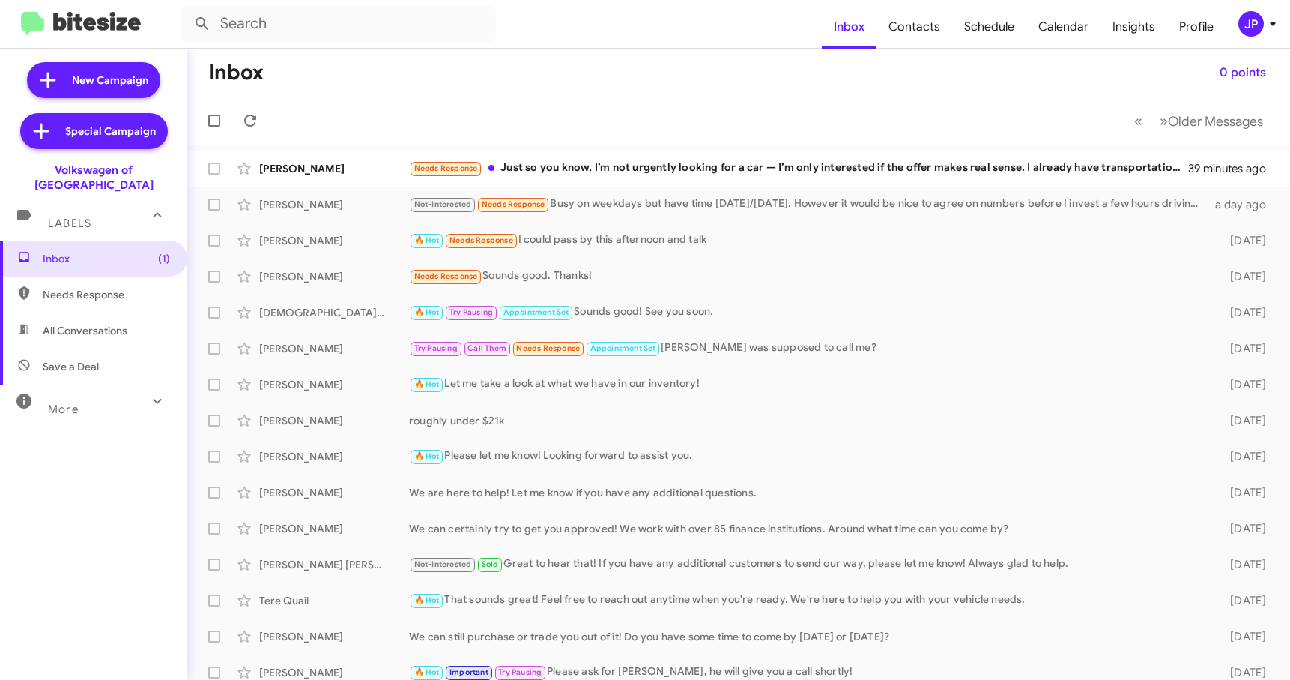
click at [1236, 28] on button "JP" at bounding box center [1250, 23] width 48 height 25
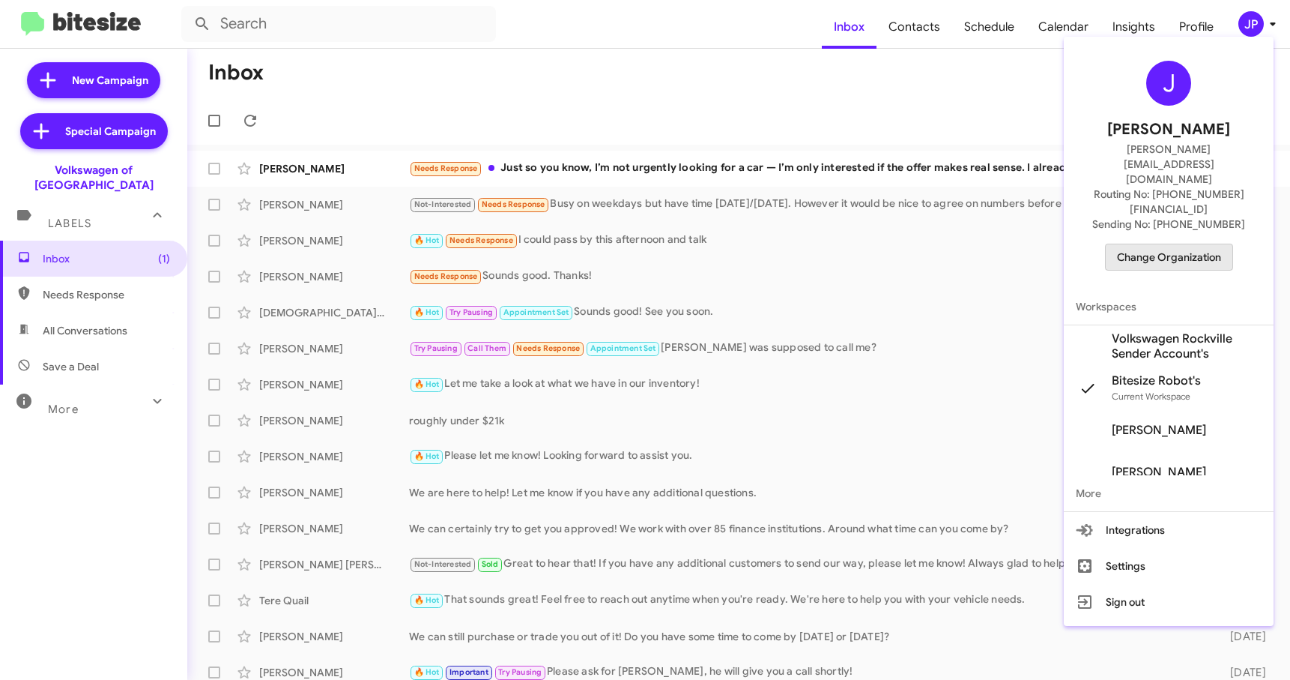
click at [1206, 244] on span "Change Organization" at bounding box center [1169, 256] width 104 height 25
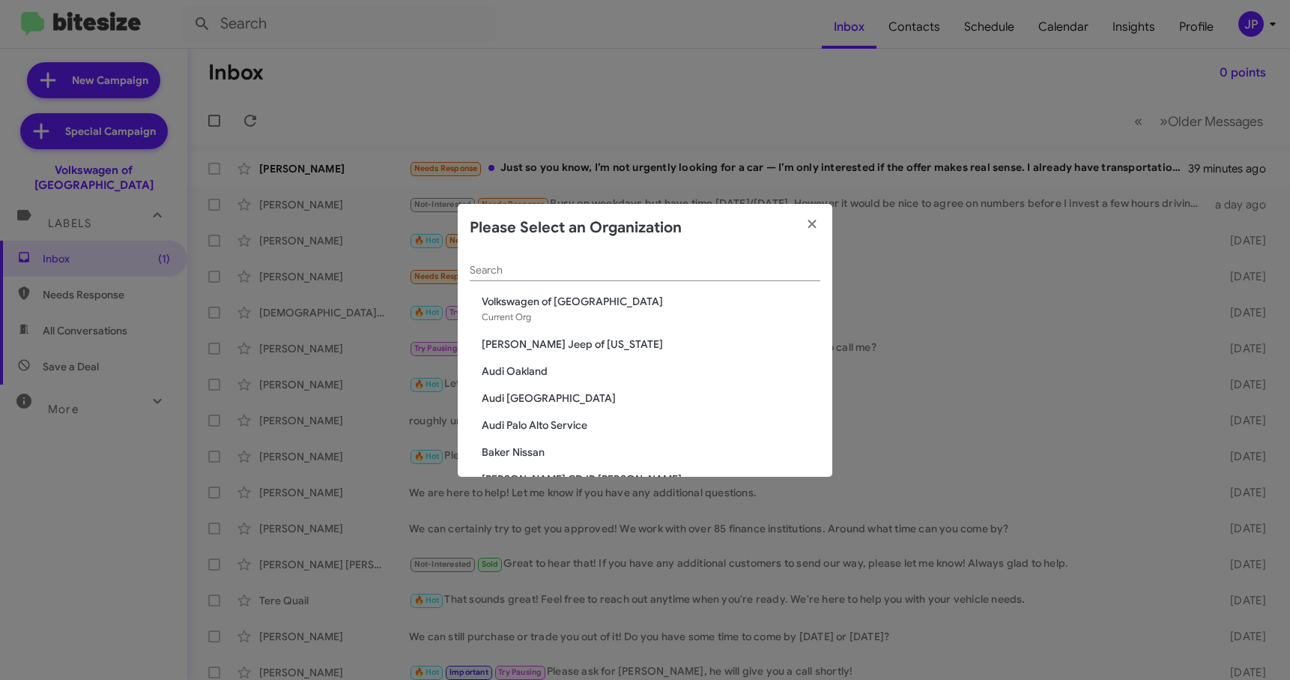
click at [619, 267] on input "Search" at bounding box center [645, 270] width 351 height 12
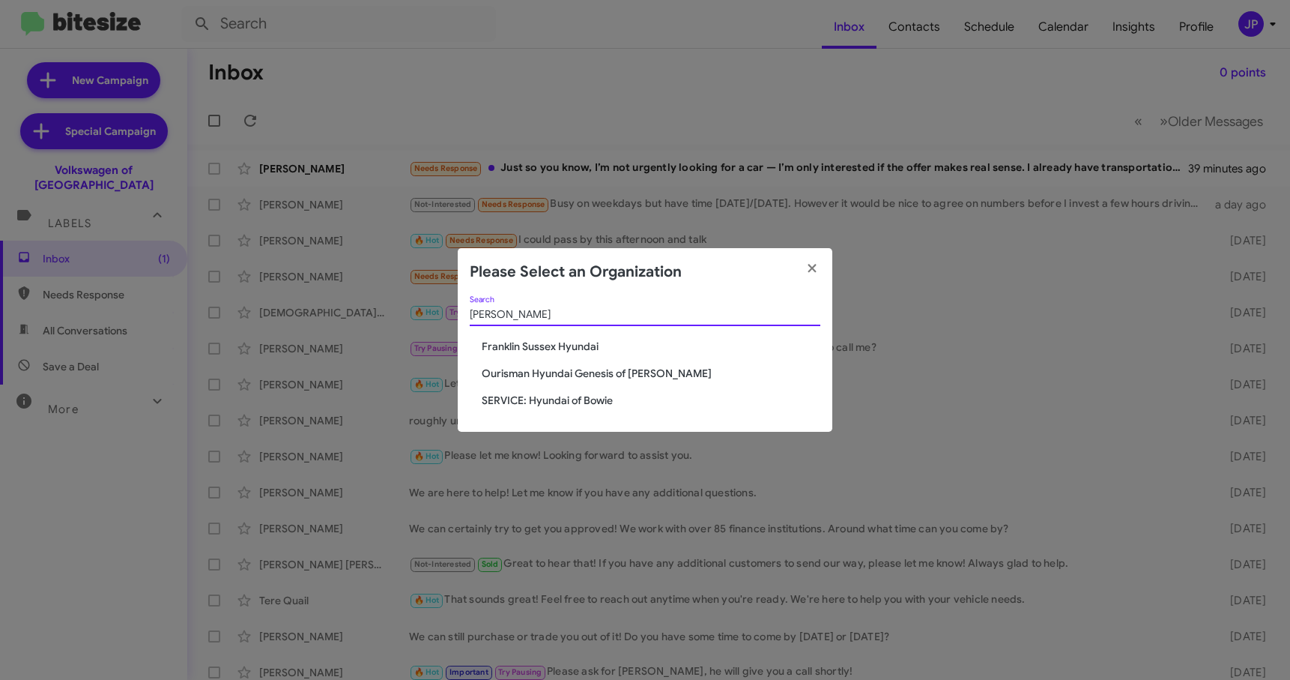
type input "[PERSON_NAME]"
click at [563, 400] on span "SERVICE: Hyundai of Bowie" at bounding box center [651, 400] width 339 height 15
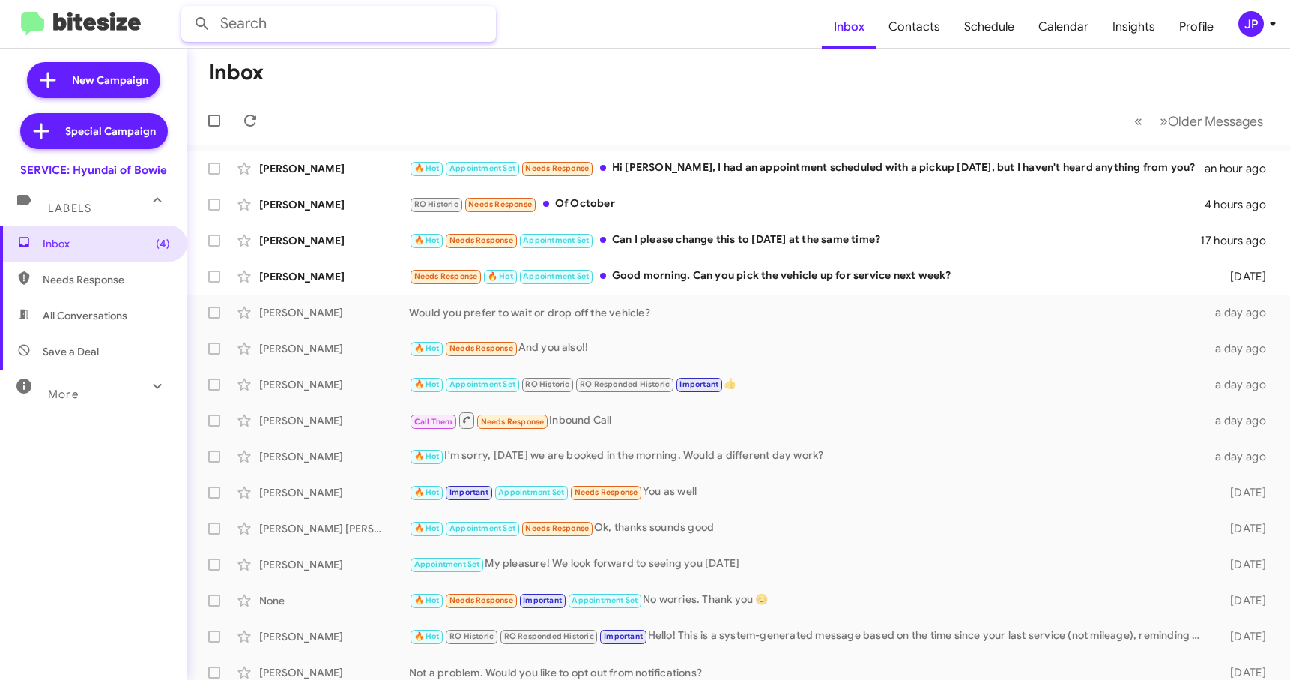
click at [283, 28] on input "text" at bounding box center [338, 24] width 315 height 36
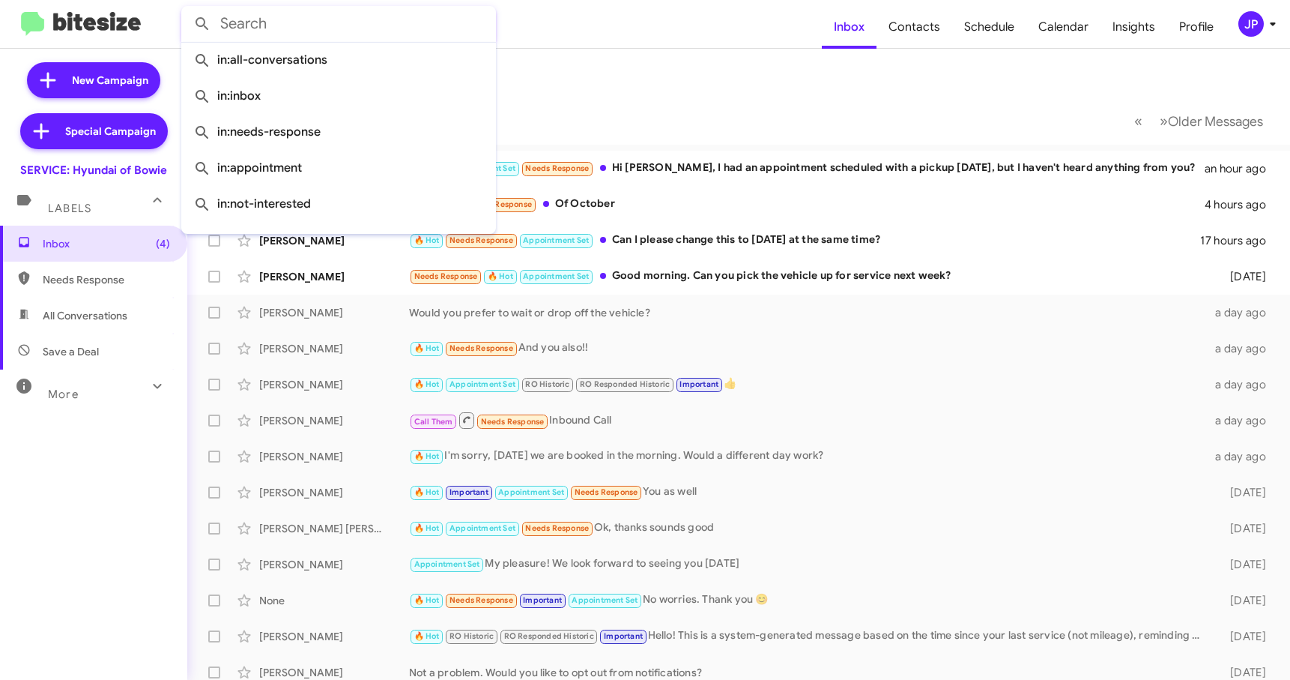
paste input "2024608135"
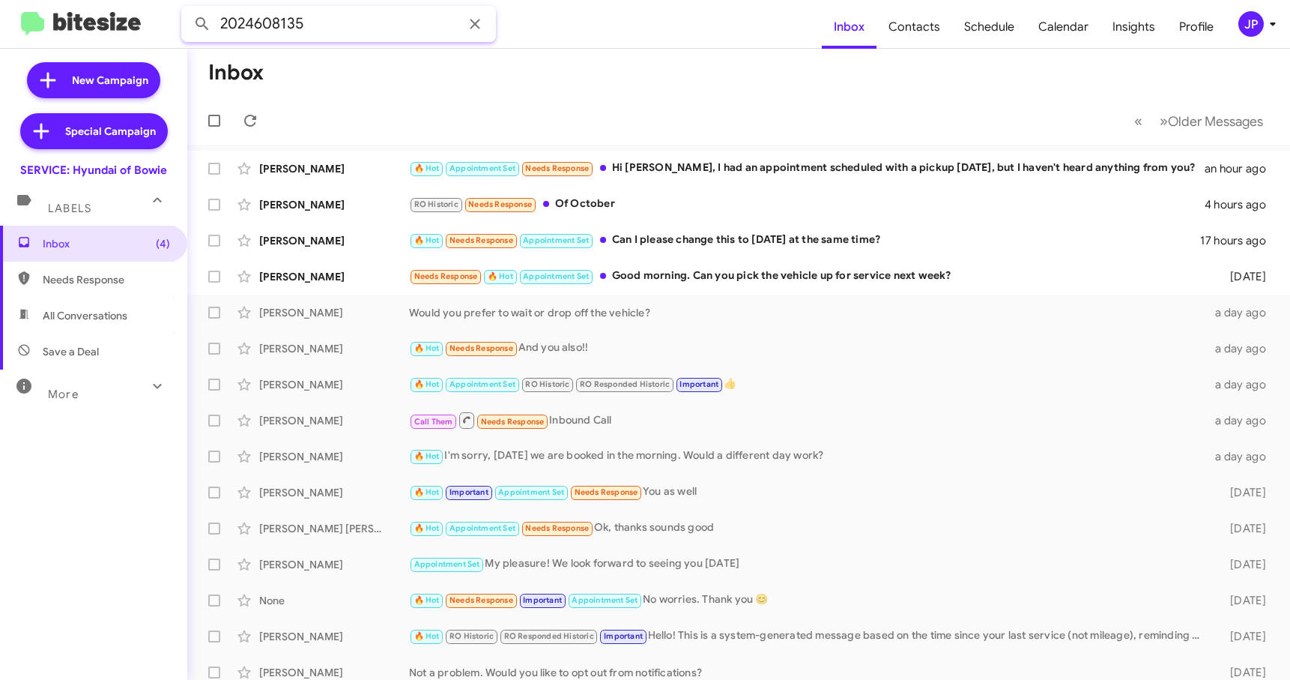
type input "2024608135"
click at [187, 9] on button at bounding box center [202, 24] width 30 height 30
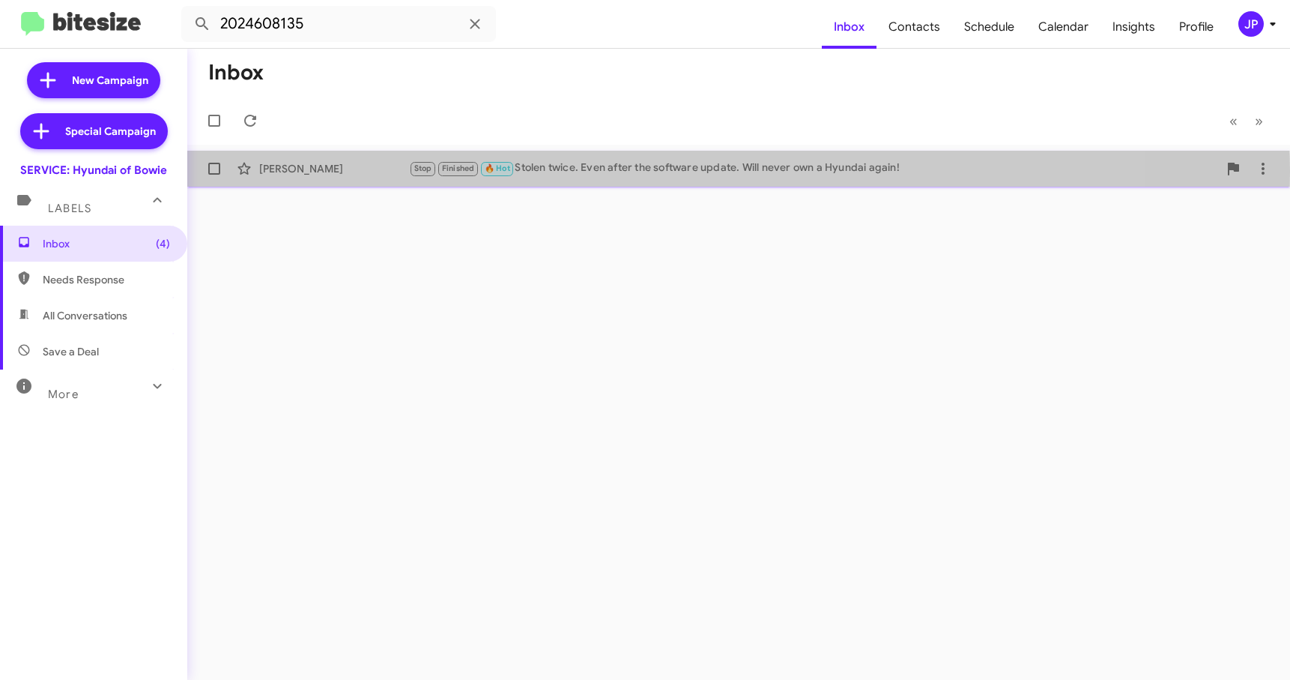
click at [647, 172] on div "Stop Finished 🔥 Hot Stolen twice. Even after the software update. Will never ow…" at bounding box center [813, 168] width 809 height 17
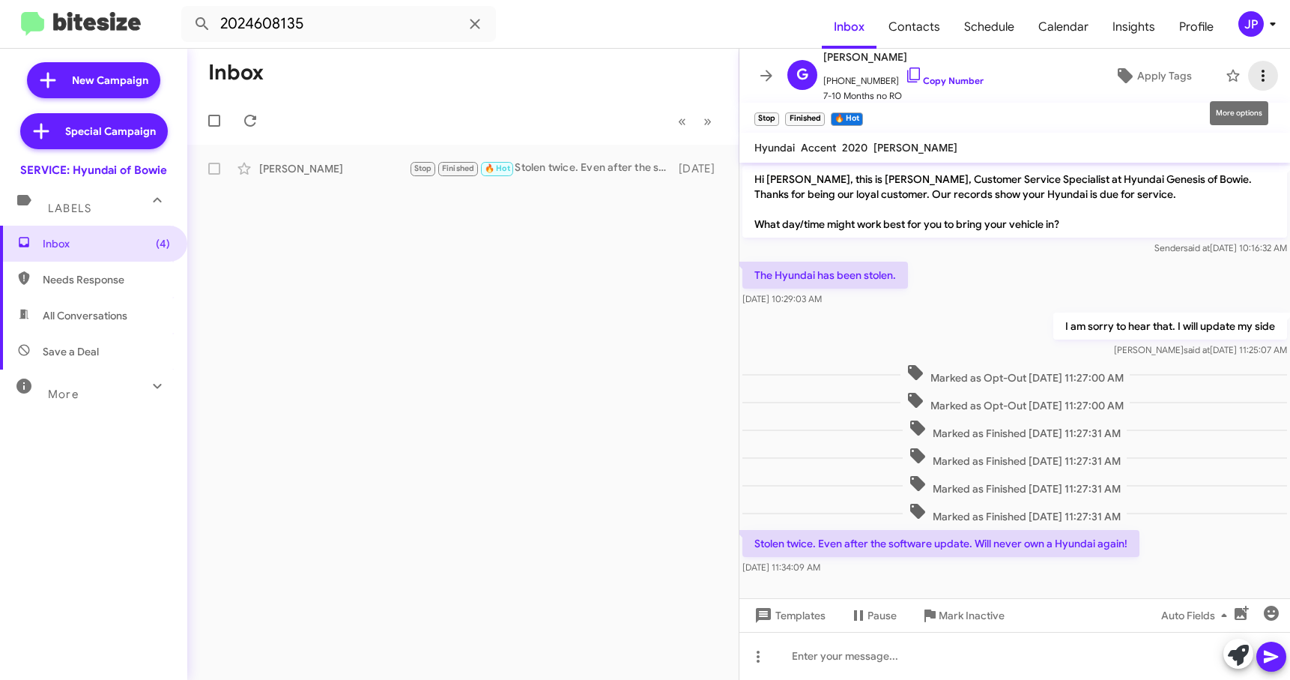
click at [1254, 78] on icon at bounding box center [1263, 76] width 18 height 18
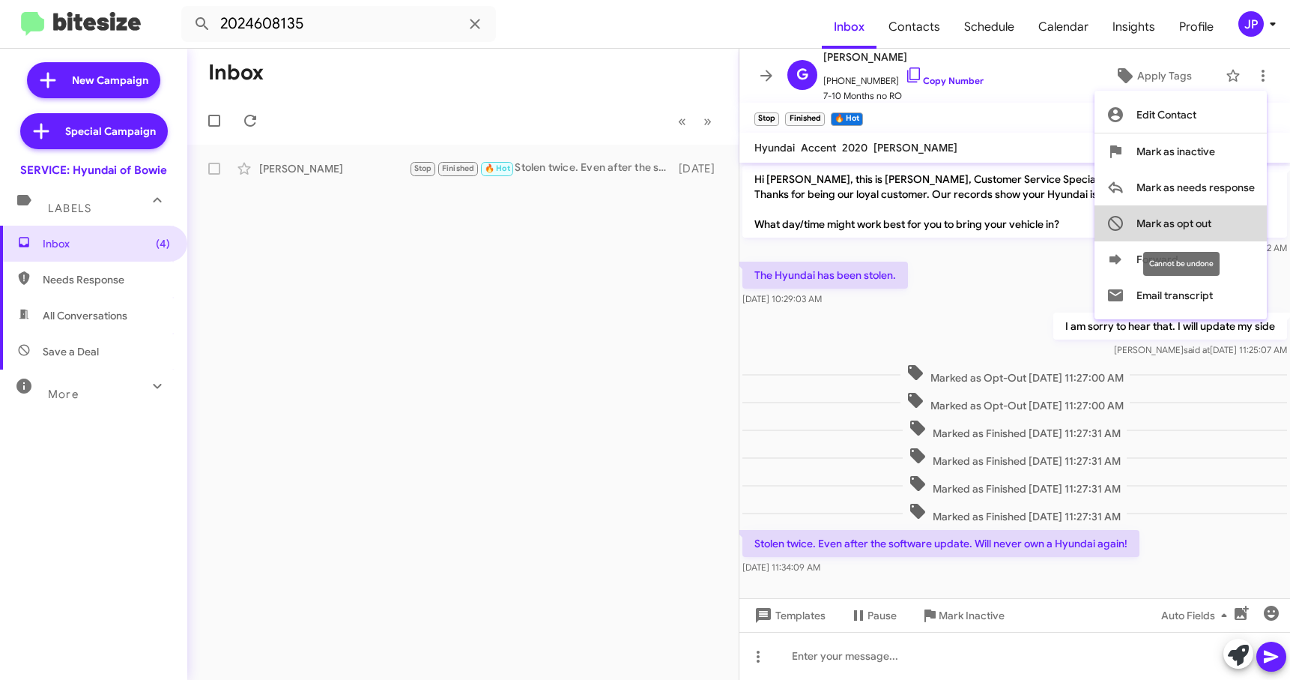
click at [1224, 214] on button "Mark as opt out" at bounding box center [1181, 223] width 172 height 36
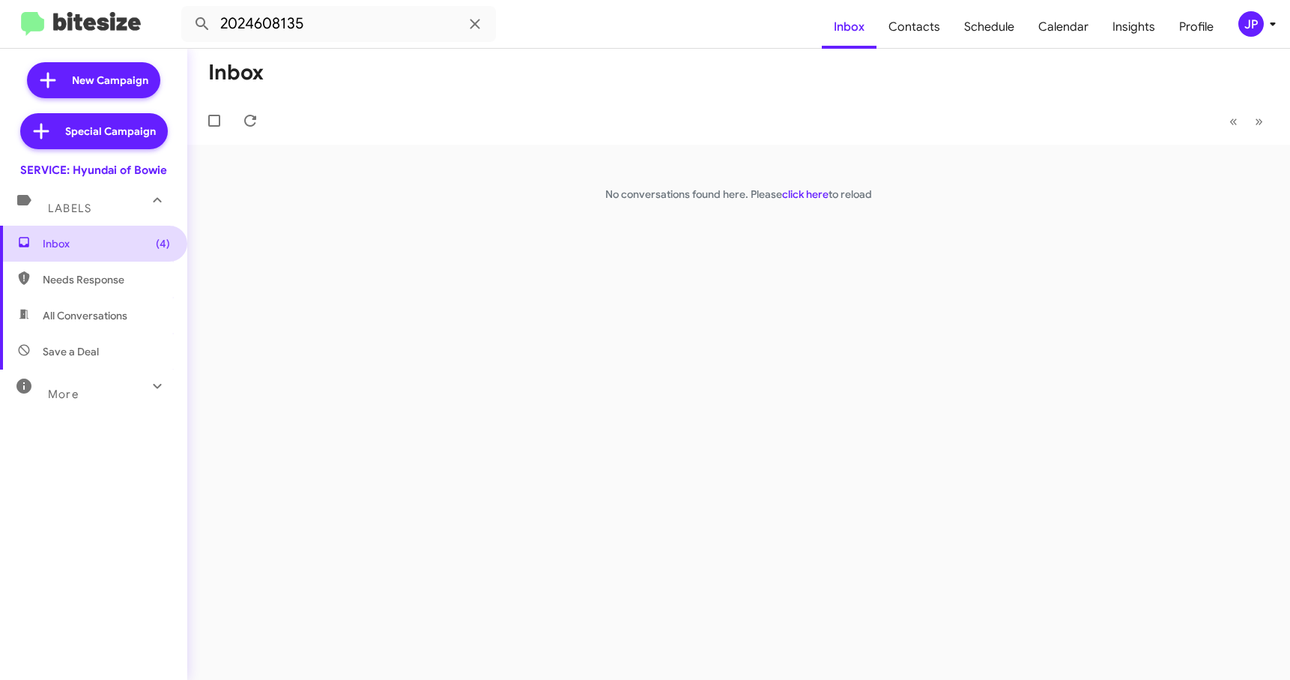
click at [44, 242] on span "Inbox (4)" at bounding box center [106, 243] width 127 height 15
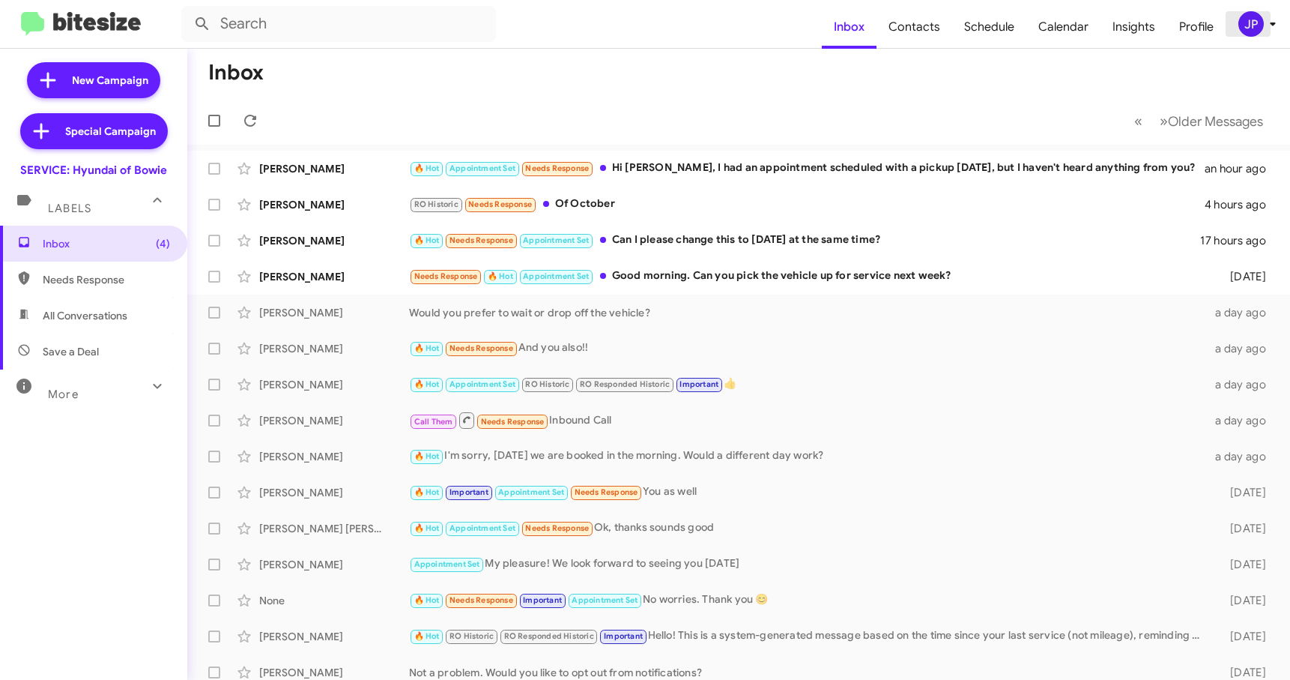
click at [1257, 28] on div "JP" at bounding box center [1250, 23] width 25 height 25
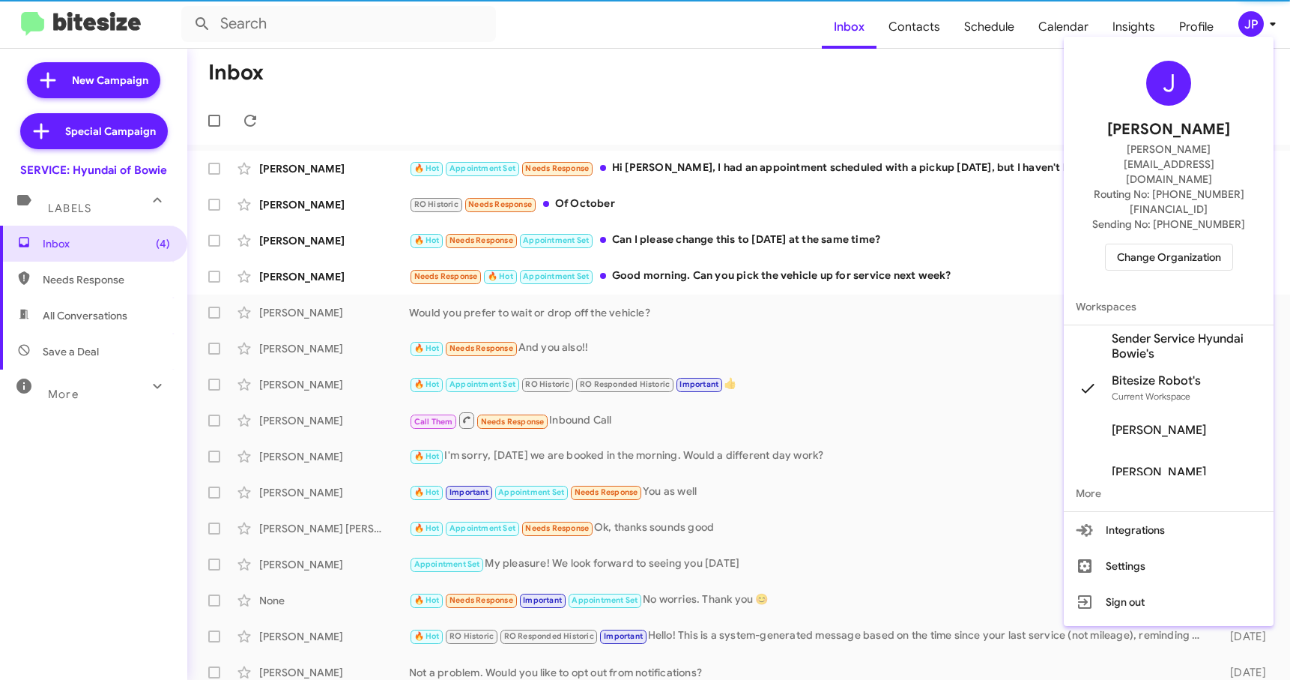
click at [1223, 244] on button "Change Organization" at bounding box center [1169, 257] width 128 height 27
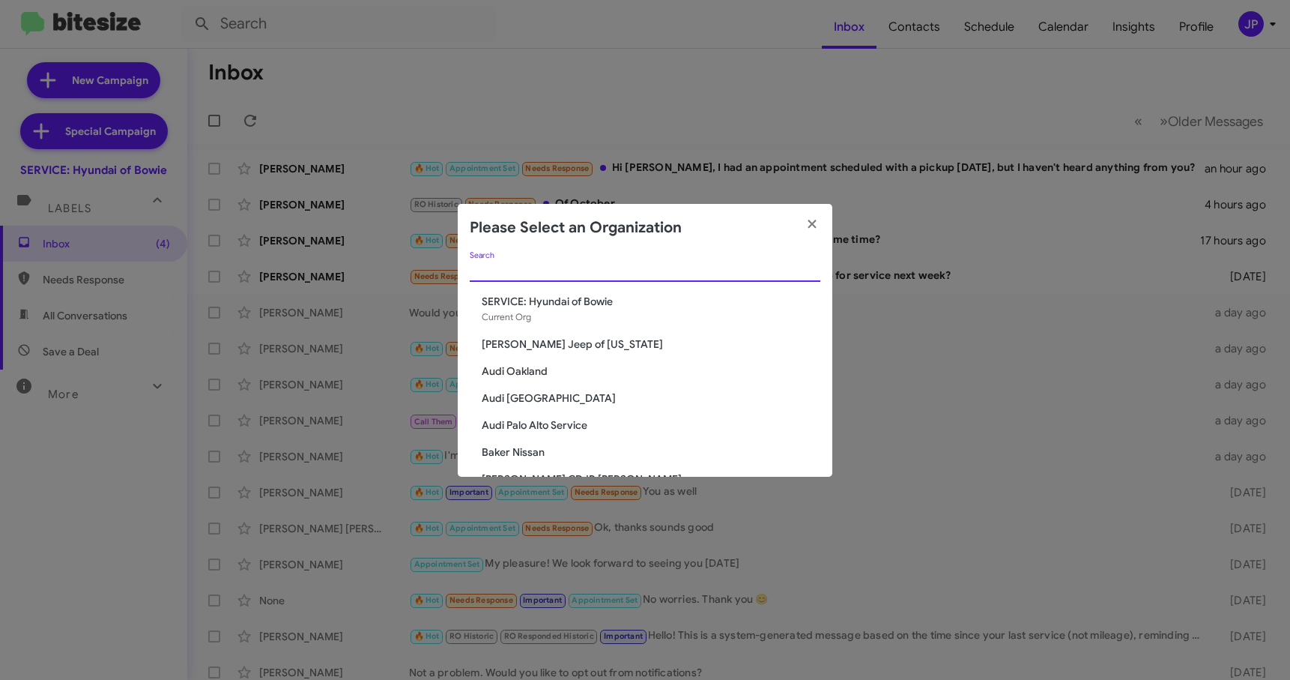
click at [516, 267] on input "Search" at bounding box center [645, 270] width 351 height 12
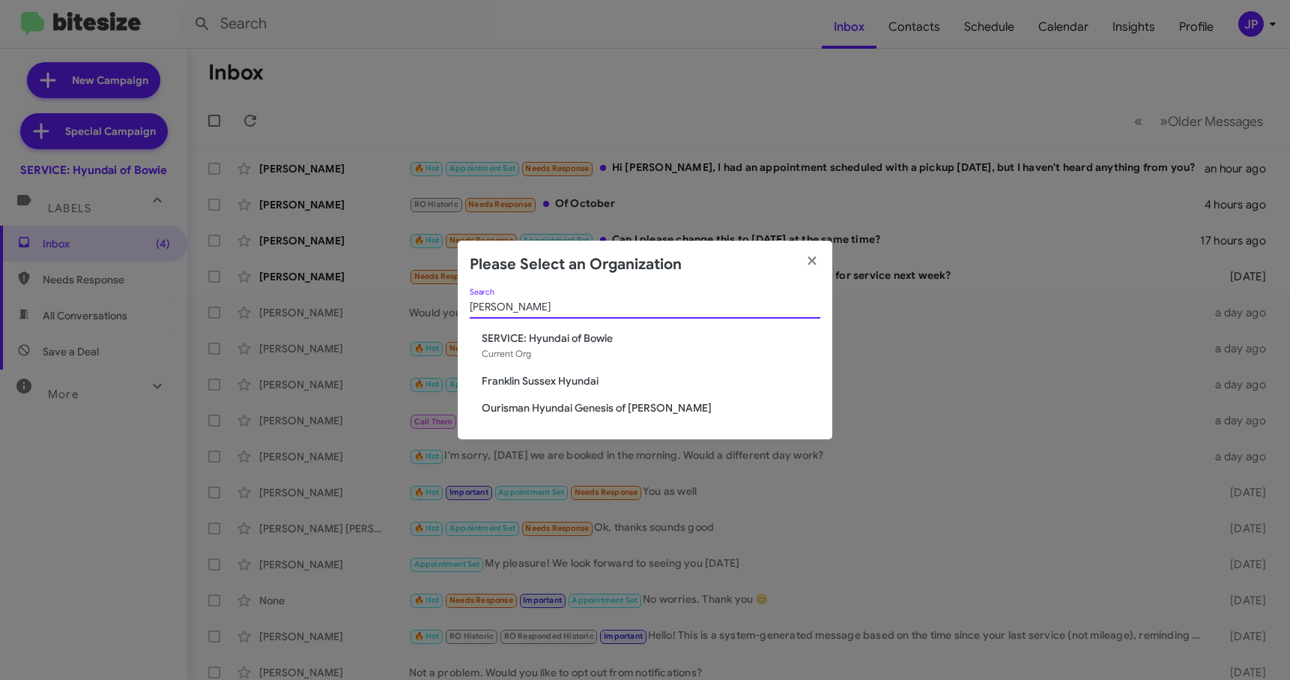
type input "hyunda"
click at [518, 416] on div "hyunda Search SERVICE: Hyundai of Bowie Current Org Franklin Sussex Hyundai Our…" at bounding box center [645, 363] width 375 height 151
click at [530, 405] on span "Ourisman Hyundai Genesis of Bowie" at bounding box center [651, 407] width 339 height 15
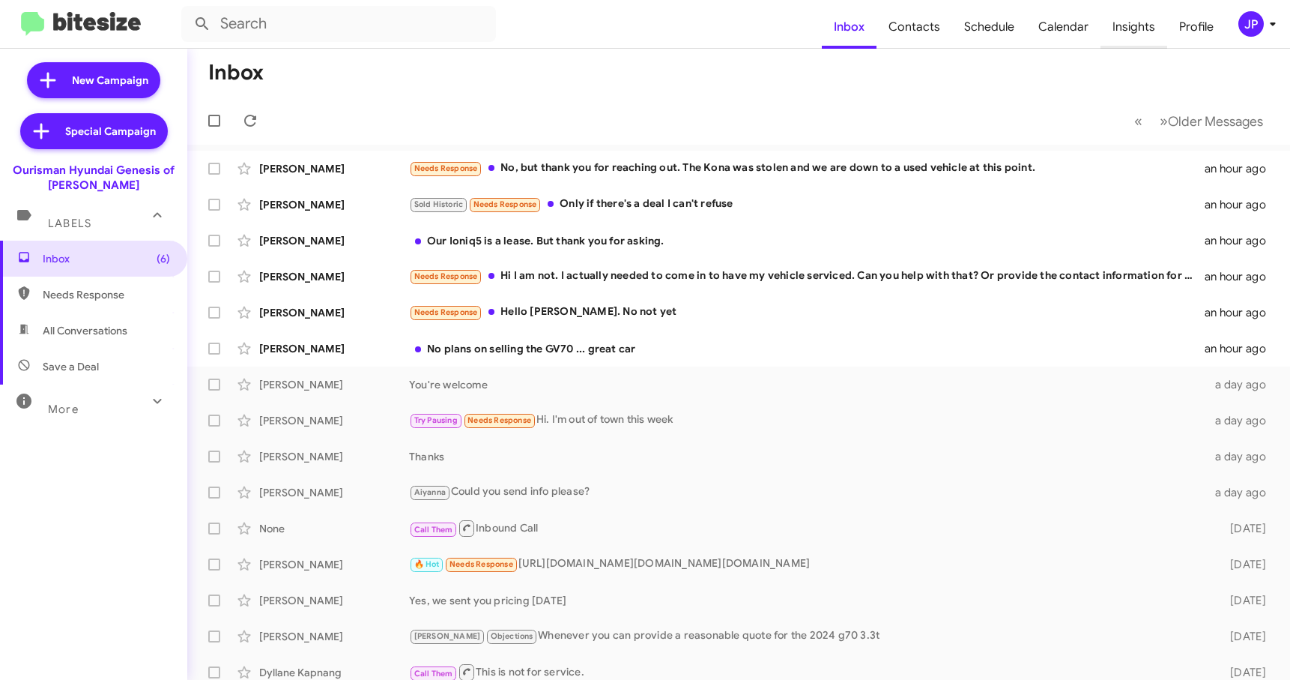
click at [1149, 35] on span "Insights" at bounding box center [1134, 26] width 67 height 43
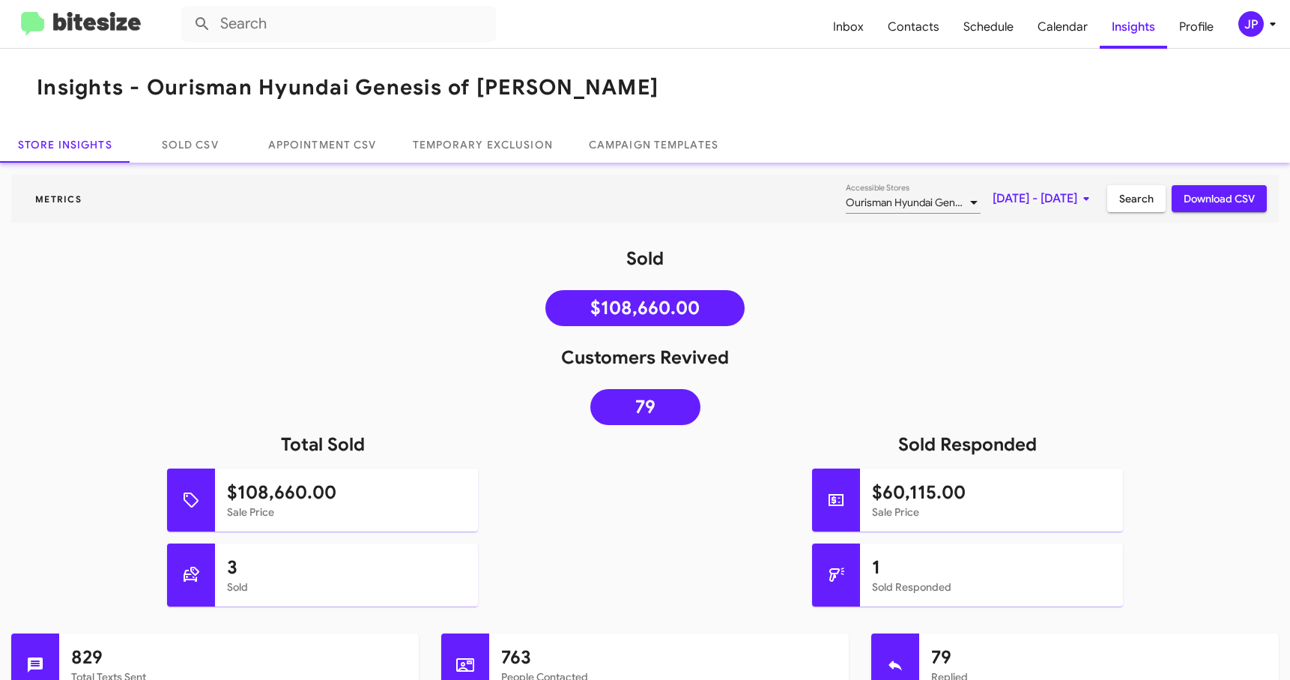
click at [1257, 28] on div "JP" at bounding box center [1250, 23] width 25 height 25
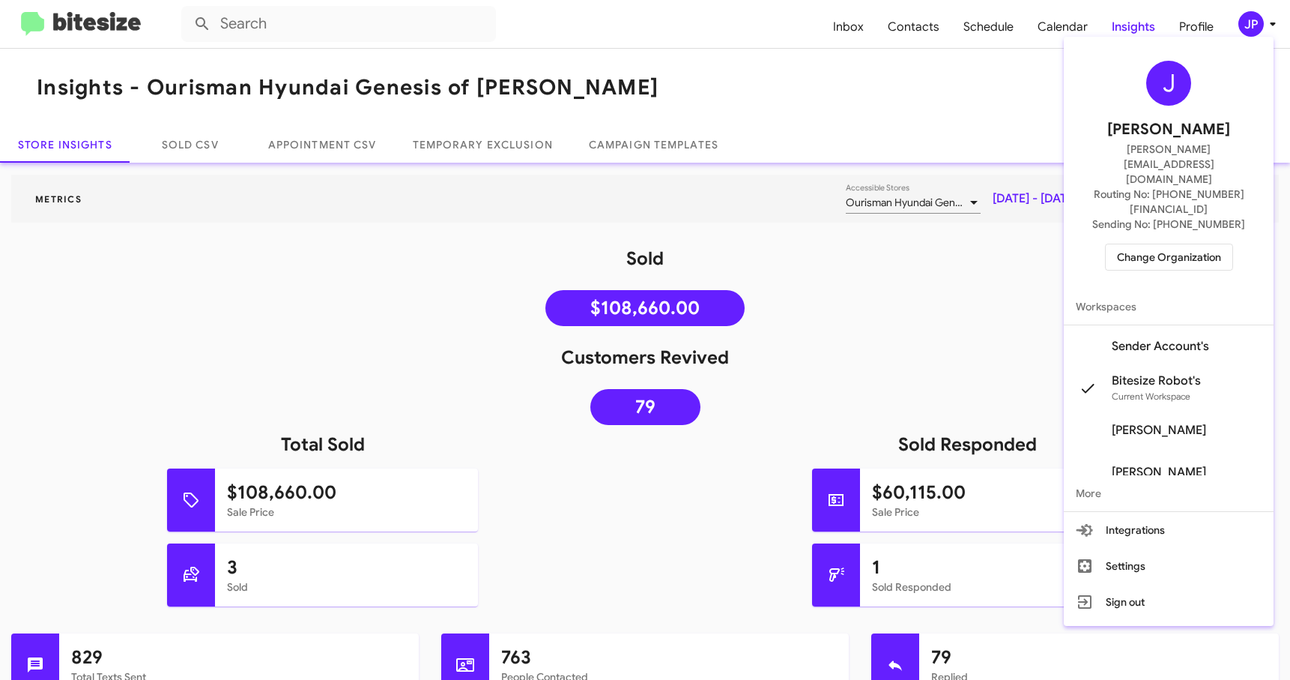
click at [1158, 244] on span "Change Organization" at bounding box center [1169, 256] width 104 height 25
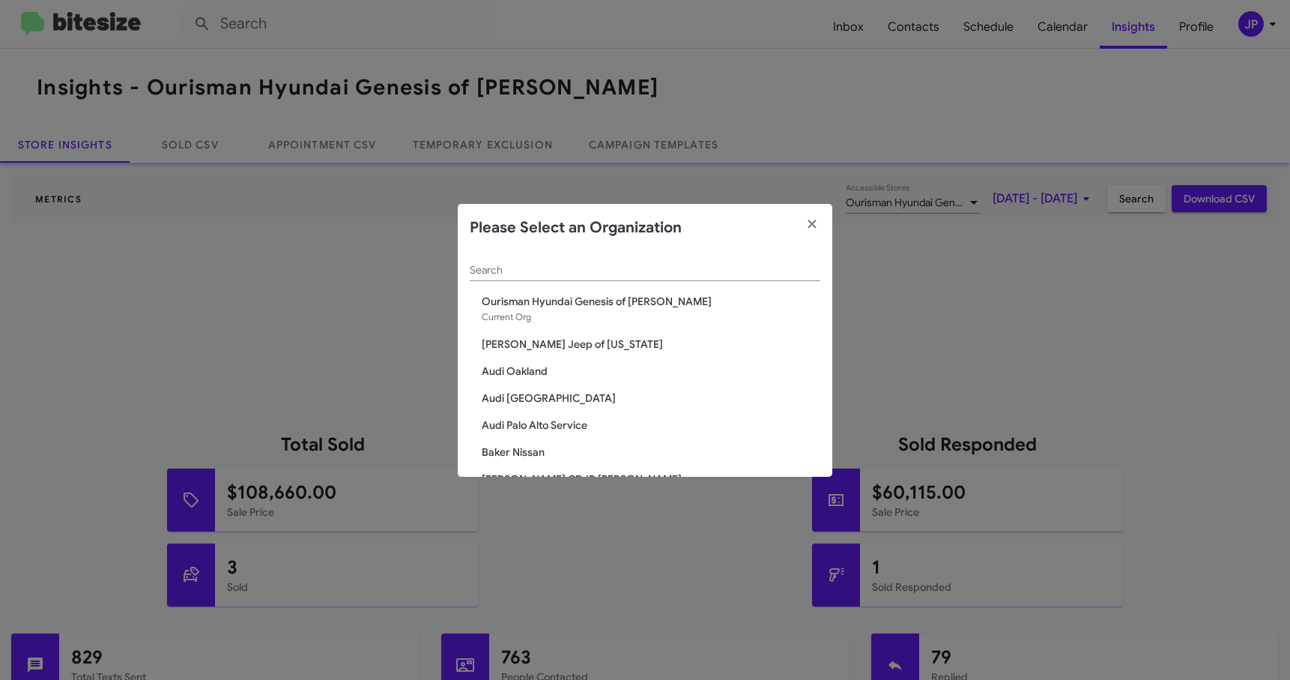
click at [497, 269] on input "Search" at bounding box center [645, 270] width 351 height 12
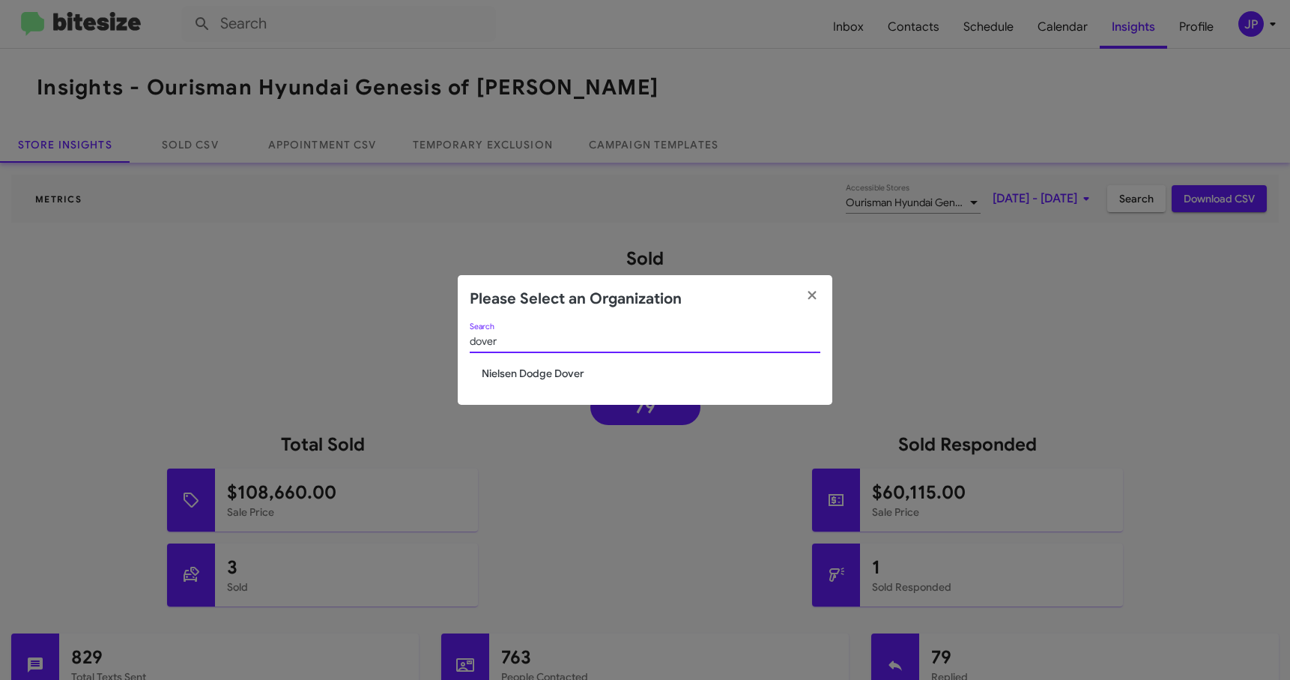
type input "dover"
click at [520, 375] on span "Nielsen Dodge Dover" at bounding box center [651, 373] width 339 height 15
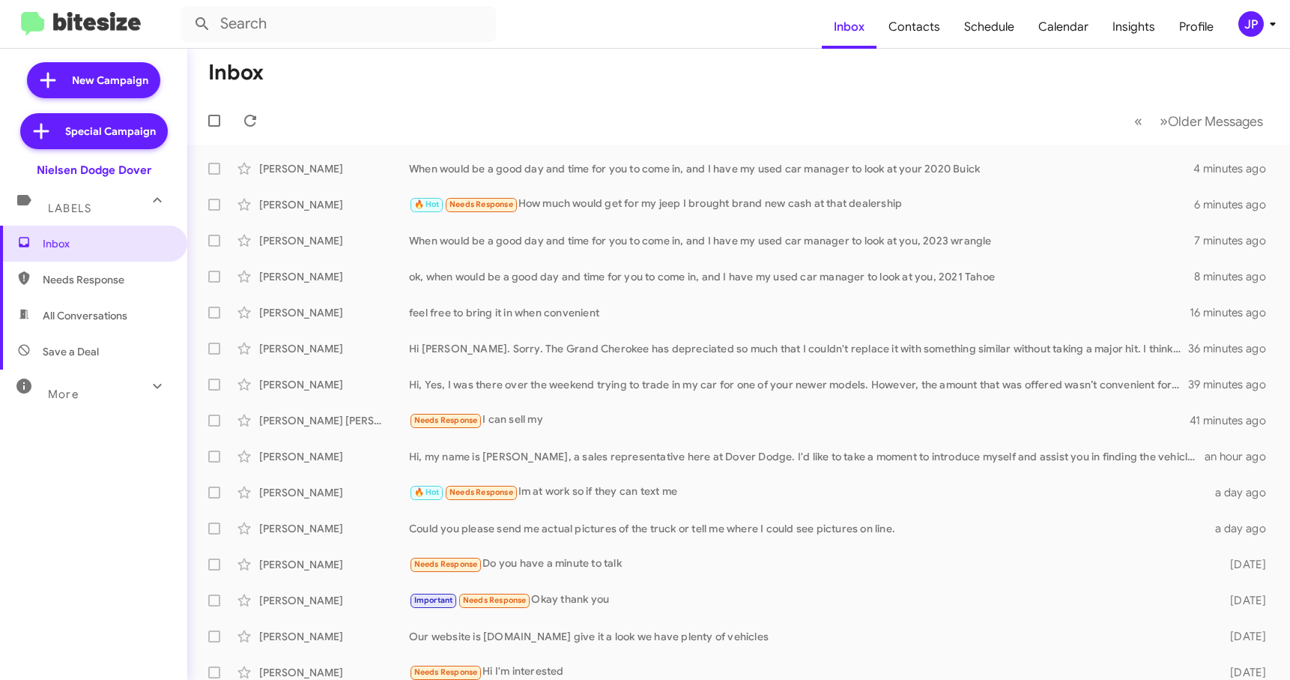
click at [1274, 24] on icon at bounding box center [1273, 24] width 18 height 18
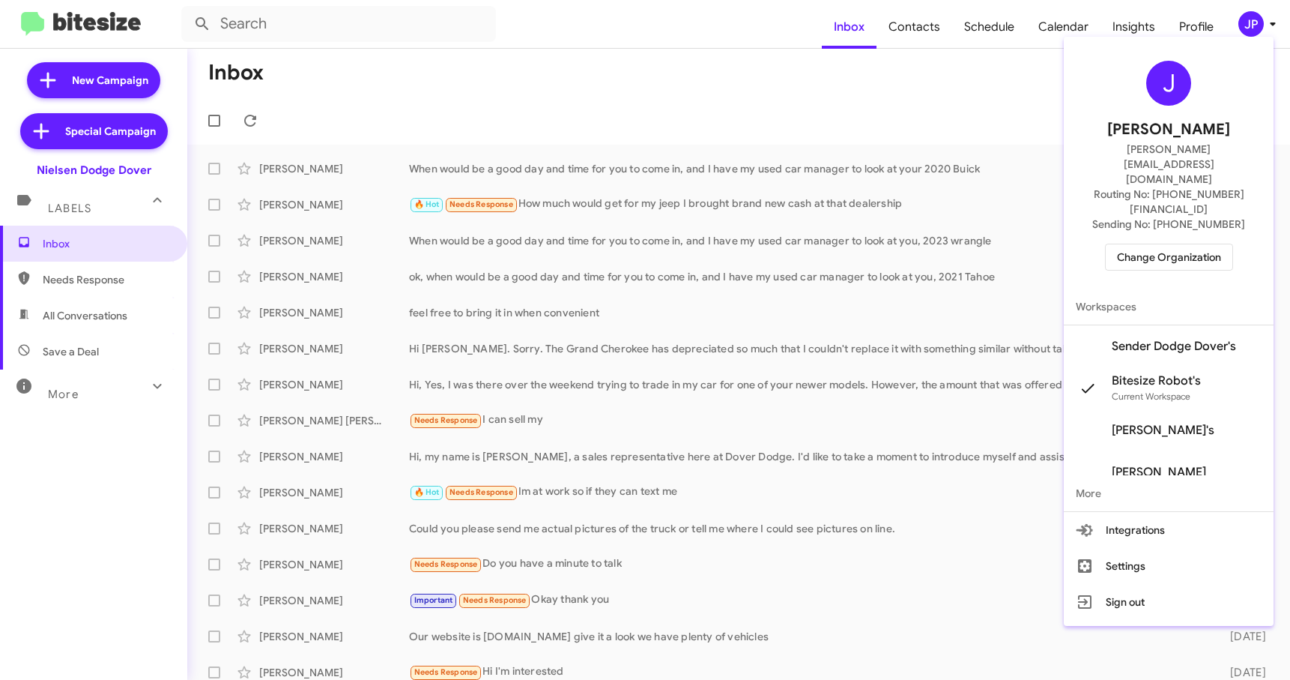
drag, startPoint x: 852, startPoint y: 97, endPoint x: 1143, endPoint y: 131, distance: 293.4
click at [853, 97] on div at bounding box center [645, 340] width 1290 height 680
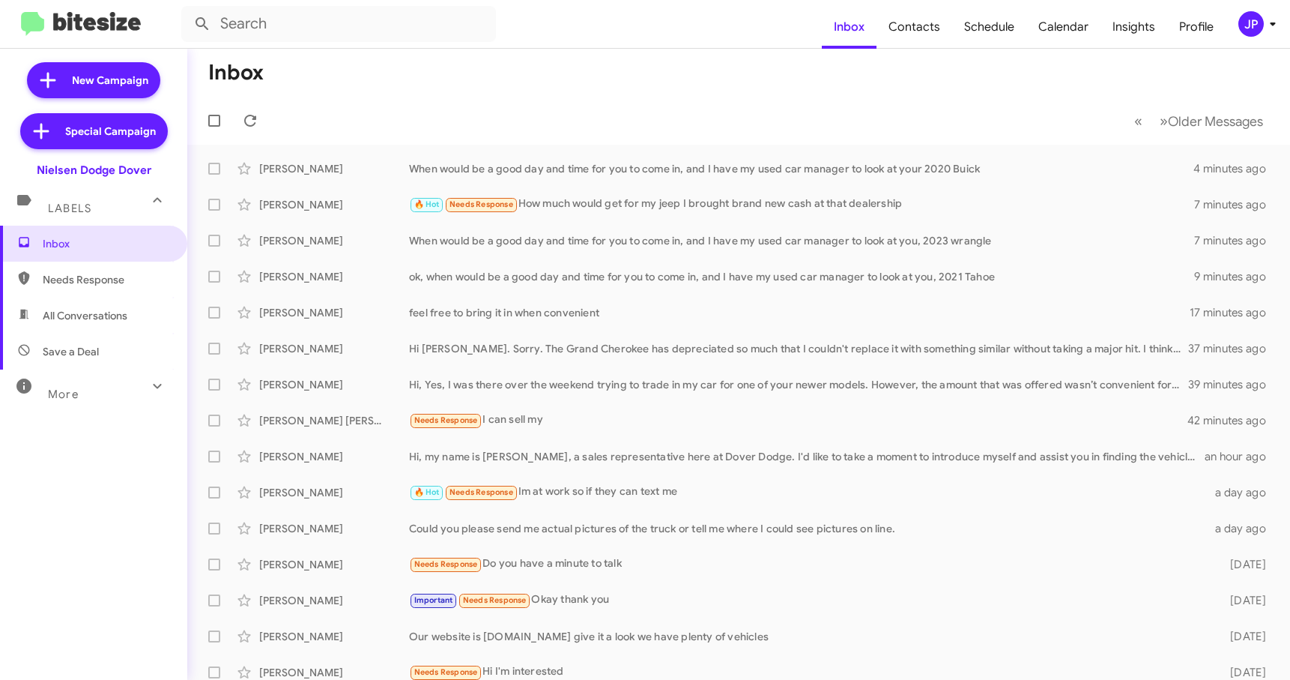
click at [1244, 37] on mat-toolbar "Inbox Contacts Schedule Calendar Insights Profile JP" at bounding box center [645, 24] width 1290 height 48
click at [1256, 25] on div "JP" at bounding box center [1250, 23] width 25 height 25
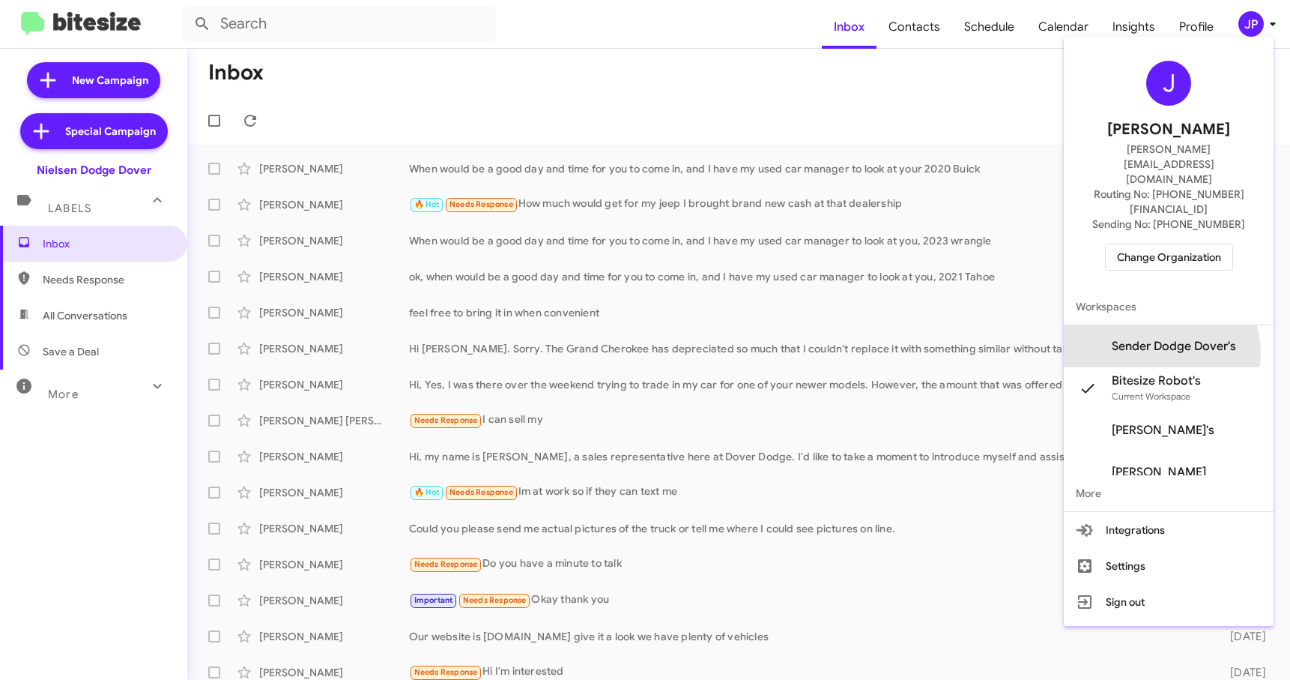
click at [1175, 339] on span "Sender Dodge Dover's" at bounding box center [1174, 346] width 124 height 15
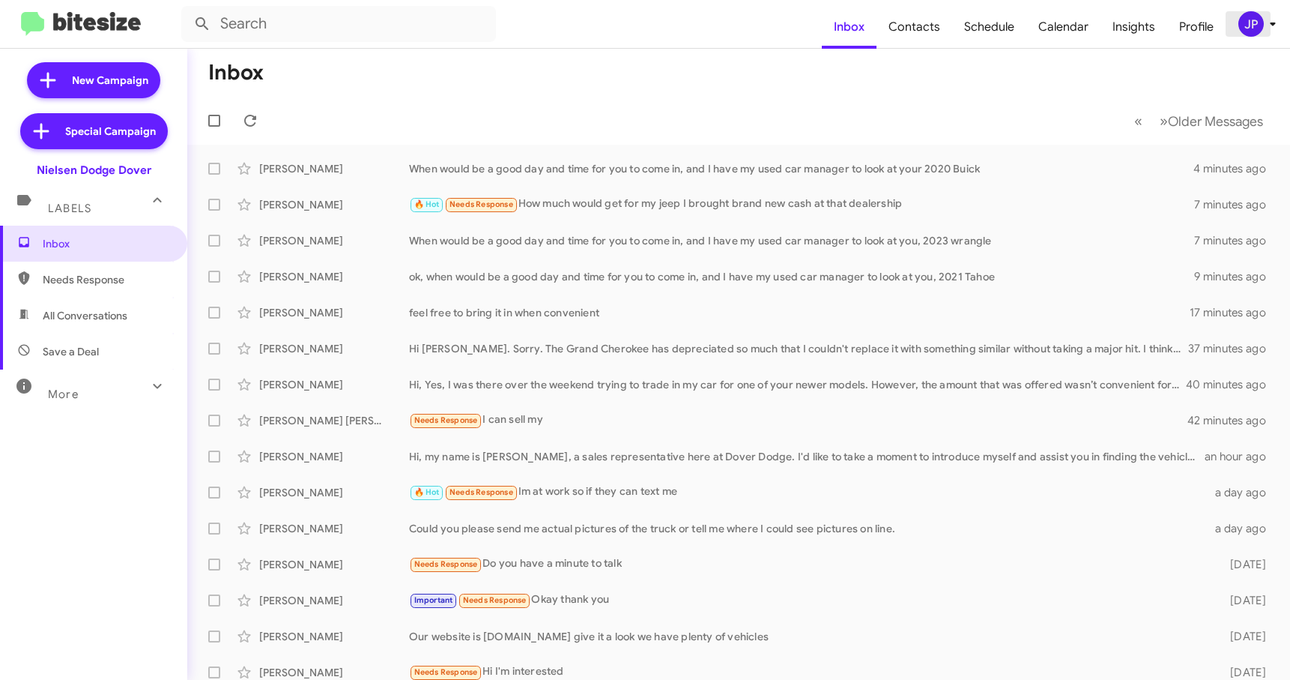
click at [1256, 32] on div "JP" at bounding box center [1250, 23] width 25 height 25
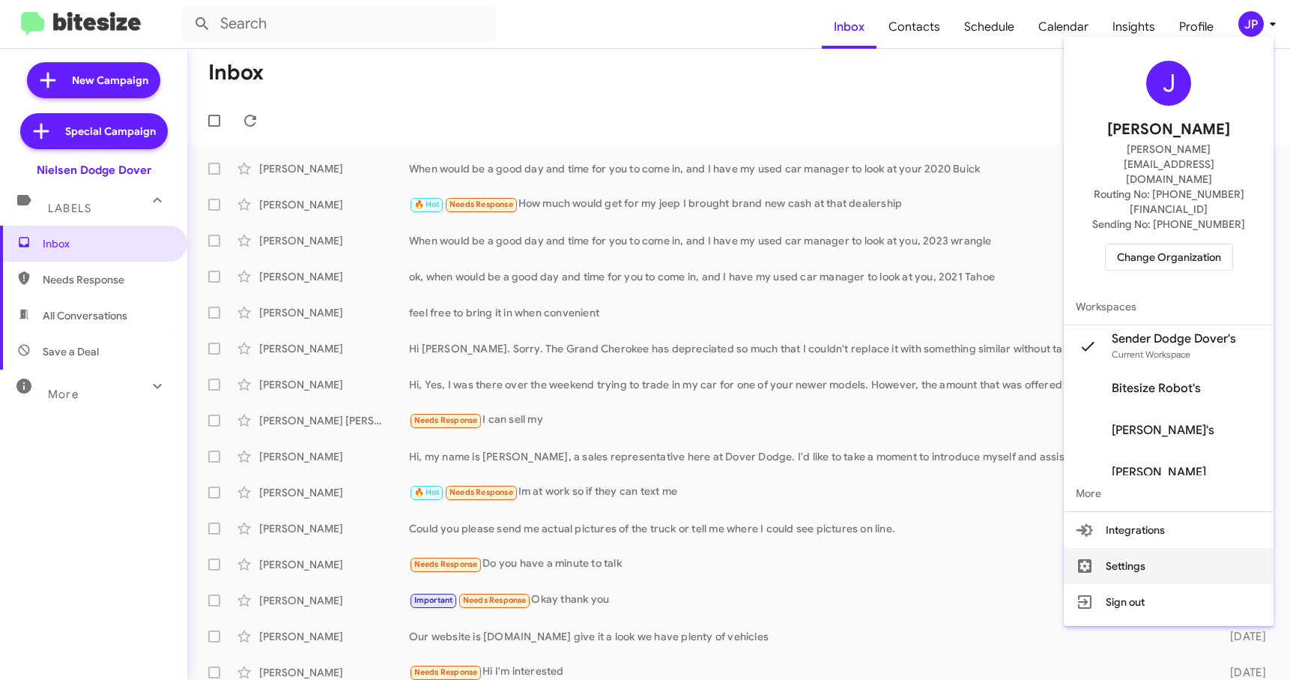
click at [1157, 548] on button "Settings" at bounding box center [1169, 566] width 210 height 36
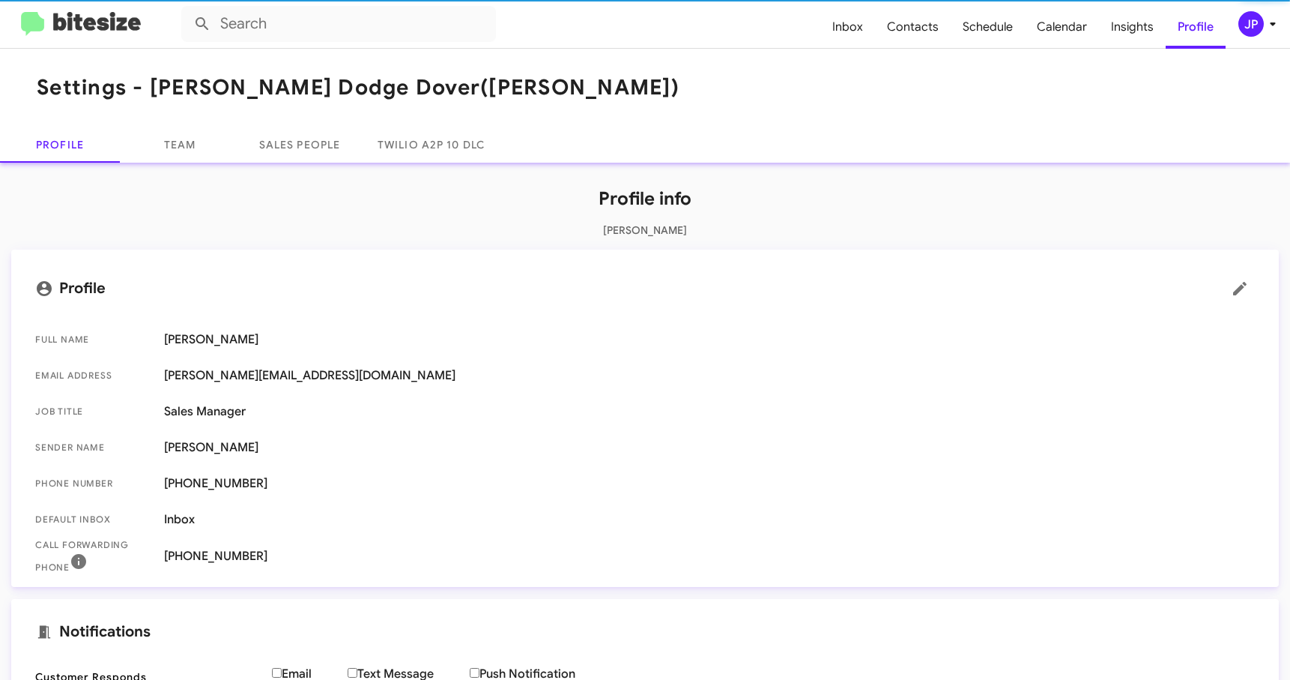
click at [207, 122] on mat-toolbar "Settings - [PERSON_NAME] Dodge Dover ([PERSON_NAME])" at bounding box center [645, 88] width 1290 height 78
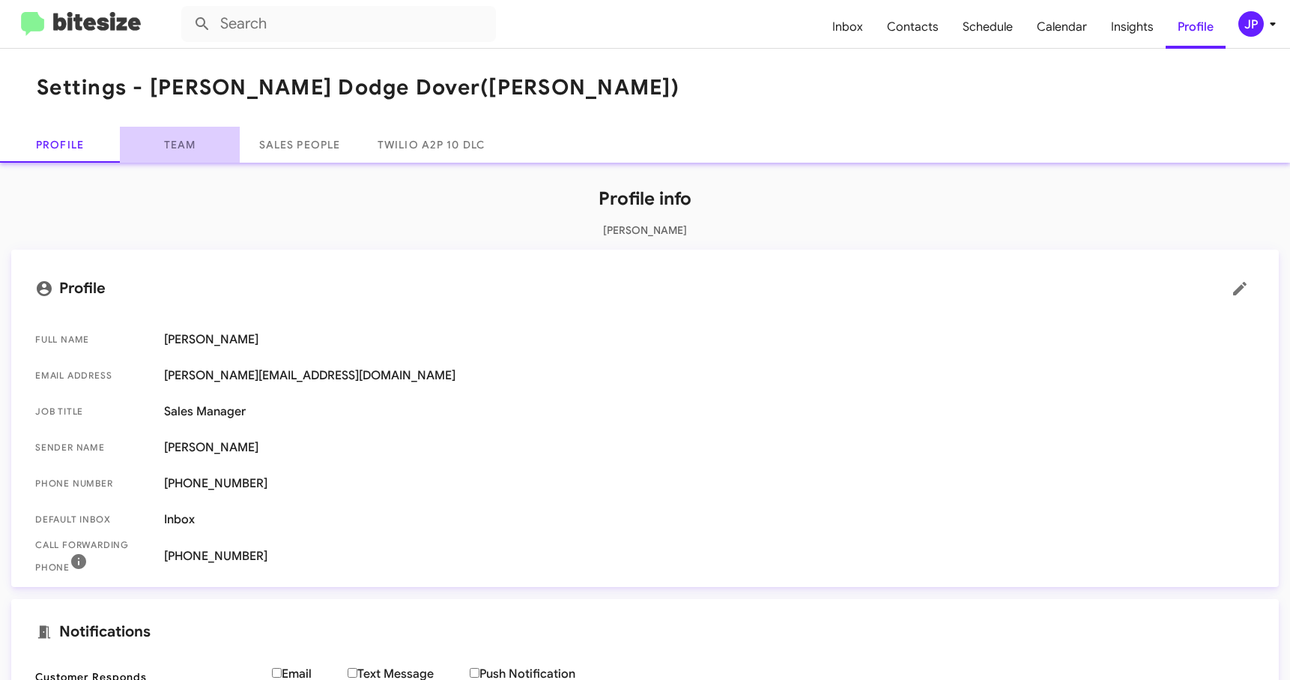
click at [206, 132] on link "Team" at bounding box center [180, 145] width 120 height 36
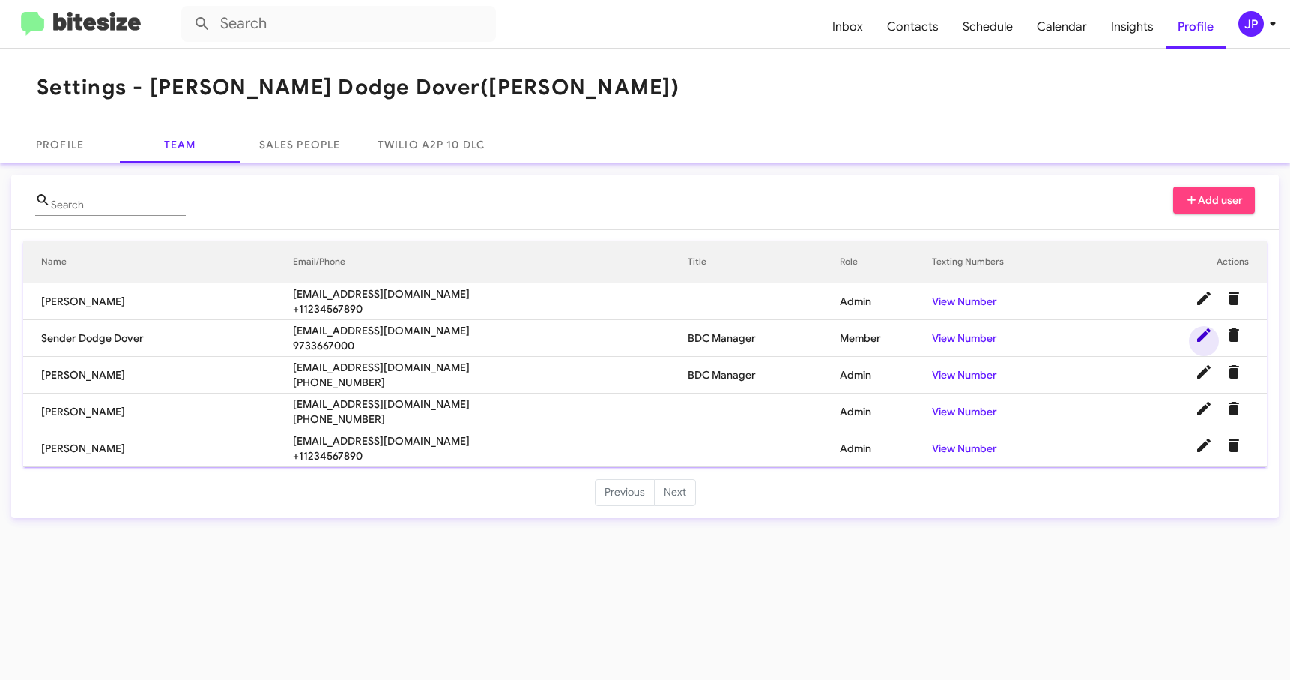
click at [1194, 330] on span at bounding box center [1204, 335] width 30 height 18
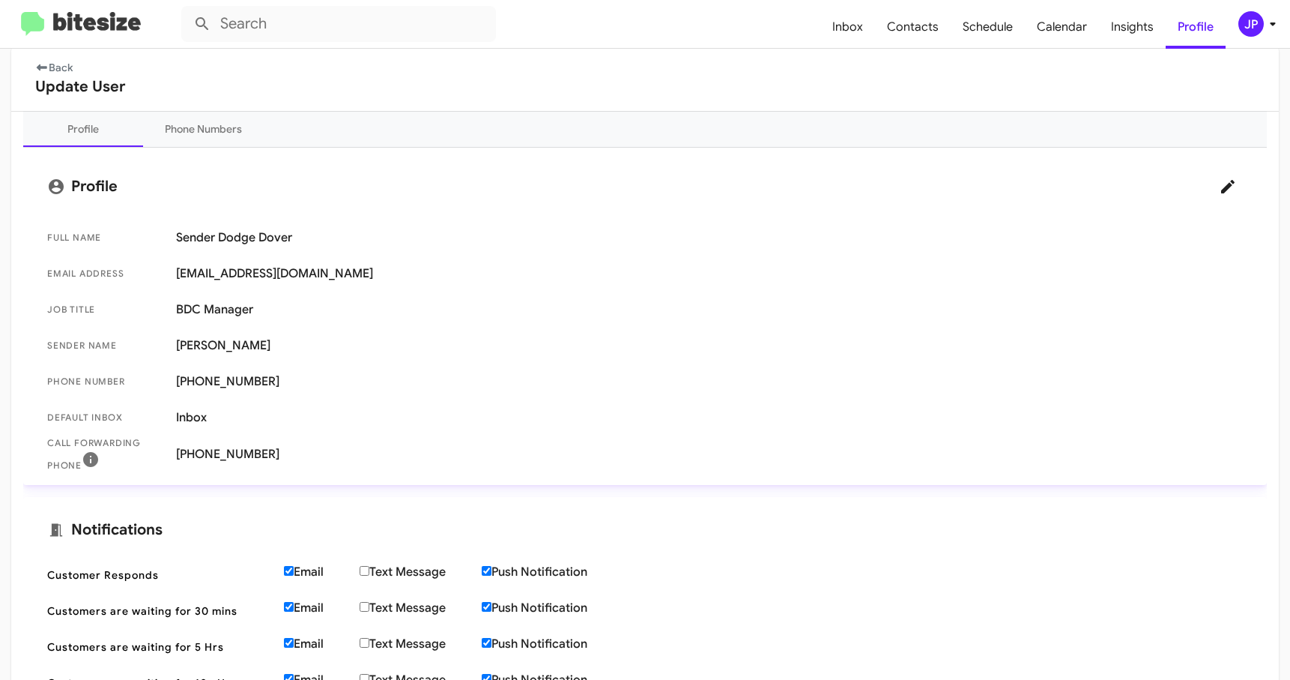
scroll to position [109, 0]
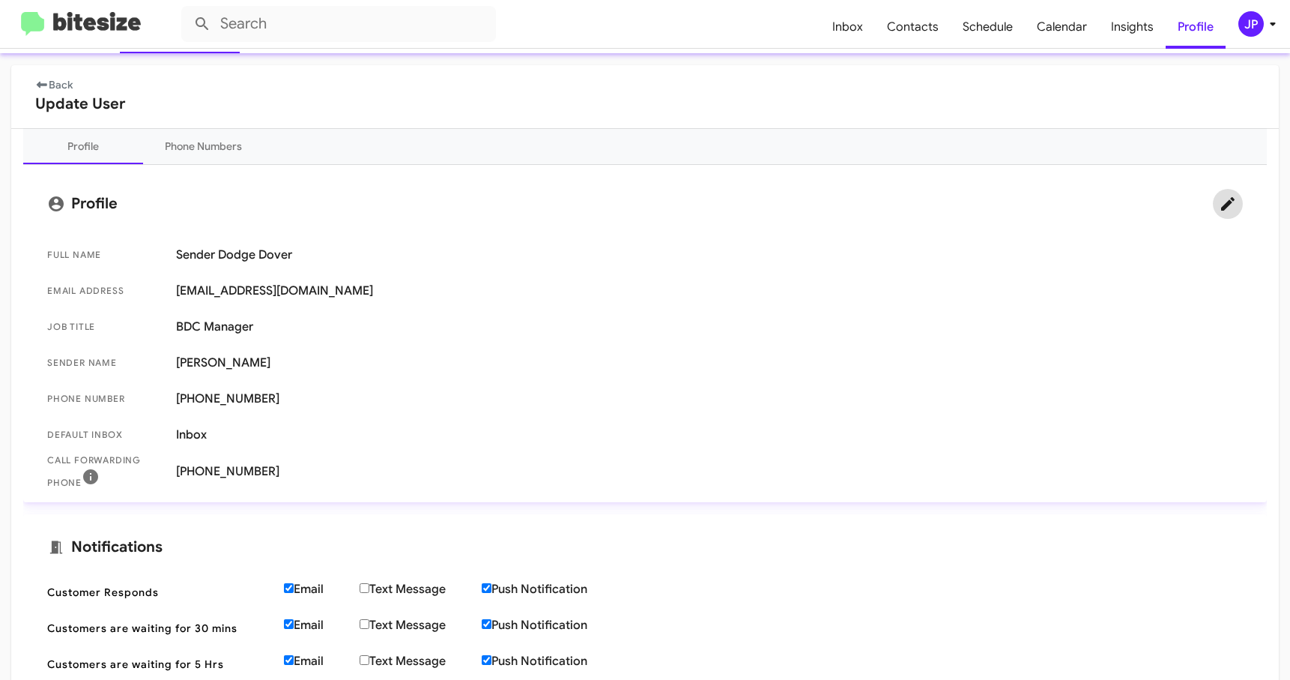
click at [1213, 204] on span at bounding box center [1228, 204] width 30 height 18
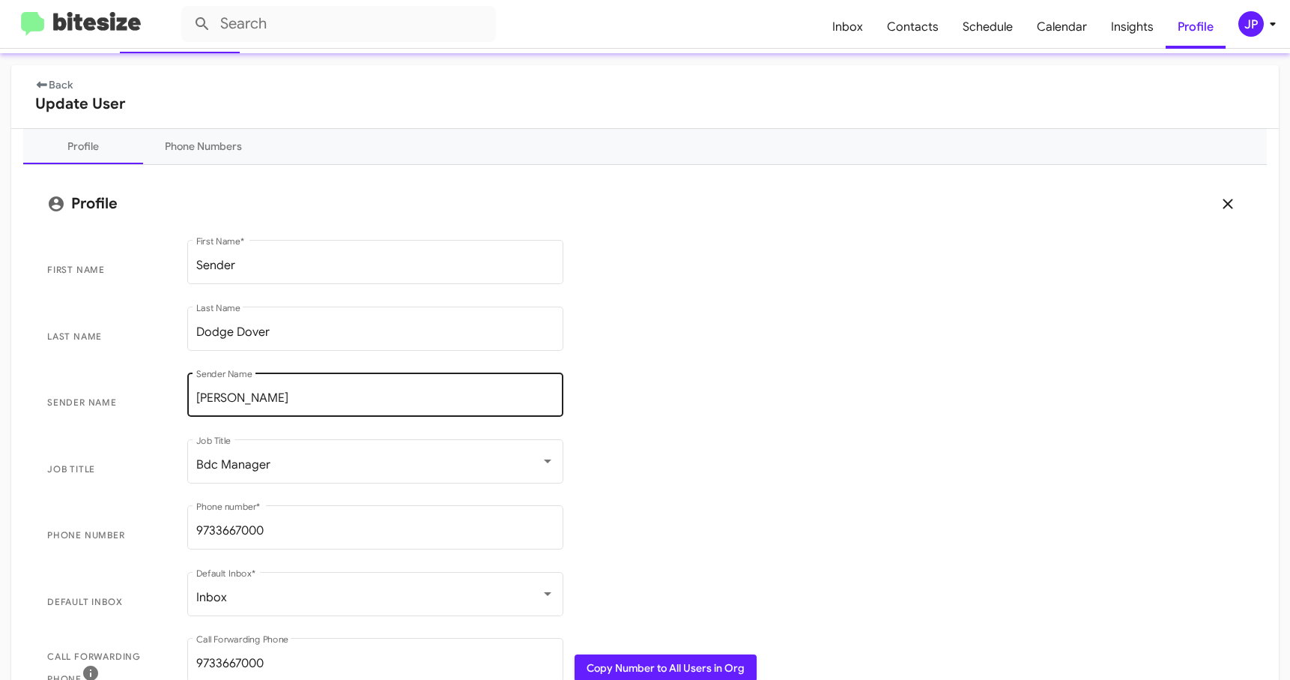
click at [273, 417] on div "Kenneth Sender Name" at bounding box center [375, 402] width 376 height 61
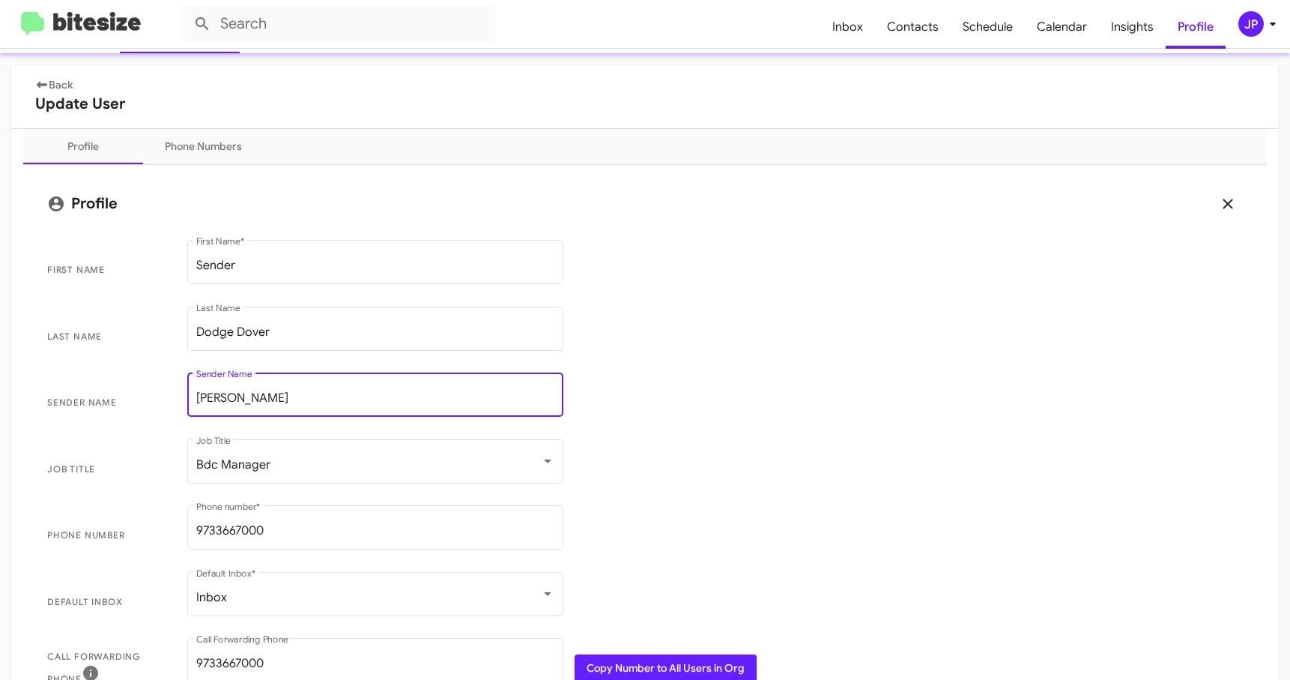
click at [266, 397] on input "Kenneth" at bounding box center [375, 397] width 358 height 13
type input "Patty"
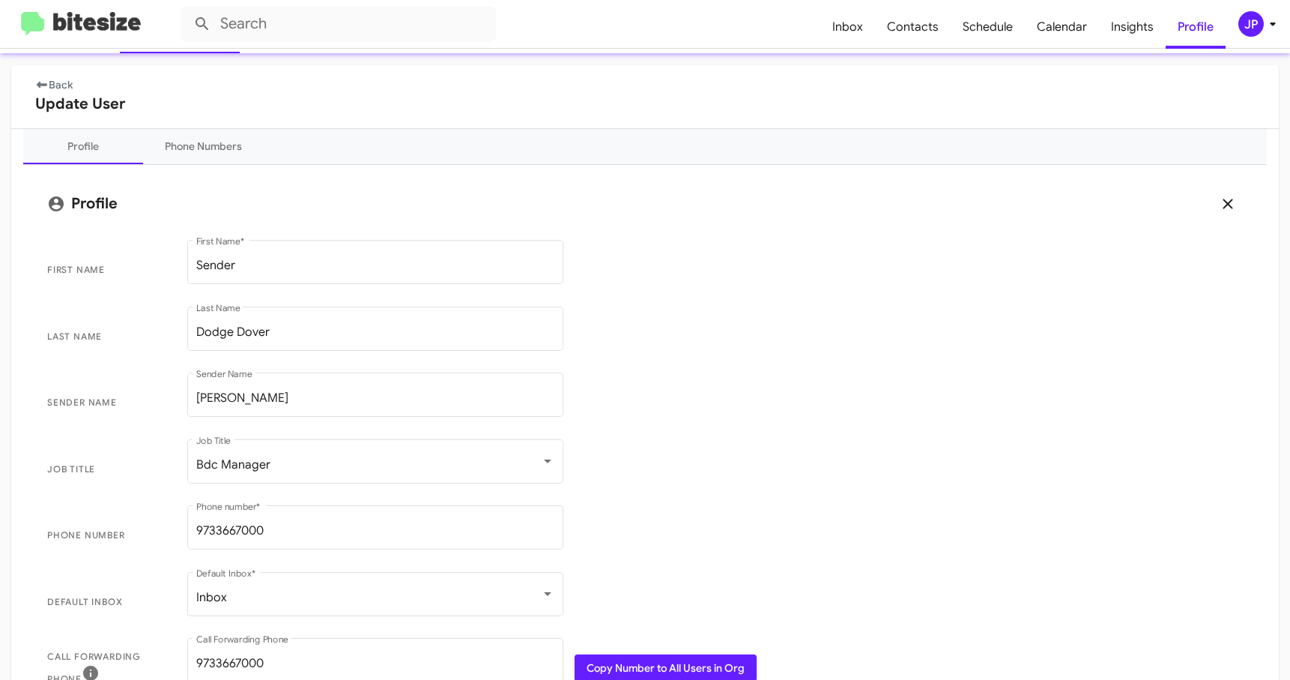
click at [876, 496] on span "Job Title Bdc Manager Job Title" at bounding box center [645, 469] width 1220 height 67
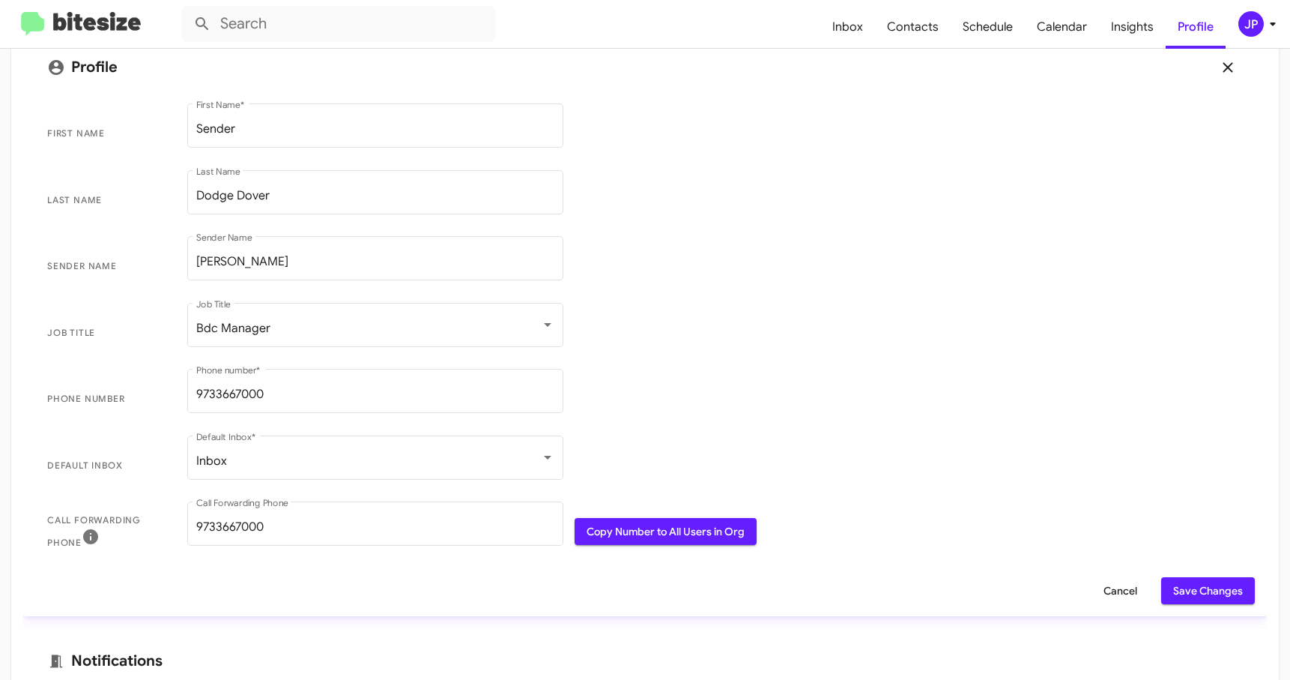
scroll to position [296, 0]
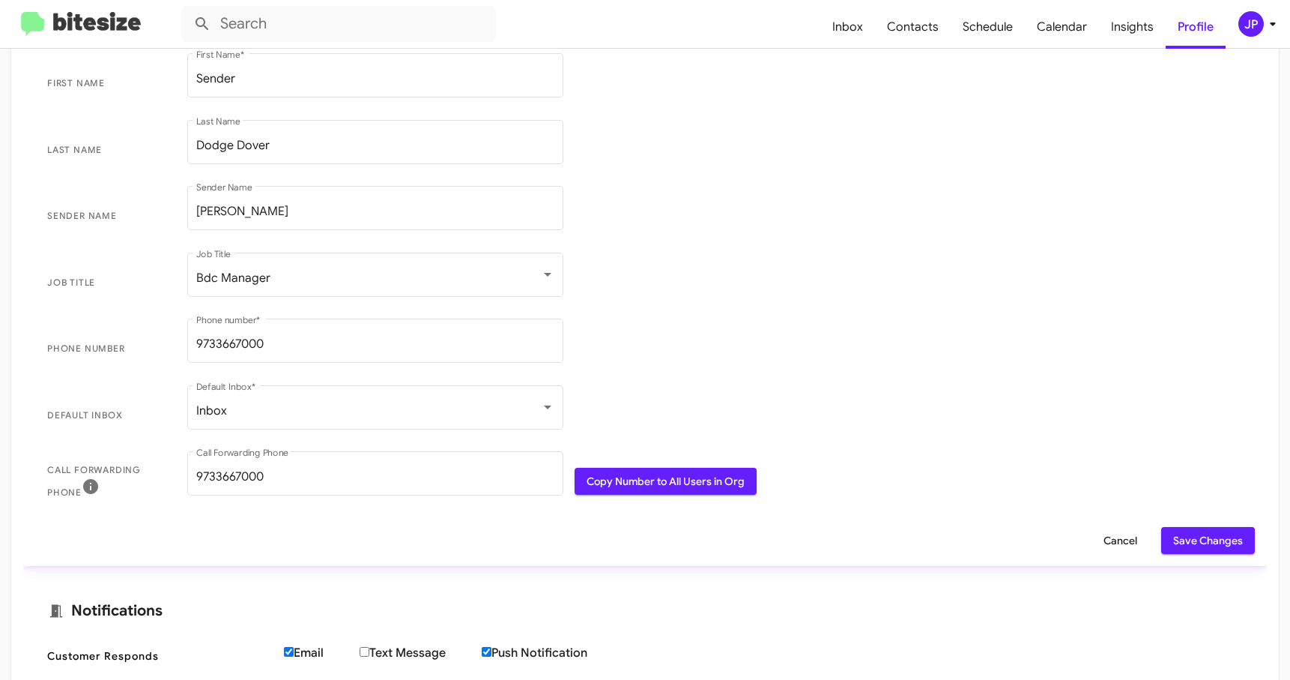
click at [1173, 528] on span "Save Changes" at bounding box center [1208, 540] width 70 height 27
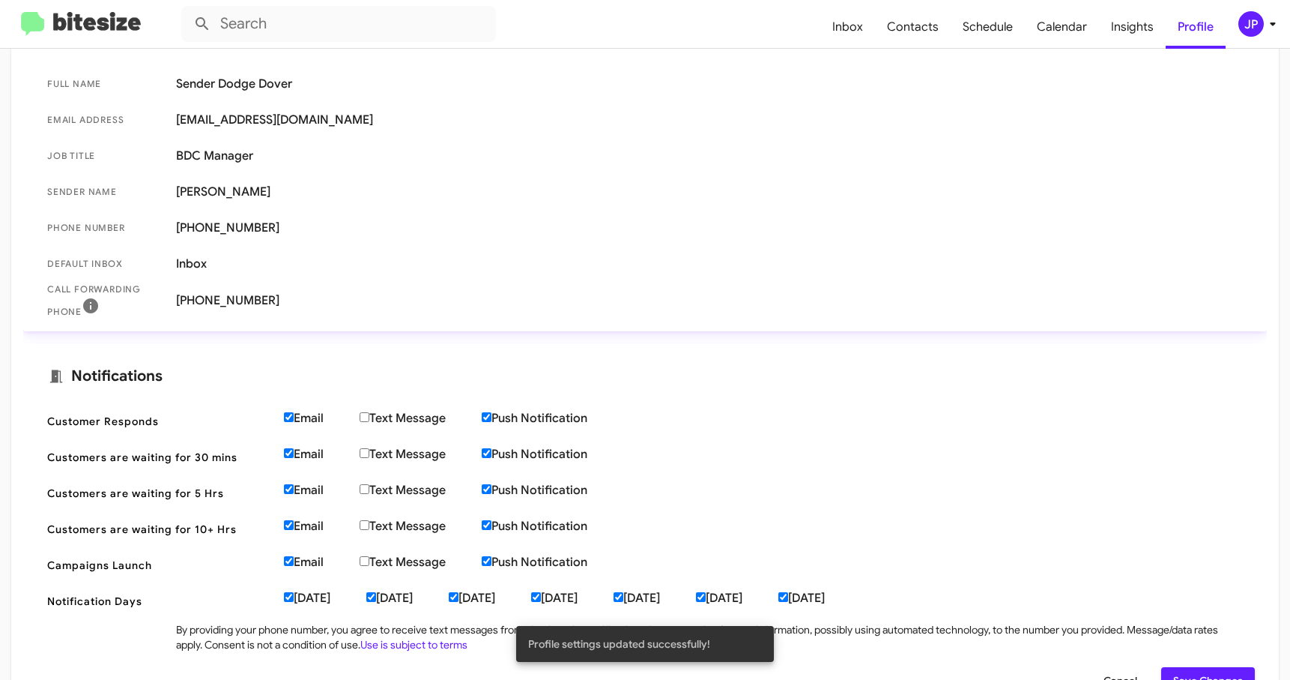
scroll to position [0, 0]
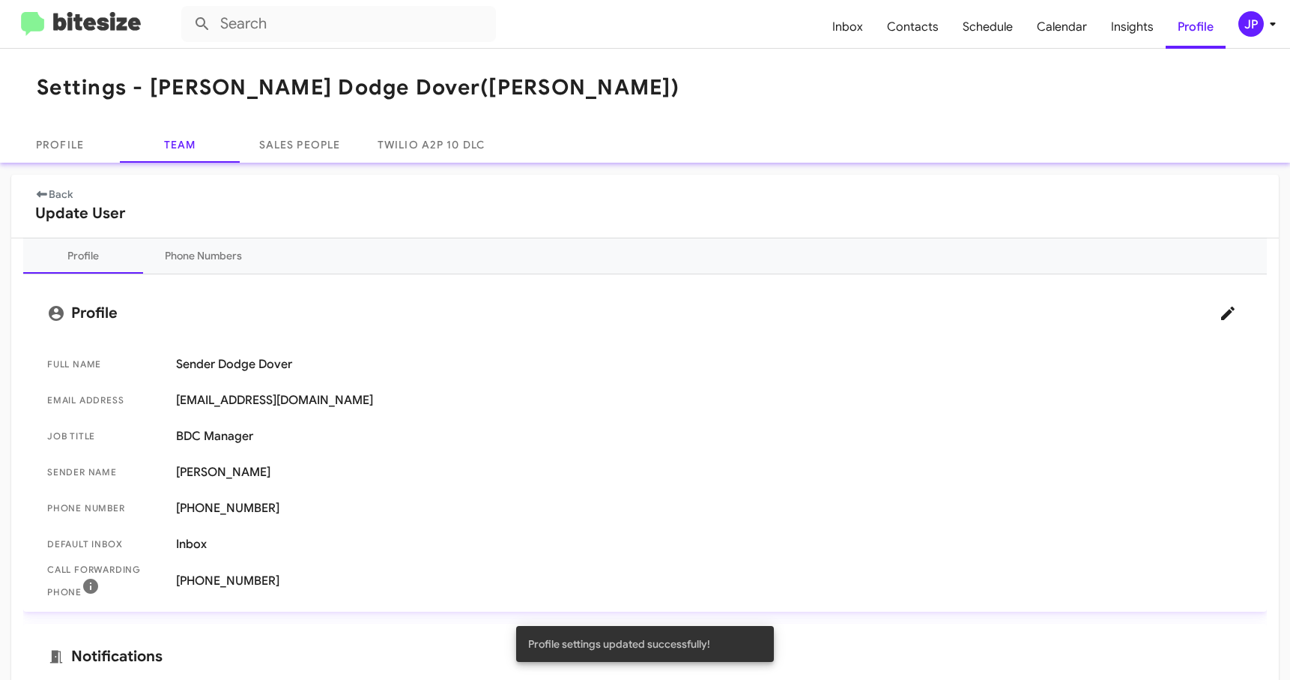
click at [82, 22] on img at bounding box center [81, 24] width 120 height 25
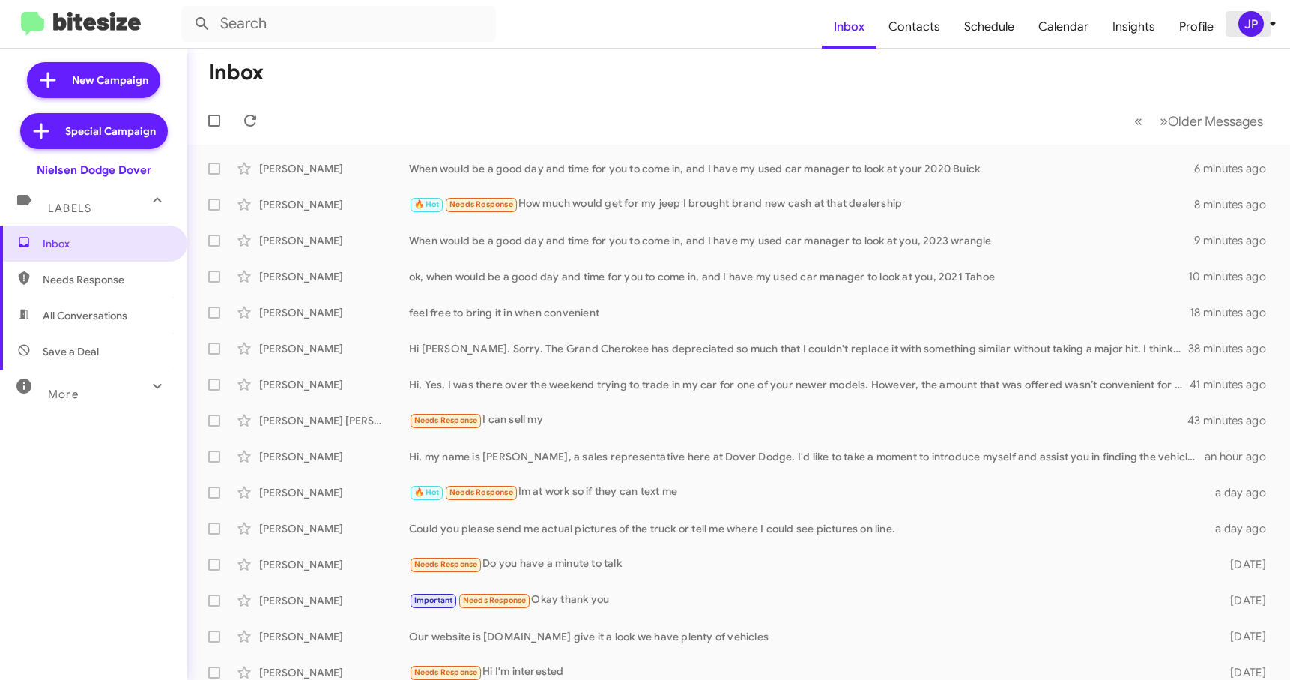
click at [1271, 15] on icon at bounding box center [1273, 24] width 18 height 18
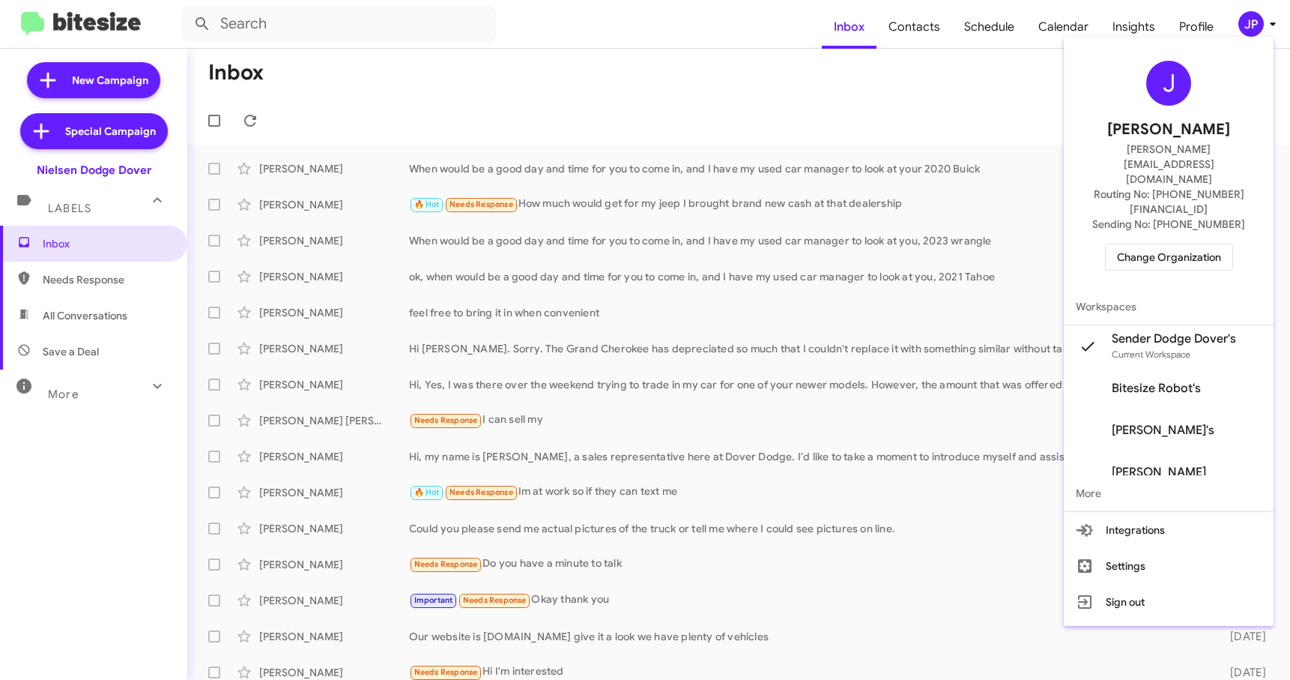
click at [1181, 197] on div "J Jamie Payton jamie@bitesize.co Routing No: +1 (973) 366-7000 Sending No: +1 (…" at bounding box center [1169, 166] width 210 height 246
click at [1180, 244] on span "Change Organization" at bounding box center [1169, 256] width 104 height 25
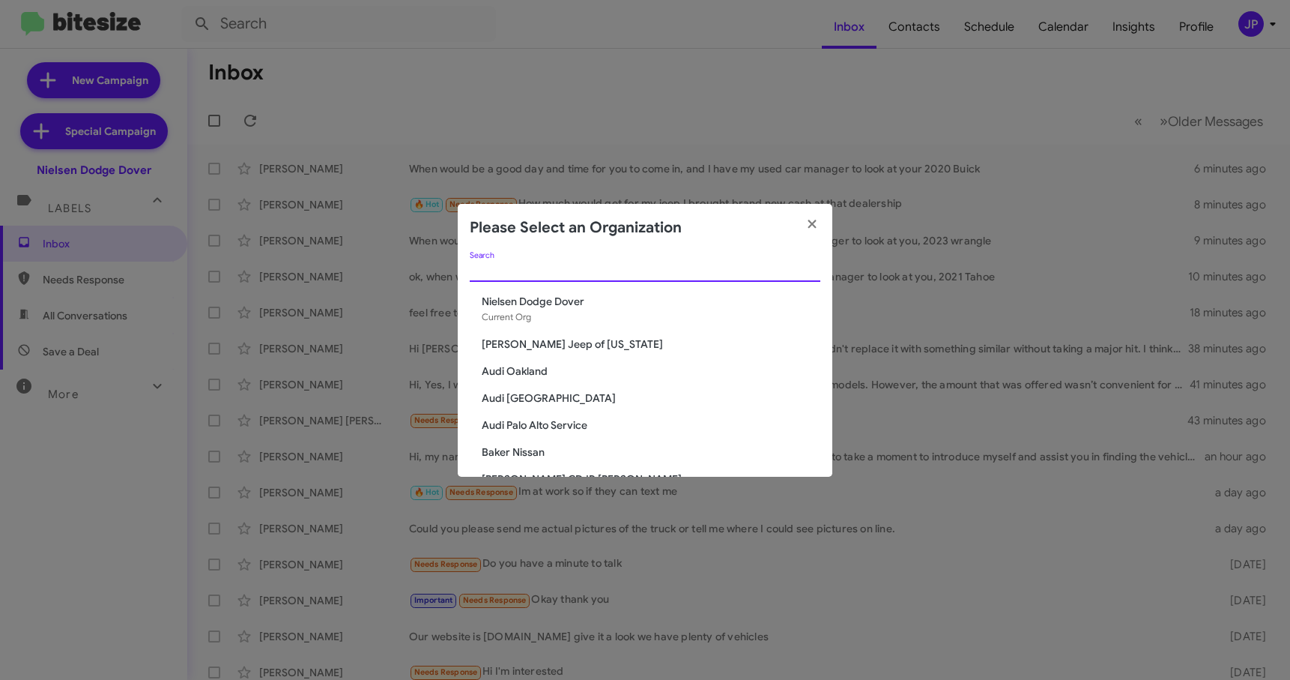
click at [599, 276] on div "Search" at bounding box center [645, 266] width 351 height 29
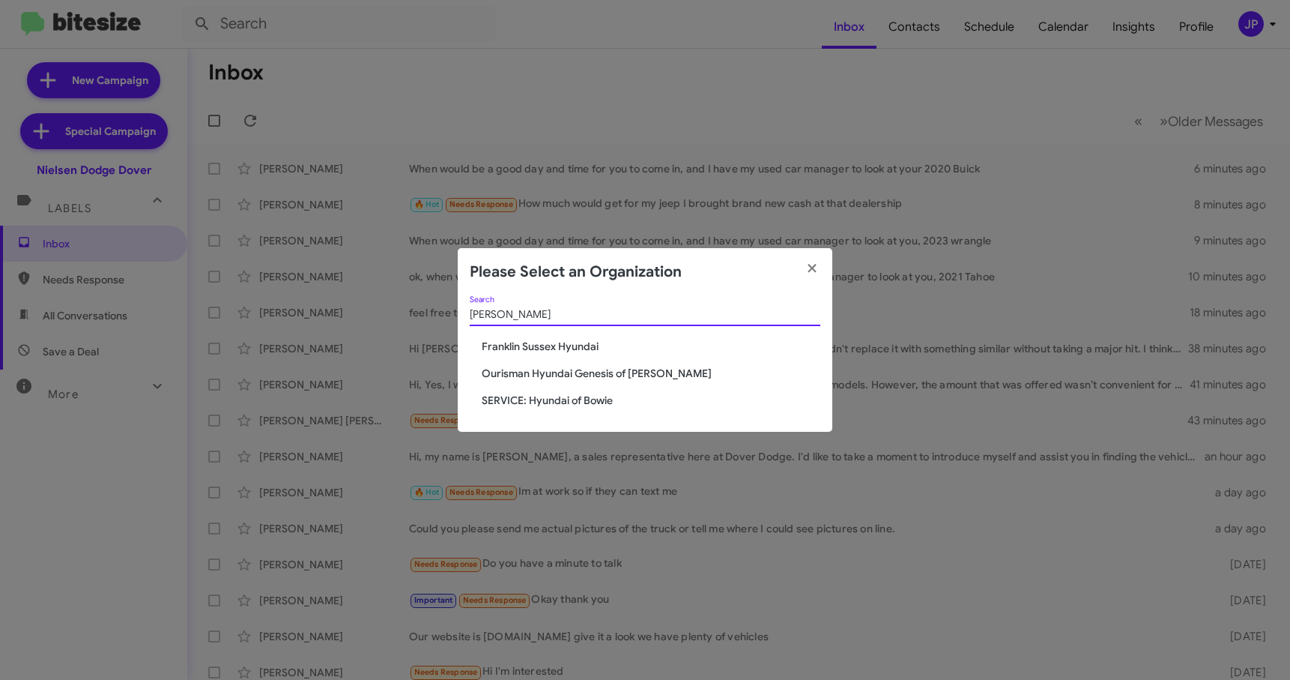
type input "Hyunda"
click at [578, 376] on span "Ourisman Hyundai Genesis of [PERSON_NAME]" at bounding box center [651, 373] width 339 height 15
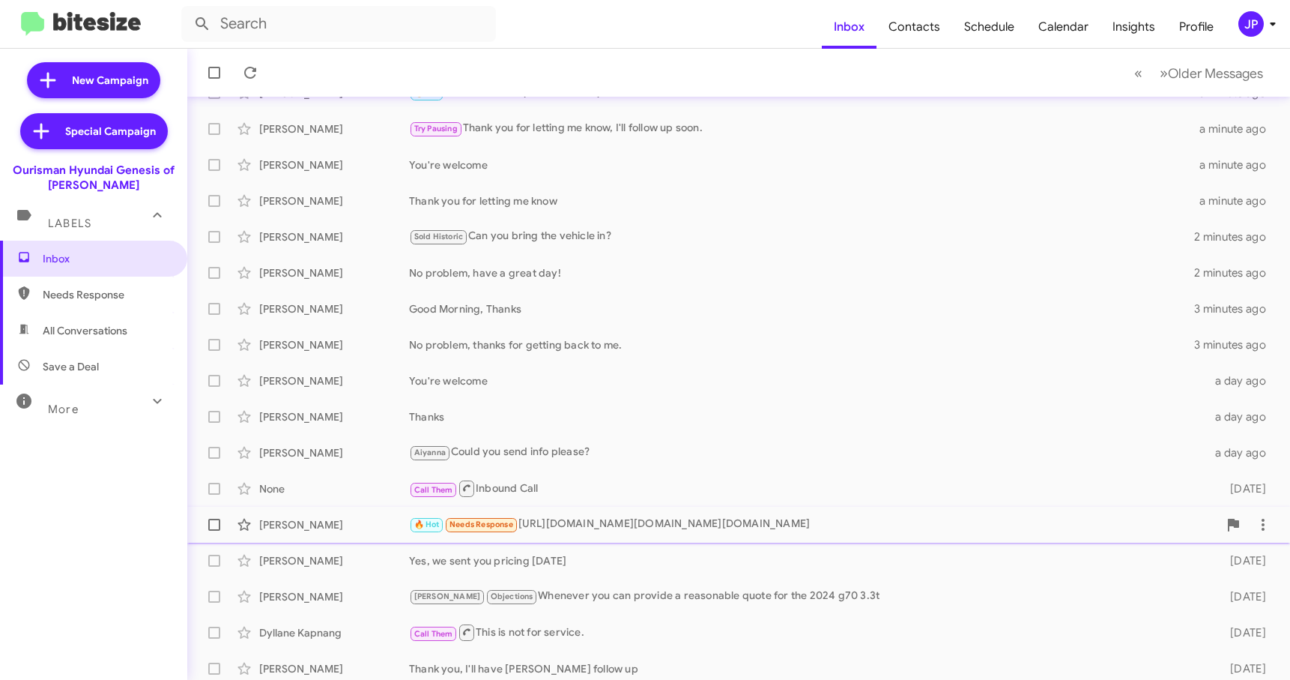
scroll to position [190, 0]
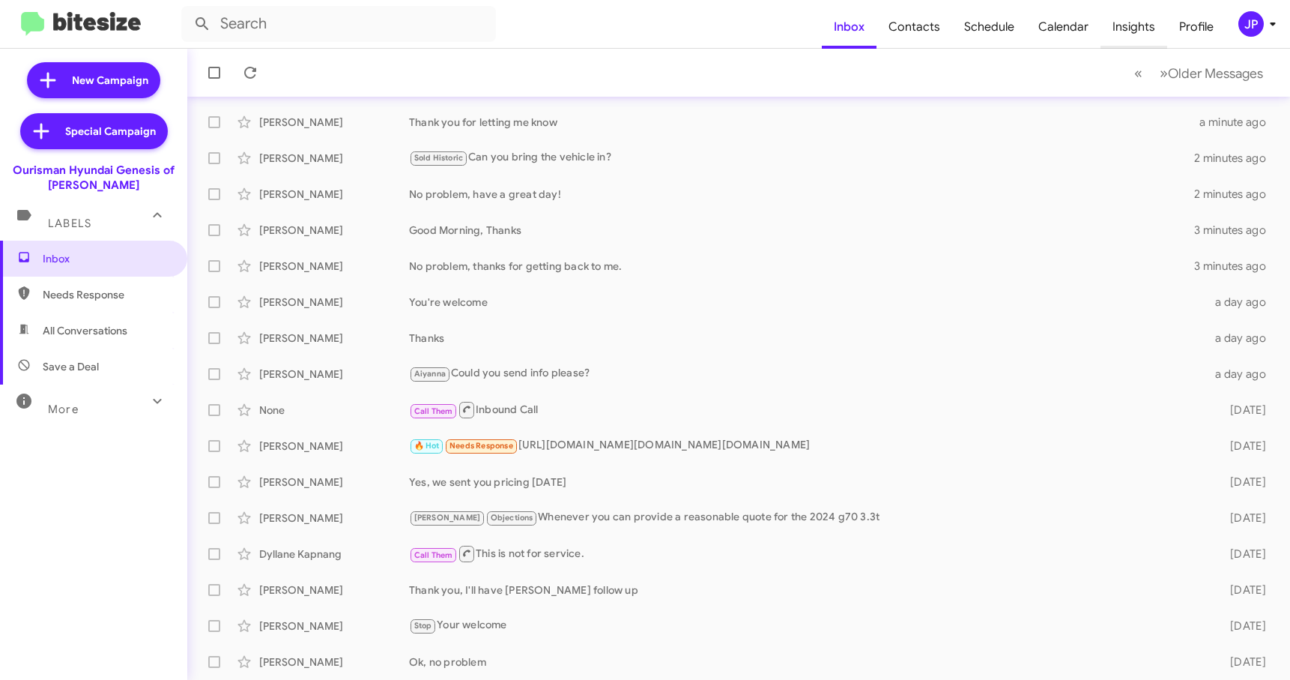
click at [1140, 31] on span "Insights" at bounding box center [1134, 26] width 67 height 43
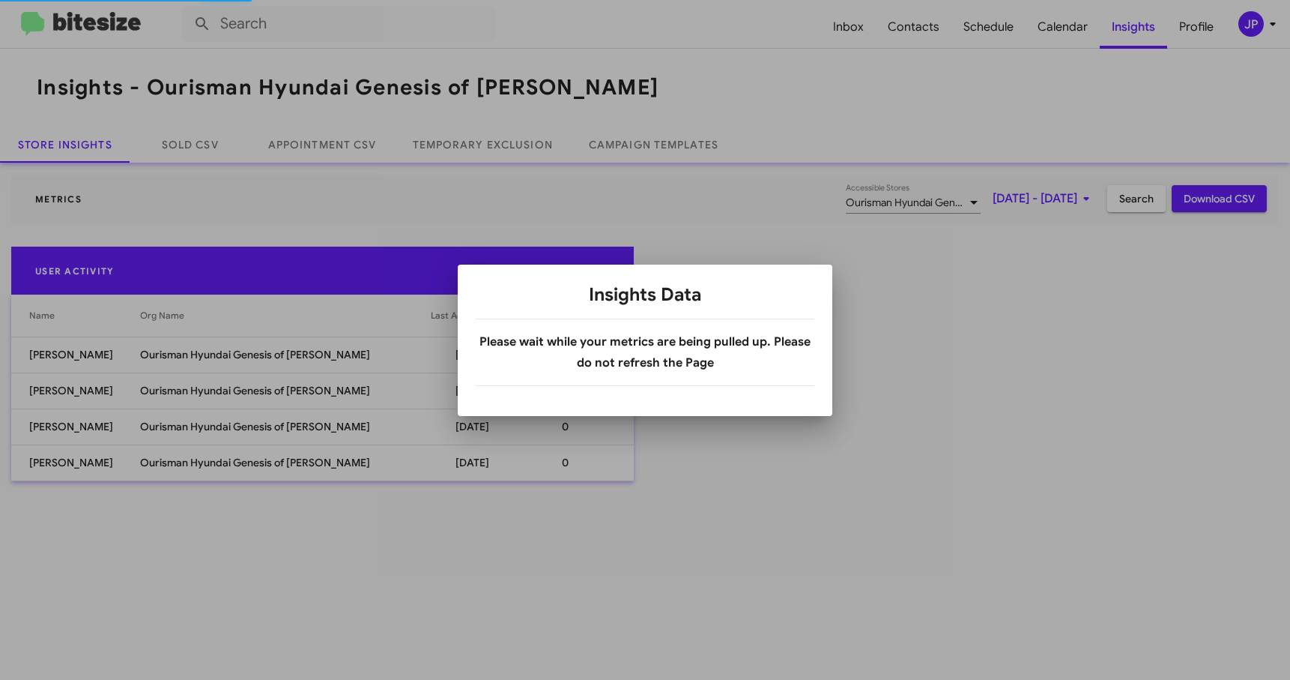
click at [1046, 202] on div at bounding box center [645, 340] width 1290 height 680
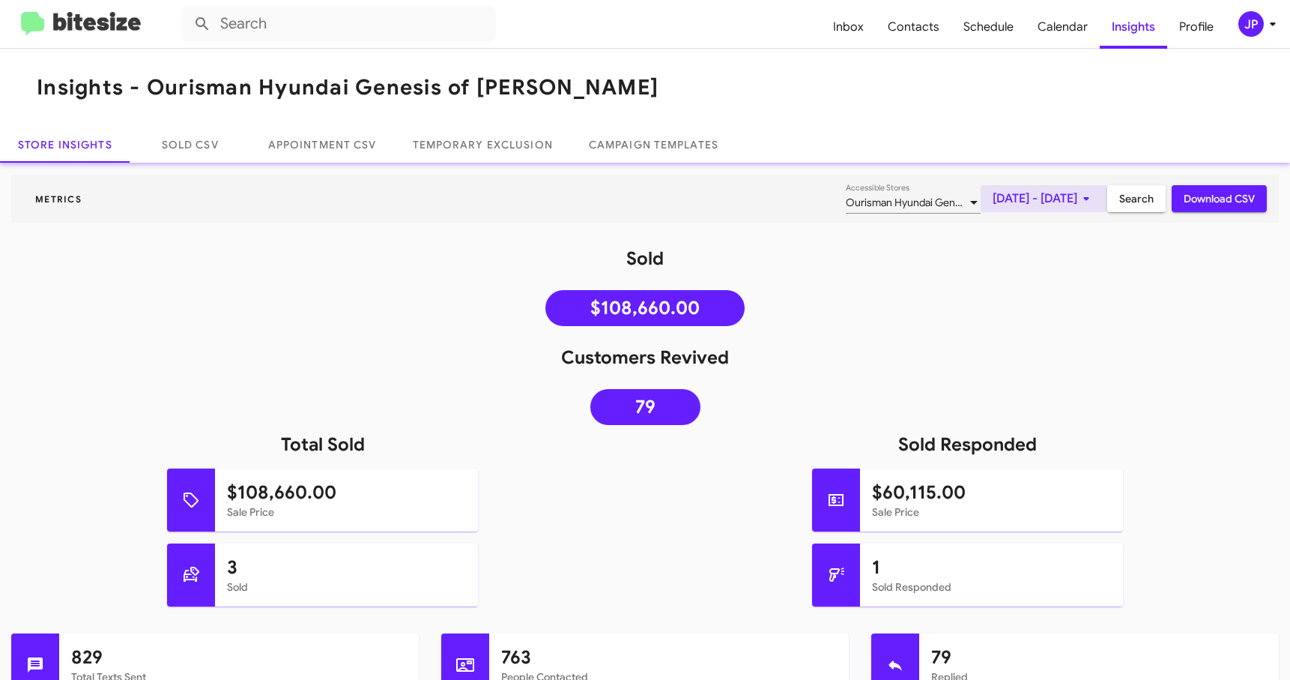
click at [1059, 206] on span "[DATE] - [DATE]" at bounding box center [1044, 198] width 103 height 27
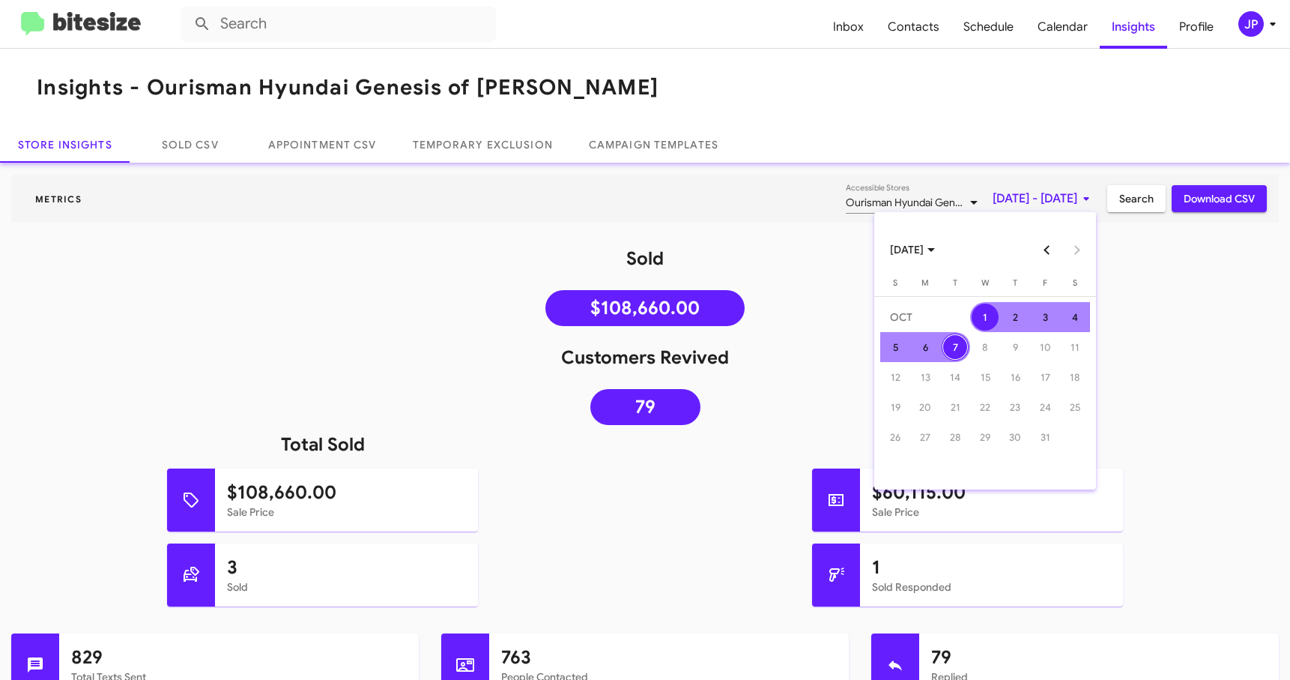
click at [1038, 250] on button "Previous month" at bounding box center [1047, 250] width 30 height 30
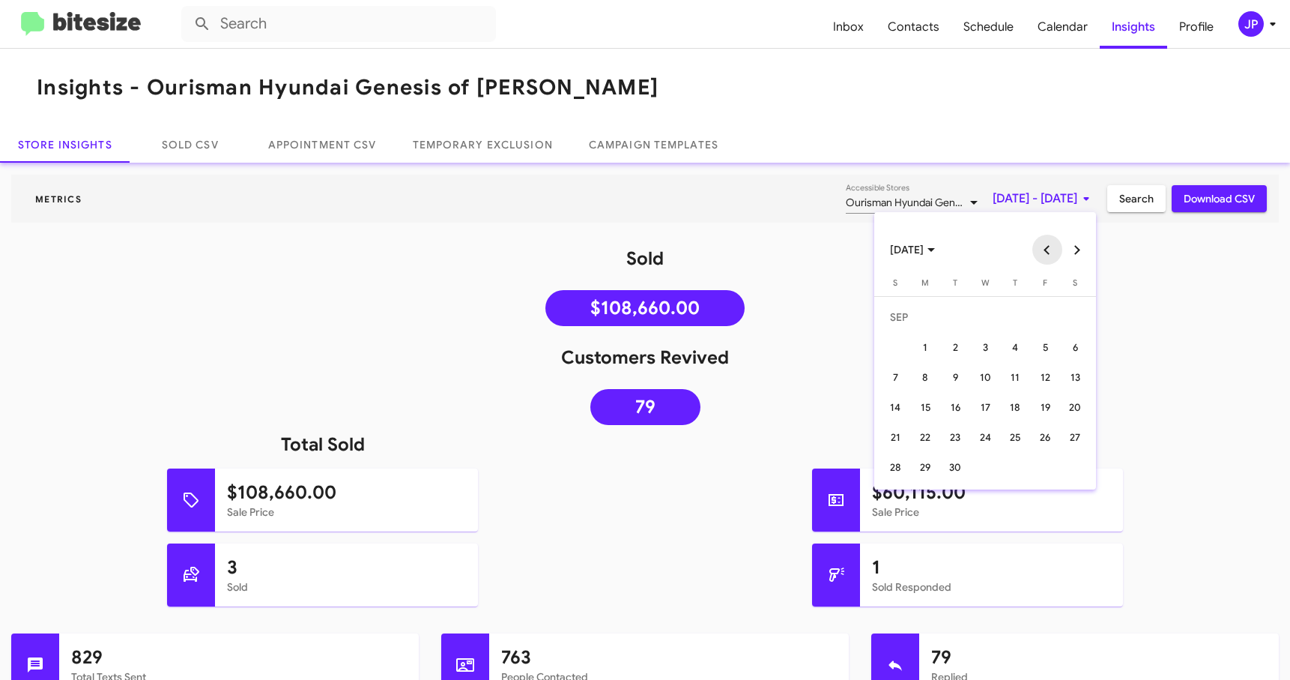
click at [1038, 250] on button "Previous month" at bounding box center [1047, 250] width 30 height 30
click at [929, 376] on div "7" at bounding box center [925, 376] width 27 height 27
click at [1072, 252] on button "Next month" at bounding box center [1077, 250] width 30 height 30
click at [1073, 252] on button "Next month" at bounding box center [1077, 250] width 30 height 30
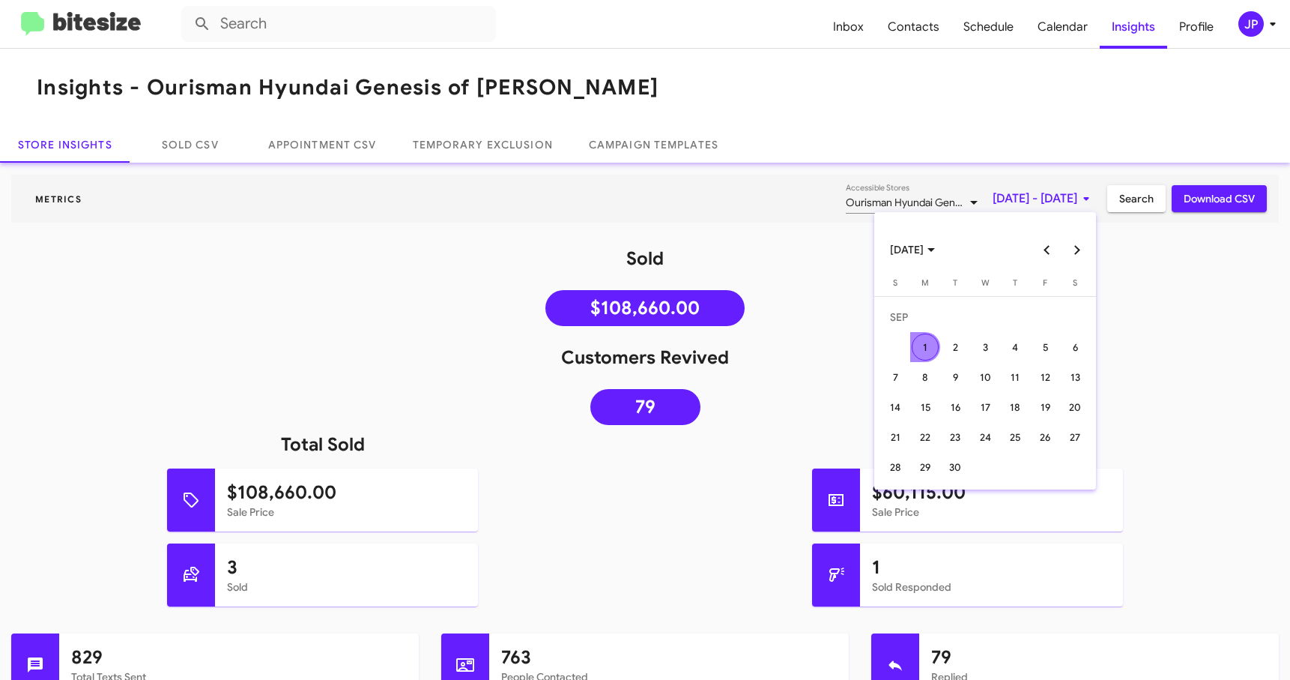
click at [1080, 258] on button "Next month" at bounding box center [1077, 250] width 30 height 30
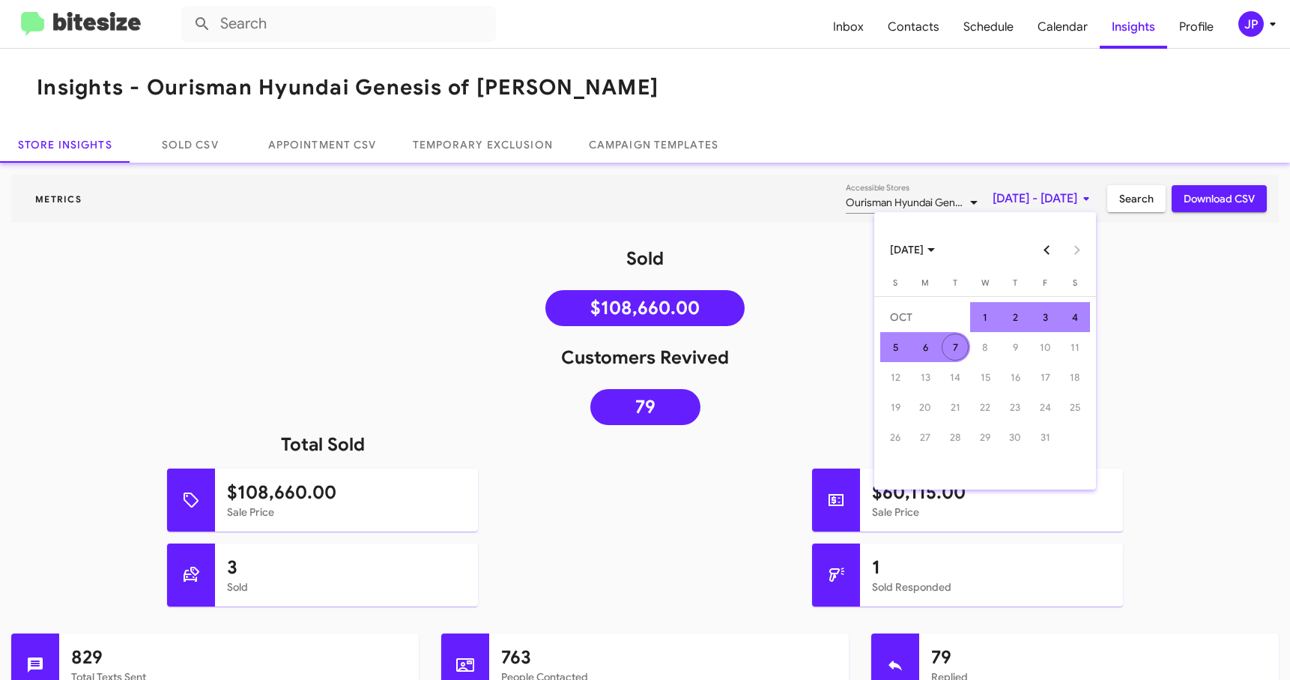
drag, startPoint x: 964, startPoint y: 352, endPoint x: 986, endPoint y: 327, distance: 34.0
click at [964, 351] on div "7" at bounding box center [955, 346] width 27 height 27
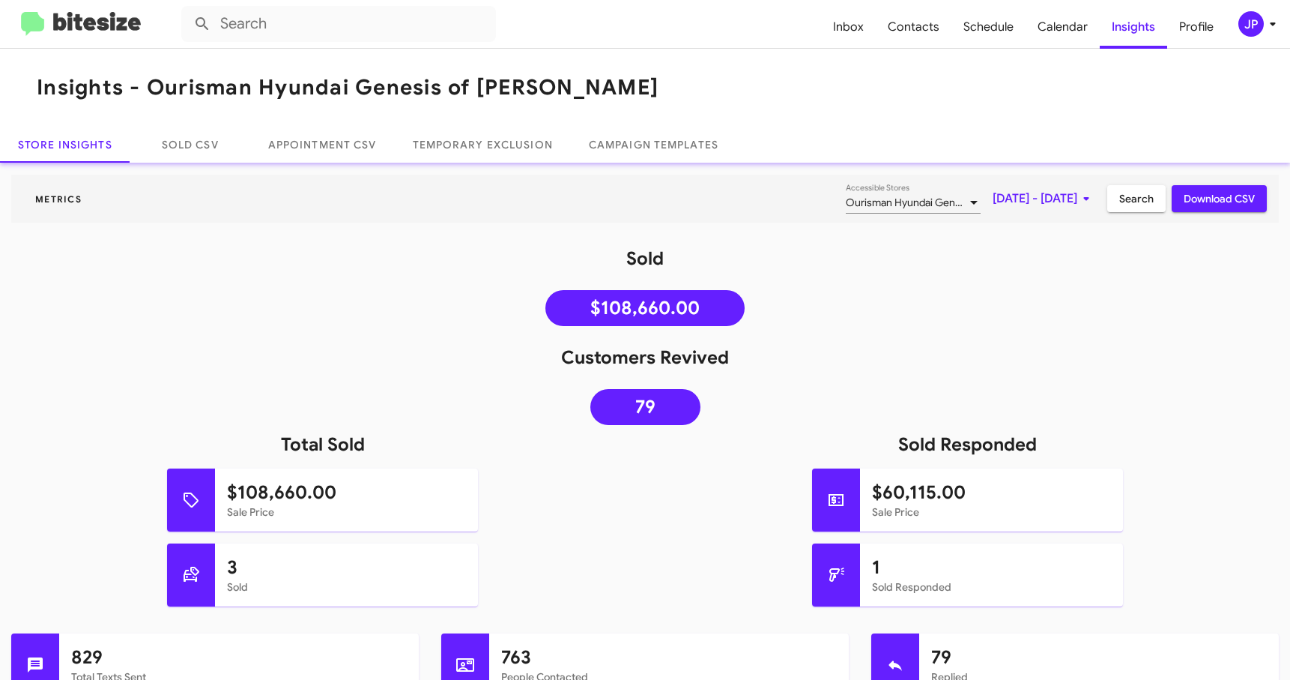
click at [1125, 210] on span "Search" at bounding box center [1136, 198] width 34 height 27
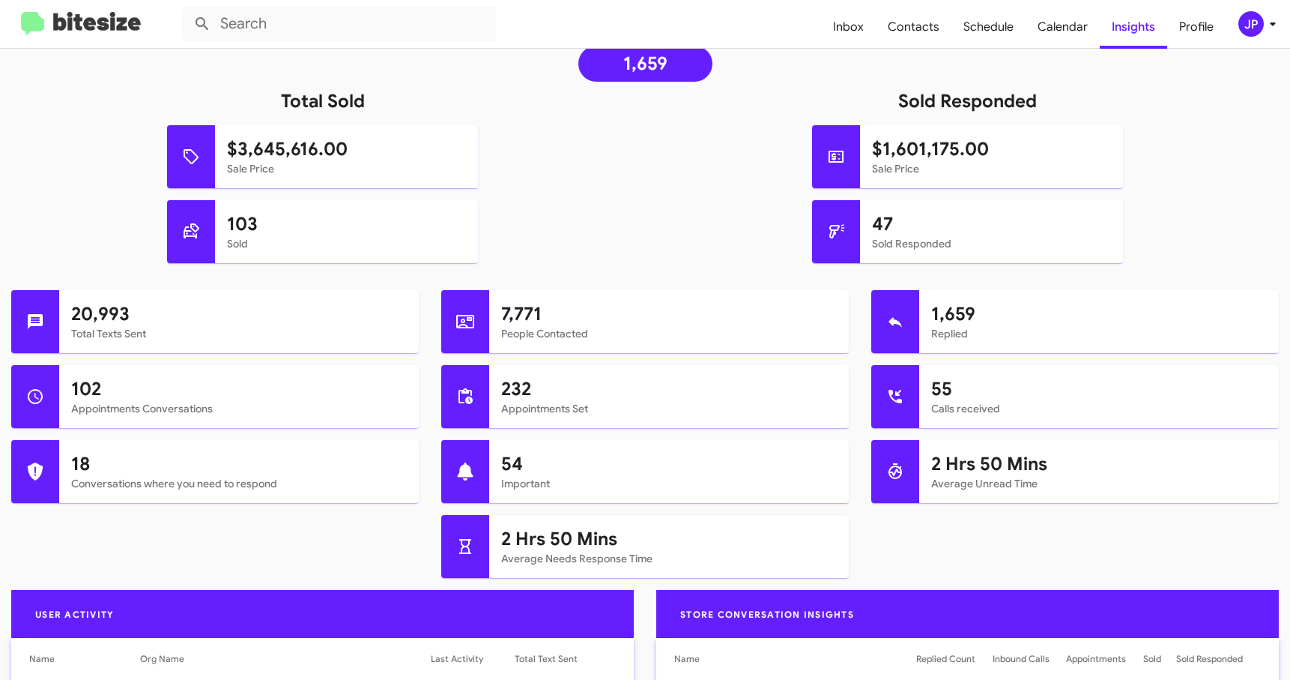
scroll to position [369, 0]
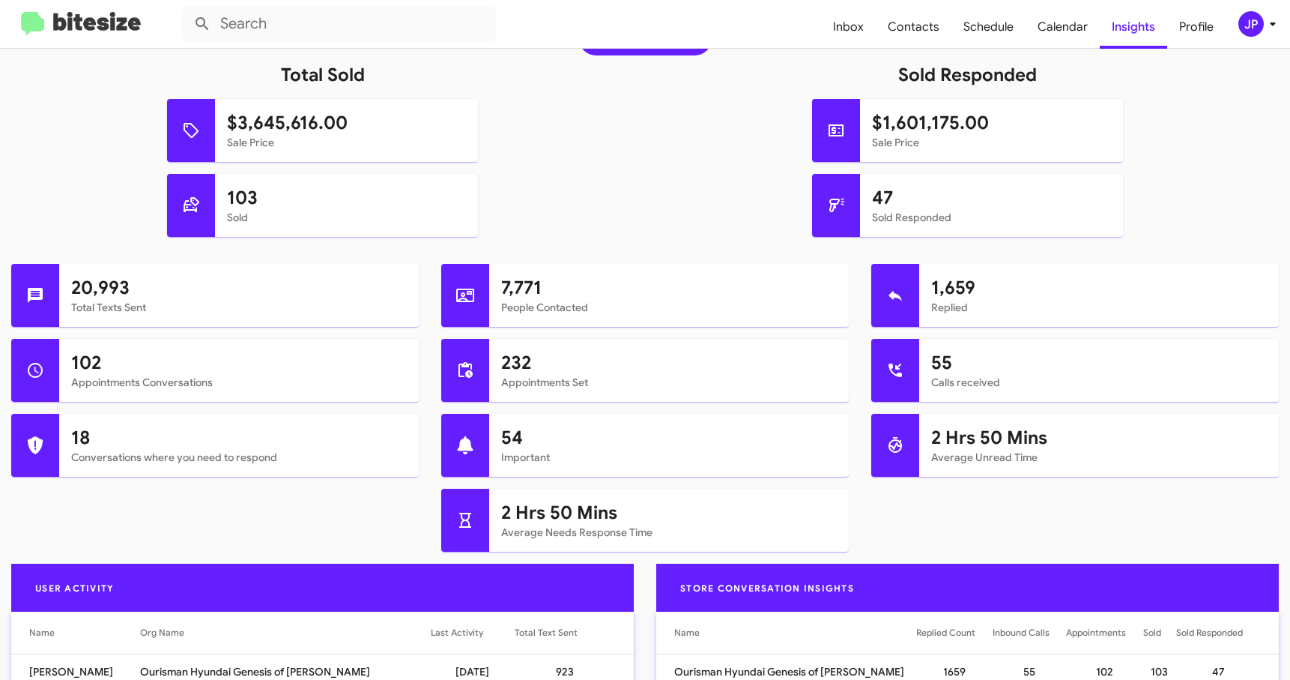
click at [54, 21] on img at bounding box center [81, 24] width 120 height 25
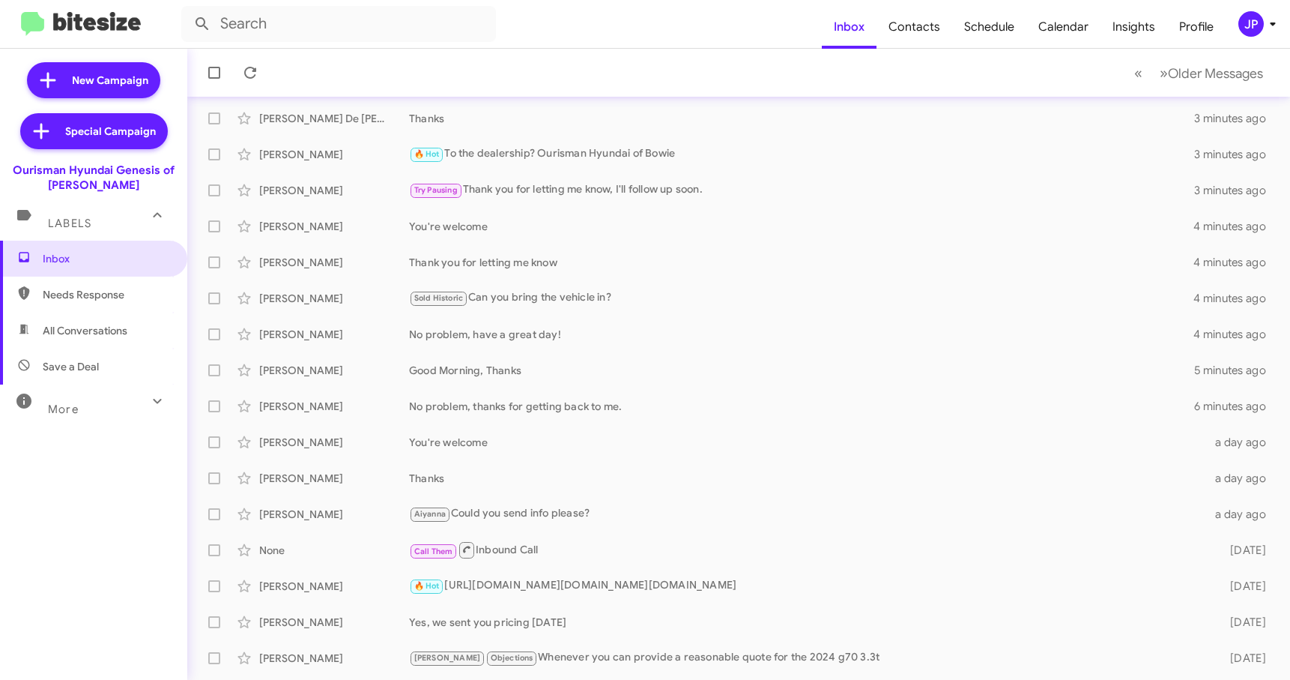
scroll to position [190, 0]
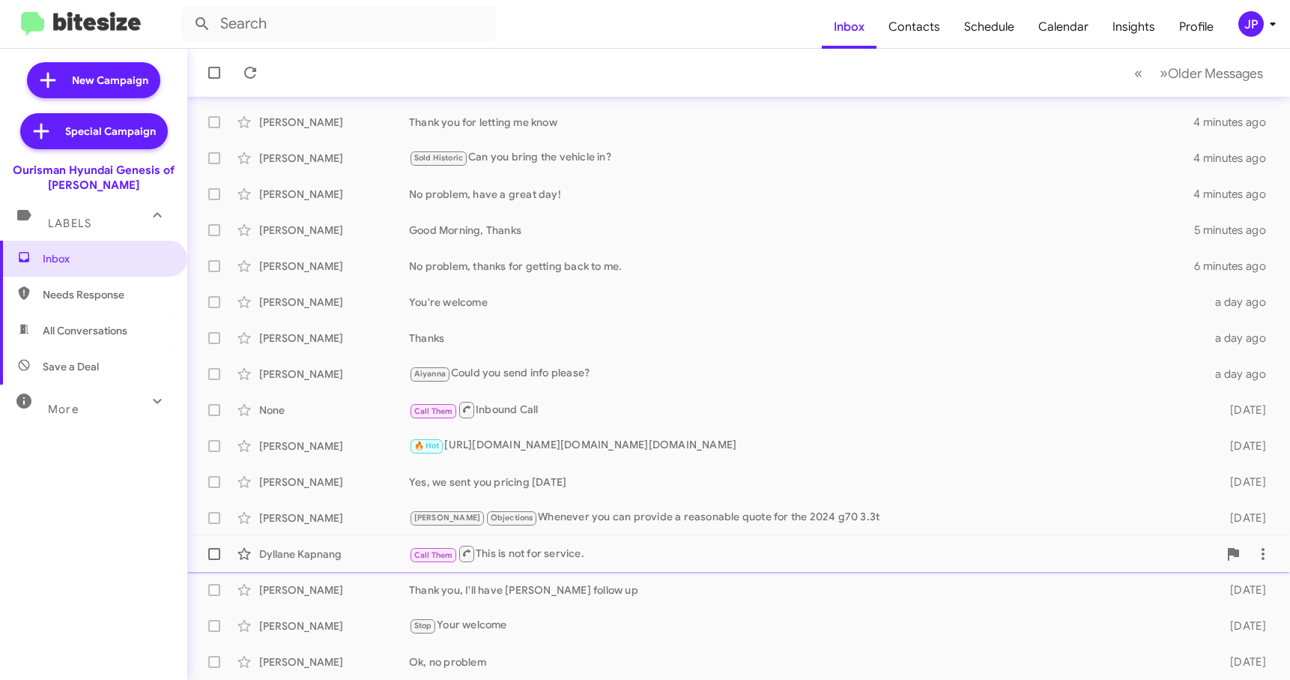
click at [553, 551] on div "Call Them This is not for service." at bounding box center [813, 553] width 809 height 19
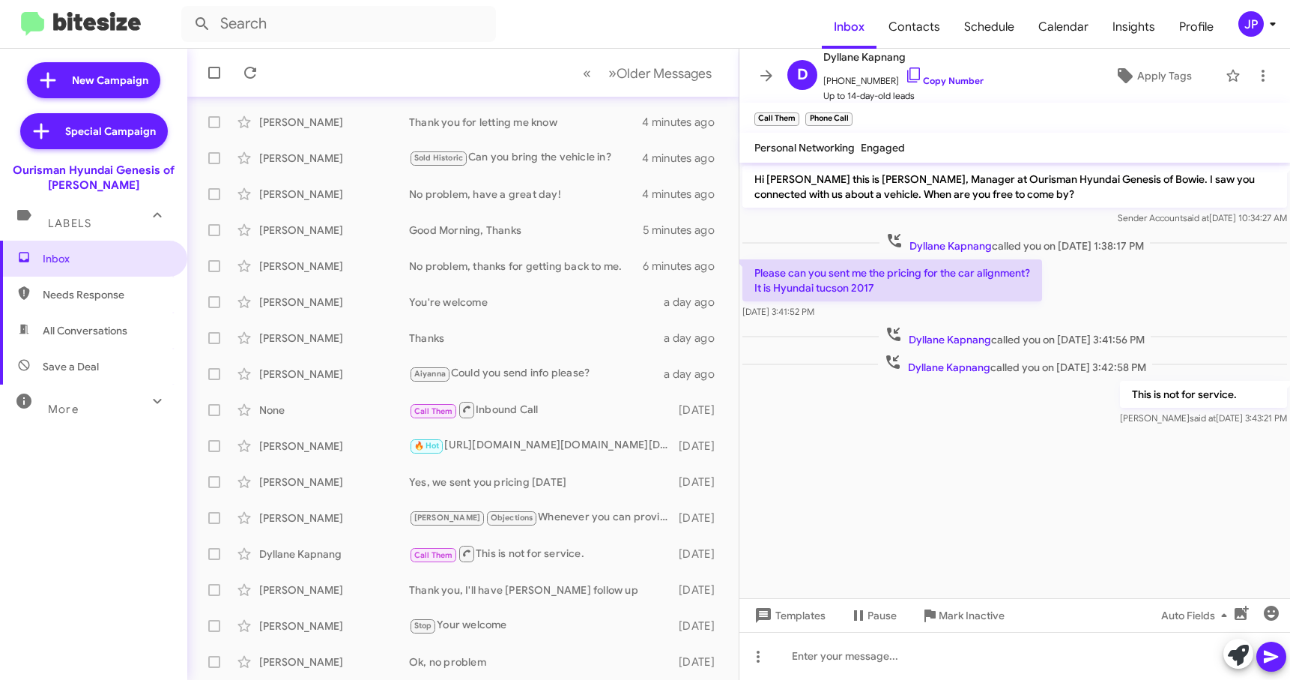
click at [988, 457] on cdk-virtual-scroll-viewport "Hi [PERSON_NAME] this is [PERSON_NAME], Manager at Ourisman Hyundai Genesis of …" at bounding box center [1015, 380] width 551 height 435
drag, startPoint x: 109, startPoint y: 184, endPoint x: 70, endPoint y: 173, distance: 41.3
click at [70, 173] on div "Ourisman Hyundai Genesis of [PERSON_NAME]" at bounding box center [93, 178] width 187 height 30
copy div "Hyundai Genesis of Bowie"
click at [508, 319] on span "William Robert Lins You're welcome a day ago" at bounding box center [462, 302] width 551 height 36
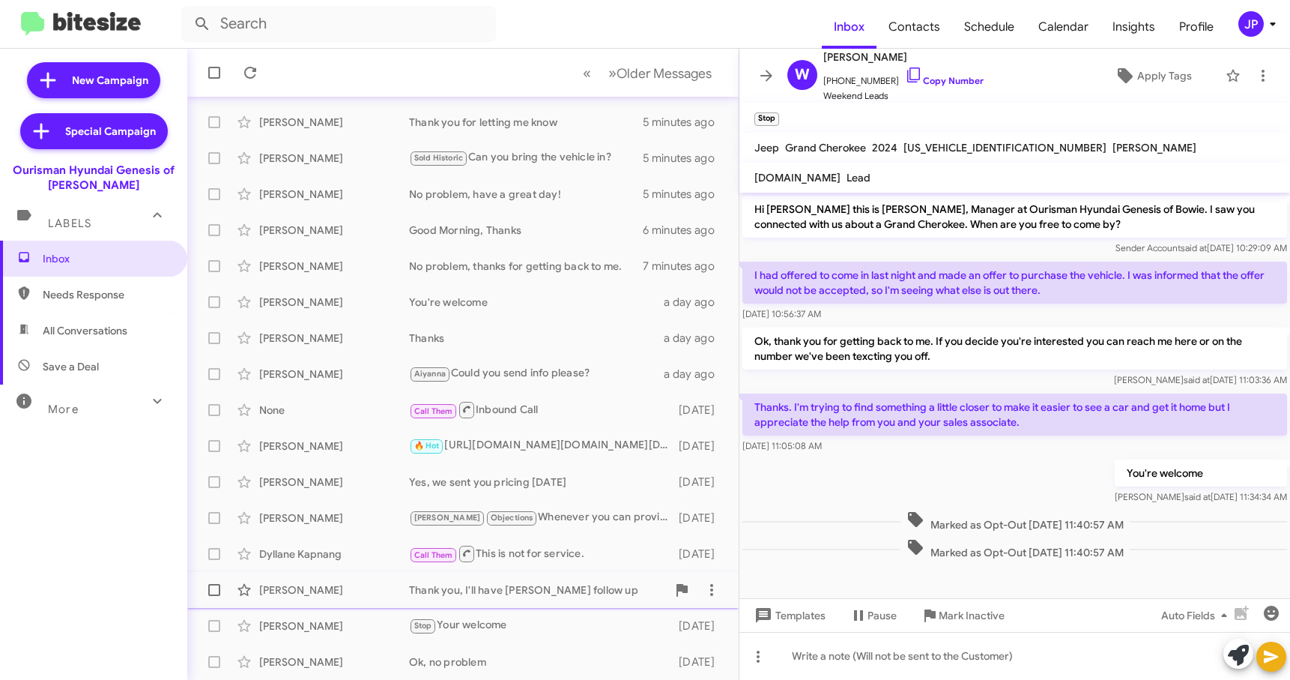
click at [397, 589] on div "James Ferrell" at bounding box center [334, 589] width 150 height 15
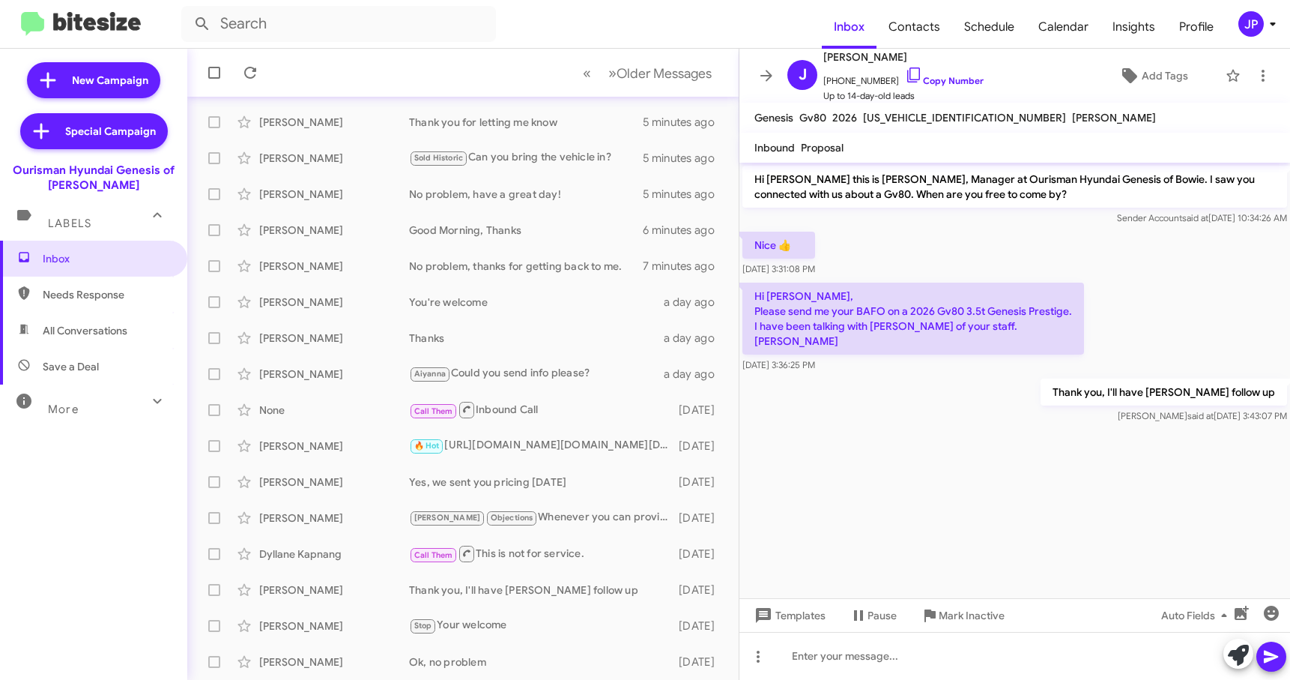
click at [1024, 480] on cdk-virtual-scroll-viewport "Hi James this is Ciara Taylor, Manager at Ourisman Hyundai Genesis of Bowie. I …" at bounding box center [1015, 380] width 551 height 435
click at [963, 78] on link "Copy Number" at bounding box center [944, 80] width 79 height 11
click at [1152, 82] on span "Add Tags" at bounding box center [1165, 75] width 46 height 27
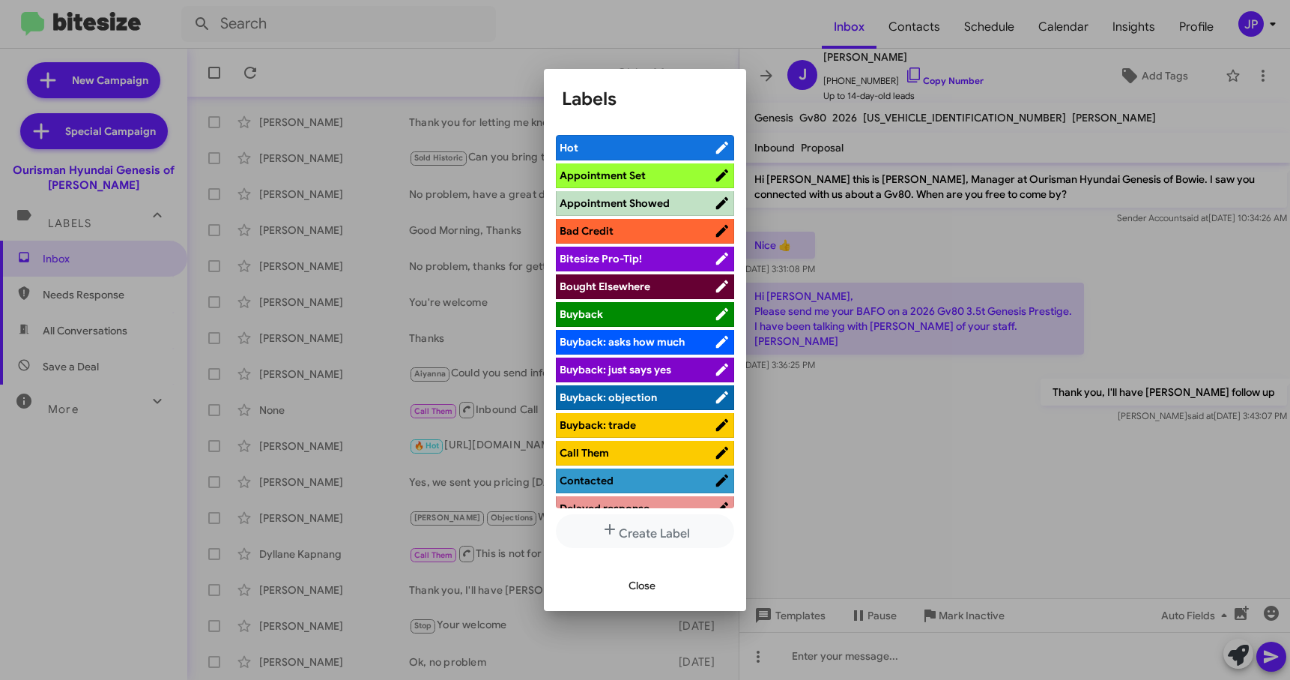
click at [659, 260] on span "Bitesize Pro-Tip!" at bounding box center [637, 258] width 154 height 15
click at [1164, 490] on div at bounding box center [645, 340] width 1290 height 680
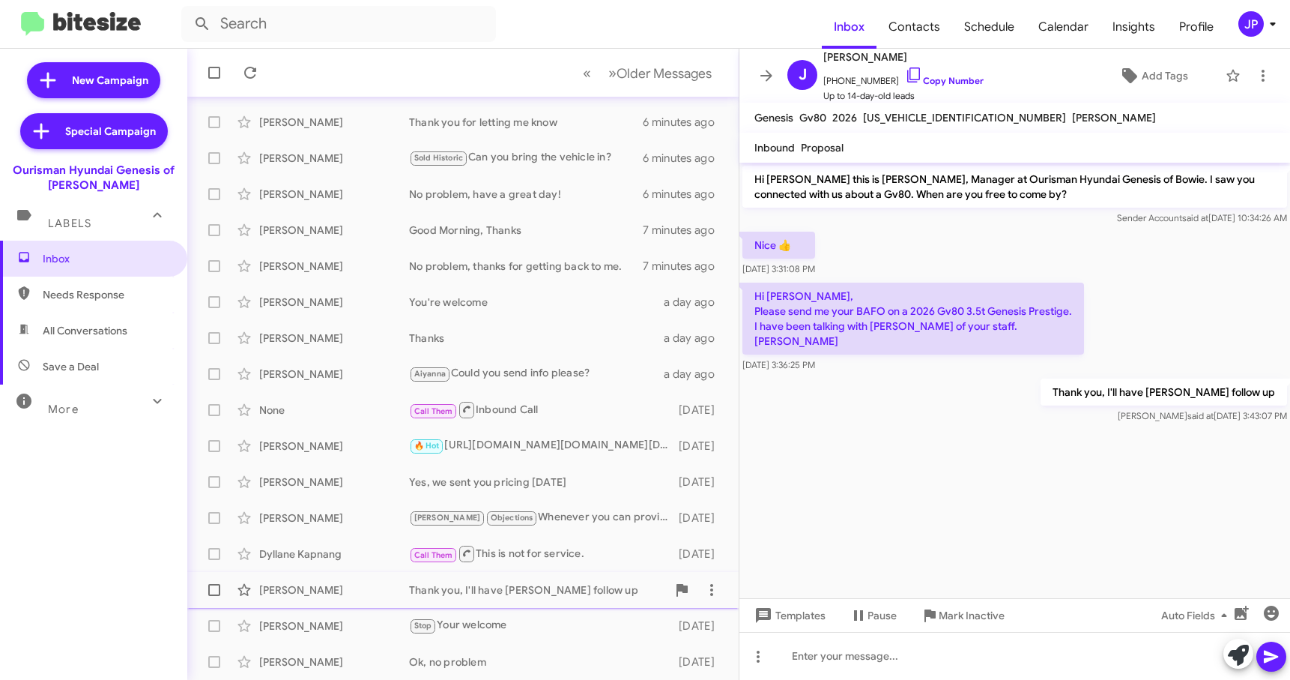
click at [216, 589] on span at bounding box center [214, 590] width 12 height 12
click at [214, 596] on input "checkbox" at bounding box center [214, 596] width 1 height 1
checkbox input "true"
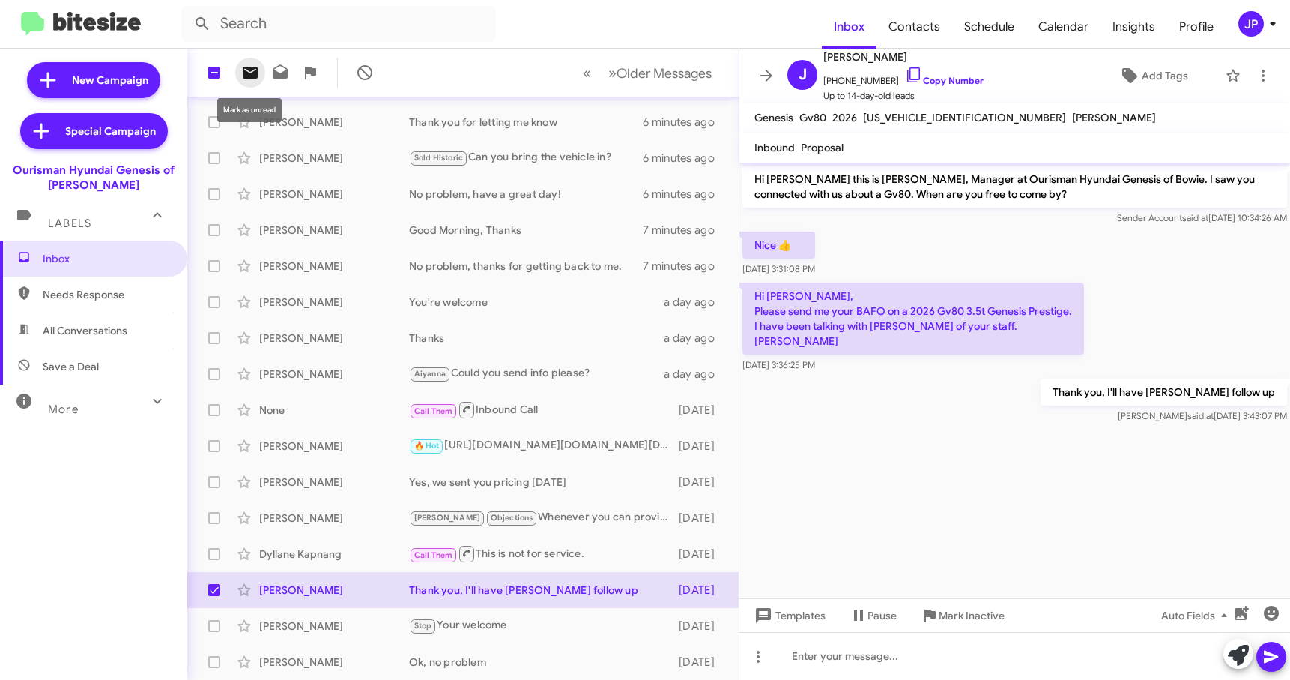
click at [254, 73] on icon at bounding box center [250, 73] width 15 height 12
click at [1250, 27] on div "JP" at bounding box center [1250, 23] width 25 height 25
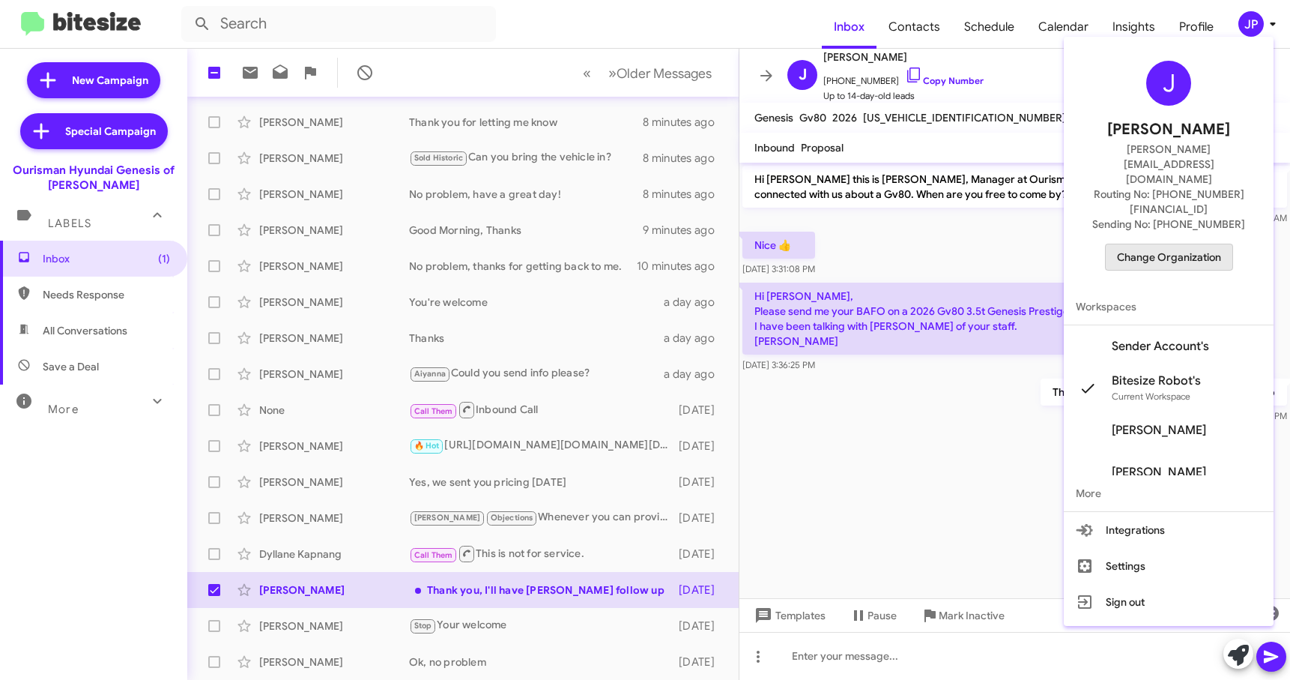
click at [1200, 244] on button "Change Organization" at bounding box center [1169, 257] width 128 height 27
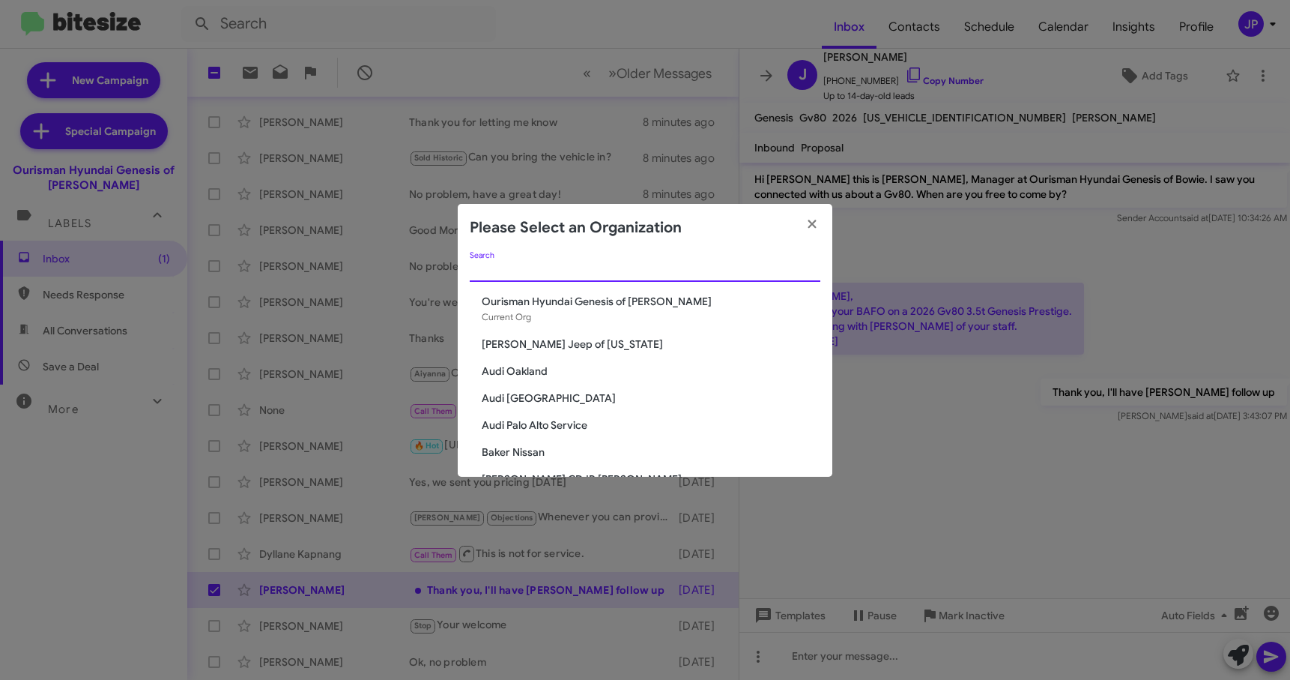
click at [535, 270] on input "Search" at bounding box center [645, 270] width 351 height 12
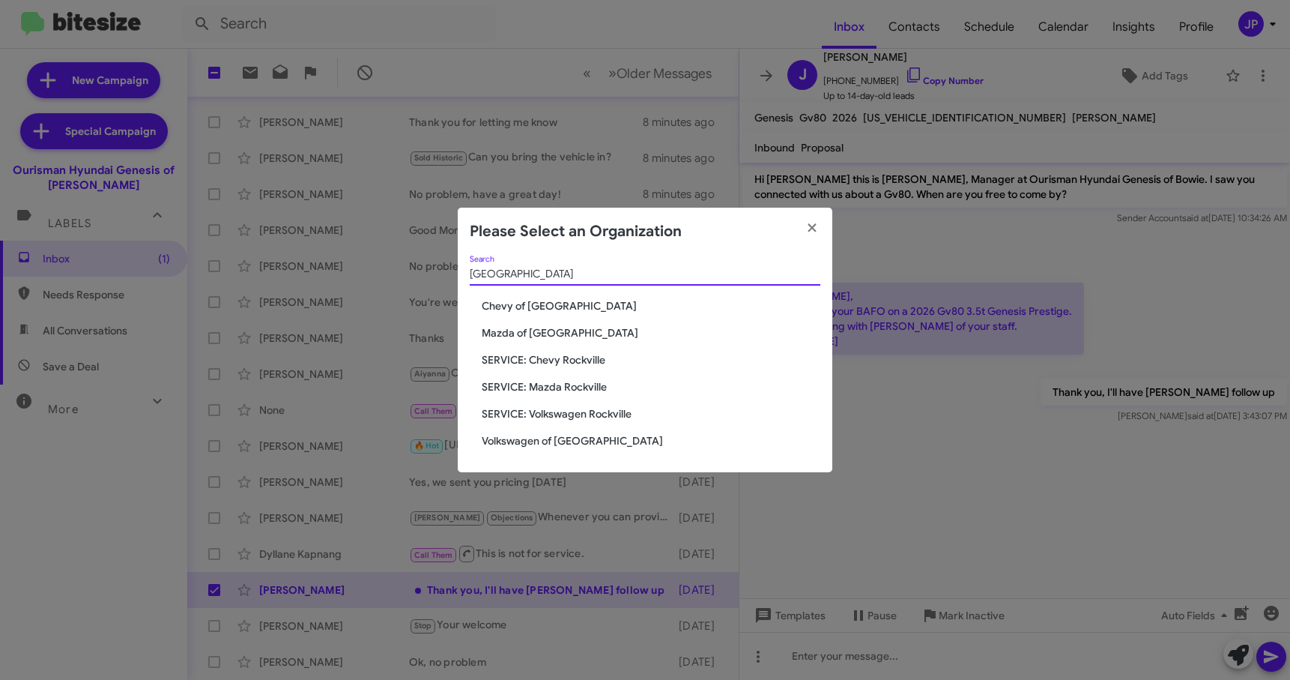
type input "Rockville"
click at [575, 304] on span "Chevy of [GEOGRAPHIC_DATA]" at bounding box center [651, 305] width 339 height 15
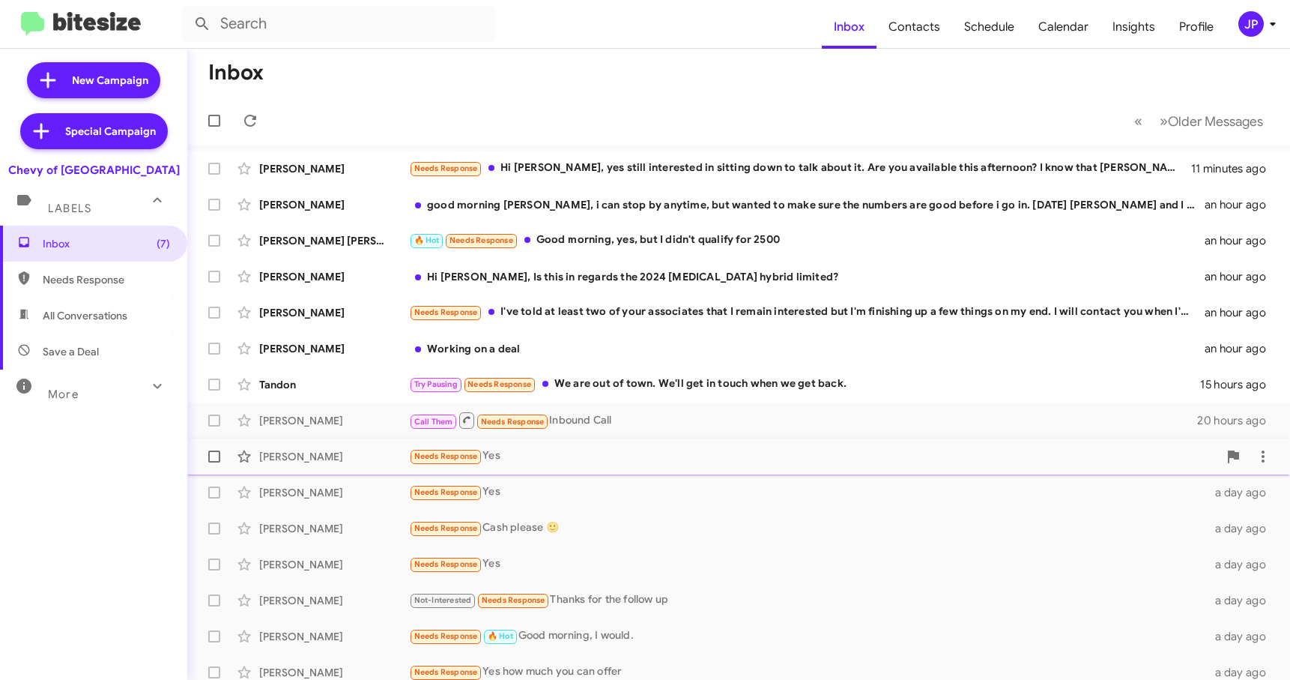
scroll to position [190, 0]
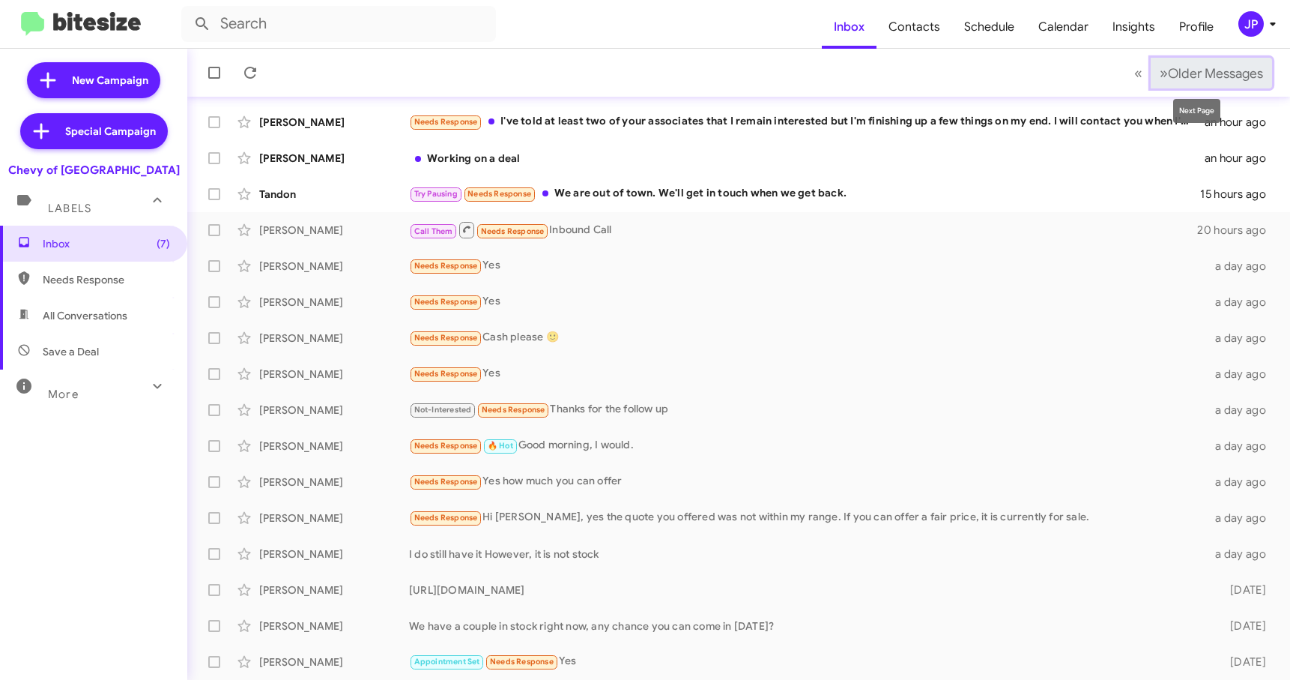
click at [1168, 72] on span "Older Messages" at bounding box center [1215, 73] width 95 height 16
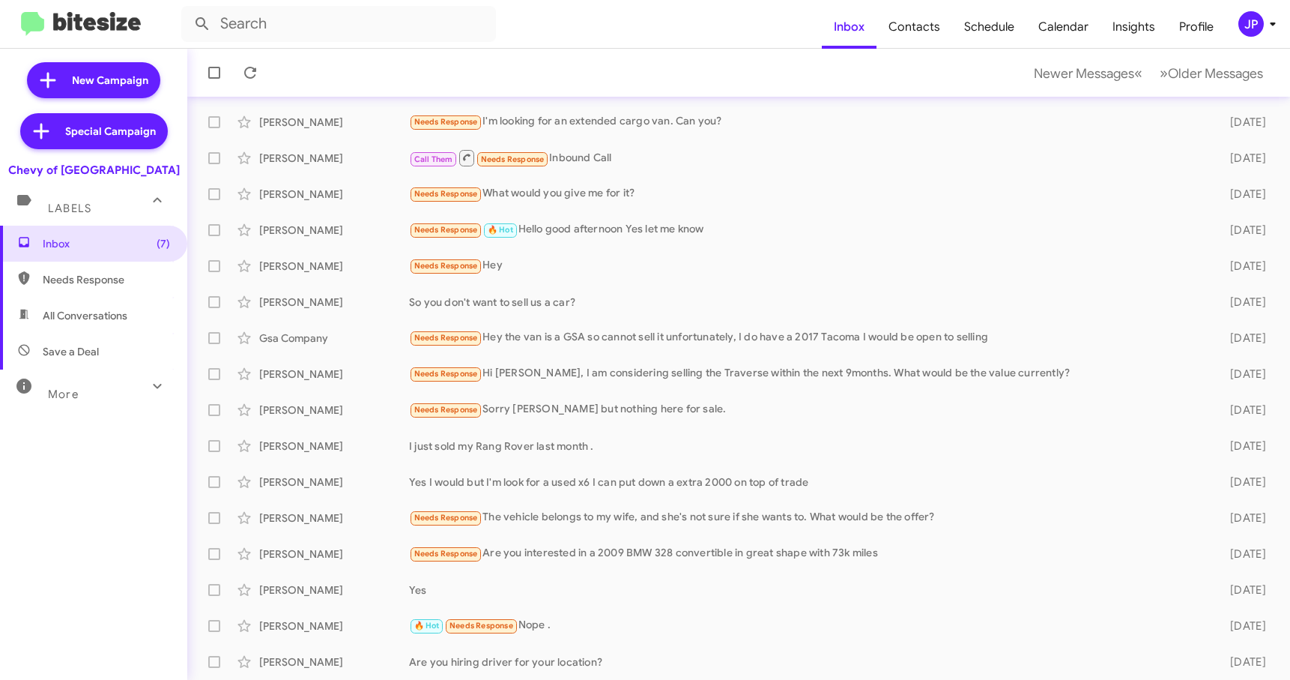
click at [90, 268] on span "Needs Response" at bounding box center [93, 279] width 187 height 36
type input "in:needs-response"
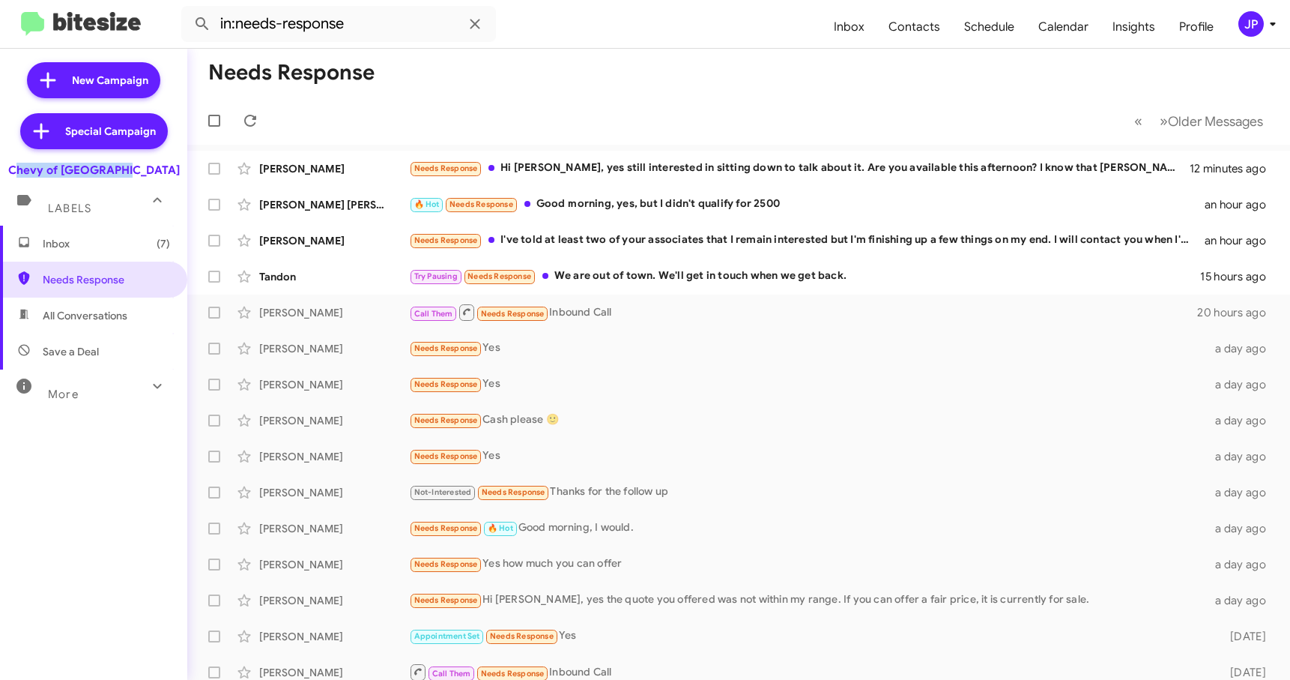
drag, startPoint x: 153, startPoint y: 172, endPoint x: 34, endPoint y: 165, distance: 118.6
click at [34, 165] on div "Chevy of [GEOGRAPHIC_DATA]" at bounding box center [93, 167] width 187 height 21
copy div "Chevy of [GEOGRAPHIC_DATA]"
drag, startPoint x: 902, startPoint y: 104, endPoint x: 1181, endPoint y: 96, distance: 278.8
click at [902, 104] on mat-toolbar-row "« Previous » Next Older Messages" at bounding box center [738, 121] width 1103 height 48
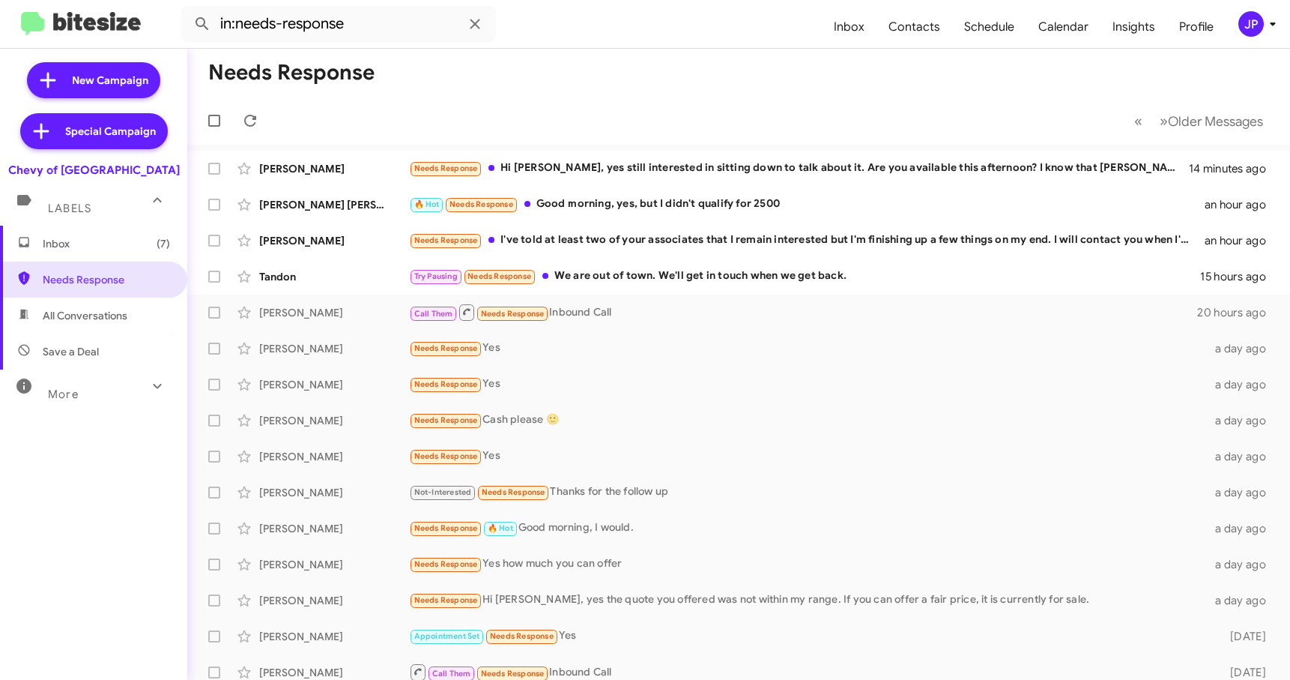
click at [1247, 28] on div "JP" at bounding box center [1250, 23] width 25 height 25
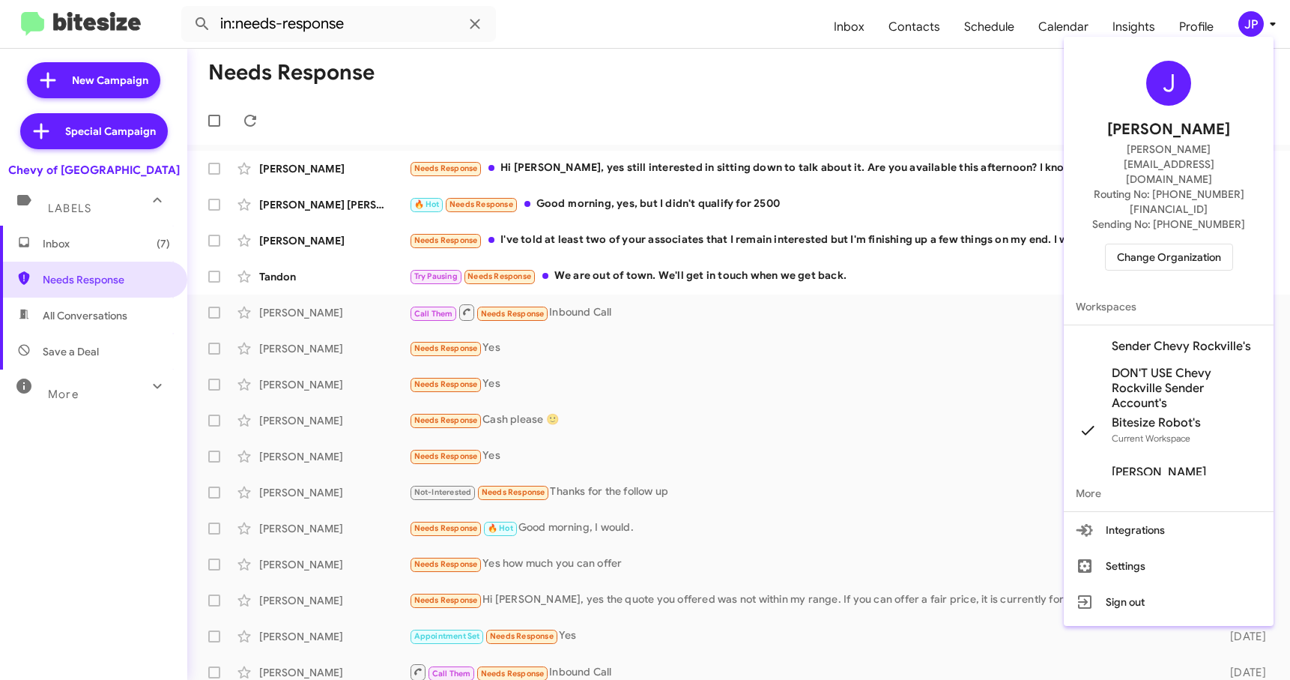
click at [1145, 244] on span "Change Organization" at bounding box center [1169, 256] width 104 height 25
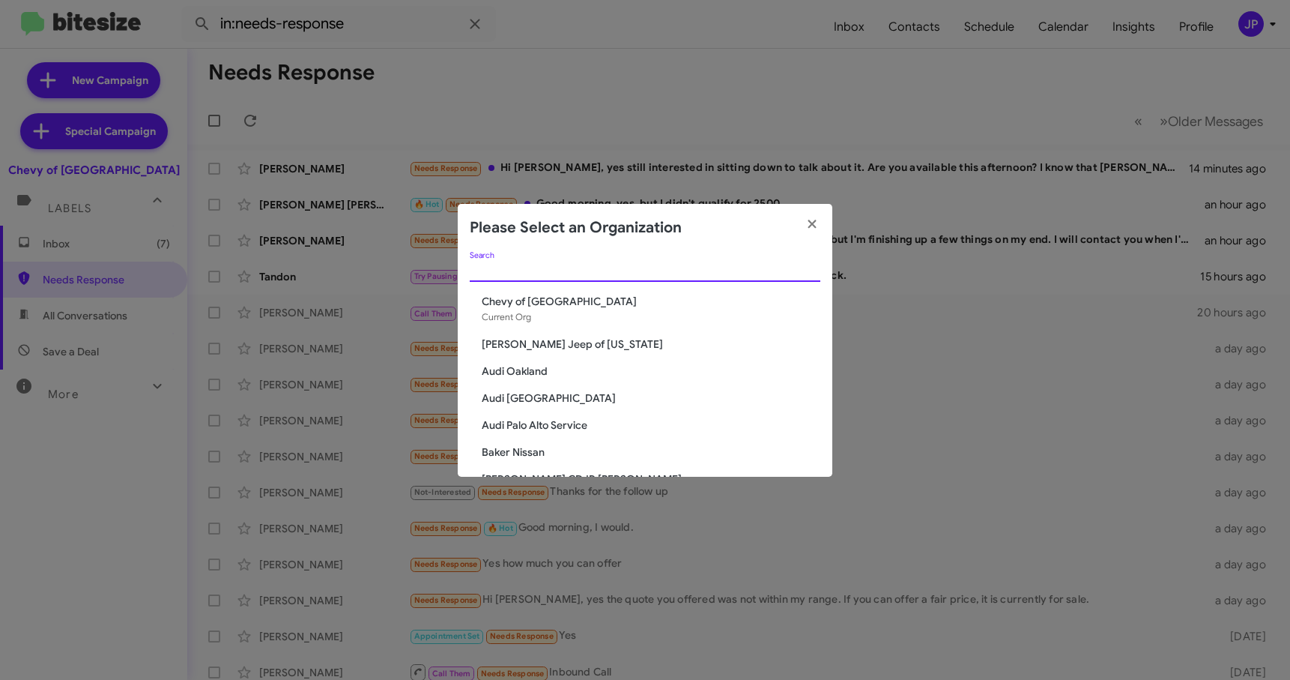
click at [481, 274] on input "Search" at bounding box center [645, 270] width 351 height 12
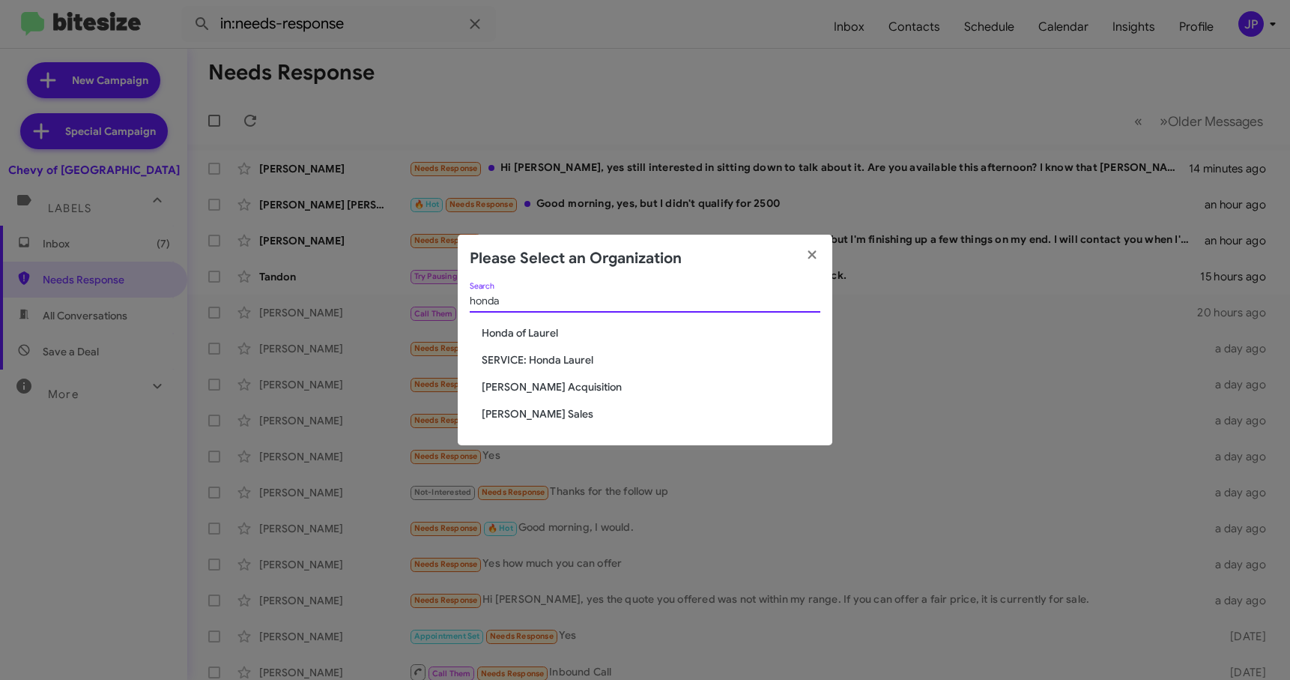
type input "honda"
click at [504, 334] on span "Honda of Laurel" at bounding box center [651, 332] width 339 height 15
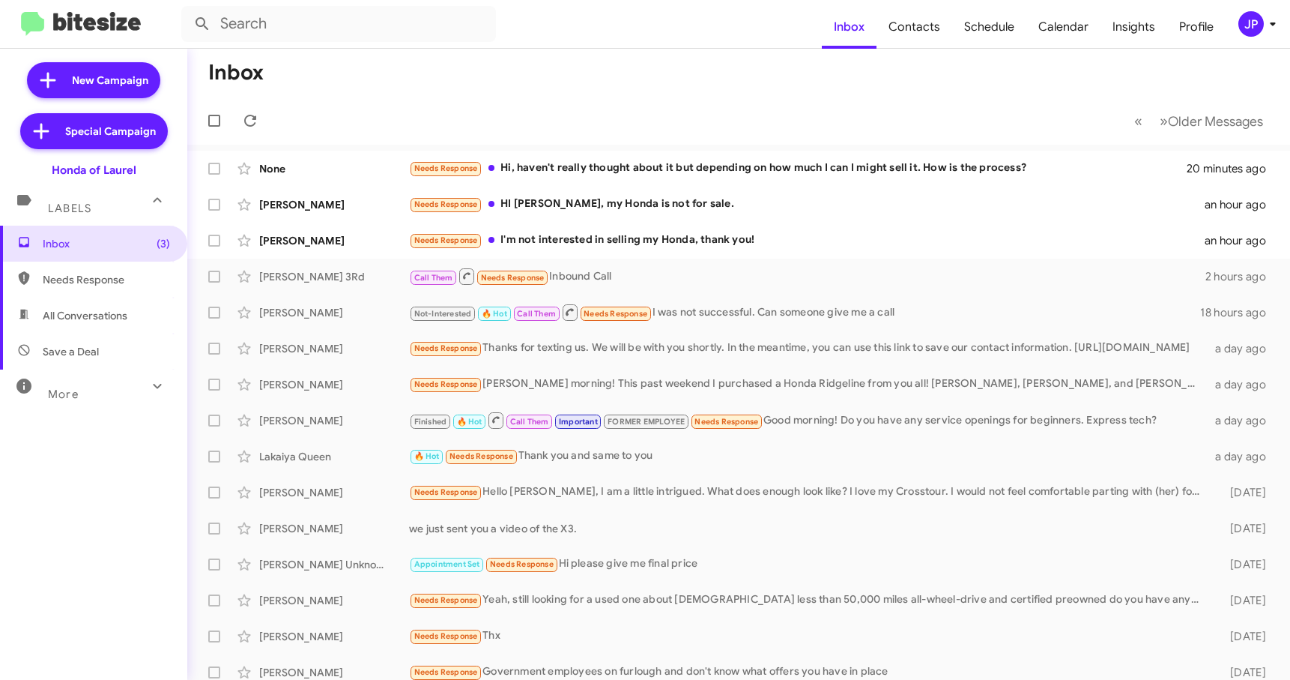
click at [1256, 18] on div "JP" at bounding box center [1250, 23] width 25 height 25
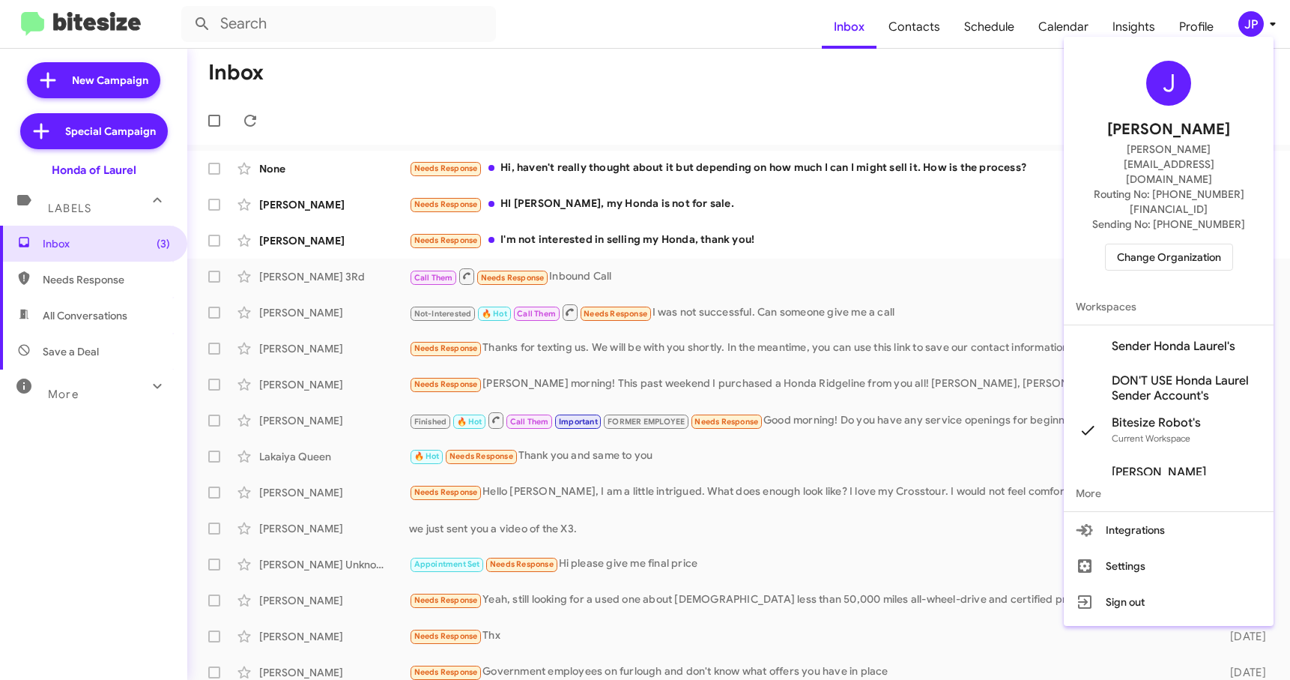
click at [1160, 244] on span "Change Organization" at bounding box center [1169, 256] width 104 height 25
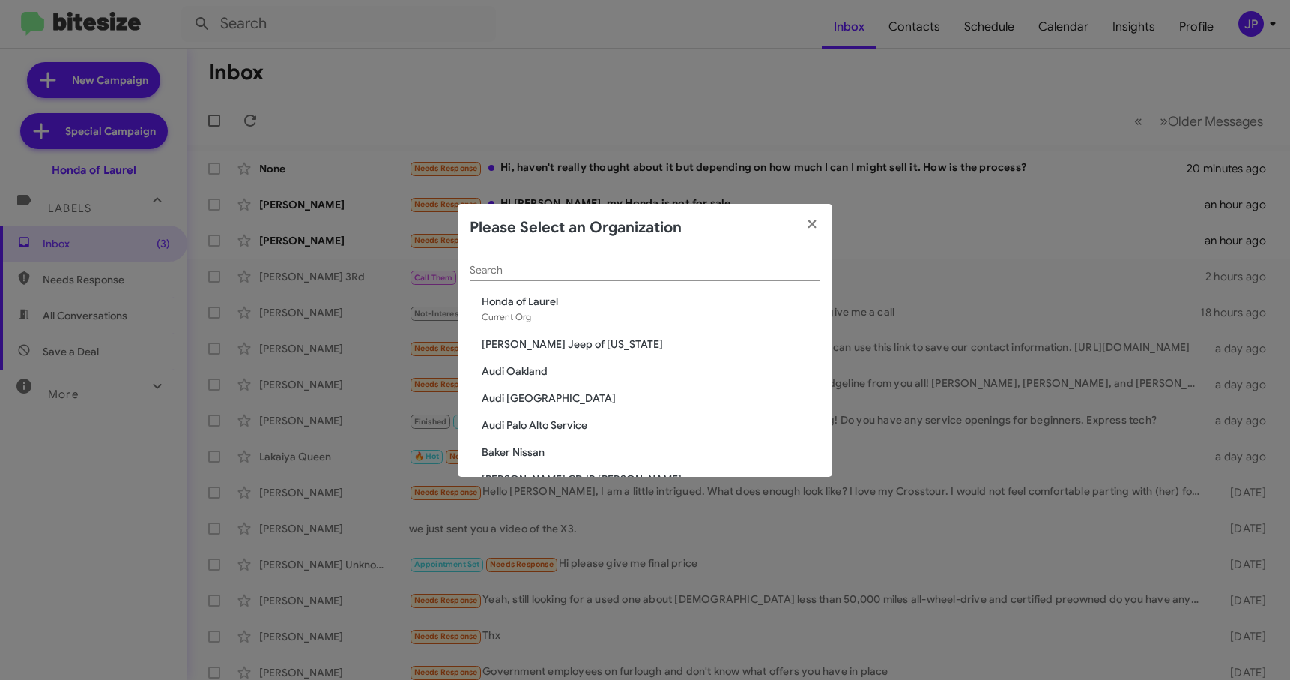
click at [529, 262] on div "Search" at bounding box center [645, 266] width 351 height 29
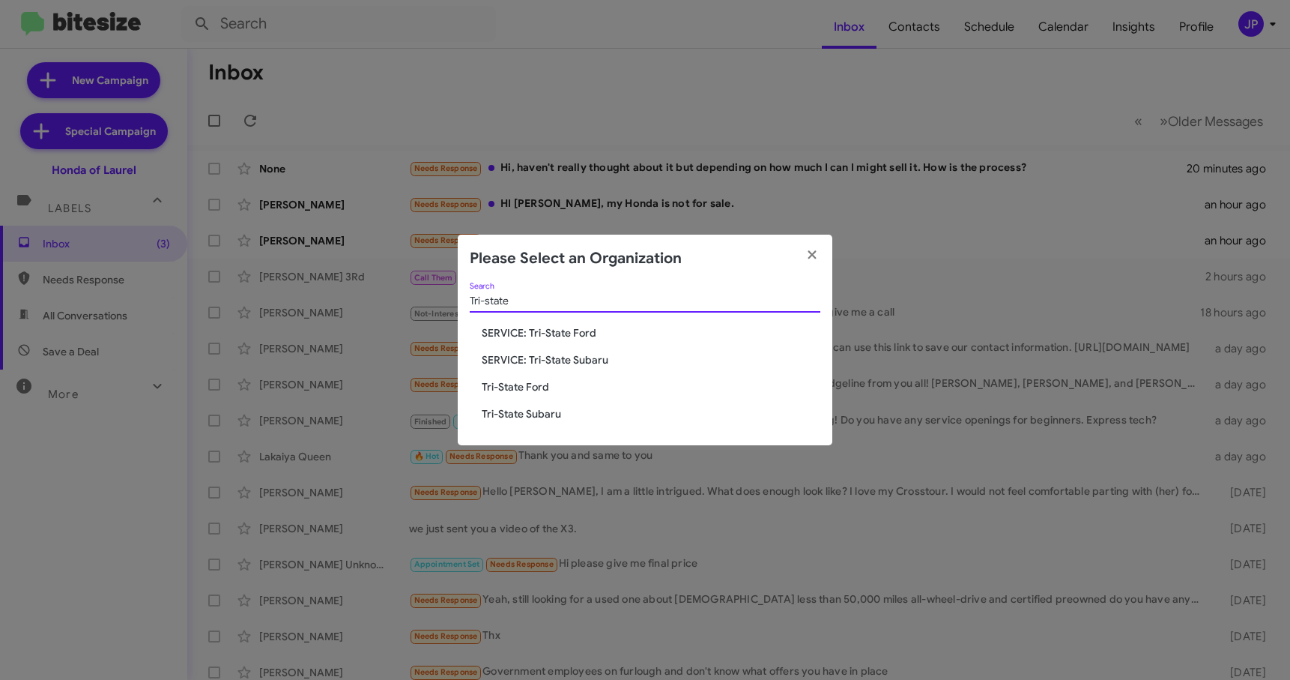
type input "Tri-state"
click at [531, 333] on span "SERVICE: Tri-State Ford" at bounding box center [651, 332] width 339 height 15
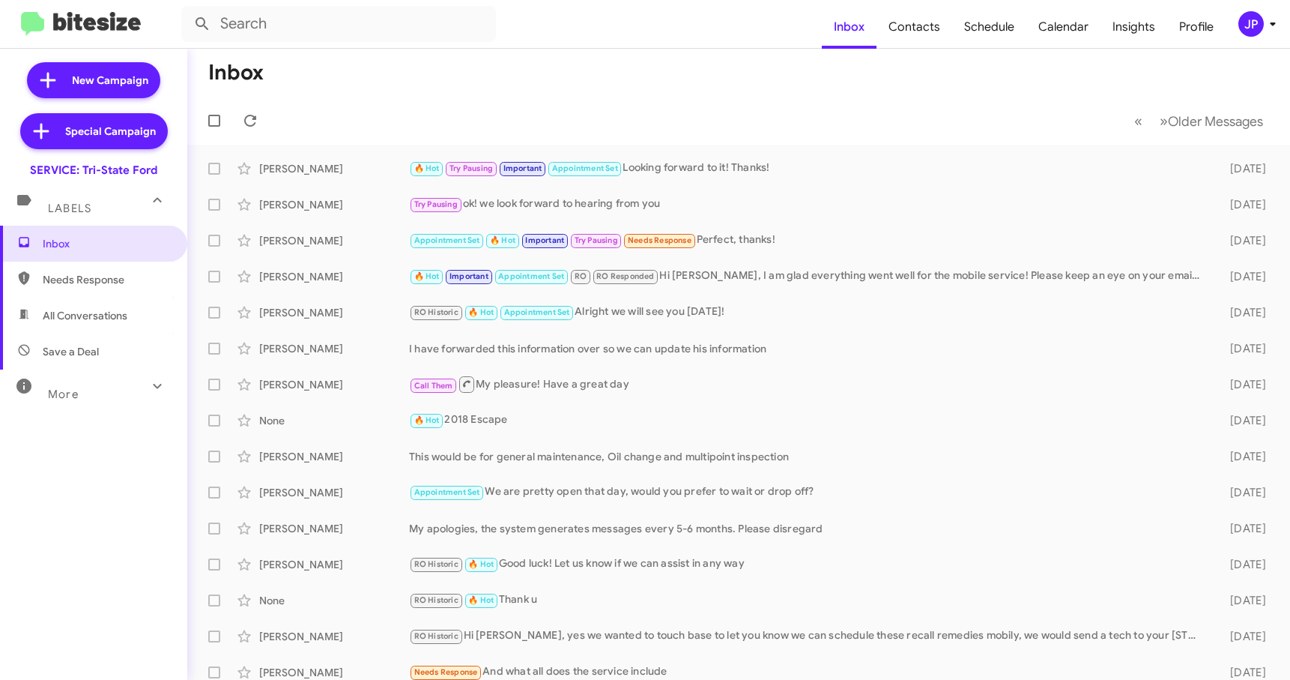
click at [113, 399] on div "More" at bounding box center [78, 388] width 133 height 28
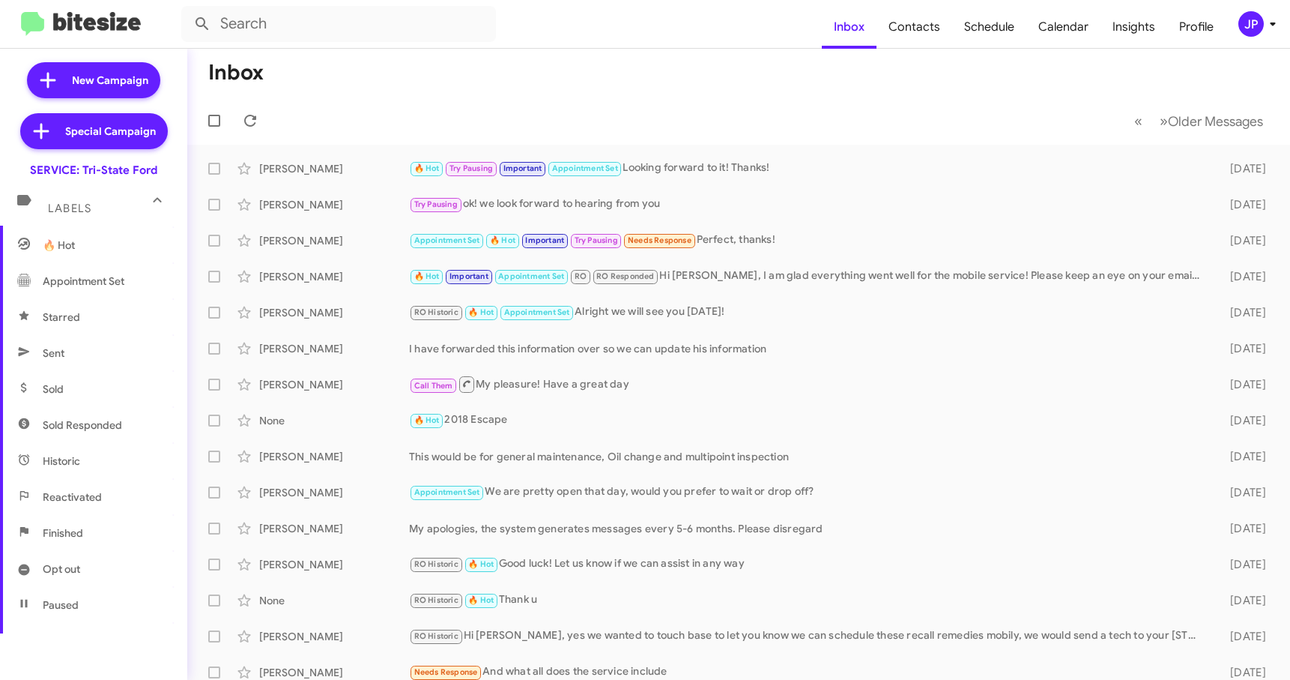
scroll to position [300, 0]
click at [83, 500] on span "Opt out" at bounding box center [93, 495] width 187 height 36
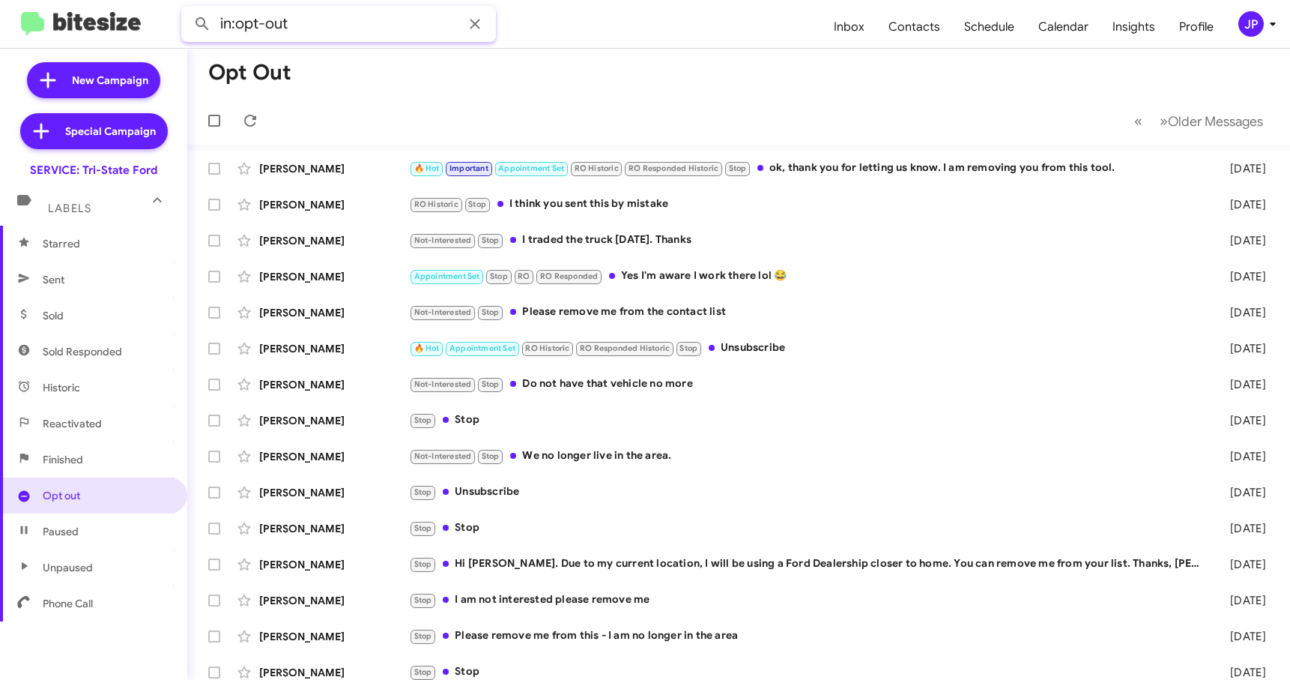
click at [310, 33] on input "in:opt-out" at bounding box center [338, 24] width 315 height 36
type input "in:opt-out [PERSON_NAME]"
click at [187, 9] on button at bounding box center [202, 24] width 30 height 30
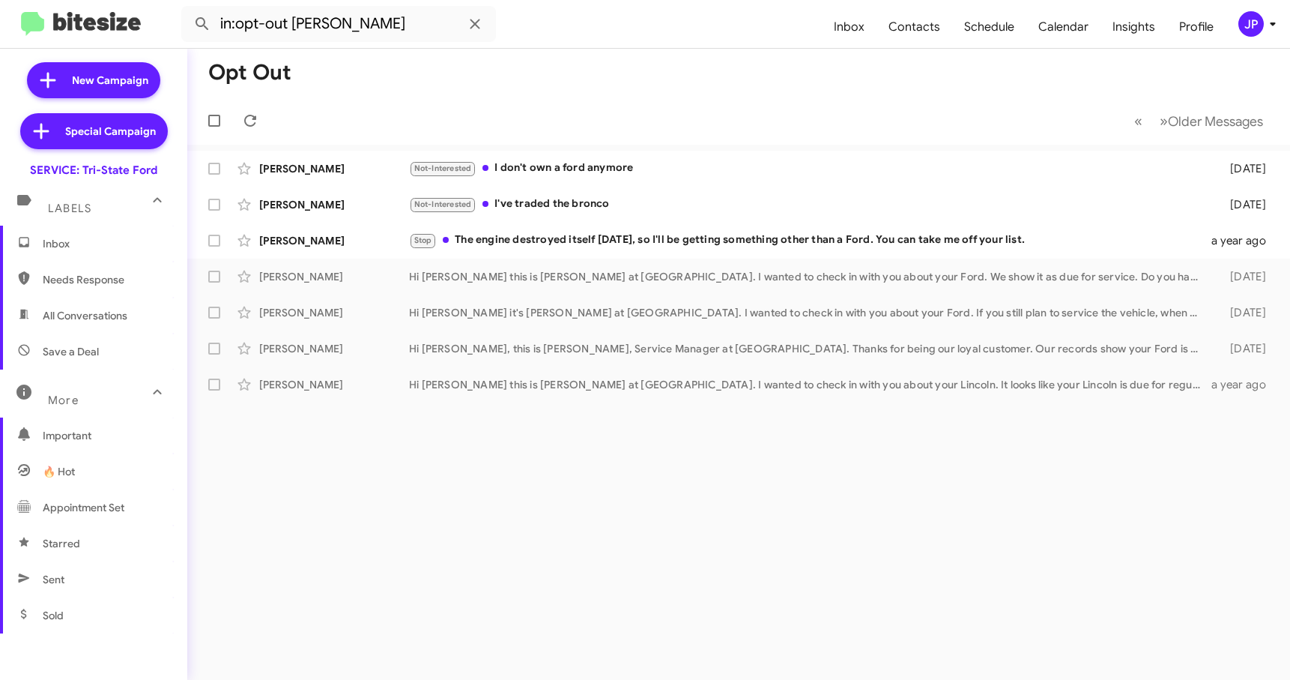
click at [74, 254] on span "Inbox" at bounding box center [93, 244] width 187 height 36
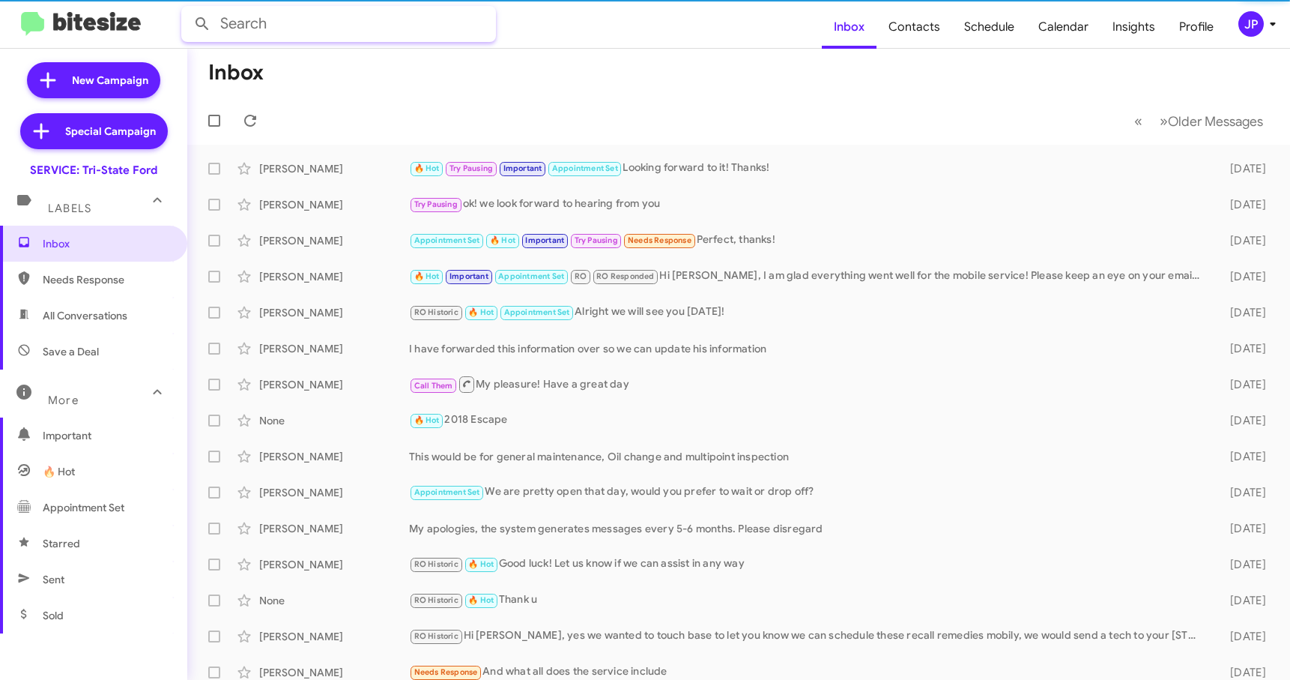
click at [404, 29] on input "text" at bounding box center [338, 24] width 315 height 36
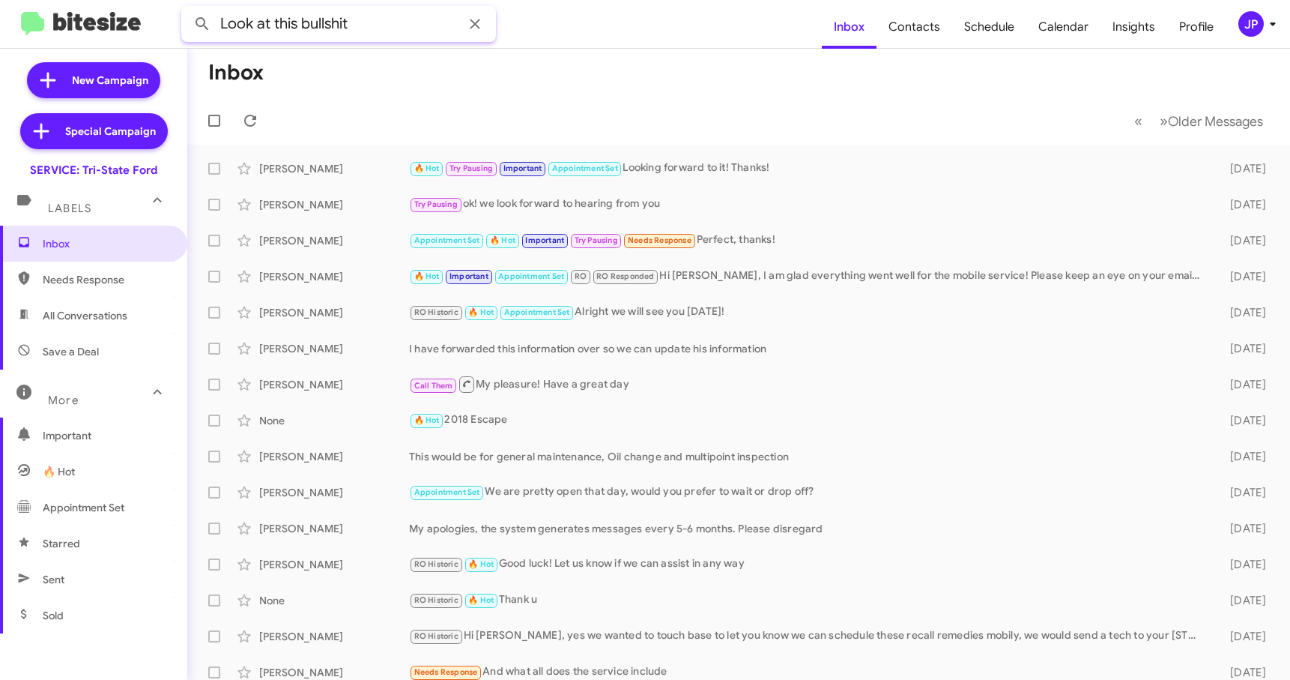
click at [187, 9] on button at bounding box center [202, 24] width 30 height 30
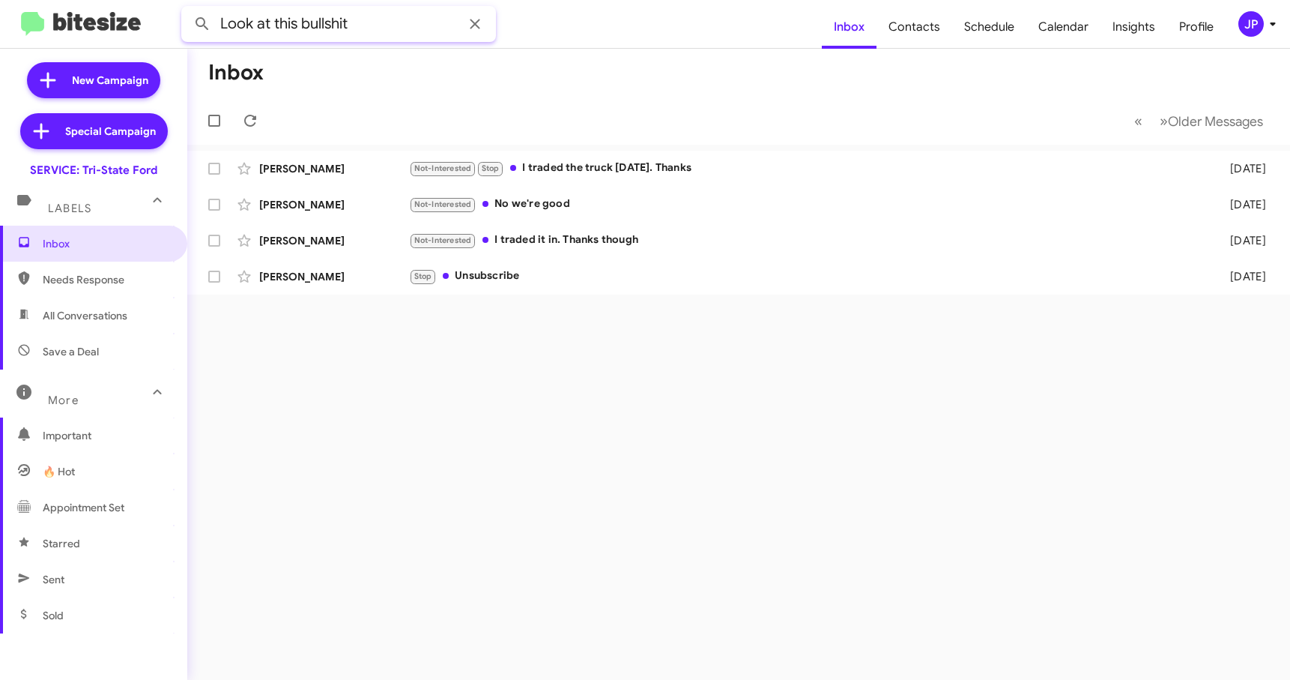
click at [319, 35] on input "Look at this bullshit" at bounding box center [338, 24] width 315 height 36
click at [319, 34] on input "Look at this bullshit" at bounding box center [338, 24] width 315 height 36
click at [318, 34] on input "Look at this bullshit" at bounding box center [338, 24] width 315 height 36
click at [187, 9] on button at bounding box center [202, 24] width 30 height 30
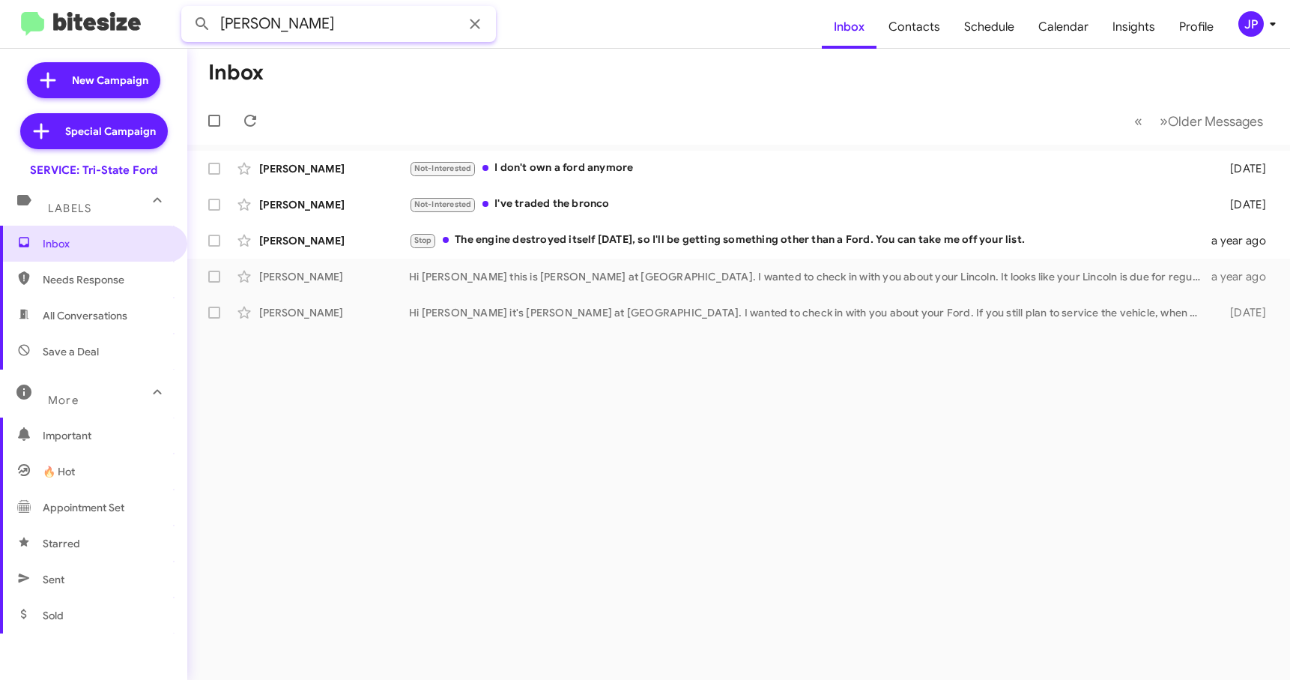
click at [362, 25] on input "[PERSON_NAME]" at bounding box center [338, 24] width 315 height 36
click at [363, 25] on input "[PERSON_NAME]" at bounding box center [338, 24] width 315 height 36
click at [306, 28] on input "[PERSON_NAME]" at bounding box center [338, 24] width 315 height 36
click at [319, 22] on input "[PERSON_NAME]" at bounding box center [338, 24] width 315 height 36
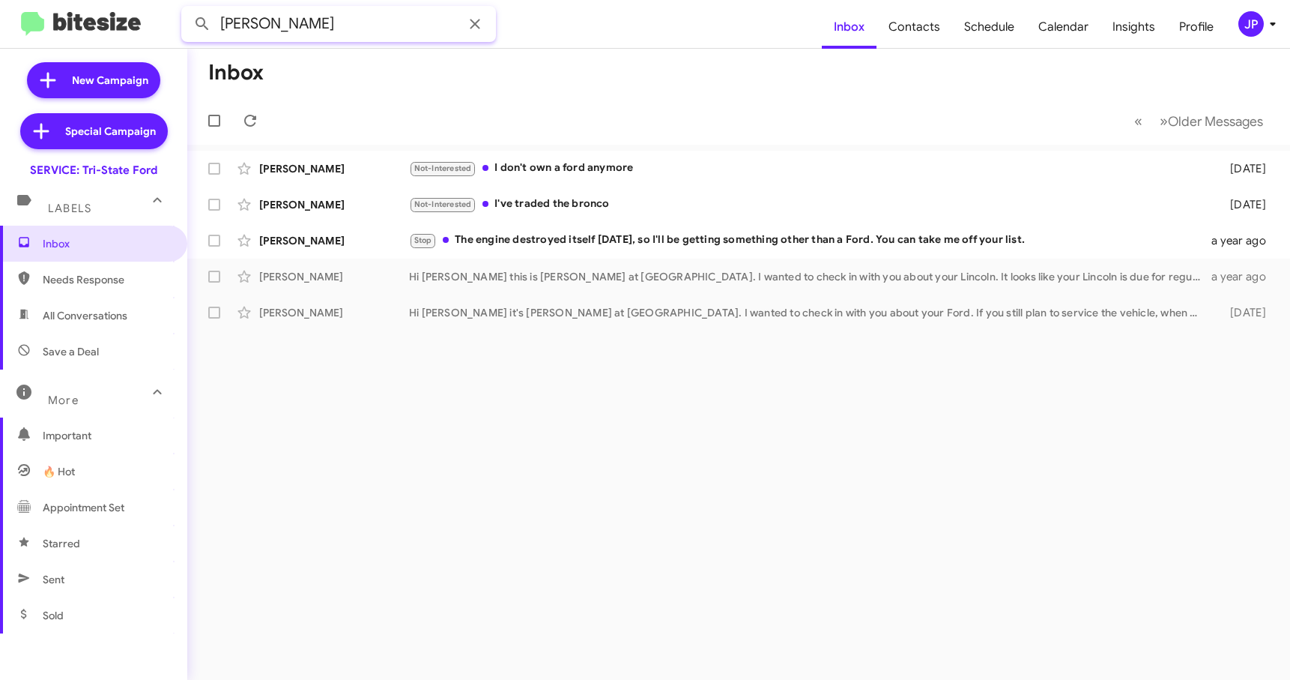
click at [187, 9] on button at bounding box center [202, 24] width 30 height 30
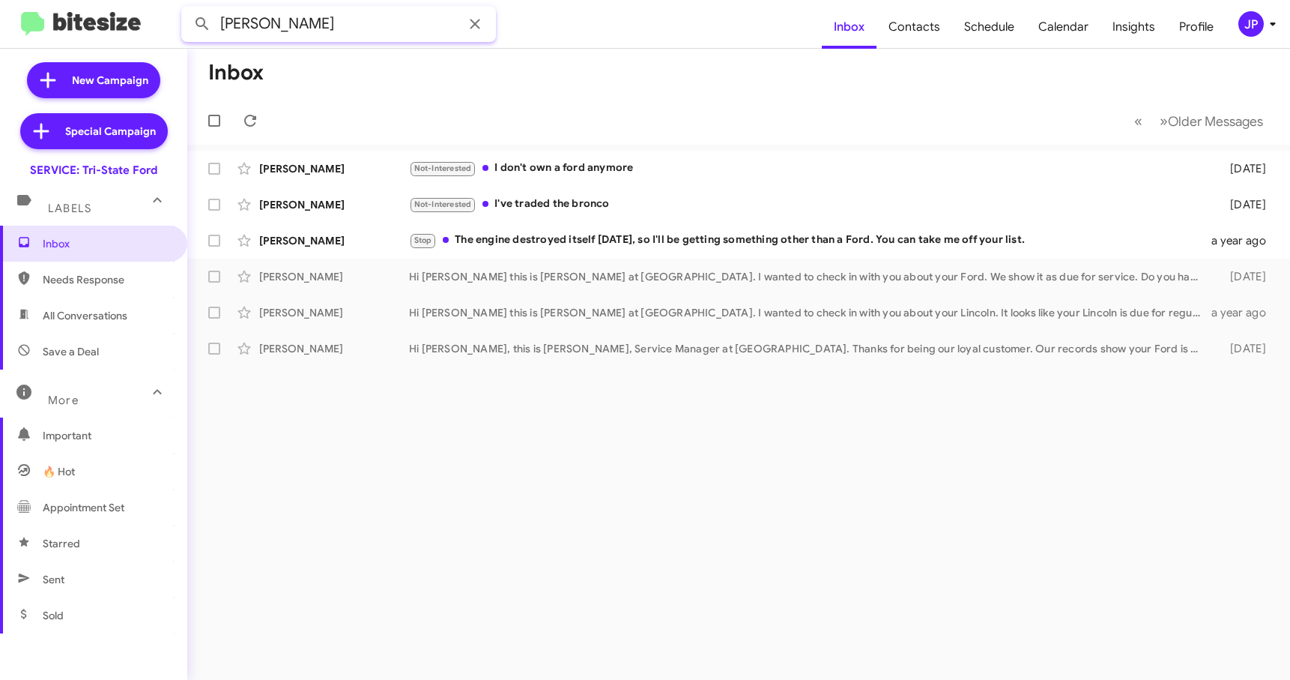
drag, startPoint x: 280, startPoint y: 28, endPoint x: 181, endPoint y: 21, distance: 99.2
click at [181, 21] on input "[PERSON_NAME]" at bounding box center [338, 24] width 315 height 36
type input "[PERSON_NAME]"
click at [187, 9] on button at bounding box center [202, 24] width 30 height 30
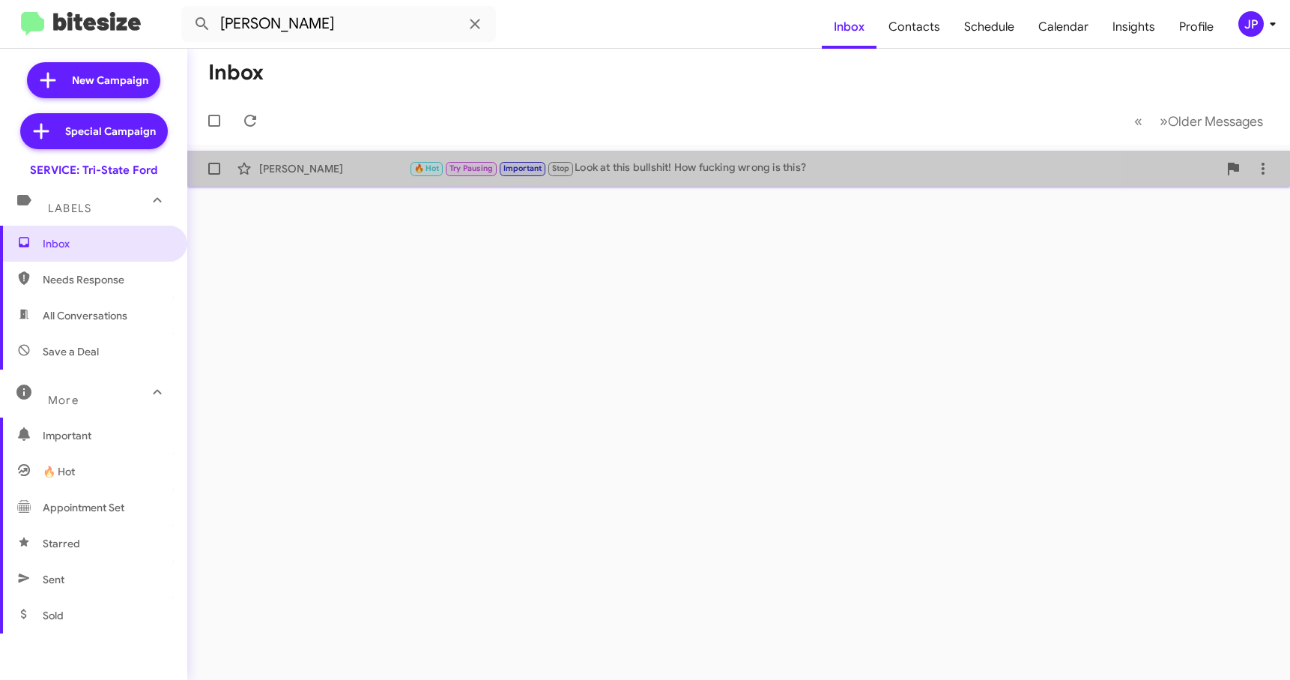
click at [349, 158] on div "[PERSON_NAME] 🔥 Hot Try Pausing Important Stop Look at this bullshit! How fucki…" at bounding box center [738, 169] width 1079 height 30
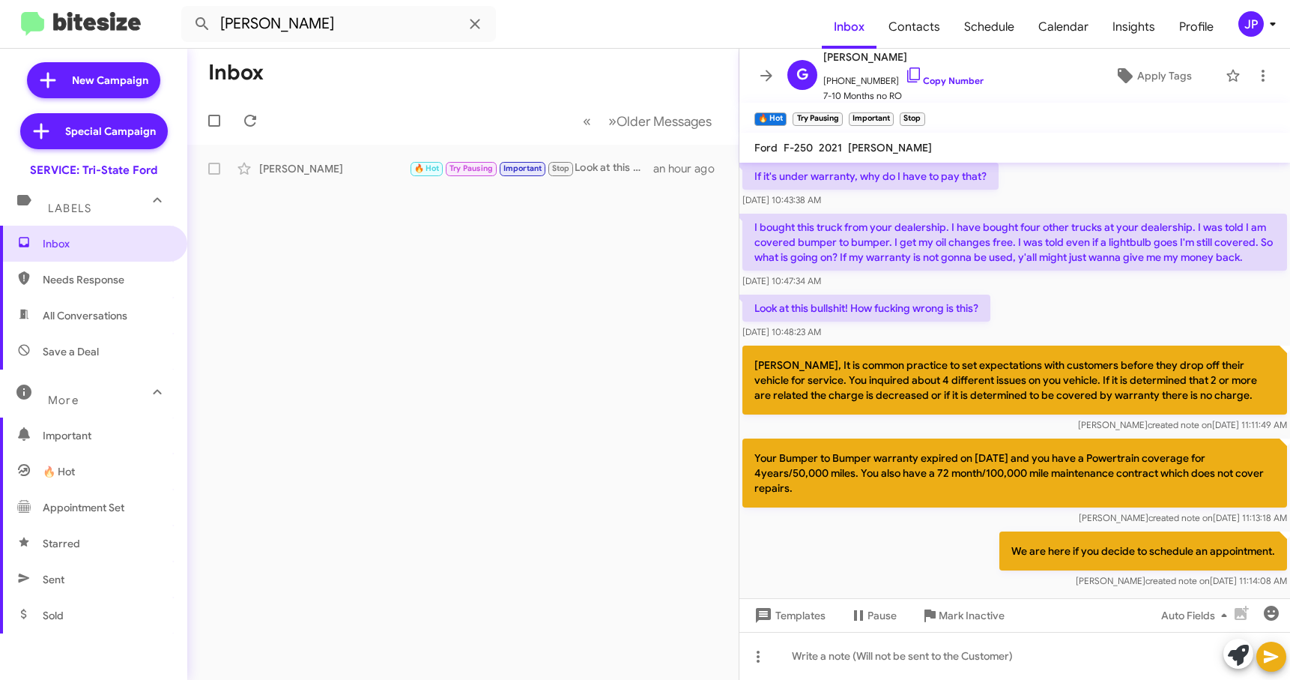
scroll to position [934, 0]
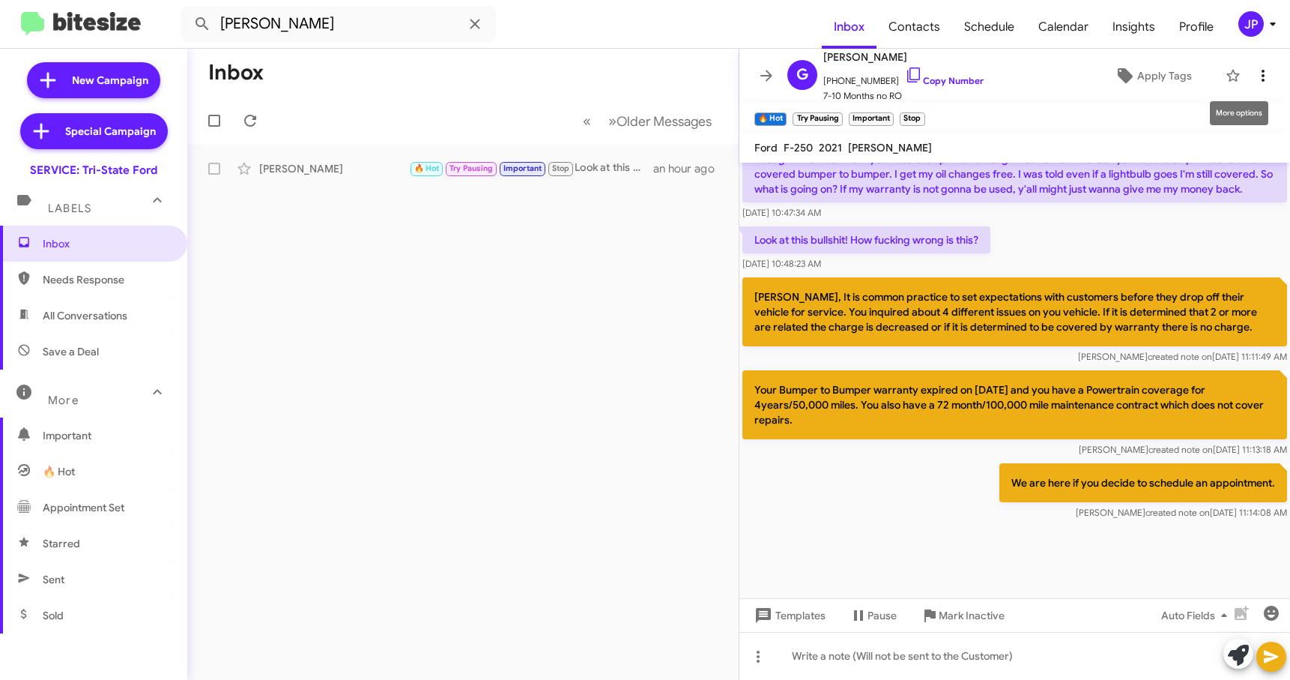
click at [1258, 71] on icon at bounding box center [1263, 76] width 18 height 18
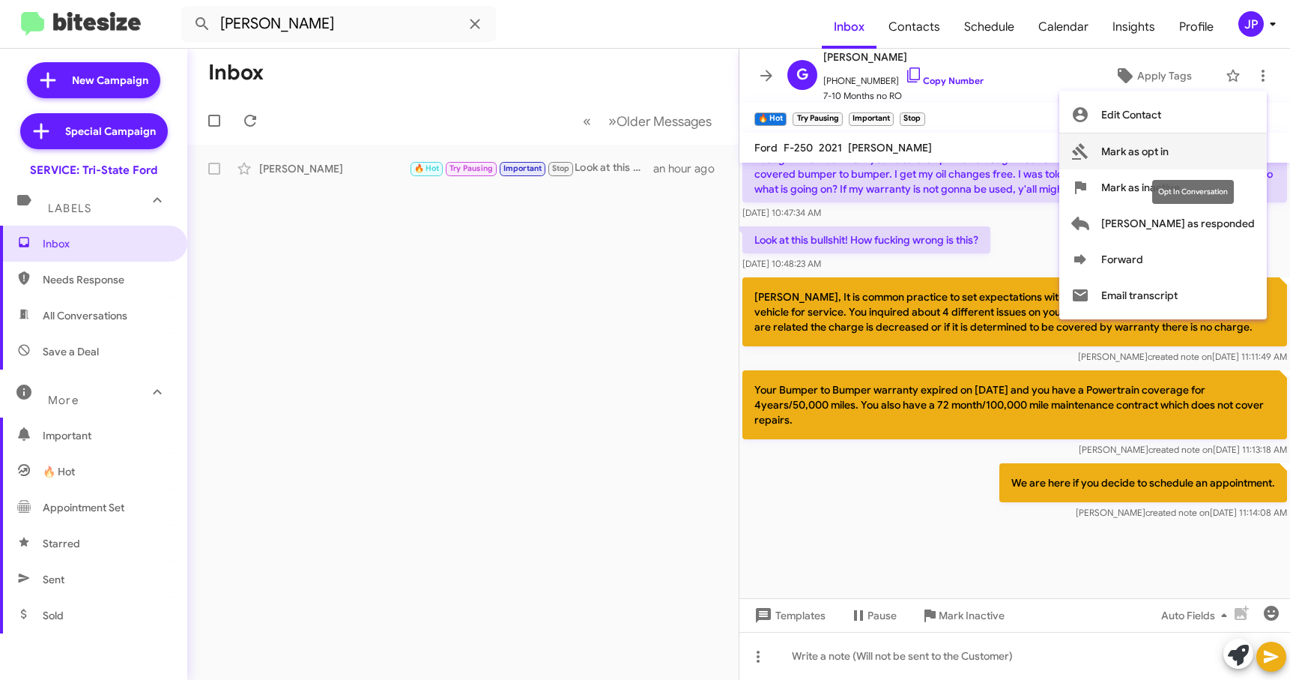
click at [1169, 155] on span "Mark as opt in" at bounding box center [1134, 151] width 67 height 36
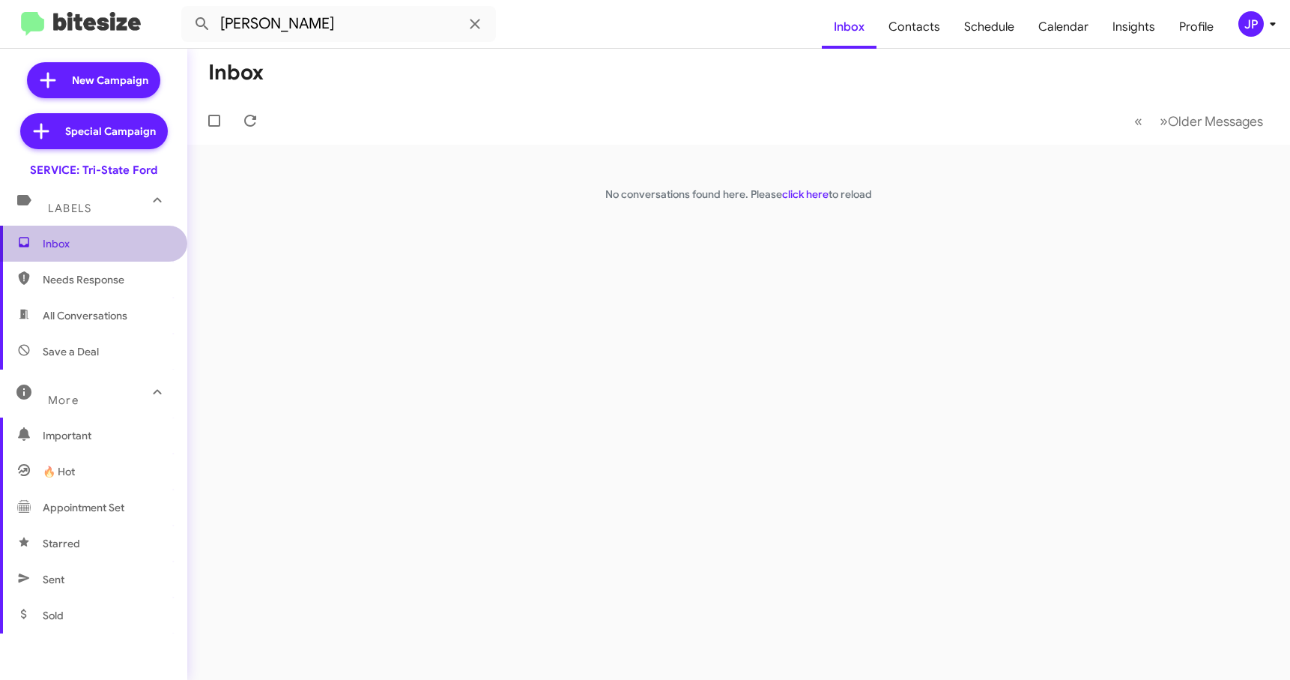
click at [100, 254] on span "Inbox" at bounding box center [93, 244] width 187 height 36
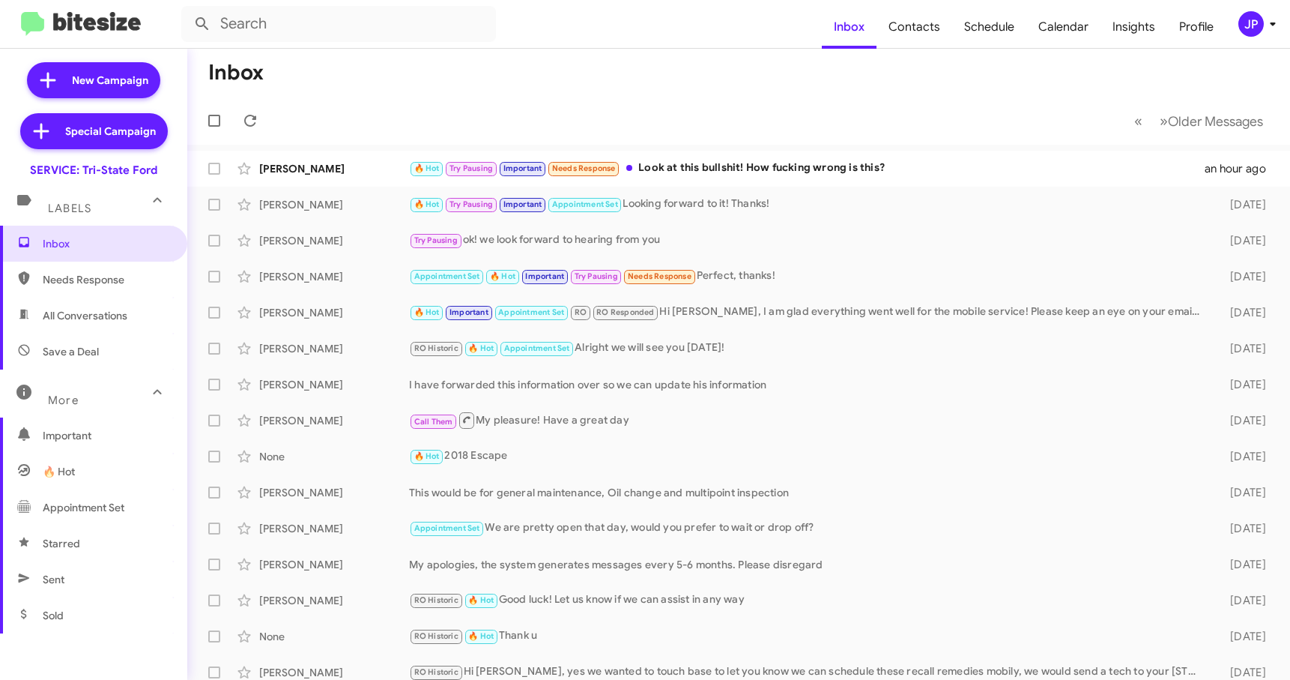
click at [1245, 19] on div "JP" at bounding box center [1250, 23] width 25 height 25
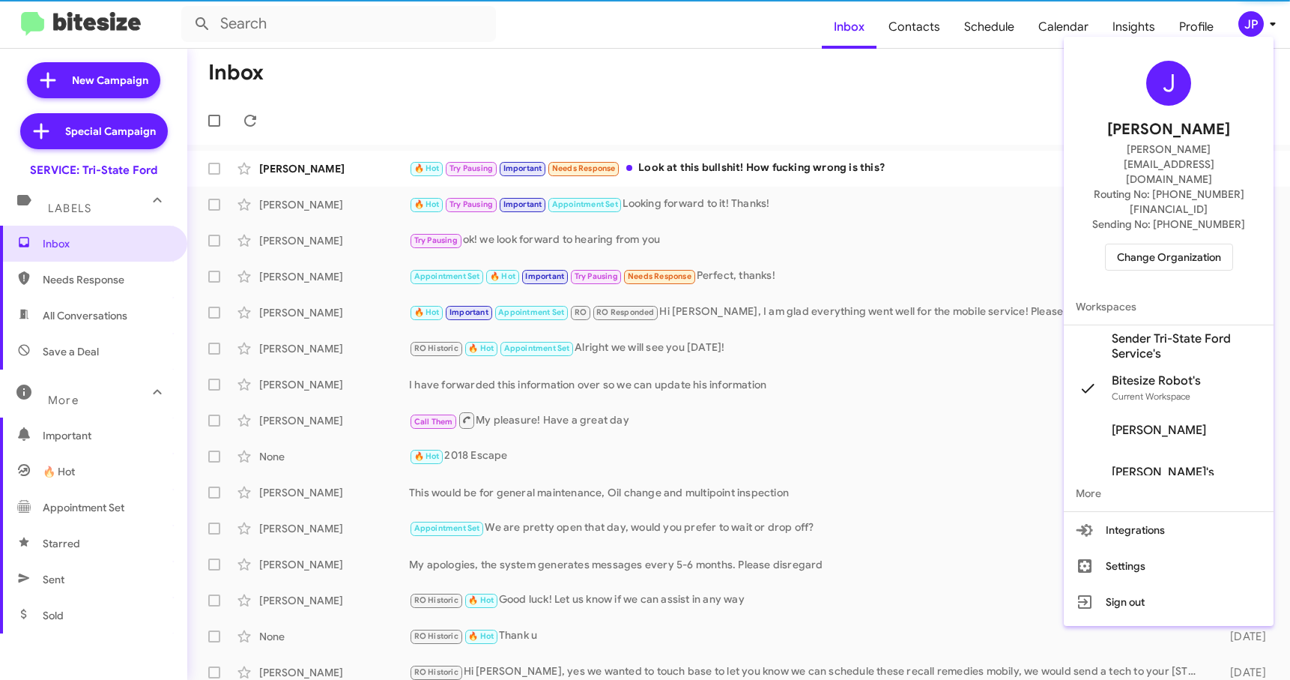
click at [1203, 244] on span "Change Organization" at bounding box center [1169, 256] width 104 height 25
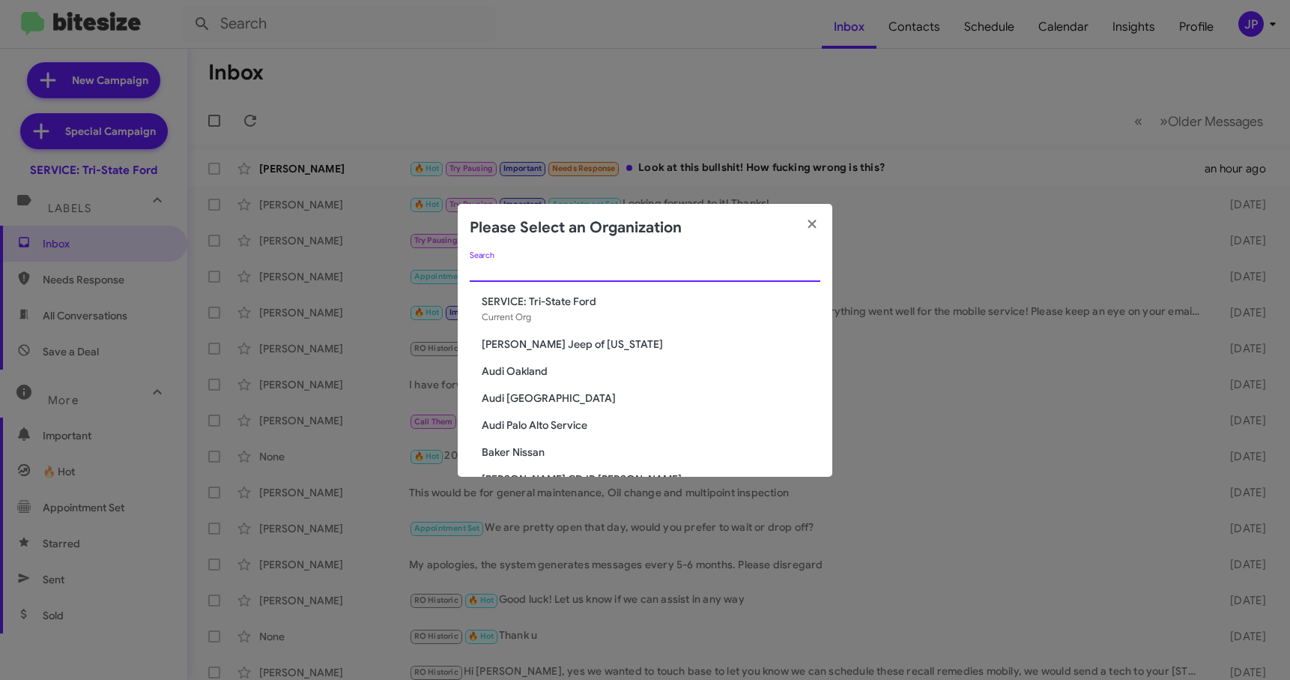
click at [533, 267] on input "Search" at bounding box center [645, 270] width 351 height 12
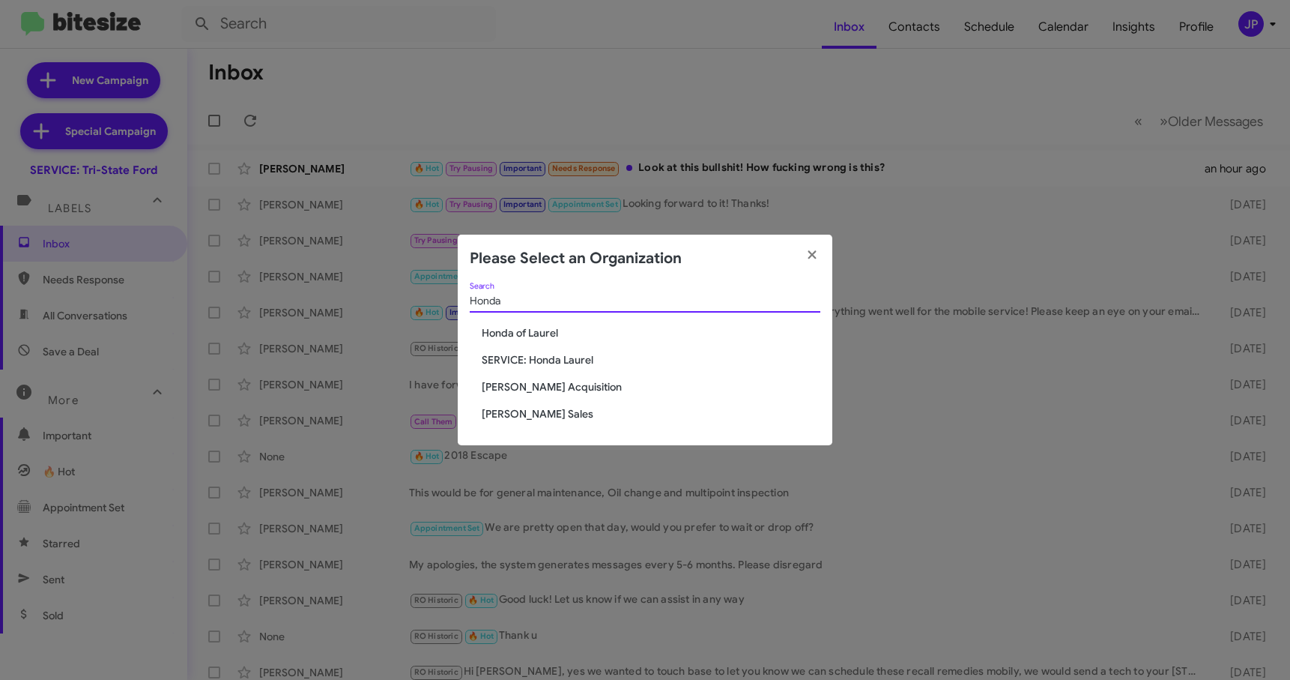
type input "Honda"
click at [527, 337] on span "Honda of Laurel" at bounding box center [651, 332] width 339 height 15
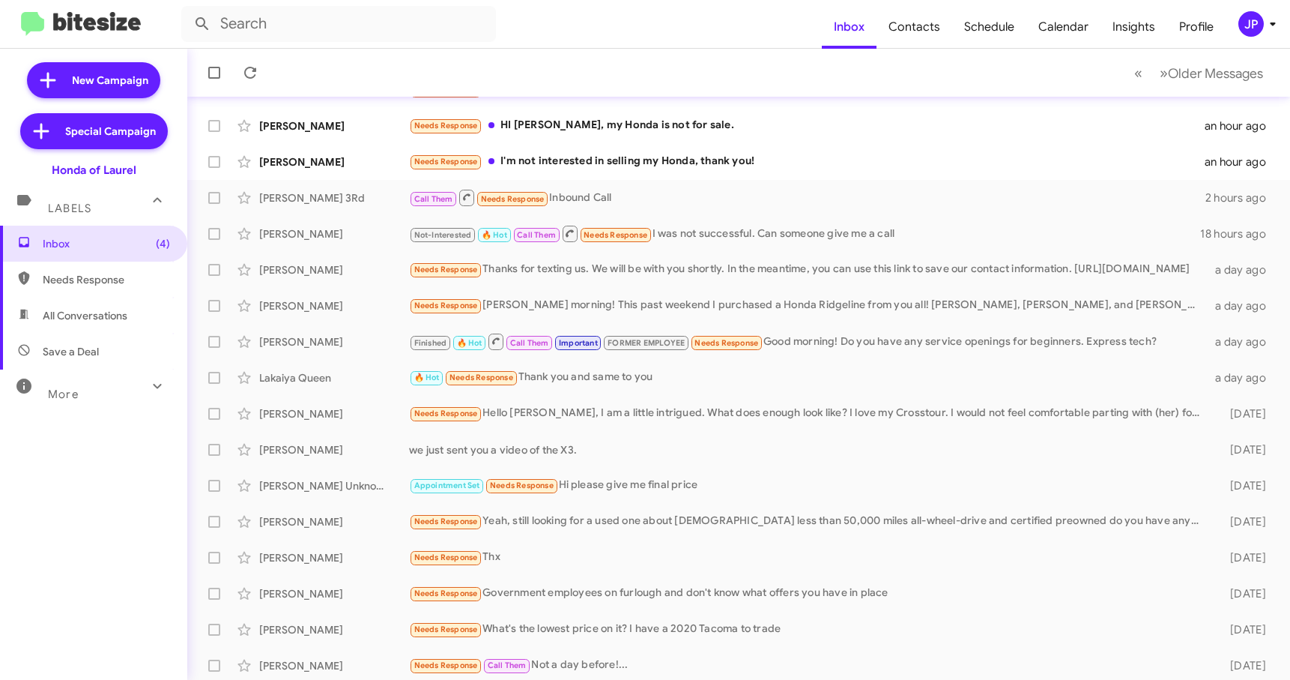
scroll to position [190, 0]
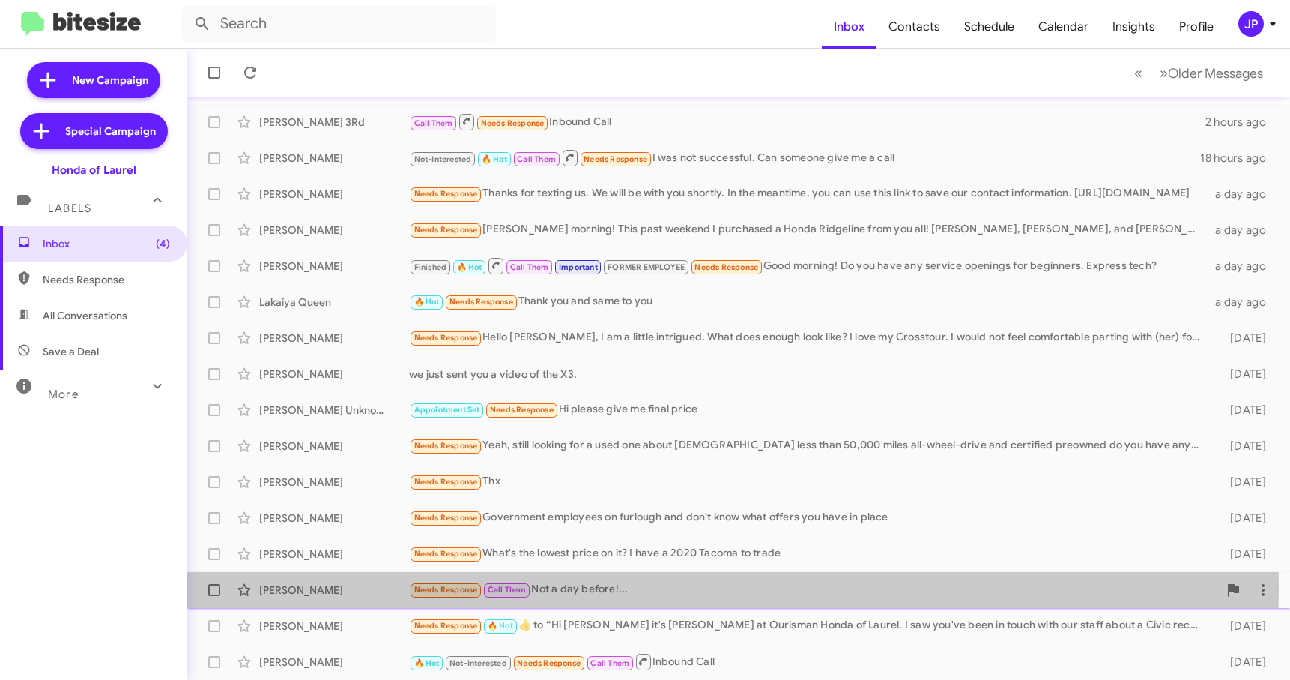
click at [607, 587] on div "Needs Response Call Them Not a day before!..." at bounding box center [813, 589] width 809 height 17
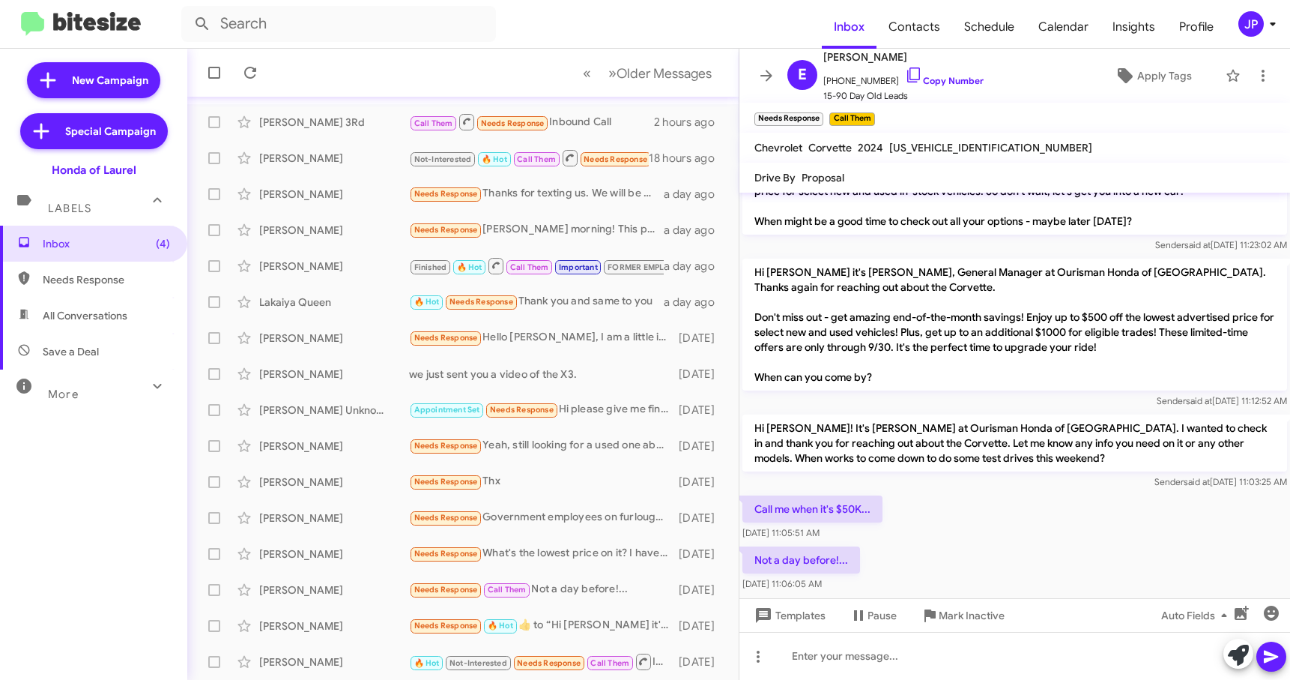
scroll to position [317, 0]
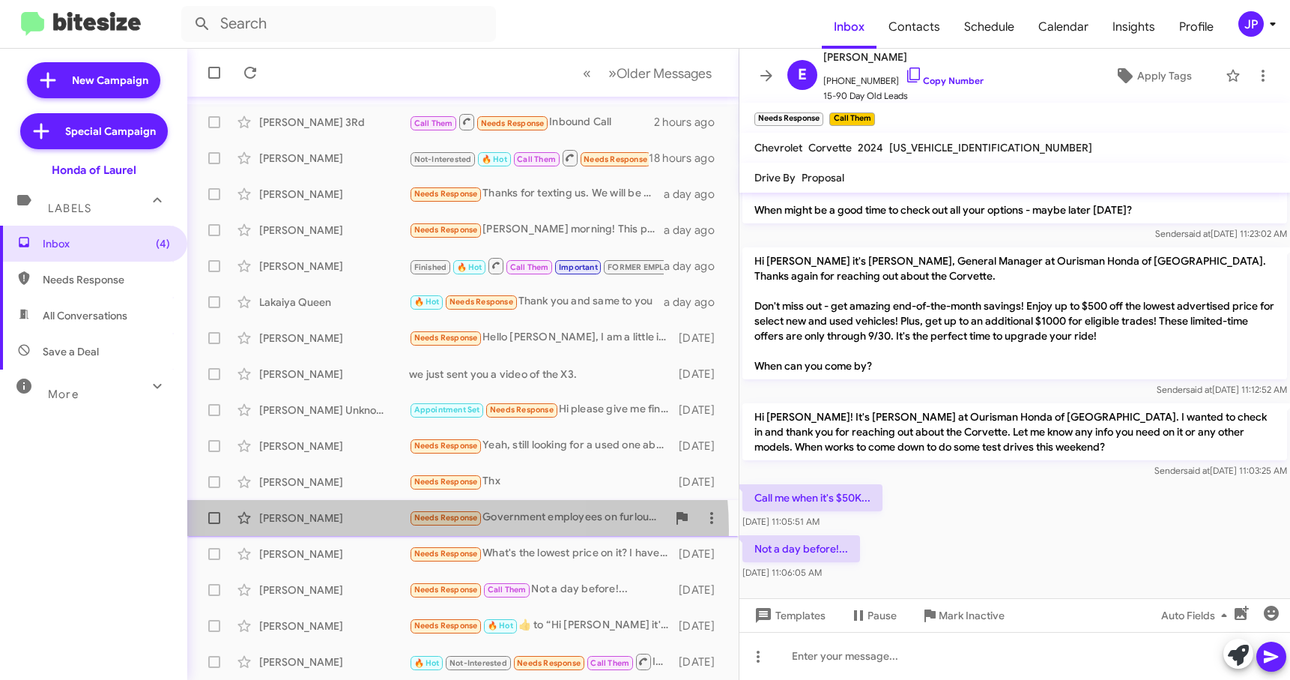
click at [372, 530] on div "Bilkiss Frimpong Needs Response Government employees on furlough and don't know…" at bounding box center [462, 518] width 527 height 30
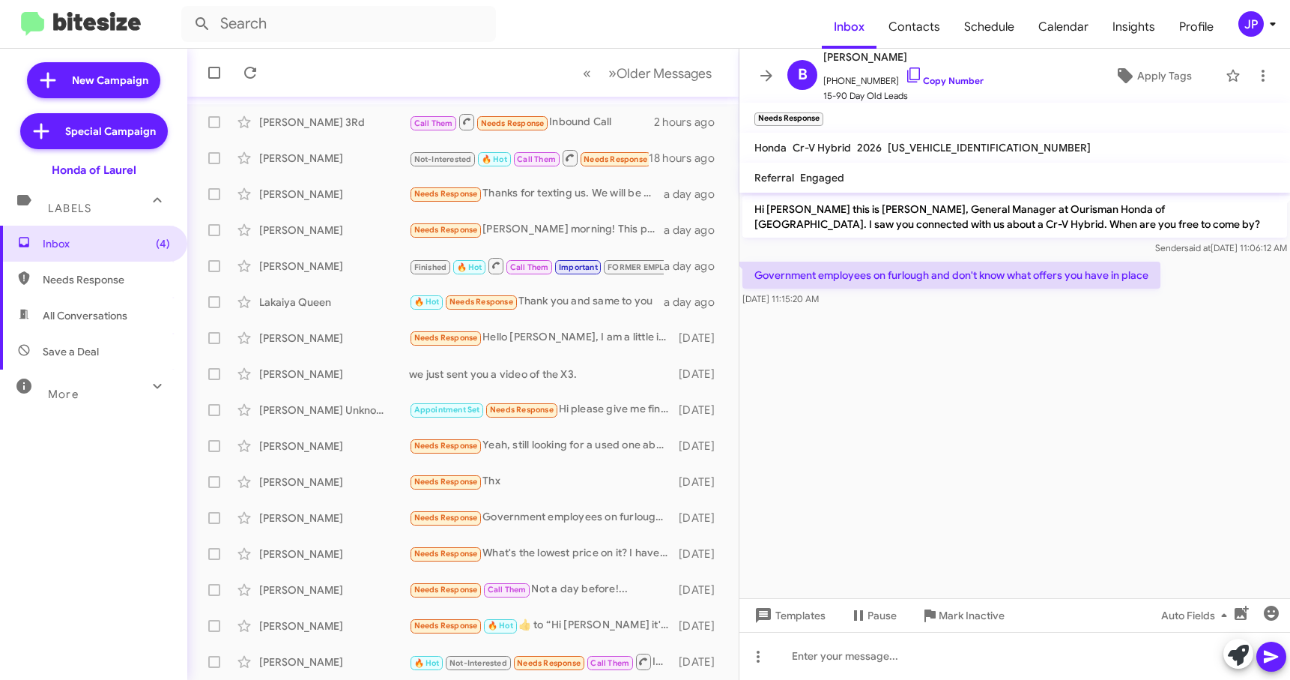
click at [1243, 27] on div "JP" at bounding box center [1250, 23] width 25 height 25
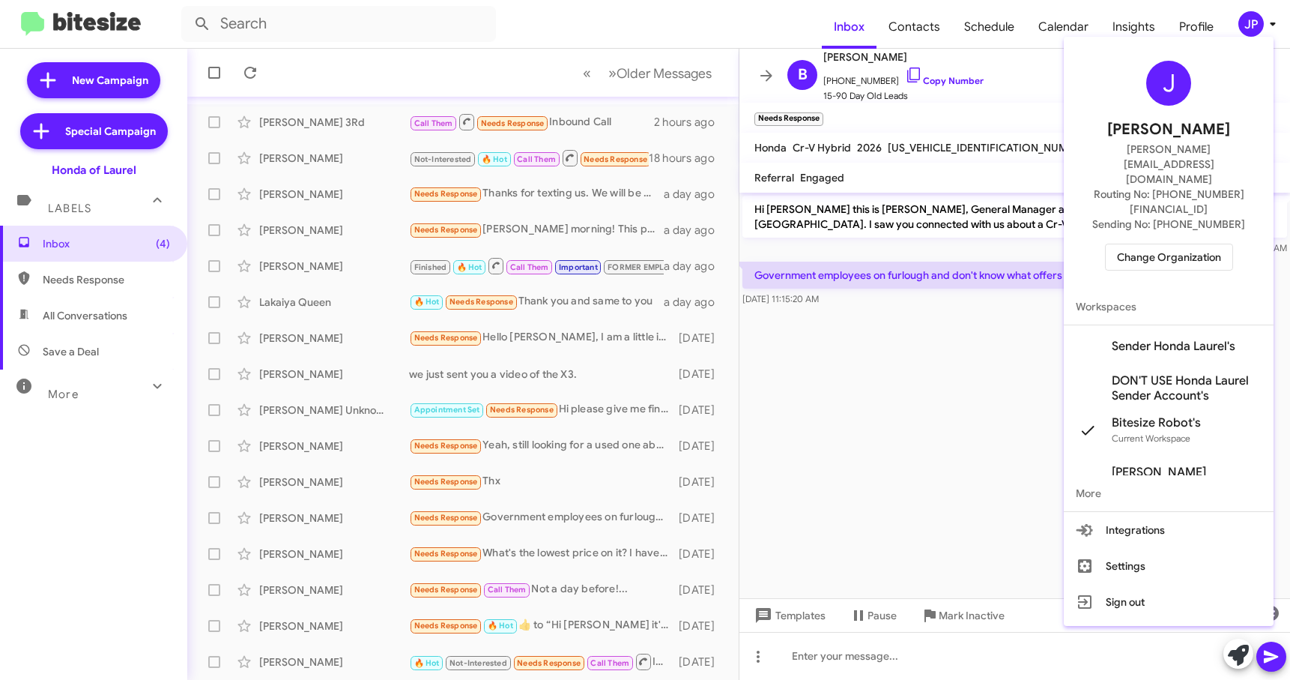
click at [1190, 244] on span "Change Organization" at bounding box center [1169, 256] width 104 height 25
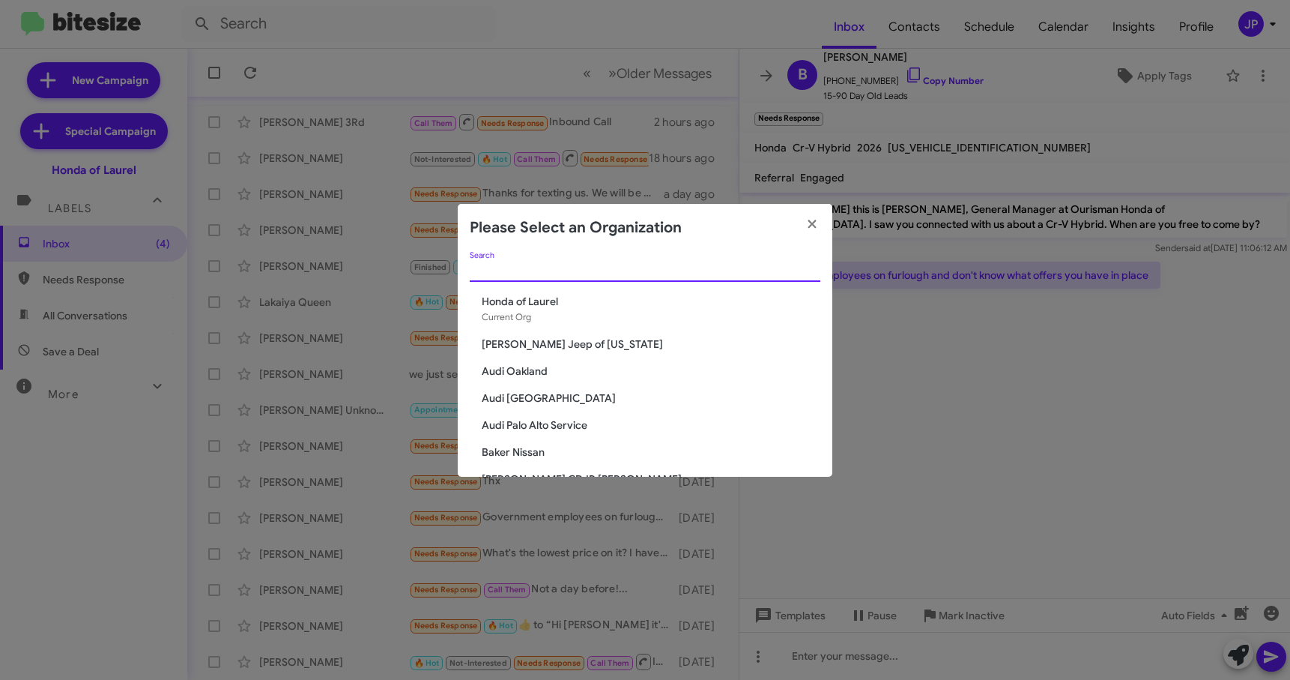
click at [635, 268] on input "Search" at bounding box center [645, 270] width 351 height 12
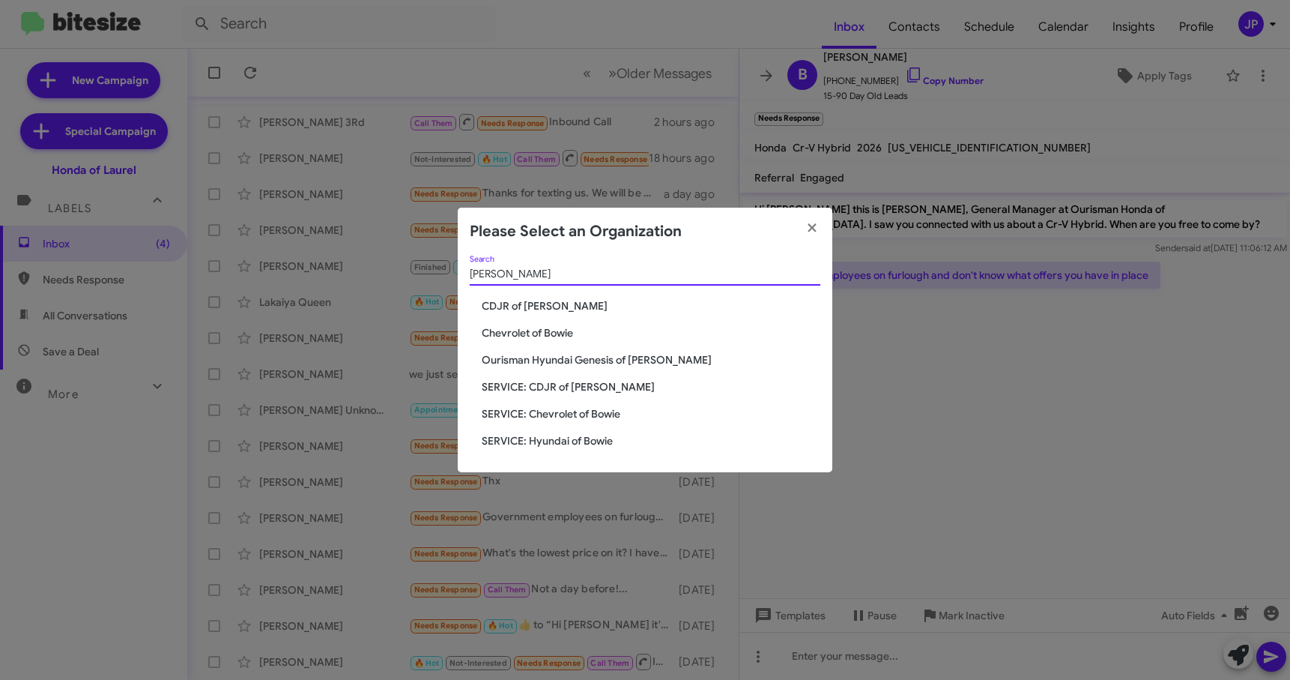
type input "Bowie"
click at [545, 325] on span "Chevrolet of Bowie" at bounding box center [651, 332] width 339 height 15
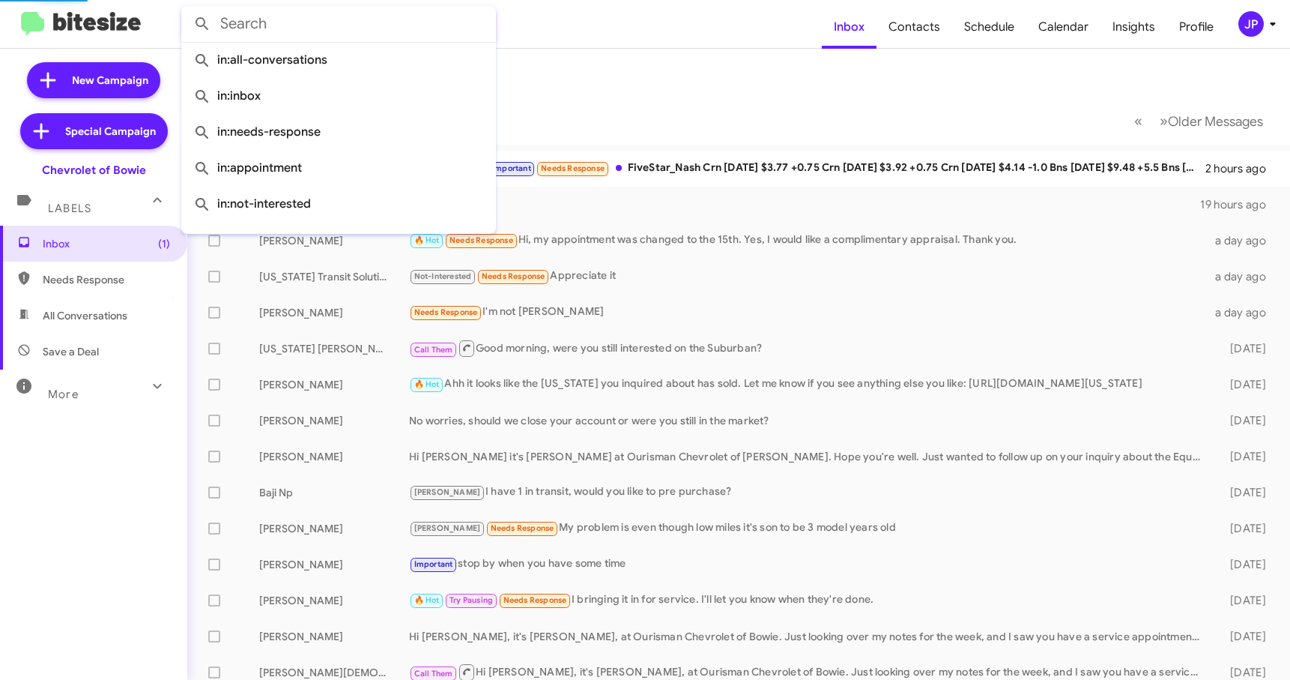
click at [269, 29] on input "text" at bounding box center [338, 24] width 315 height 36
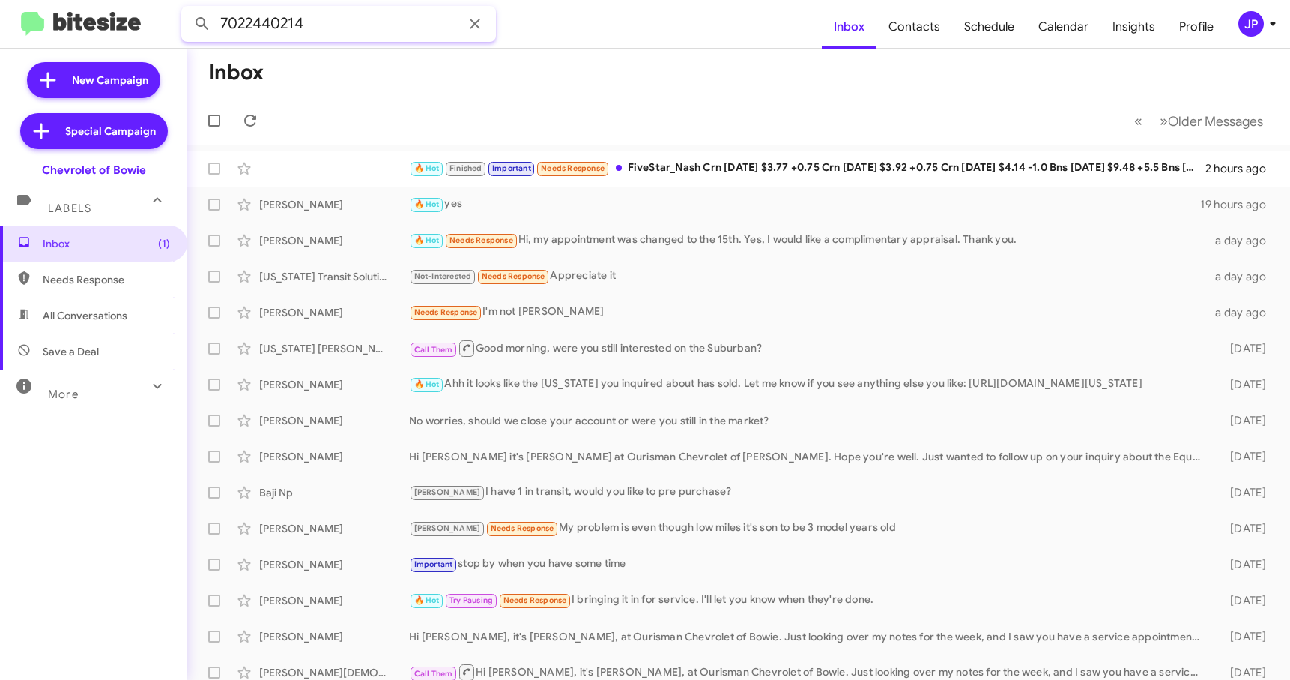
click at [187, 9] on button at bounding box center [202, 24] width 30 height 30
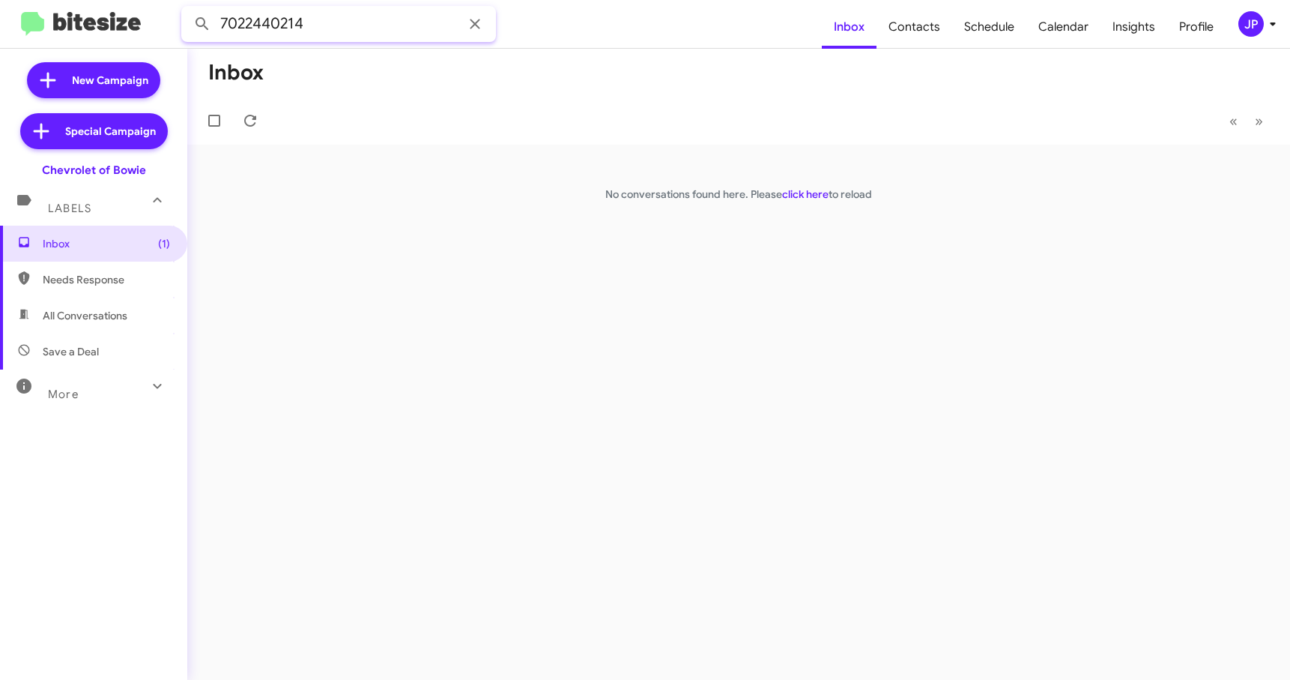
click at [279, 23] on input "7022440214" at bounding box center [338, 24] width 315 height 36
click at [407, 27] on input "7022440214" at bounding box center [338, 24] width 315 height 36
type input "4109800144"
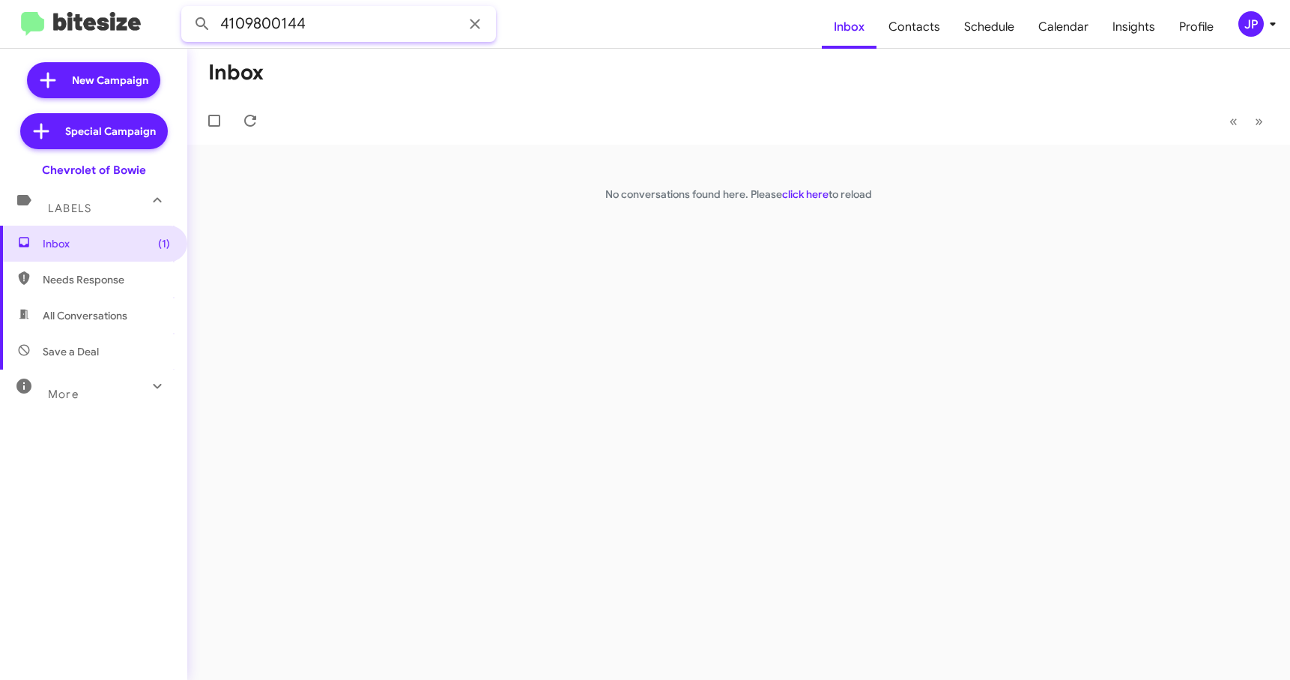
click at [187, 9] on button at bounding box center [202, 24] width 30 height 30
click at [284, 28] on input "4109800144" at bounding box center [338, 24] width 315 height 36
click at [1262, 34] on span "JP" at bounding box center [1260, 23] width 45 height 25
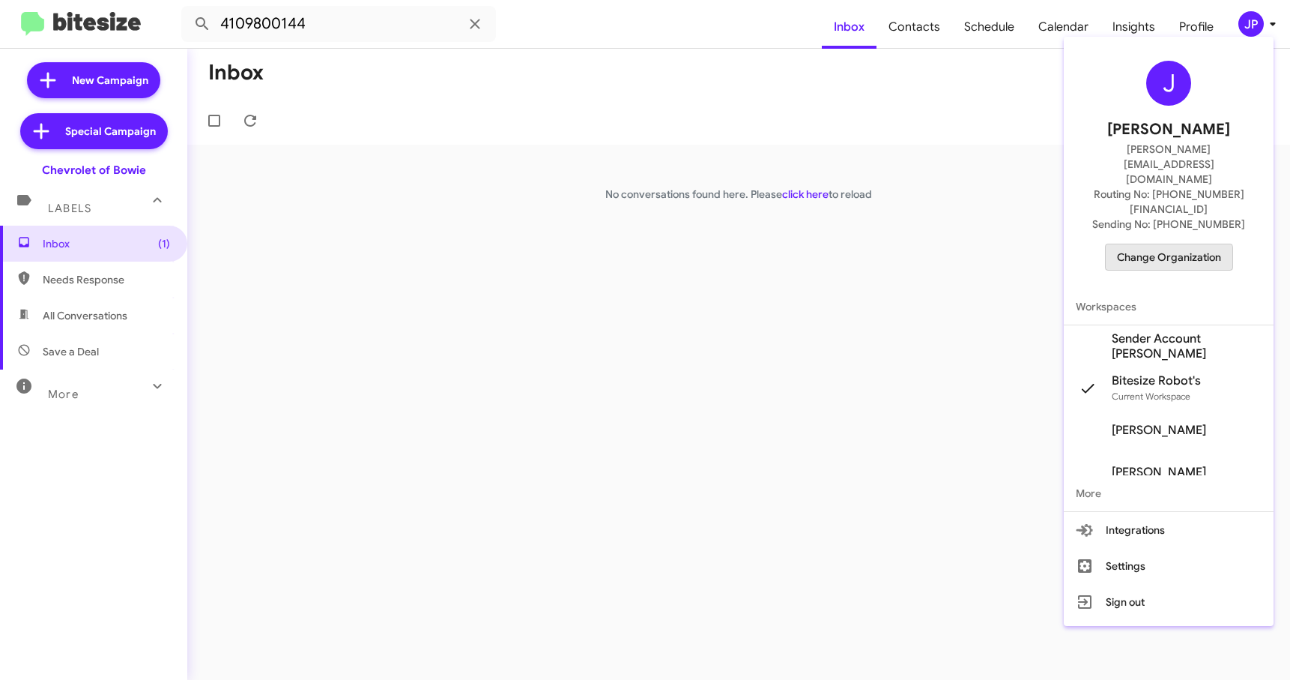
click at [1168, 244] on span "Change Organization" at bounding box center [1169, 256] width 104 height 25
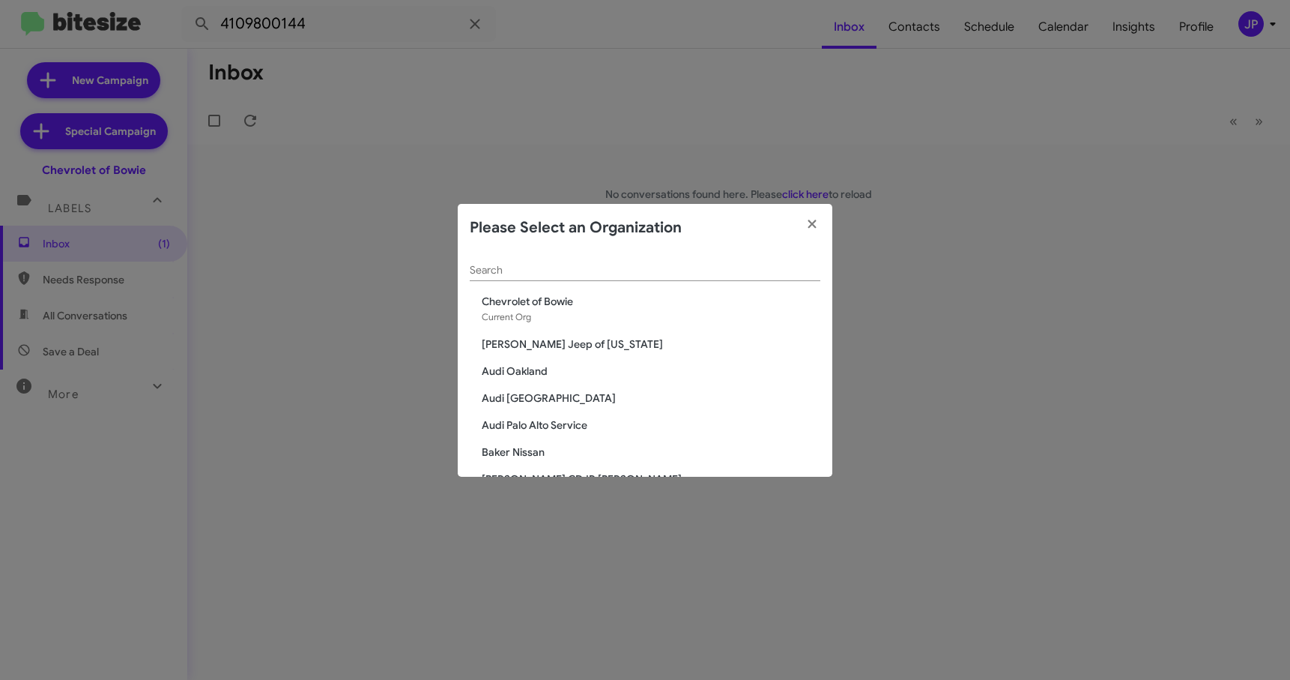
click at [718, 279] on div "Search" at bounding box center [645, 266] width 351 height 29
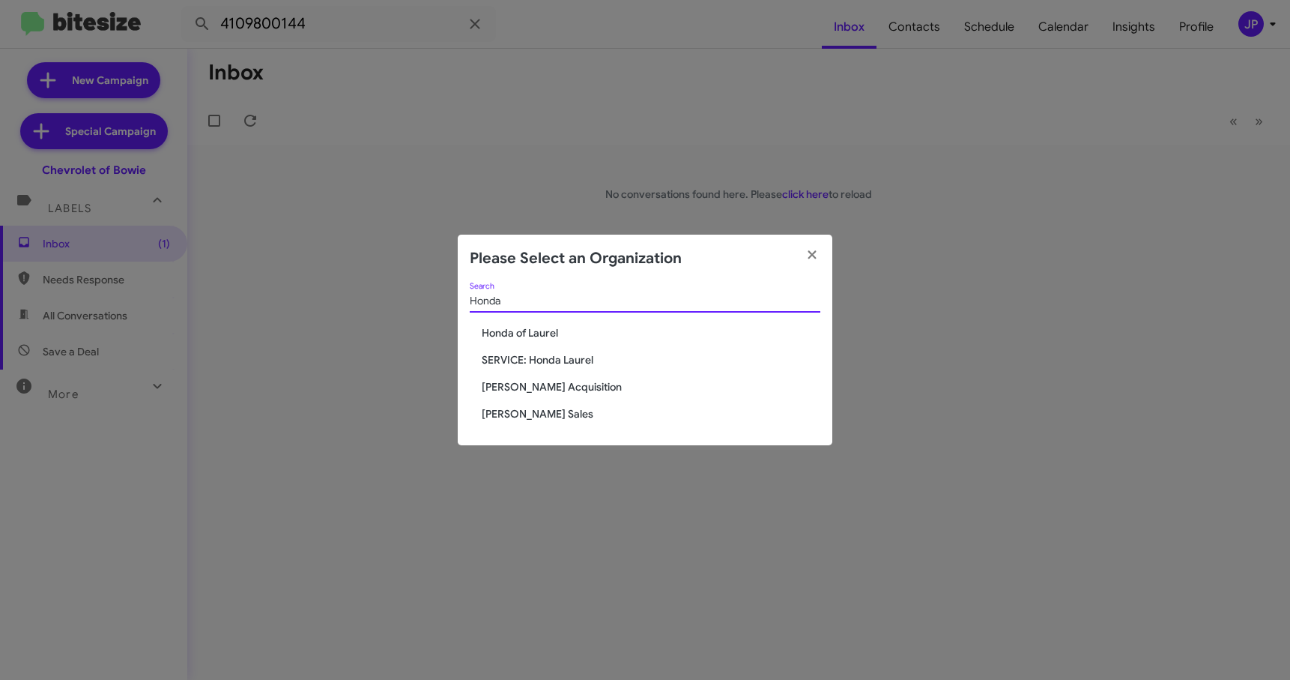
type input "Honda"
click at [568, 333] on span "Honda of Laurel" at bounding box center [651, 332] width 339 height 15
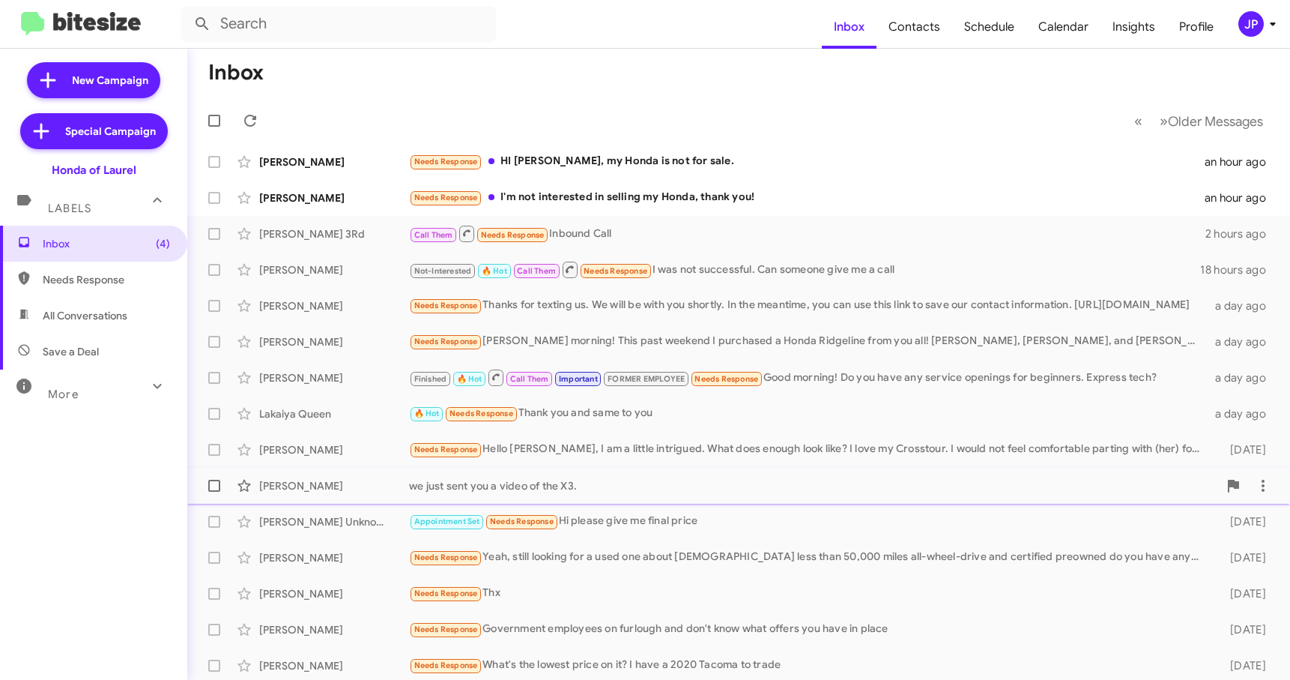
scroll to position [190, 0]
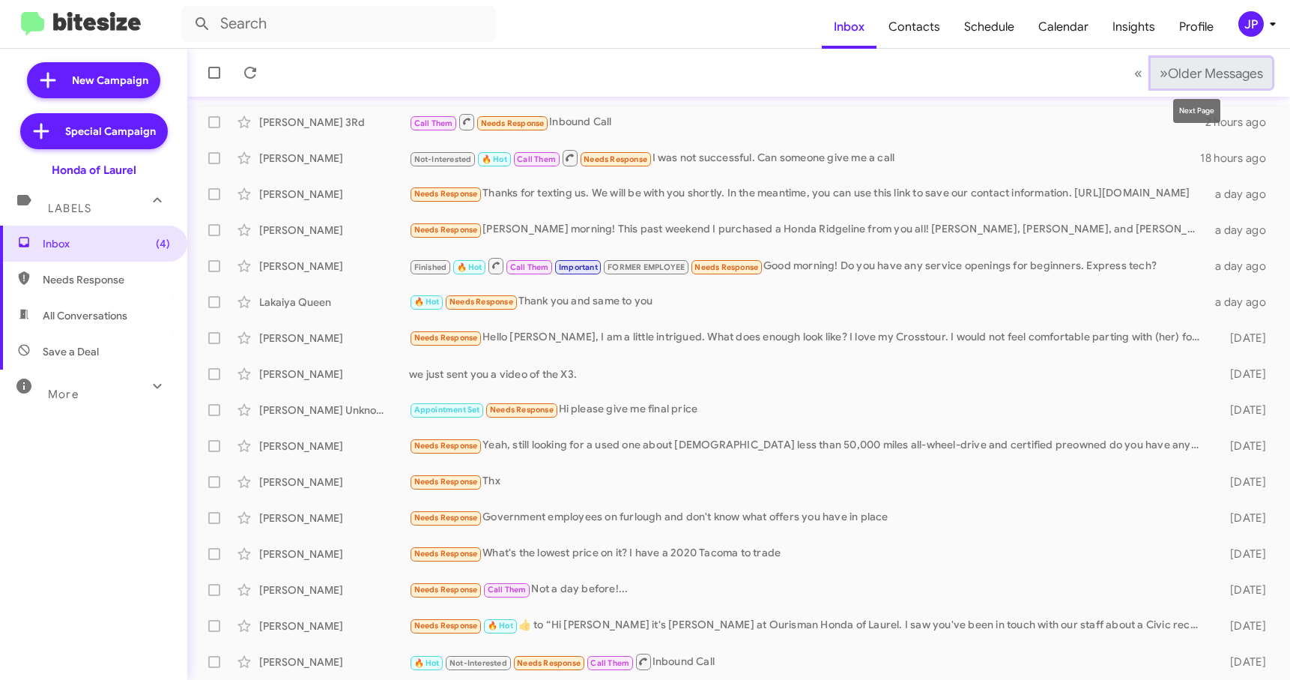
click at [1221, 77] on span "Older Messages" at bounding box center [1215, 73] width 95 height 16
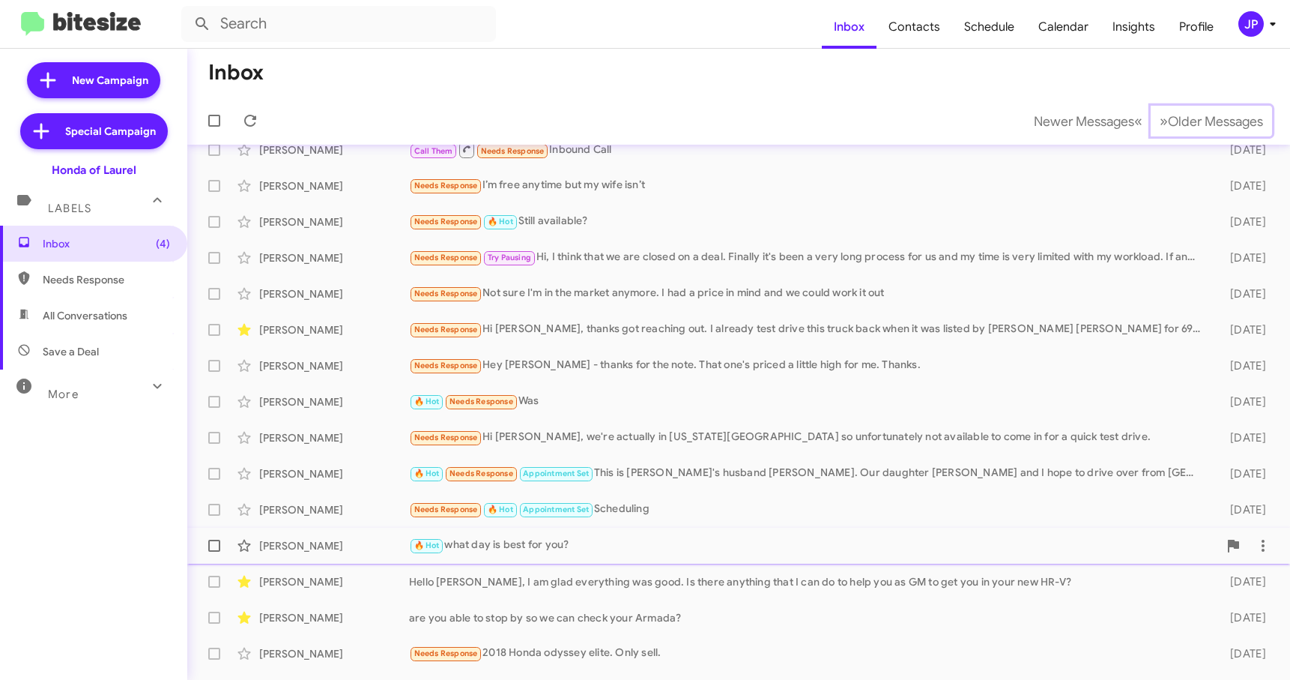
scroll to position [75, 0]
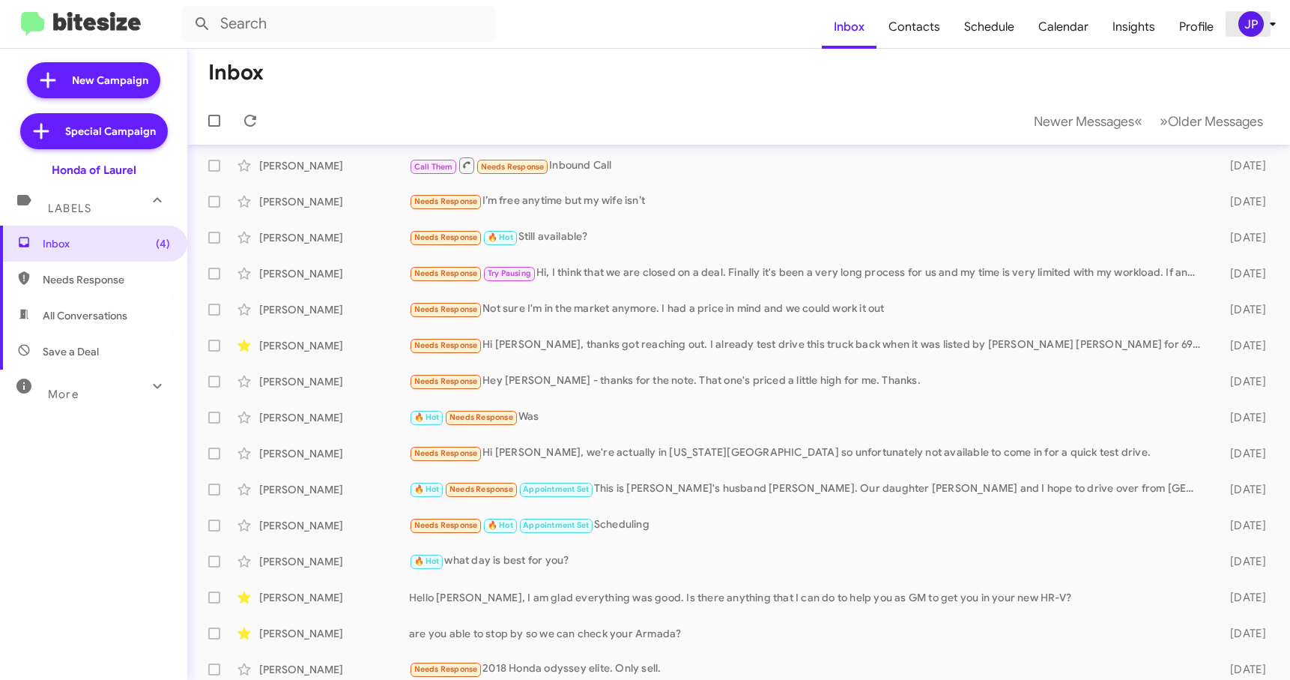
click at [1238, 16] on span "JP" at bounding box center [1260, 23] width 45 height 25
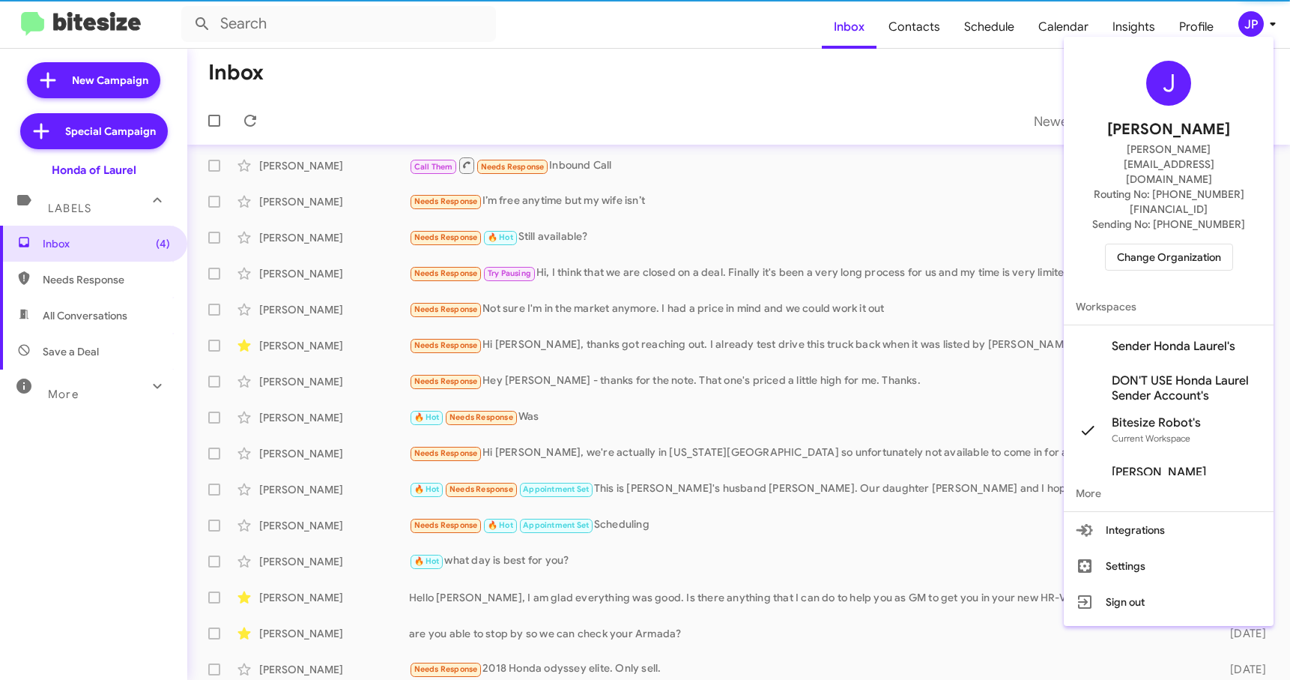
click at [1203, 244] on span "Change Organization" at bounding box center [1169, 256] width 104 height 25
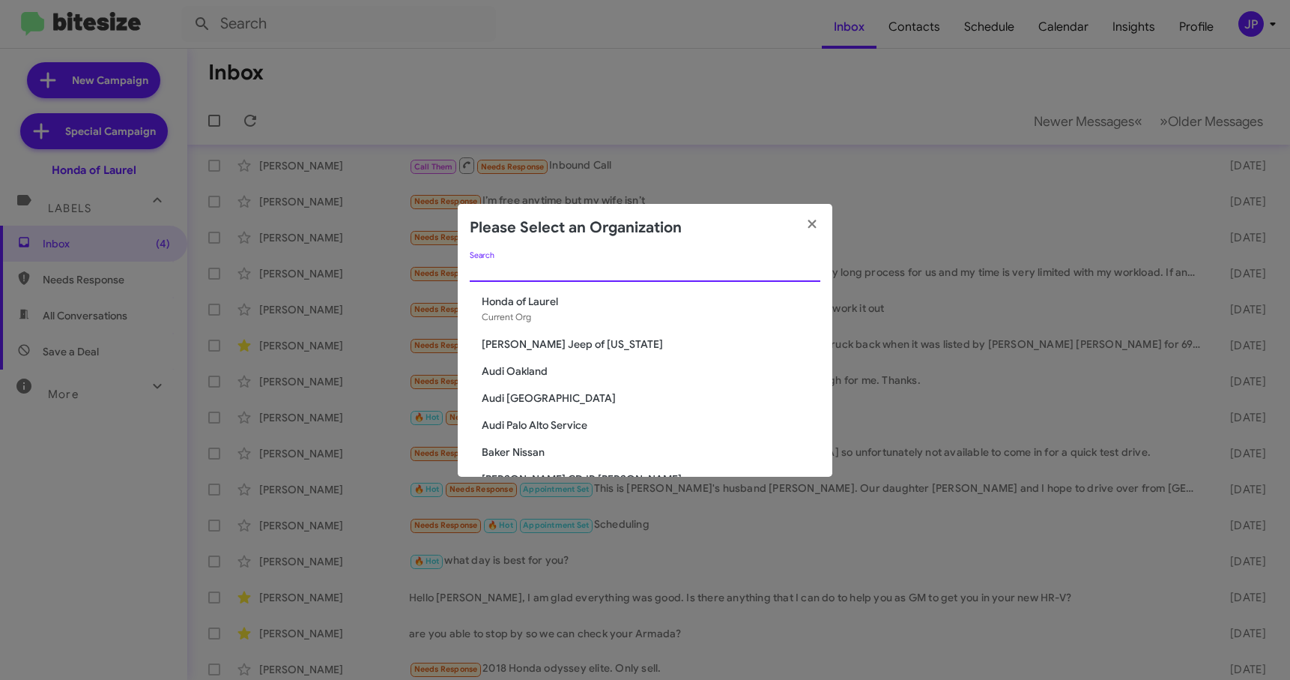
click at [500, 270] on input "Search" at bounding box center [645, 270] width 351 height 12
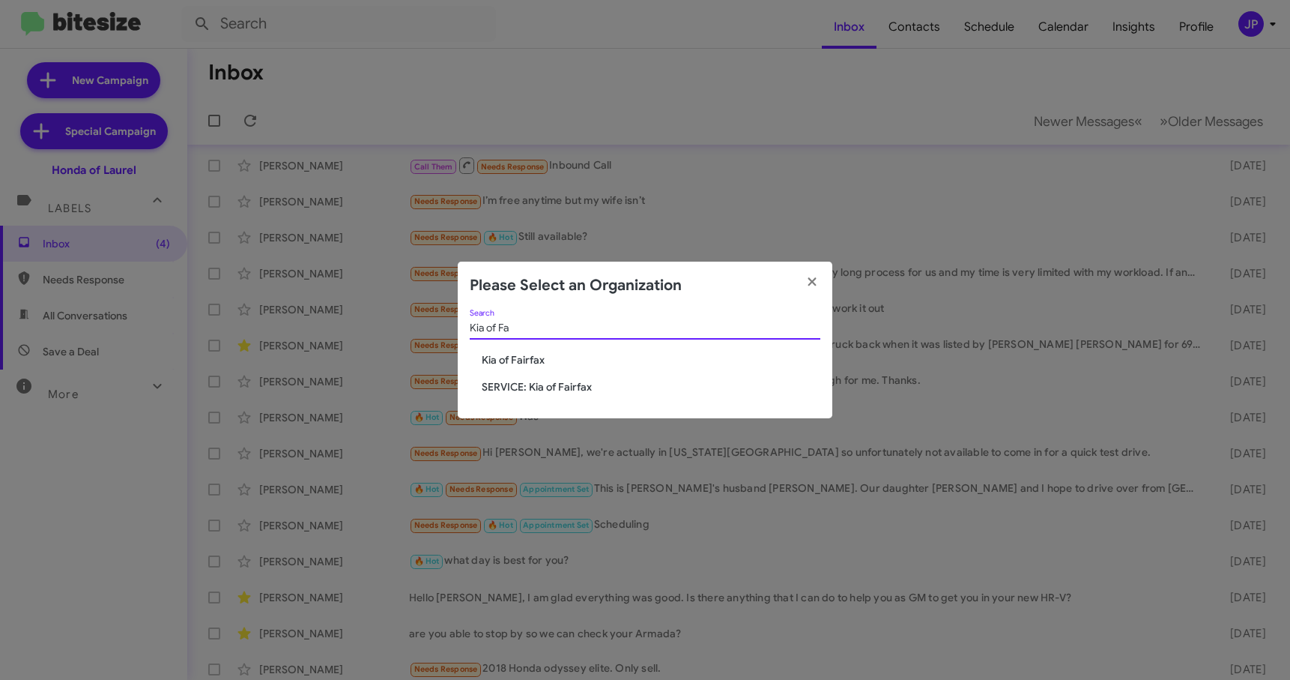
type input "Kia of Fa"
click at [513, 345] on div "Kia of Fa Search" at bounding box center [645, 330] width 351 height 43
click at [523, 359] on span "Kia of Fairfax" at bounding box center [651, 359] width 339 height 15
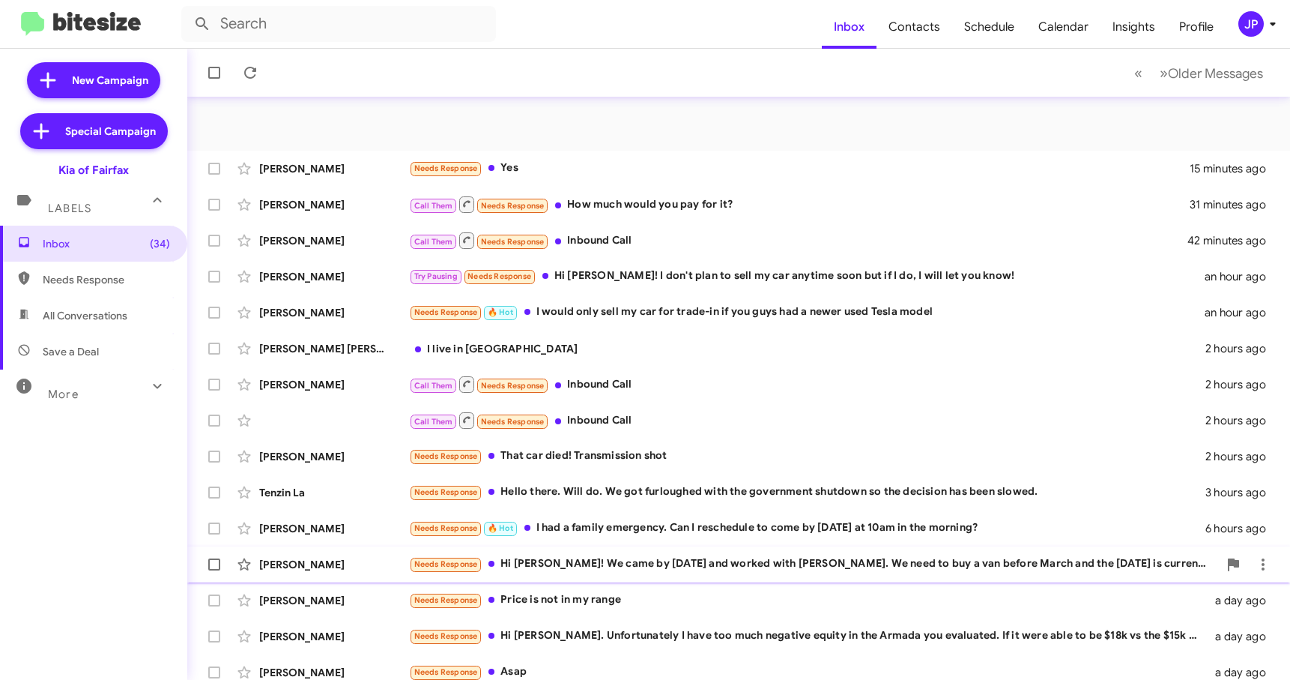
scroll to position [190, 0]
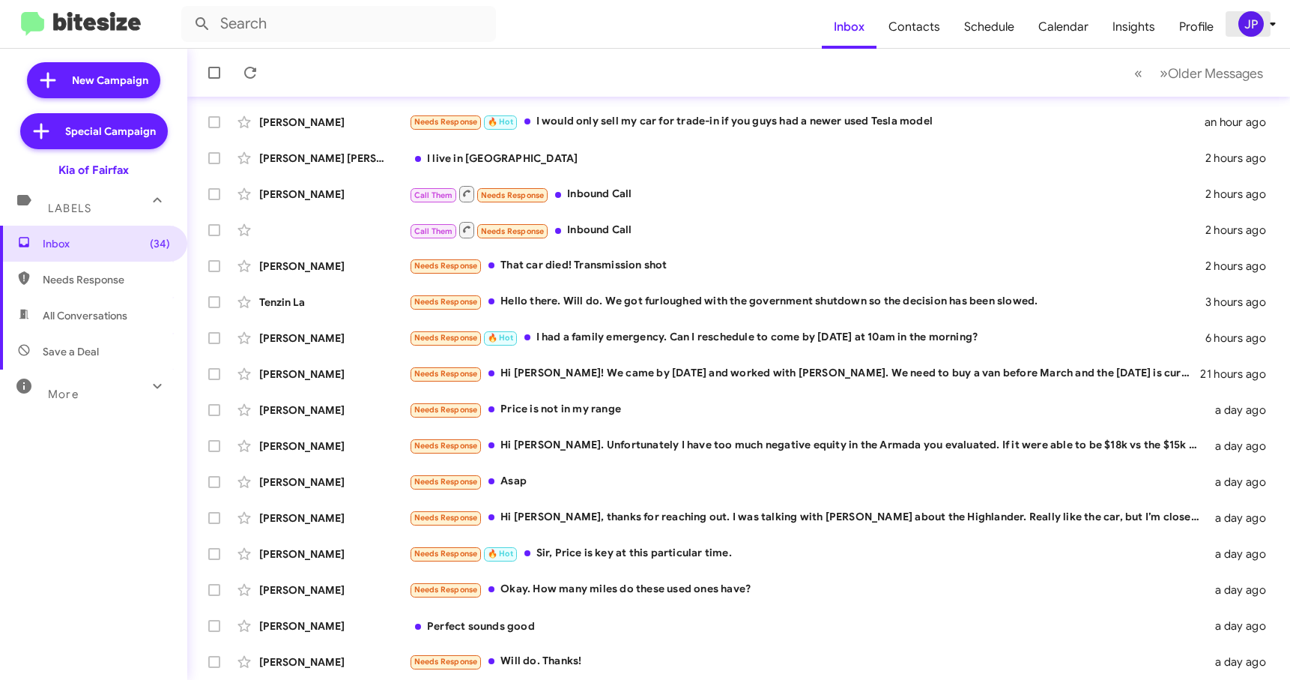
click at [1254, 33] on div "JP" at bounding box center [1250, 23] width 25 height 25
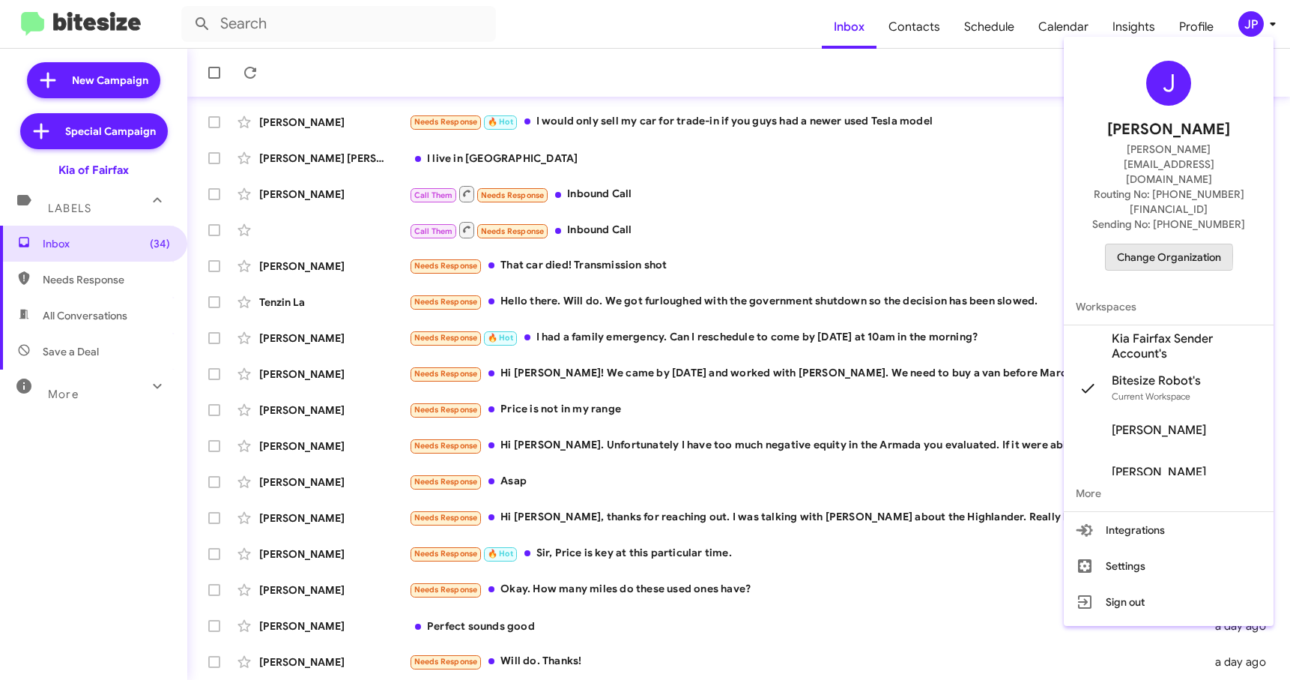
click at [1153, 244] on span "Change Organization" at bounding box center [1169, 256] width 104 height 25
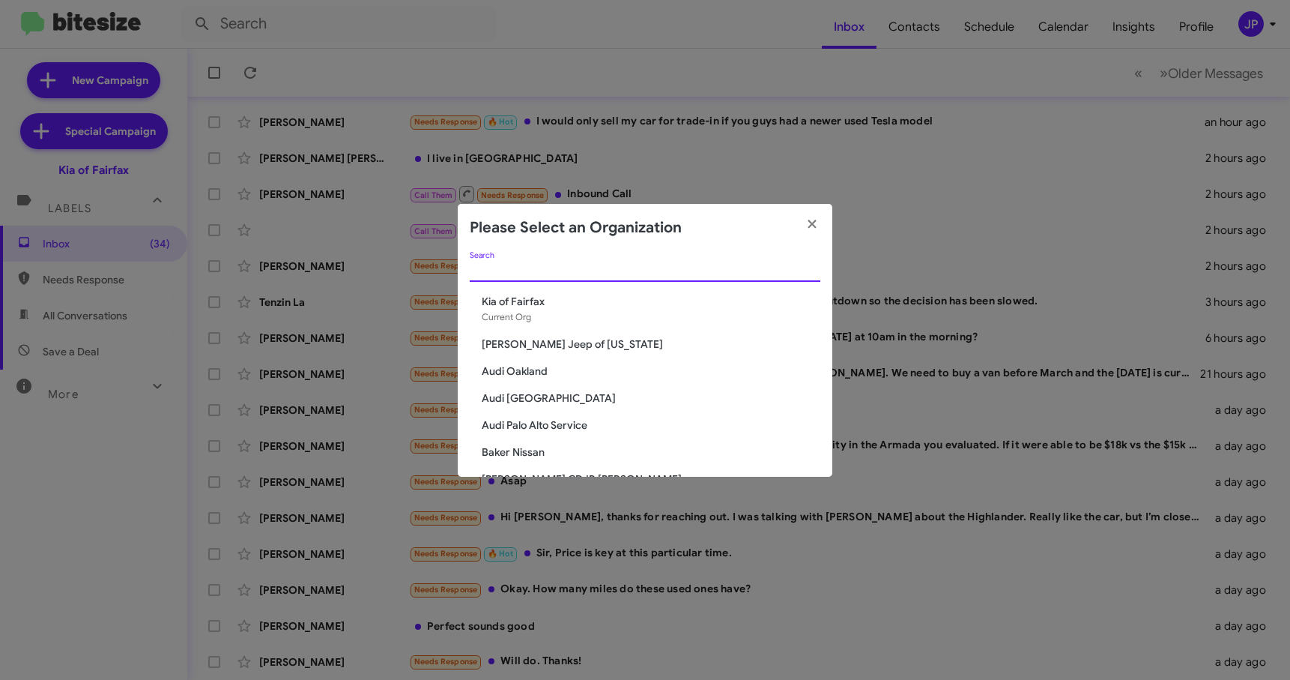
click at [521, 275] on input "Search" at bounding box center [645, 270] width 351 height 12
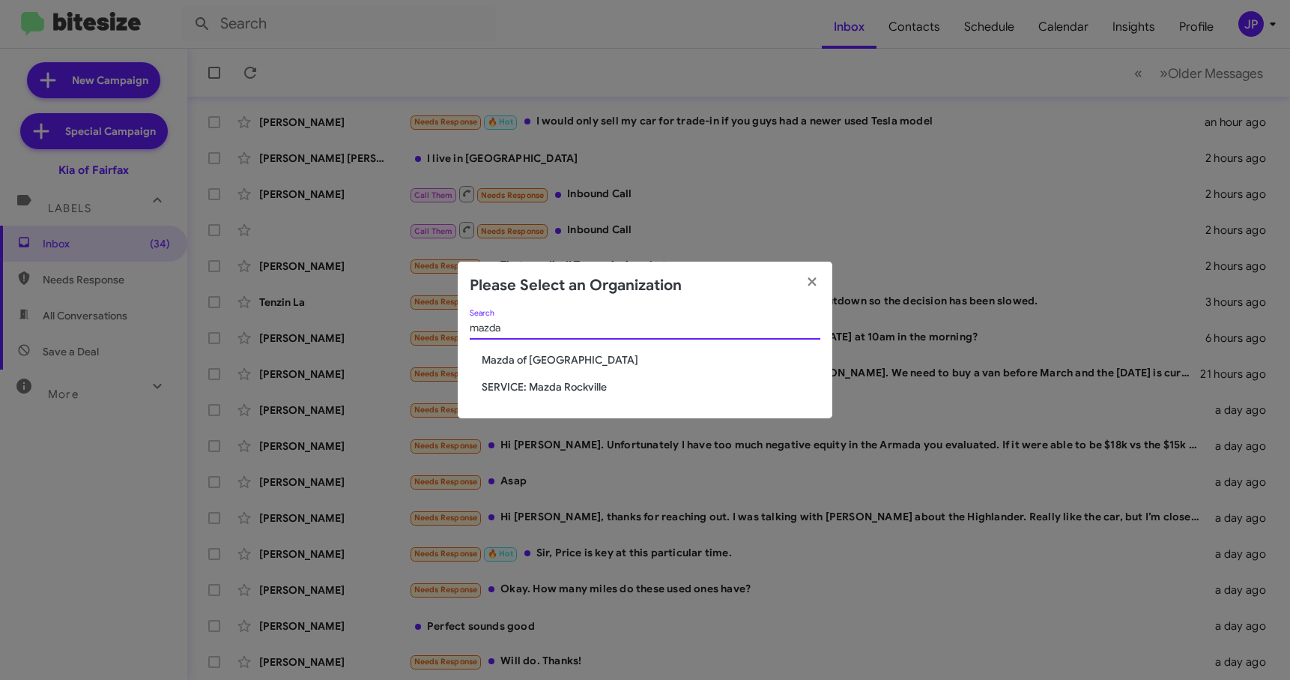
type input "mazda"
click at [499, 354] on span "Mazda of [GEOGRAPHIC_DATA]" at bounding box center [651, 359] width 339 height 15
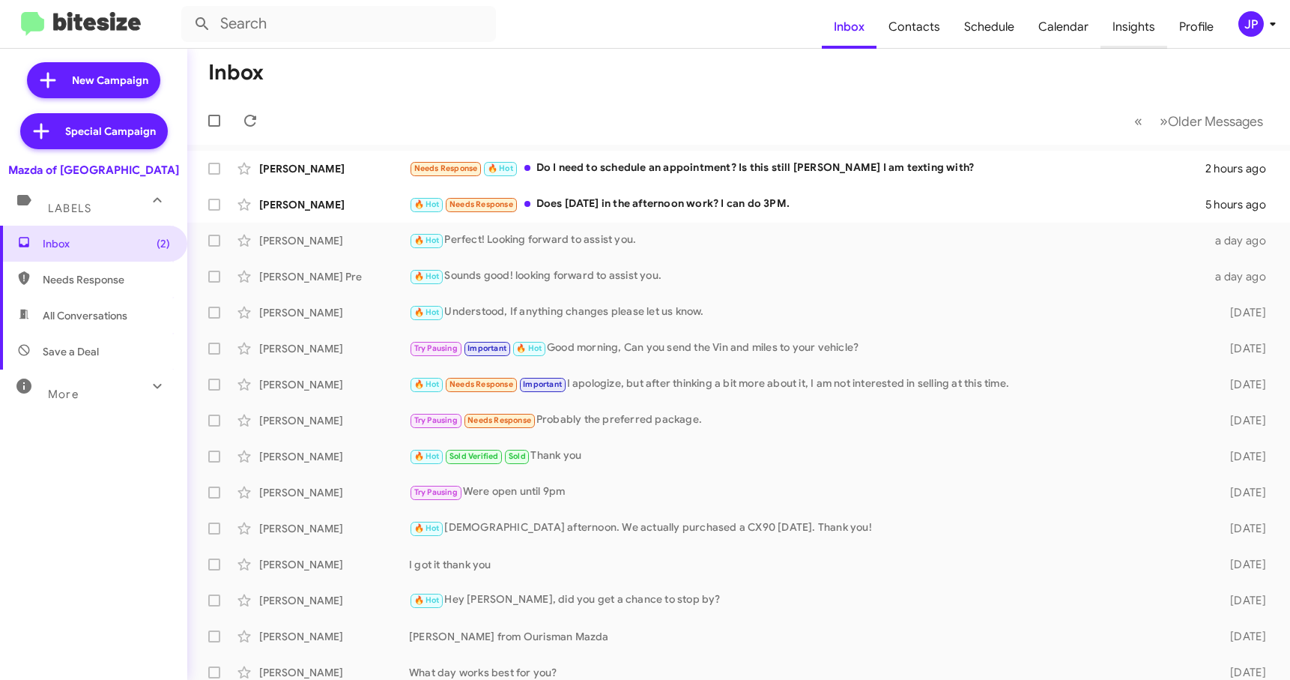
click at [1155, 28] on span "Insights" at bounding box center [1134, 26] width 67 height 43
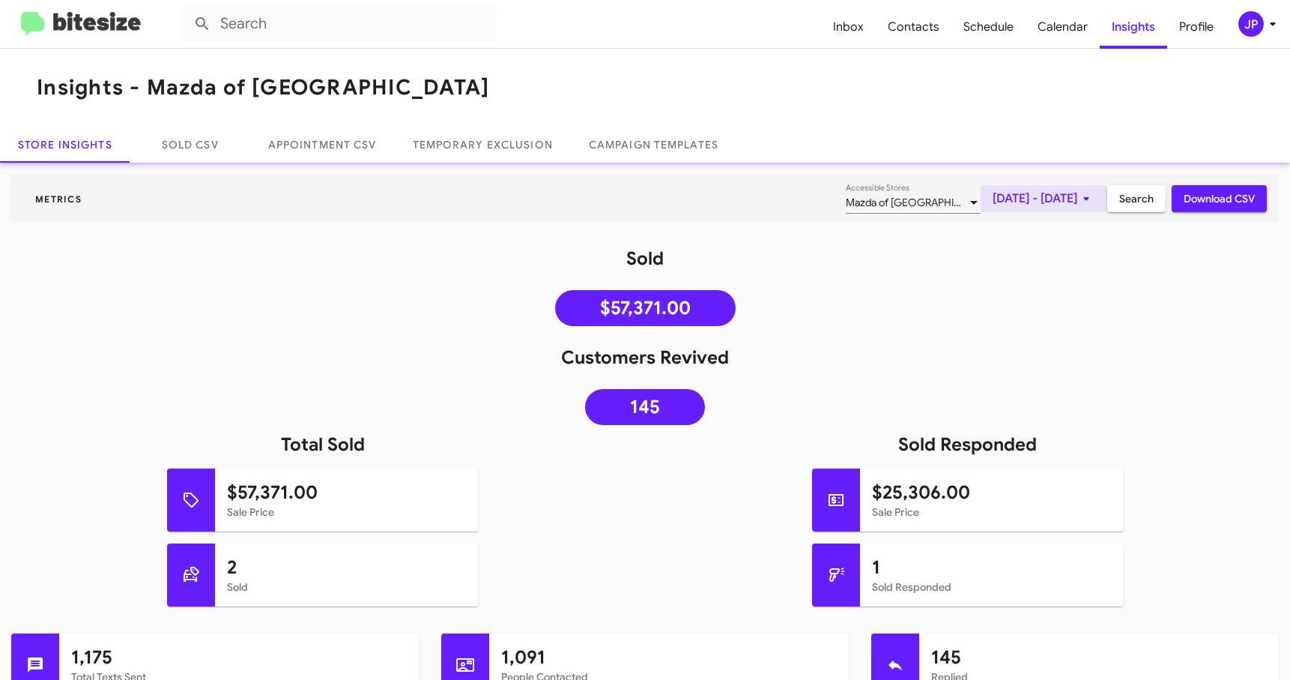
click at [993, 202] on span "[DATE] - [DATE]" at bounding box center [1044, 198] width 103 height 27
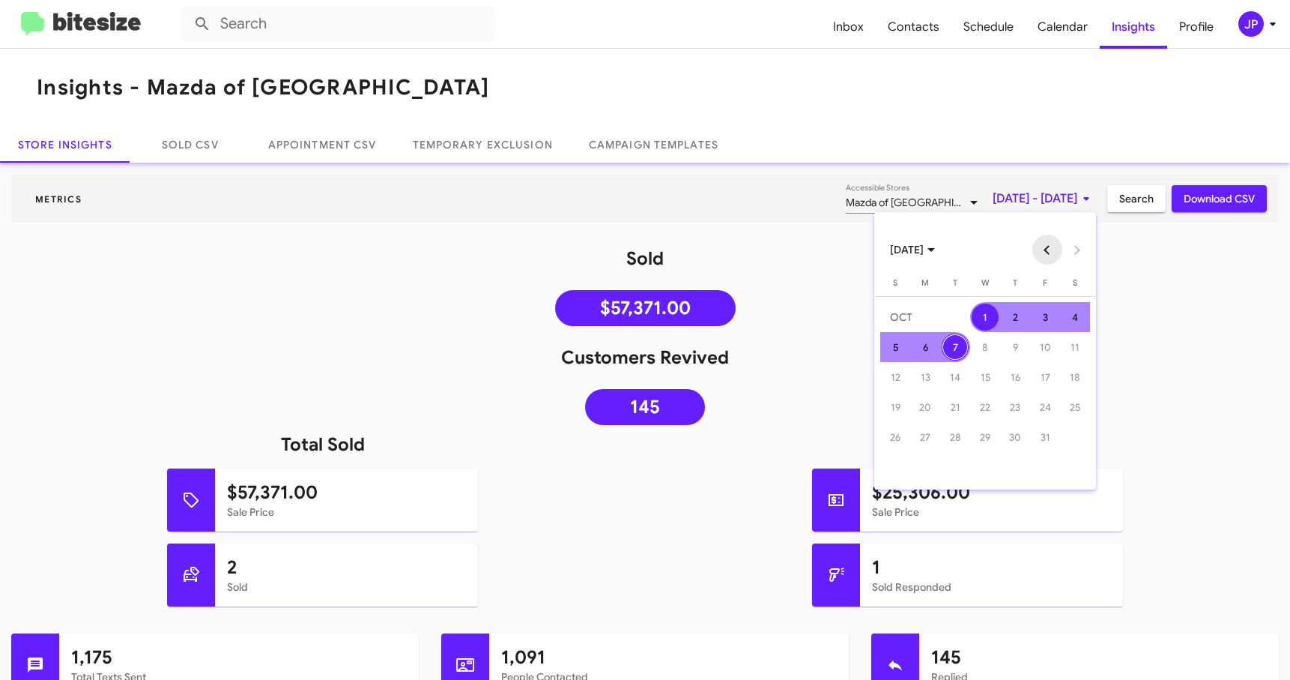
click at [1042, 249] on button "Previous month" at bounding box center [1047, 250] width 30 height 30
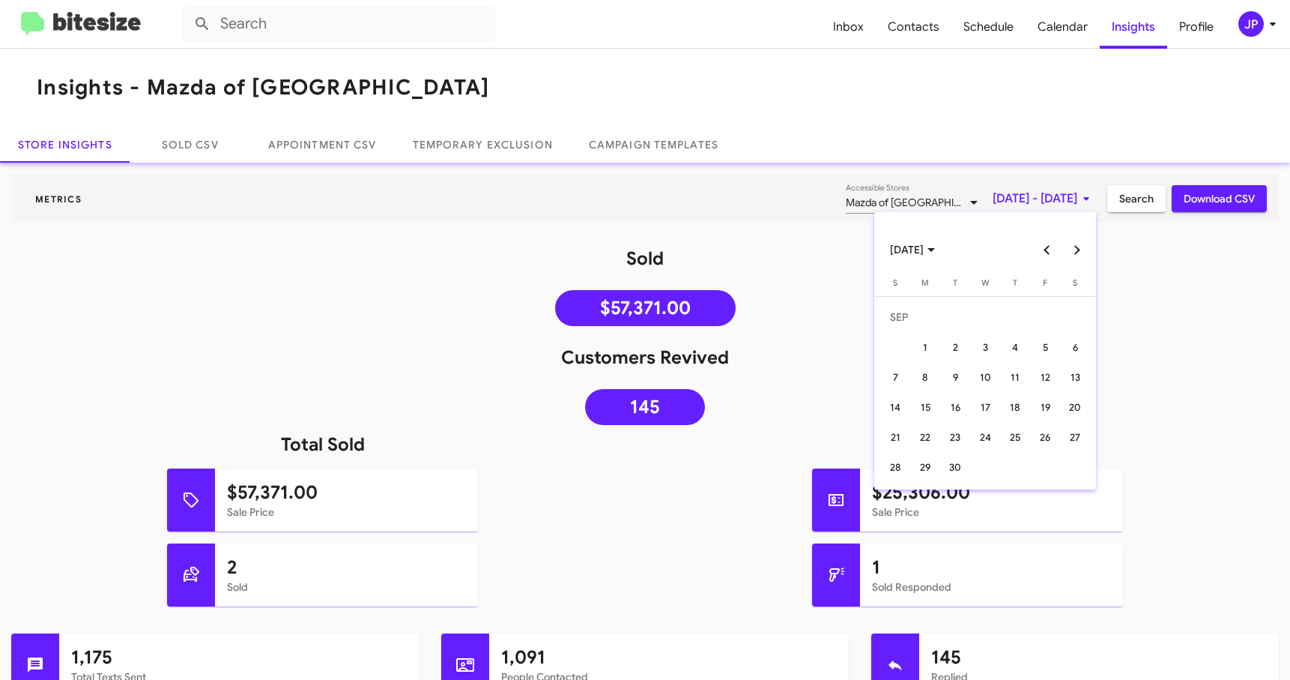
click at [1042, 249] on button "Previous month" at bounding box center [1047, 250] width 30 height 30
click at [928, 372] on div "7" at bounding box center [925, 376] width 27 height 27
click at [1077, 247] on button "Next month" at bounding box center [1077, 250] width 30 height 30
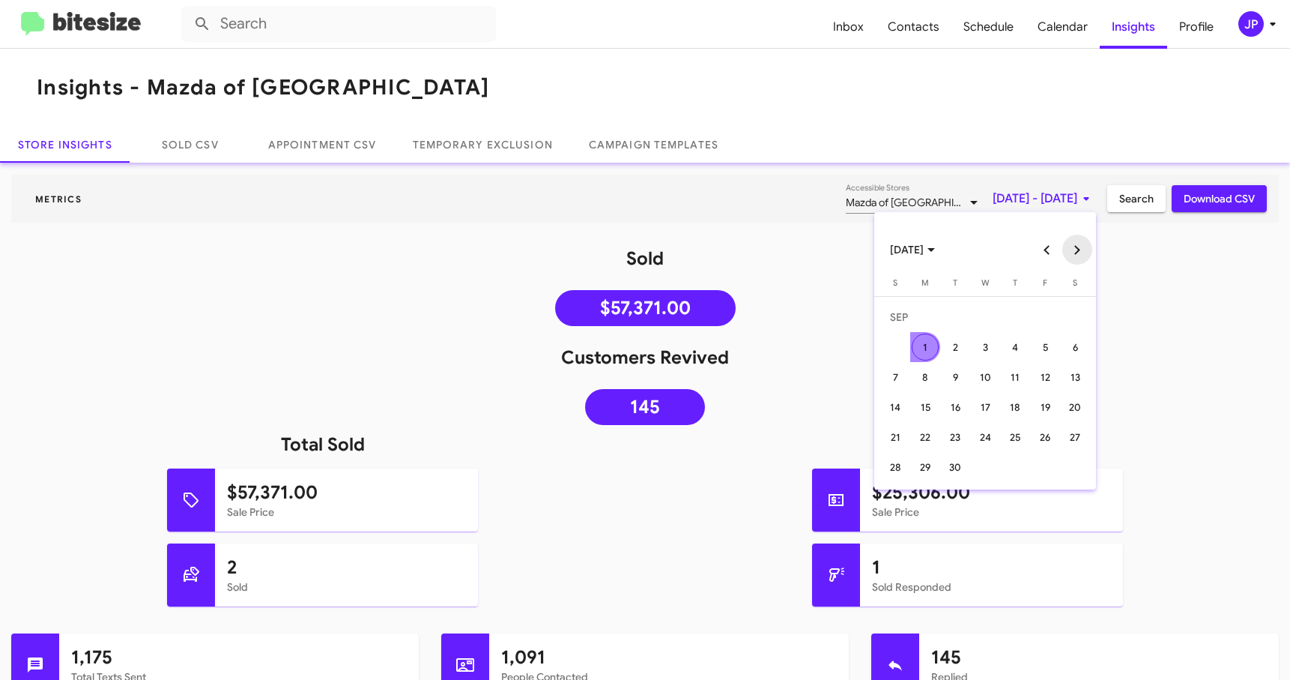
click at [1076, 249] on button "Next month" at bounding box center [1077, 250] width 30 height 30
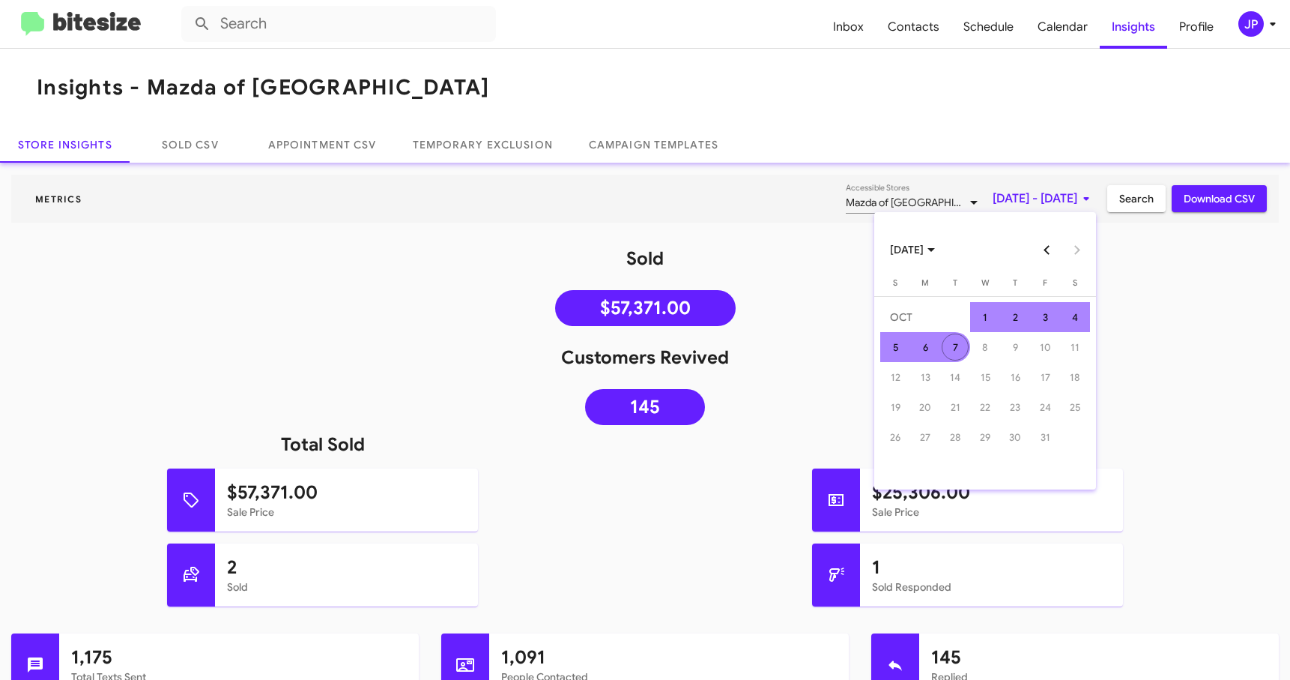
click at [960, 351] on div "7" at bounding box center [955, 346] width 27 height 27
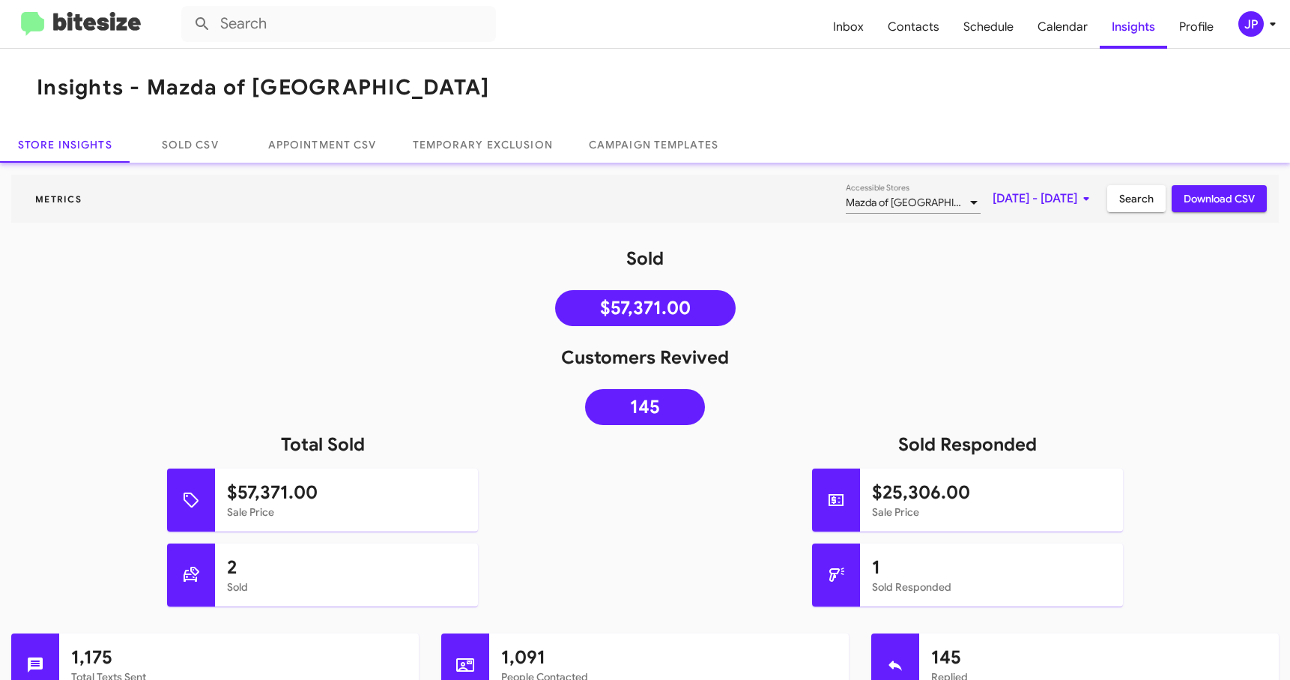
click at [1136, 205] on span "Search" at bounding box center [1136, 198] width 34 height 27
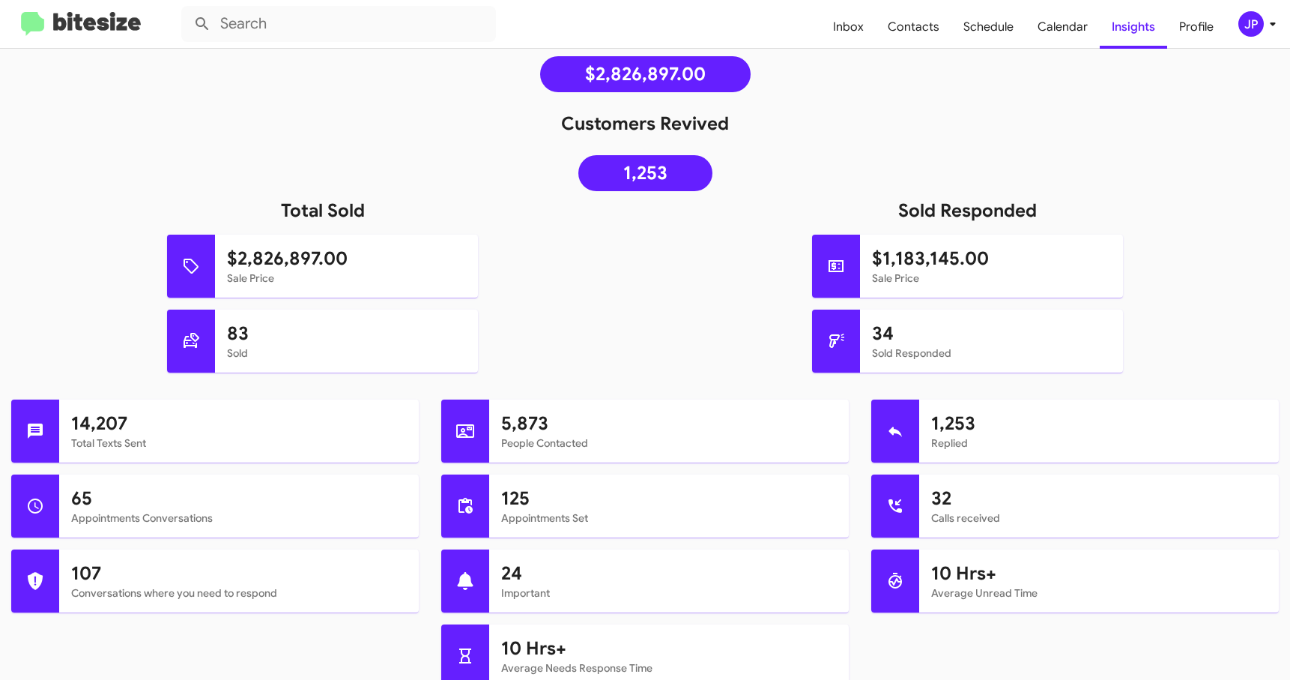
scroll to position [597, 0]
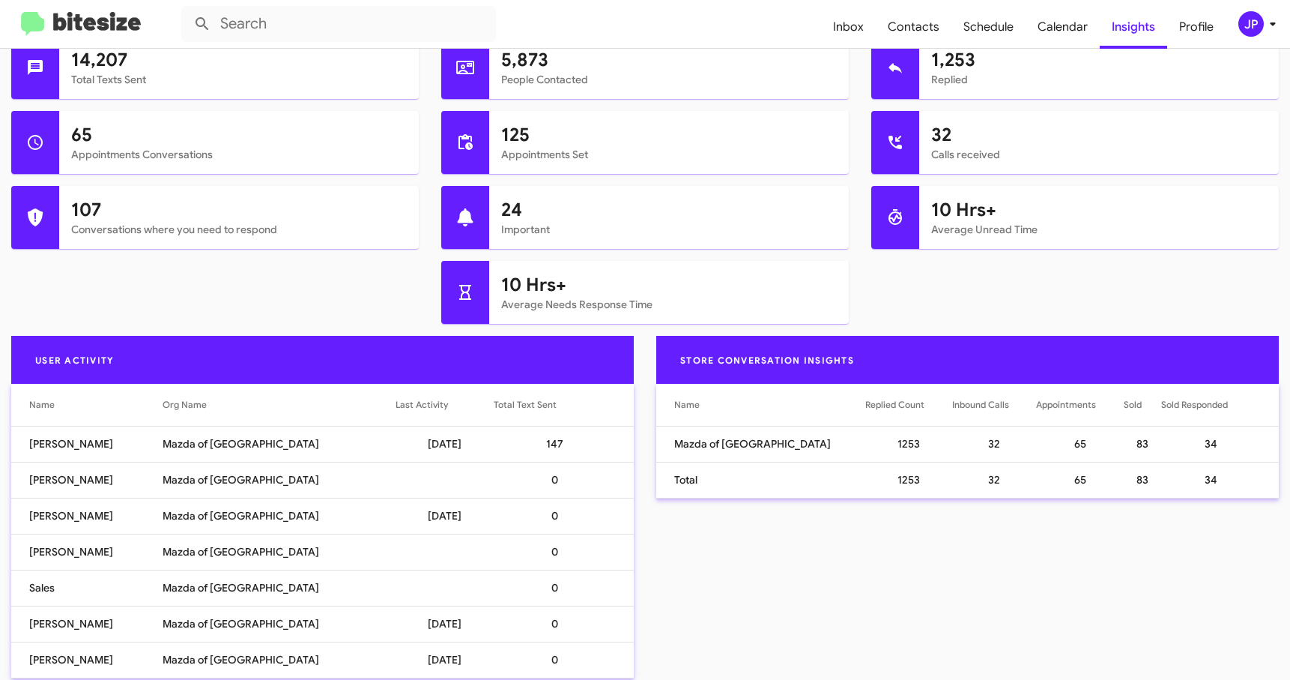
click at [63, 29] on img at bounding box center [81, 24] width 120 height 25
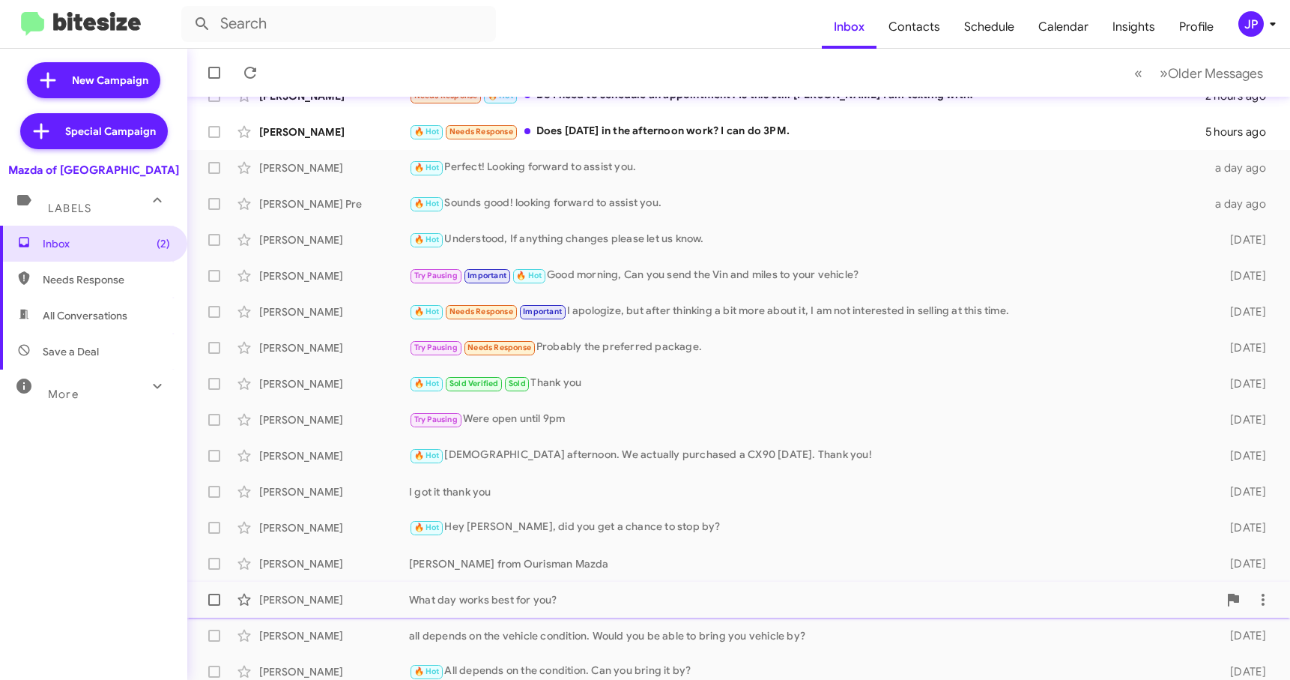
scroll to position [83, 0]
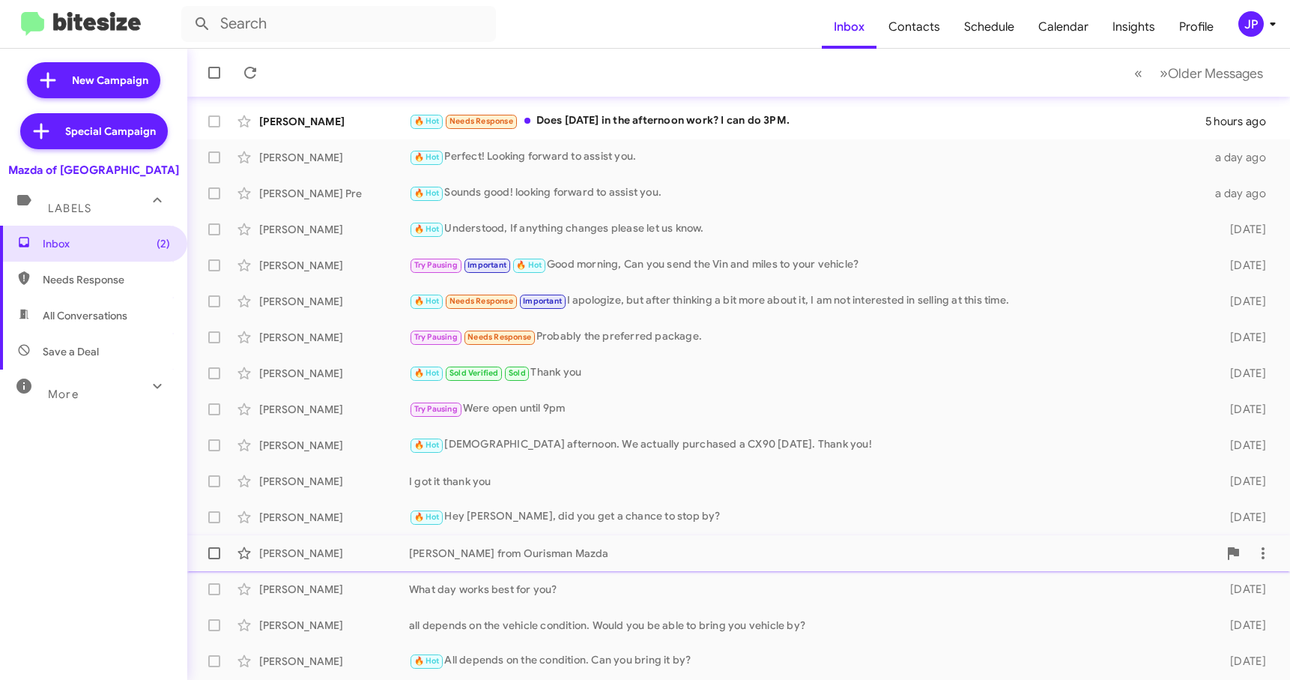
click at [557, 560] on div "Daniel Ensign Naim Bryant from Ourisman Mazda 4 days ago" at bounding box center [738, 553] width 1079 height 30
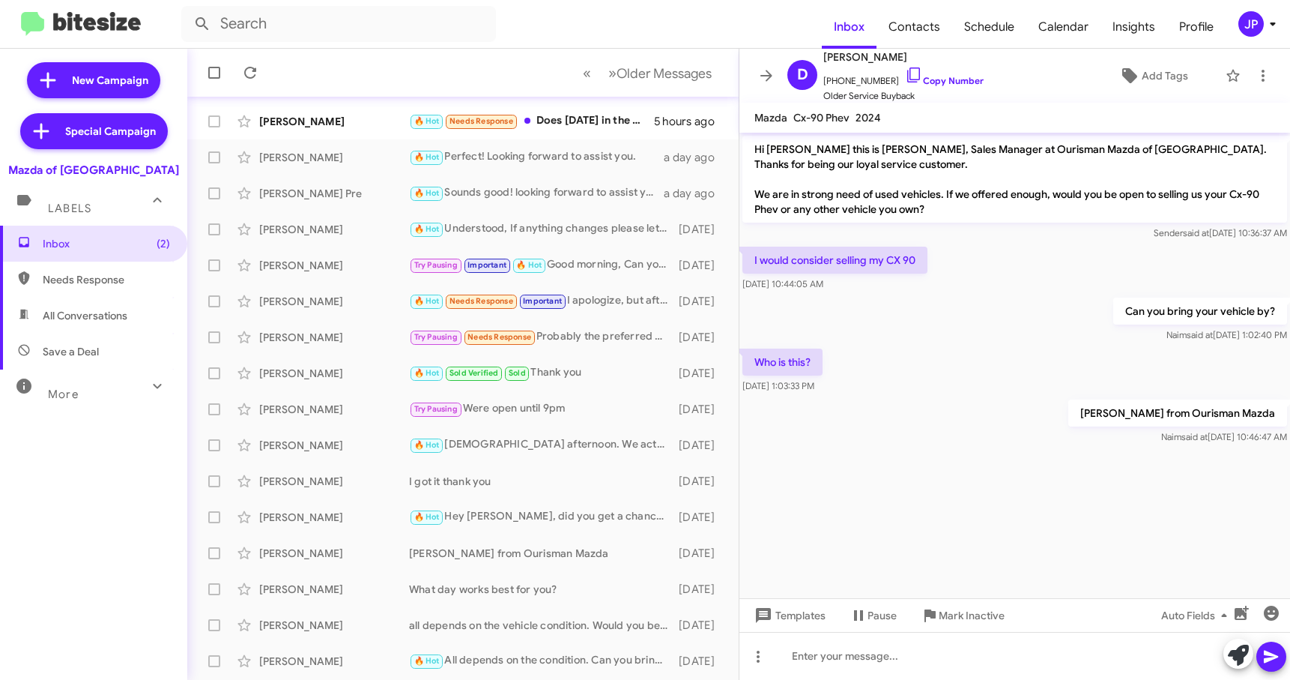
click at [1238, 15] on span "JP" at bounding box center [1260, 23] width 45 height 25
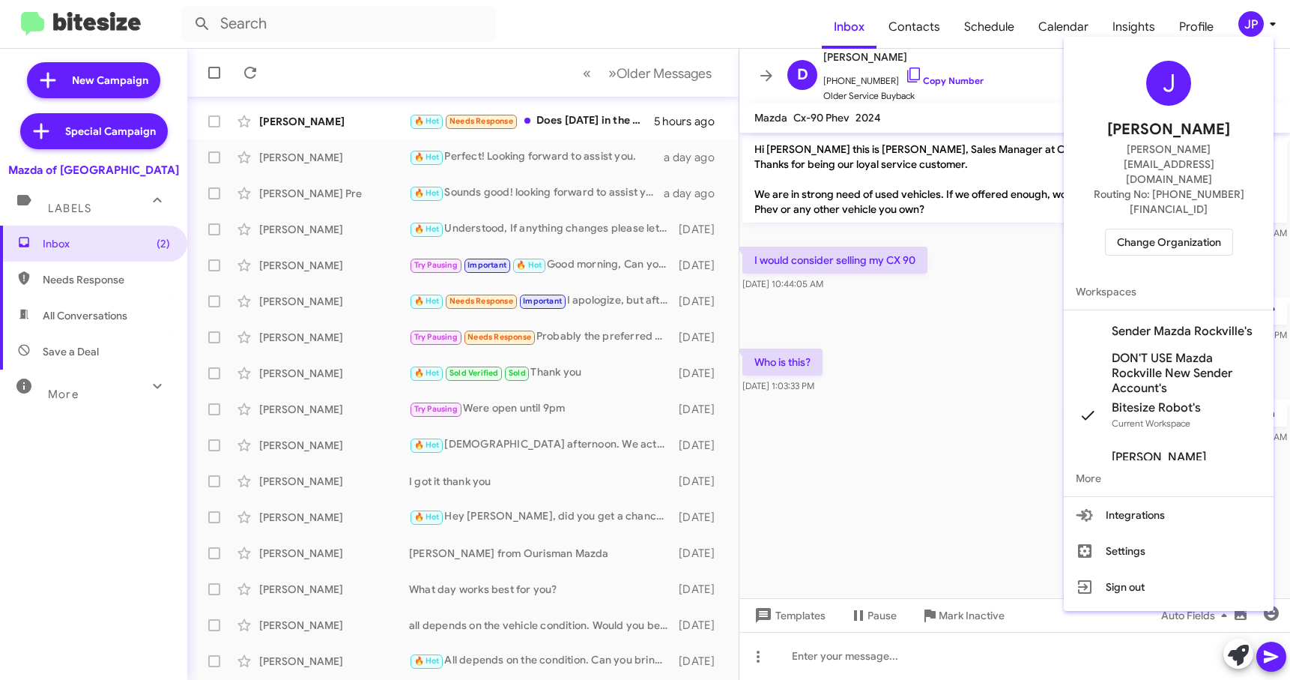
click at [1151, 211] on div "J Jamie Payton jamie@bitesize.co Routing No: +1 (301) 424-7800 Change Organizat…" at bounding box center [1169, 158] width 210 height 231
click at [1152, 229] on span "Change Organization" at bounding box center [1169, 241] width 104 height 25
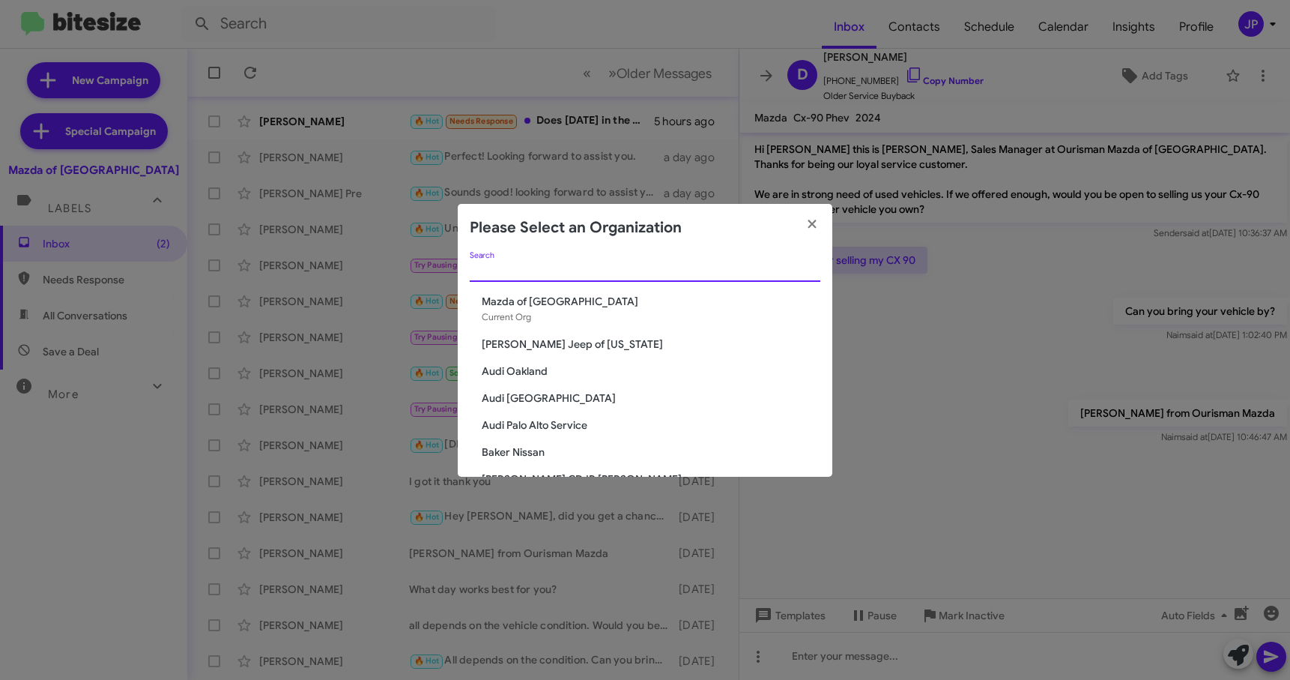
click at [548, 264] on input "Search" at bounding box center [645, 270] width 351 height 12
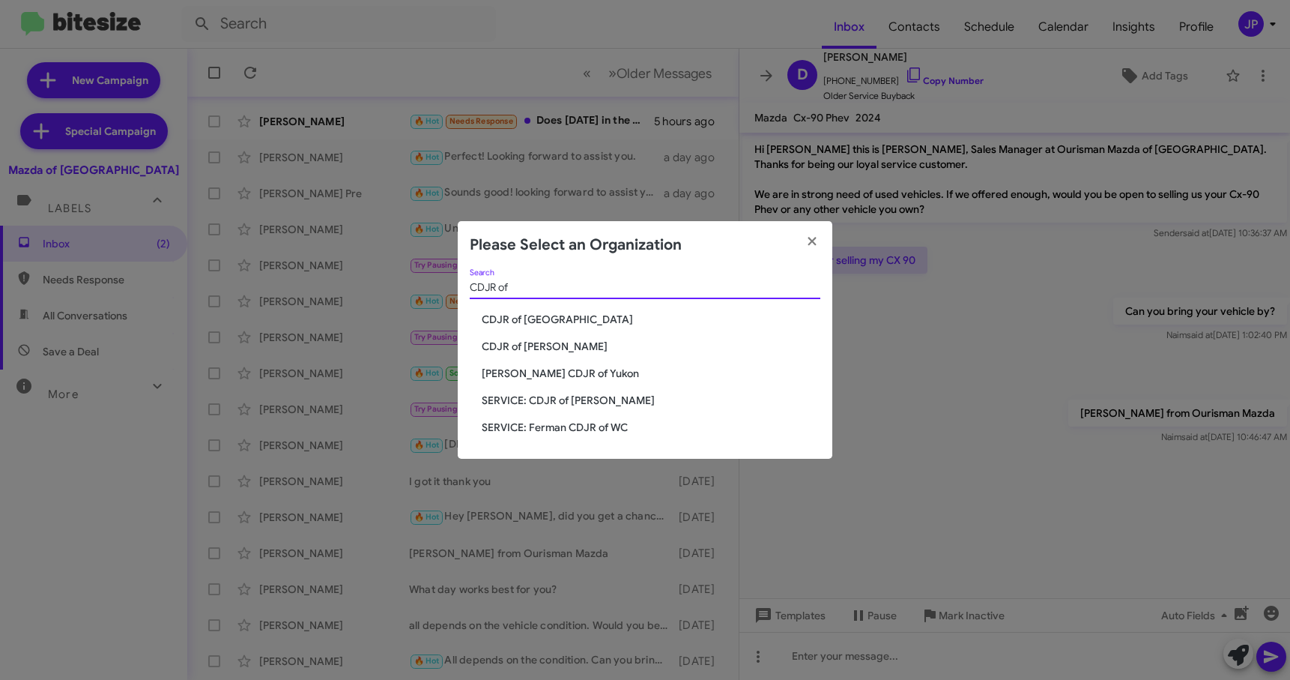
type input "CDJR of"
click at [529, 323] on span "CDJR of [GEOGRAPHIC_DATA]" at bounding box center [651, 319] width 339 height 15
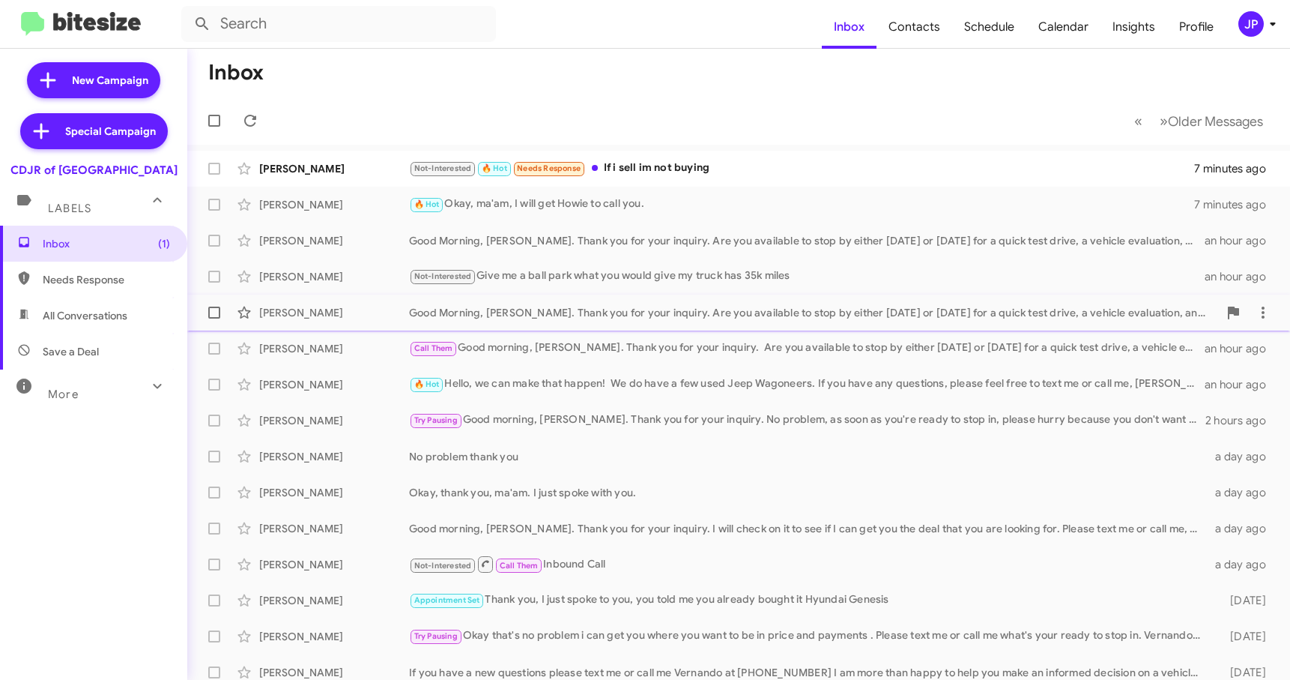
click at [775, 312] on div "Good Morning, [PERSON_NAME]. Thank you for your inquiry. Are you available to s…" at bounding box center [813, 312] width 809 height 15
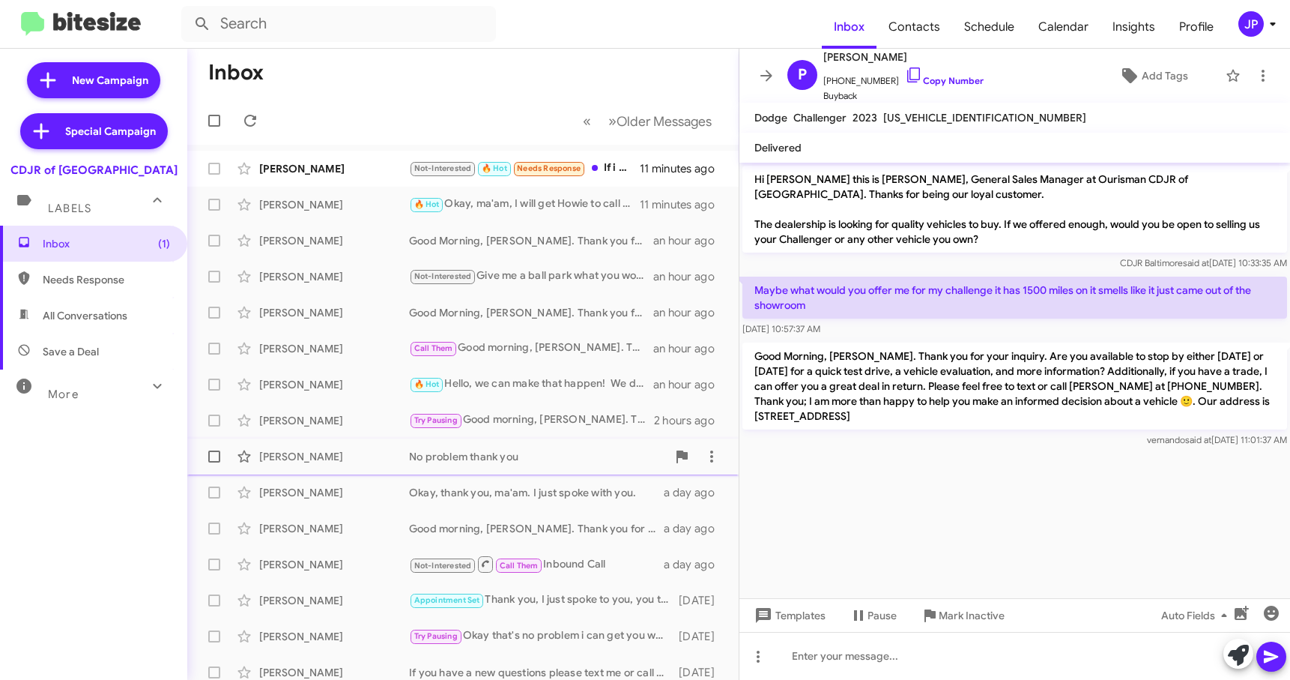
click at [449, 447] on div "Robert Ahlfeldt No problem thank you a day ago" at bounding box center [462, 456] width 527 height 30
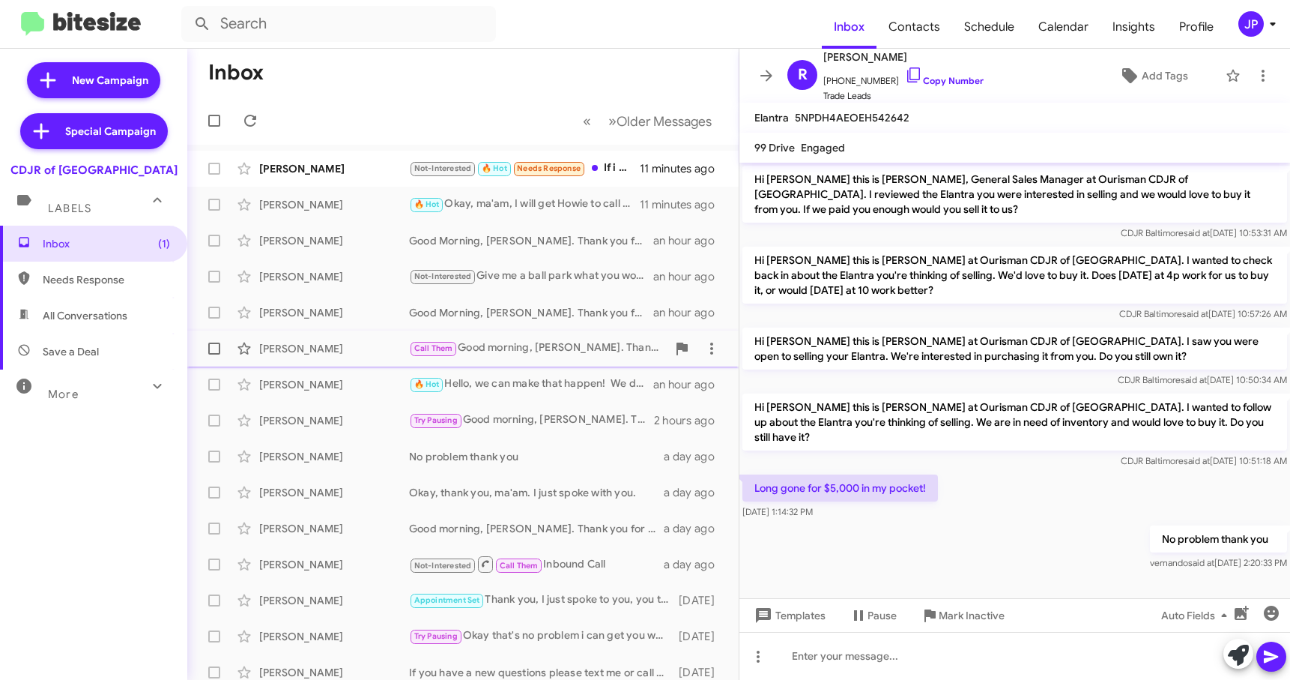
click at [517, 360] on div "Lamar Brown Call Them Good morning, Lamar. Thank you for your inquiry. Are you …" at bounding box center [462, 348] width 527 height 30
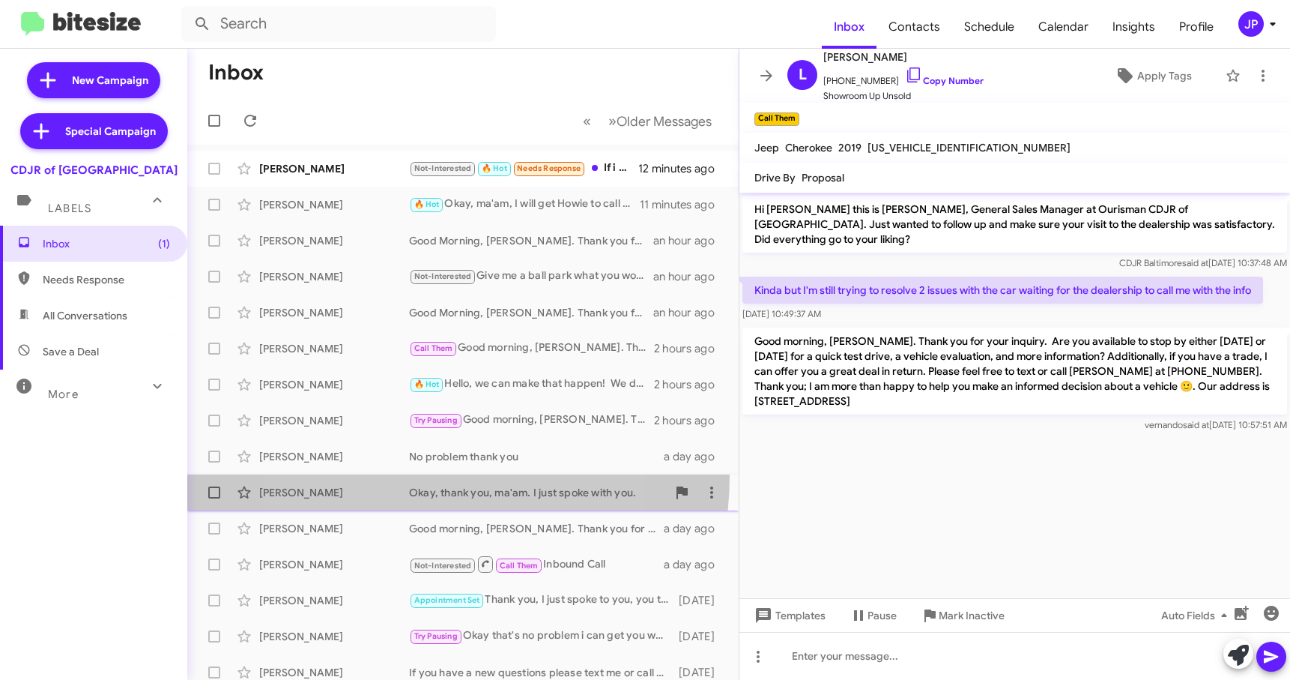
click at [402, 475] on span "Justina Lawrence Okay, thank you, ma'am. I just spoke with you. a day ago" at bounding box center [462, 492] width 551 height 36
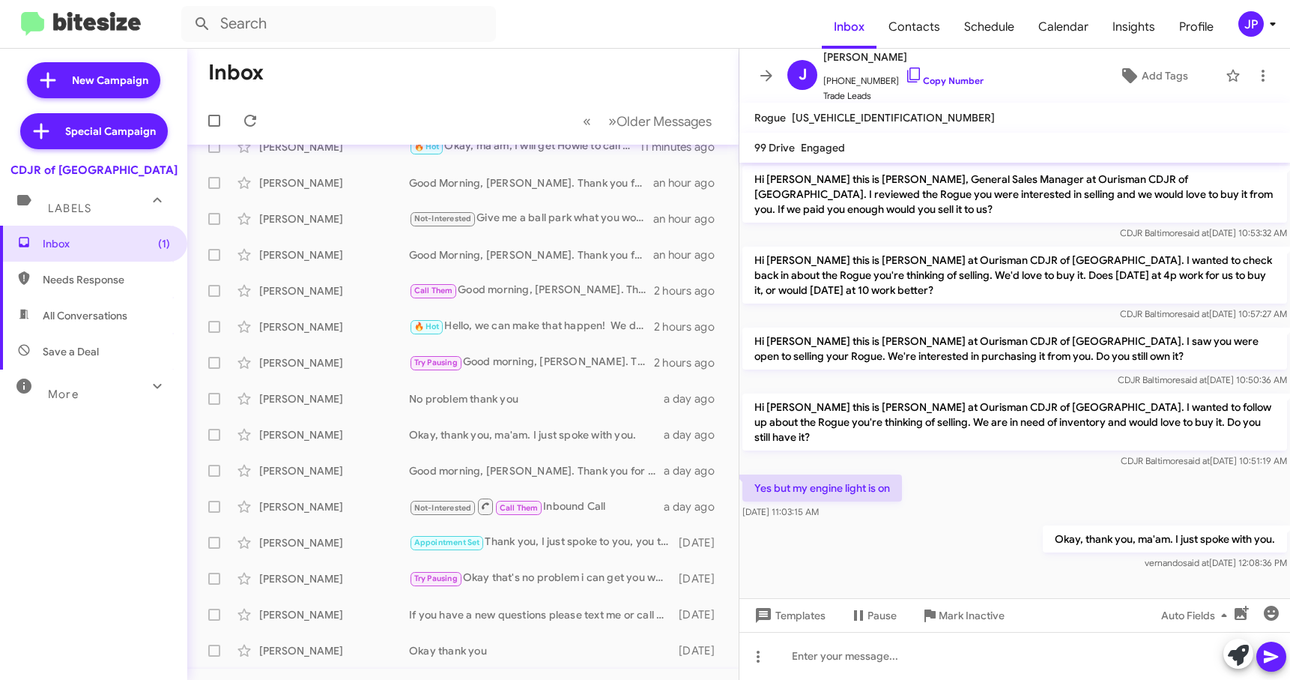
scroll to position [190, 0]
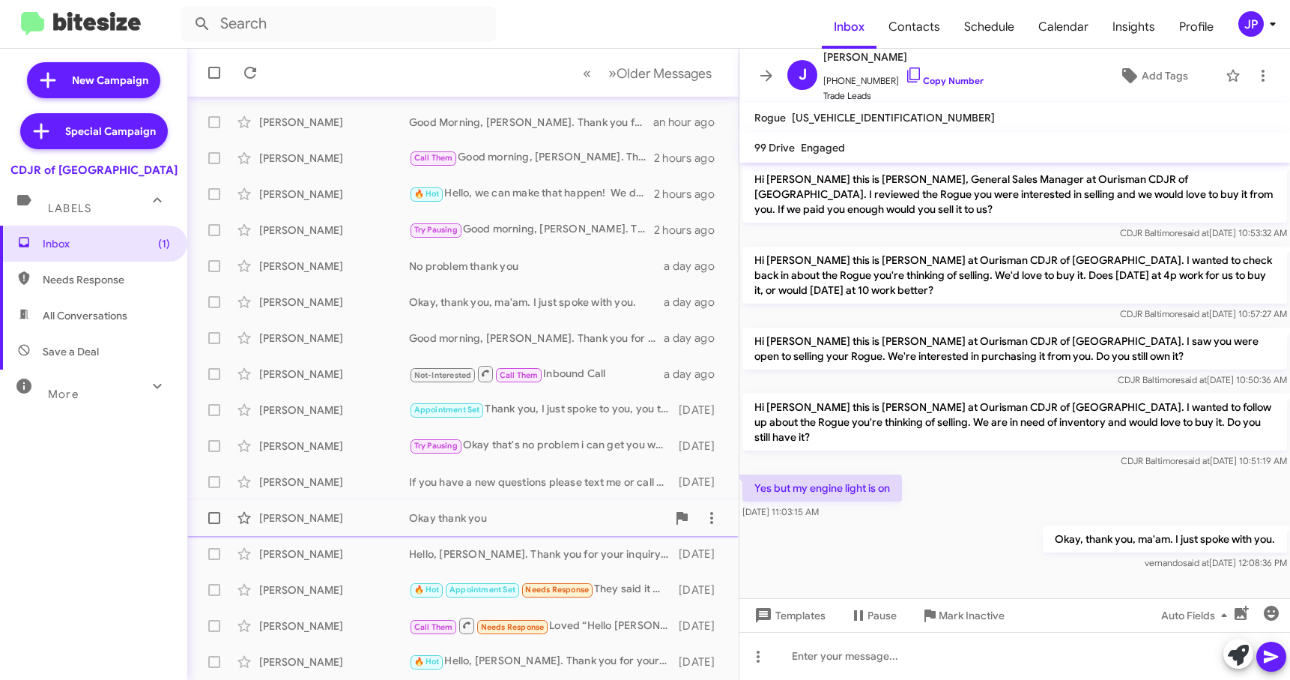
click at [449, 525] on div "Monique Gray Okay thank you 4 days ago" at bounding box center [462, 518] width 527 height 30
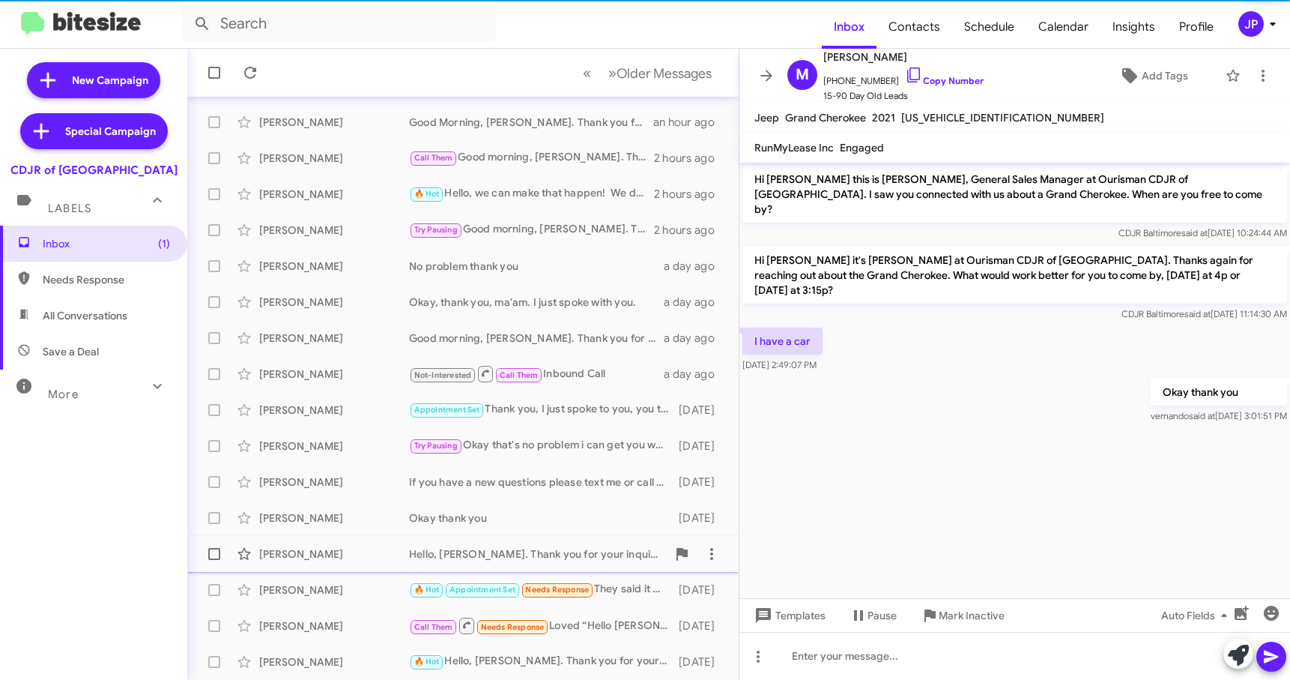
click at [450, 556] on div "Hello, Mr McKinley. Thank you for your inquiry. I will send you the link over. …" at bounding box center [538, 553] width 258 height 15
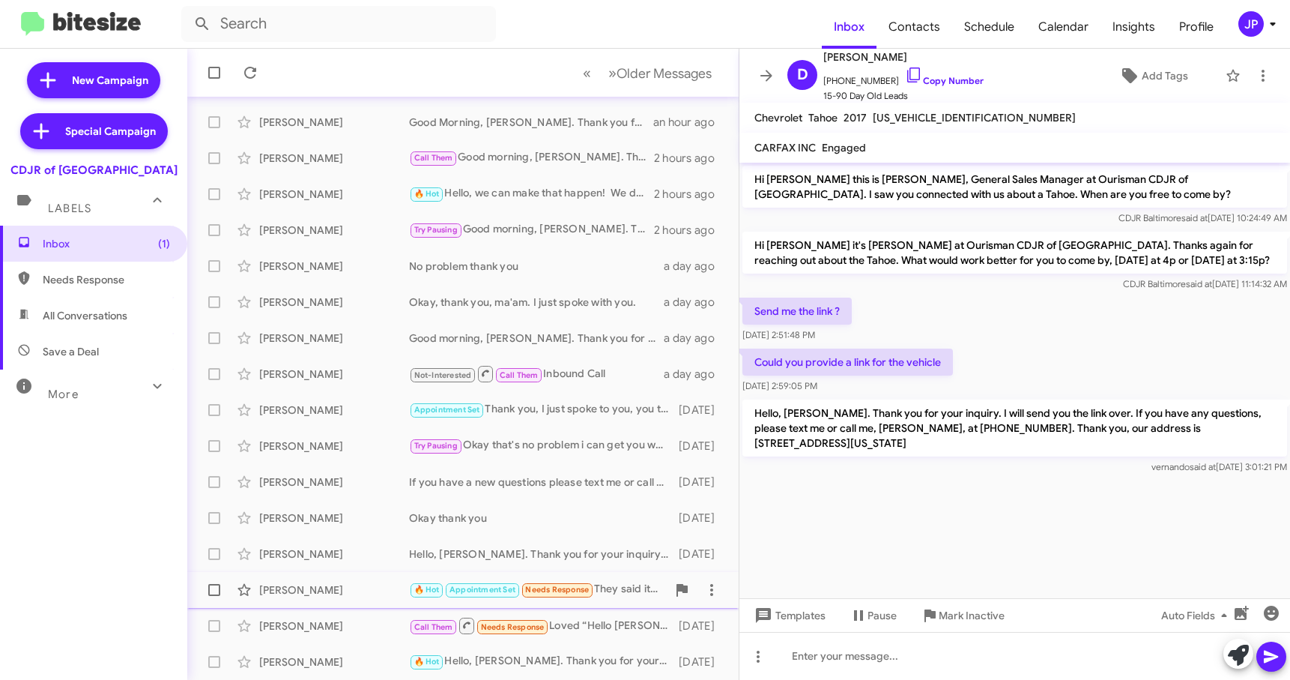
click at [327, 600] on div "Craig Griffin 🔥 Hot Appointment Set Needs Response They said it was a no go 4 d…" at bounding box center [462, 590] width 527 height 30
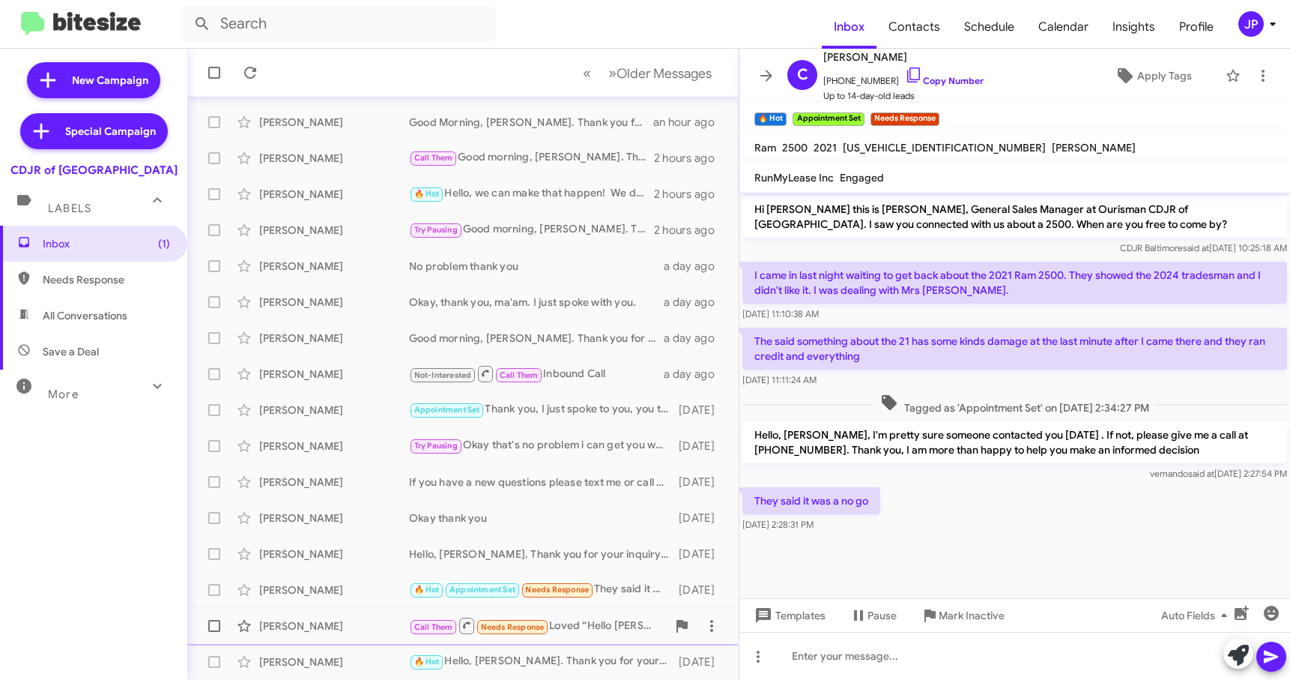
click at [344, 624] on div "Jamar Dixon" at bounding box center [334, 625] width 150 height 15
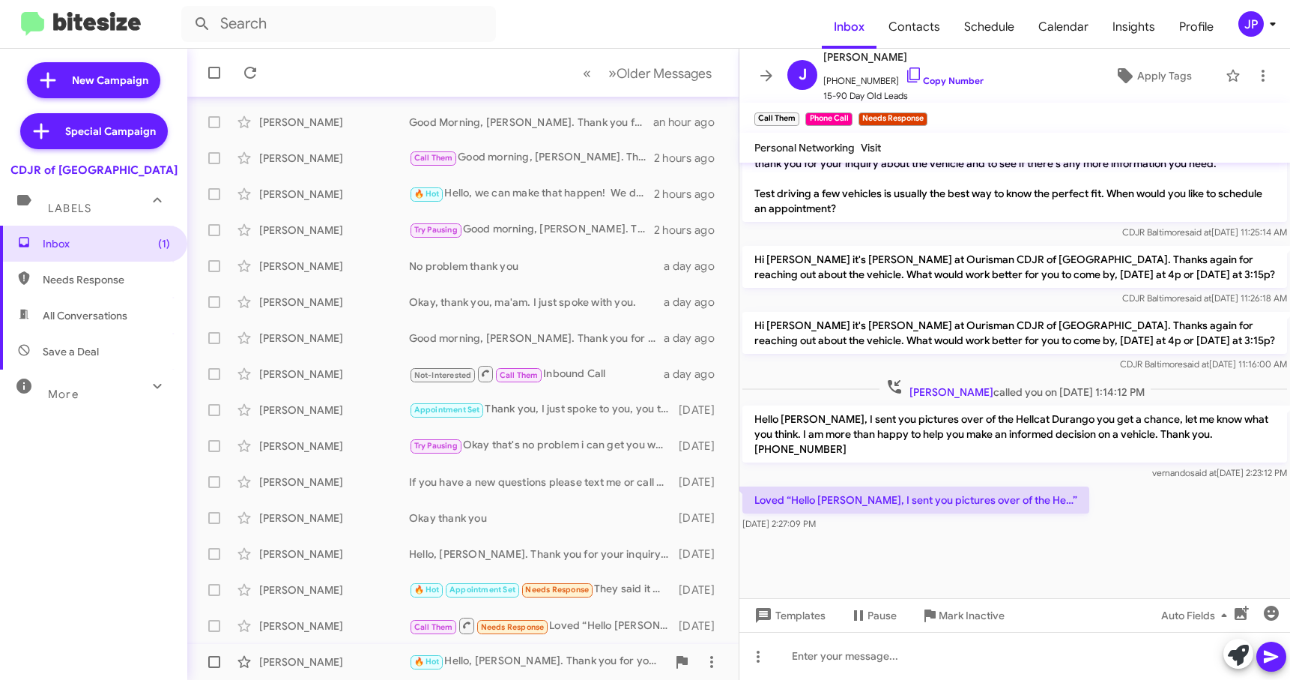
click at [364, 656] on div "Rich Lee" at bounding box center [334, 661] width 150 height 15
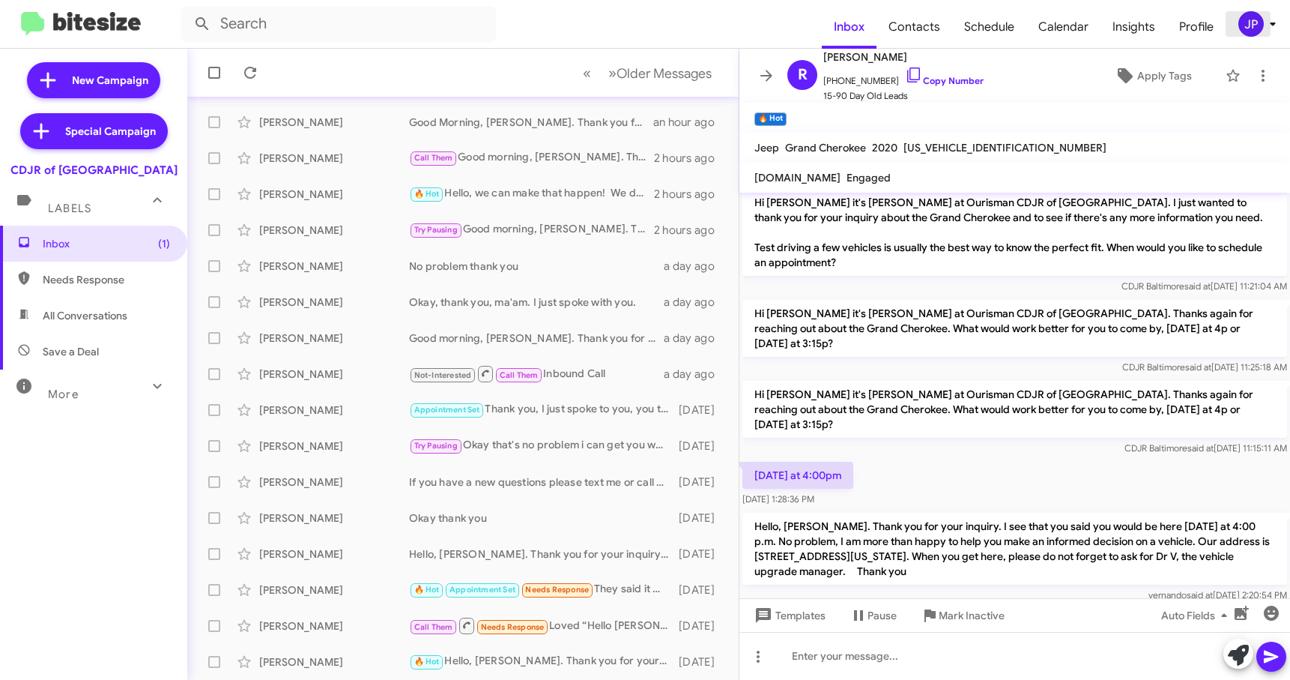
click at [1241, 16] on div "JP" at bounding box center [1250, 23] width 25 height 25
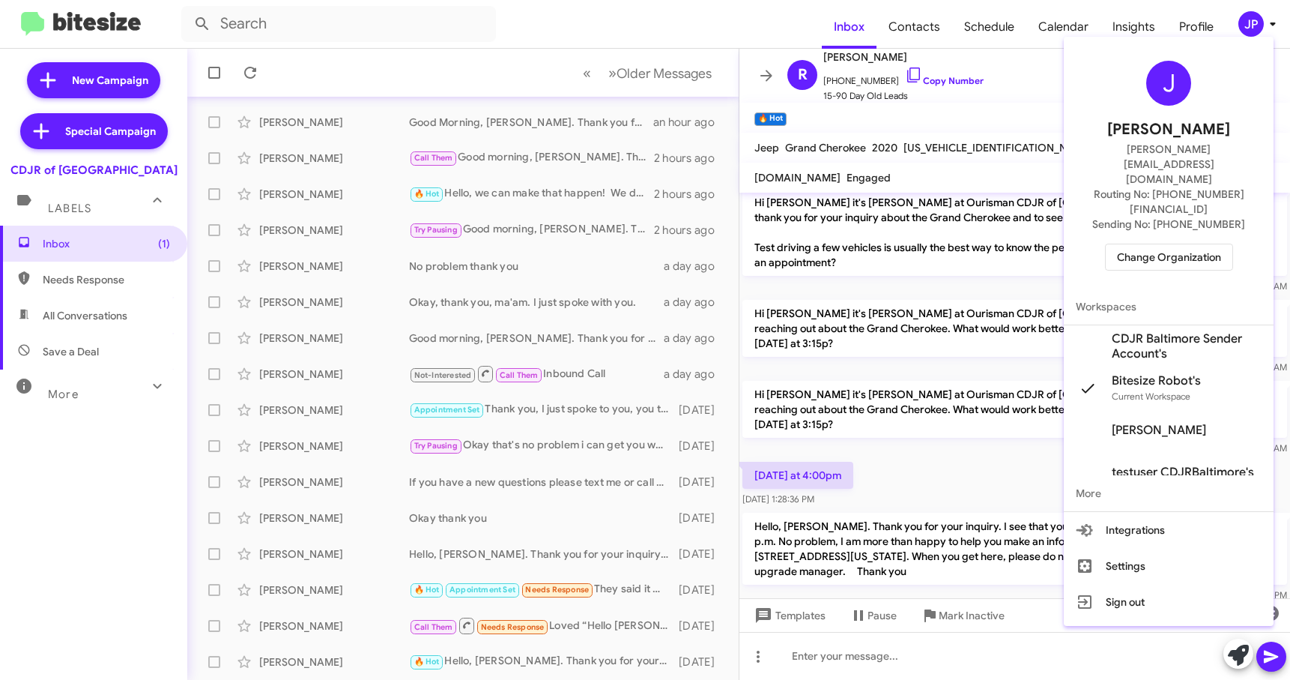
click at [1170, 244] on span "Change Organization" at bounding box center [1169, 256] width 104 height 25
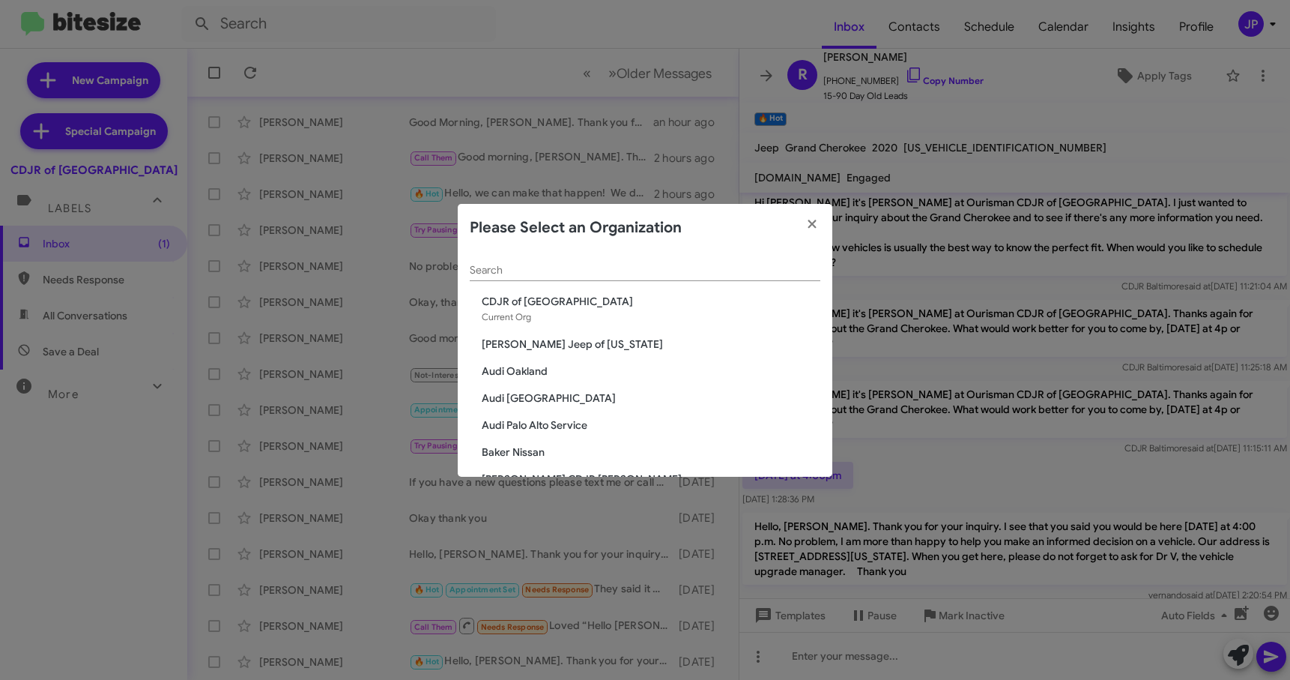
click at [644, 273] on input "Search" at bounding box center [645, 270] width 351 height 12
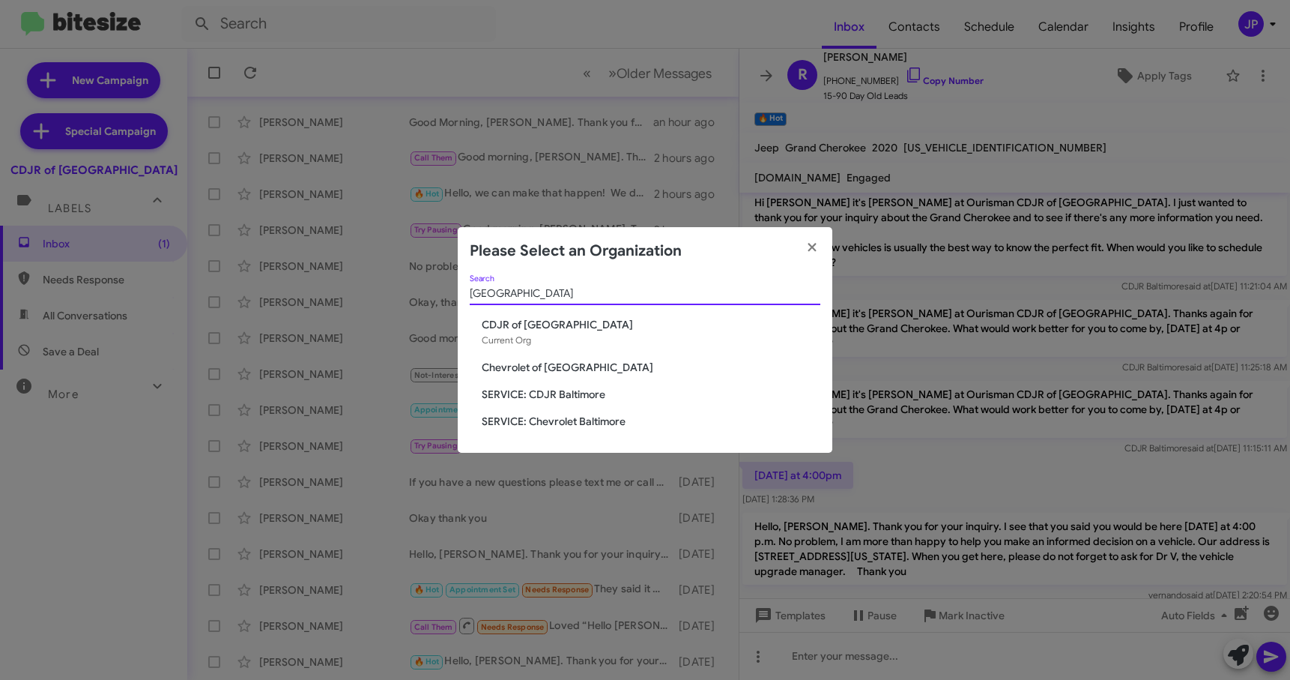
type input "Baltimore"
click at [575, 365] on span "Chevrolet of Baltimore" at bounding box center [651, 367] width 339 height 15
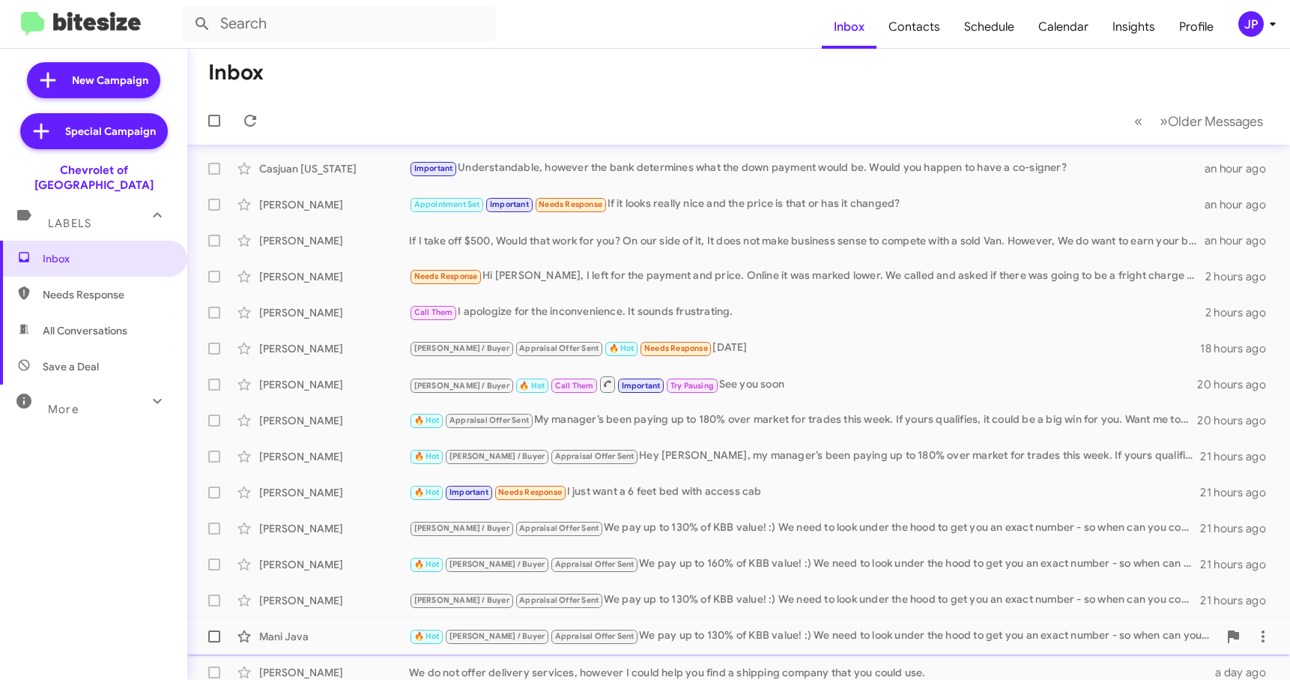
scroll to position [190, 0]
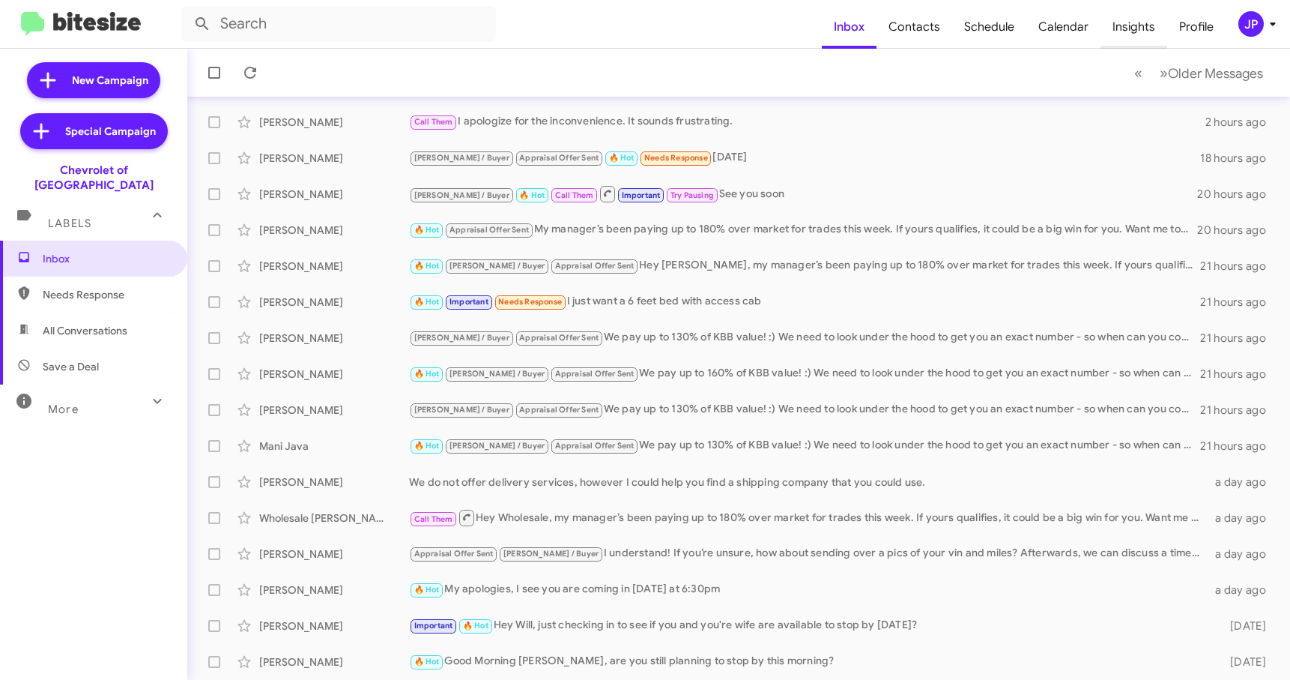
click at [1132, 36] on span "Insights" at bounding box center [1134, 26] width 67 height 43
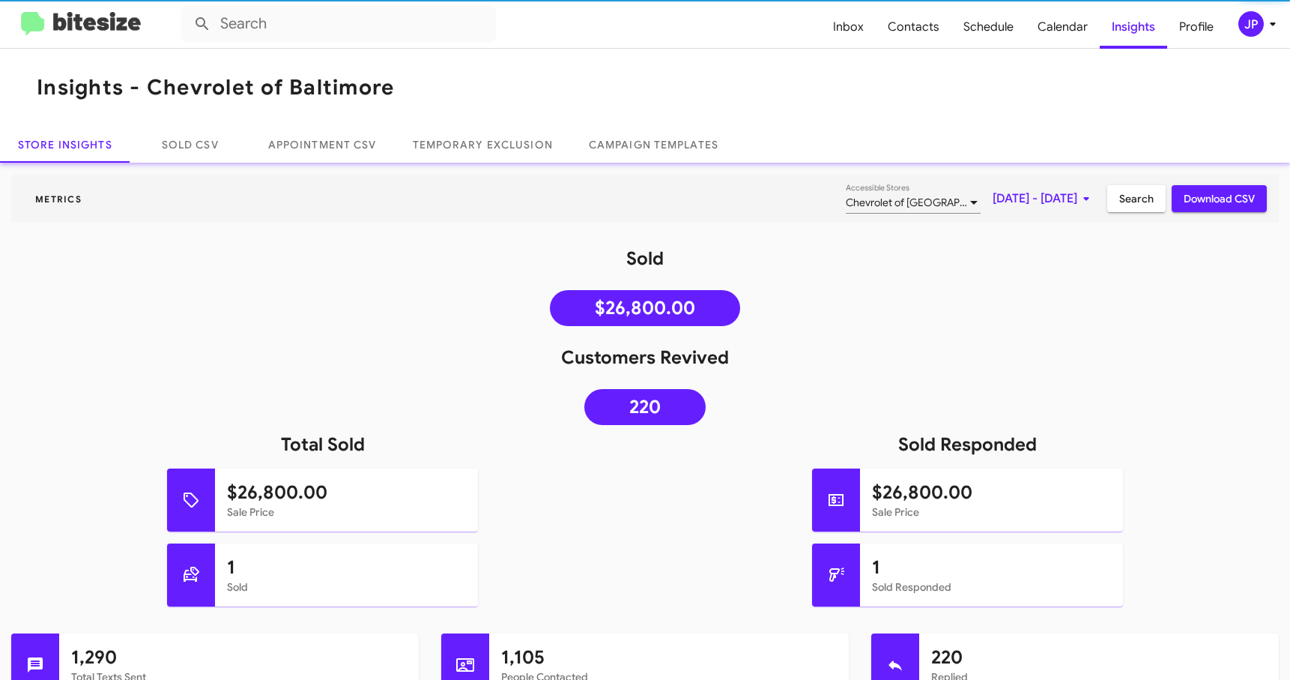
click at [1062, 194] on span "[DATE] - [DATE]" at bounding box center [1044, 198] width 103 height 27
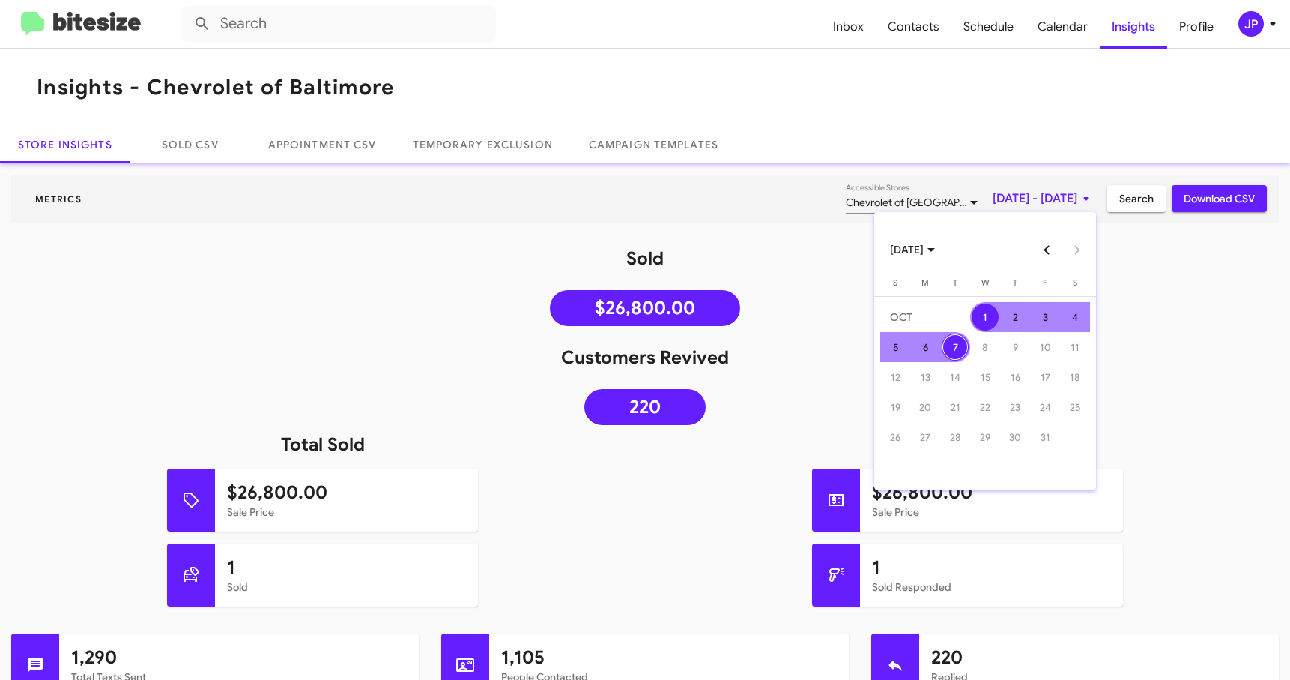
click at [1045, 248] on button "Previous month" at bounding box center [1047, 250] width 30 height 30
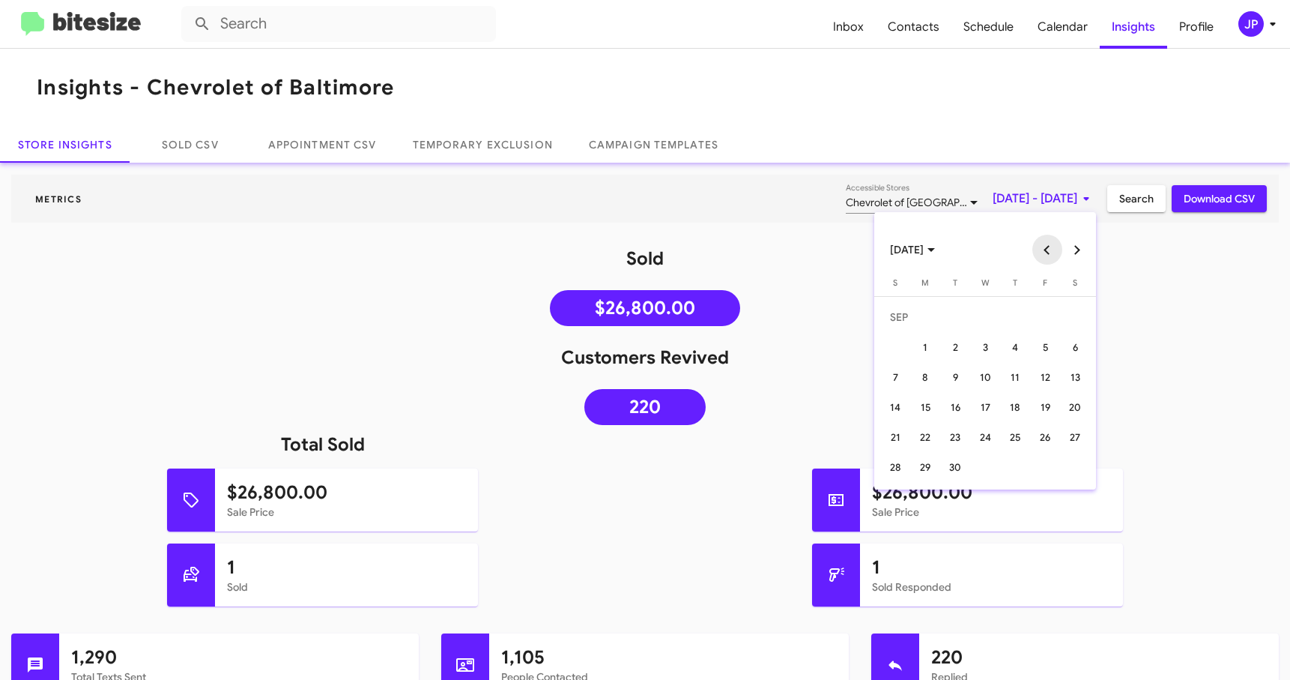
click at [1045, 248] on button "Previous month" at bounding box center [1047, 250] width 30 height 30
click at [1074, 255] on button "Next month" at bounding box center [1077, 250] width 30 height 30
click at [1050, 253] on button "Previous month" at bounding box center [1047, 250] width 30 height 30
click at [929, 369] on div "7" at bounding box center [925, 376] width 27 height 27
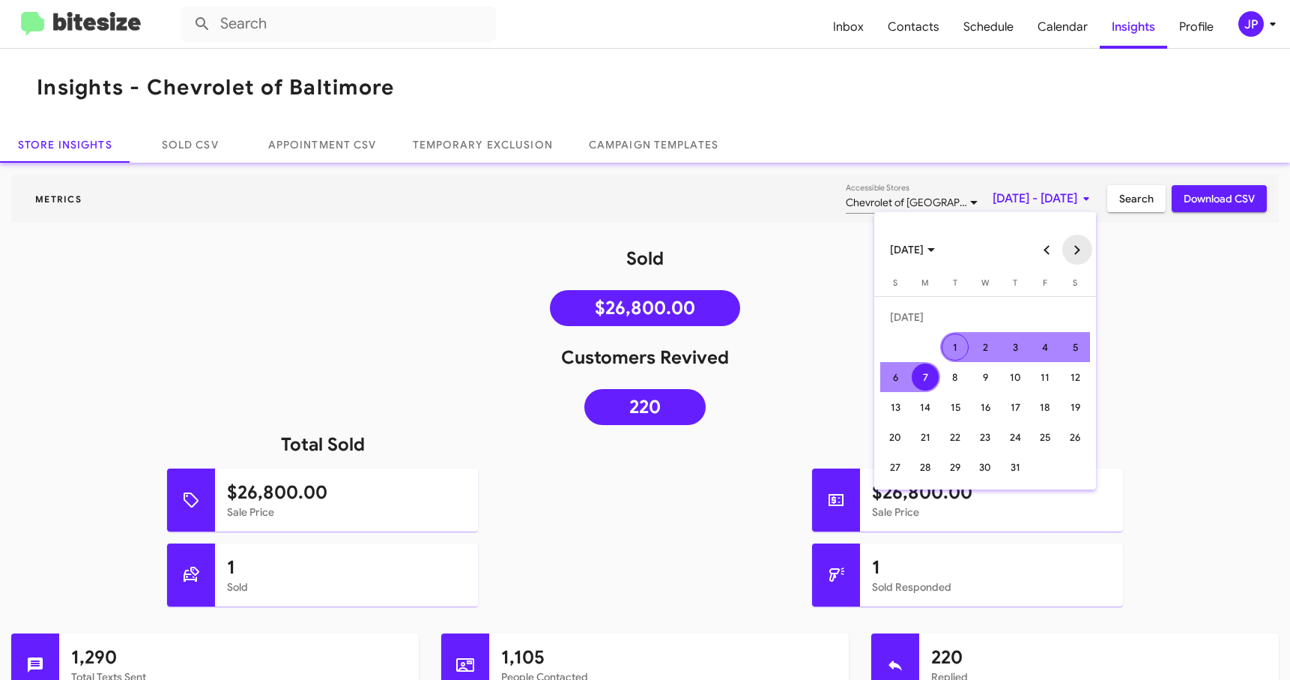
click at [1077, 253] on button "Next month" at bounding box center [1077, 250] width 30 height 30
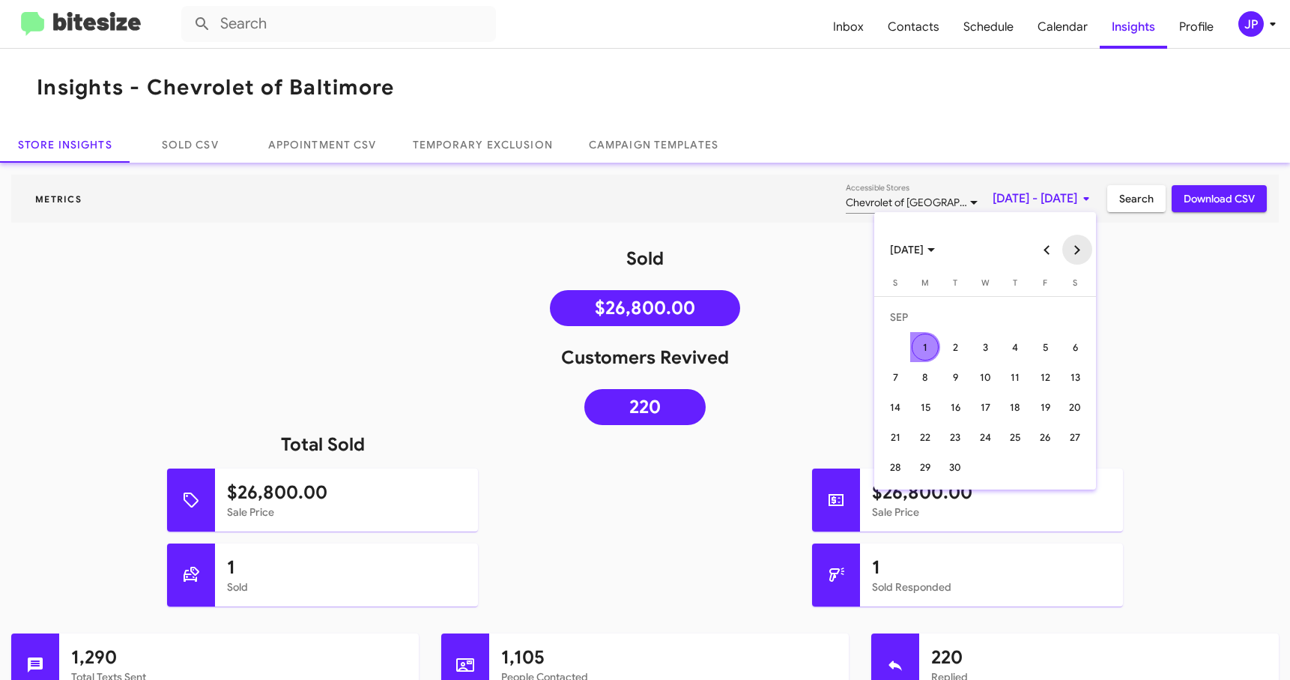
click at [1077, 253] on button "Next month" at bounding box center [1077, 250] width 30 height 30
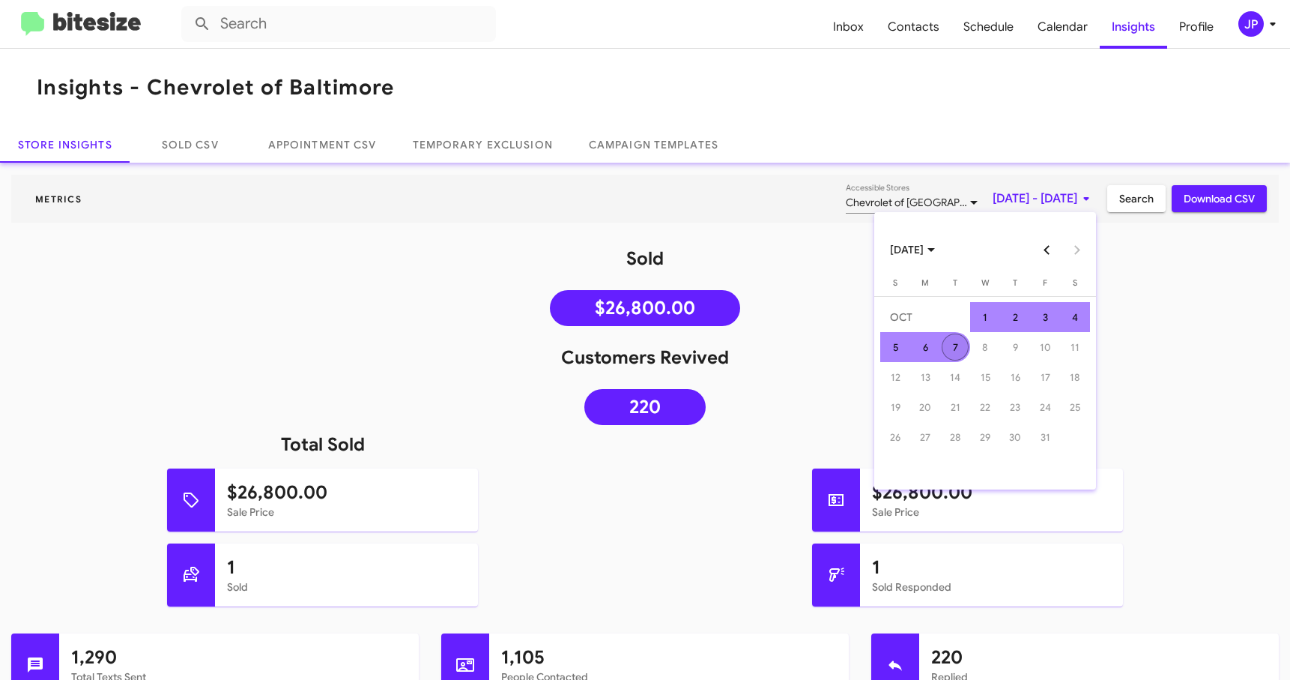
click at [965, 336] on td "7" at bounding box center [955, 347] width 30 height 30
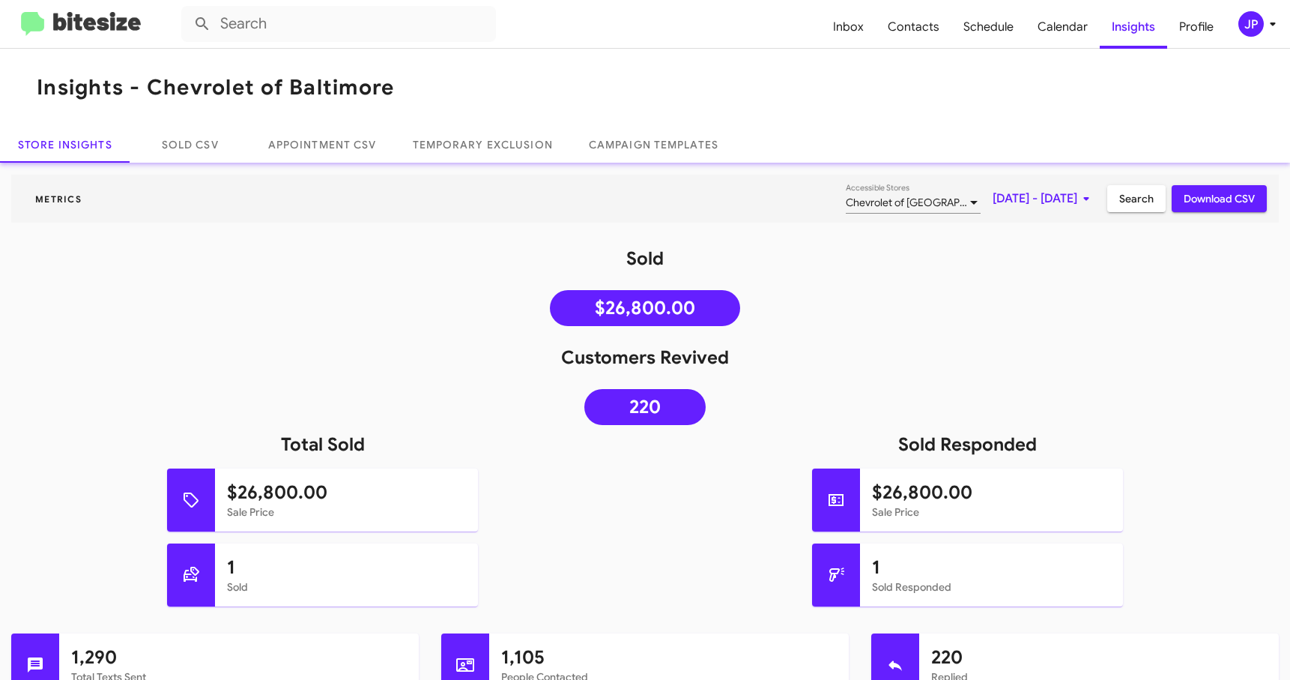
click at [1119, 207] on span "Search" at bounding box center [1136, 198] width 34 height 27
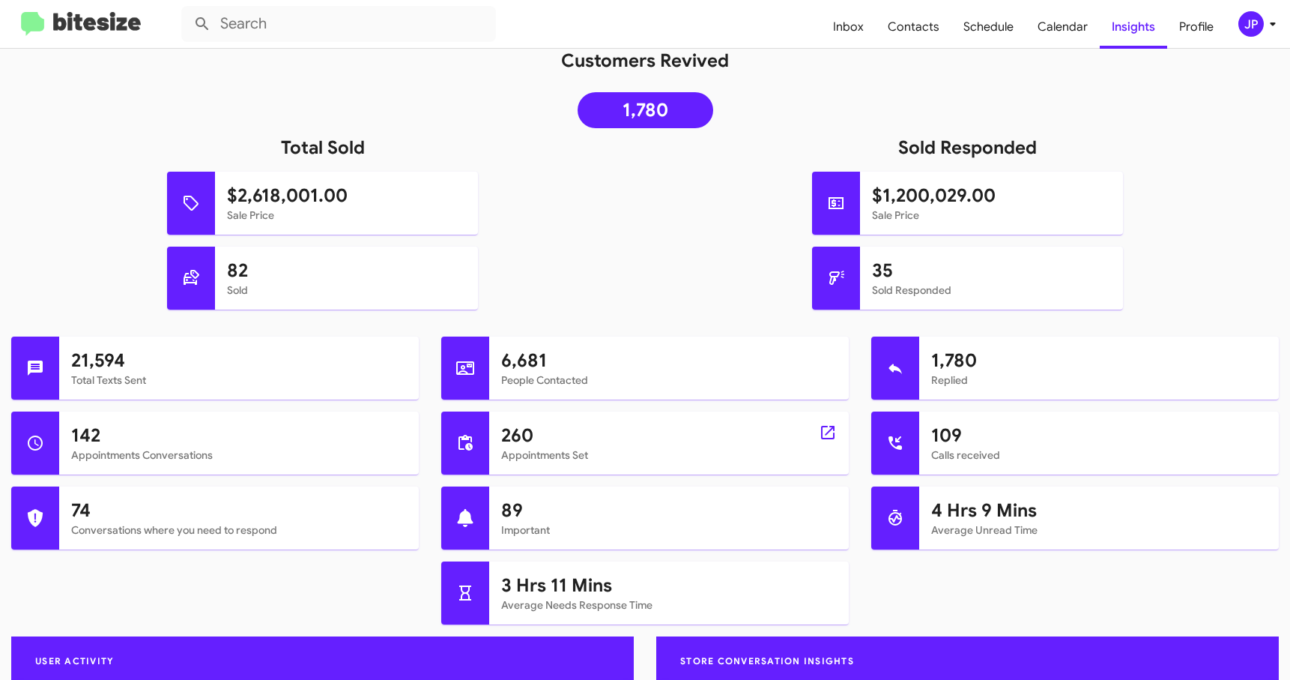
scroll to position [335, 0]
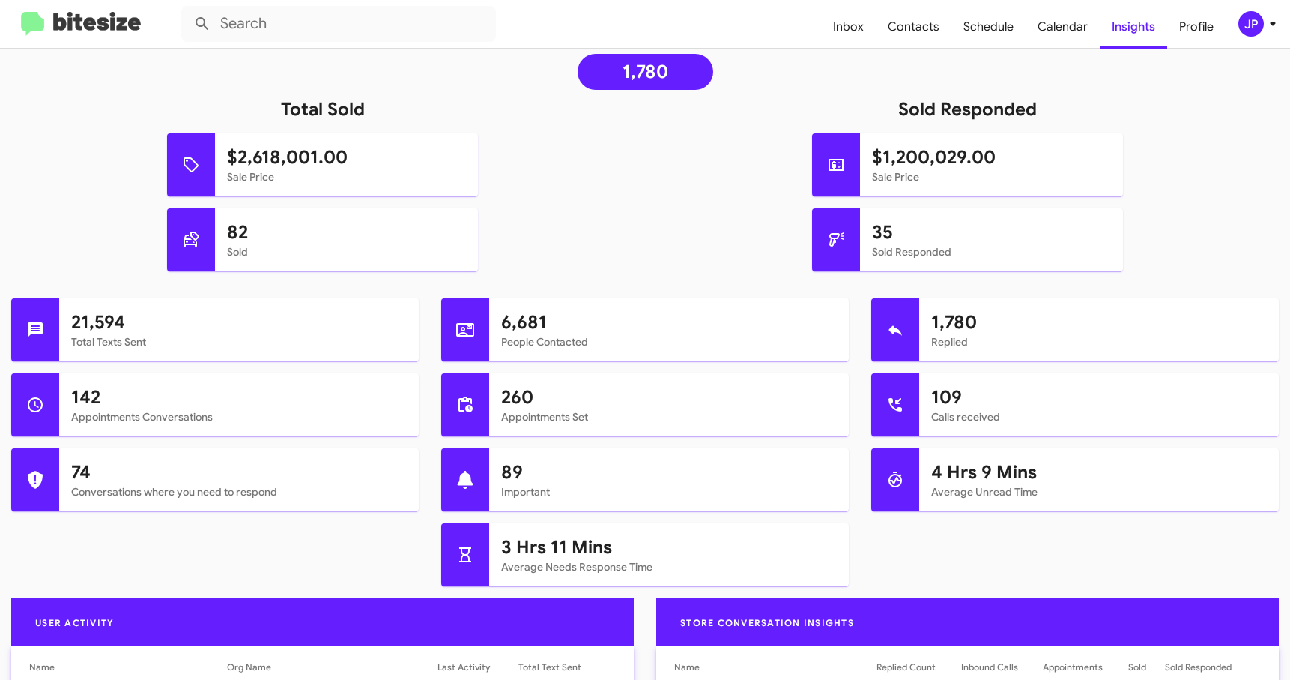
click at [1242, 29] on div "JP" at bounding box center [1250, 23] width 25 height 25
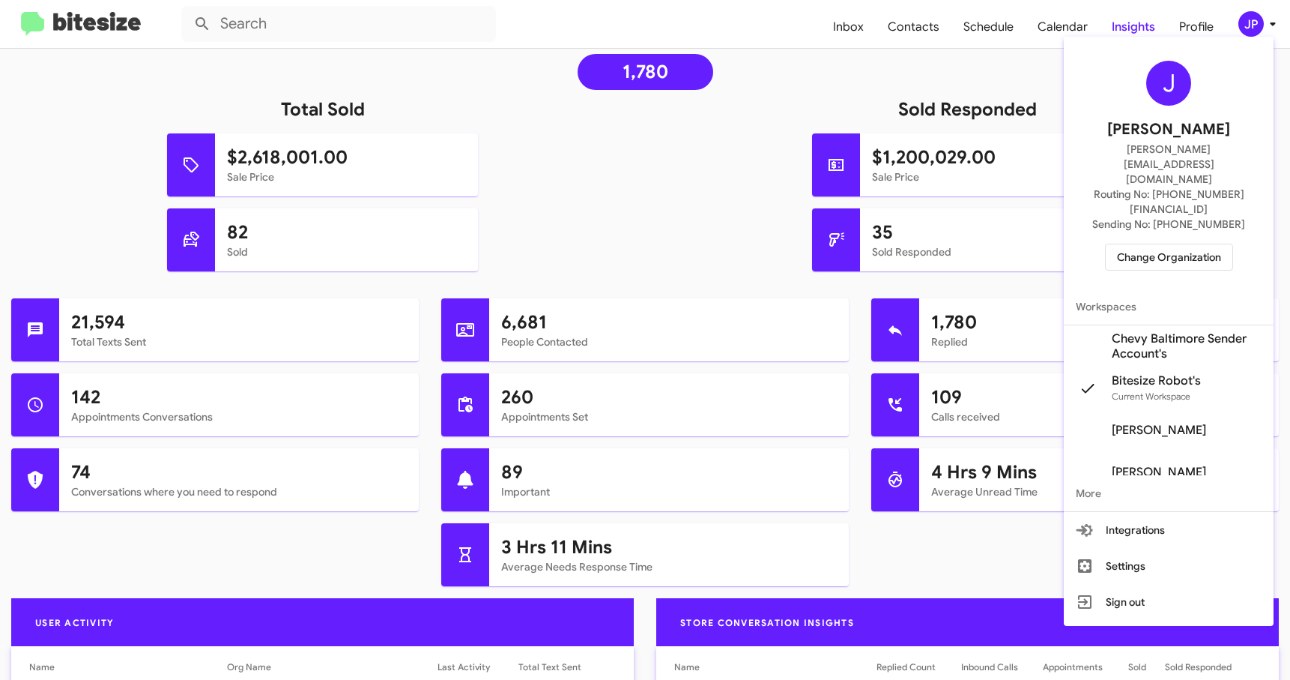
click at [1152, 244] on span "Change Organization" at bounding box center [1169, 256] width 104 height 25
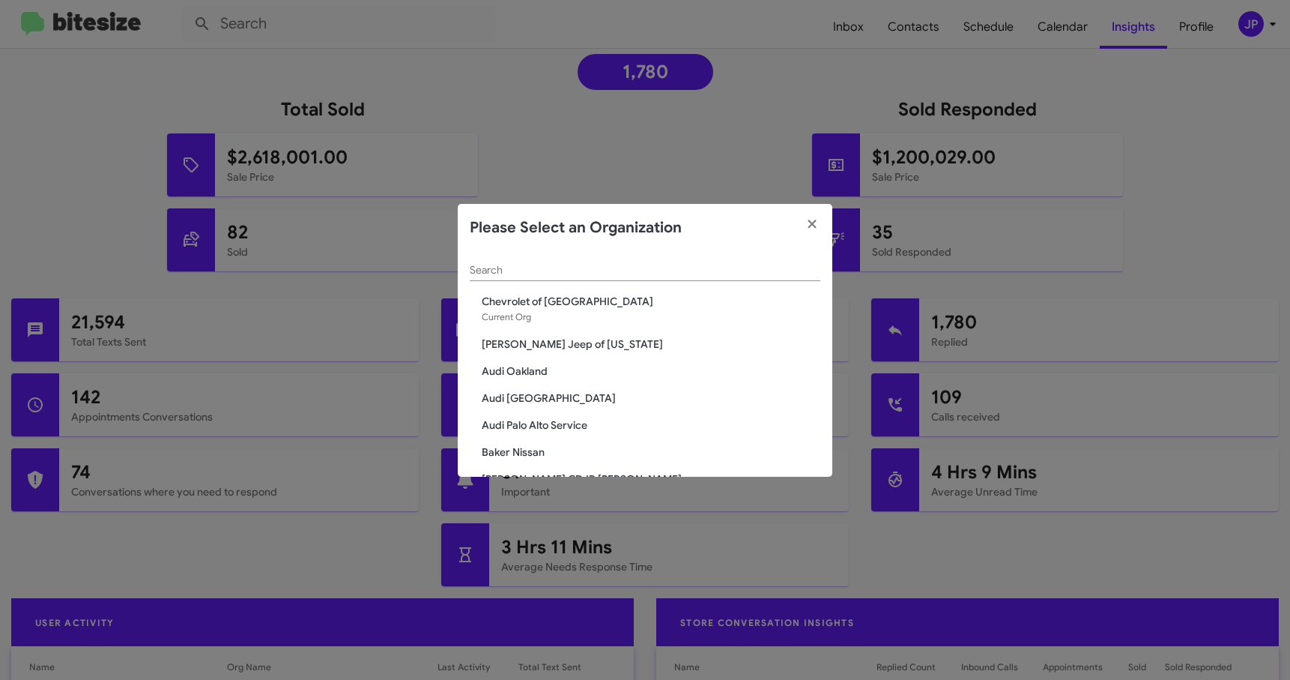
click at [620, 261] on div "Search" at bounding box center [645, 266] width 351 height 29
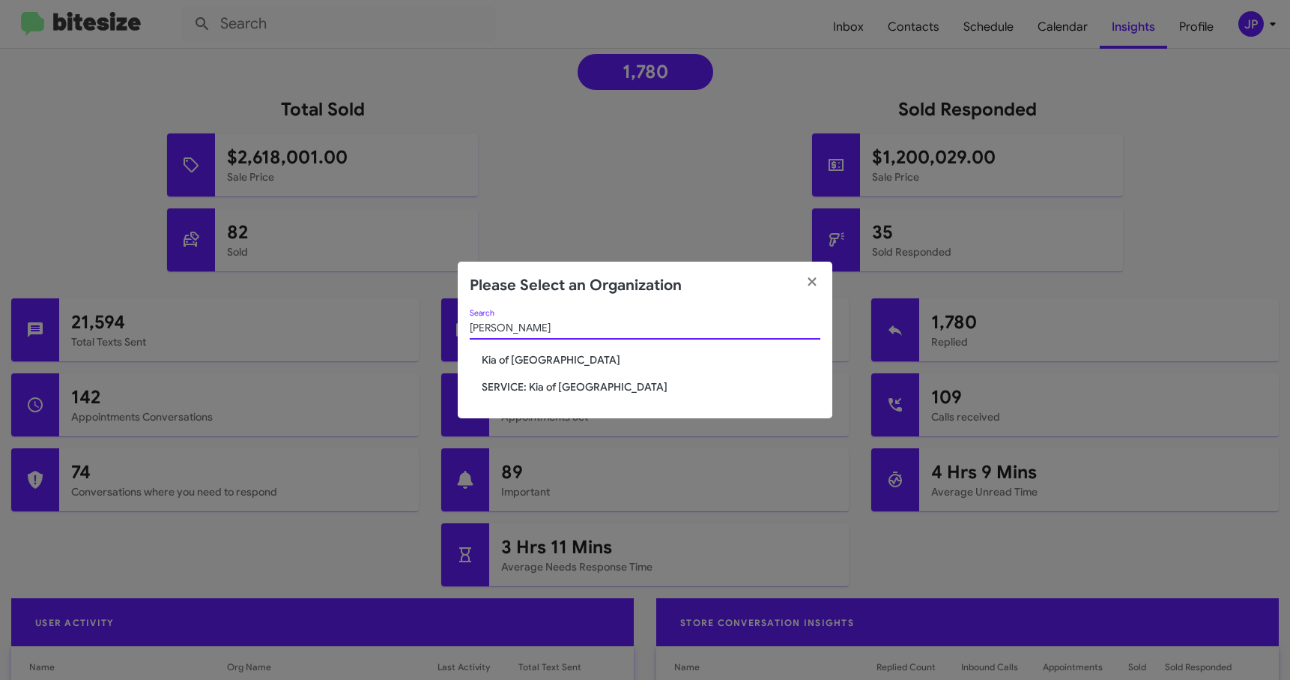
type input "[PERSON_NAME]"
click at [503, 354] on span "Kia of [GEOGRAPHIC_DATA]" at bounding box center [651, 359] width 339 height 15
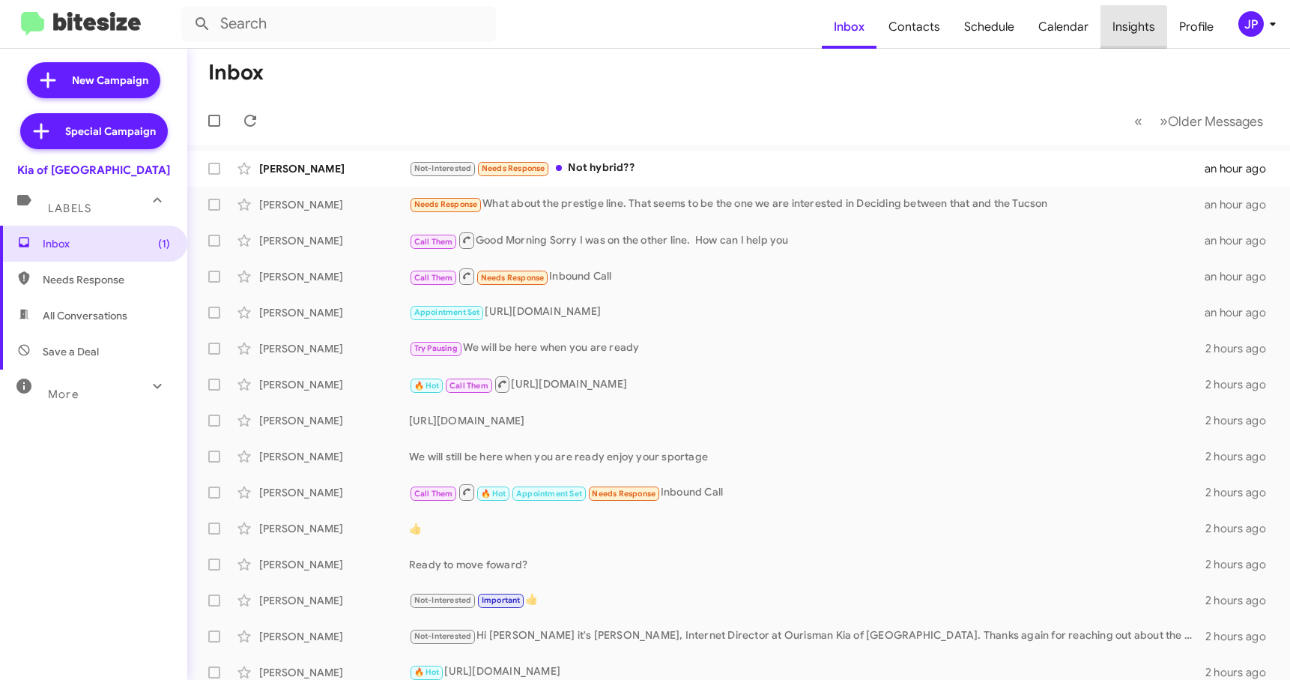
click at [1134, 27] on span "Insights" at bounding box center [1134, 26] width 67 height 43
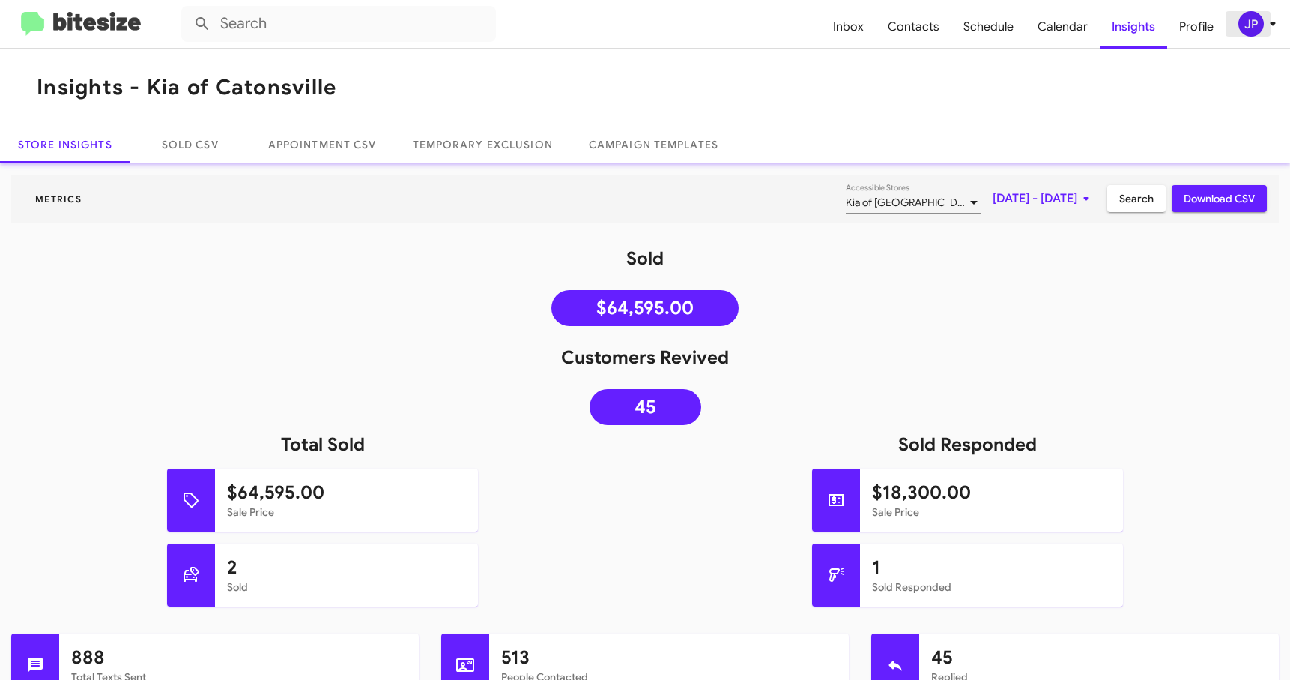
click at [1257, 35] on div "JP" at bounding box center [1250, 23] width 25 height 25
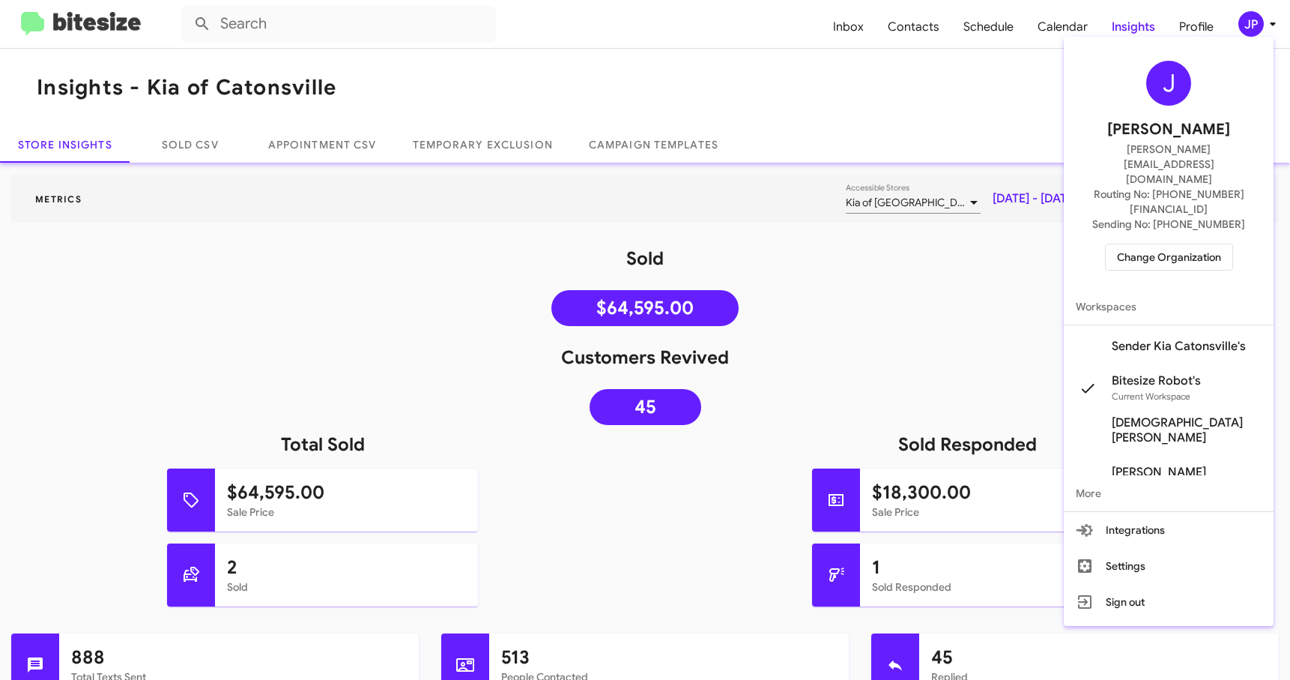
click at [1212, 244] on span "Change Organization" at bounding box center [1169, 256] width 104 height 25
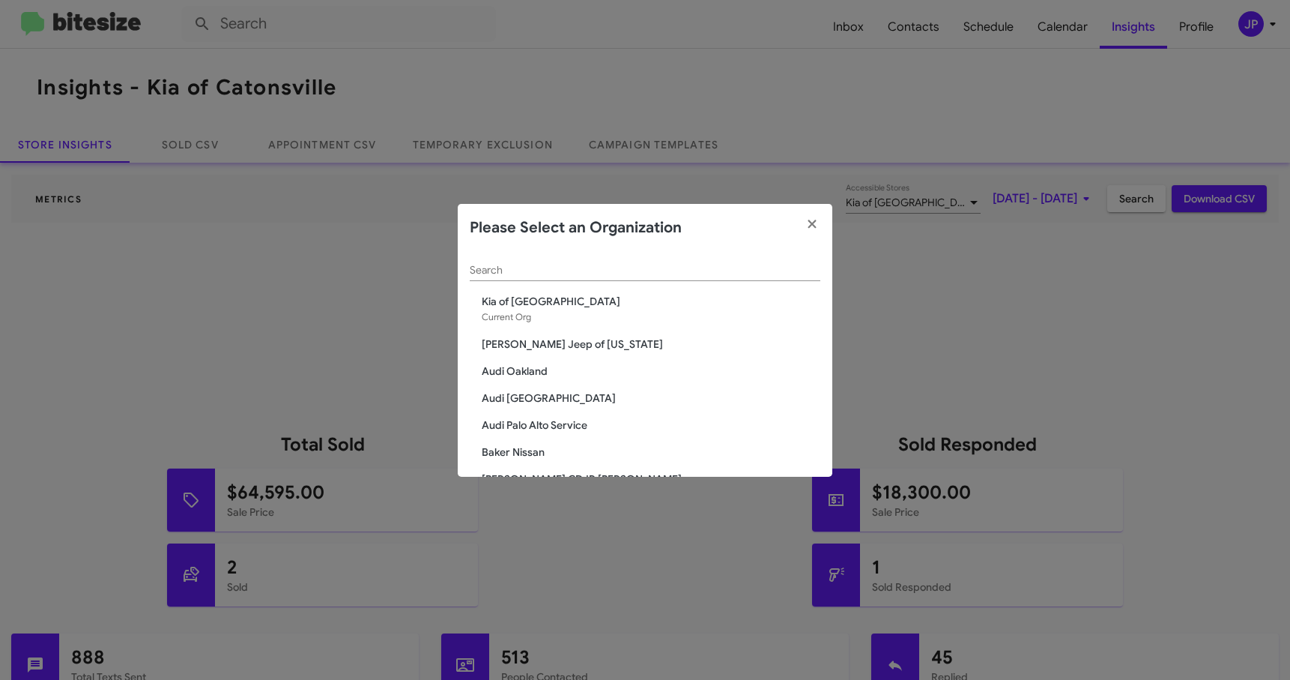
click at [627, 275] on input "Search" at bounding box center [645, 270] width 351 height 12
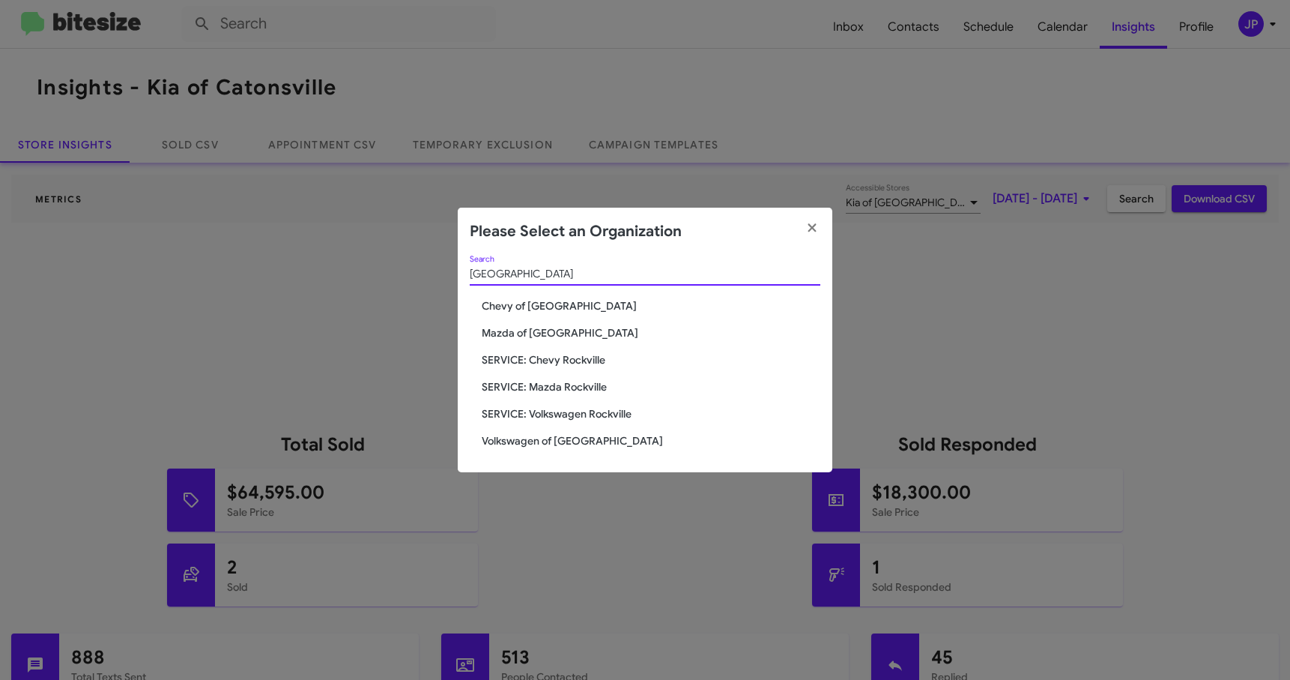
type input "[GEOGRAPHIC_DATA]"
click at [561, 357] on span "SERVICE: Chevy Rockville" at bounding box center [651, 359] width 339 height 15
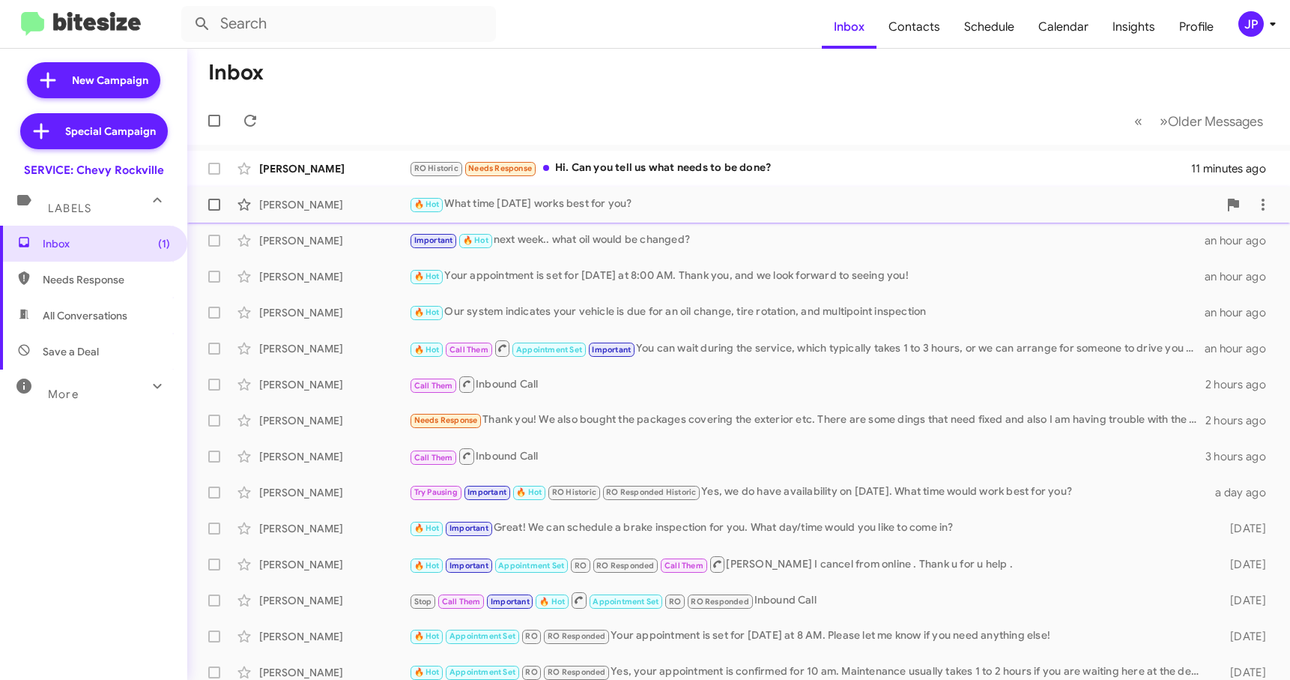
click at [538, 211] on div "🔥 Hot What time [DATE] works best for you?" at bounding box center [813, 204] width 809 height 17
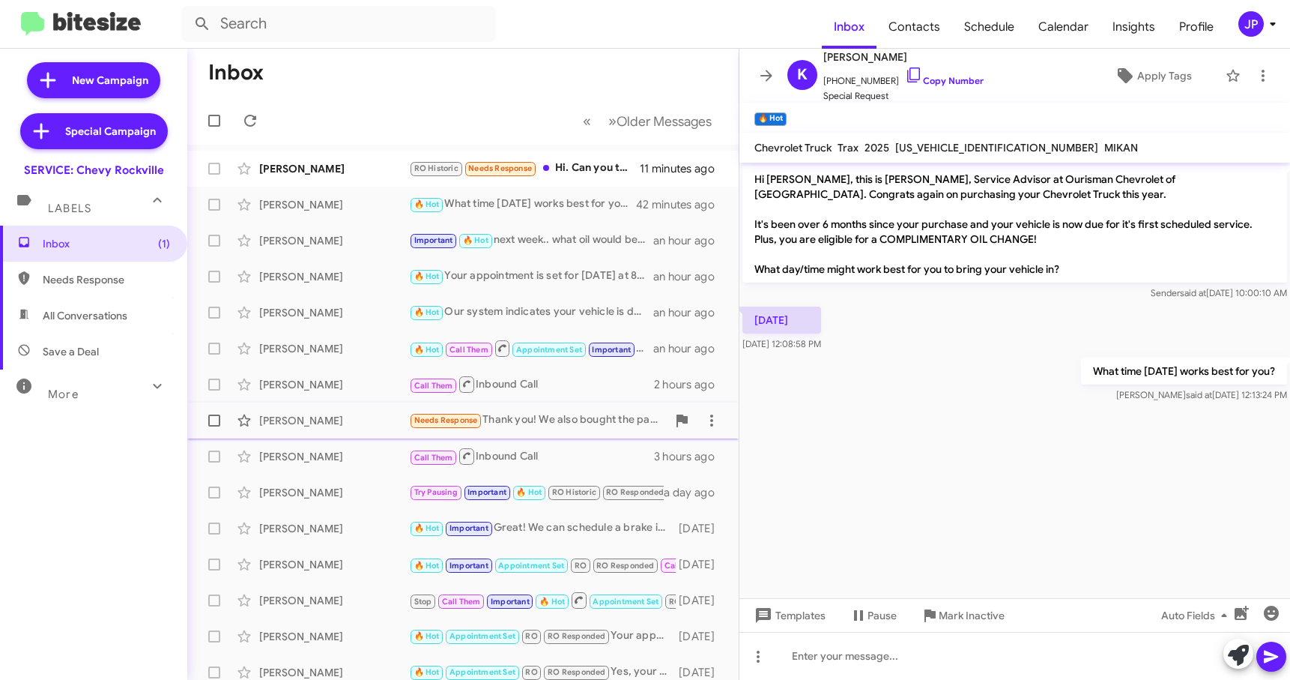
click at [355, 410] on div "[PERSON_NAME] Needs Response Thank you! We also bought the packages covering th…" at bounding box center [462, 420] width 527 height 30
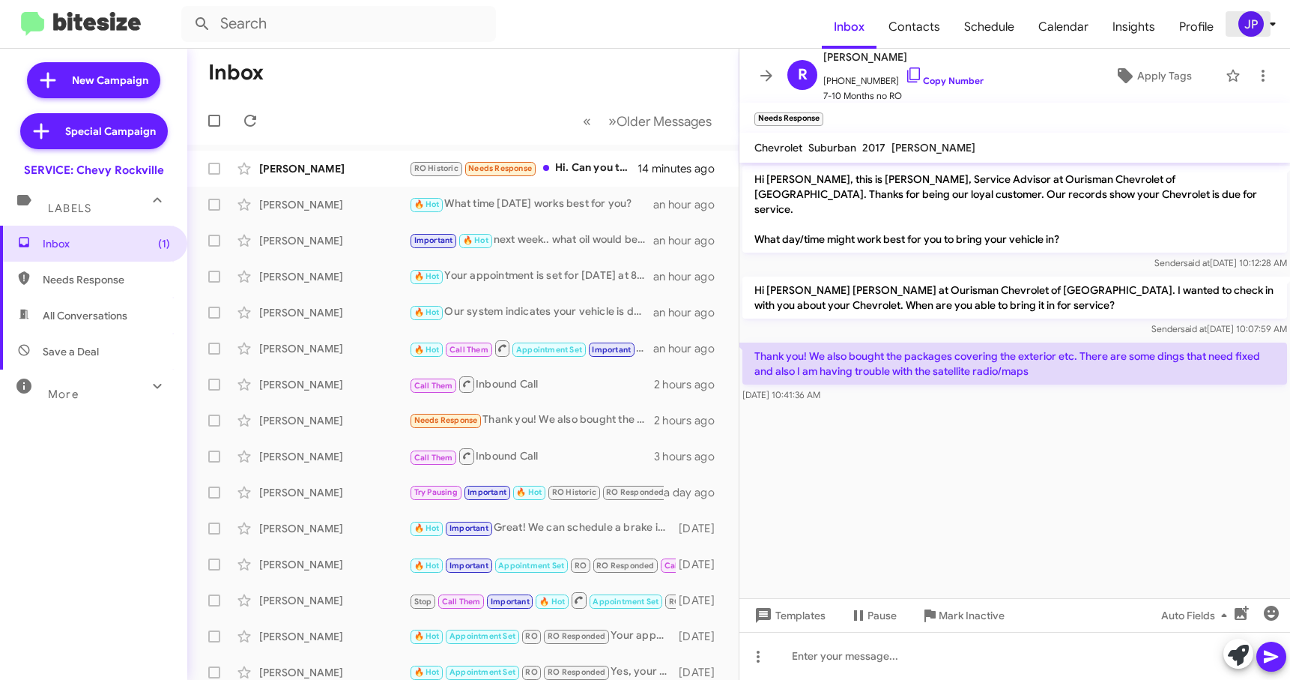
click at [1258, 28] on div "JP" at bounding box center [1250, 23] width 25 height 25
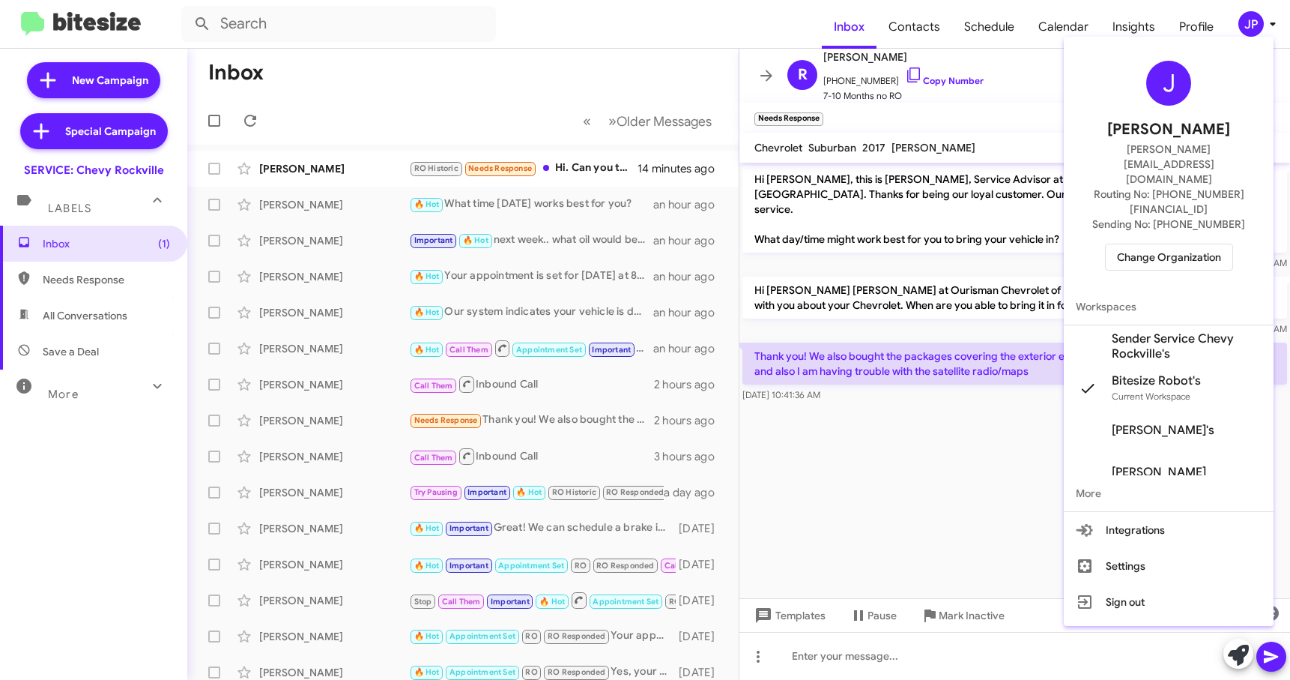
click at [1170, 237] on div "J Jamie Payton jamie@bitesize.co Routing No: +1 (301) 424-5900 Sending No: +1 (…" at bounding box center [1169, 166] width 210 height 246
click at [1172, 244] on span "Change Organization" at bounding box center [1169, 256] width 104 height 25
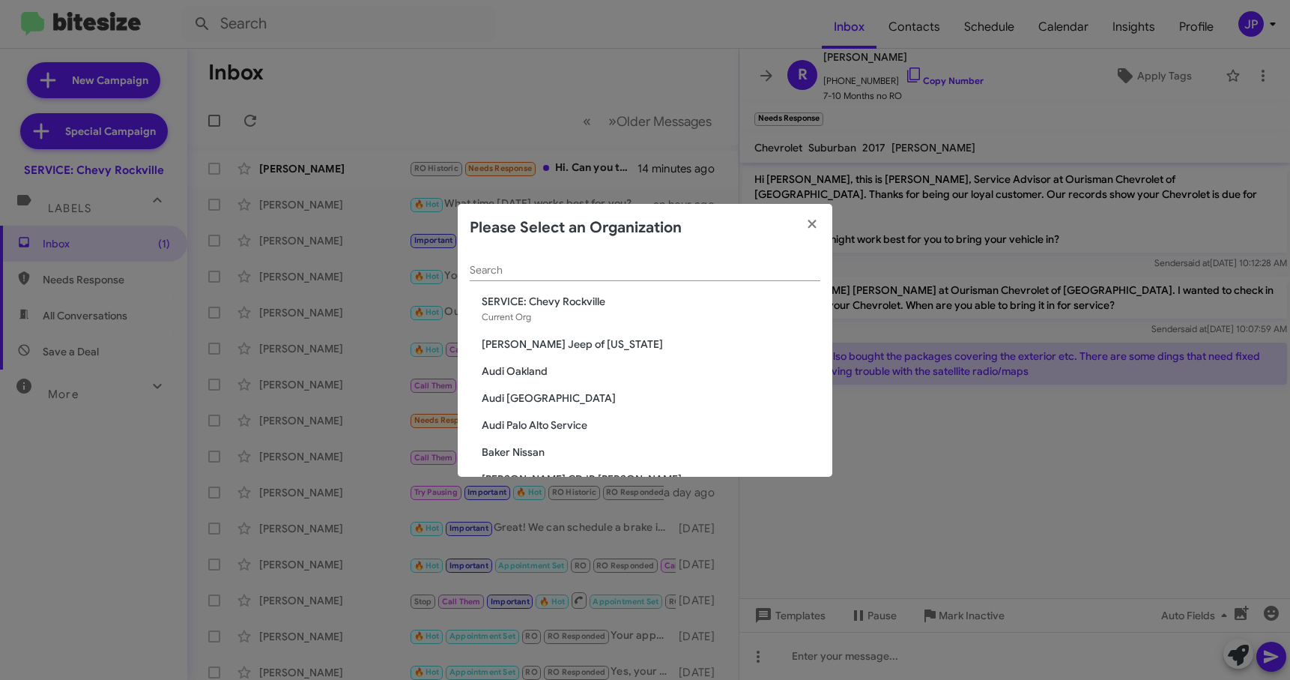
click at [622, 271] on input "Search" at bounding box center [645, 270] width 351 height 12
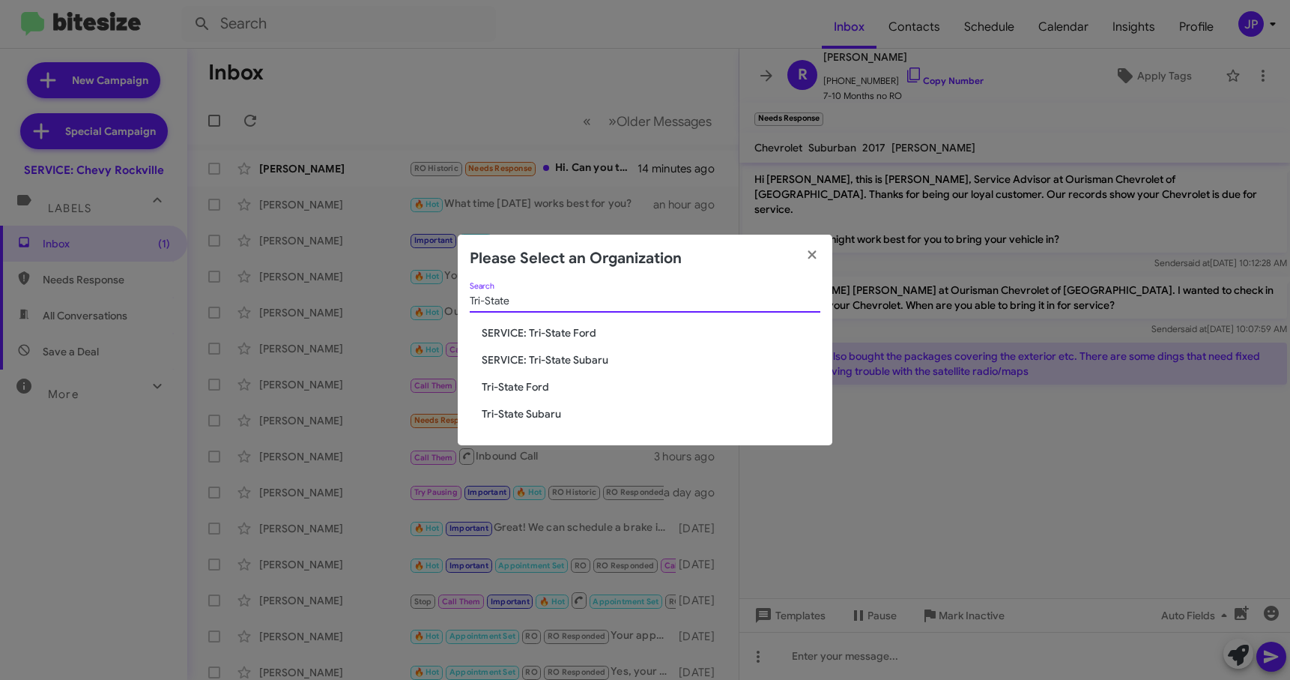
type input "Tri-State"
click at [593, 326] on span "SERVICE: Tri-State Ford" at bounding box center [651, 332] width 339 height 15
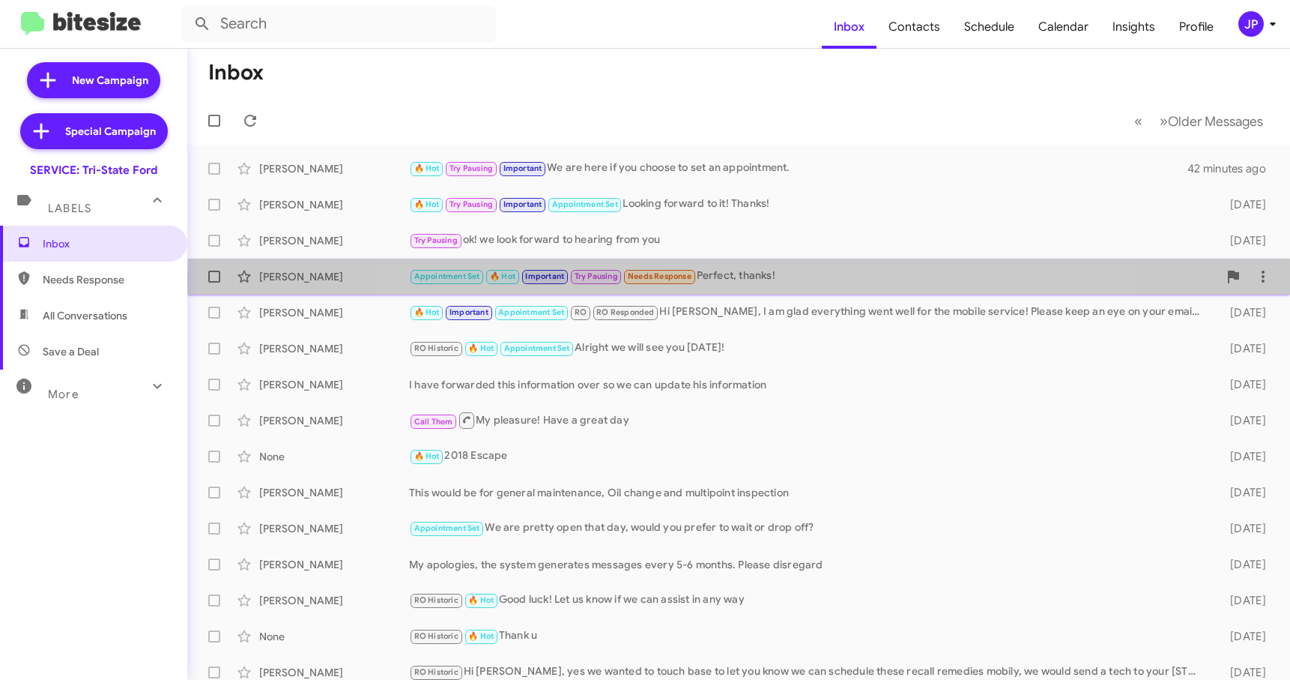
click at [742, 278] on div "Appointment Set 🔥 Hot Important Try Pausing Needs Response Perfect, thanks!" at bounding box center [813, 275] width 809 height 17
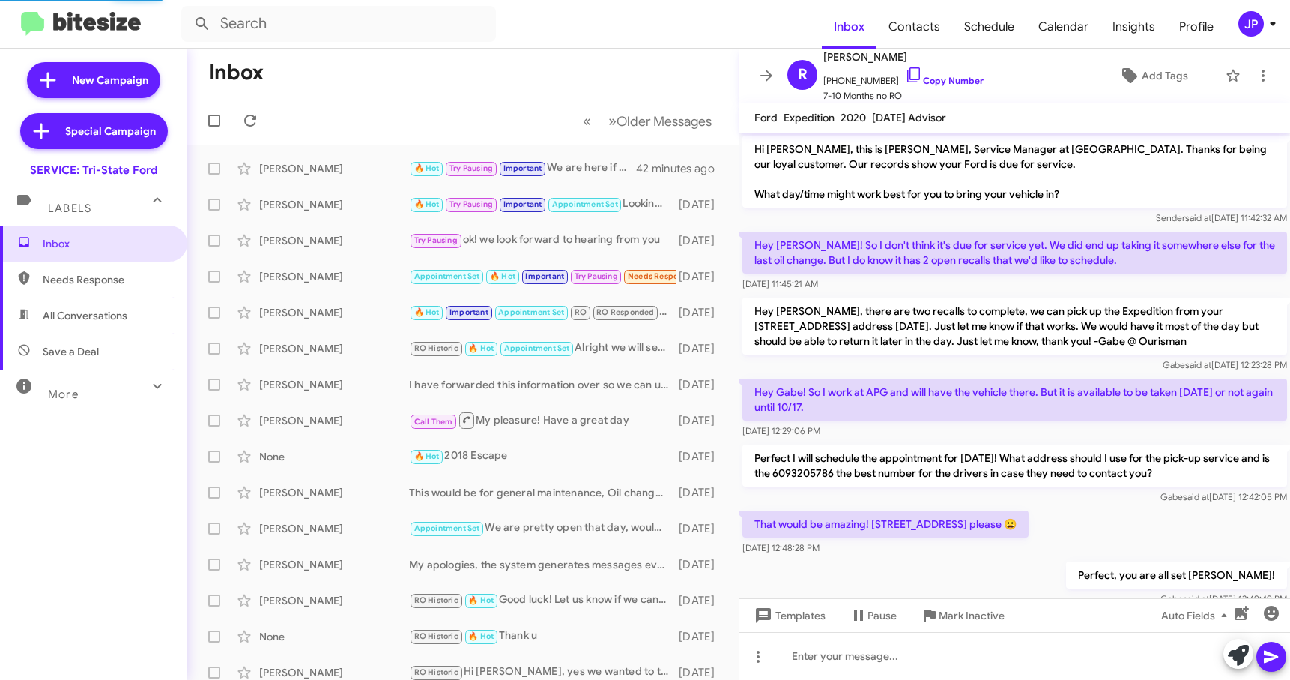
scroll to position [568, 0]
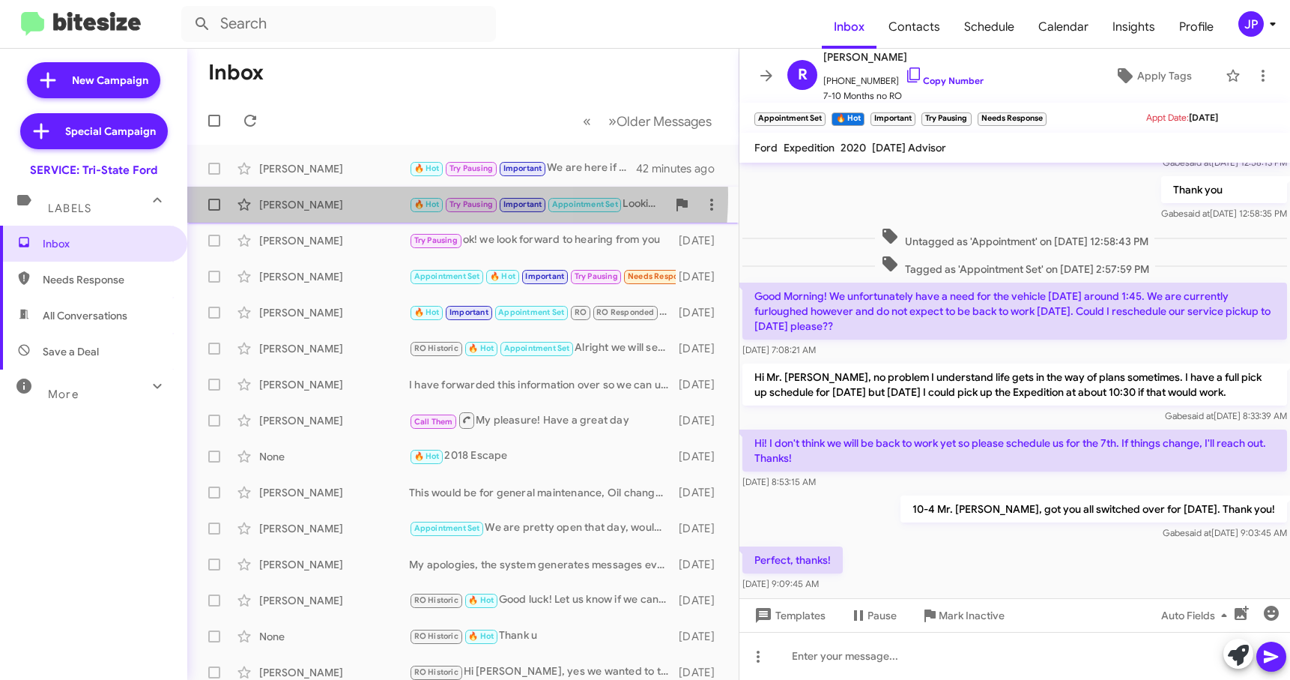
click at [365, 194] on div "[PERSON_NAME] 🔥 Hot Try Pausing Important Appointment Set Looking forward to it…" at bounding box center [462, 205] width 527 height 30
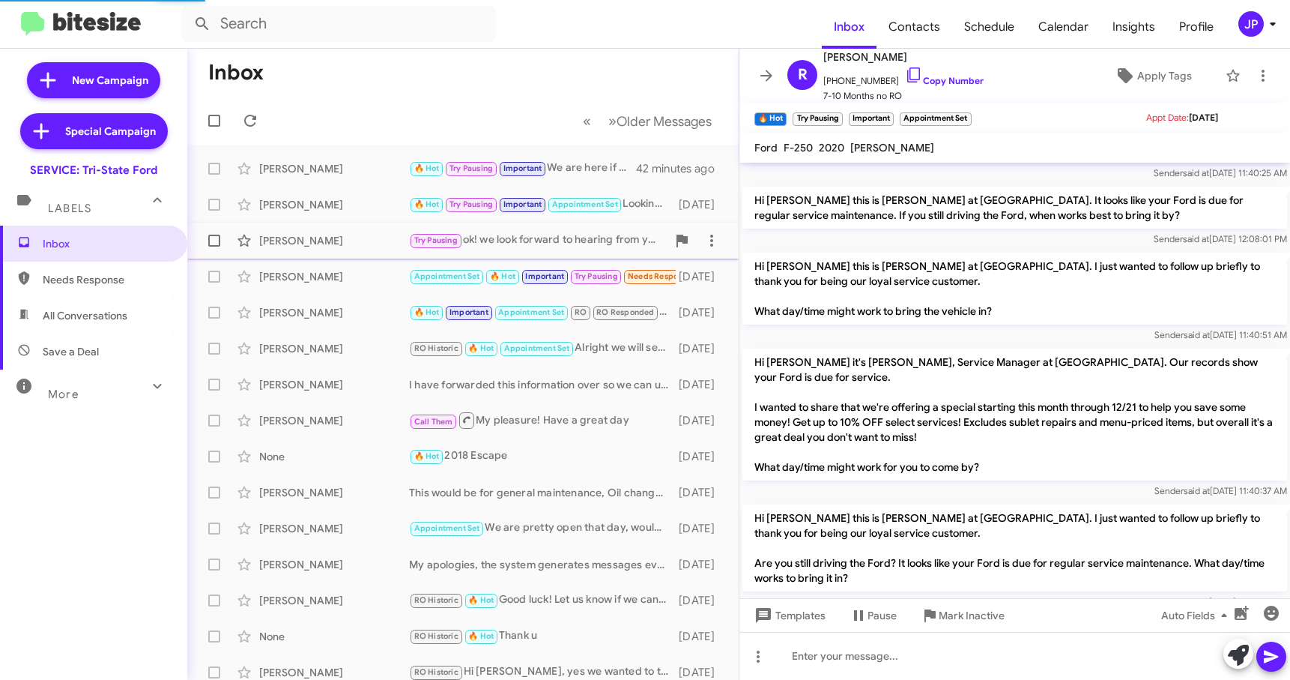
click at [366, 238] on div "[PERSON_NAME]" at bounding box center [334, 240] width 150 height 15
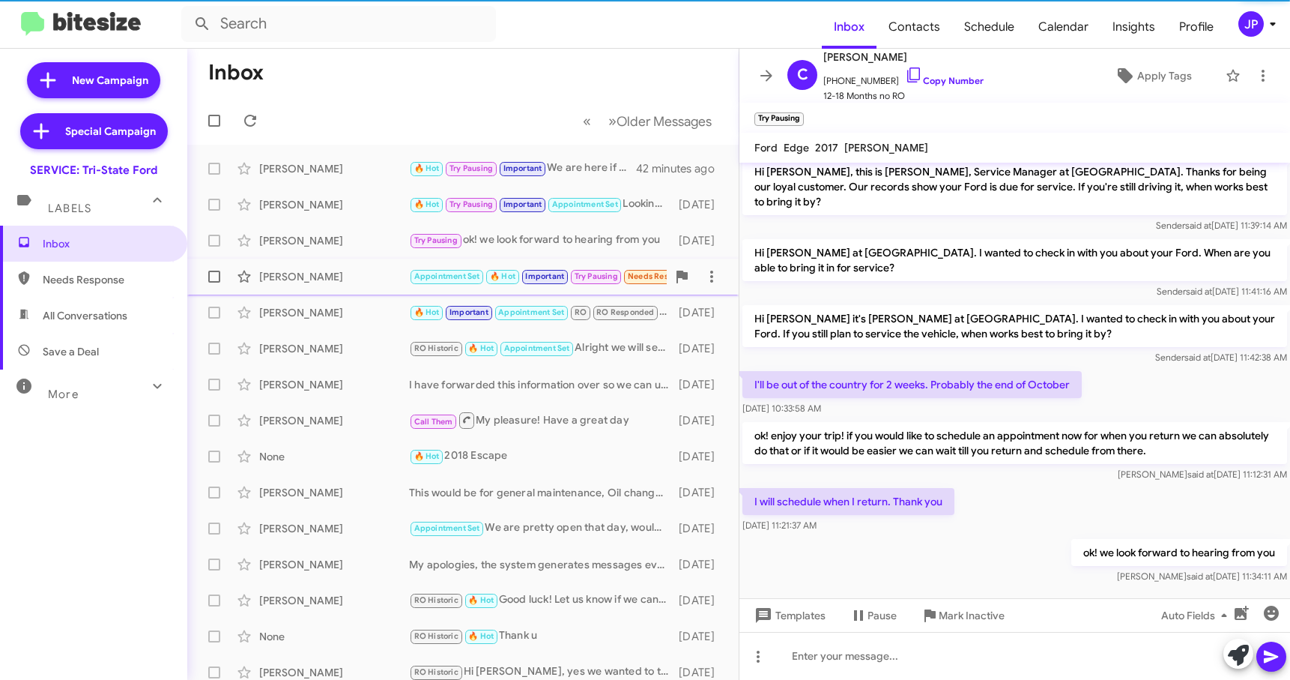
click at [363, 271] on div "[PERSON_NAME]" at bounding box center [334, 276] width 150 height 15
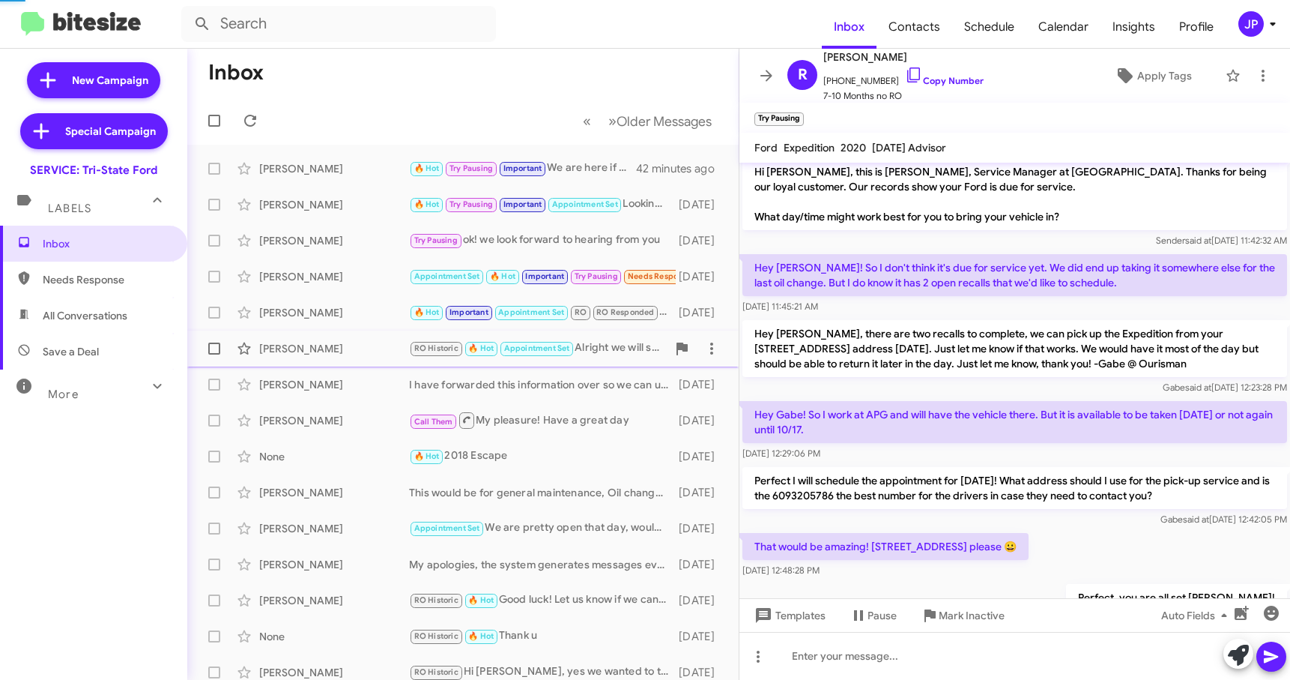
scroll to position [628, 0]
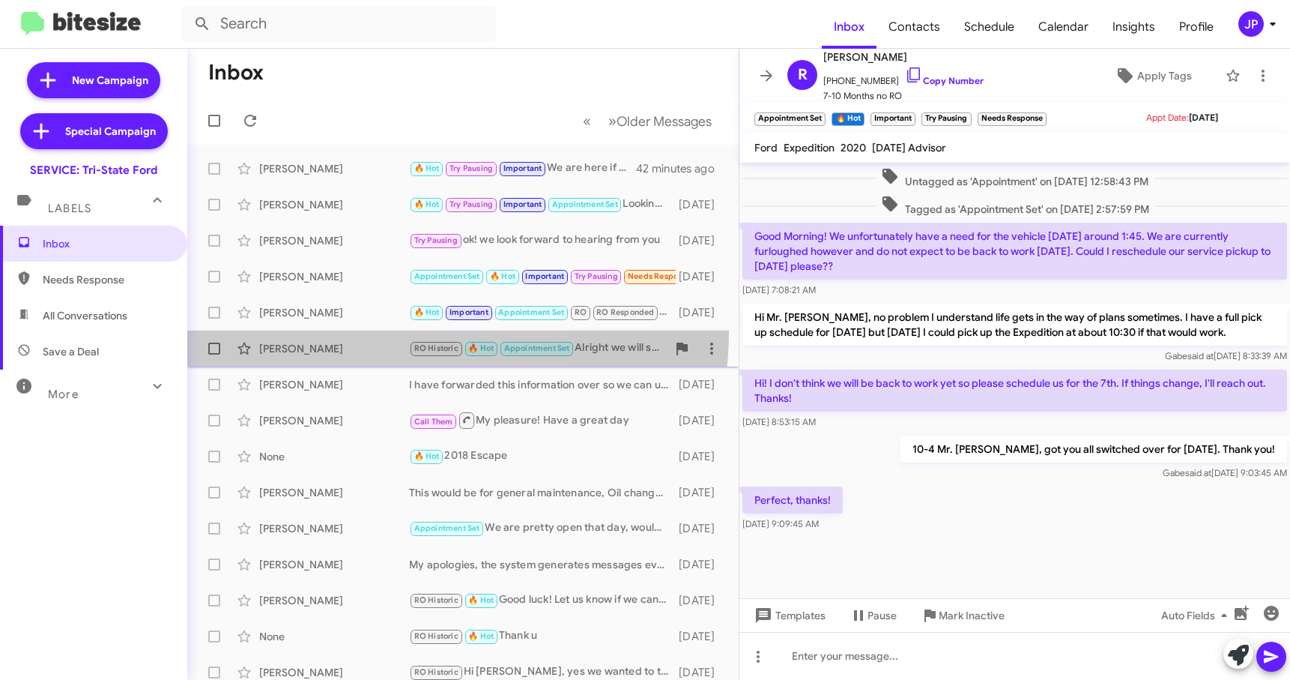
click at [363, 330] on span "[PERSON_NAME] RO Historic 🔥 Hot Appointment Set Alright we will see you [DATE]!…" at bounding box center [462, 348] width 551 height 36
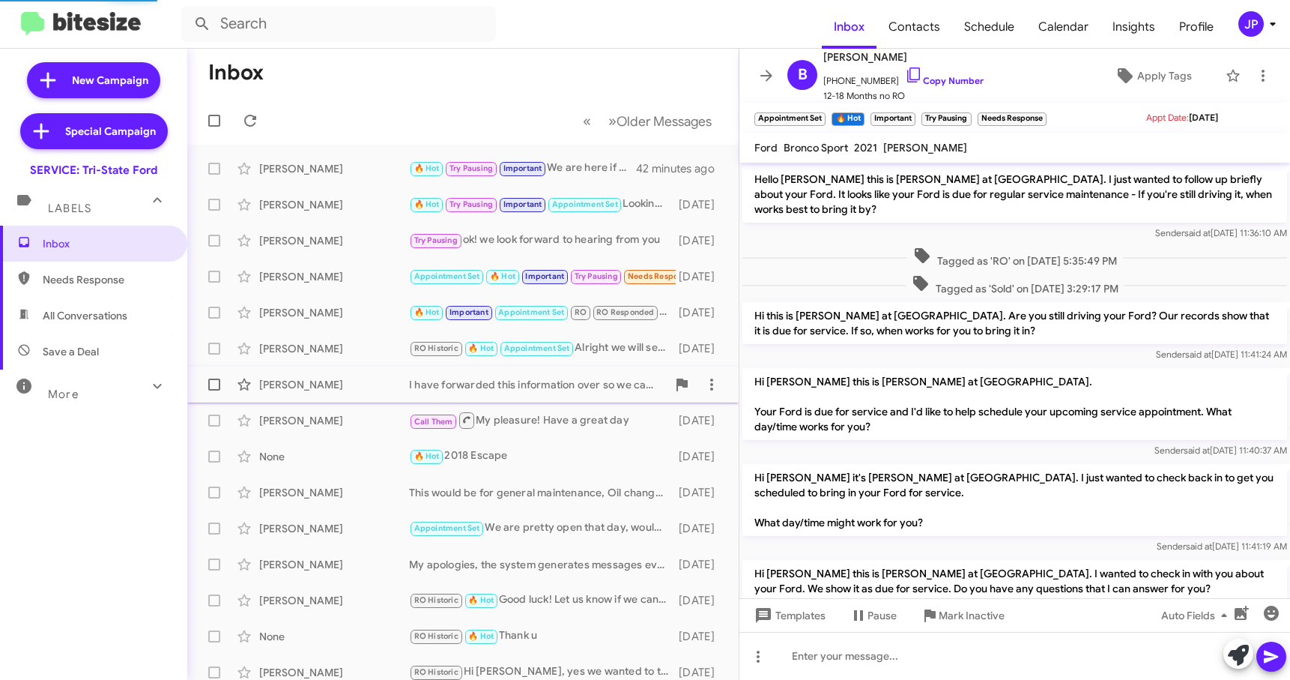
scroll to position [75, 0]
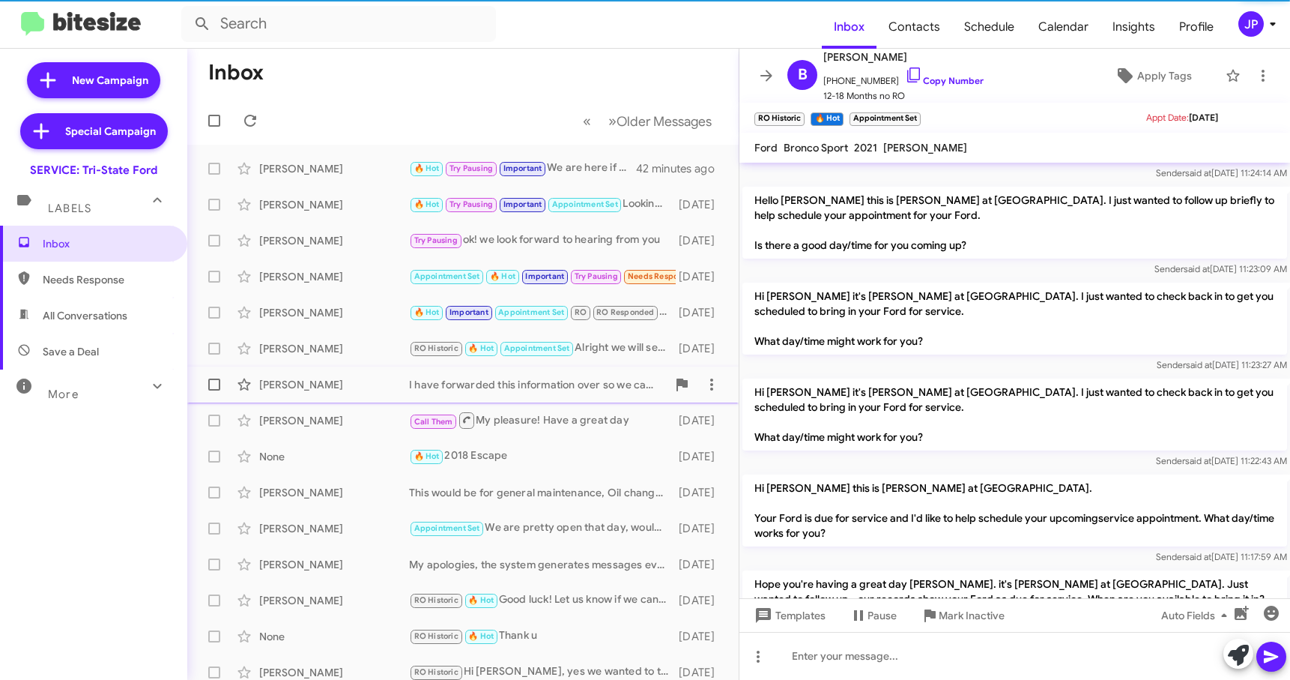
click at [347, 378] on div "[PERSON_NAME]" at bounding box center [334, 384] width 150 height 15
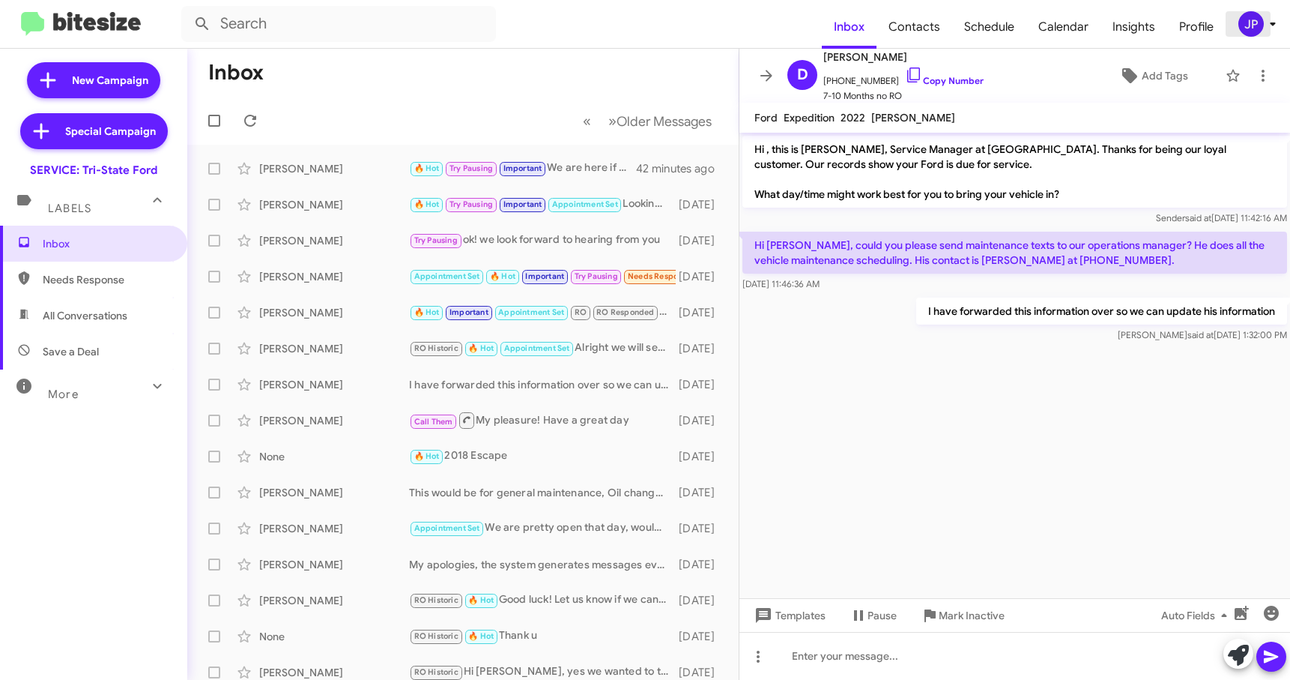
click at [1247, 28] on div "JP" at bounding box center [1250, 23] width 25 height 25
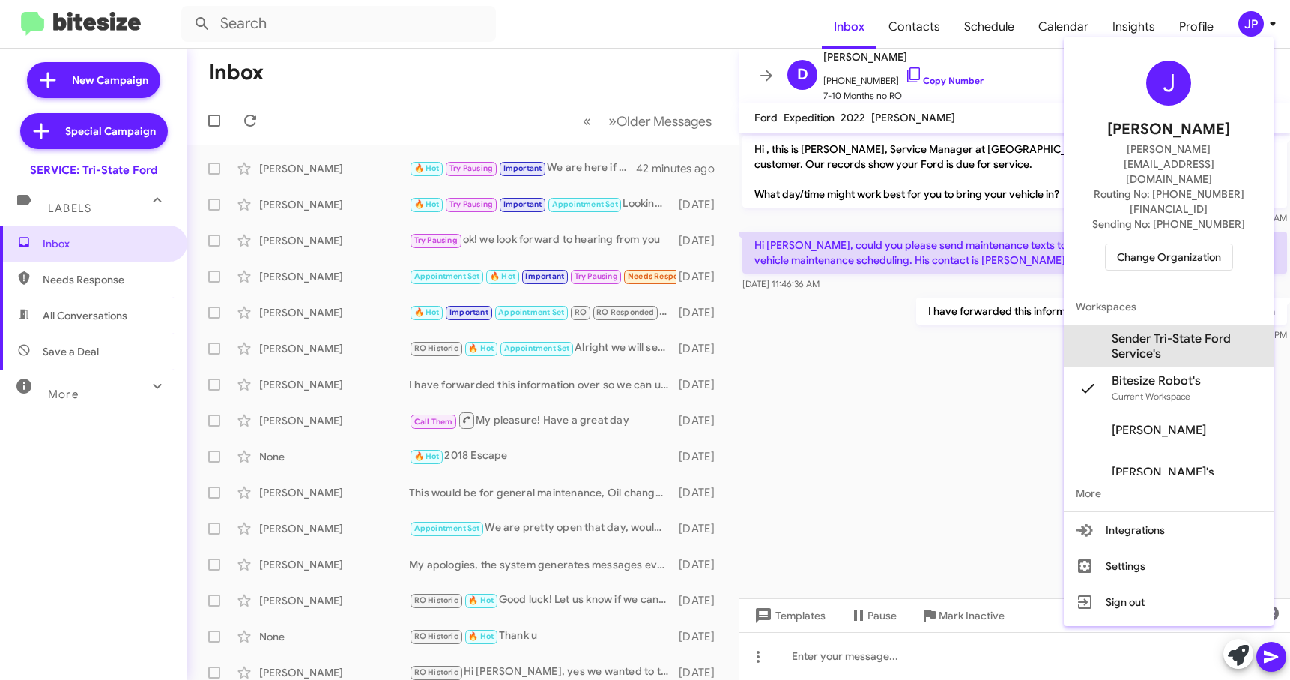
click at [1180, 331] on span "Sender Tri-State Ford Service's" at bounding box center [1187, 346] width 150 height 30
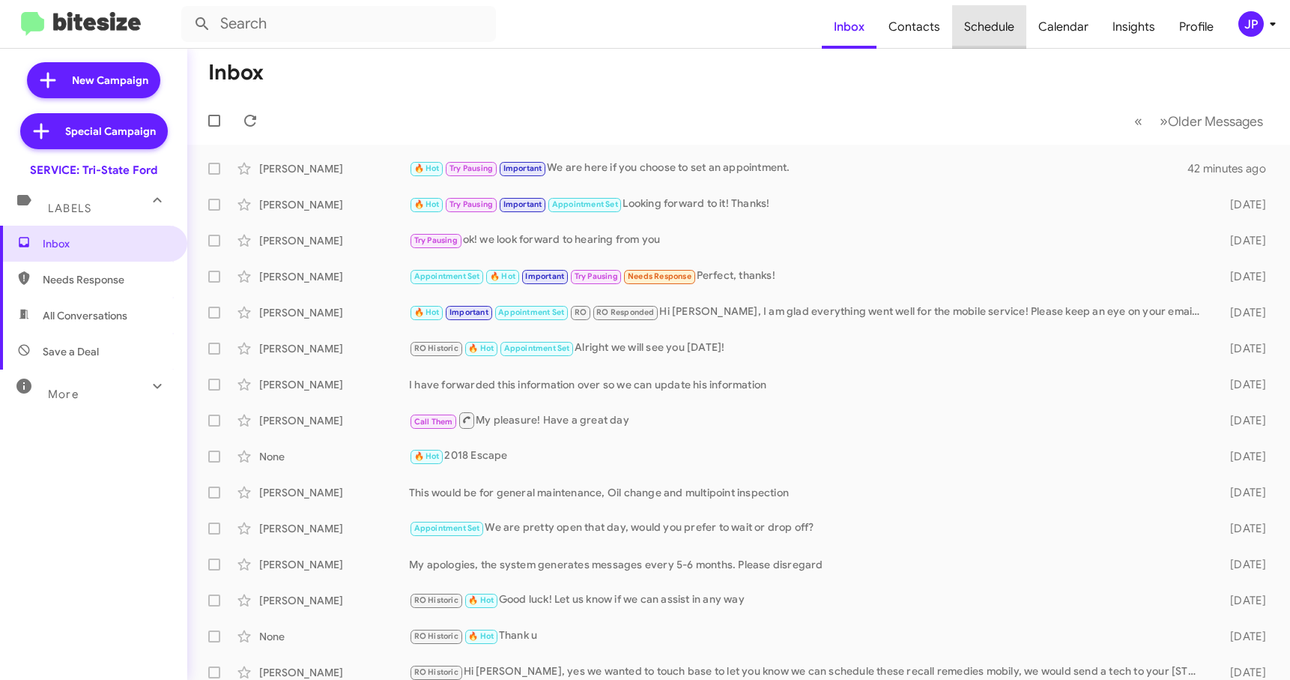
click at [992, 34] on span "Schedule" at bounding box center [989, 26] width 74 height 43
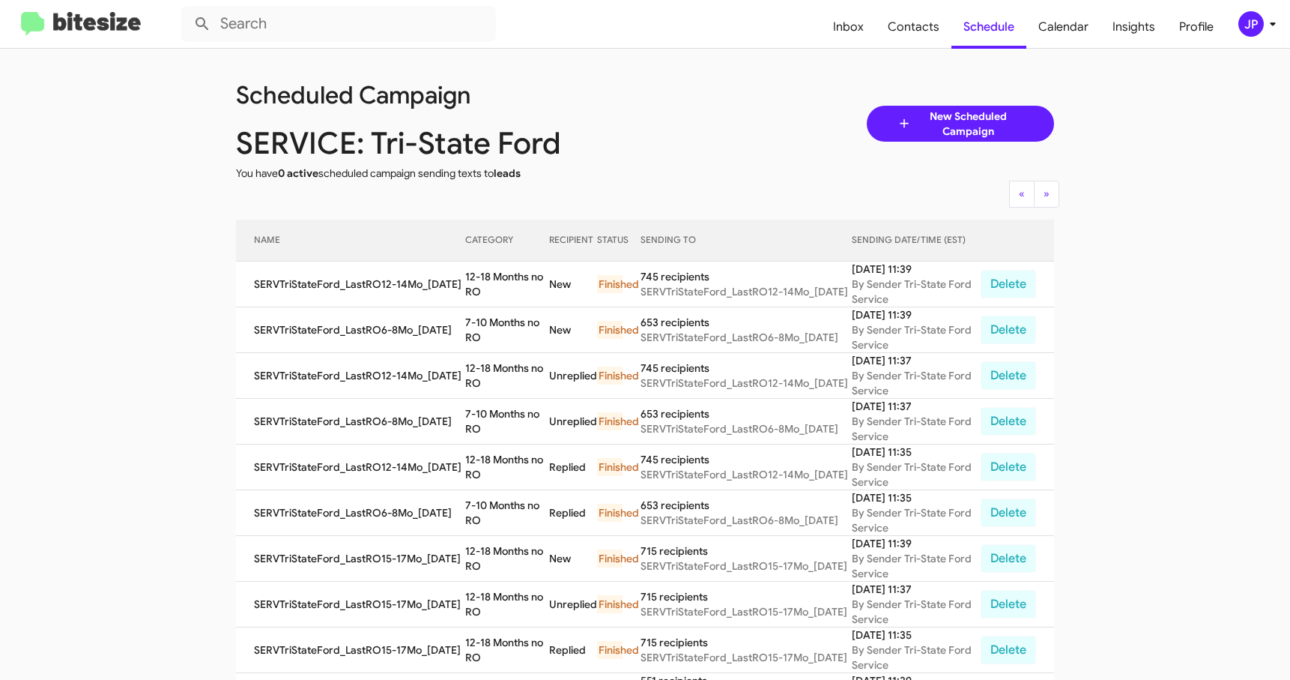
click at [137, 30] on img at bounding box center [81, 24] width 120 height 25
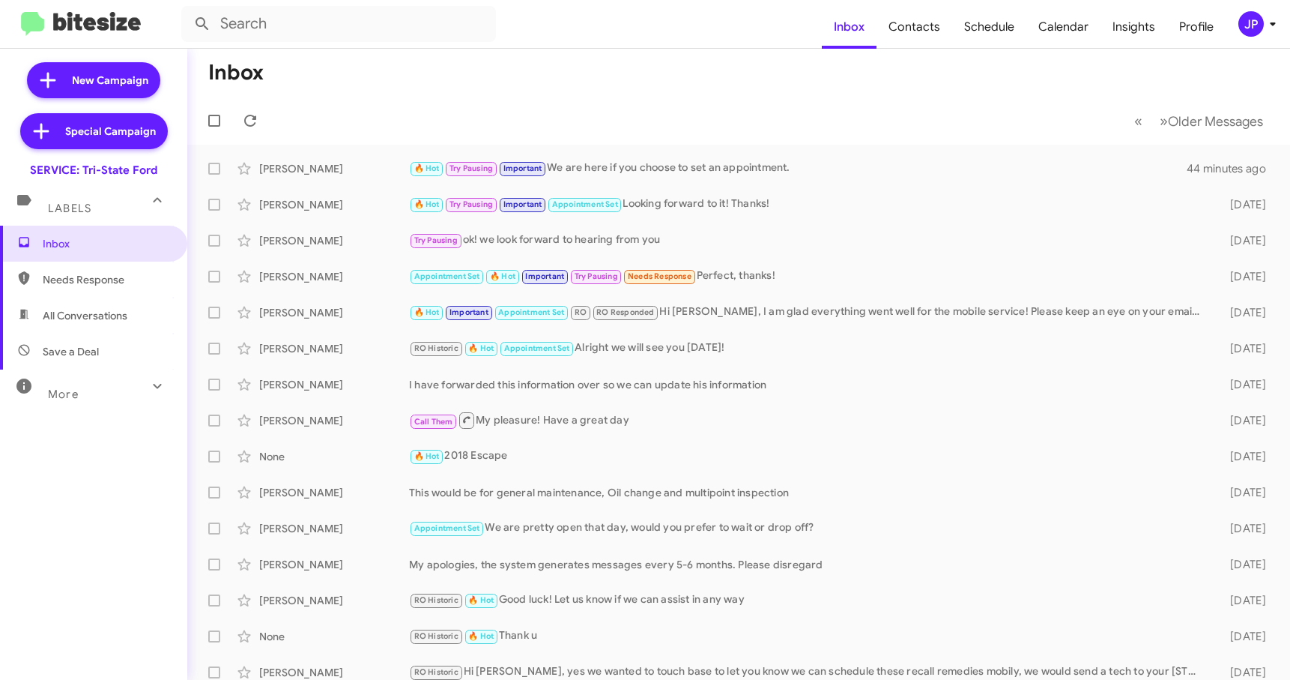
click at [587, 103] on mat-toolbar-row "« Previous » Next Older Messages" at bounding box center [738, 121] width 1103 height 48
click at [1252, 34] on div "JP" at bounding box center [1250, 23] width 25 height 25
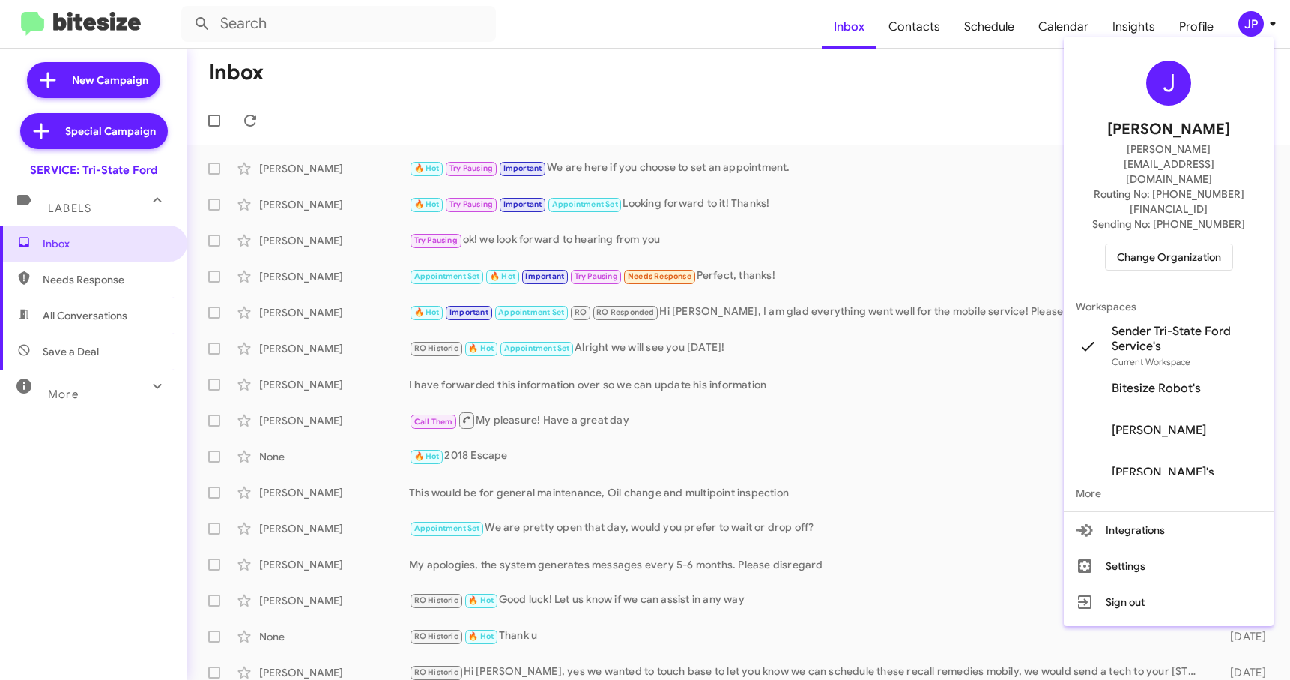
click at [1134, 244] on span "Change Organization" at bounding box center [1169, 256] width 104 height 25
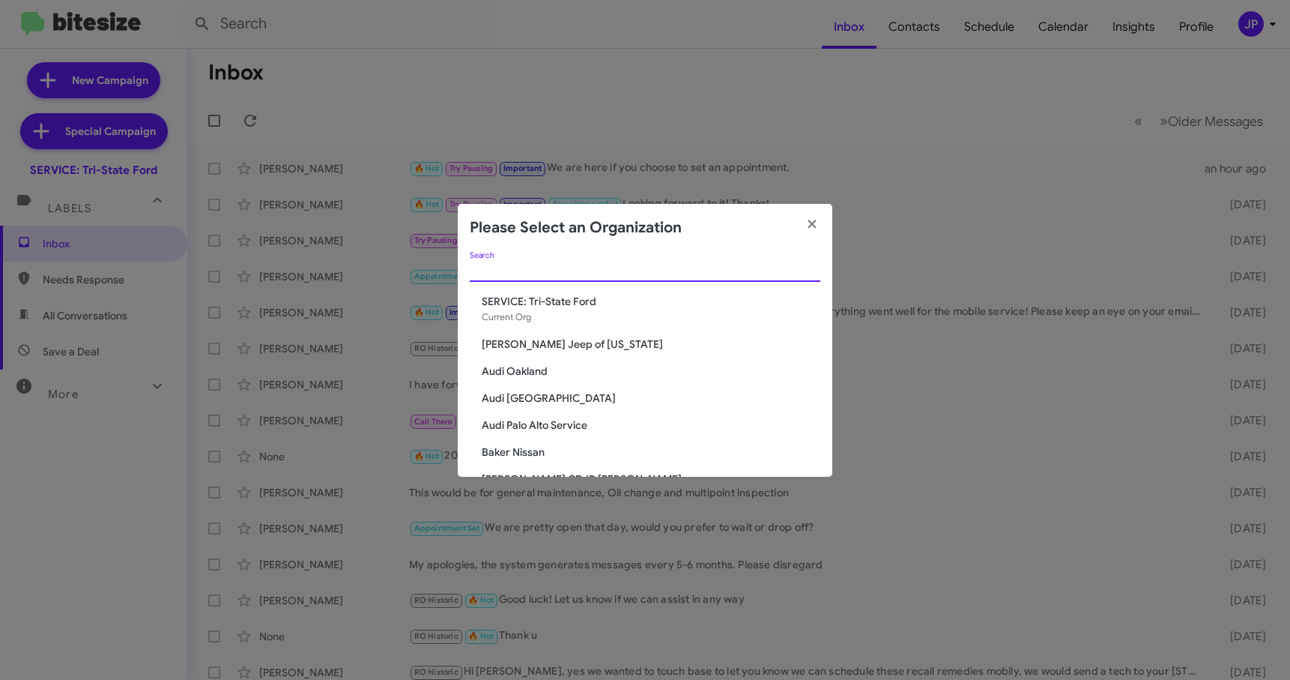
click at [762, 274] on input "Search" at bounding box center [645, 270] width 351 height 12
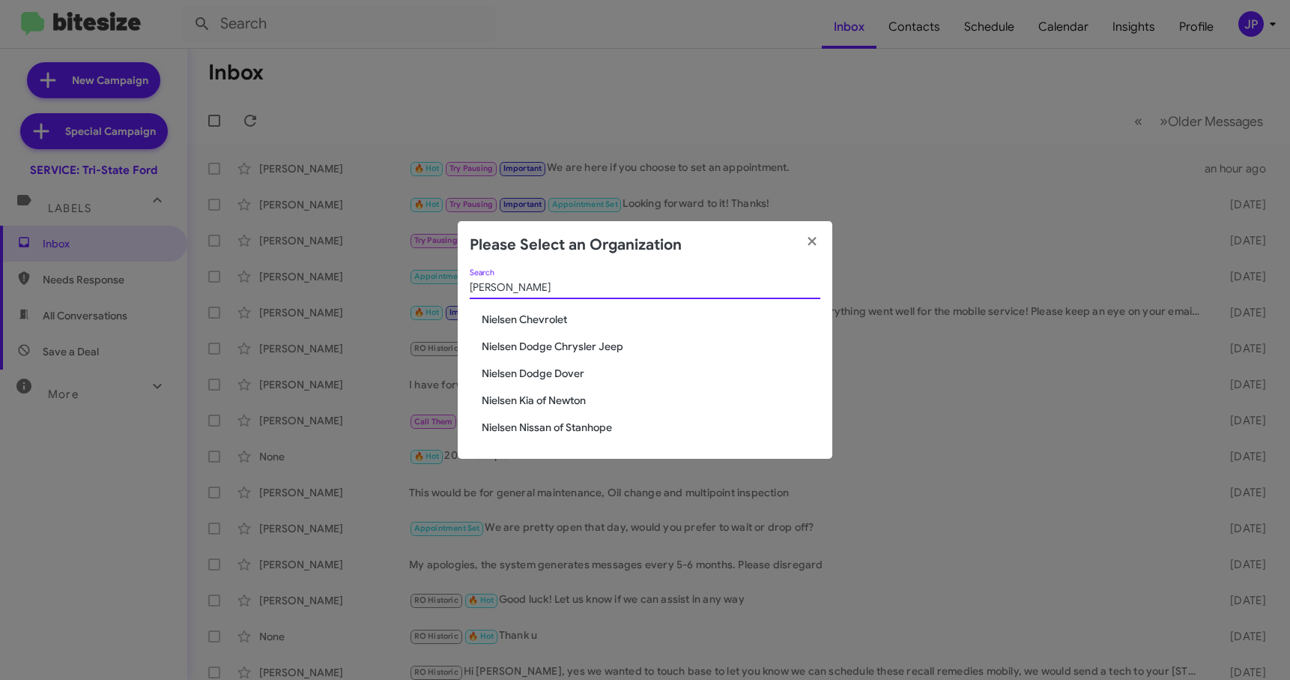
type input "Nielsen"
click at [517, 321] on span "Nielsen Chevrolet" at bounding box center [651, 319] width 339 height 15
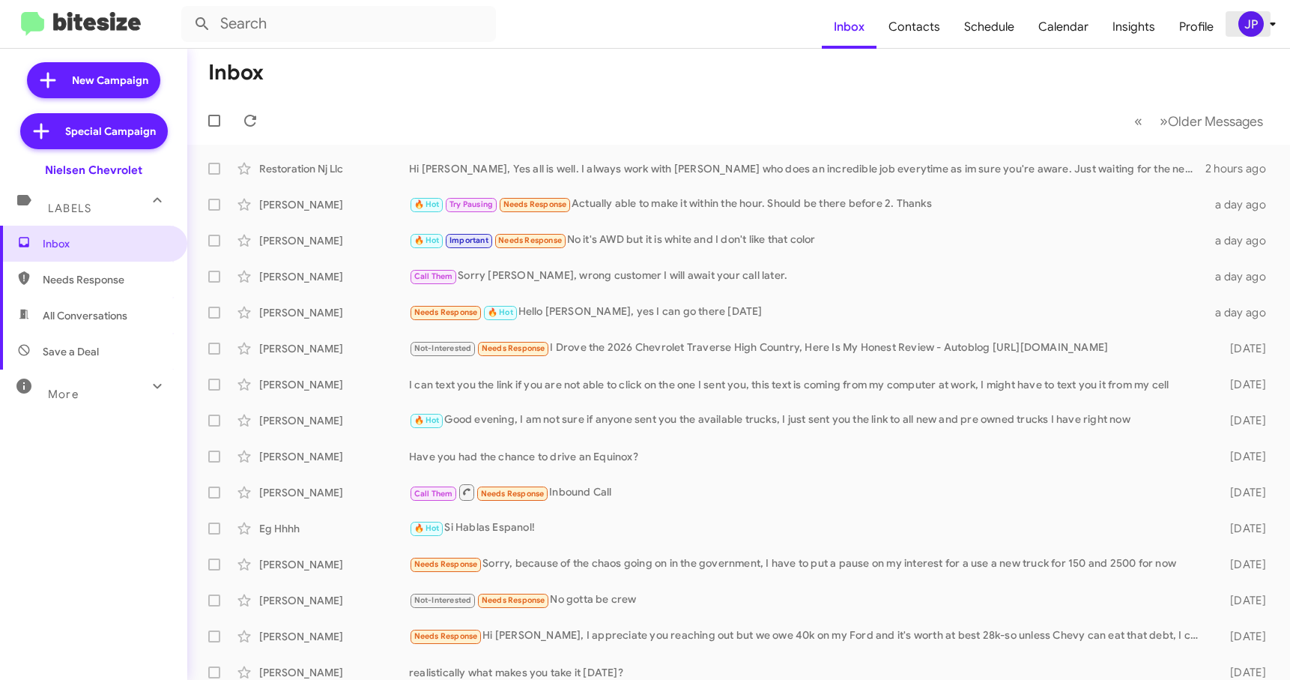
click at [1247, 30] on div "JP" at bounding box center [1250, 23] width 25 height 25
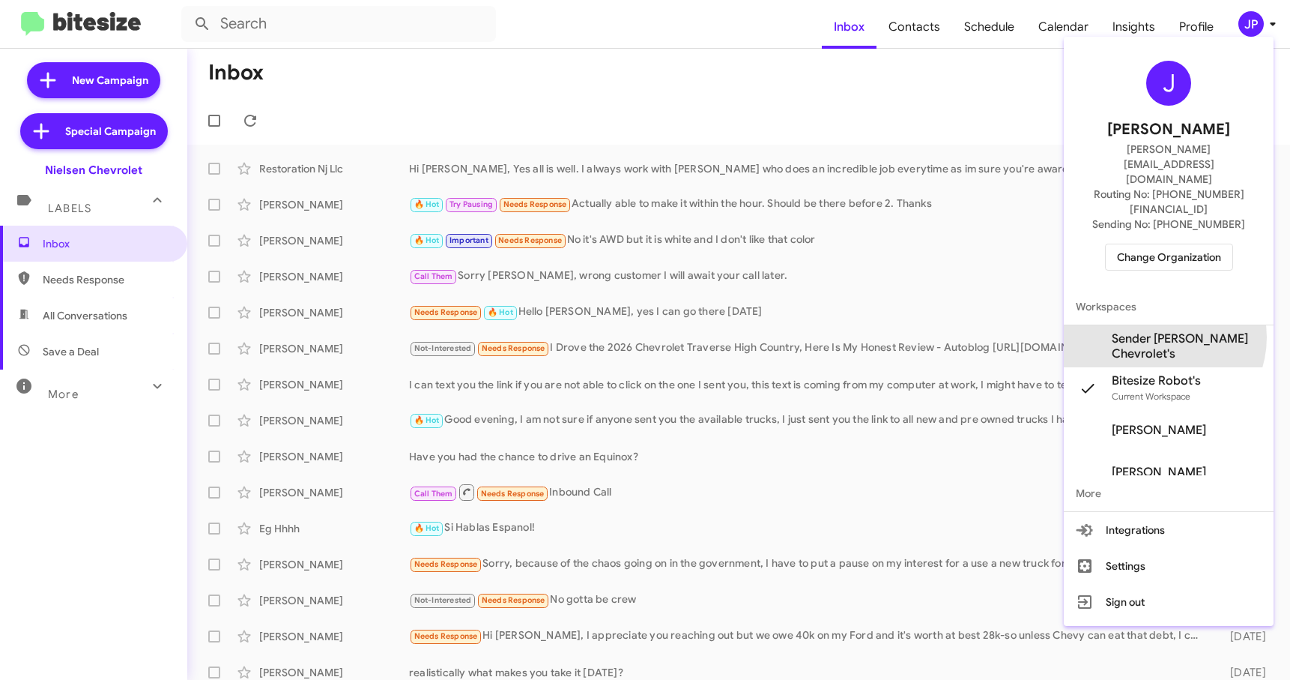
click at [1160, 331] on span "Sender [PERSON_NAME] Chevrolet's" at bounding box center [1187, 346] width 150 height 30
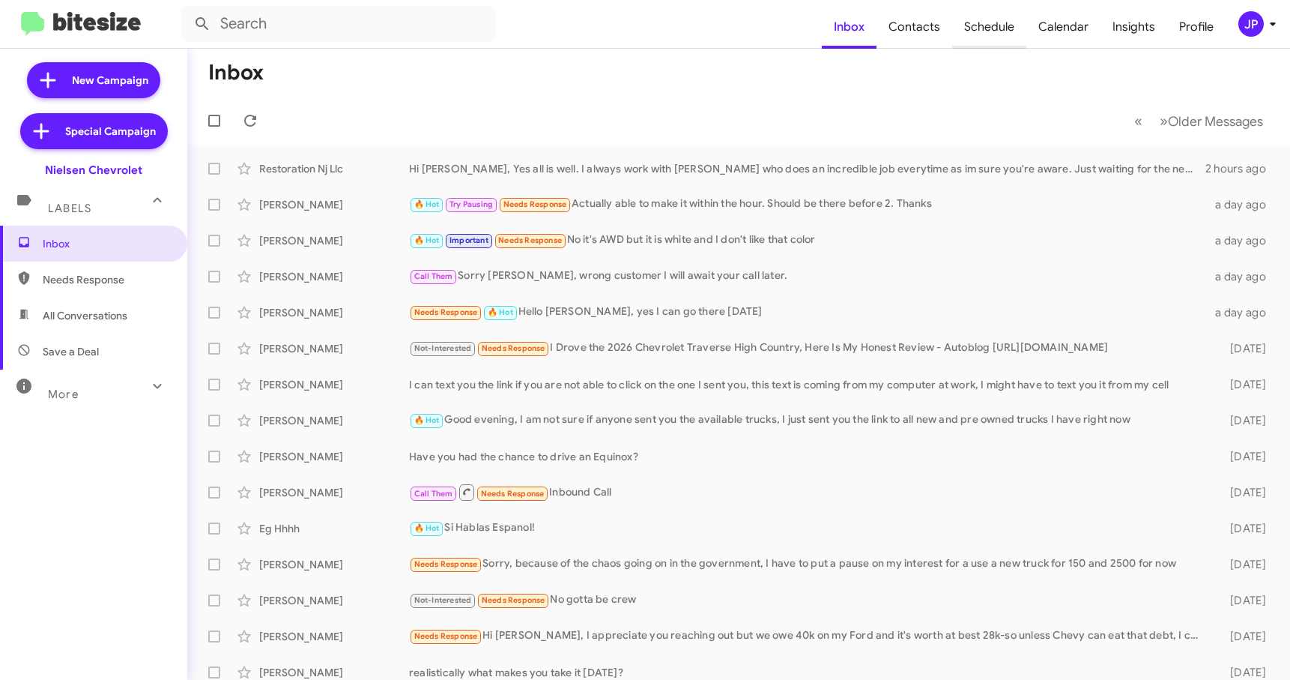
click at [976, 38] on span "Schedule" at bounding box center [989, 26] width 74 height 43
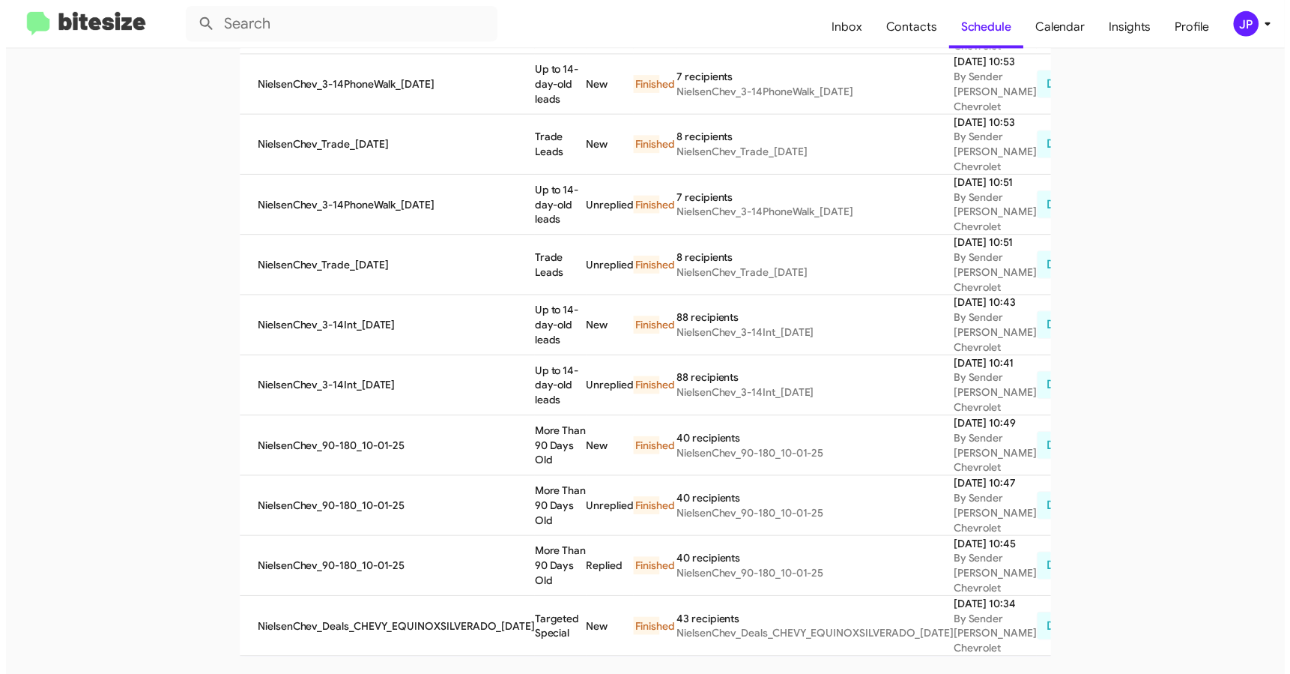
scroll to position [1117, 0]
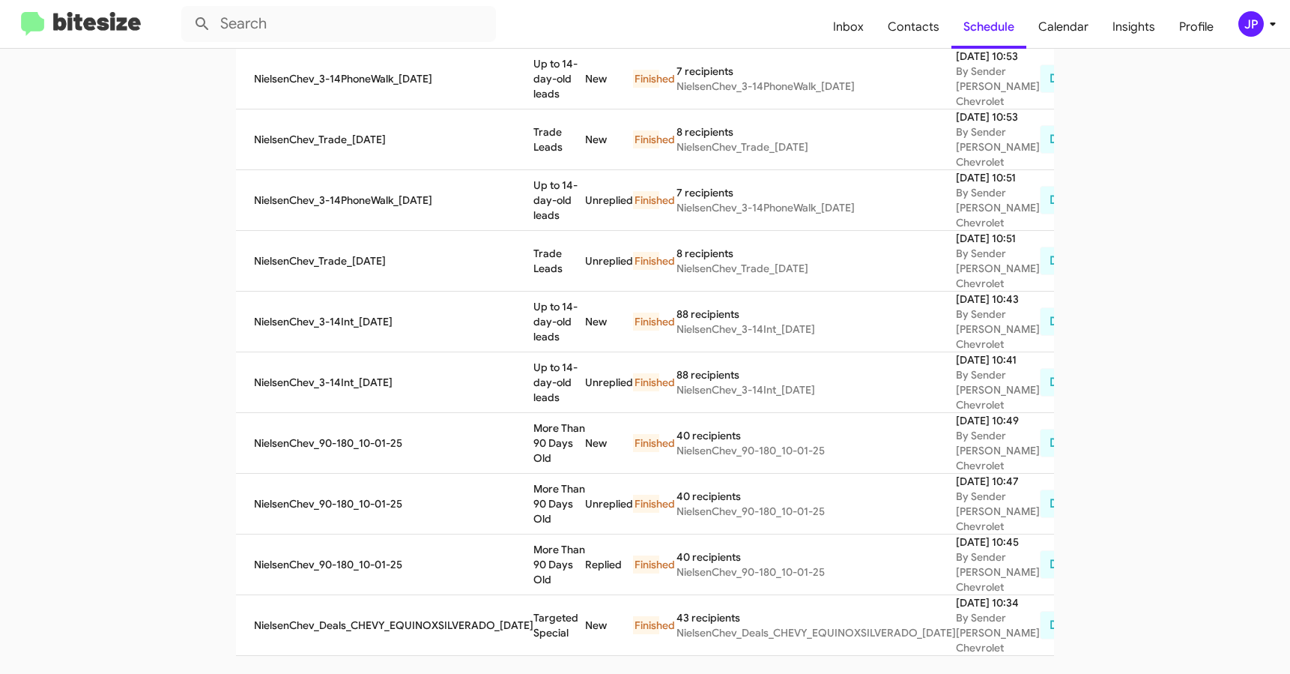
click at [75, 23] on img at bounding box center [81, 24] width 120 height 25
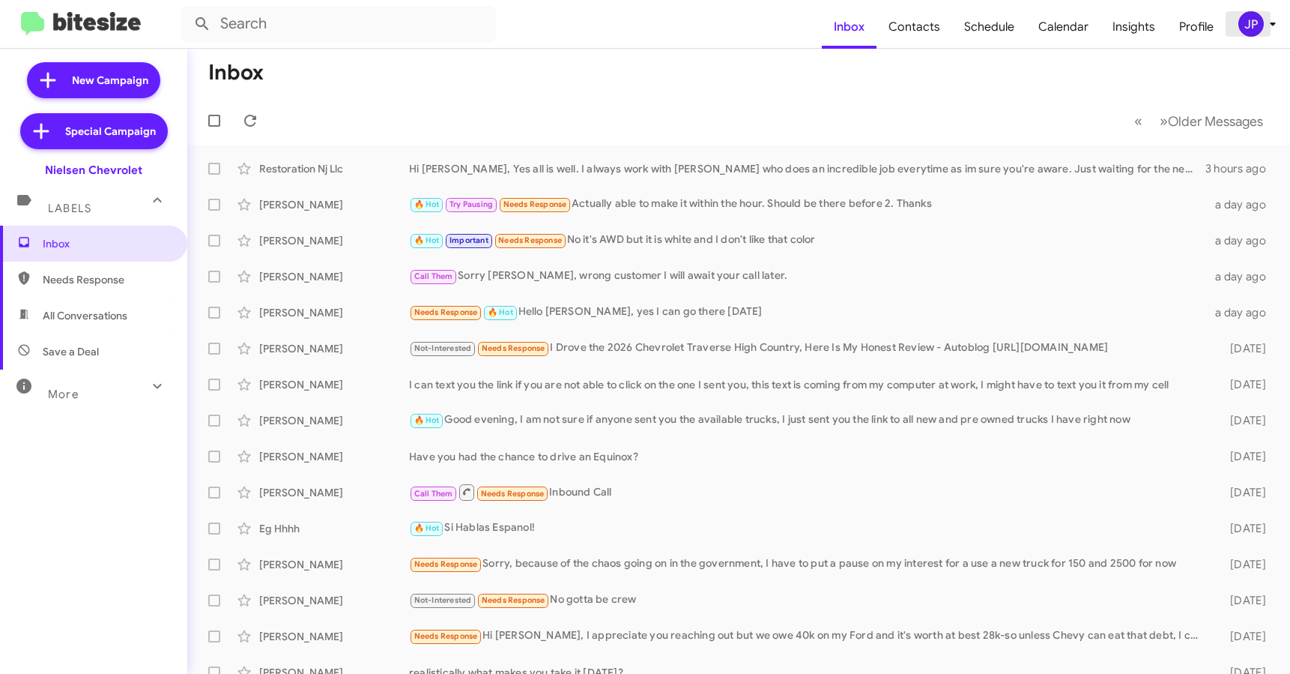
click at [1240, 30] on span "JP" at bounding box center [1260, 23] width 45 height 25
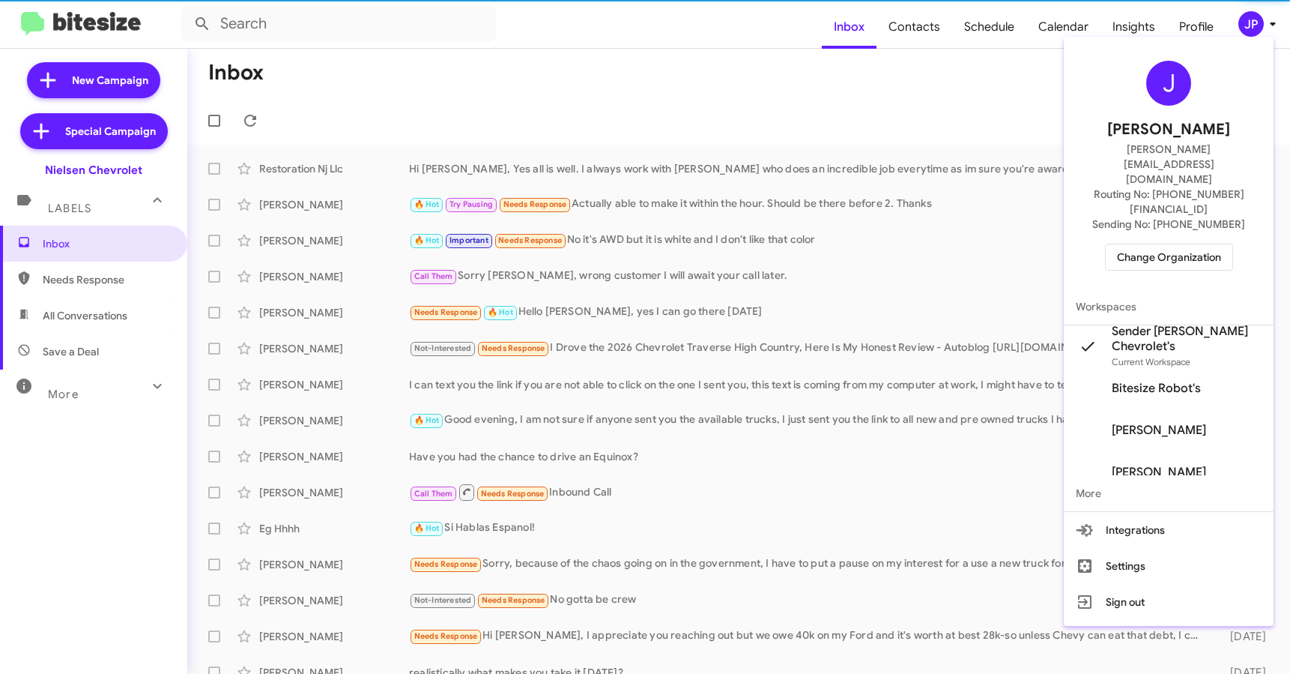
click at [1199, 244] on span "Change Organization" at bounding box center [1169, 256] width 104 height 25
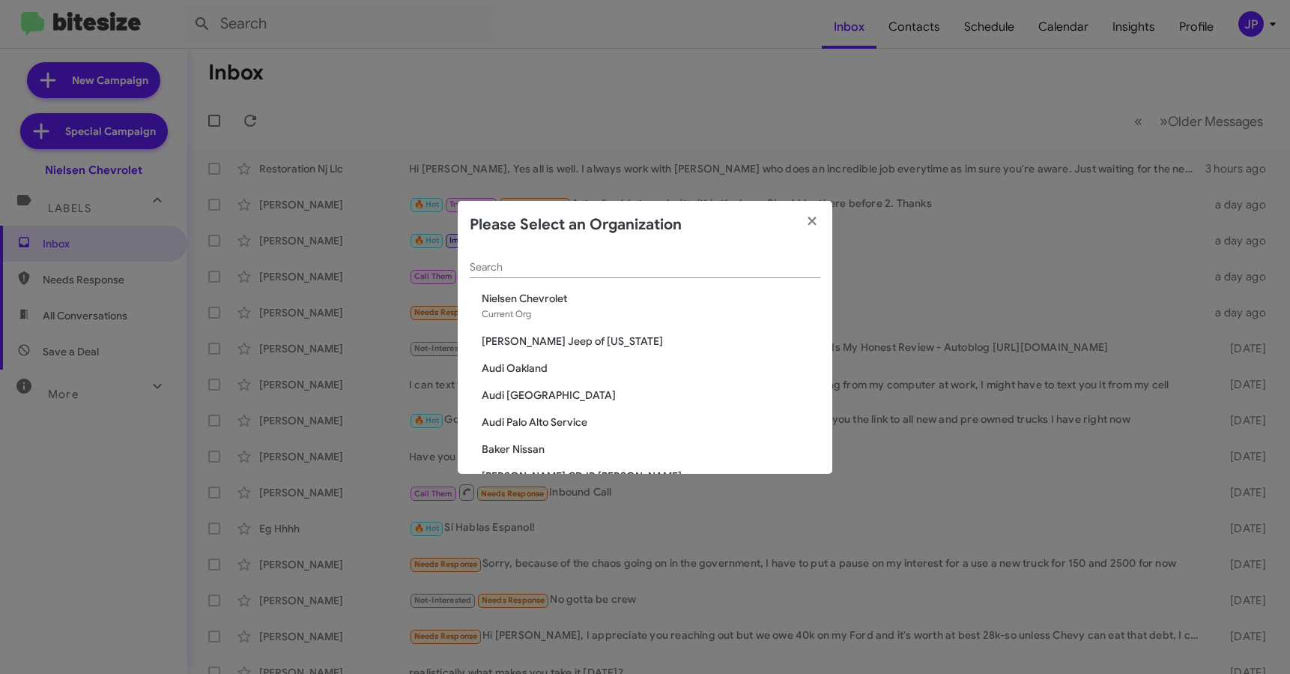
click at [625, 260] on div "Search" at bounding box center [645, 263] width 351 height 29
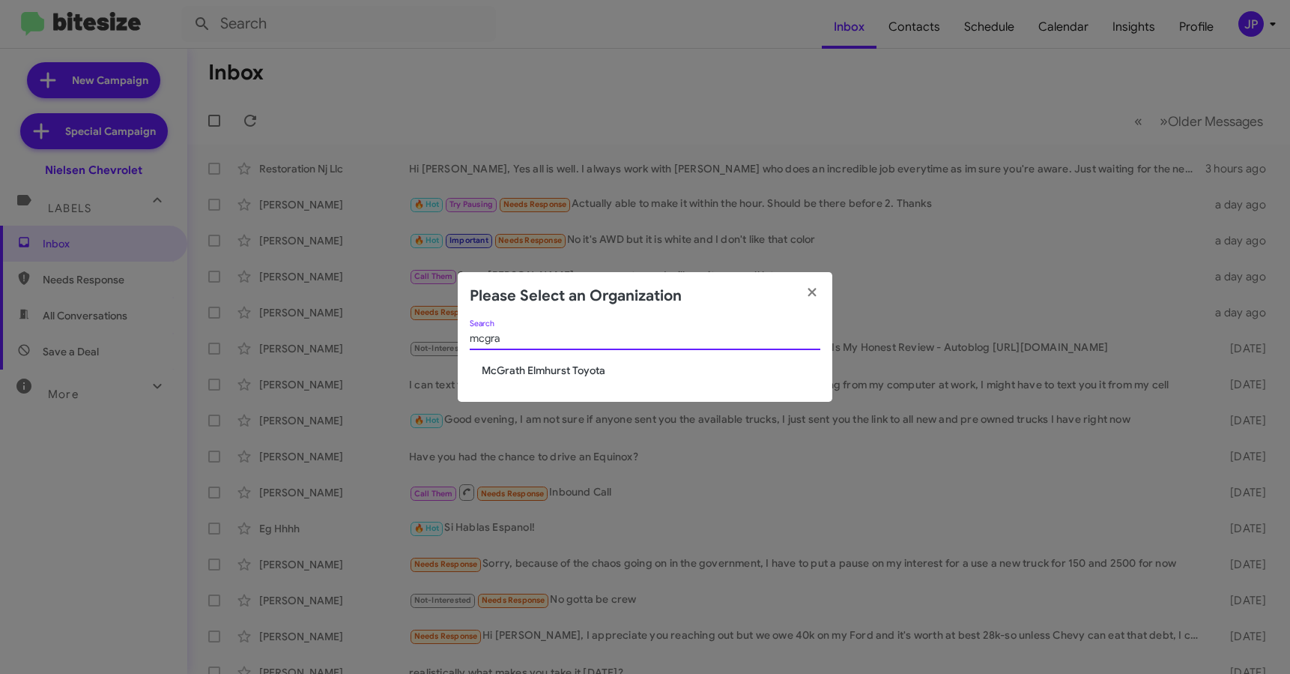
type input "mcgra"
click at [587, 363] on span "McGrath Elmhurst Toyota" at bounding box center [651, 370] width 339 height 15
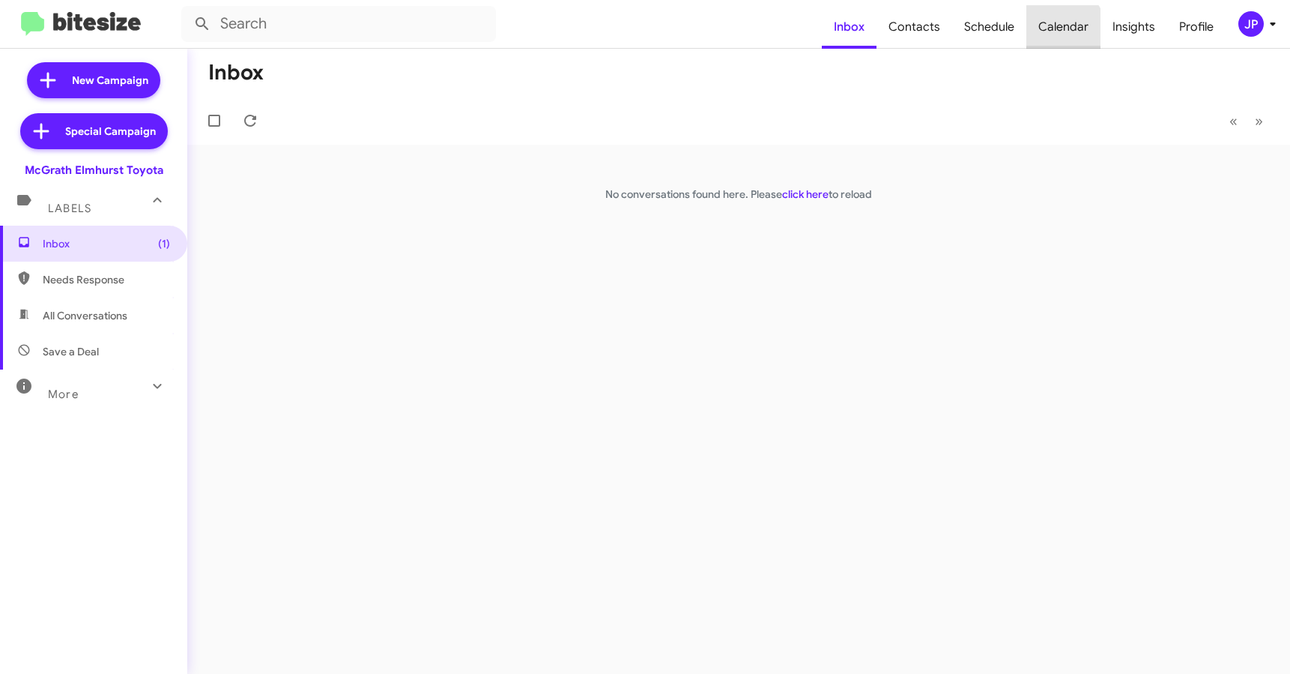
click at [1062, 29] on span "Calendar" at bounding box center [1063, 26] width 74 height 43
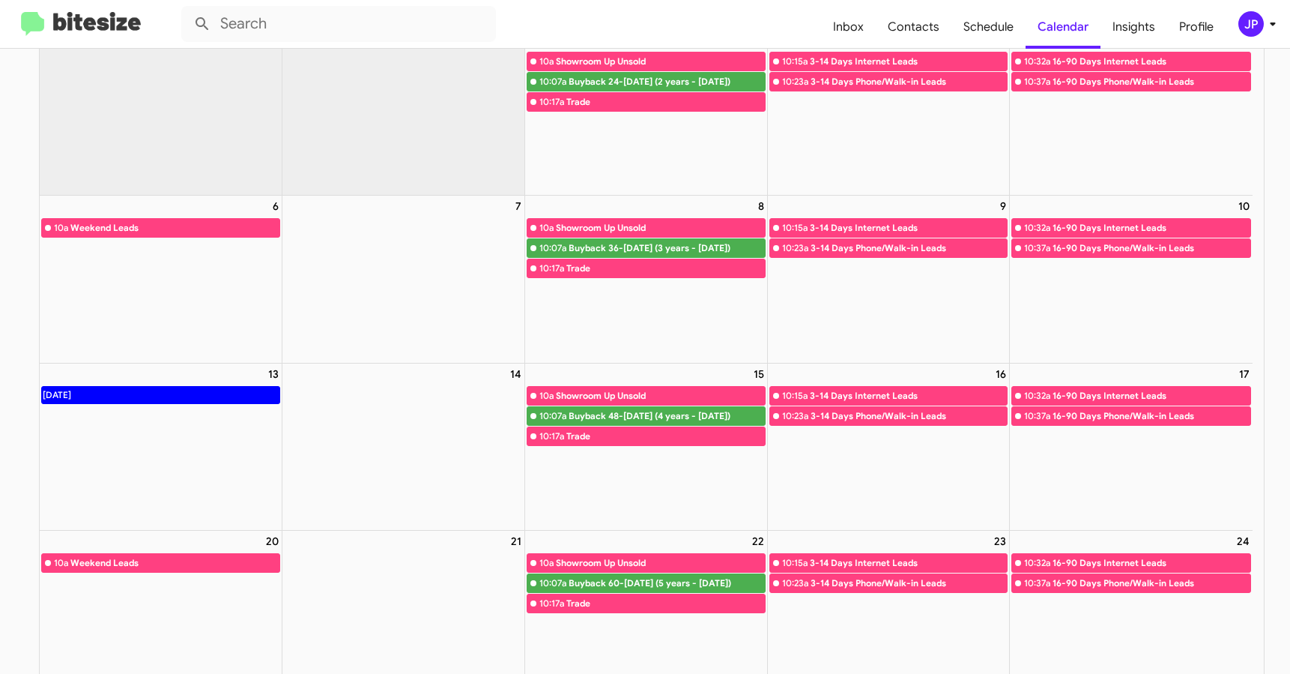
scroll to position [109, 0]
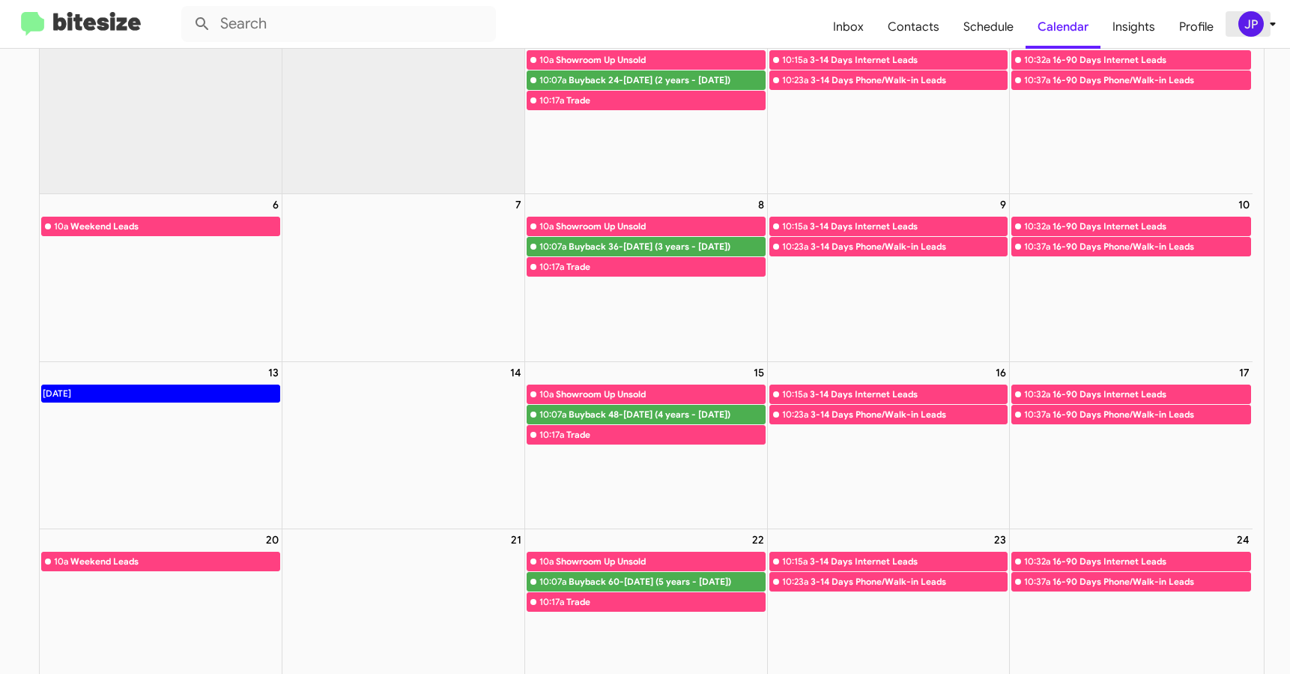
click at [1256, 28] on div "JP" at bounding box center [1250, 23] width 25 height 25
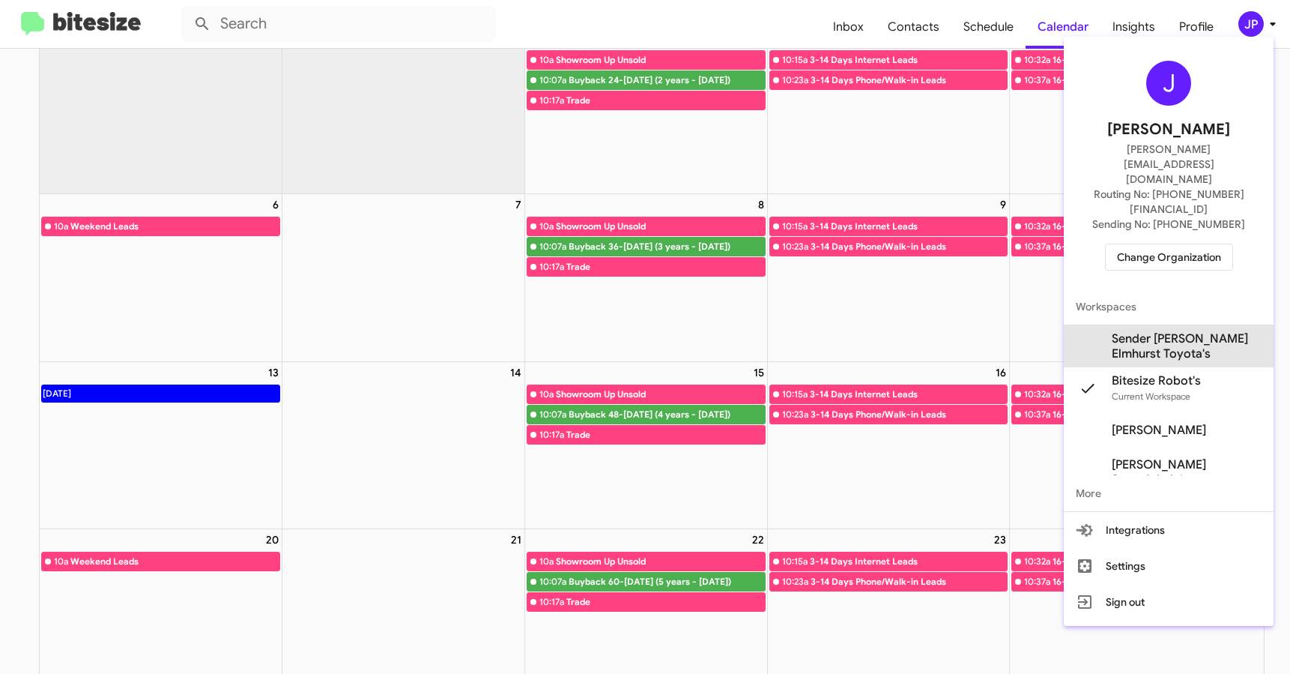
click at [1187, 331] on span "Sender McGrath Elmhurst Toyota's" at bounding box center [1187, 346] width 150 height 30
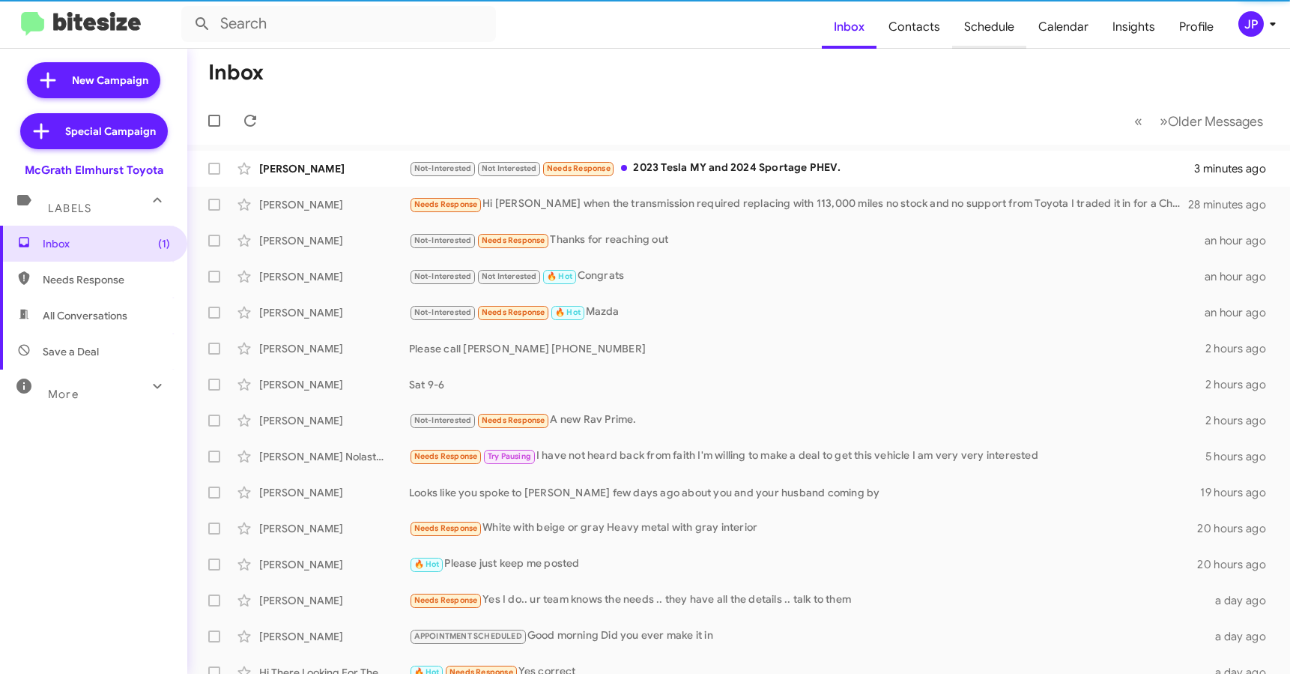
click at [1003, 35] on span "Schedule" at bounding box center [989, 26] width 74 height 43
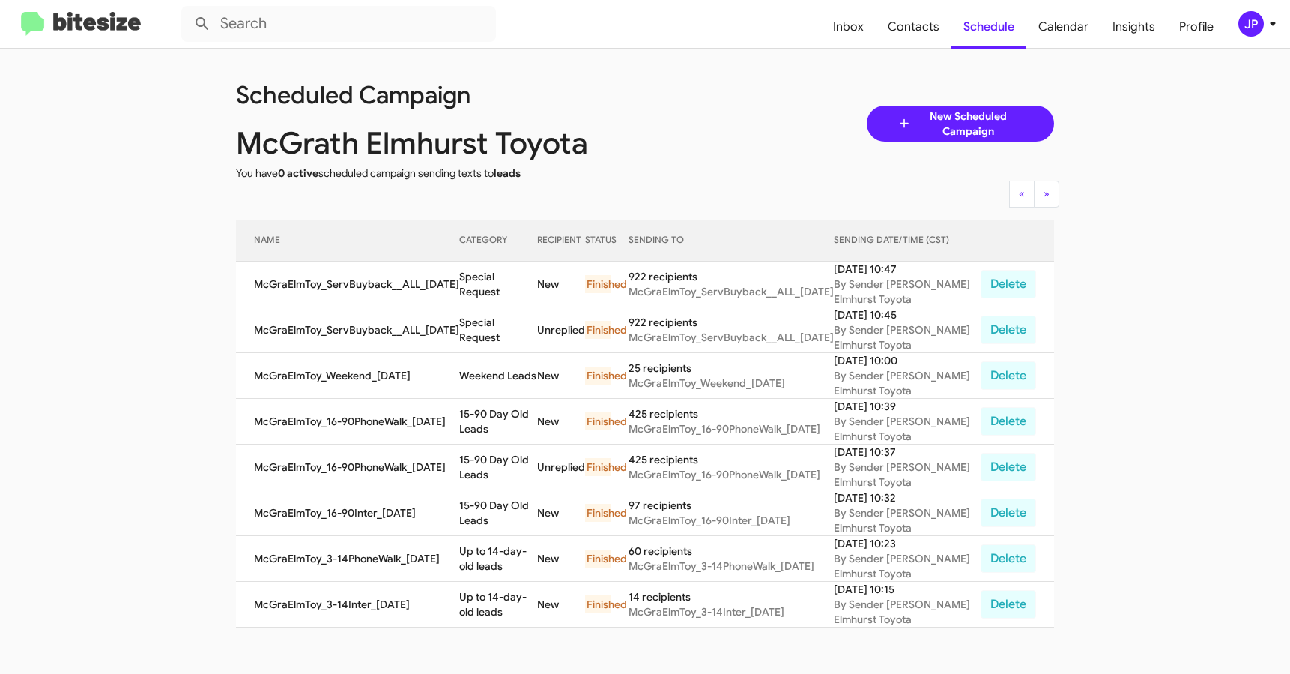
click at [90, 35] on img at bounding box center [81, 24] width 120 height 25
